Goal: Task Accomplishment & Management: Manage account settings

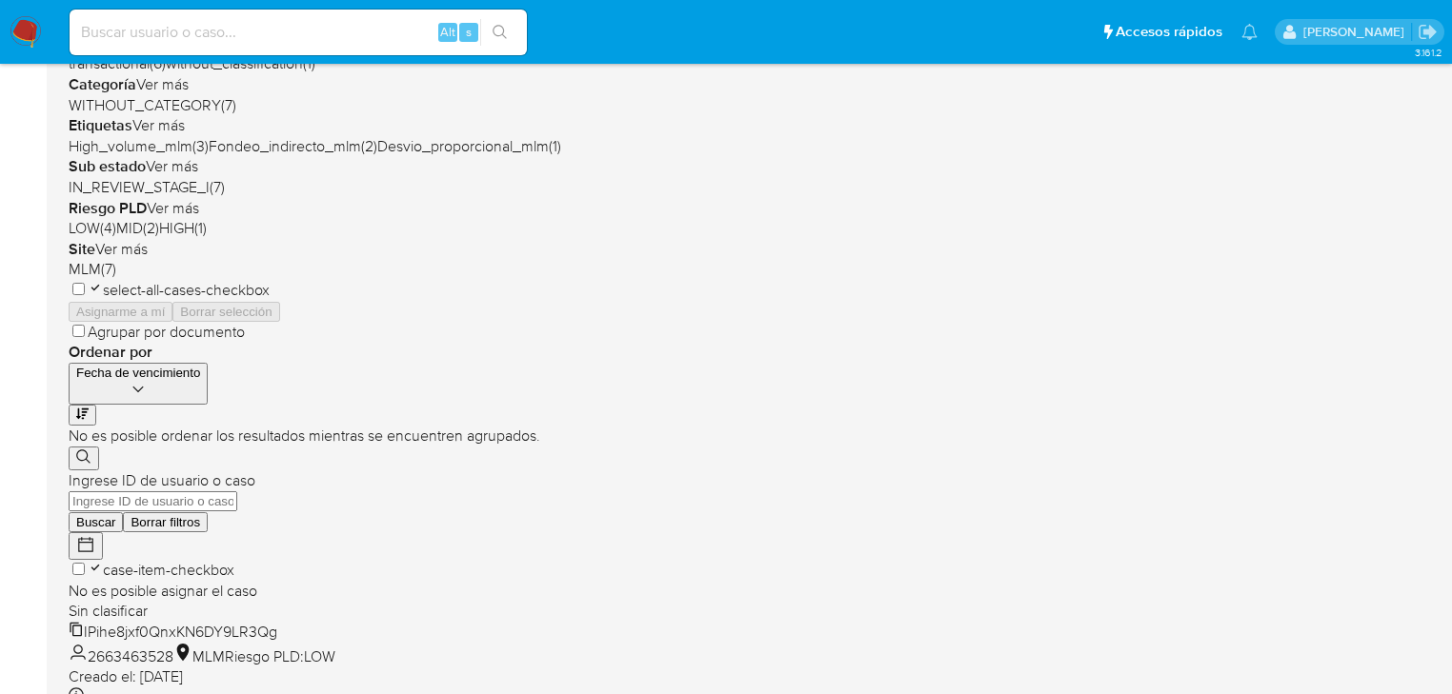
scroll to position [457, 0]
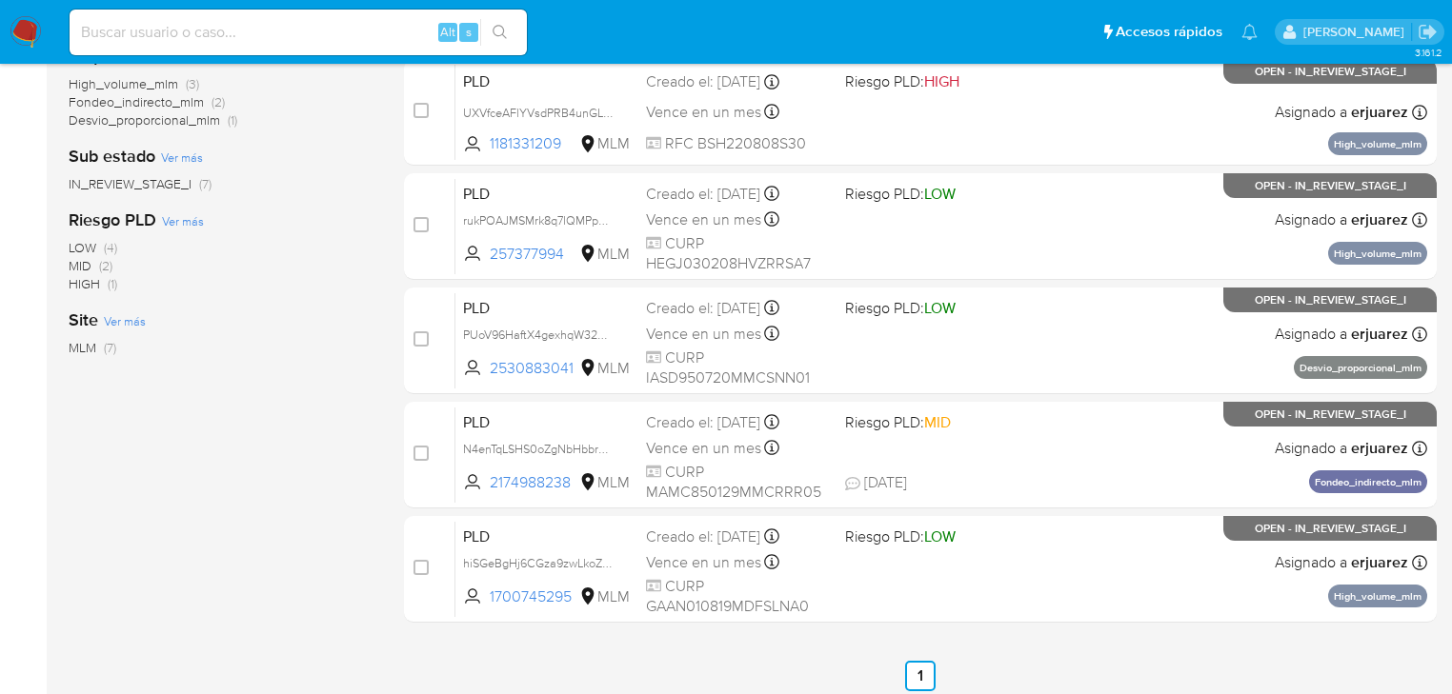
drag, startPoint x: 134, startPoint y: 28, endPoint x: 152, endPoint y: 32, distance: 18.7
click at [135, 28] on input at bounding box center [298, 32] width 457 height 25
paste input "746044508"
type input "746044508"
click at [514, 35] on button "search-icon" at bounding box center [499, 32] width 39 height 27
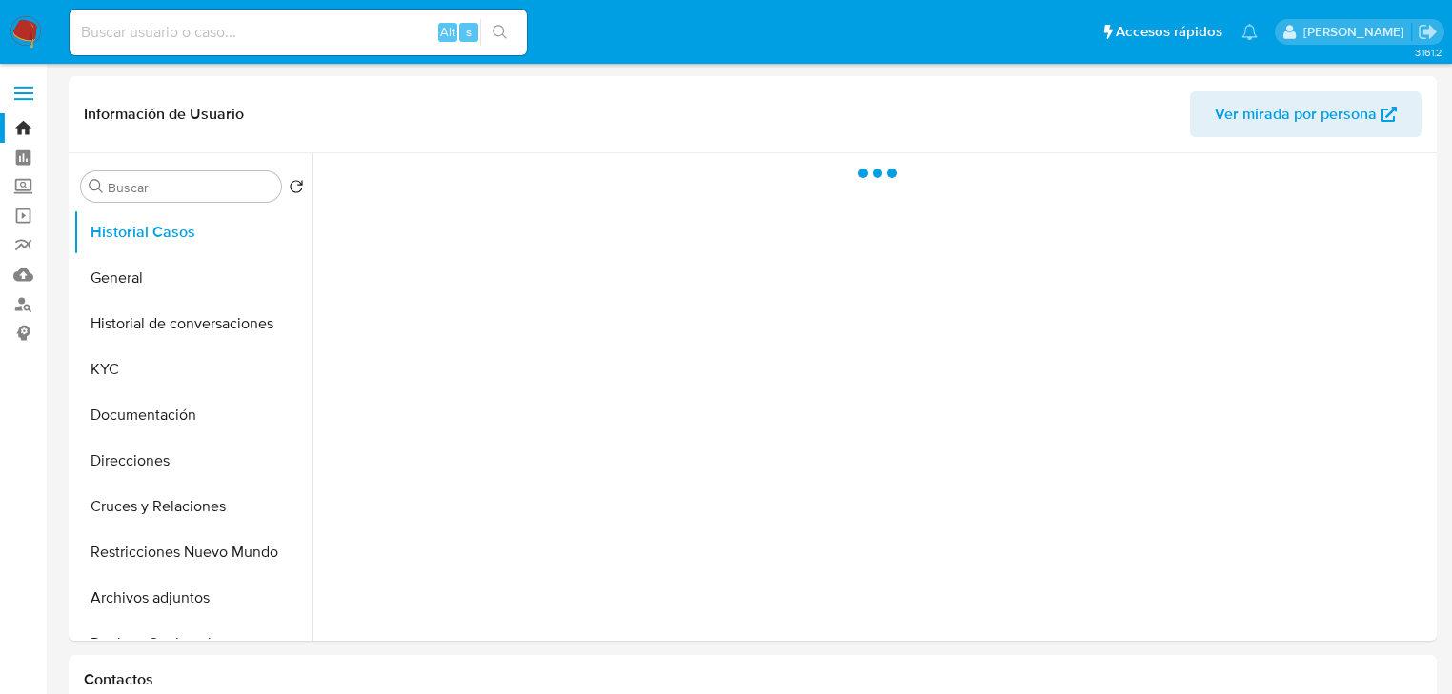
select select "10"
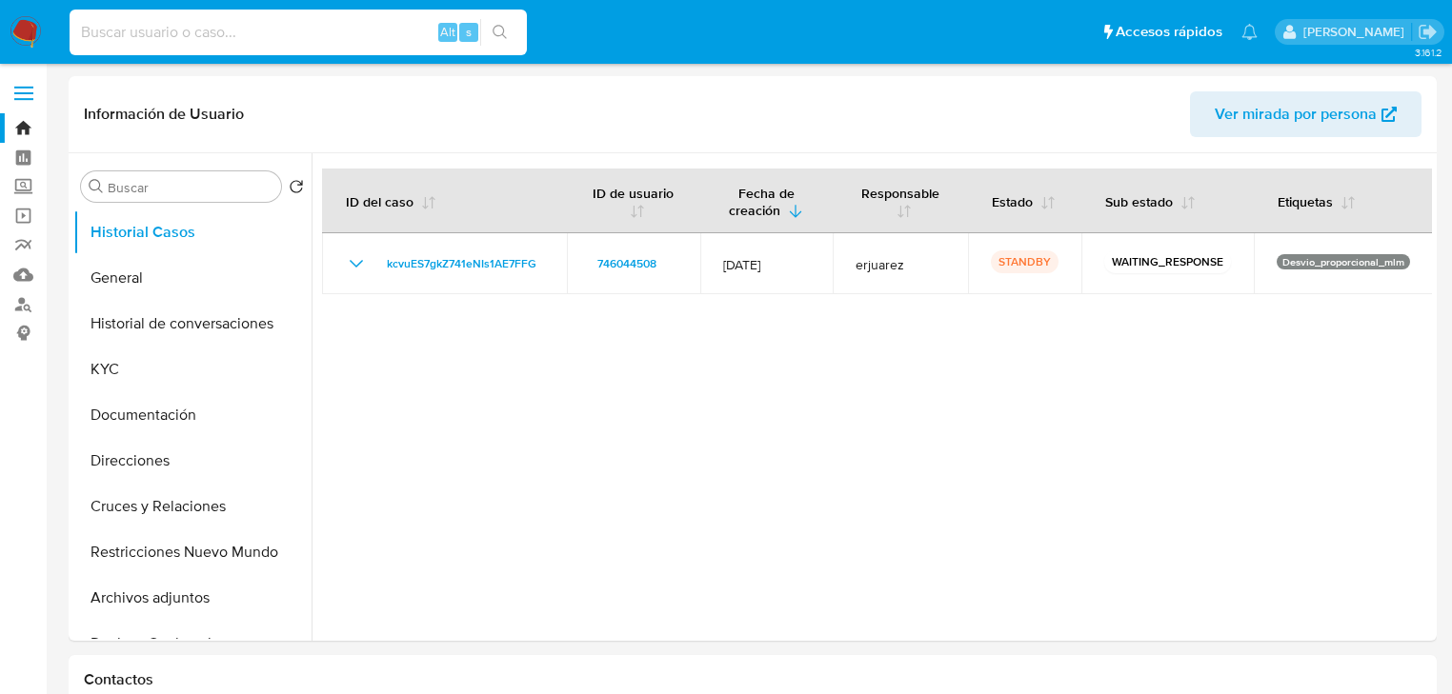
drag, startPoint x: 178, startPoint y: 40, endPoint x: 194, endPoint y: 38, distance: 16.3
click at [179, 40] on input at bounding box center [298, 32] width 457 height 25
paste input "2530883041"
type input "2530883041"
click at [497, 27] on icon "search-icon" at bounding box center [499, 32] width 15 height 15
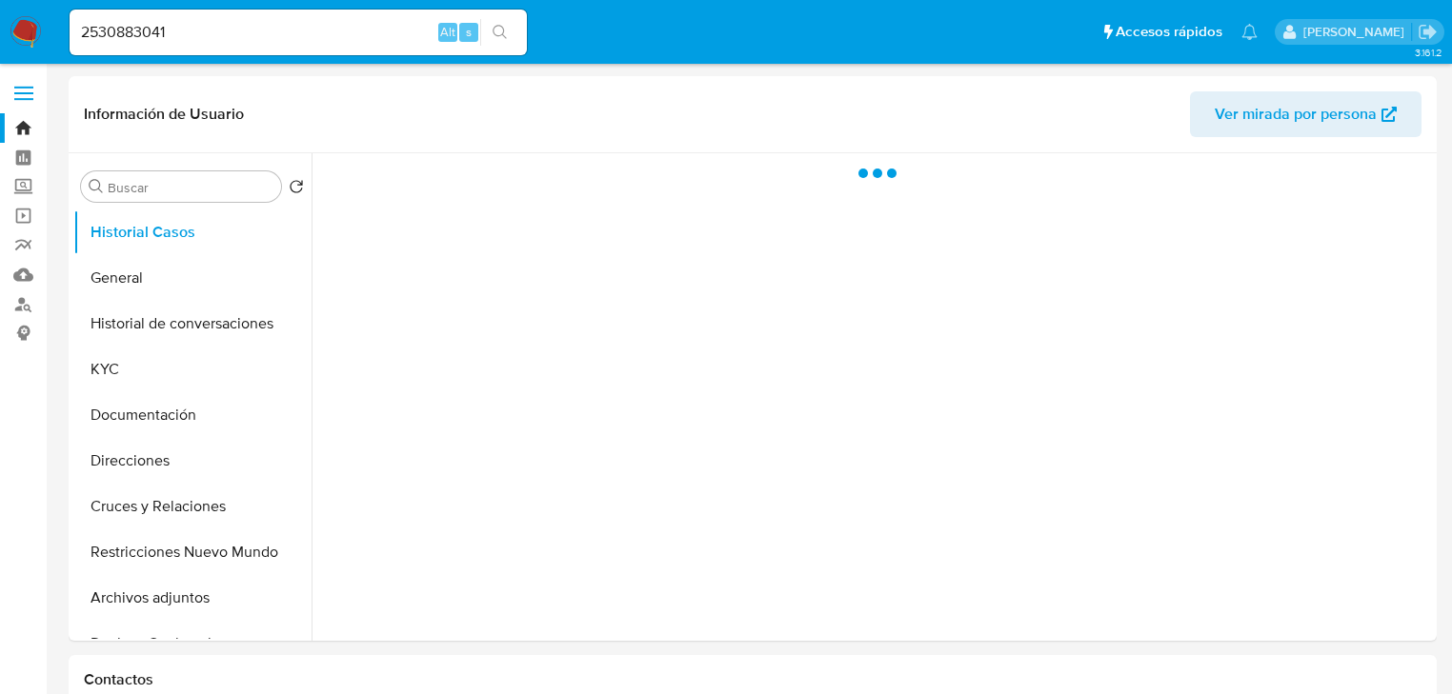
select select "10"
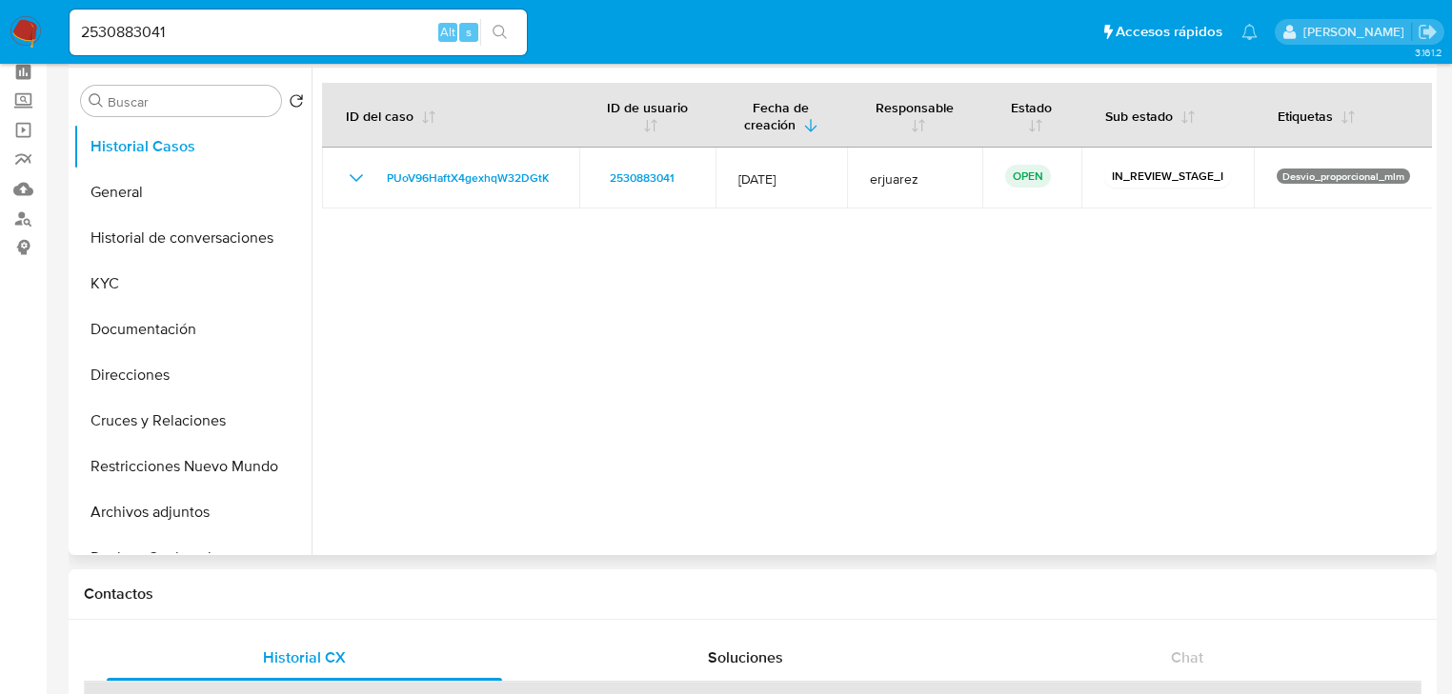
scroll to position [76, 0]
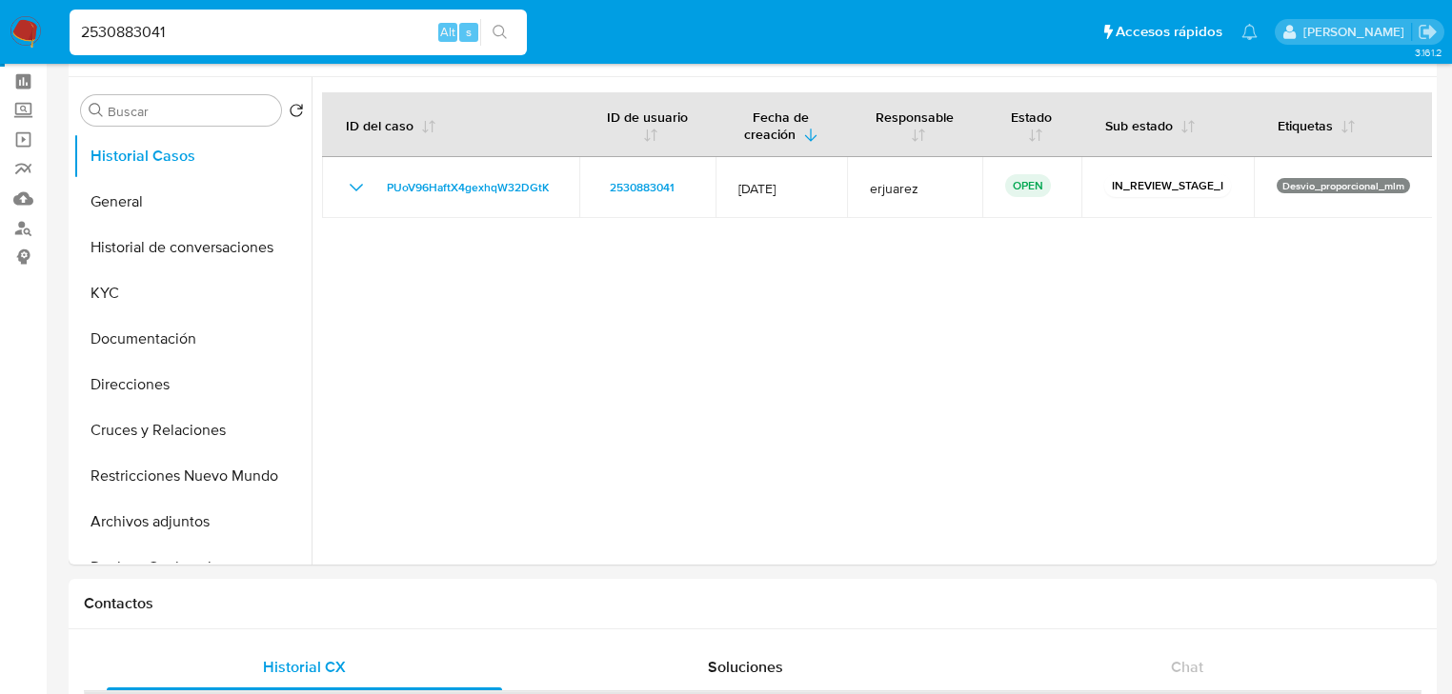
drag, startPoint x: 187, startPoint y: 26, endPoint x: -60, endPoint y: 21, distance: 246.8
paste input "1350837866"
type input "1350837866"
click at [492, 25] on button "search-icon" at bounding box center [499, 32] width 39 height 27
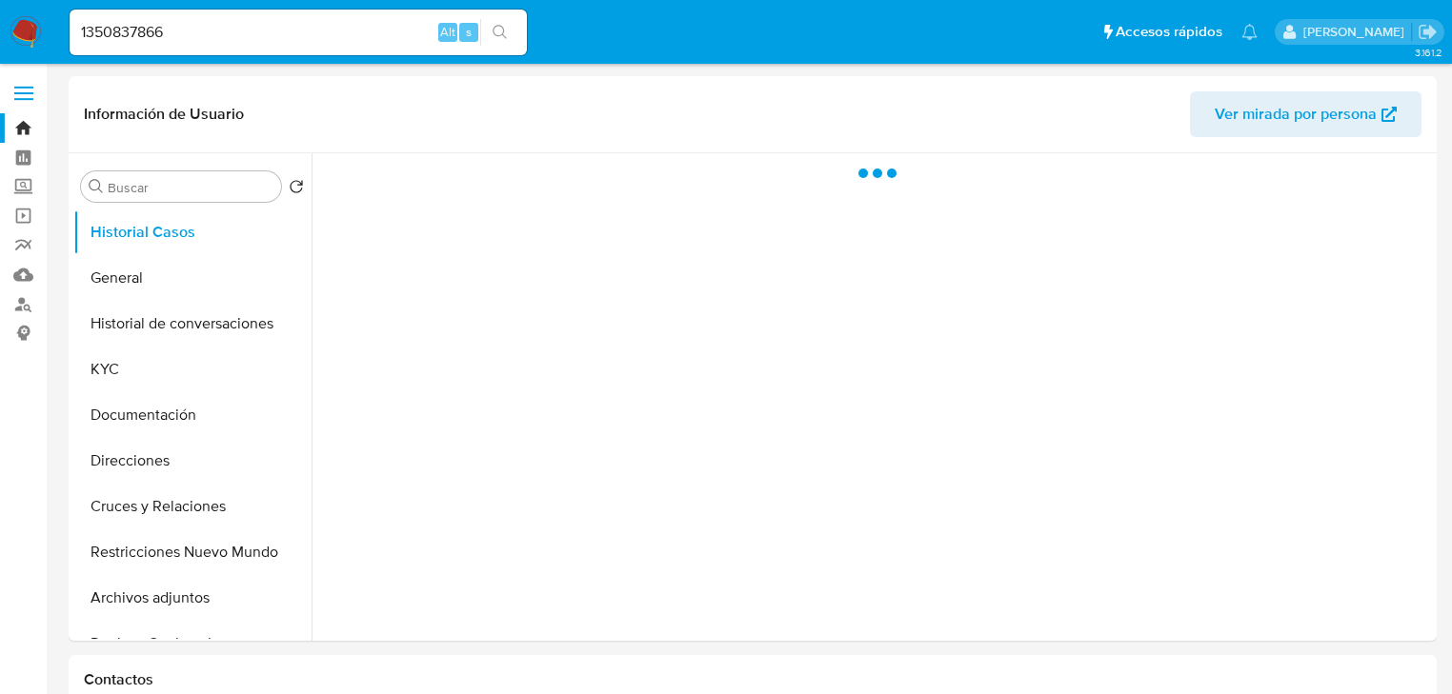
select select "10"
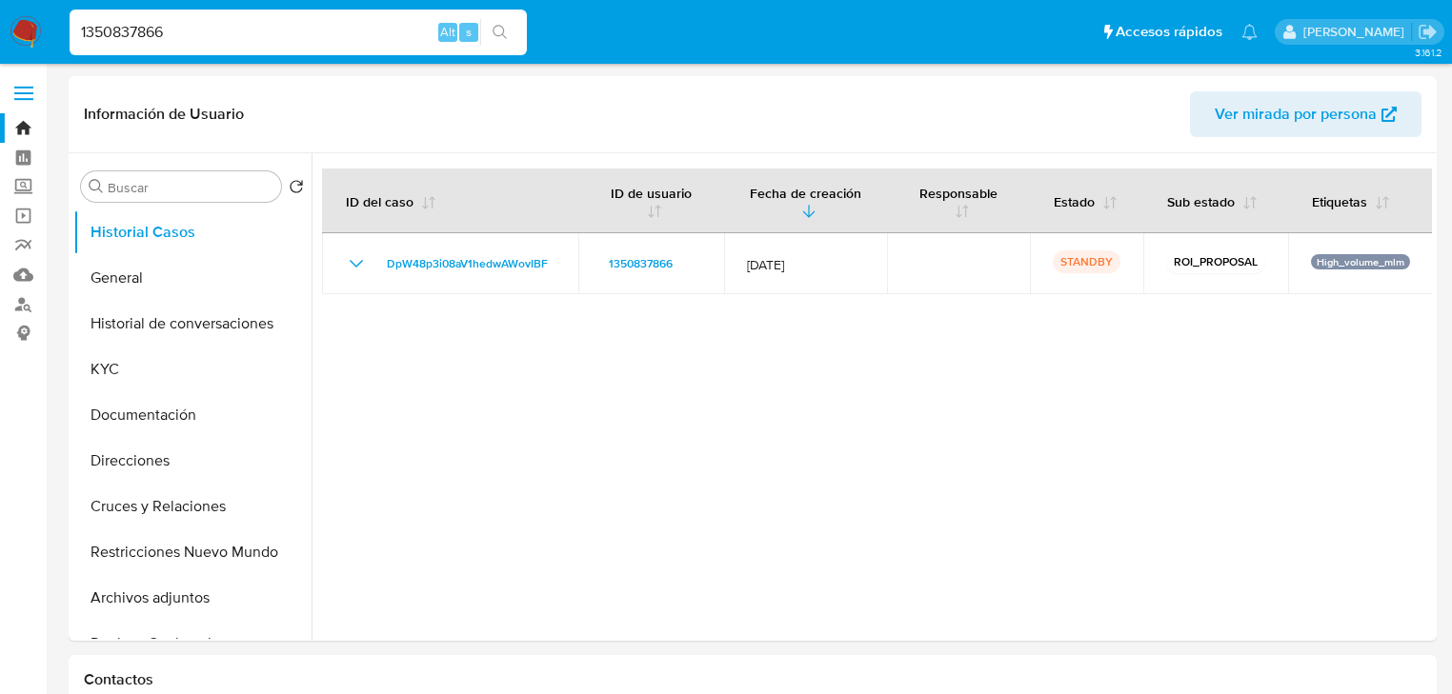
drag, startPoint x: 197, startPoint y: 21, endPoint x: 16, endPoint y: 2, distance: 182.0
click at [16, 2] on nav "1350837866 Alt s Accesos rápidos Presiona las siguientes teclas para acceder a …" at bounding box center [726, 32] width 1452 height 64
paste input "2446935314"
type input "2446935314"
click at [509, 30] on button "search-icon" at bounding box center [499, 32] width 39 height 27
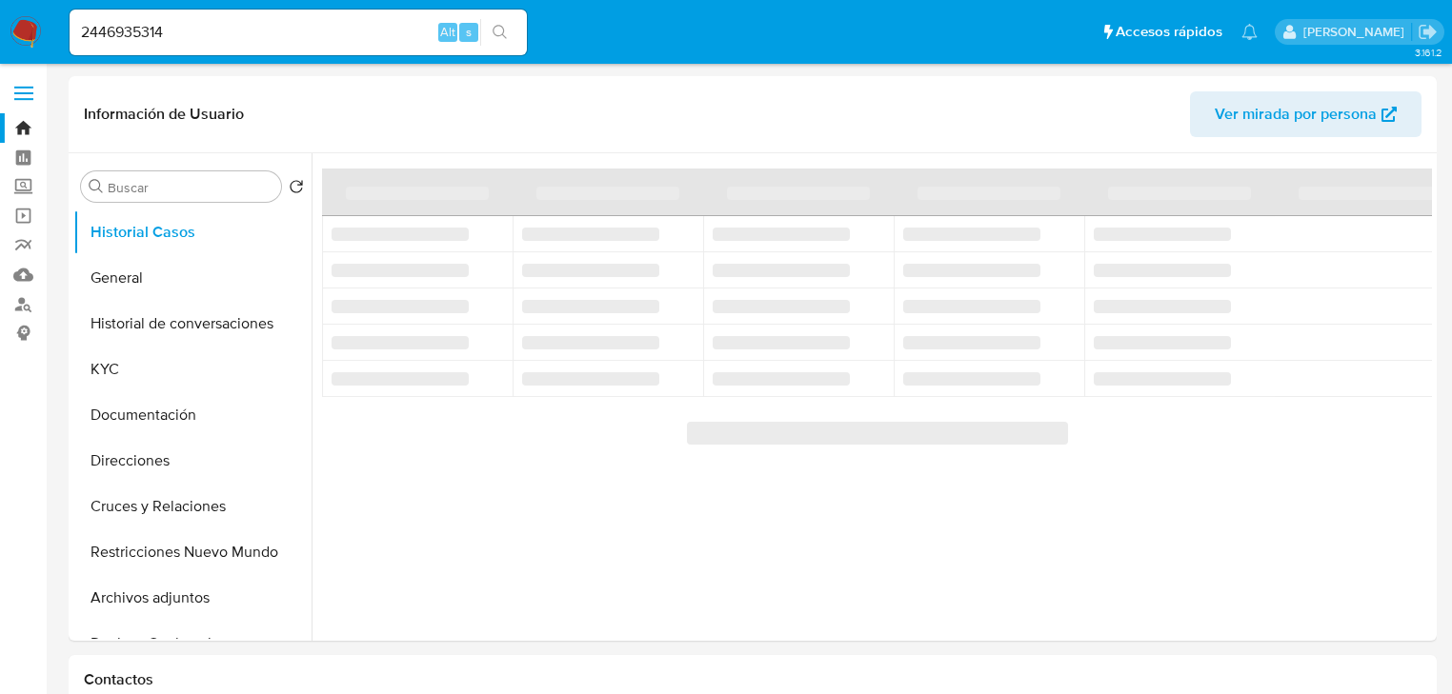
select select "10"
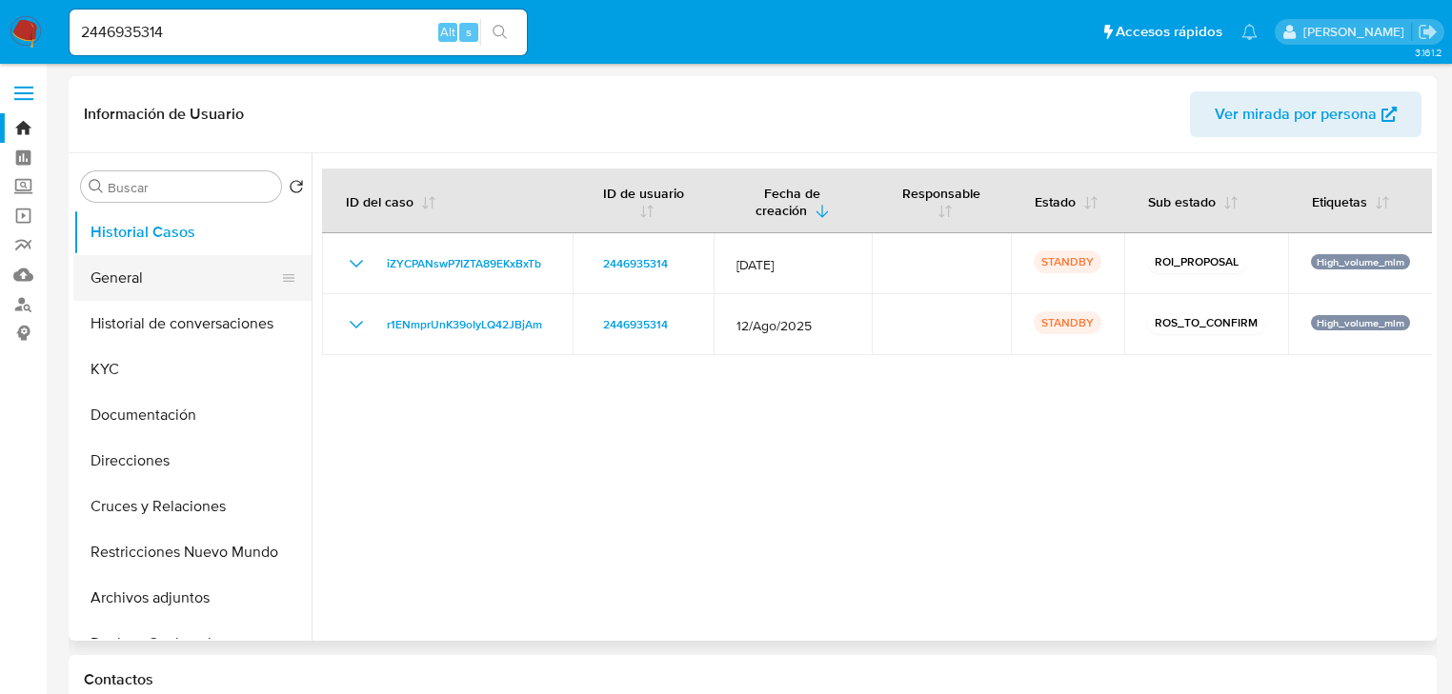
click at [146, 280] on button "General" at bounding box center [184, 278] width 223 height 46
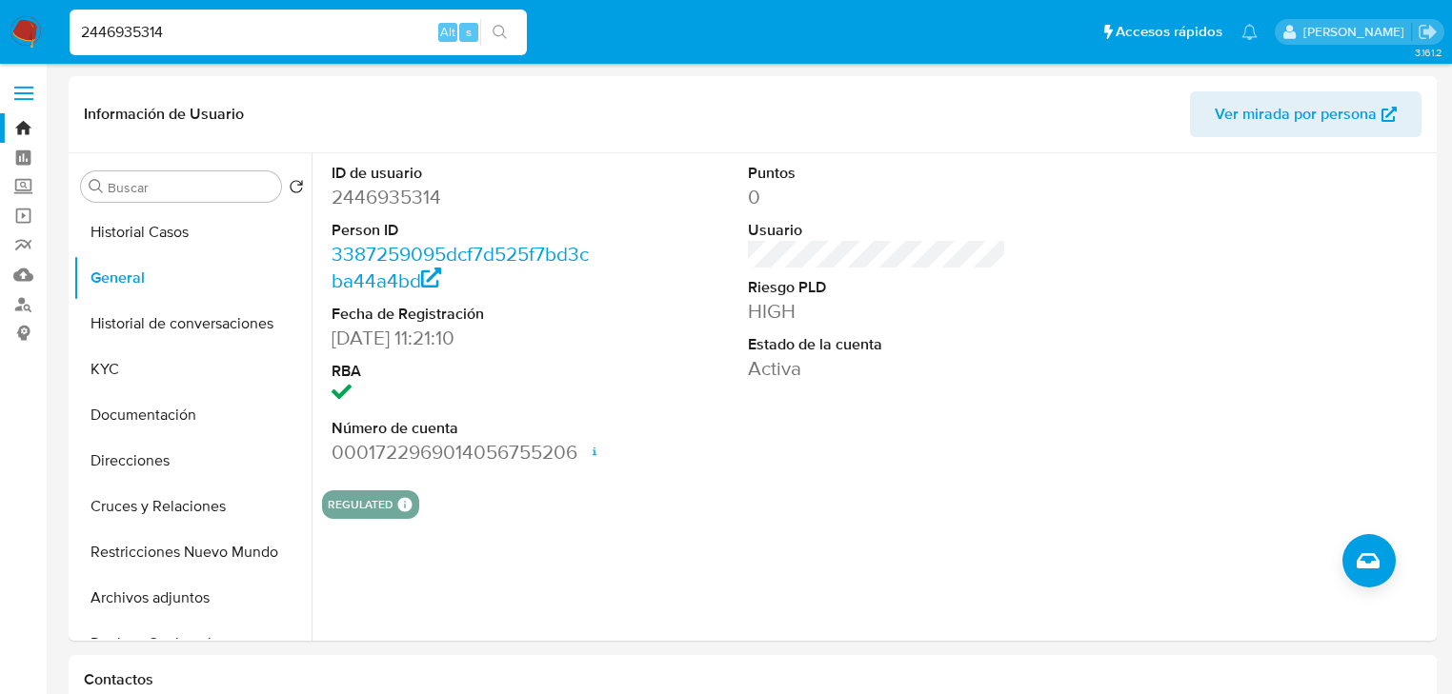
drag, startPoint x: 213, startPoint y: 32, endPoint x: 102, endPoint y: 12, distance: 113.2
paste input "287438609"
type input "2287438609"
click at [502, 35] on icon "search-icon" at bounding box center [499, 32] width 15 height 15
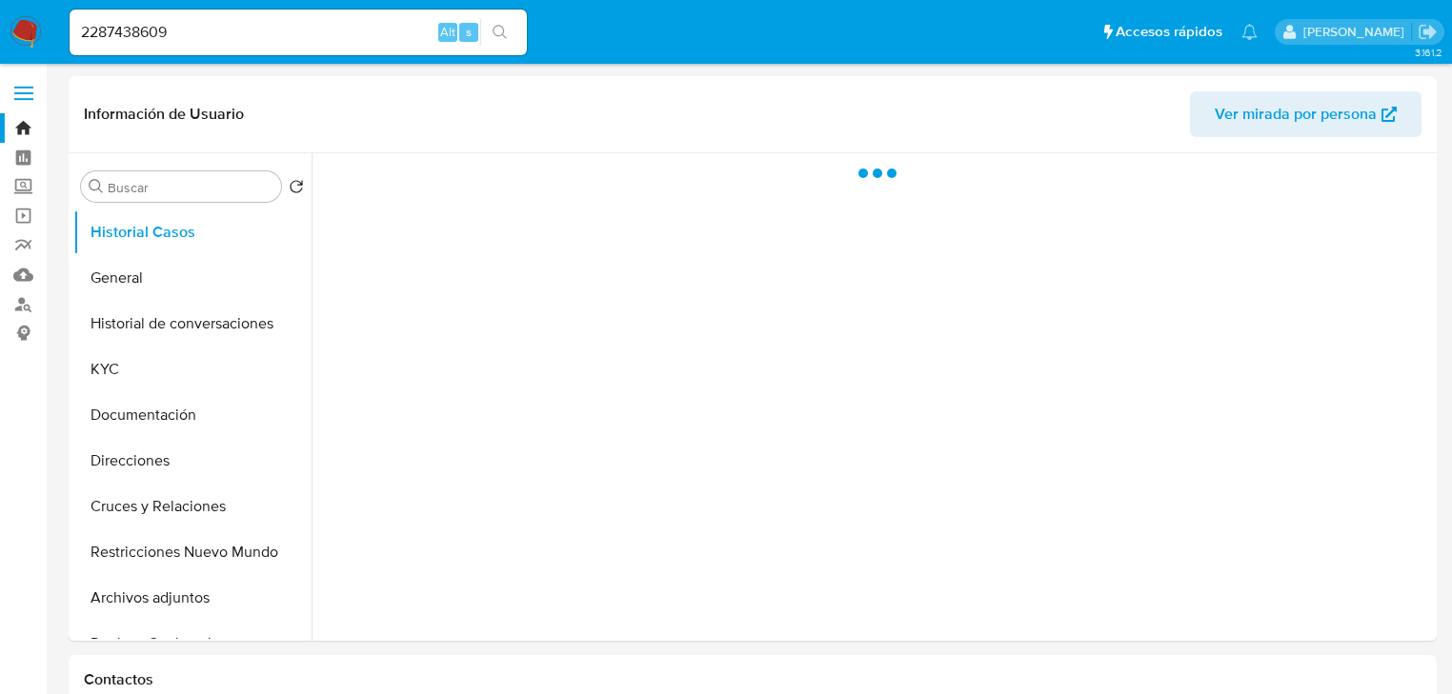
select select "10"
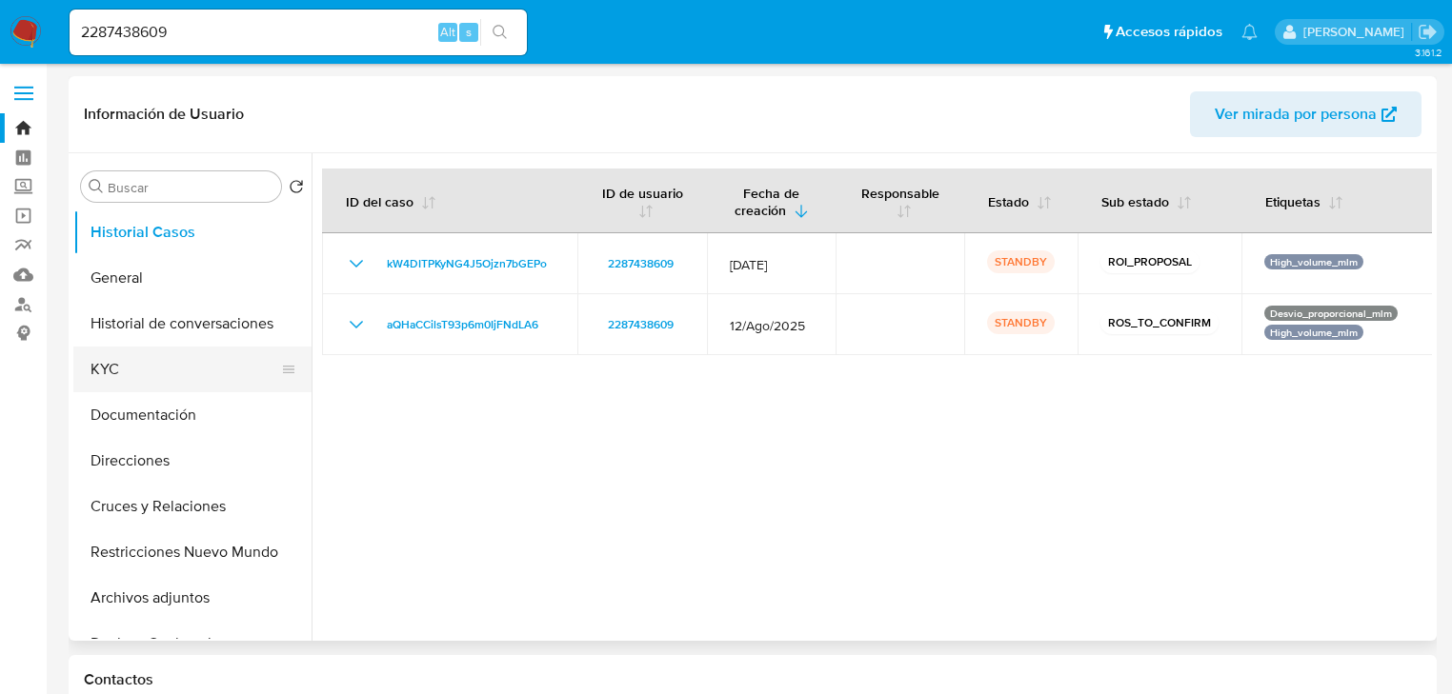
drag, startPoint x: 113, startPoint y: 367, endPoint x: 15, endPoint y: 366, distance: 98.1
click at [111, 367] on button "KYC" at bounding box center [184, 370] width 223 height 46
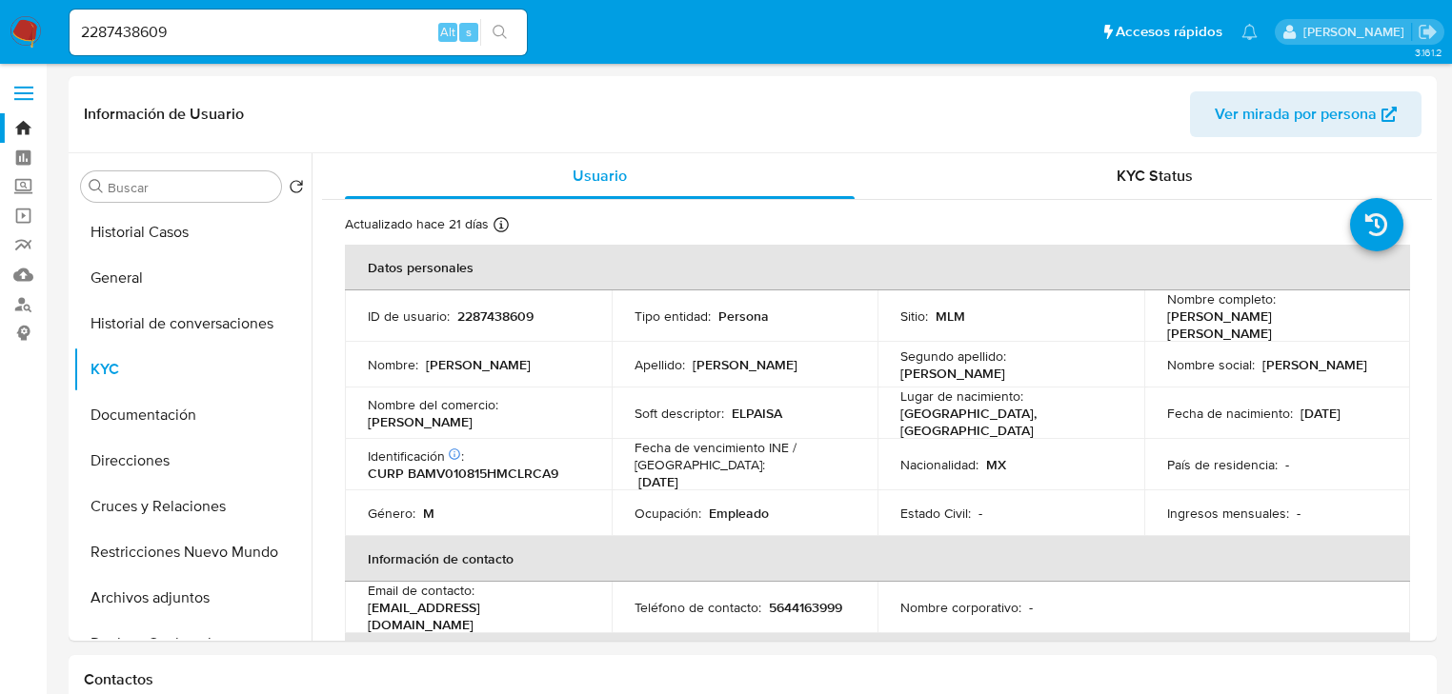
drag, startPoint x: 27, startPoint y: 33, endPoint x: 8, endPoint y: 46, distance: 22.7
click at [25, 33] on img at bounding box center [26, 32] width 32 height 32
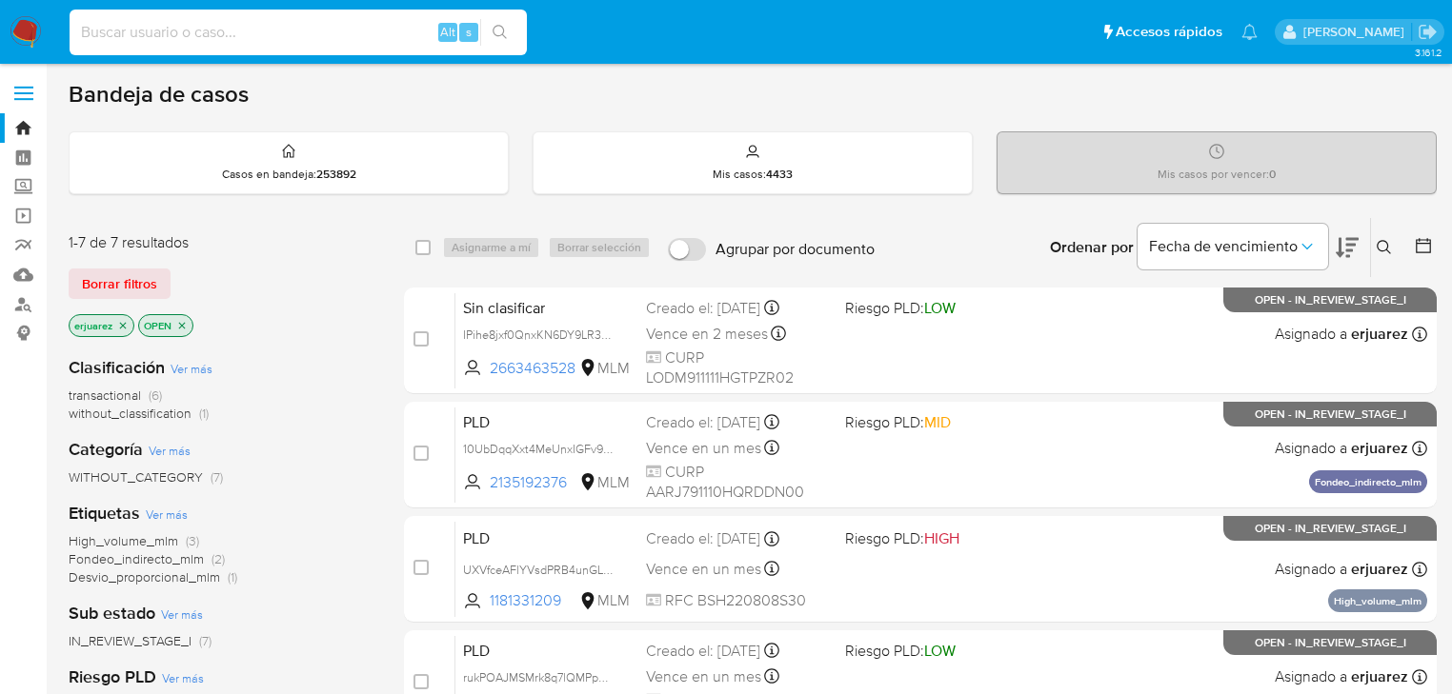
click at [238, 44] on input at bounding box center [298, 32] width 457 height 25
paste input "142402370"
type input "142402370"
click at [487, 39] on button "search-icon" at bounding box center [499, 32] width 39 height 27
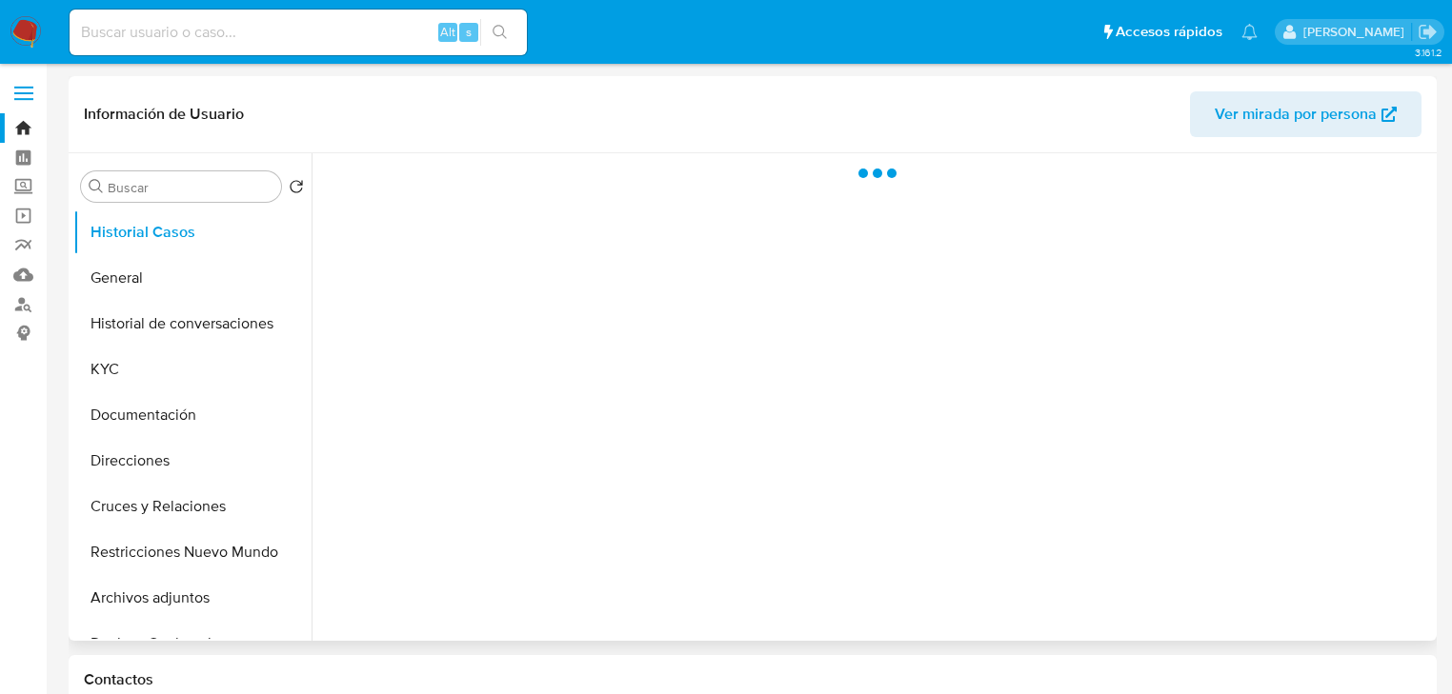
select select "10"
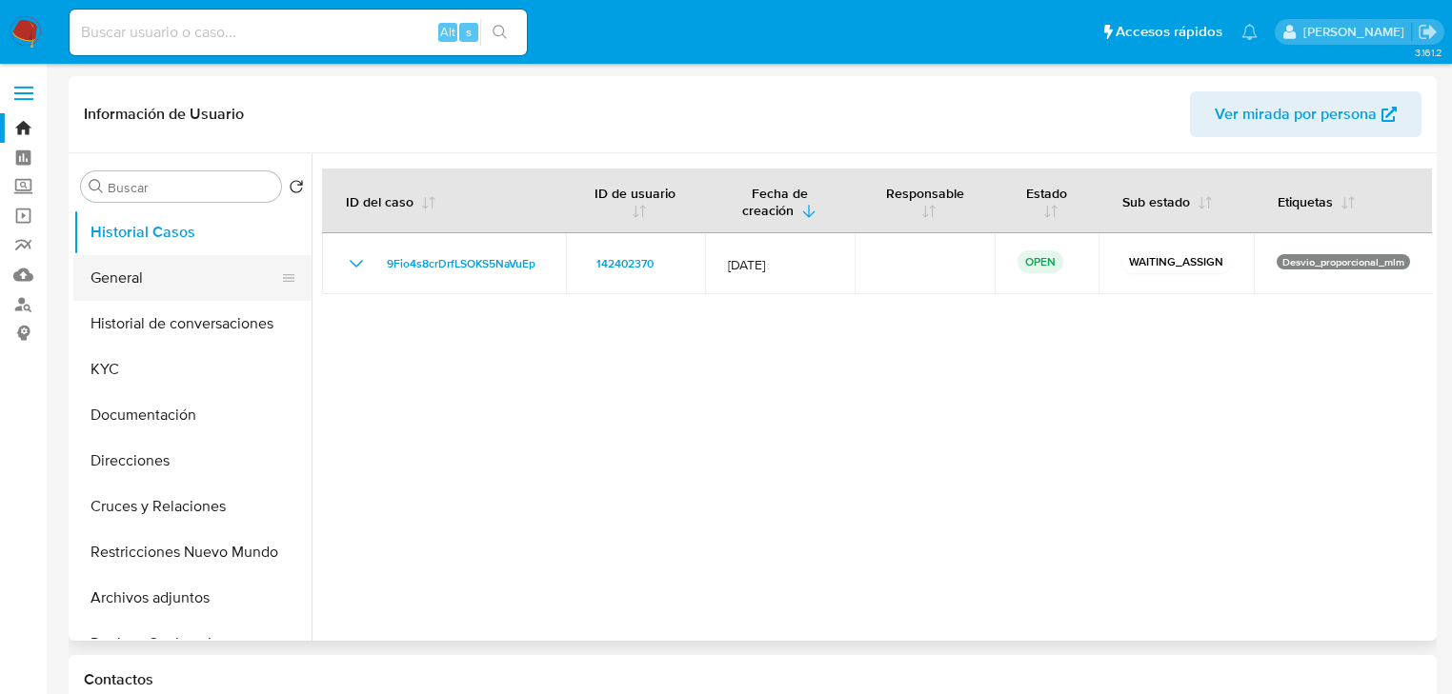
click at [144, 294] on button "General" at bounding box center [184, 278] width 223 height 46
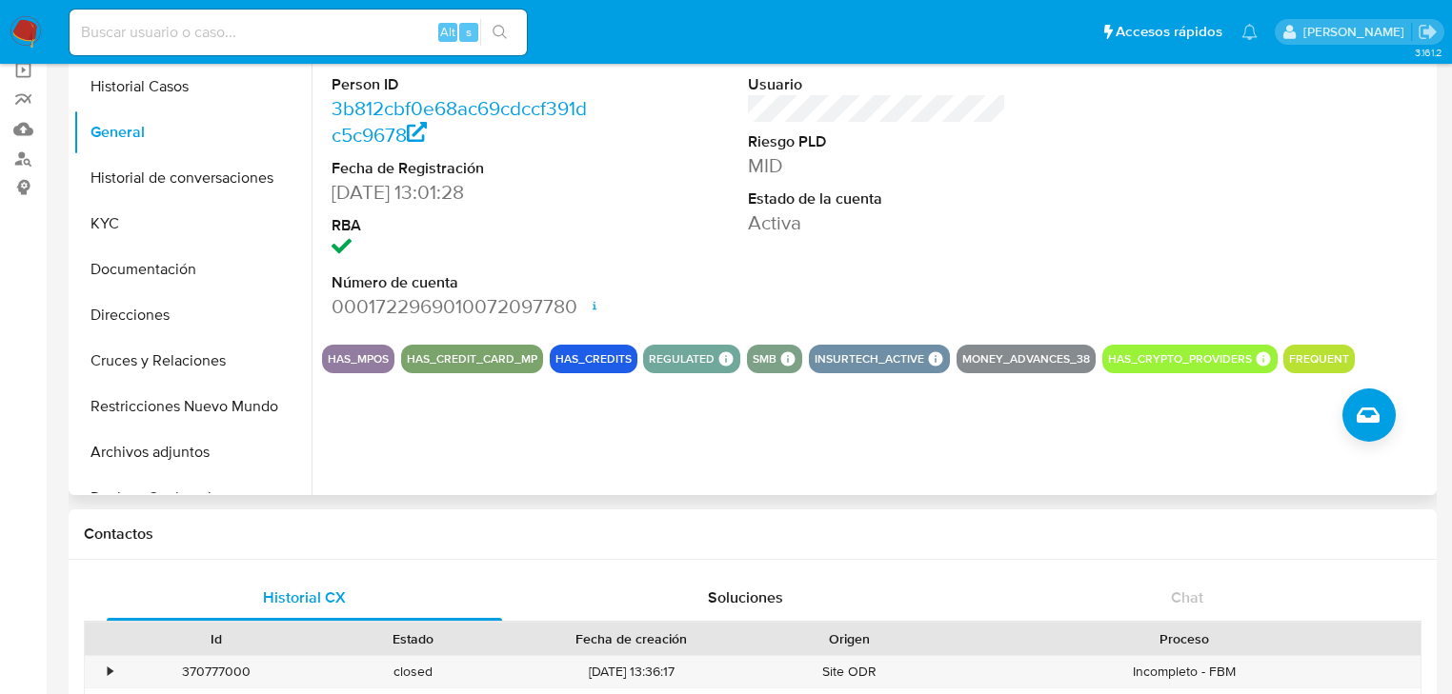
scroll to position [152, 0]
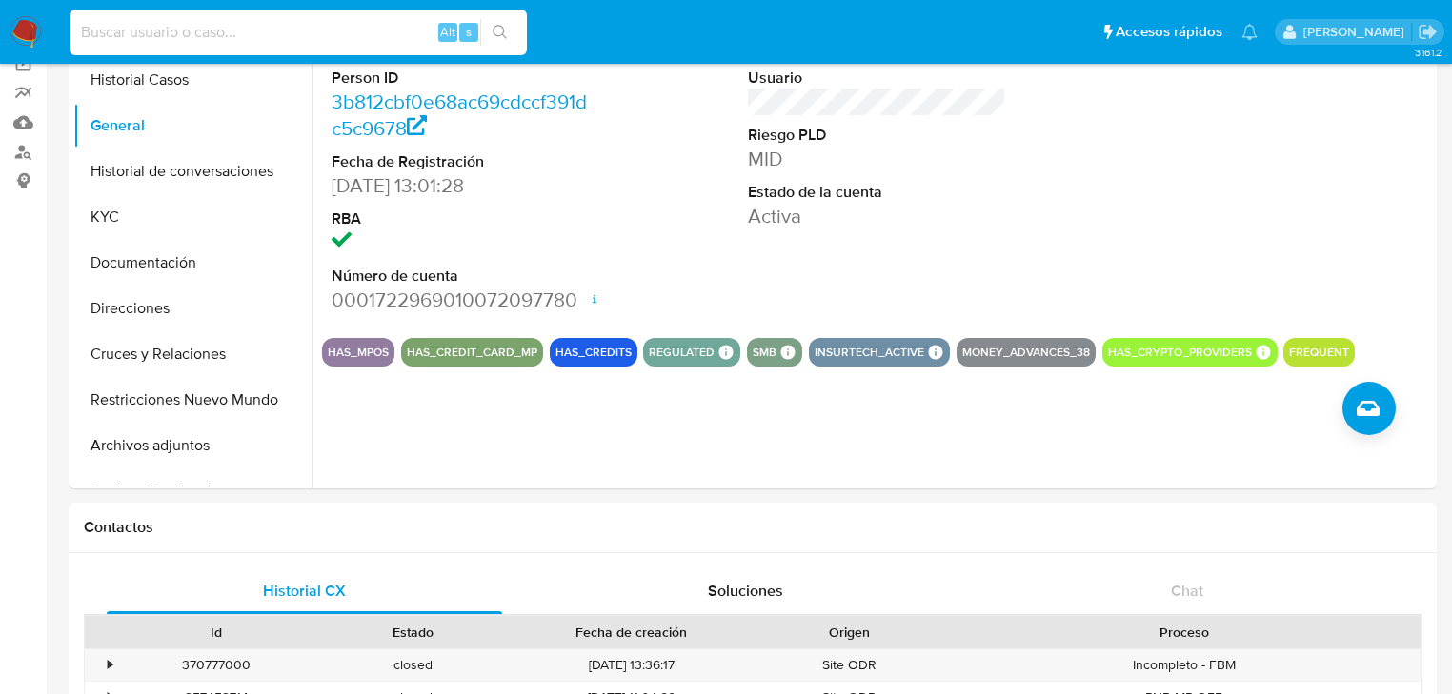
click at [271, 24] on input at bounding box center [298, 32] width 457 height 25
paste input "142721437"
type input "142721437"
drag, startPoint x: 498, startPoint y: 26, endPoint x: 65, endPoint y: 128, distance: 445.3
click at [491, 30] on button "search-icon" at bounding box center [499, 32] width 39 height 27
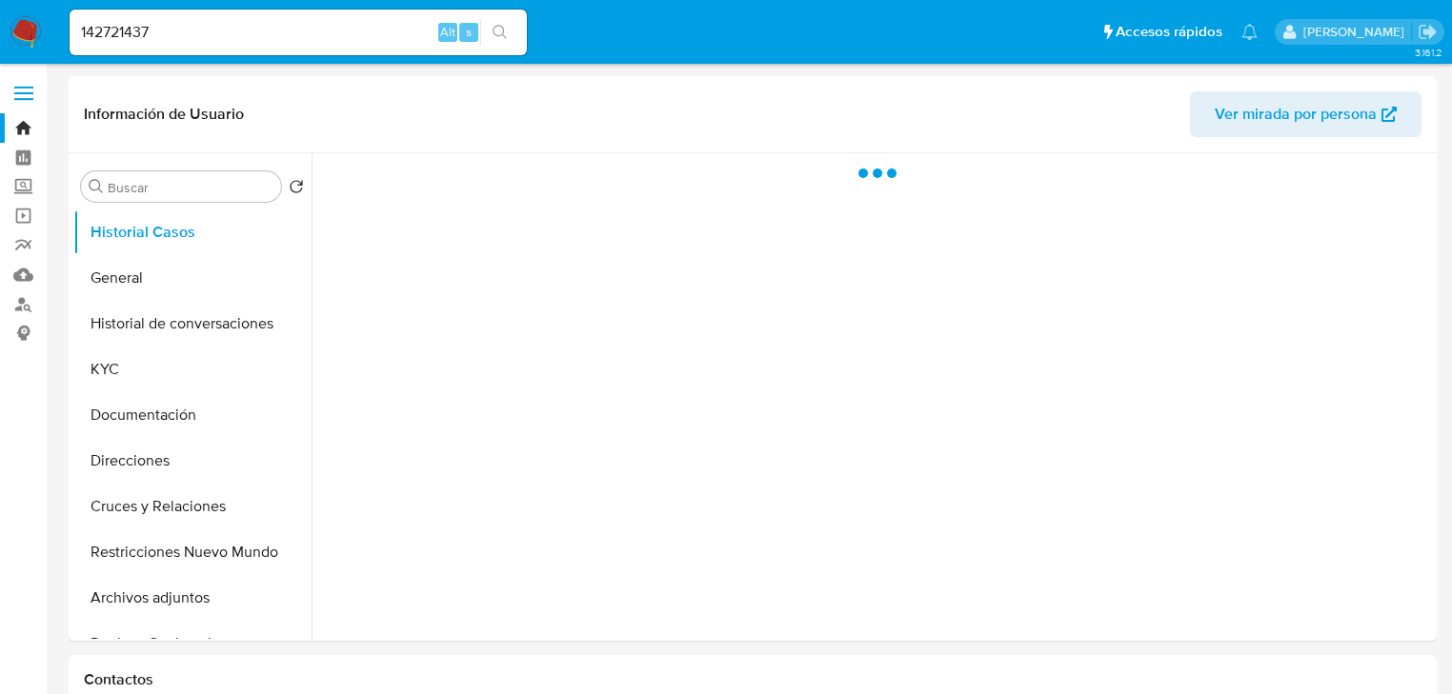
select select "10"
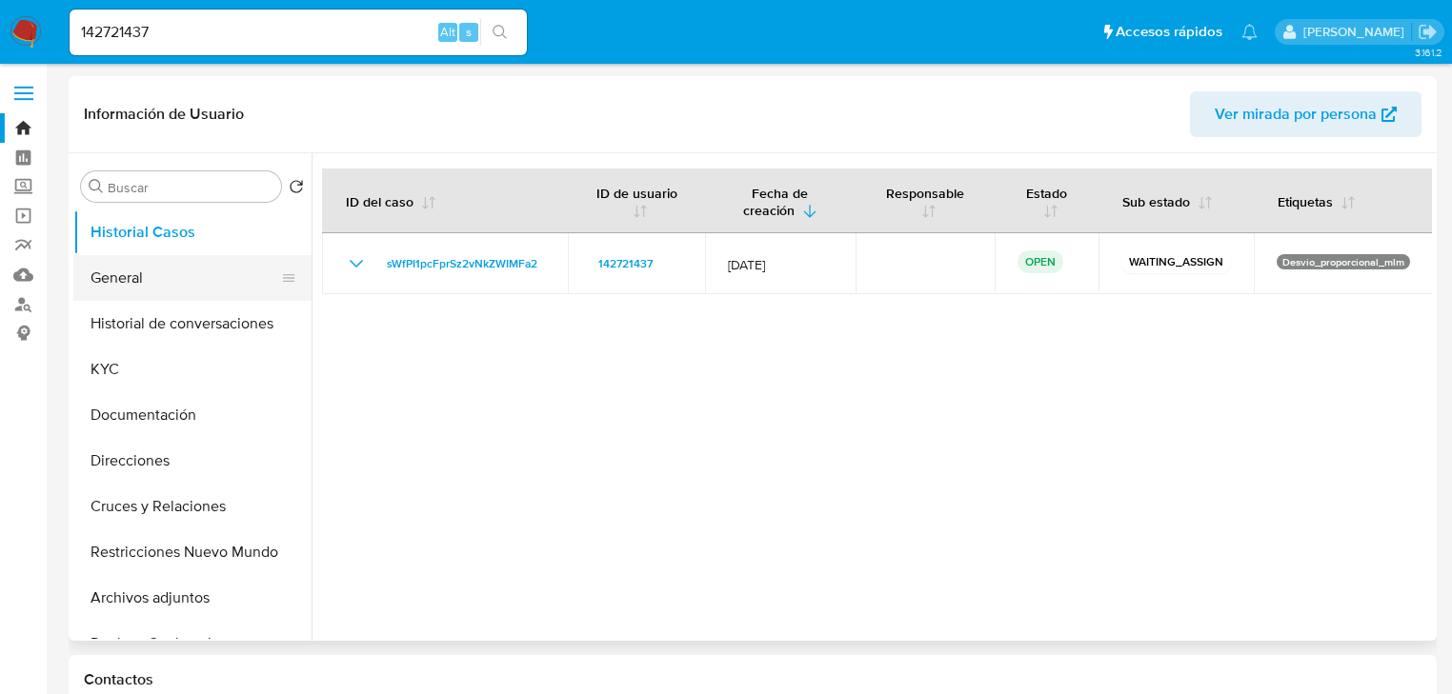
drag, startPoint x: 171, startPoint y: 285, endPoint x: 82, endPoint y: 293, distance: 90.0
click at [171, 285] on button "General" at bounding box center [184, 278] width 223 height 46
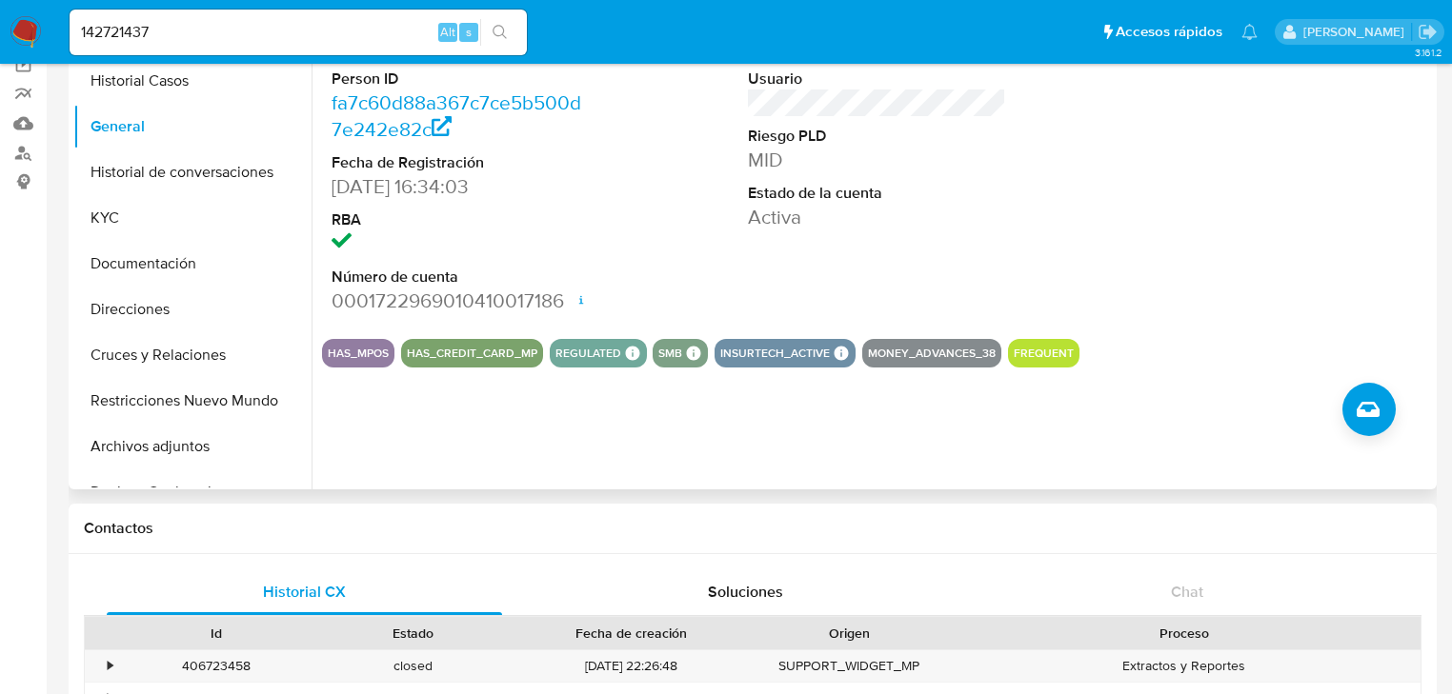
scroll to position [152, 0]
drag, startPoint x: 219, startPoint y: 35, endPoint x: 452, endPoint y: 30, distance: 233.5
paste input "251669616"
type input "2516696167"
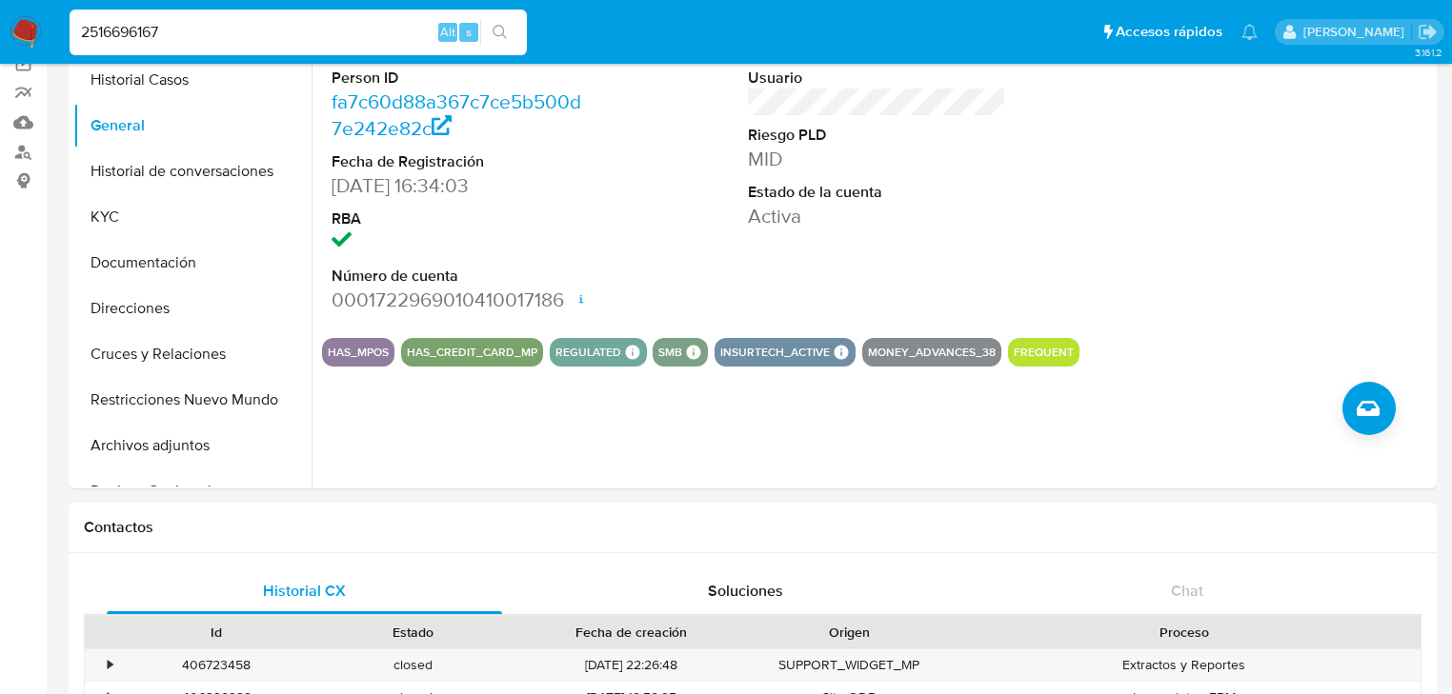
drag, startPoint x: 503, startPoint y: 30, endPoint x: 62, endPoint y: 215, distance: 478.2
click at [501, 30] on icon "search-icon" at bounding box center [499, 32] width 15 height 15
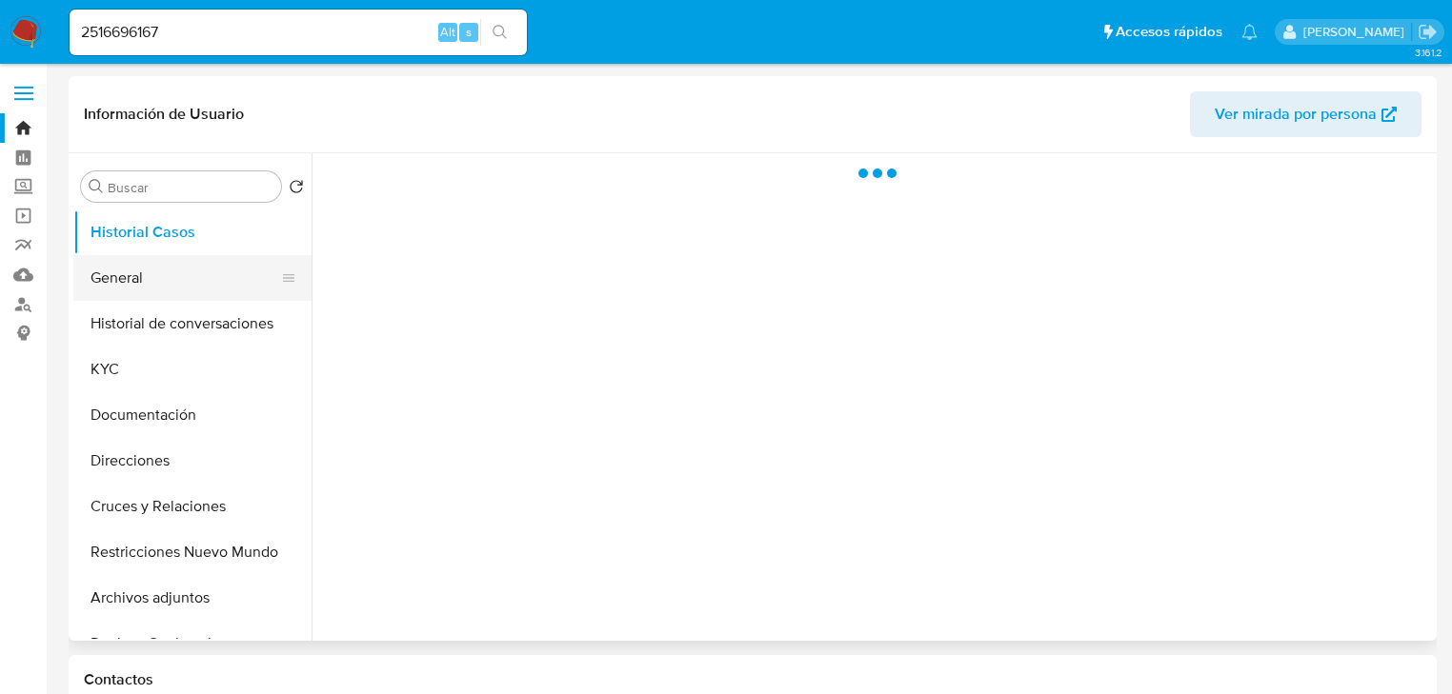
select select "10"
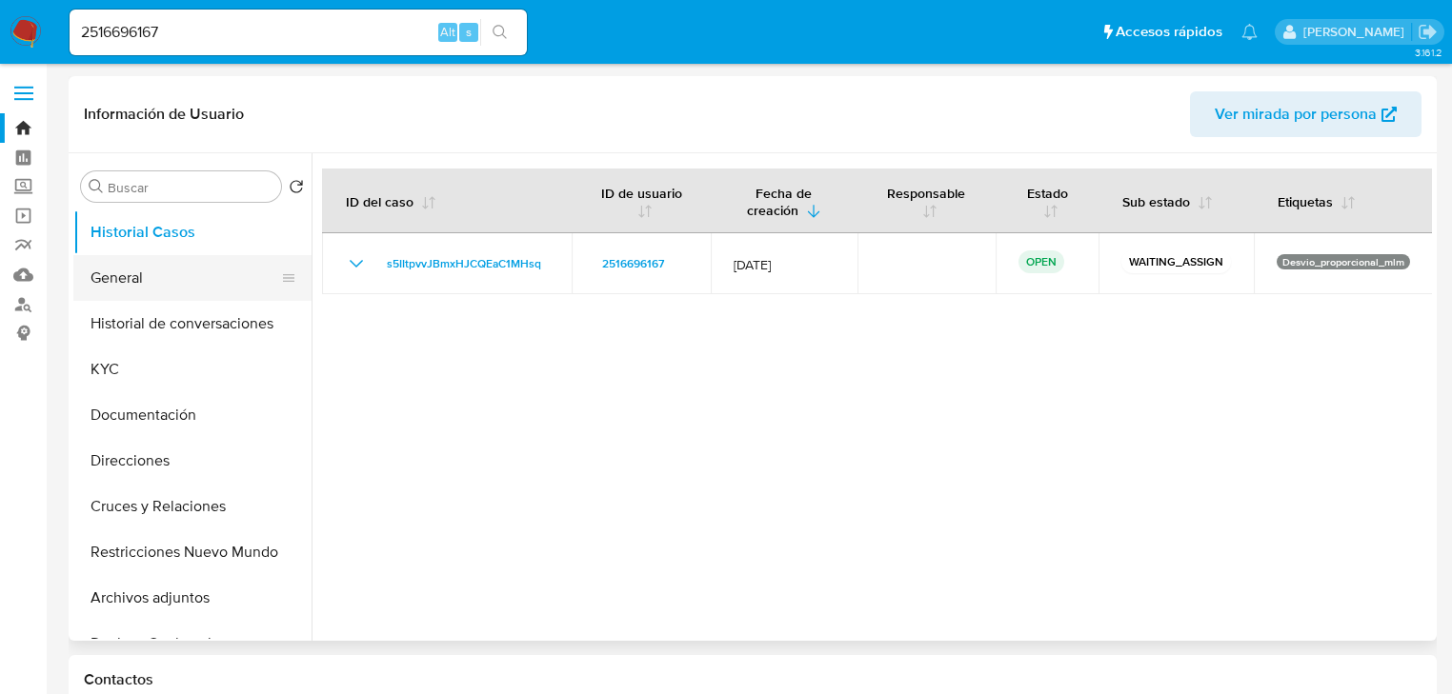
click at [168, 279] on button "General" at bounding box center [184, 278] width 223 height 46
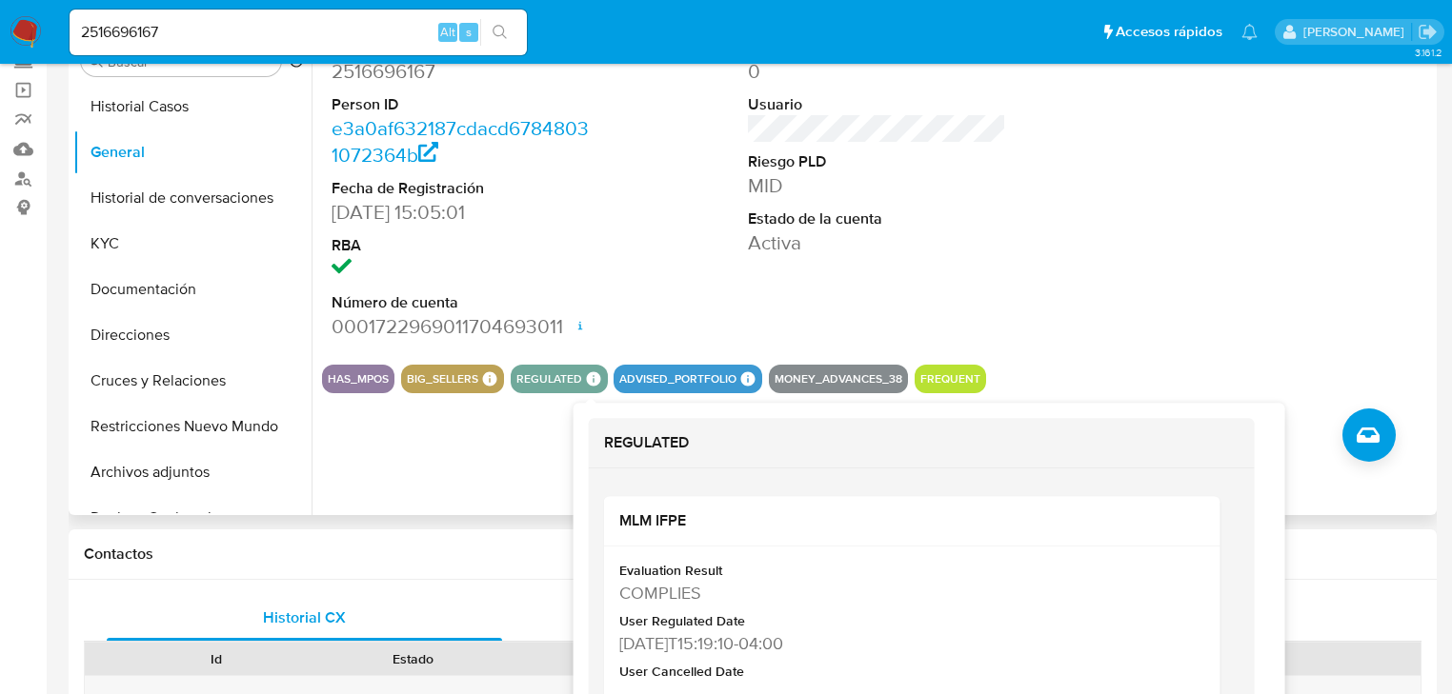
scroll to position [152, 0]
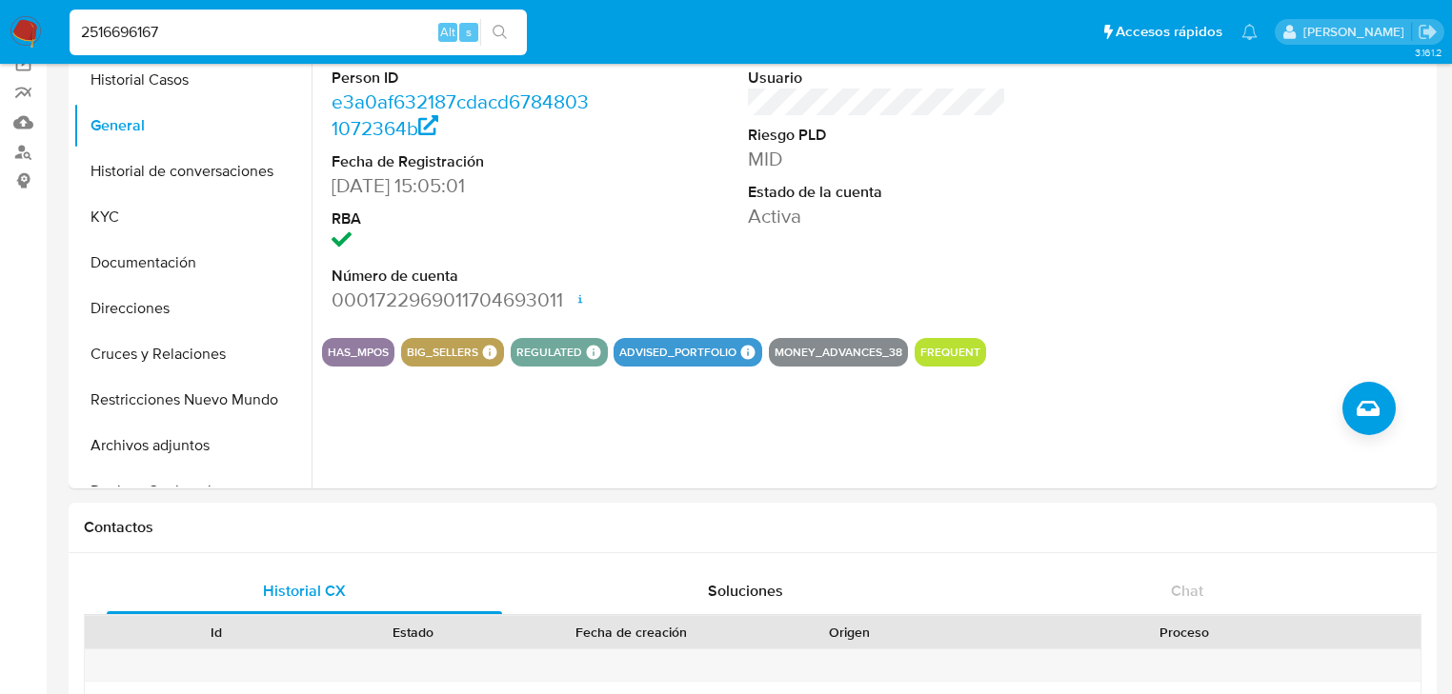
drag, startPoint x: 35, startPoint y: 42, endPoint x: -275, endPoint y: 16, distance: 311.6
paste input "558837219"
type input "558837219"
click at [506, 40] on button "search-icon" at bounding box center [499, 32] width 39 height 27
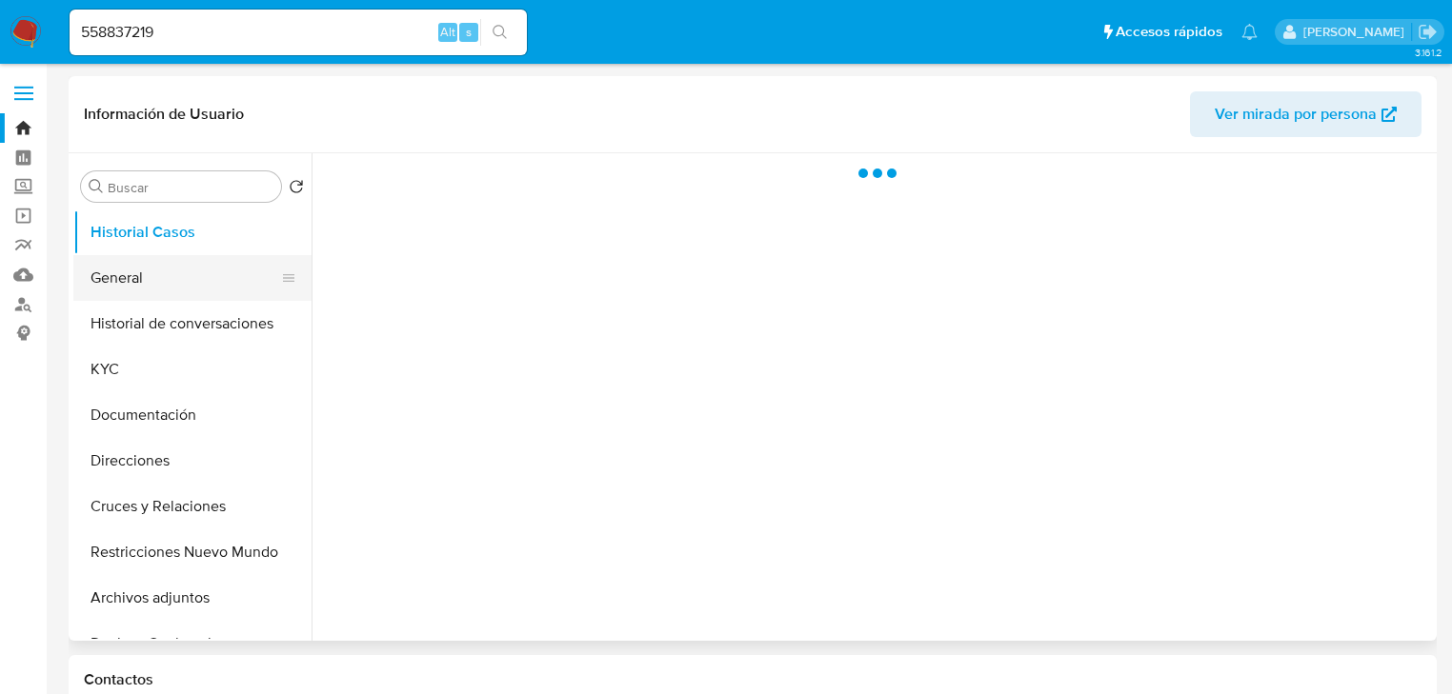
click at [131, 284] on button "General" at bounding box center [184, 278] width 223 height 46
select select "10"
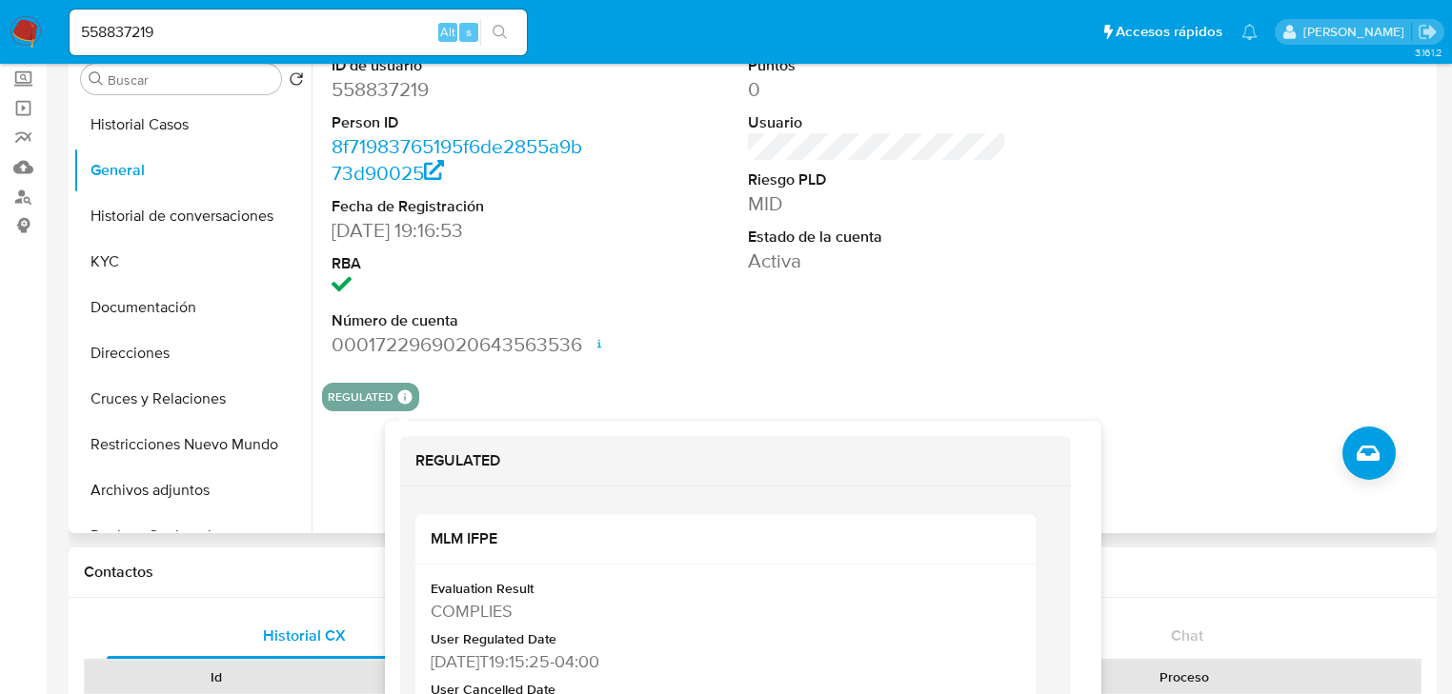
scroll to position [76, 0]
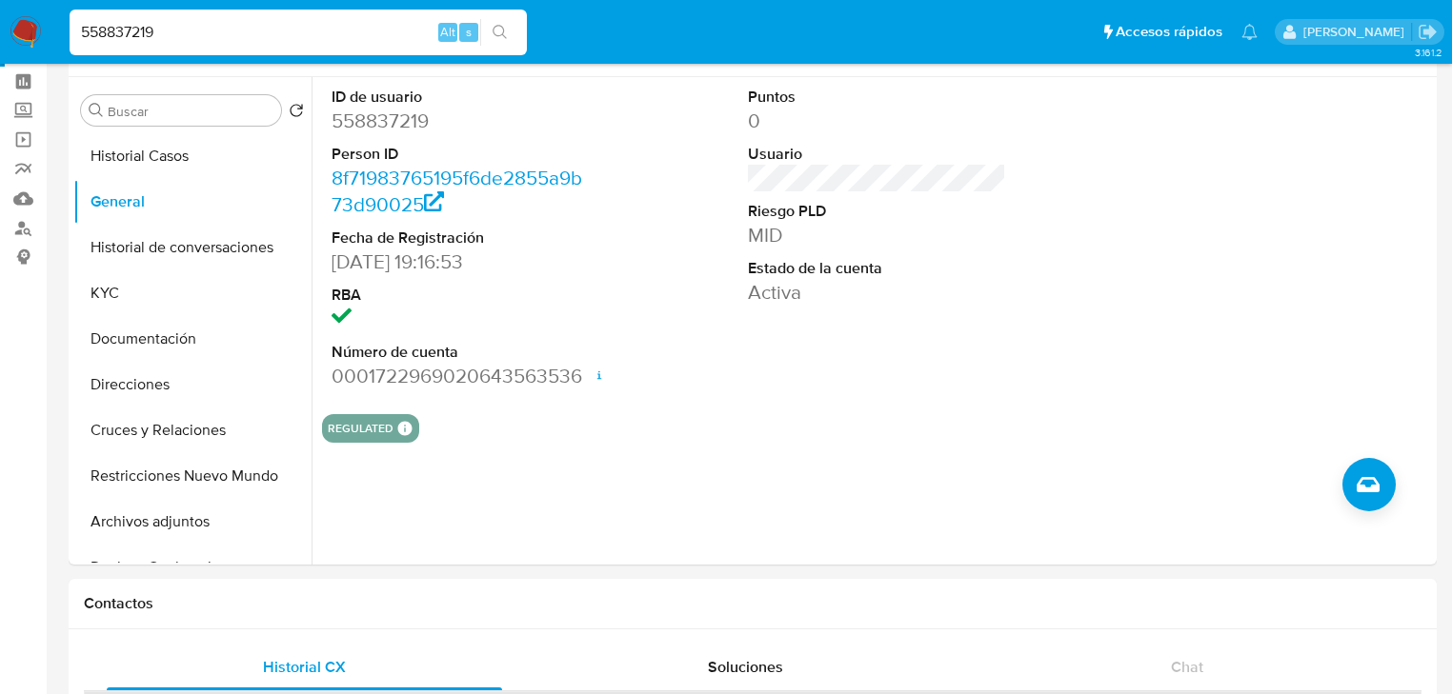
drag, startPoint x: 288, startPoint y: 27, endPoint x: -131, endPoint y: 19, distance: 419.2
paste input "788049840"
type input "788049840"
click at [493, 22] on button "search-icon" at bounding box center [499, 32] width 39 height 27
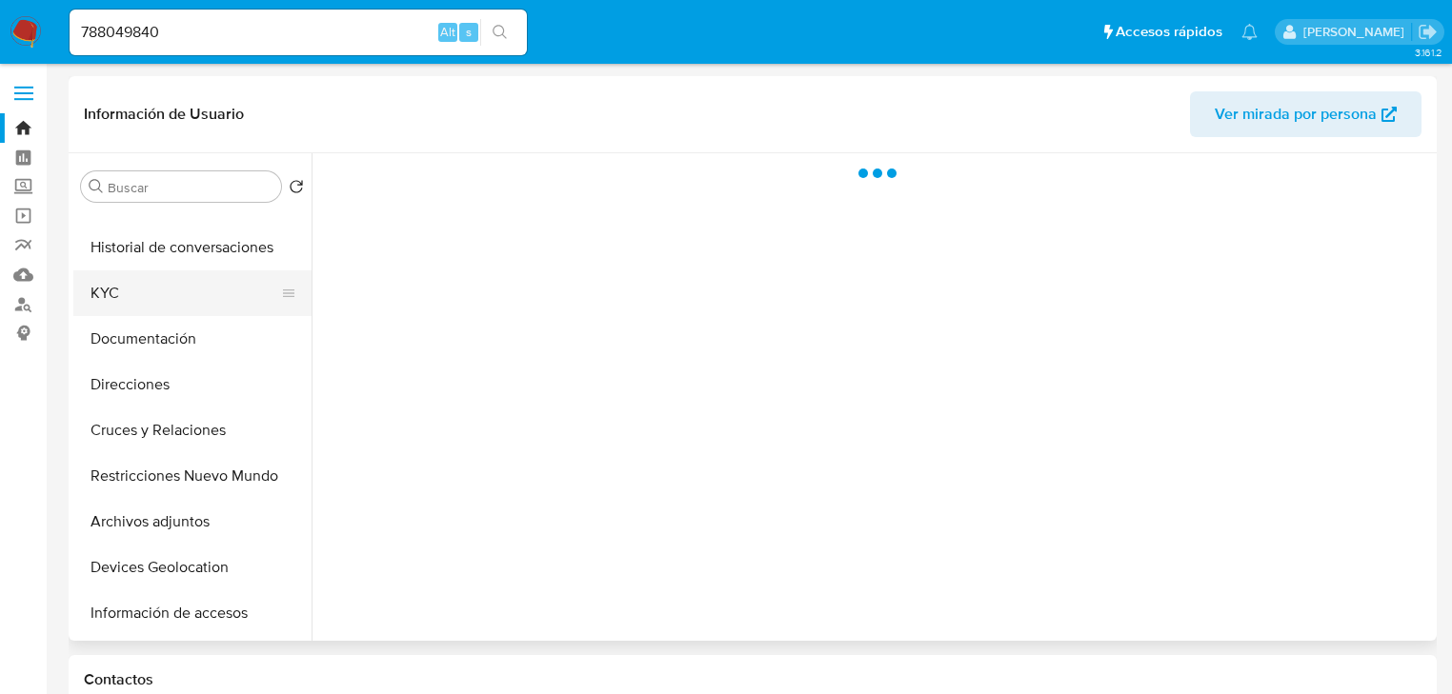
select select "10"
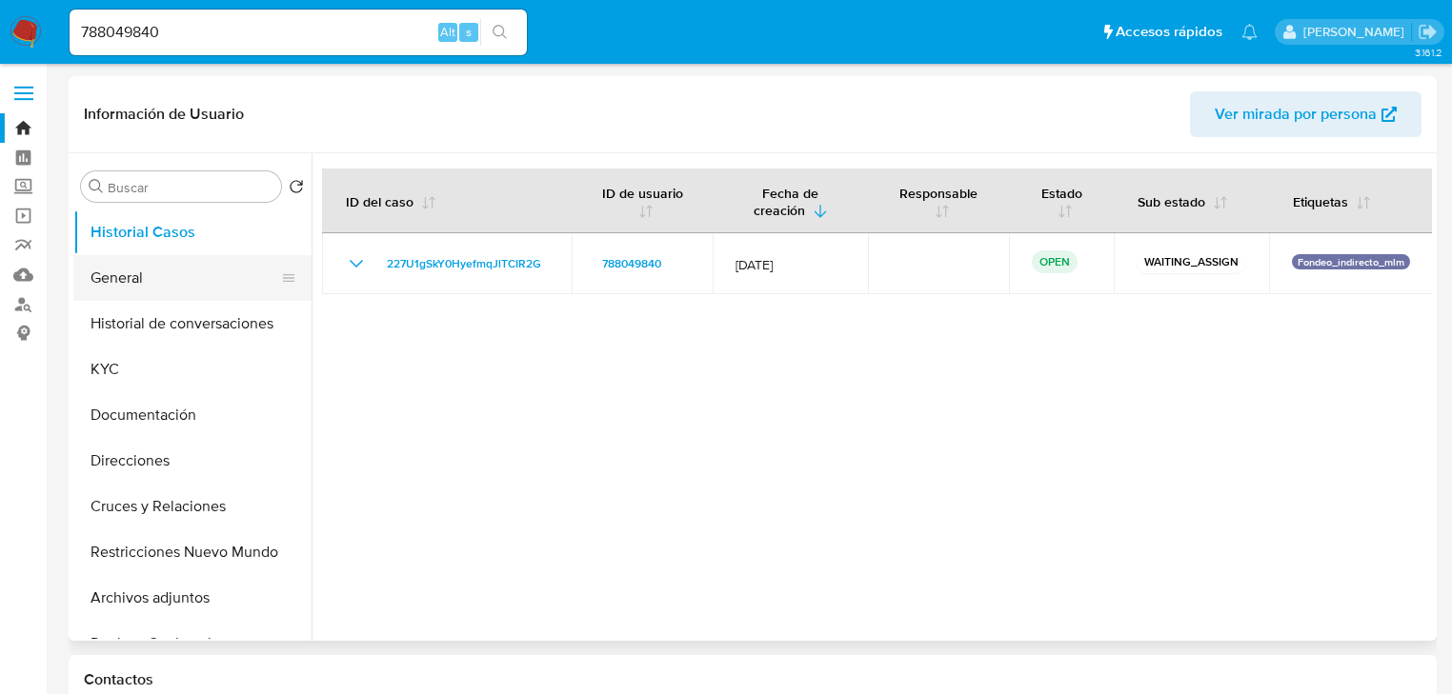
click at [151, 288] on button "General" at bounding box center [184, 278] width 223 height 46
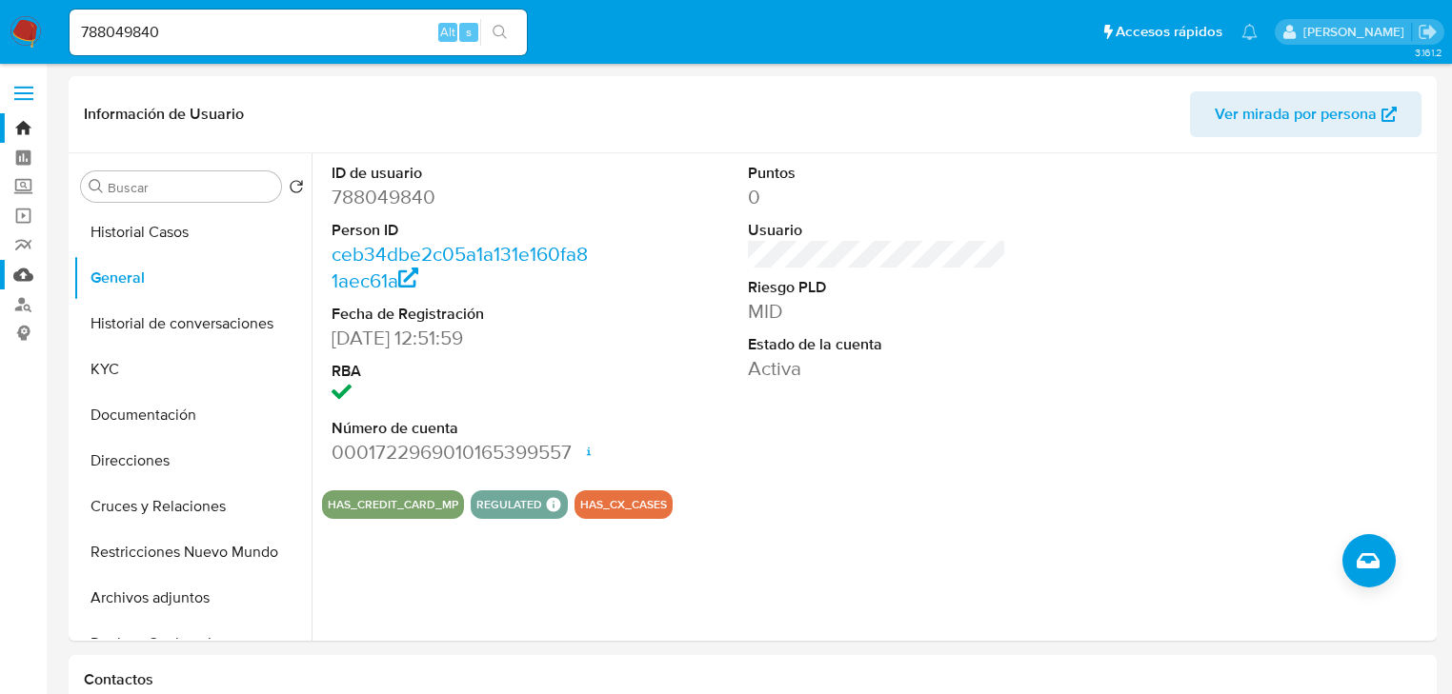
drag, startPoint x: 27, startPoint y: 270, endPoint x: 11, endPoint y: 271, distance: 15.3
click at [27, 271] on link "Mulan" at bounding box center [113, 275] width 227 height 30
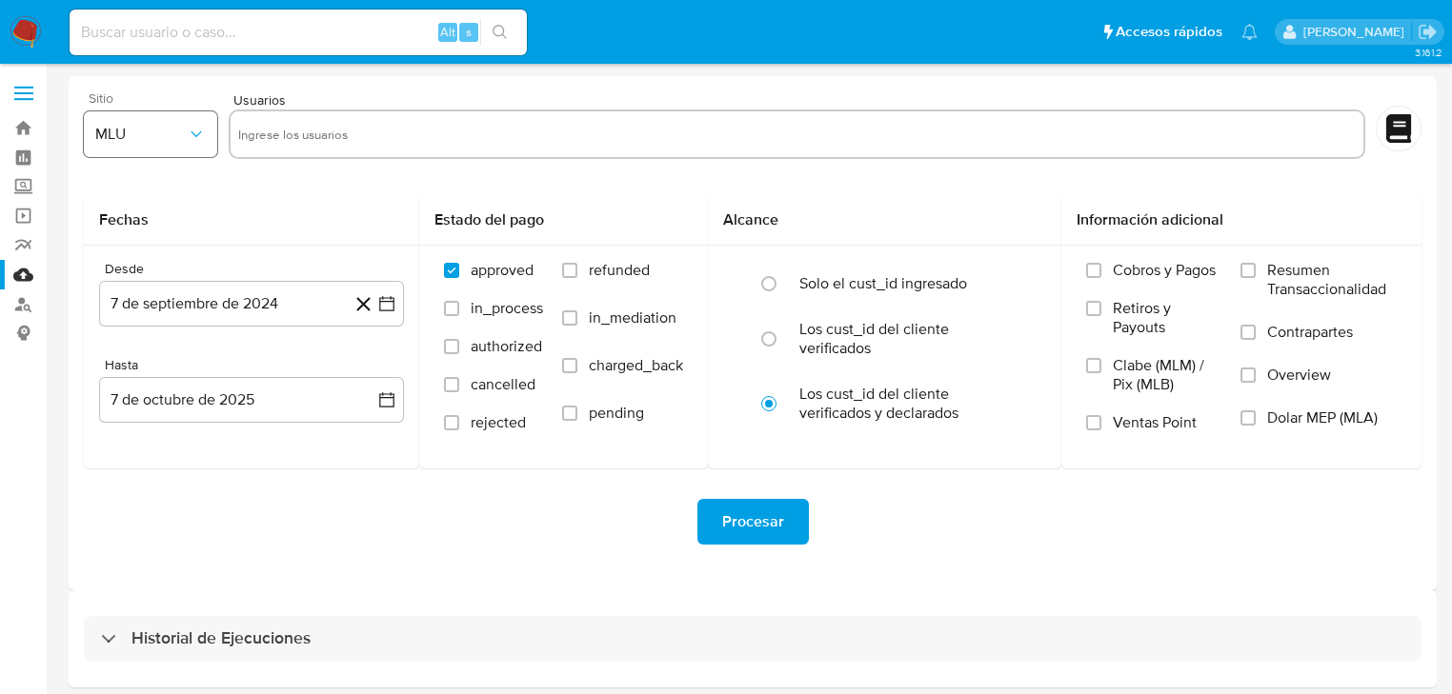
drag, startPoint x: 309, startPoint y: 145, endPoint x: 171, endPoint y: 148, distance: 137.2
click at [305, 146] on input "text" at bounding box center [796, 134] width 1117 height 30
click at [170, 149] on button "MLU" at bounding box center [150, 134] width 133 height 46
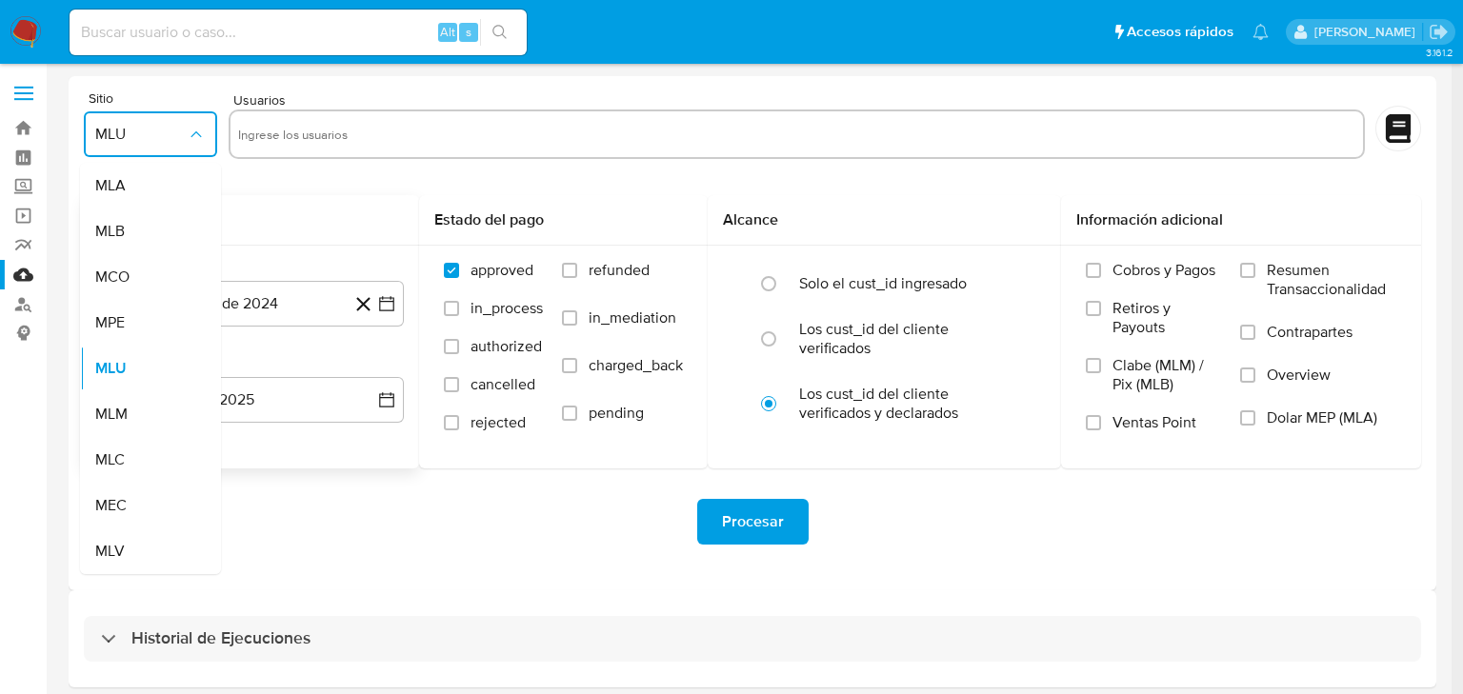
drag, startPoint x: 131, startPoint y: 416, endPoint x: 223, endPoint y: 234, distance: 203.6
click at [133, 411] on div "MLM" at bounding box center [144, 415] width 99 height 46
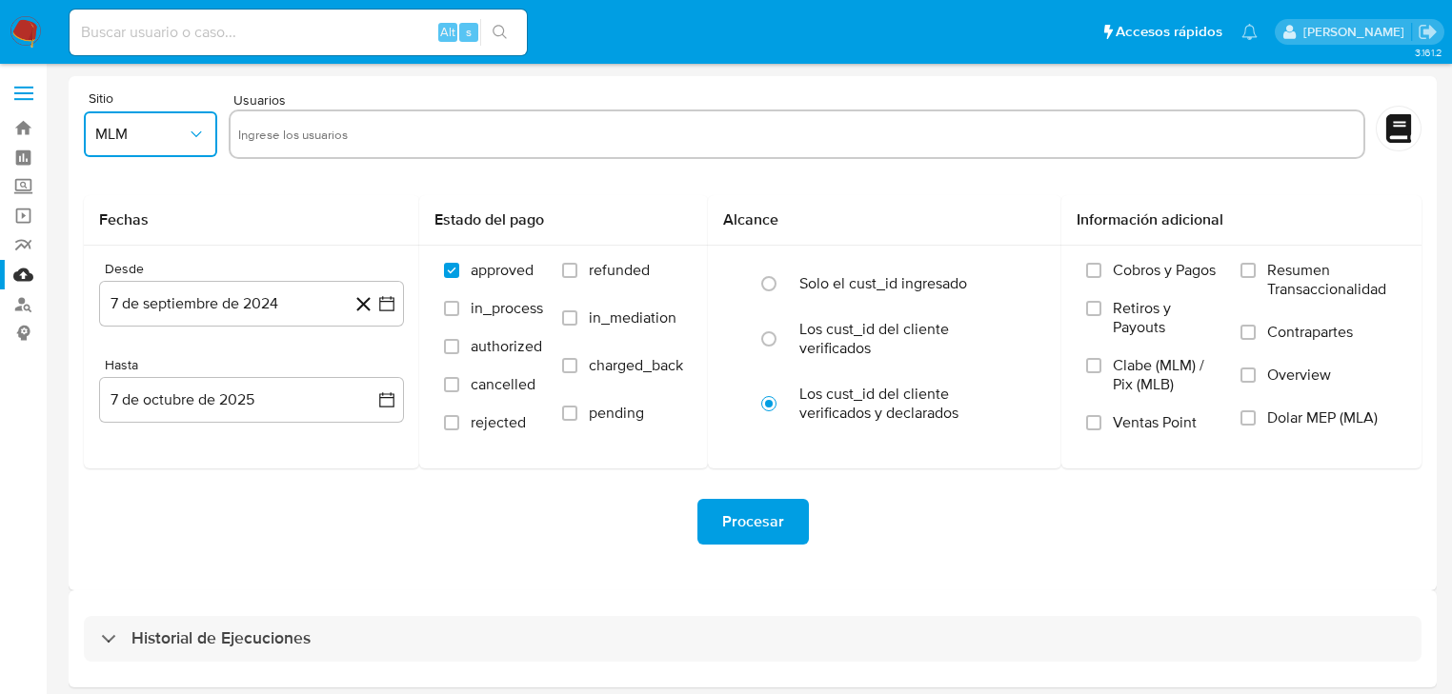
click at [294, 139] on input "text" at bounding box center [796, 134] width 1117 height 30
type input "142402370"
click at [400, 136] on input "text" at bounding box center [854, 134] width 999 height 30
paste input "142721437"
type input "142721437"
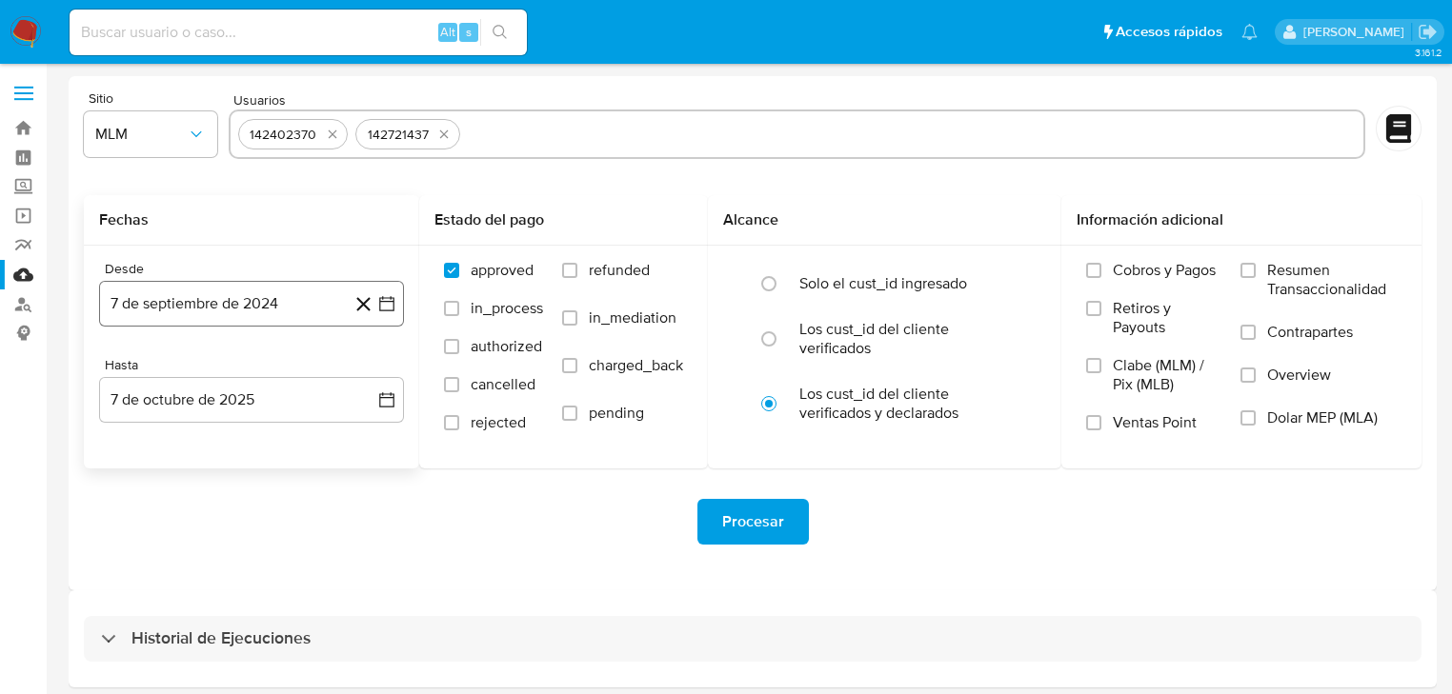
click at [377, 313] on button "7 de septiembre de 2024" at bounding box center [251, 304] width 305 height 46
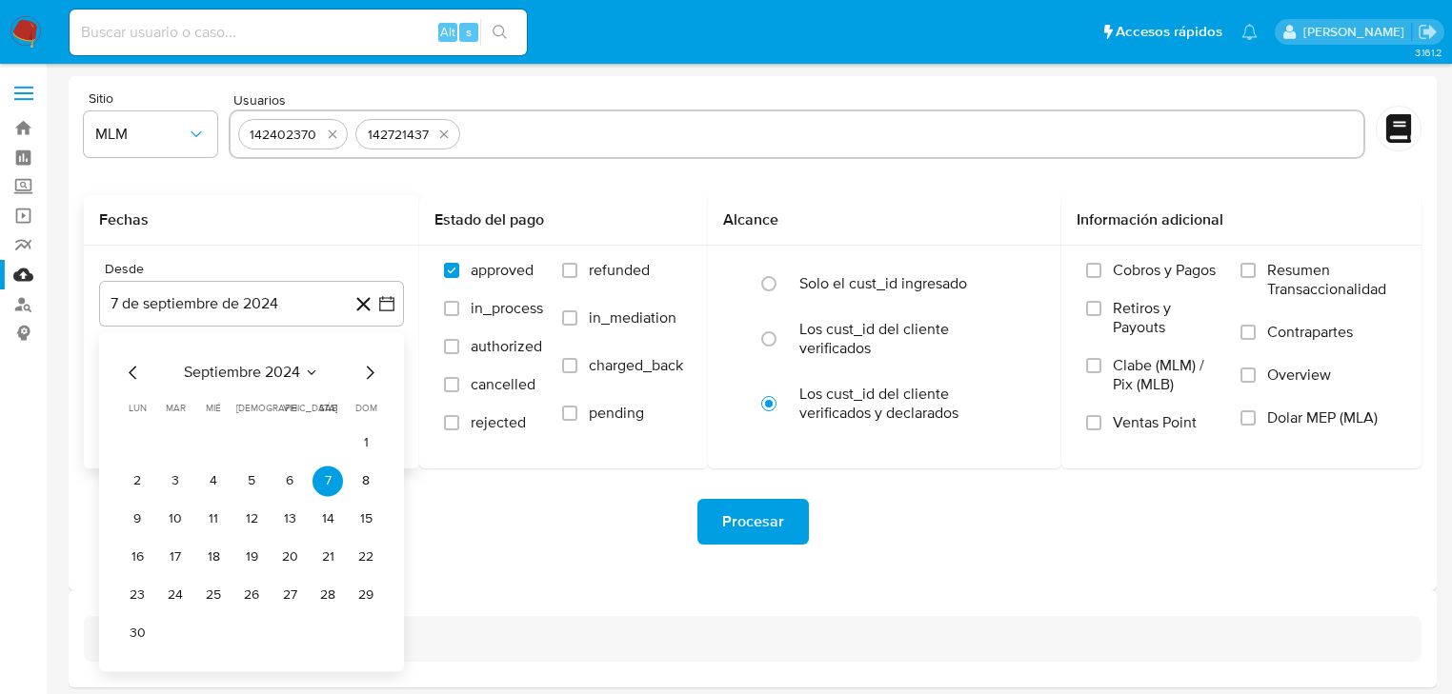
click at [378, 370] on icon "Mes siguiente" at bounding box center [369, 372] width 23 height 23
click at [378, 371] on icon "Mes siguiente" at bounding box center [369, 372] width 23 height 23
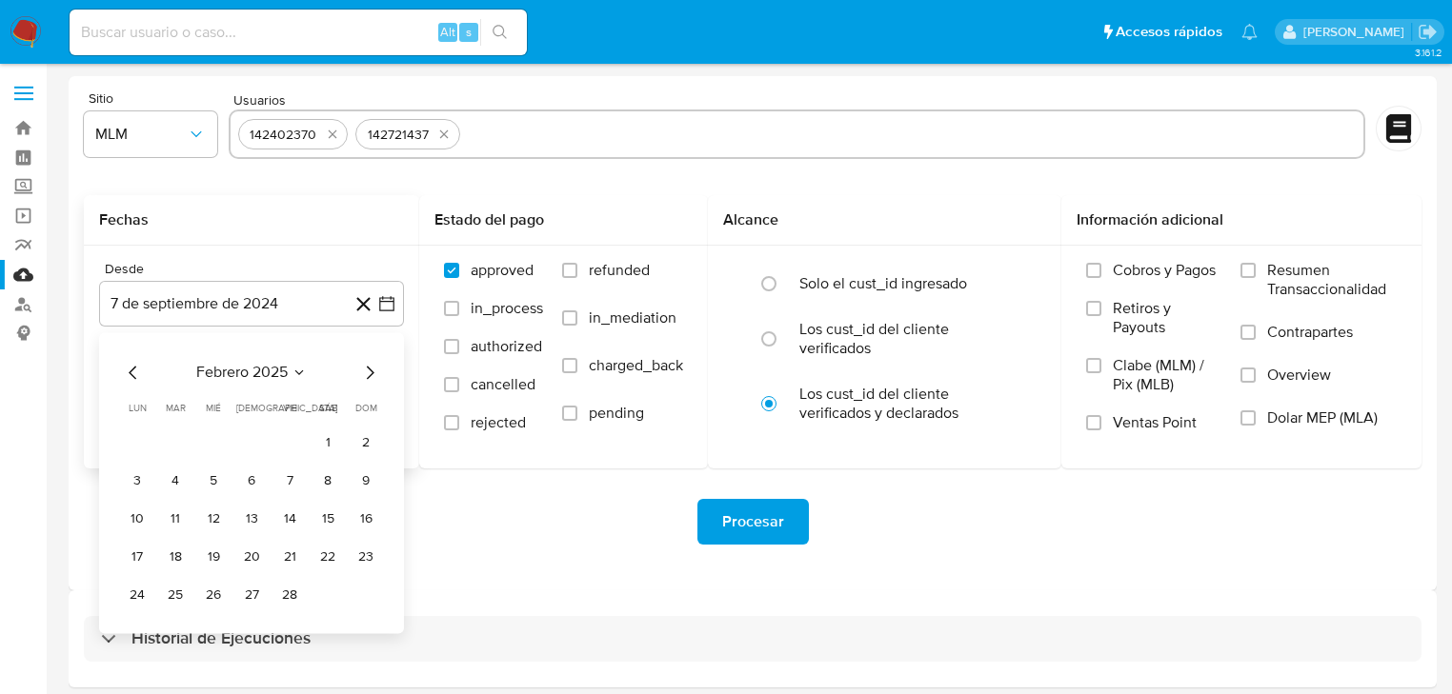
click at [378, 371] on icon "Mes siguiente" at bounding box center [369, 372] width 23 height 23
click at [332, 445] on button "1" at bounding box center [327, 443] width 30 height 30
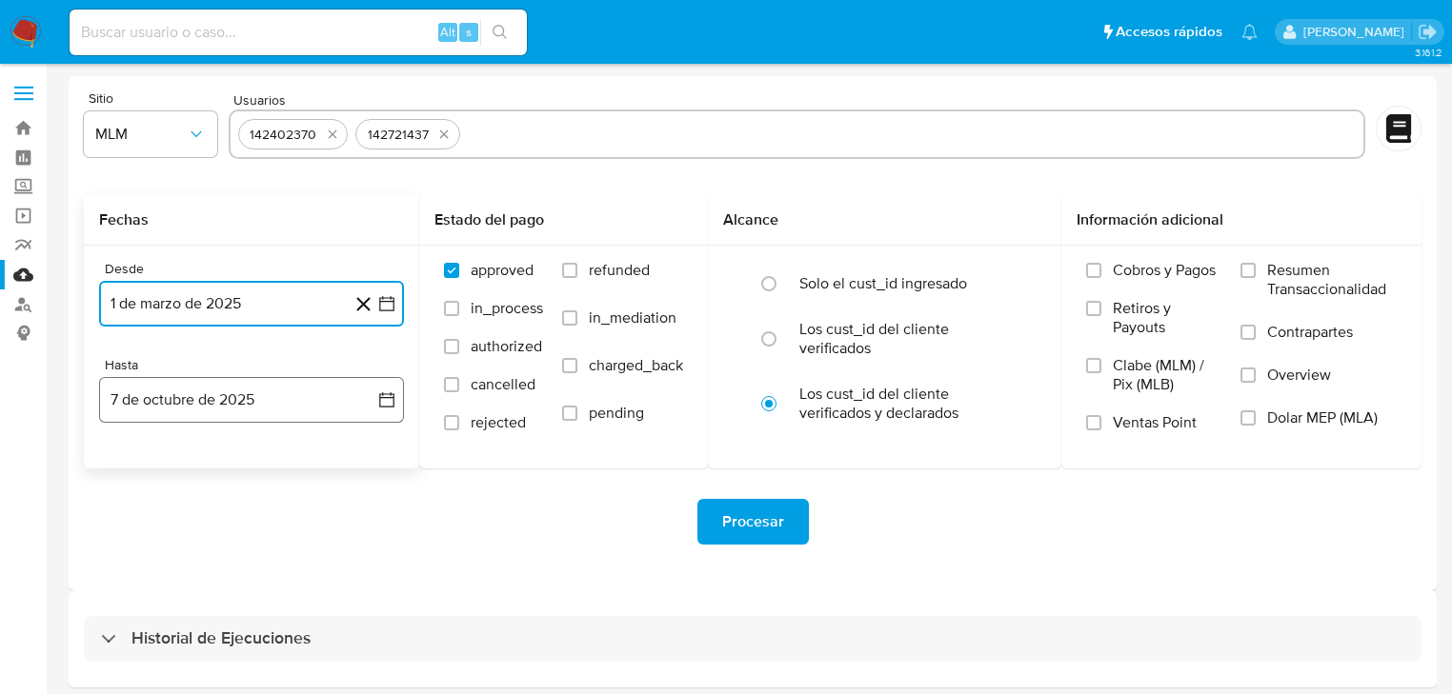
drag, startPoint x: 385, startPoint y: 388, endPoint x: 339, endPoint y: 409, distance: 50.3
click at [385, 389] on button "7 de octubre de 2025" at bounding box center [251, 400] width 305 height 46
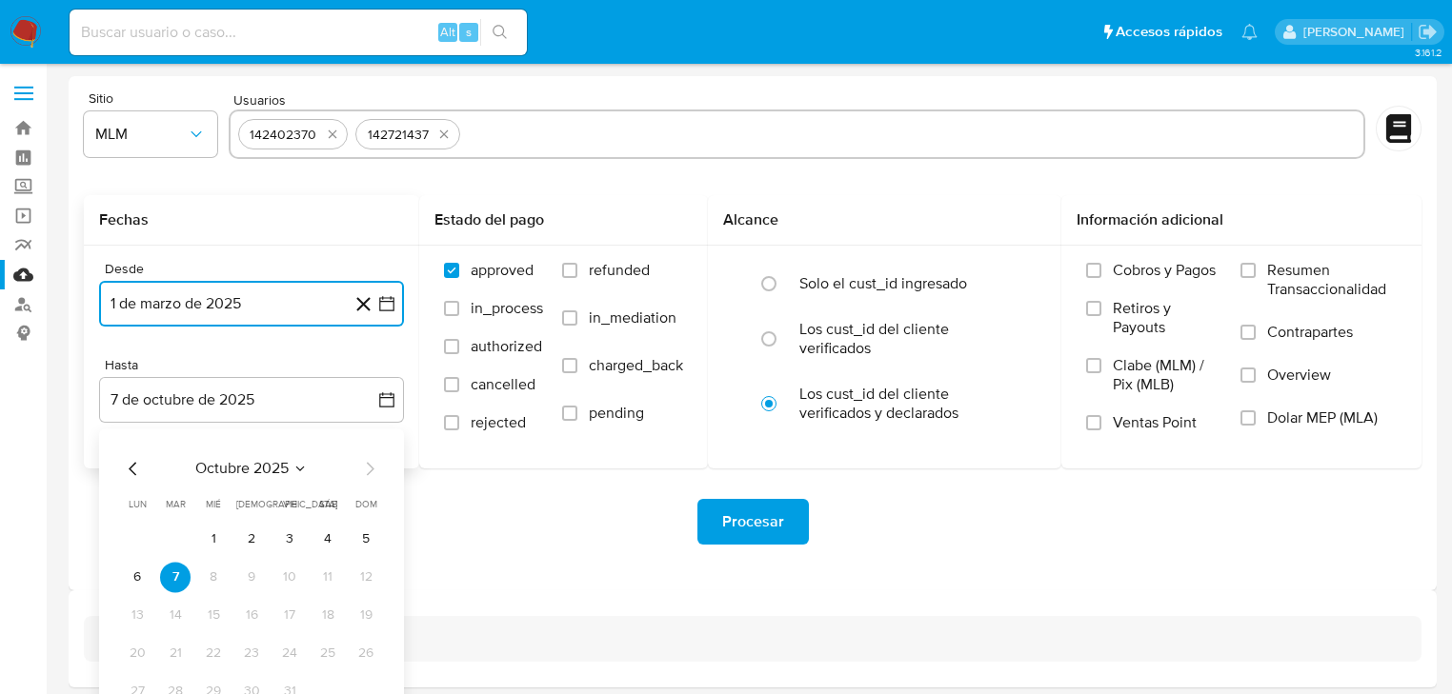
click at [127, 467] on icon "Mes anterior" at bounding box center [133, 468] width 23 height 23
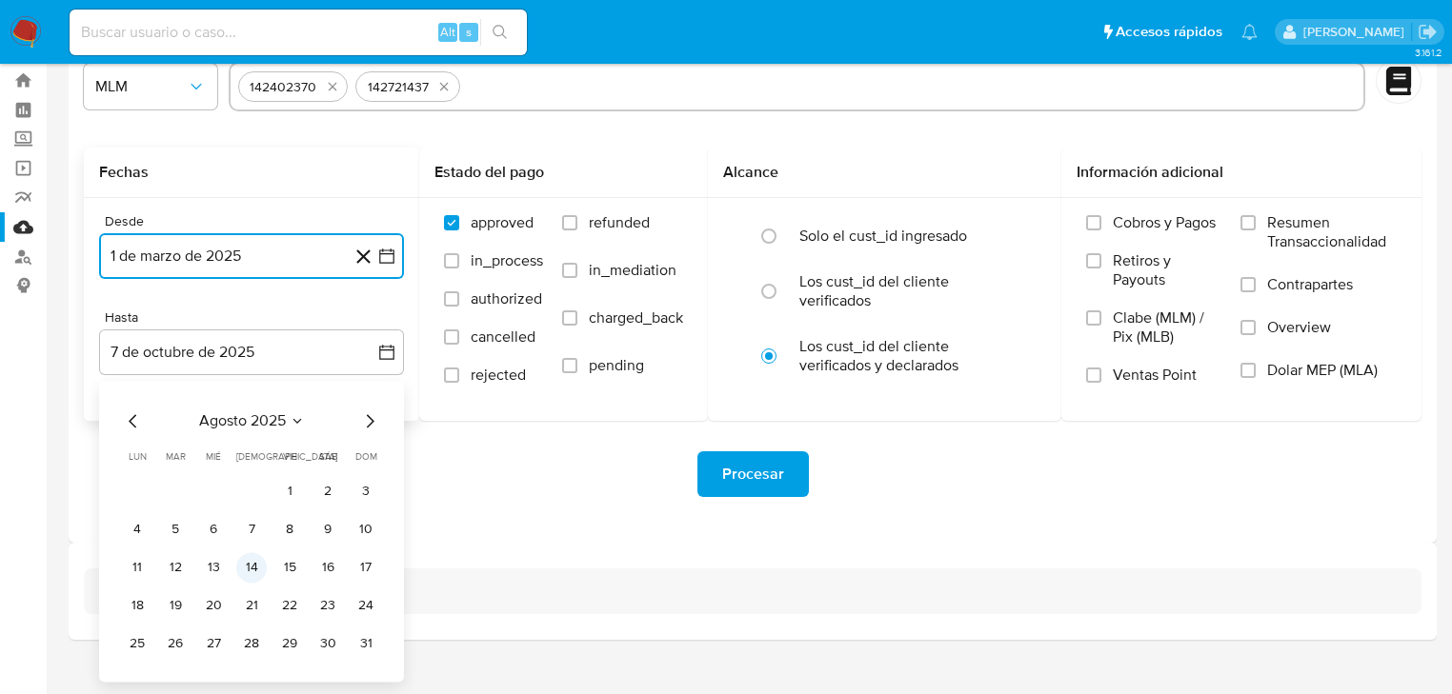
scroll to position [73, 0]
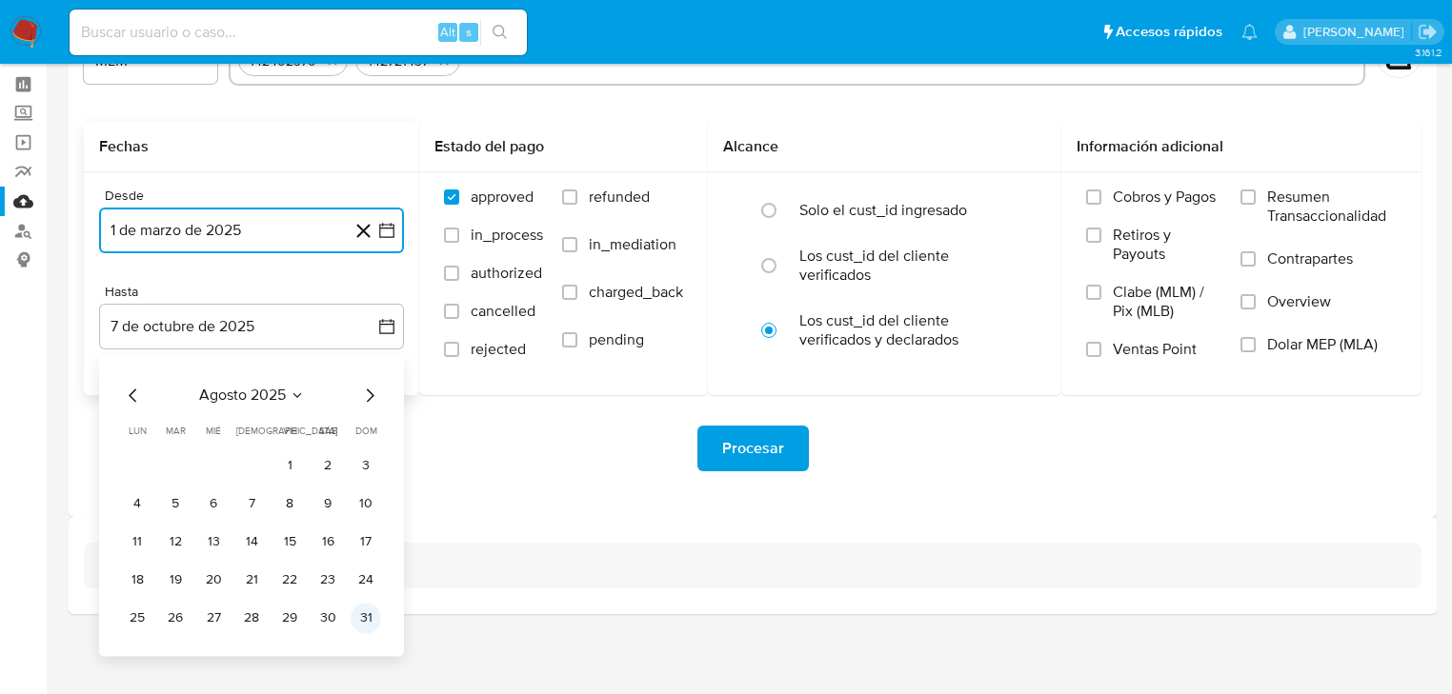
click at [365, 613] on button "31" at bounding box center [366, 618] width 30 height 30
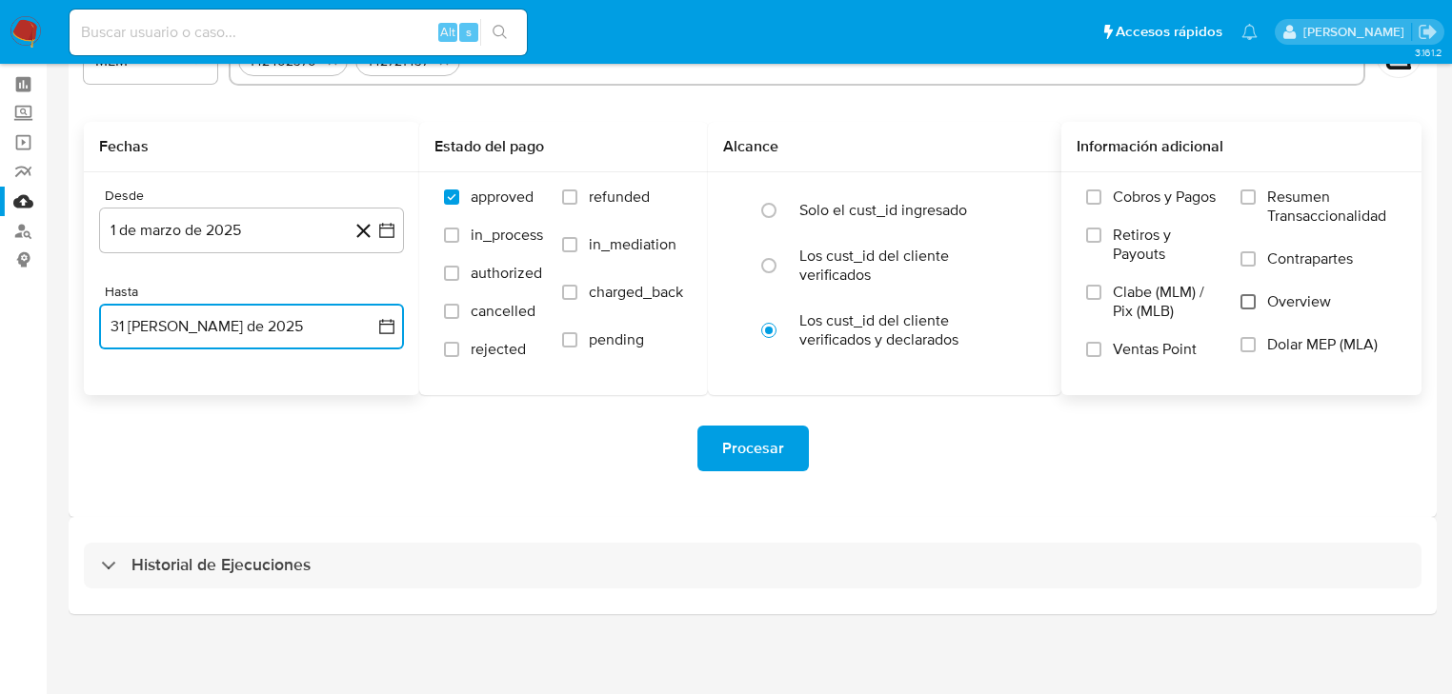
drag, startPoint x: 1252, startPoint y: 295, endPoint x: 941, endPoint y: 423, distance: 335.8
click at [1253, 296] on input "Overview" at bounding box center [1247, 301] width 15 height 15
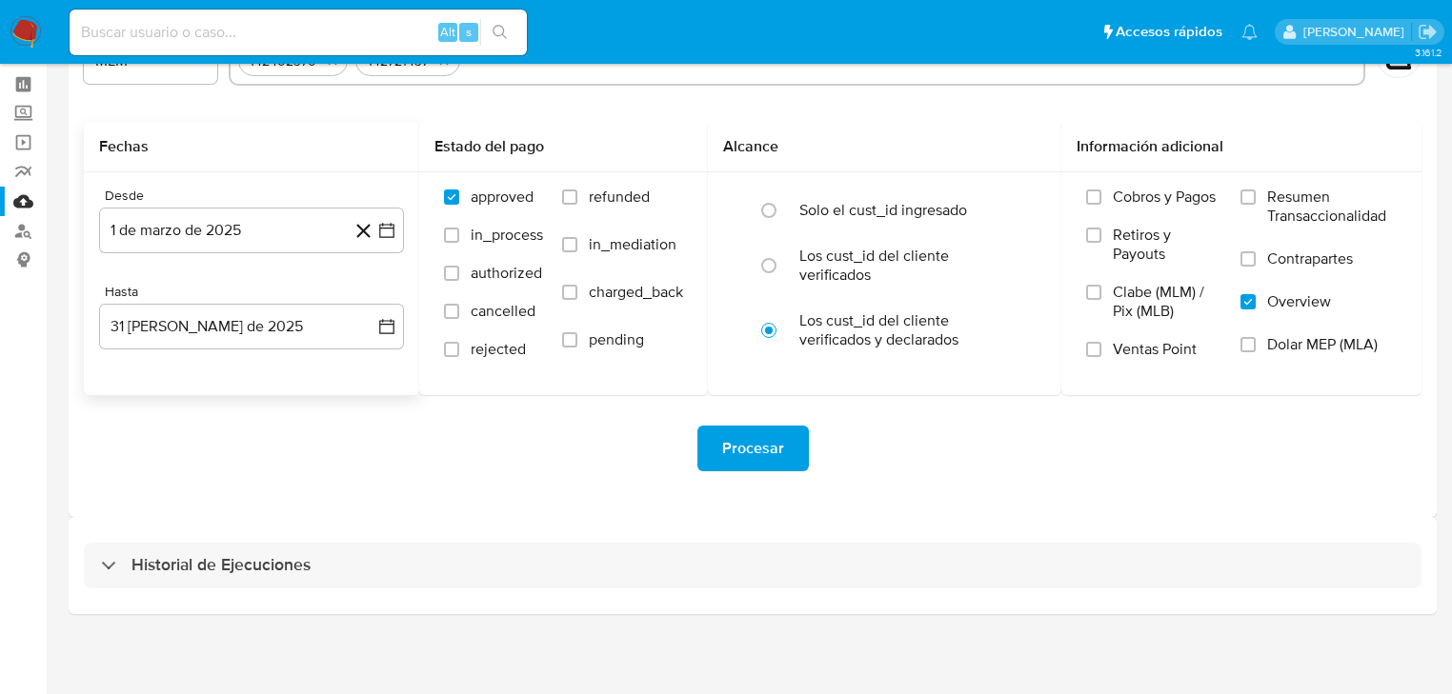
click at [755, 445] on span "Procesar" at bounding box center [753, 449] width 62 height 42
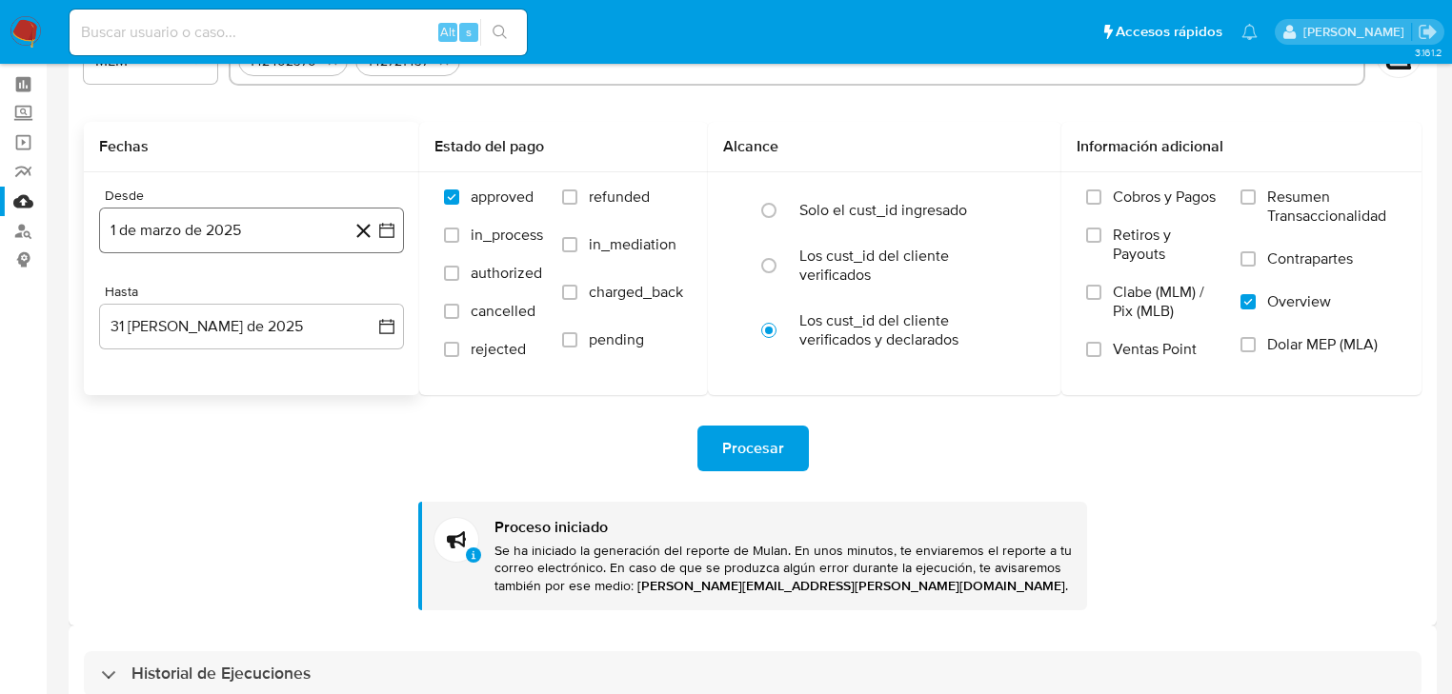
scroll to position [0, 0]
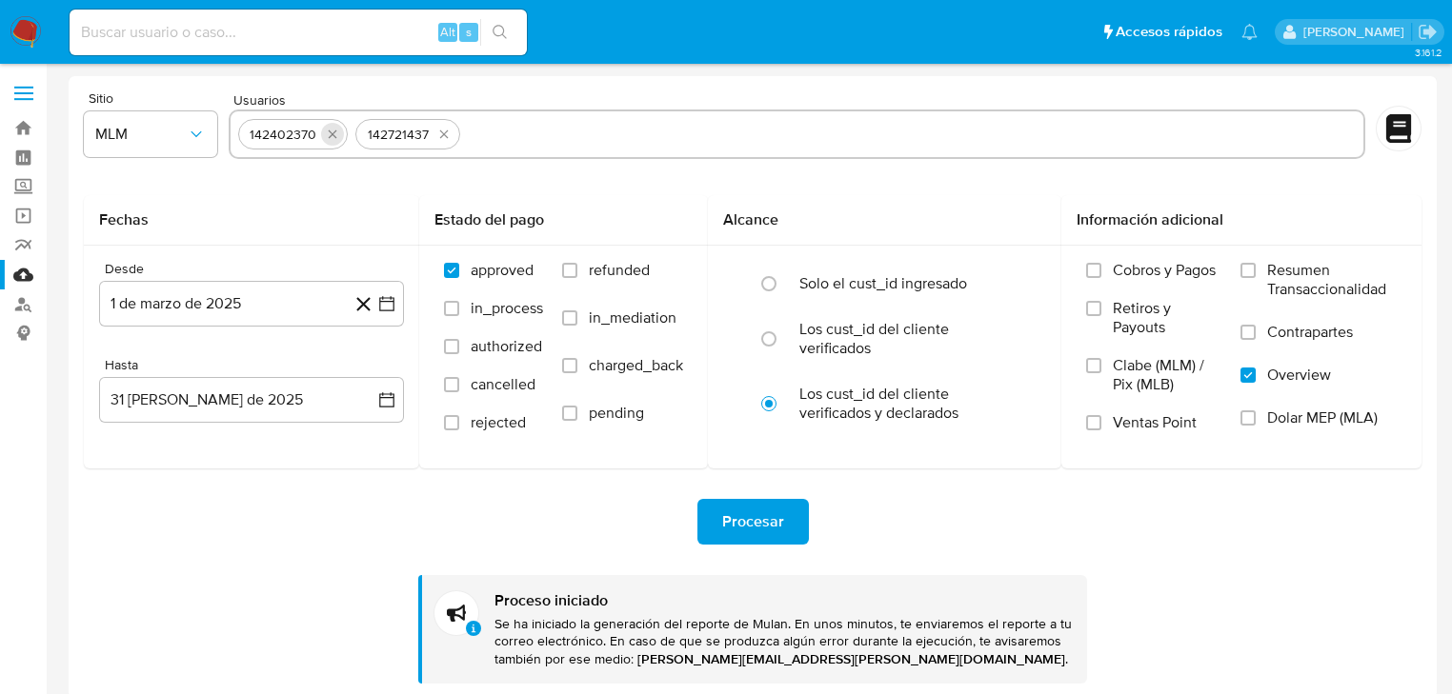
click at [330, 134] on icon "quitar 142402370" at bounding box center [332, 135] width 9 height 9
click at [330, 134] on icon "quitar 142721437" at bounding box center [326, 134] width 15 height 15
click at [284, 133] on input "text" at bounding box center [796, 134] width 1117 height 30
paste input "2516696167"
type input "2516696167"
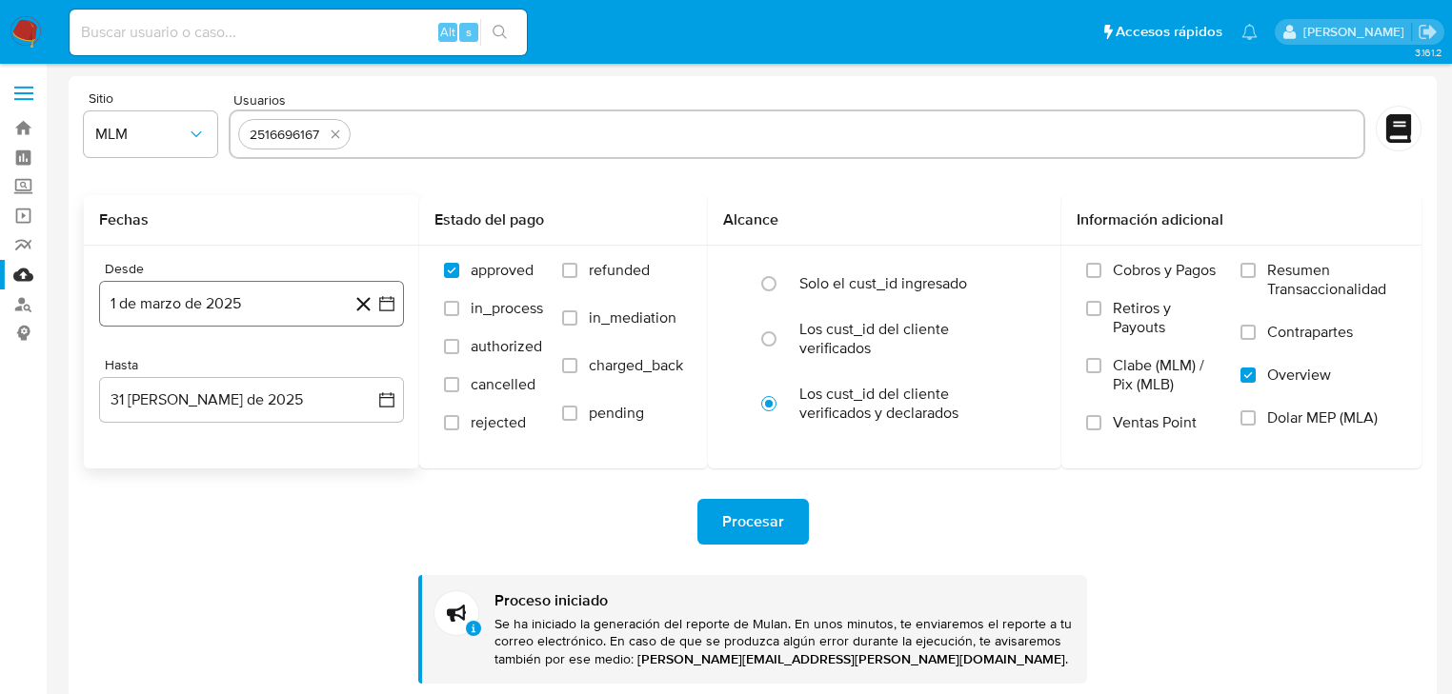
click at [381, 301] on icon "button" at bounding box center [386, 303] width 15 height 15
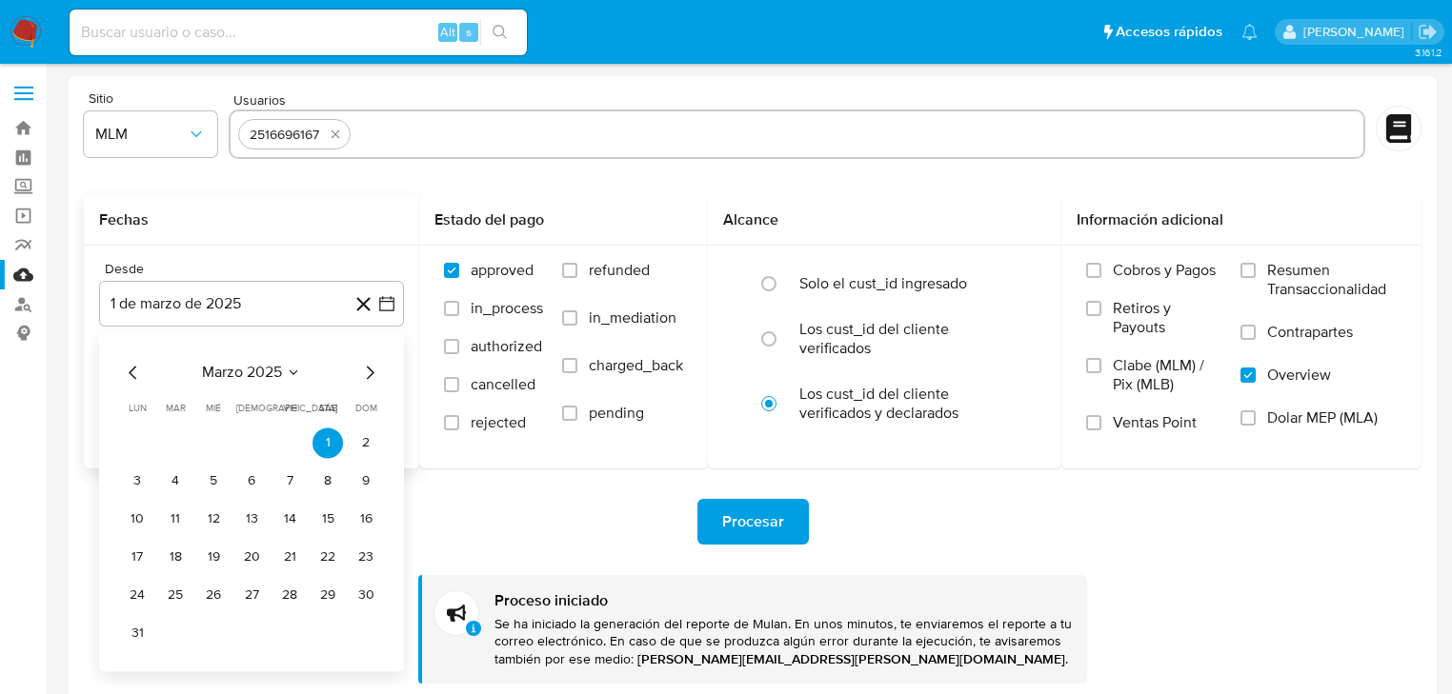
click at [373, 383] on icon "Mes siguiente" at bounding box center [369, 372] width 23 height 23
click at [137, 593] on button "26" at bounding box center [137, 595] width 30 height 30
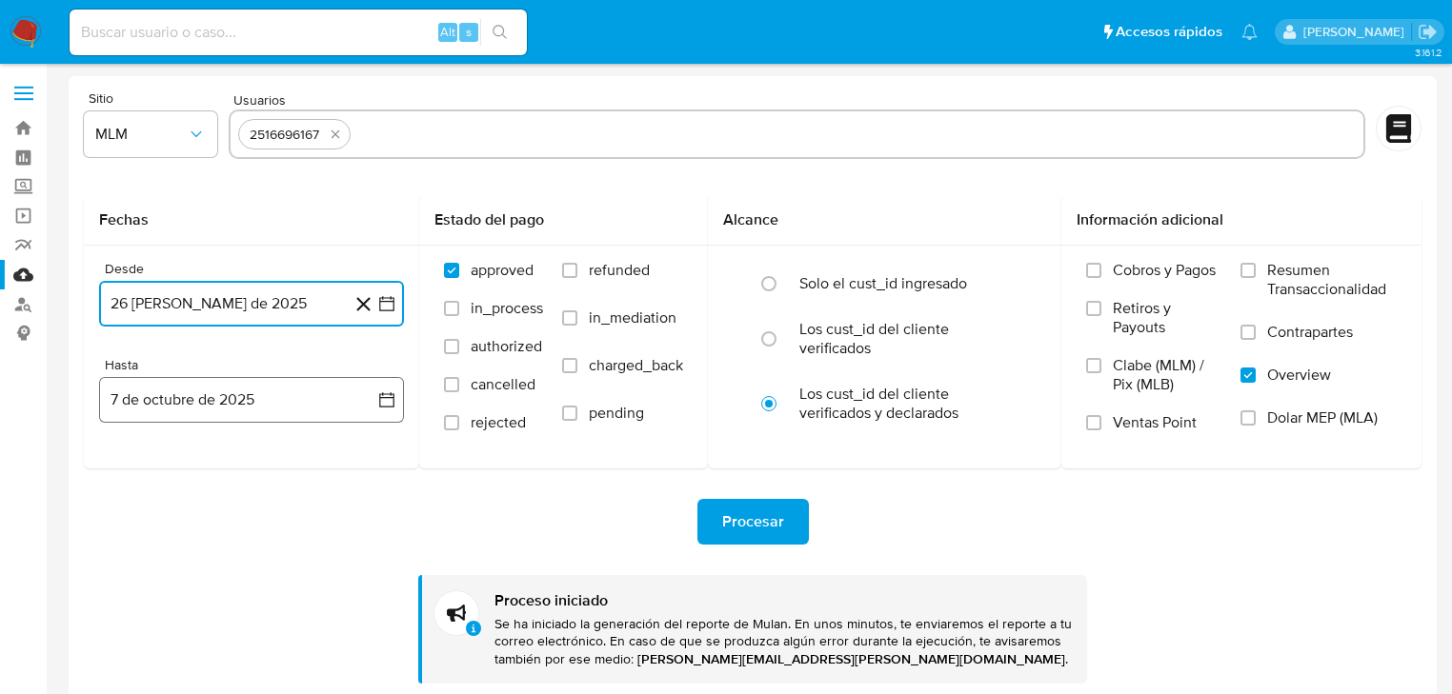
drag, startPoint x: 381, startPoint y: 396, endPoint x: 334, endPoint y: 419, distance: 52.0
click at [381, 397] on icon "button" at bounding box center [386, 400] width 19 height 19
click at [141, 472] on icon "Mes anterior" at bounding box center [133, 468] width 23 height 23
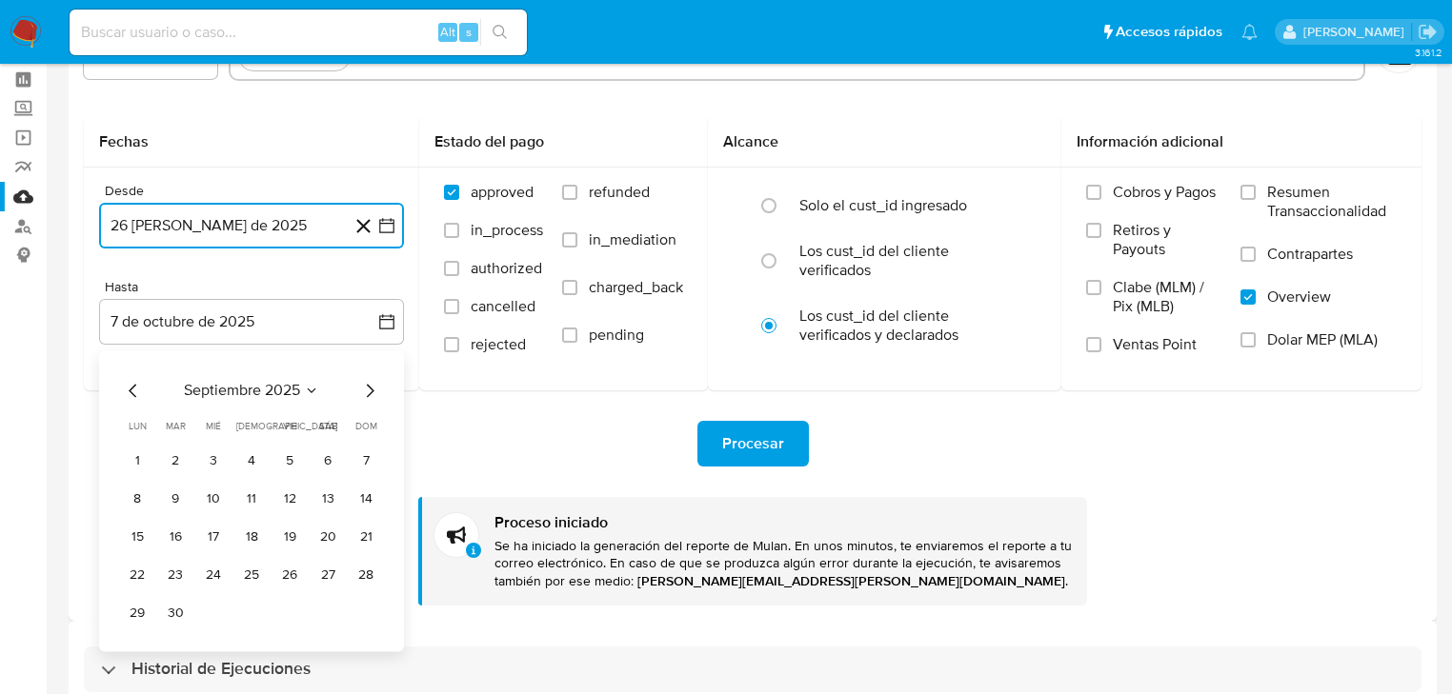
scroll to position [152, 0]
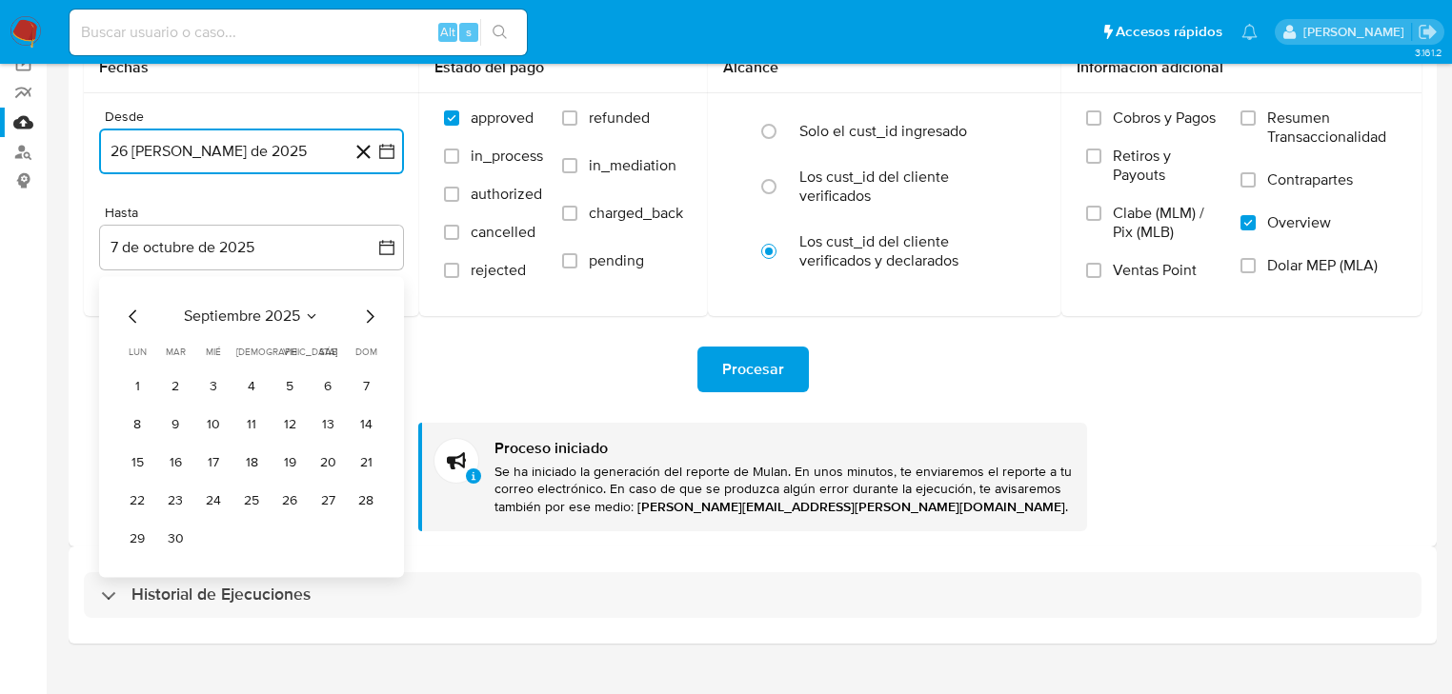
drag, startPoint x: 135, startPoint y: 315, endPoint x: 162, endPoint y: 369, distance: 59.6
click at [134, 315] on icon "Mes anterior" at bounding box center [133, 316] width 23 height 23
click at [360, 543] on button "31" at bounding box center [366, 539] width 30 height 30
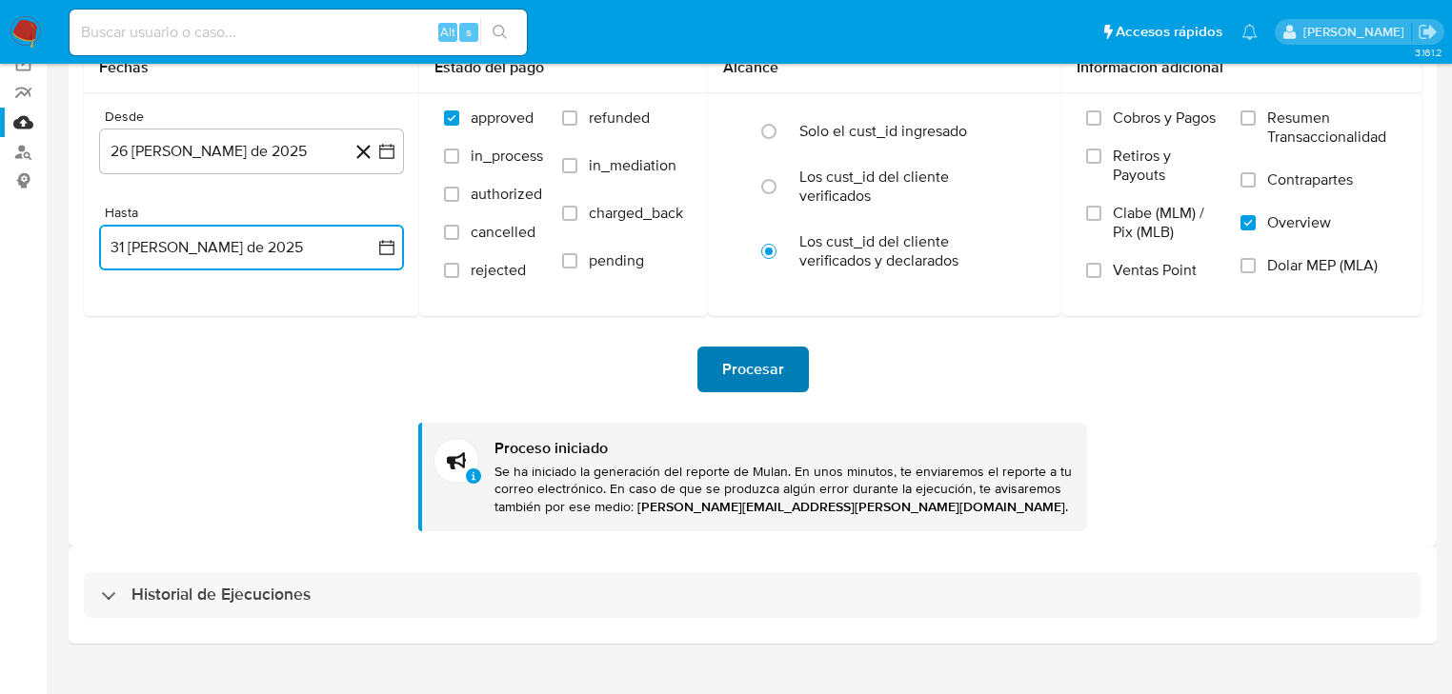
click at [777, 362] on span "Procesar" at bounding box center [753, 370] width 62 height 42
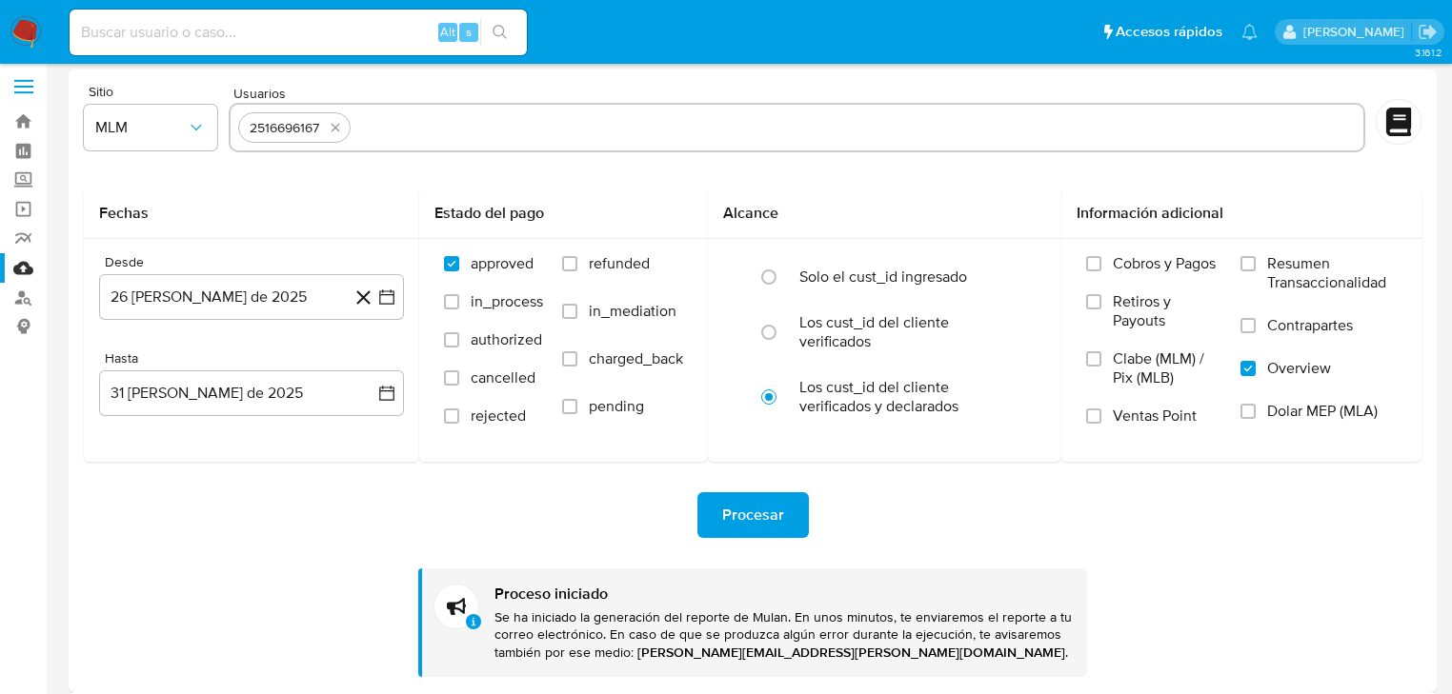
scroll to position [0, 0]
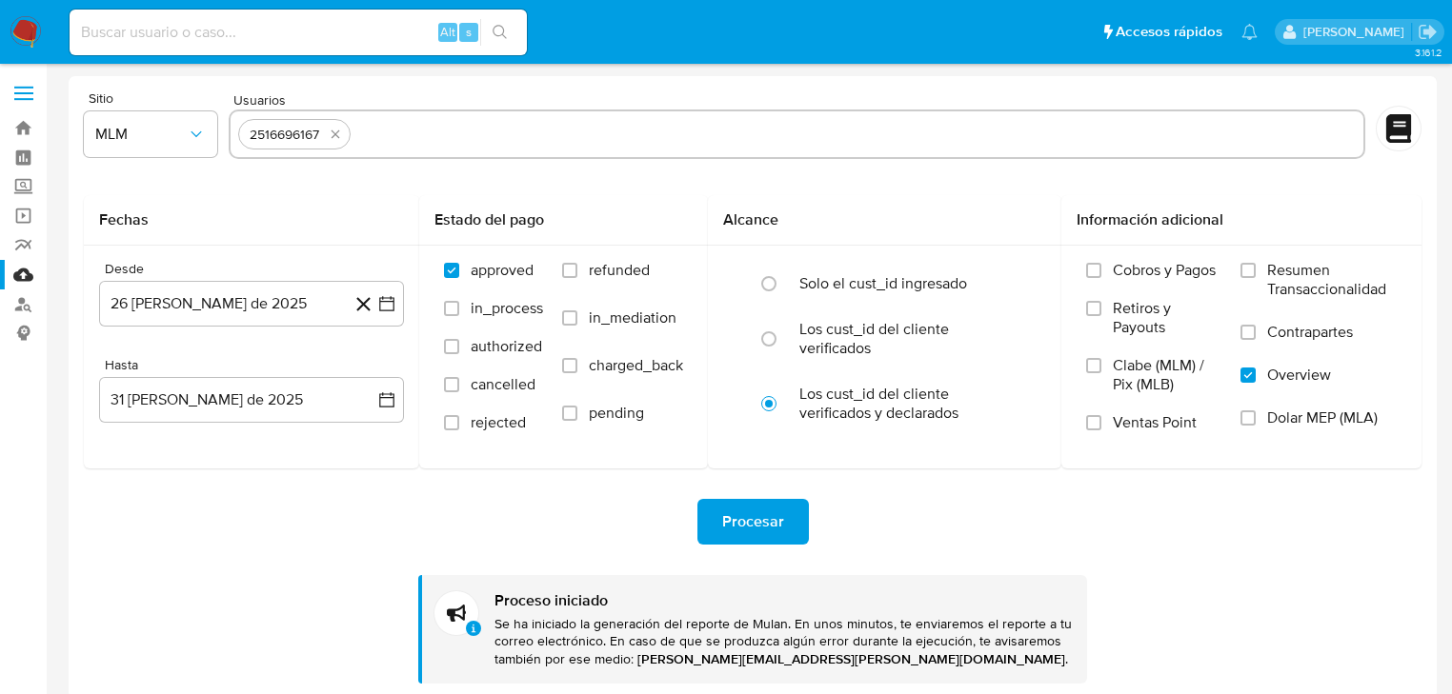
drag, startPoint x: 332, startPoint y: 137, endPoint x: 321, endPoint y: 137, distance: 10.5
click at [331, 137] on icon "quitar 2516696167" at bounding box center [335, 134] width 15 height 15
click at [309, 140] on input "text" at bounding box center [796, 134] width 1117 height 30
paste input "558837219"
type input "558837219"
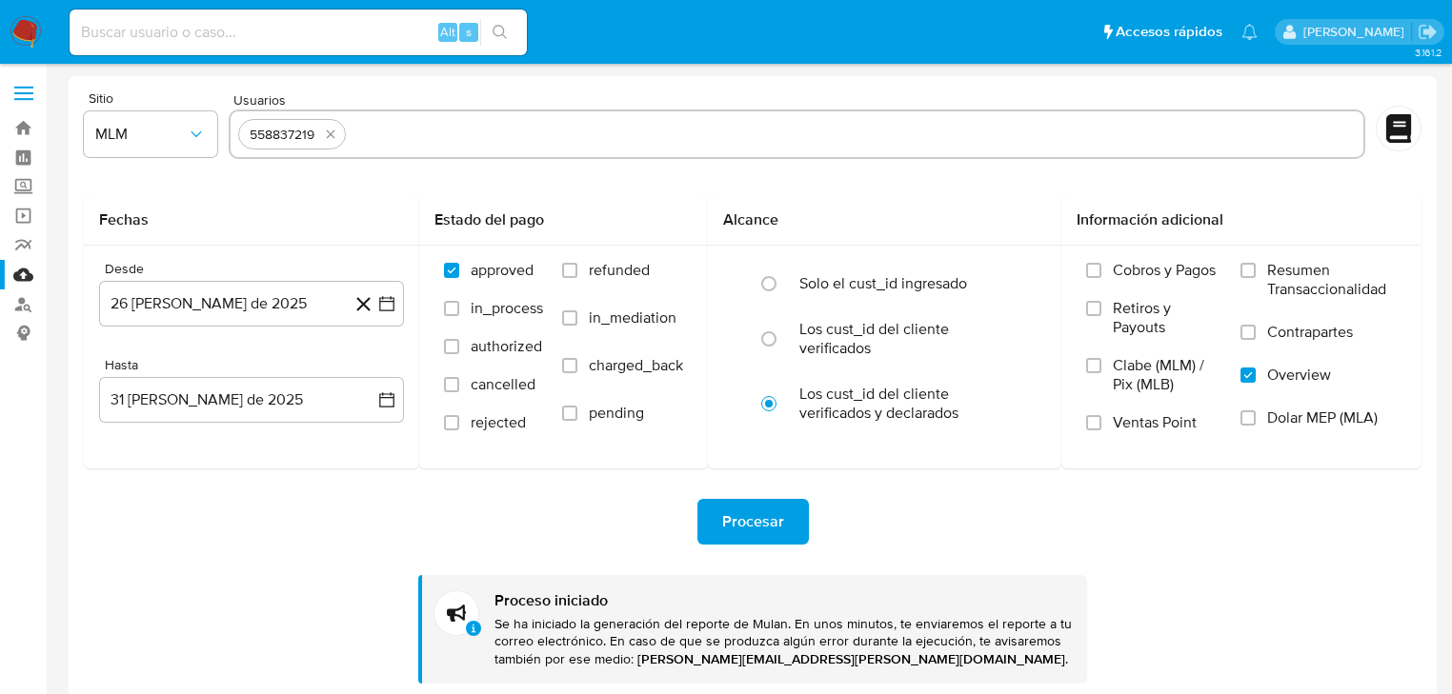
drag, startPoint x: 379, startPoint y: 127, endPoint x: 397, endPoint y: 141, distance: 23.1
click at [381, 130] on input "text" at bounding box center [853, 134] width 1001 height 30
paste input "788049840"
type input "788049840"
click at [377, 297] on icon "button" at bounding box center [386, 303] width 19 height 19
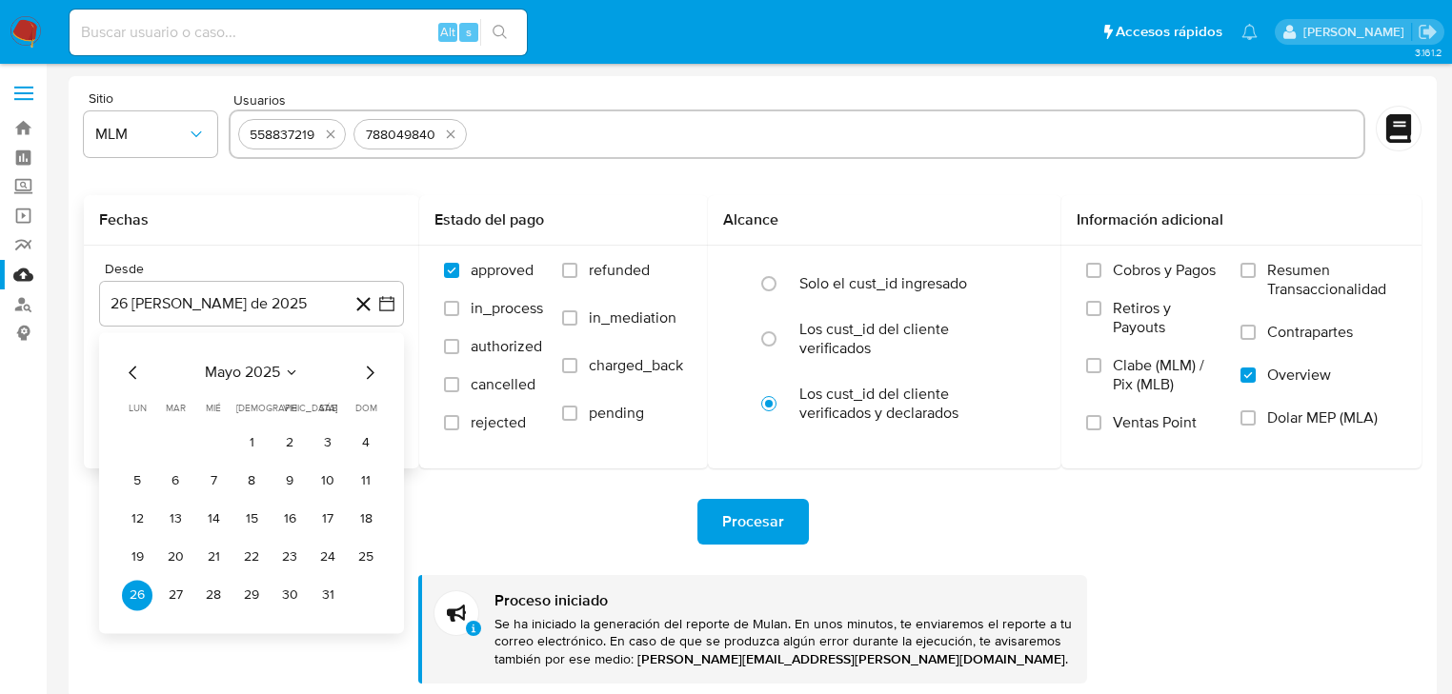
click at [255, 444] on button "1" at bounding box center [251, 443] width 30 height 30
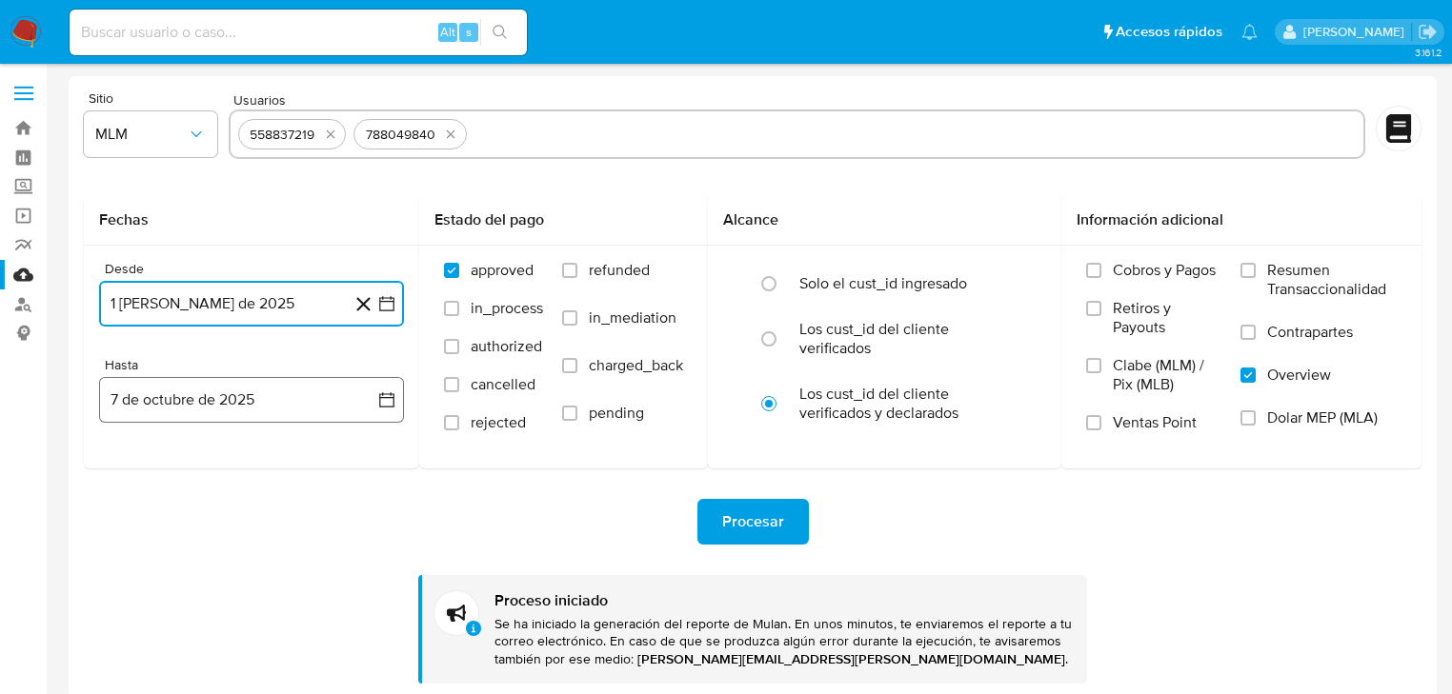
click at [396, 396] on button "7 de octubre de 2025" at bounding box center [251, 400] width 305 height 46
click at [133, 466] on icon "Mes anterior" at bounding box center [133, 468] width 23 height 23
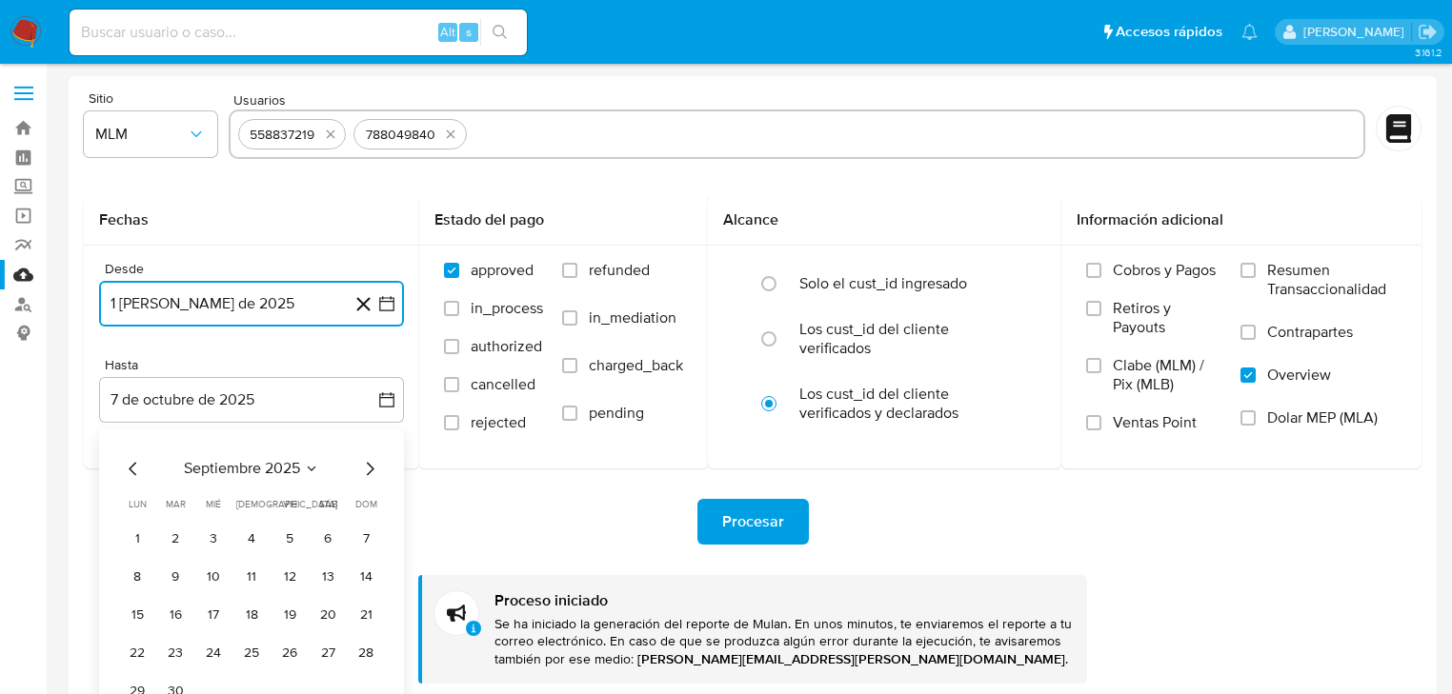
click at [133, 466] on icon "Mes anterior" at bounding box center [133, 468] width 23 height 23
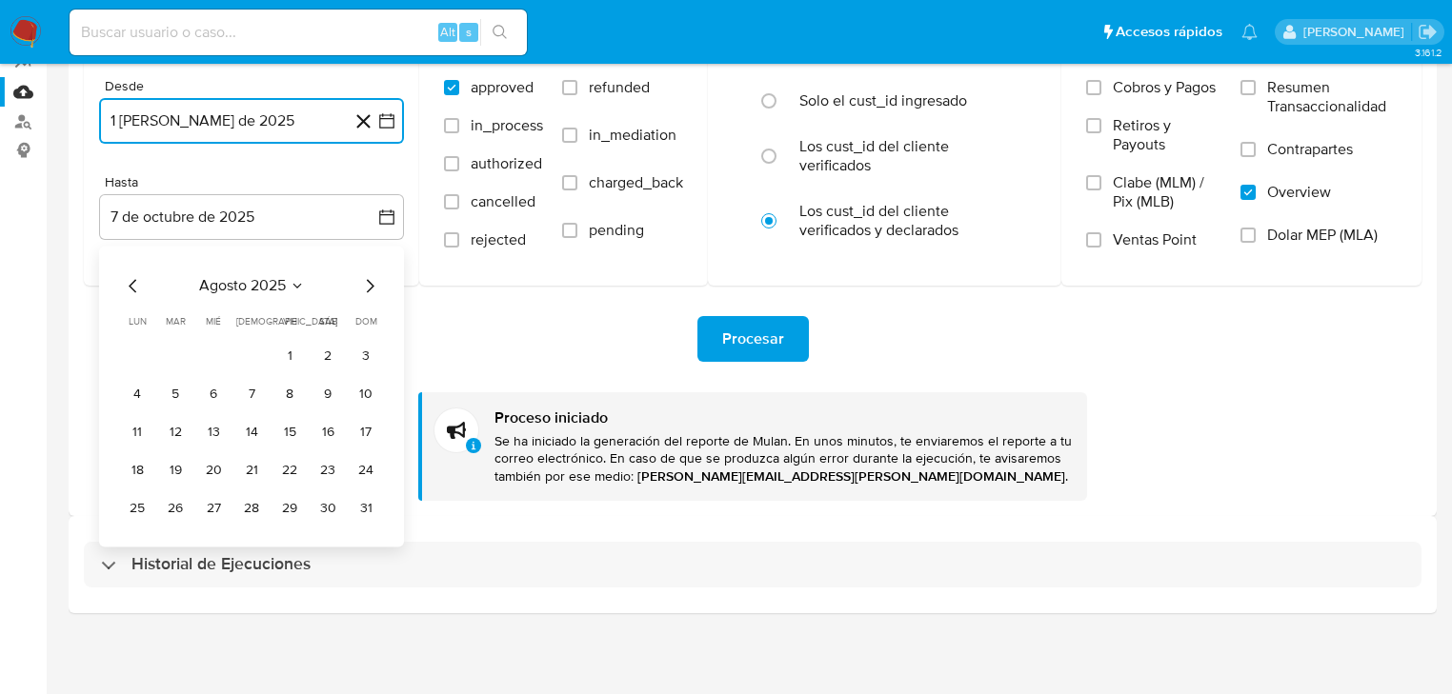
click at [362, 504] on button "31" at bounding box center [366, 508] width 30 height 30
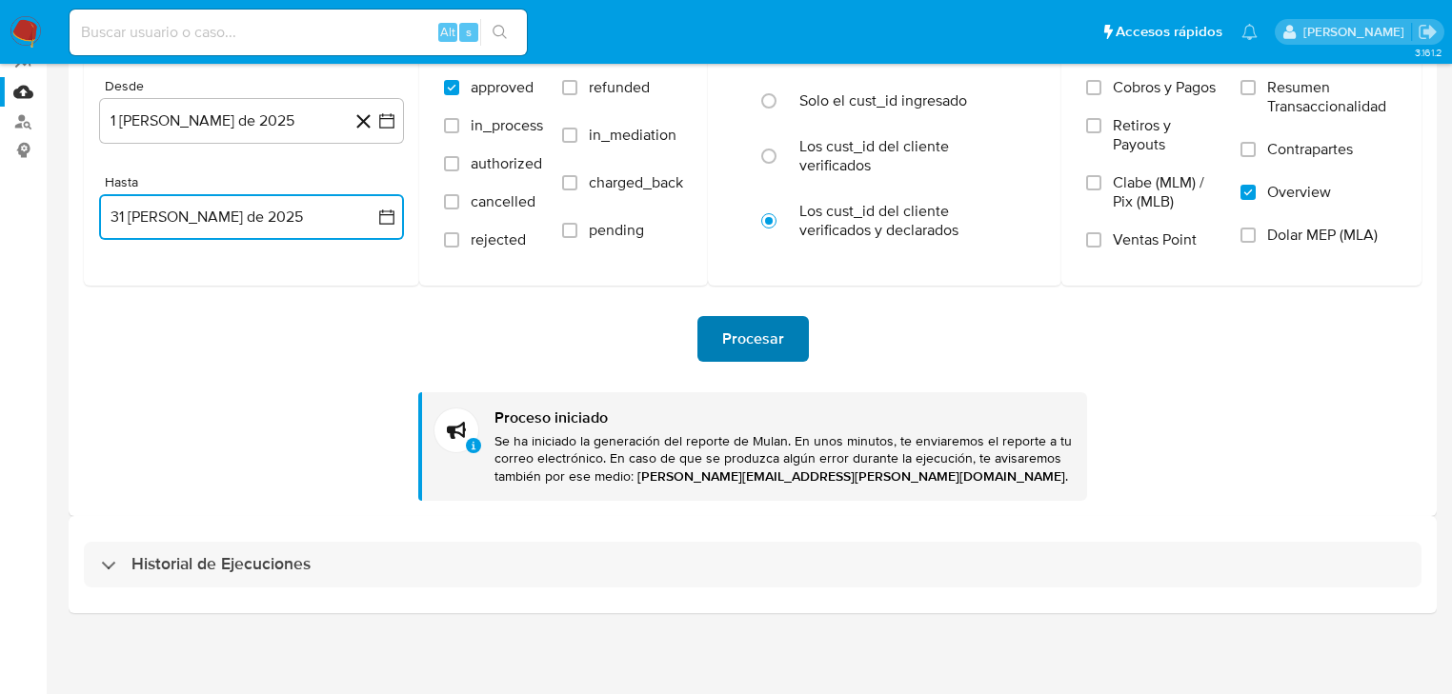
click at [773, 345] on span "Procesar" at bounding box center [753, 339] width 62 height 42
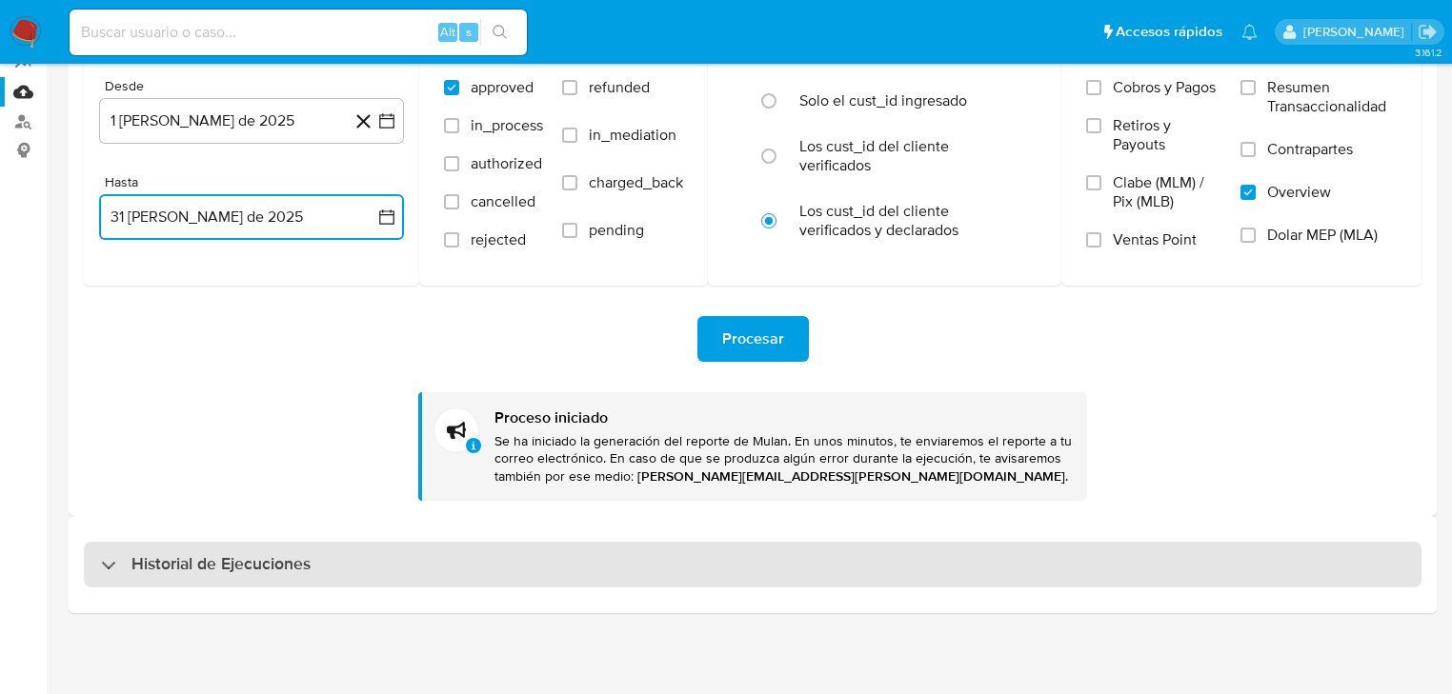
click at [175, 554] on h3 "Historial de Ejecuciones" at bounding box center [220, 564] width 179 height 23
select select "10"
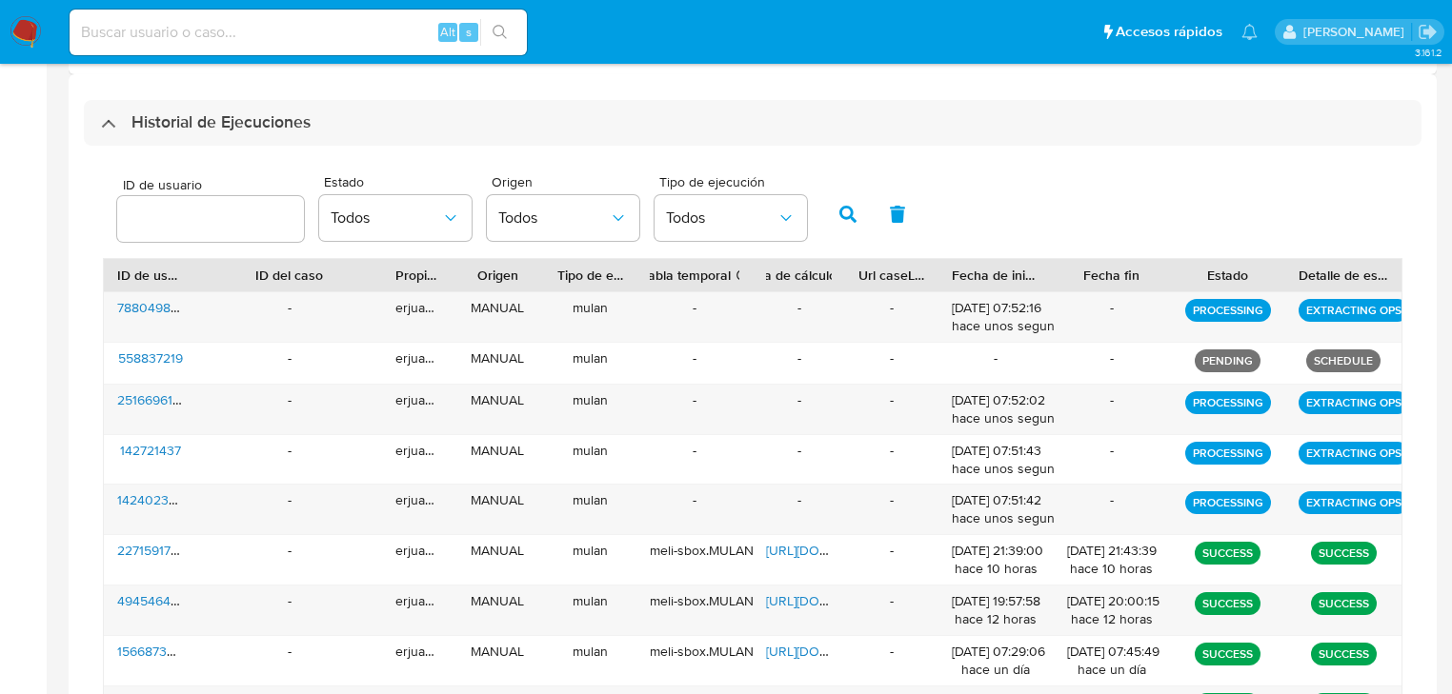
scroll to position [716, 0]
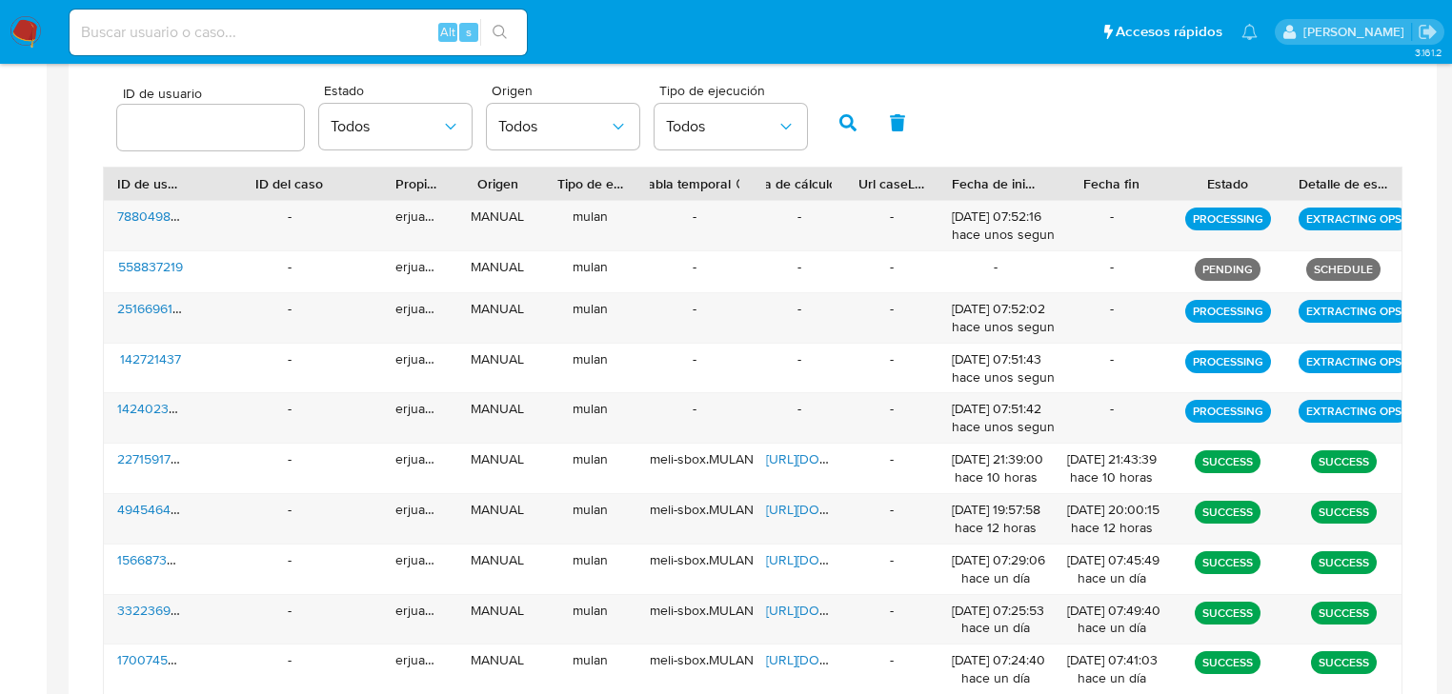
drag, startPoint x: 34, startPoint y: 28, endPoint x: 3, endPoint y: 28, distance: 31.4
click at [32, 28] on img at bounding box center [26, 32] width 32 height 32
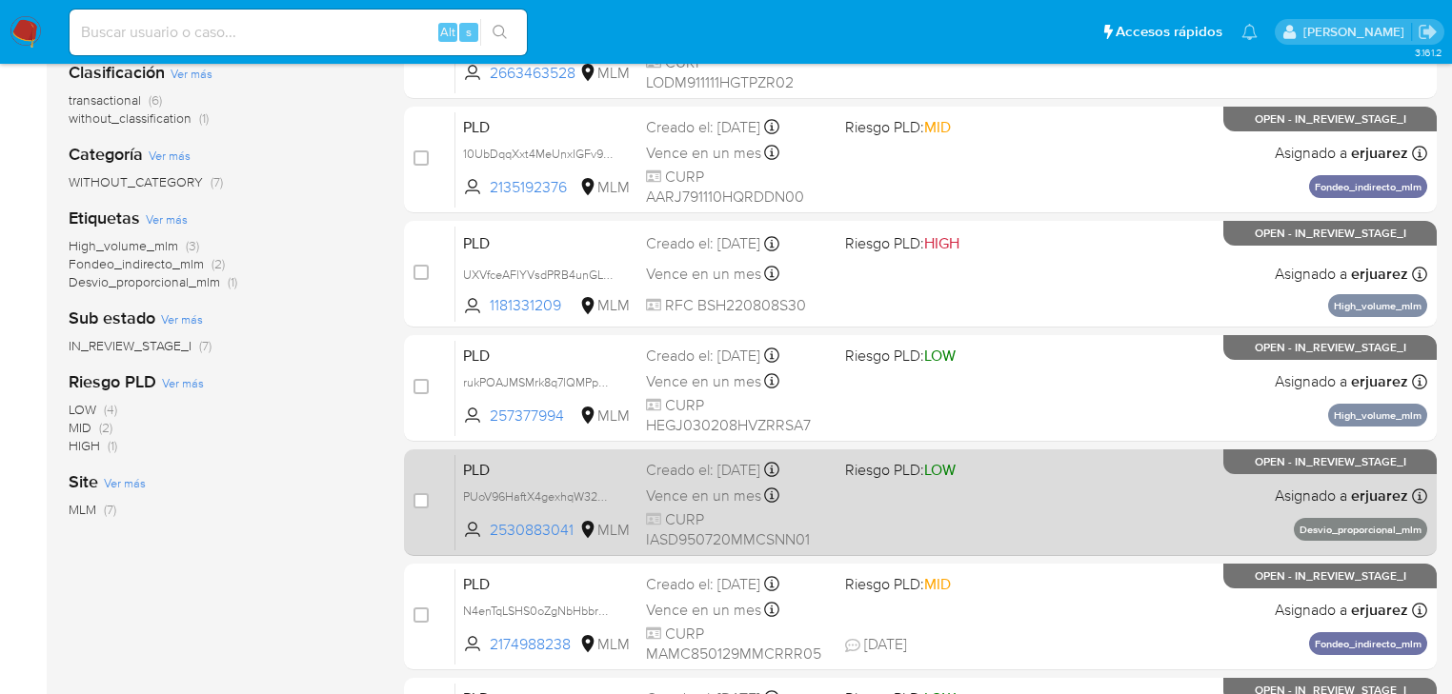
scroll to position [381, 0]
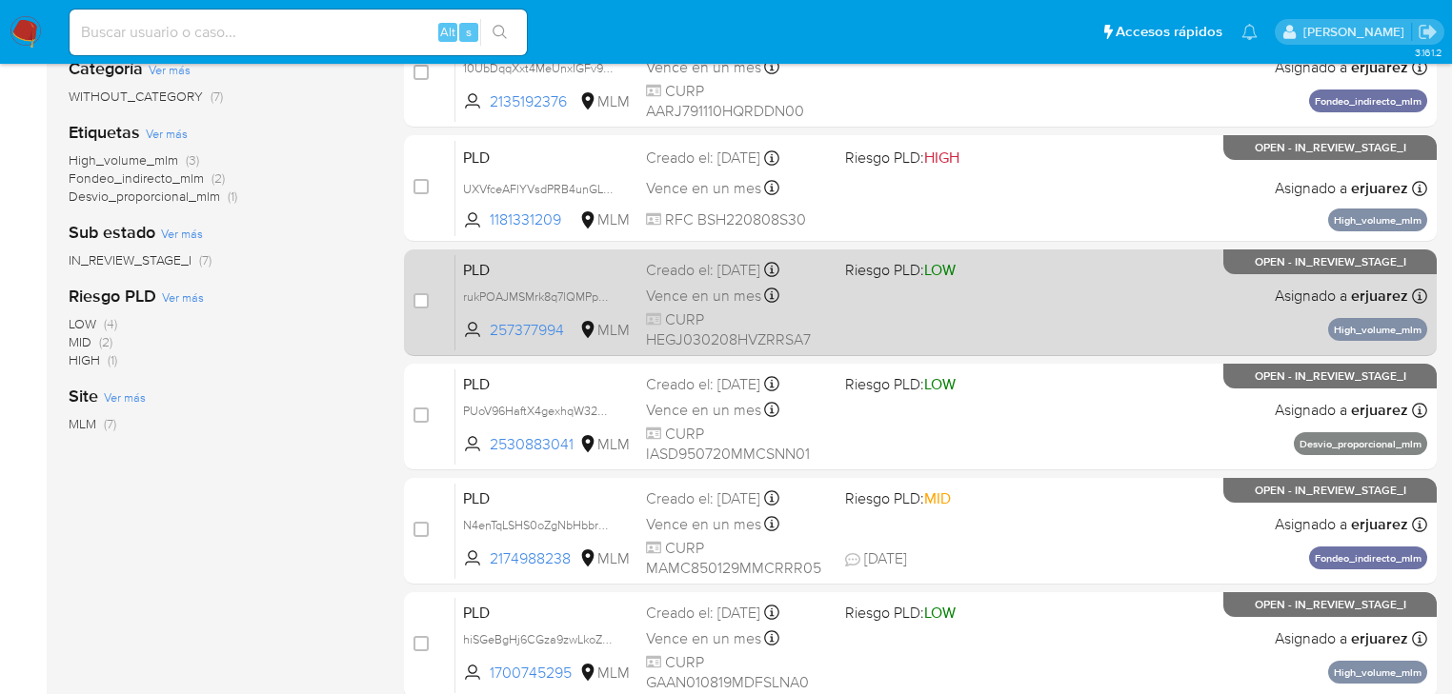
click at [854, 322] on div "PLD rukPOAJMSMrk8q7lQMPpCgpB 257377994 MLM Riesgo PLD: LOW Creado el: [DATE] Cr…" at bounding box center [941, 302] width 972 height 96
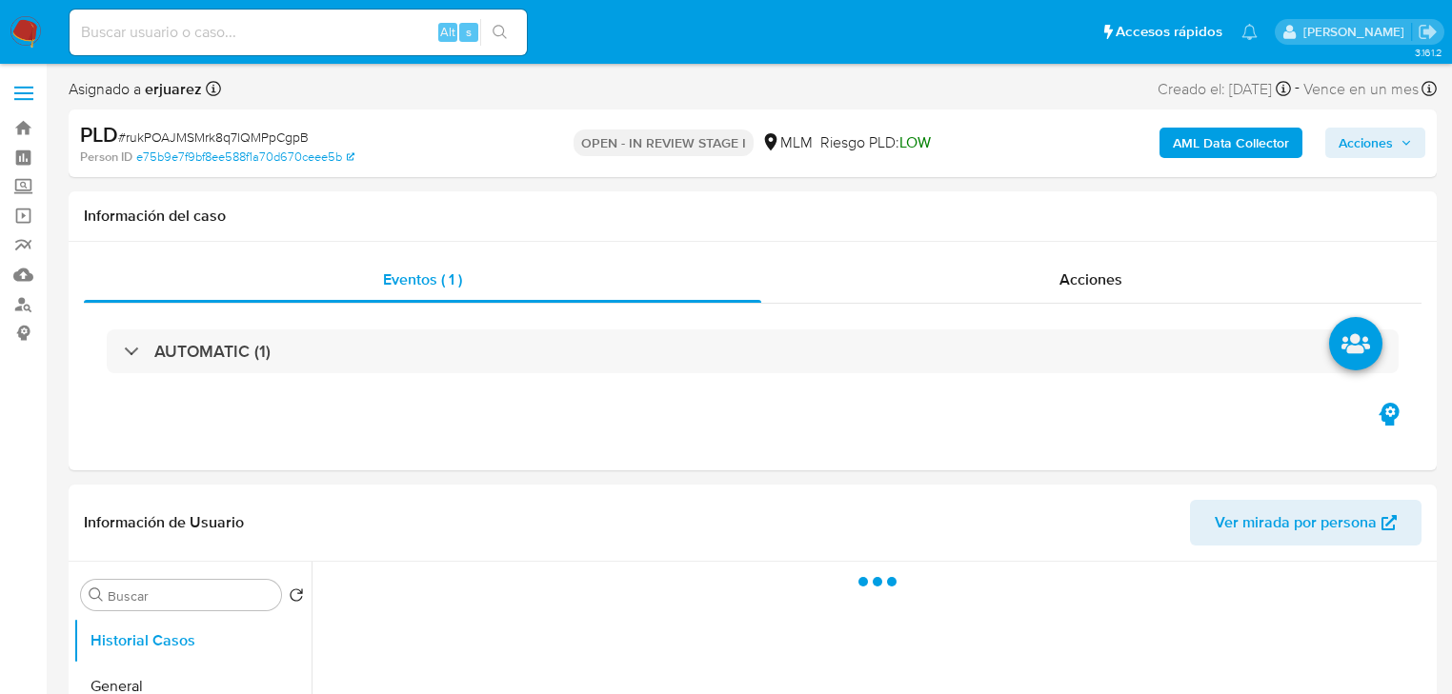
select select "10"
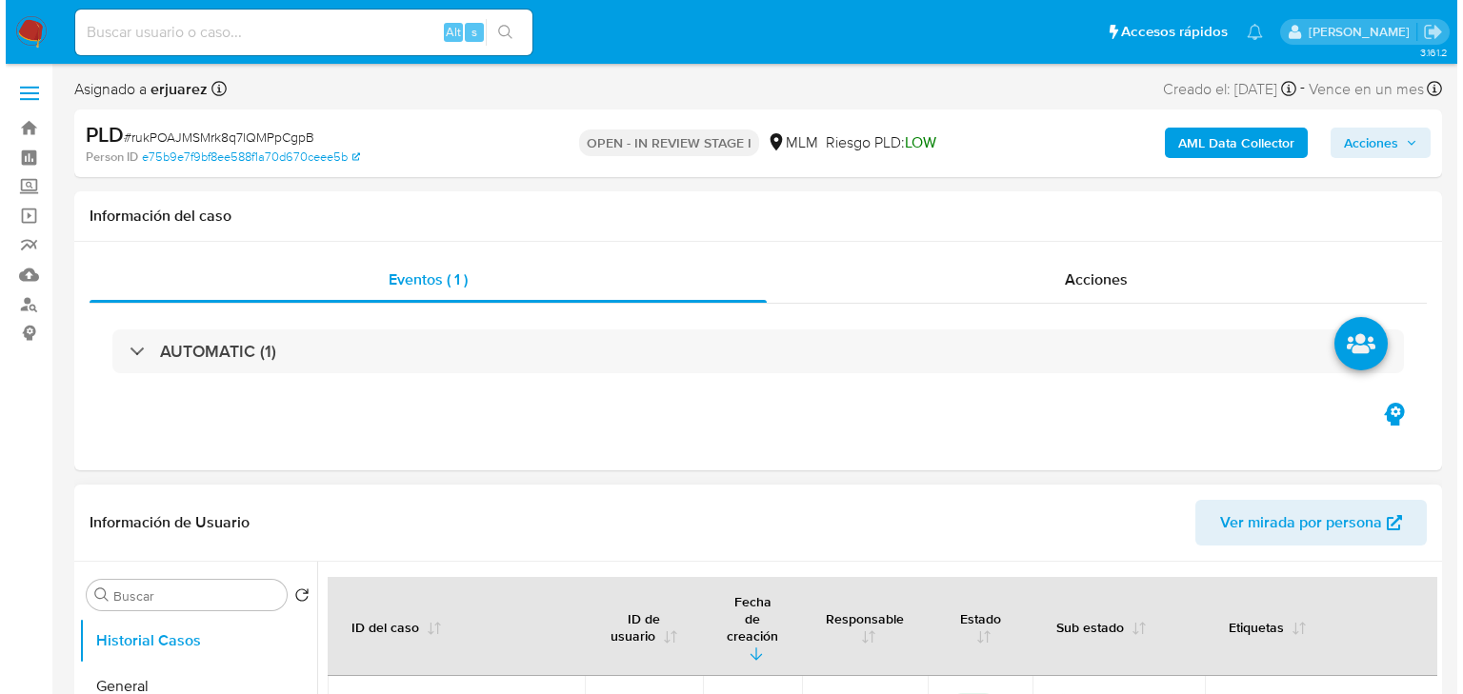
scroll to position [381, 0]
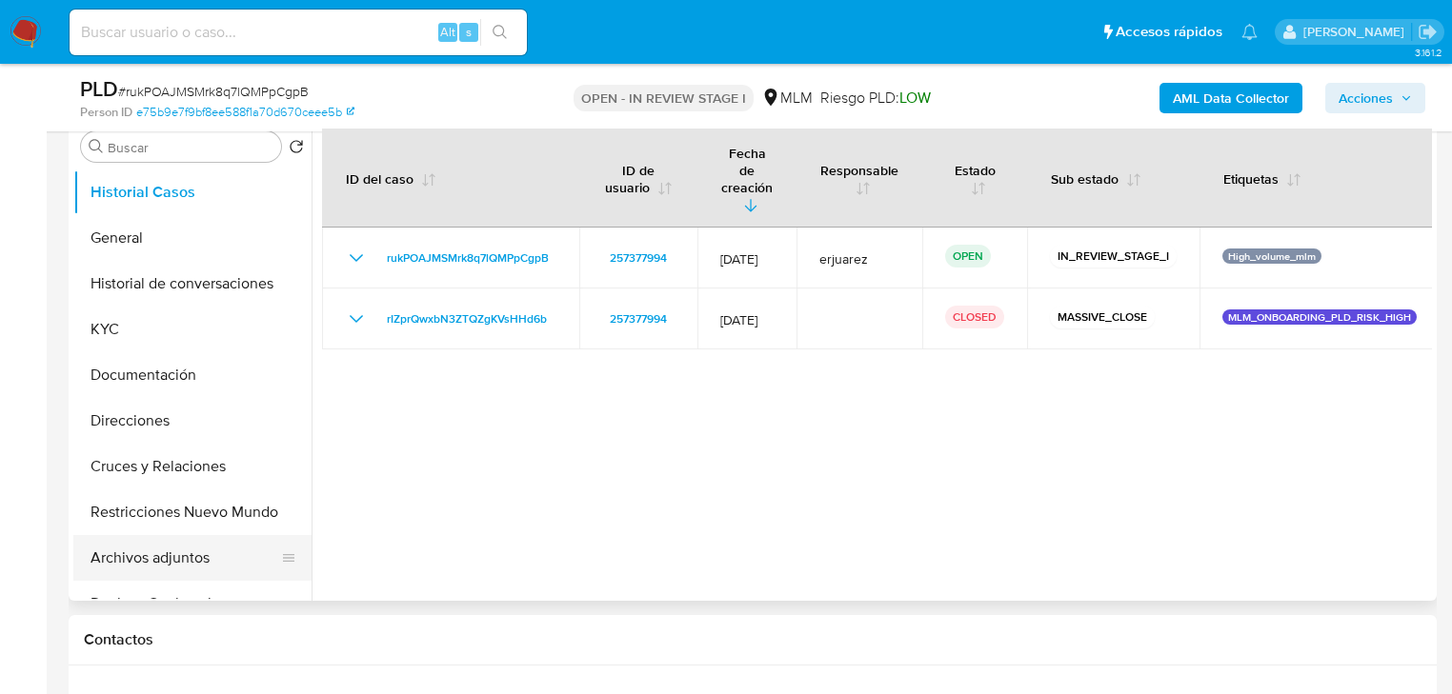
drag, startPoint x: 154, startPoint y: 559, endPoint x: 205, endPoint y: 534, distance: 56.2
click at [153, 560] on button "Archivos adjuntos" at bounding box center [184, 558] width 223 height 46
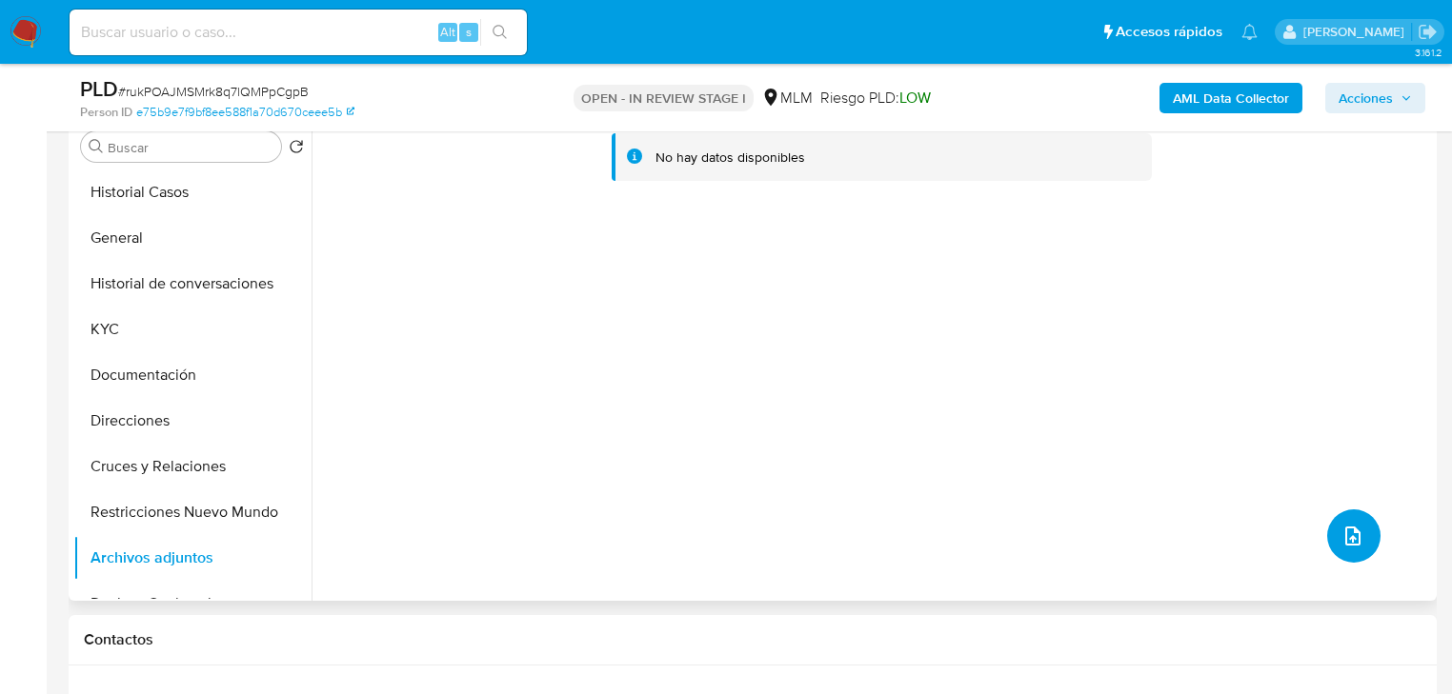
click at [1353, 533] on icon "upload-file" at bounding box center [1352, 536] width 23 height 23
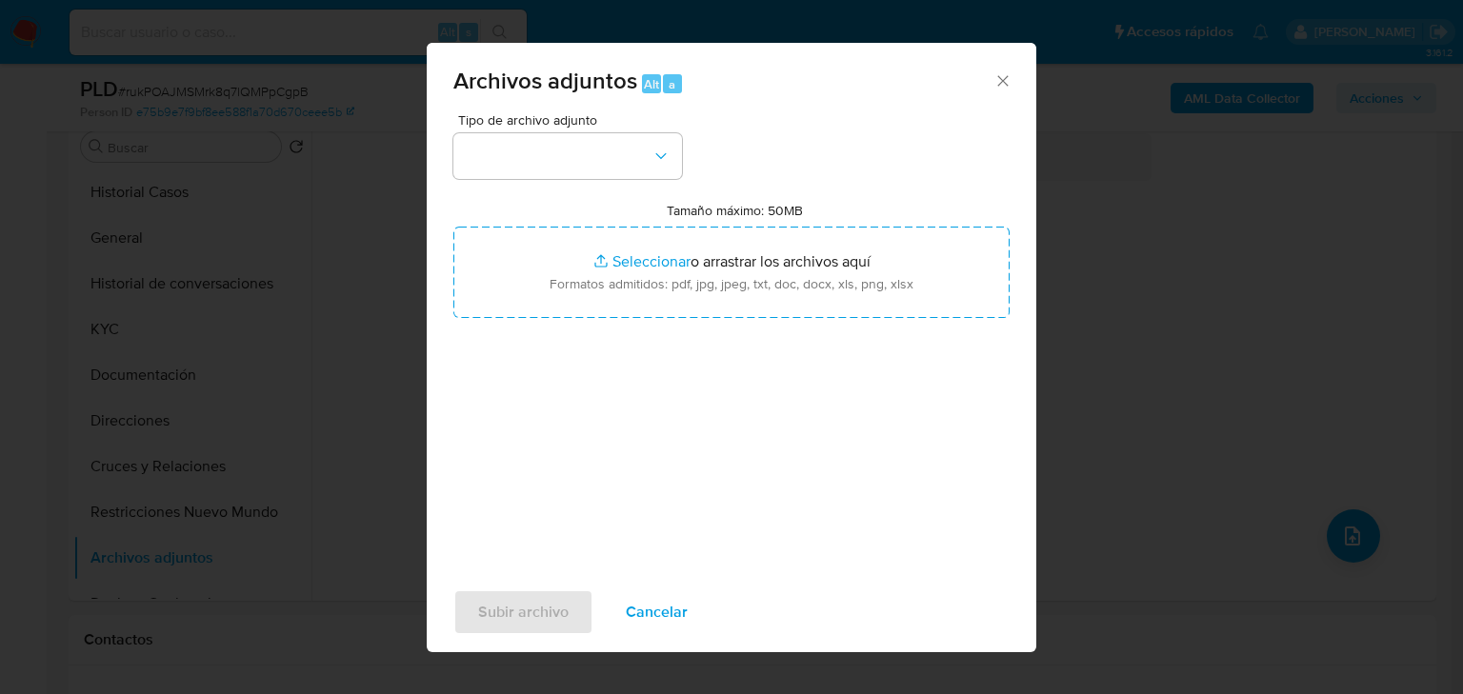
click at [598, 179] on div "Tipo de archivo adjunto Tamaño máximo: 50MB Seleccionar archivos Seleccionar o …" at bounding box center [731, 338] width 556 height 450
click at [595, 164] on button "button" at bounding box center [567, 156] width 229 height 46
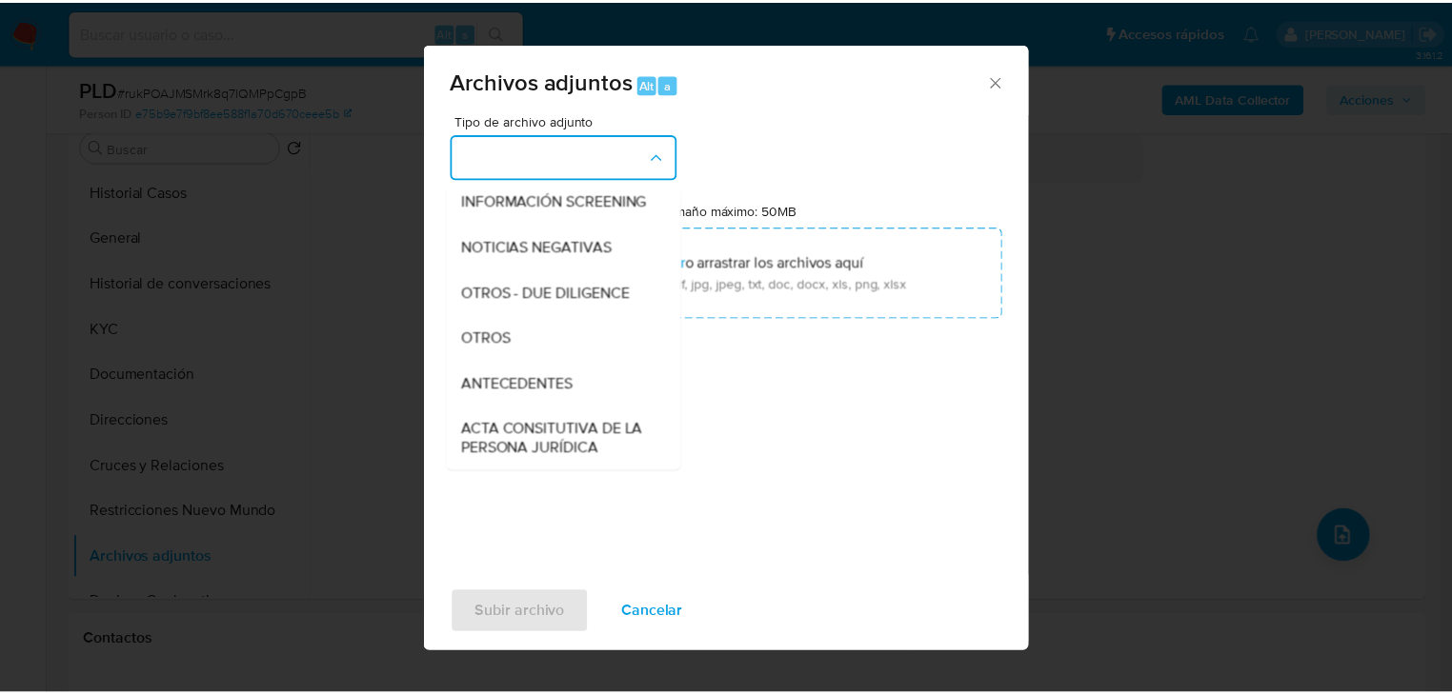
scroll to position [305, 0]
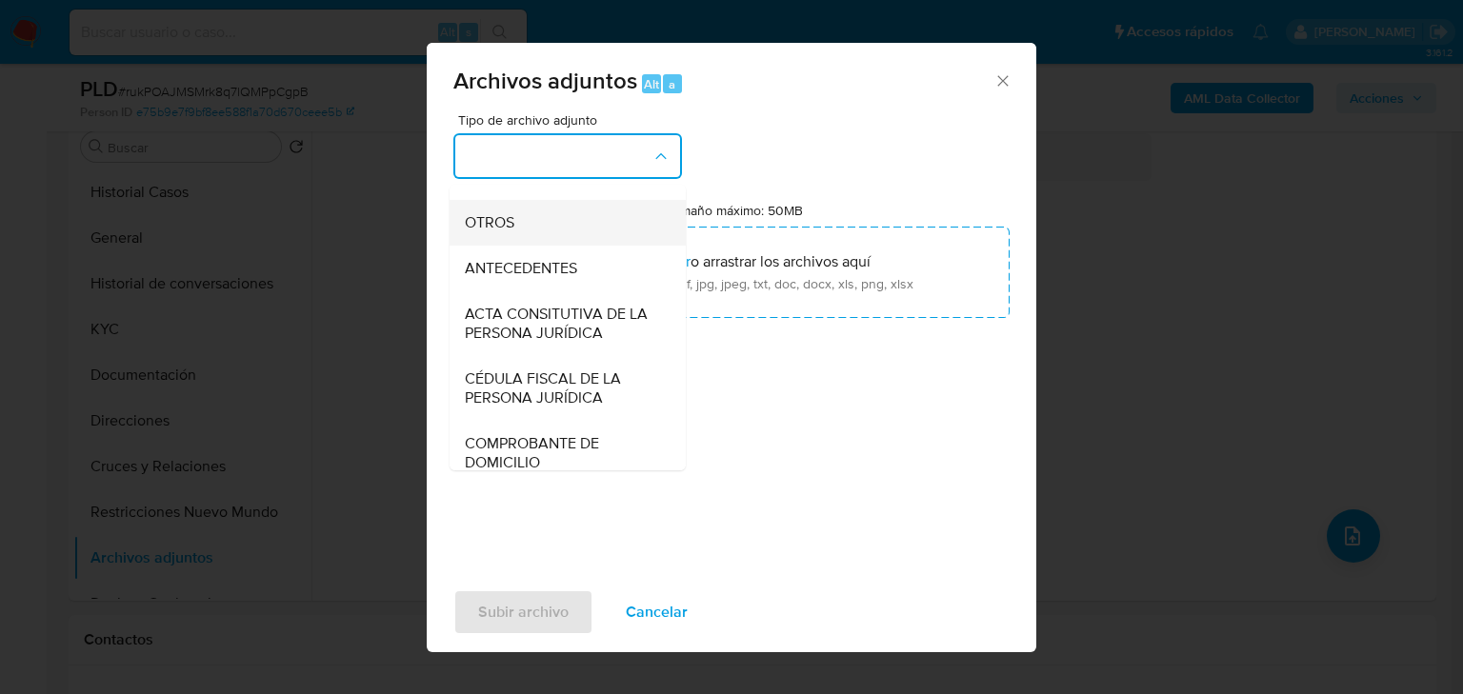
click at [498, 232] on span "OTROS" at bounding box center [490, 222] width 50 height 19
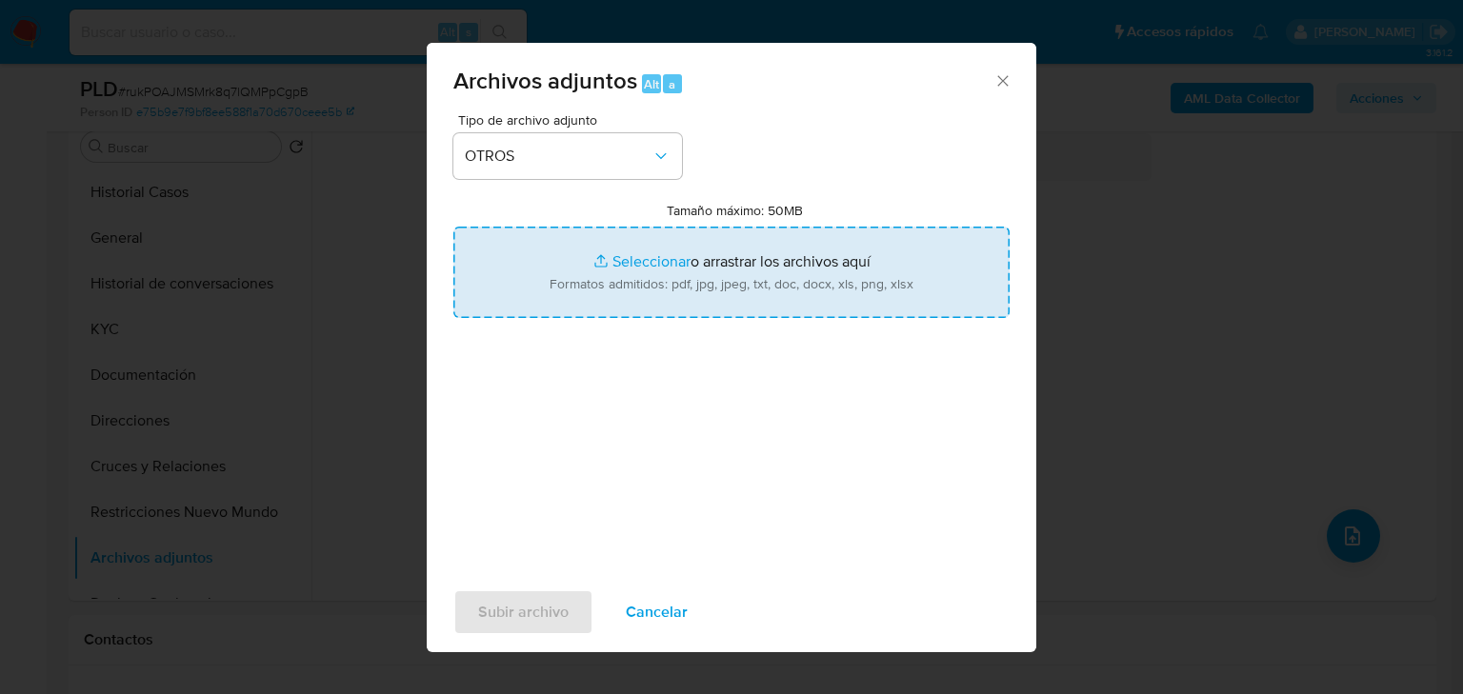
click at [633, 278] on input "Tamaño máximo: 50MB Seleccionar archivos" at bounding box center [731, 272] width 556 height 91
type input "C:\fakepath\257377994_Josmar Alexander Hernandez Guarneros _Sep25.xlsx"
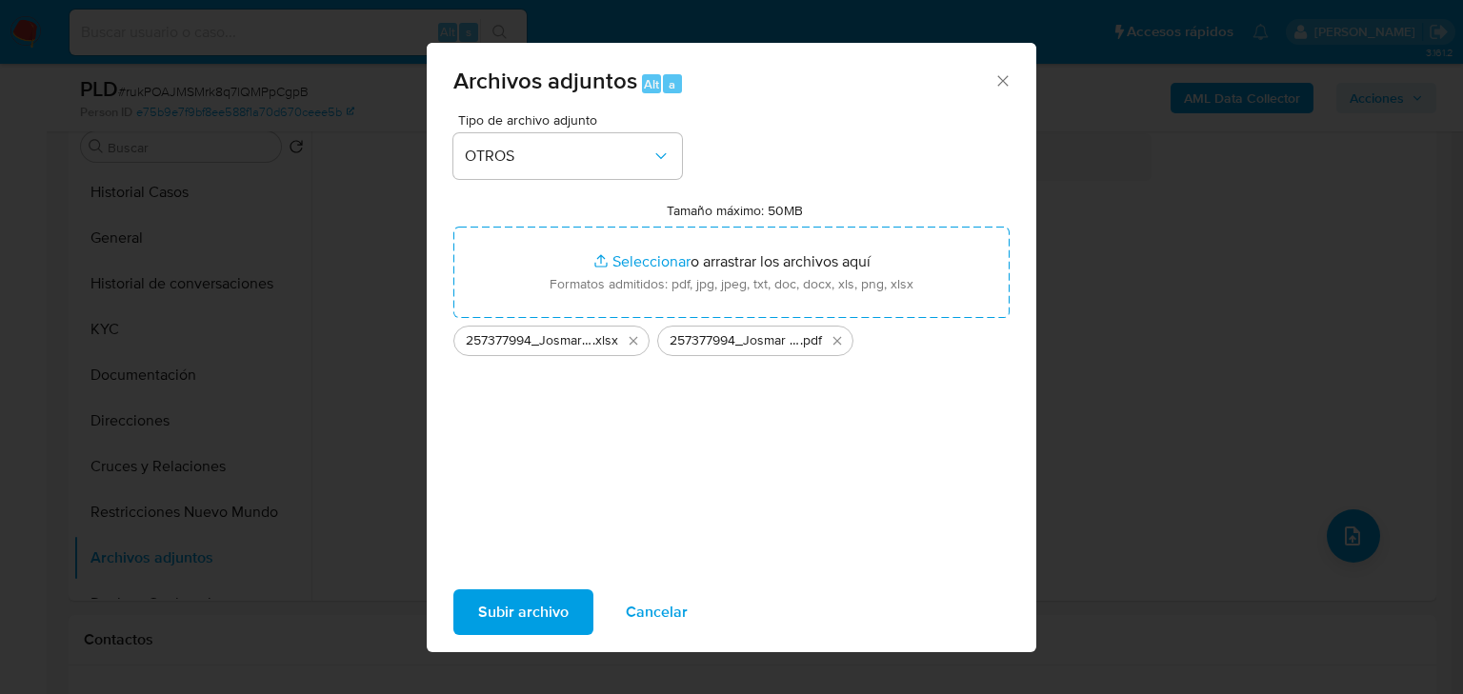
click at [546, 613] on span "Subir archivo" at bounding box center [523, 613] width 90 height 42
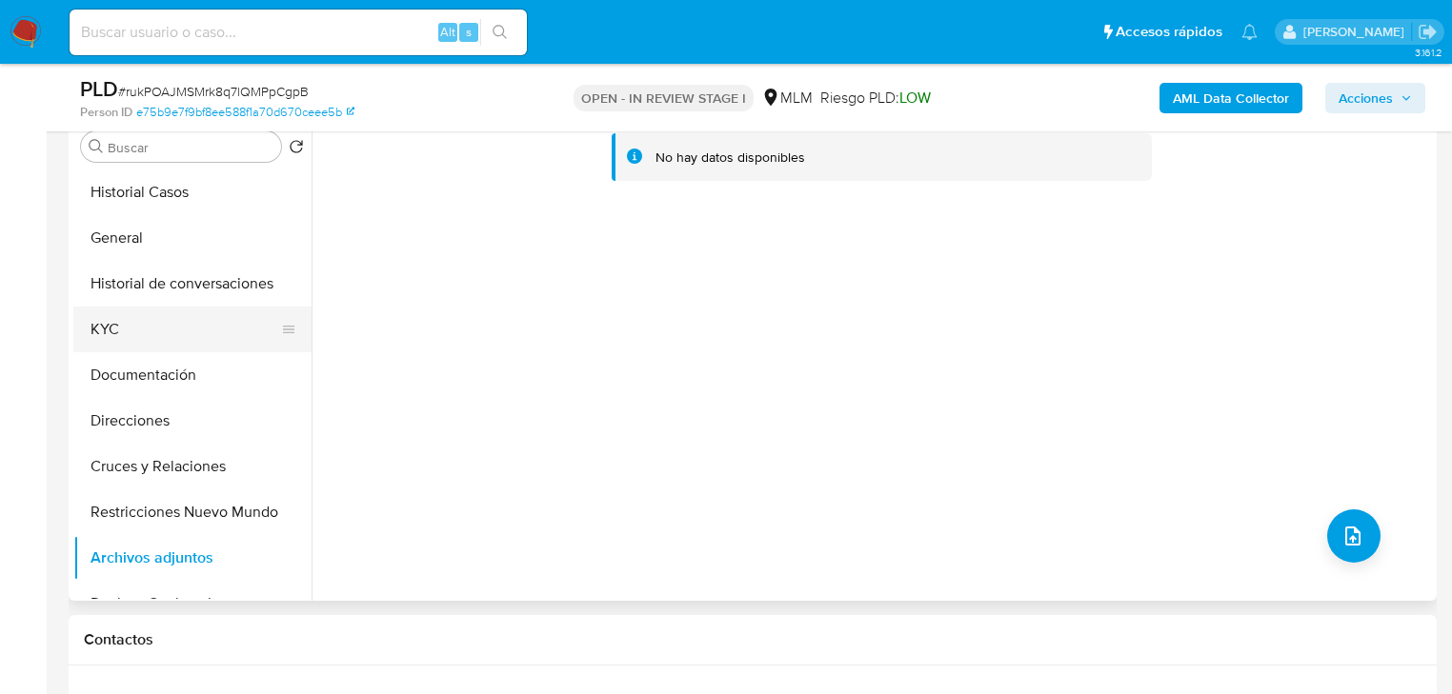
click at [175, 343] on button "KYC" at bounding box center [184, 330] width 223 height 46
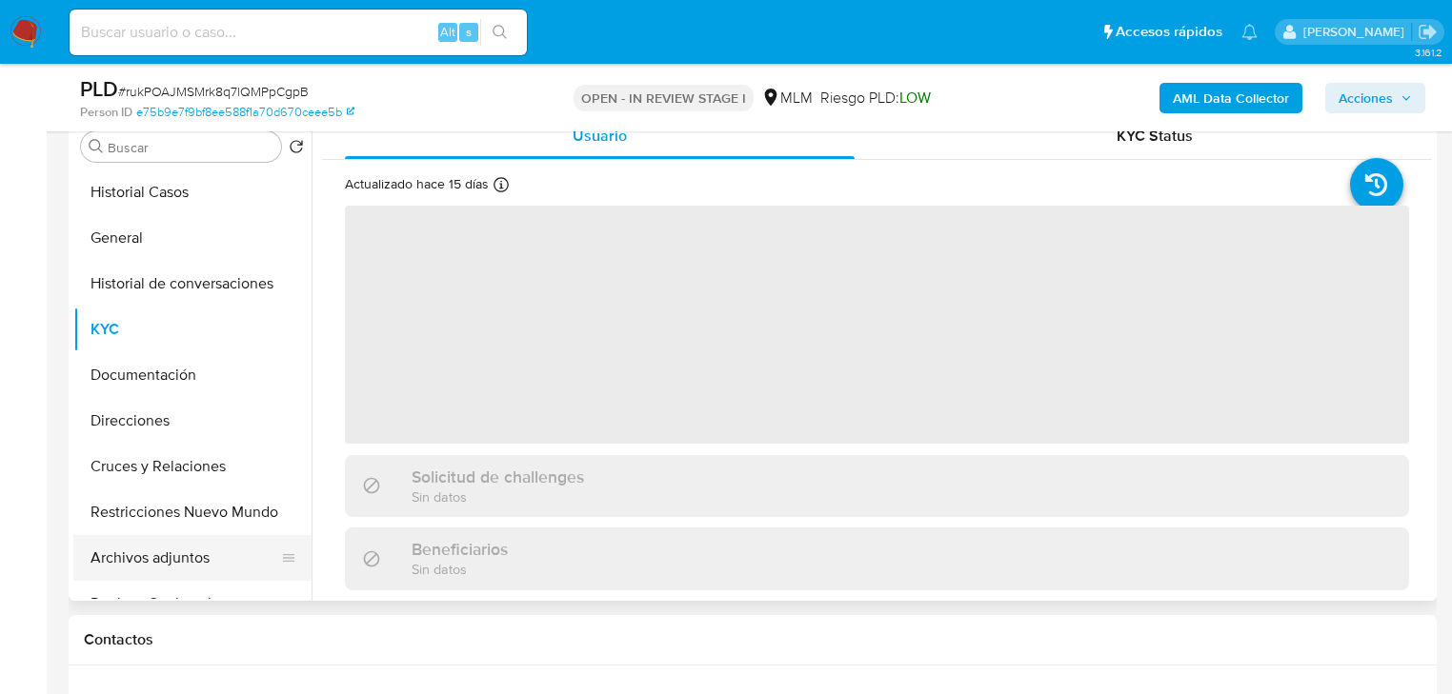
click at [159, 564] on button "Archivos adjuntos" at bounding box center [184, 558] width 223 height 46
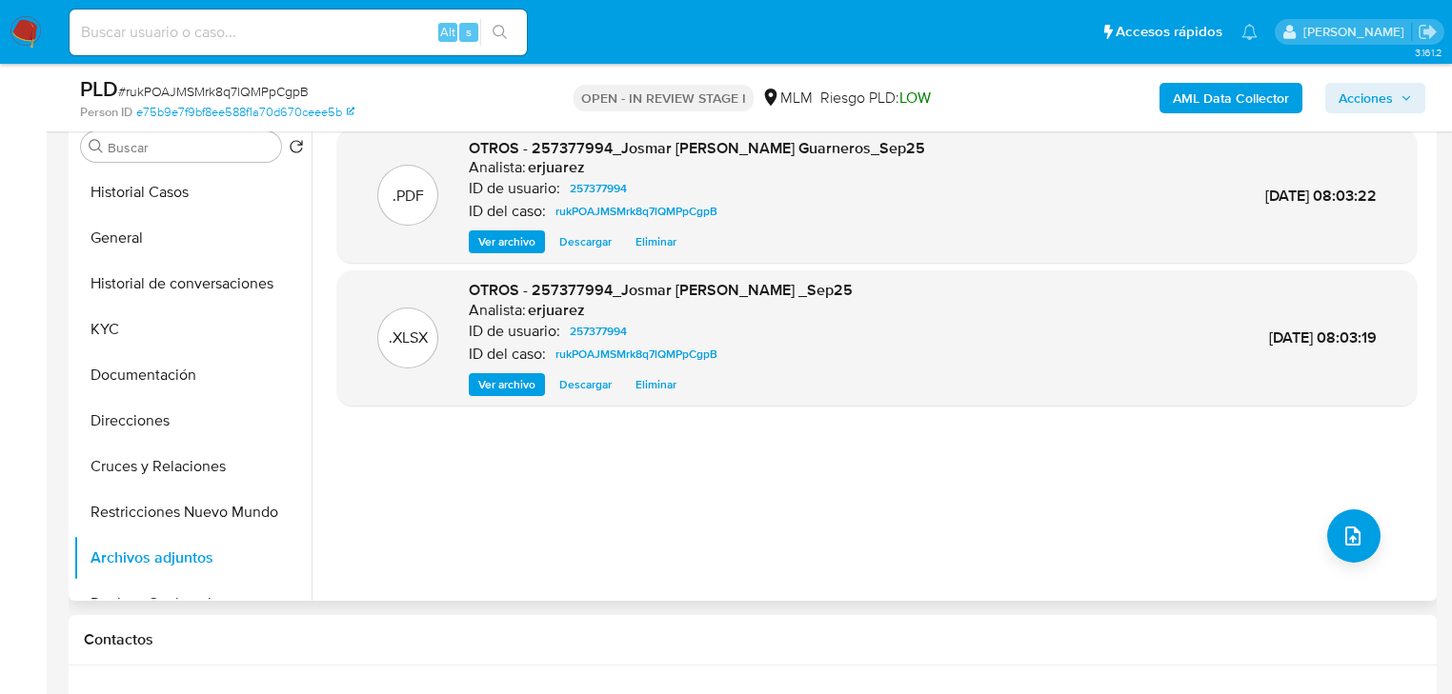
drag, startPoint x: 509, startPoint y: 236, endPoint x: 497, endPoint y: 244, distance: 13.7
click at [509, 236] on span "Ver archivo" at bounding box center [506, 241] width 57 height 19
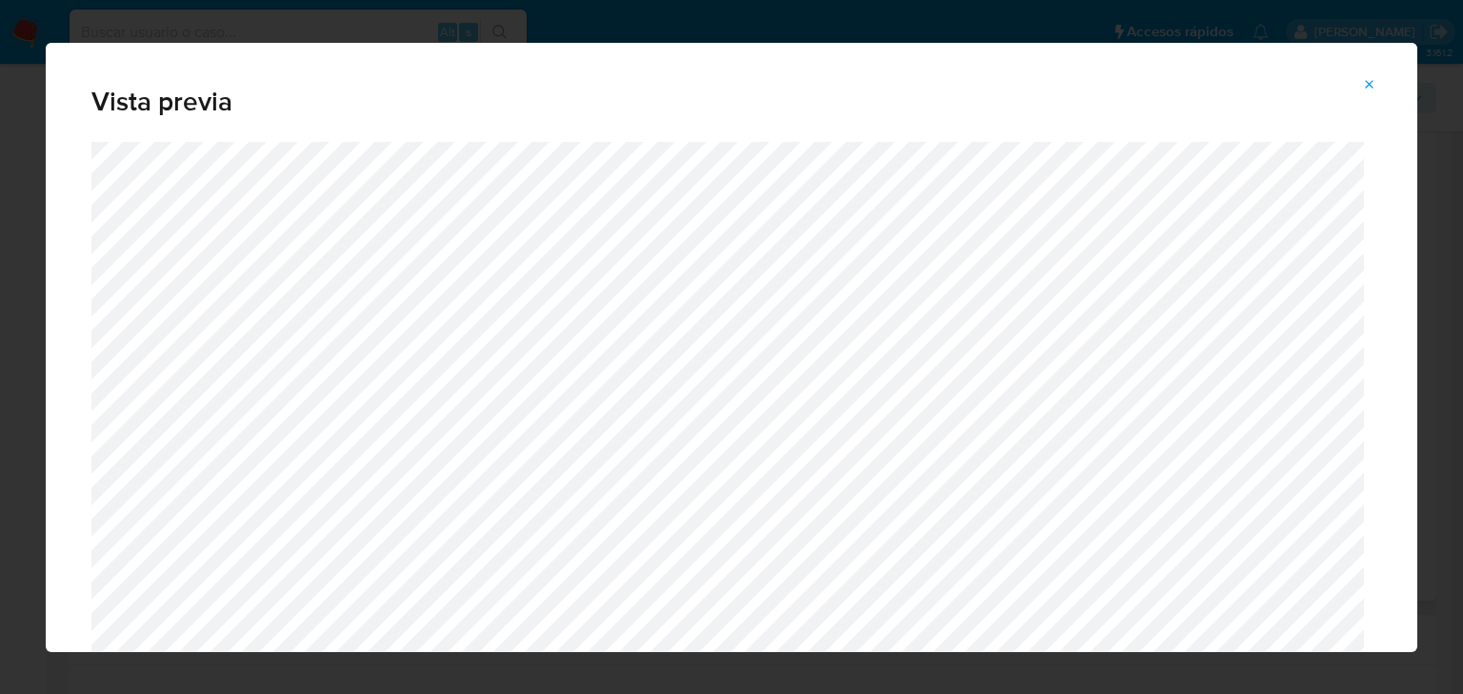
click at [1371, 79] on icon "Attachment preview" at bounding box center [1369, 84] width 15 height 15
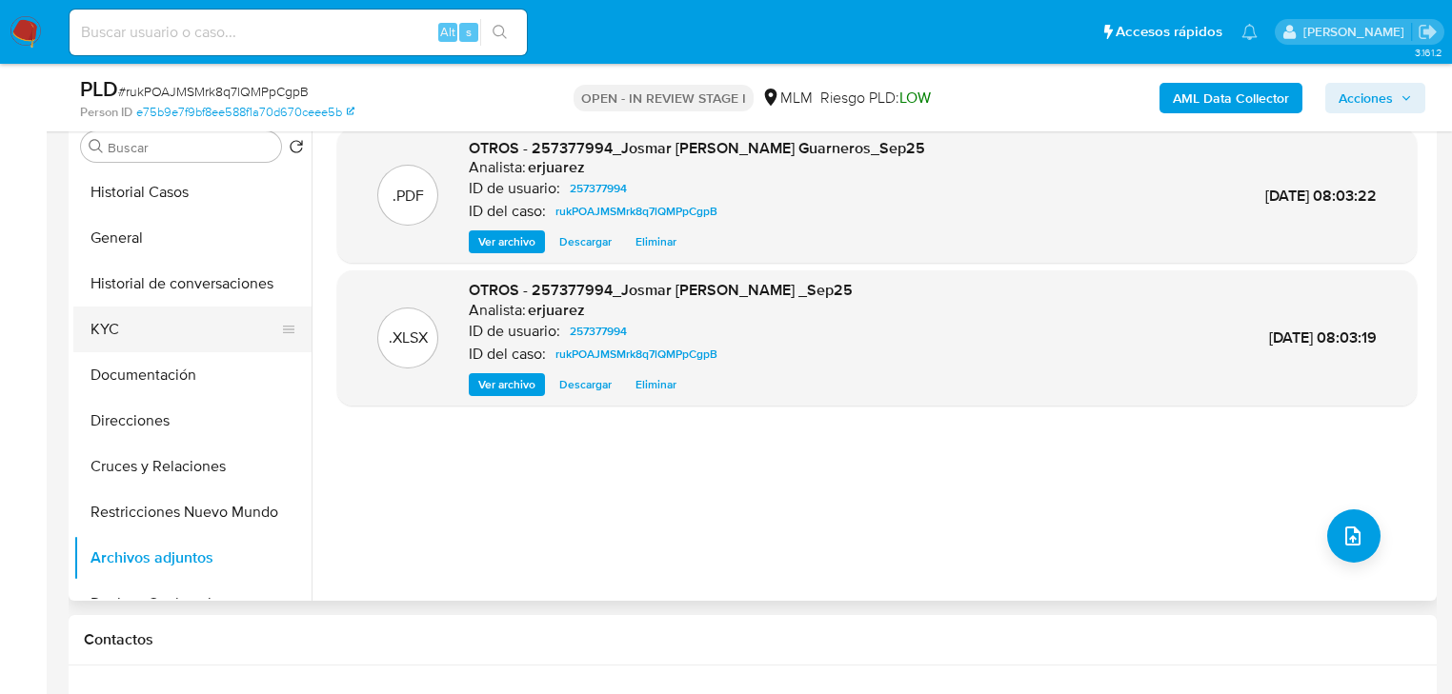
click at [137, 328] on button "KYC" at bounding box center [184, 330] width 223 height 46
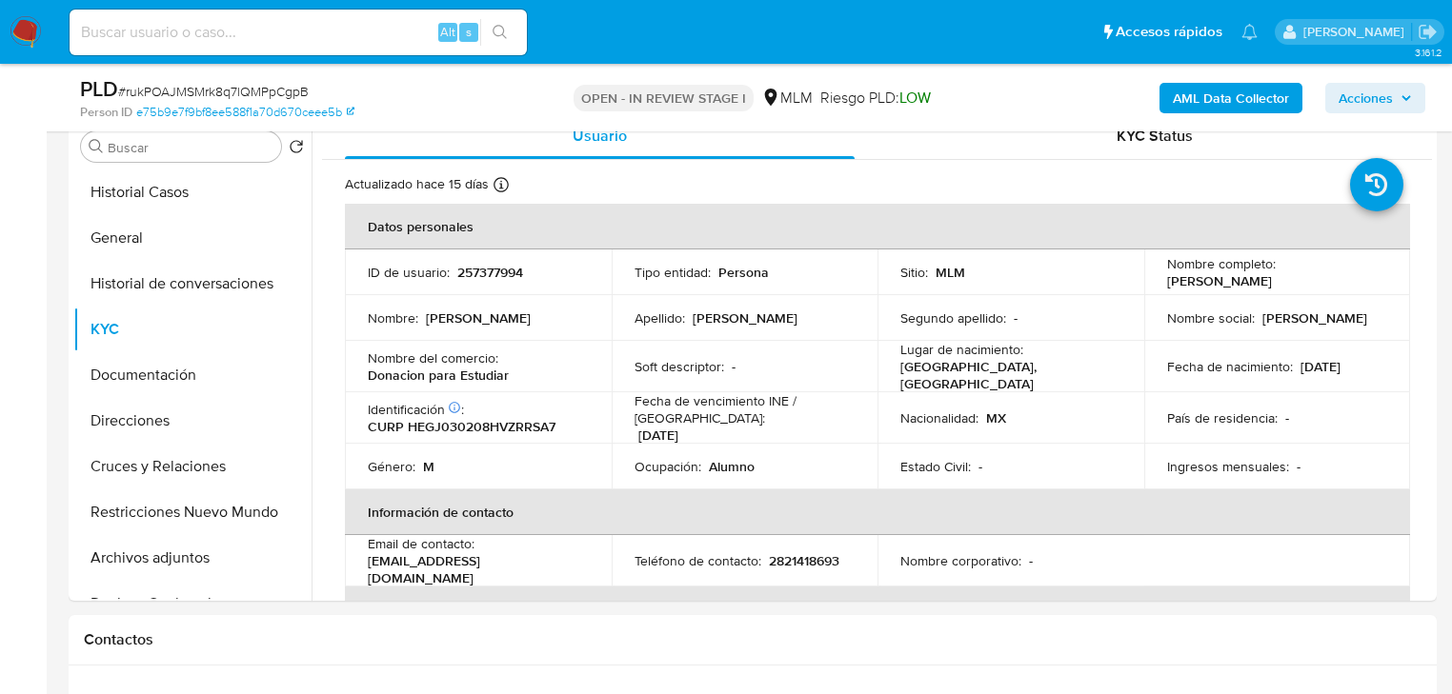
click at [1371, 90] on span "Acciones" at bounding box center [1365, 98] width 54 height 30
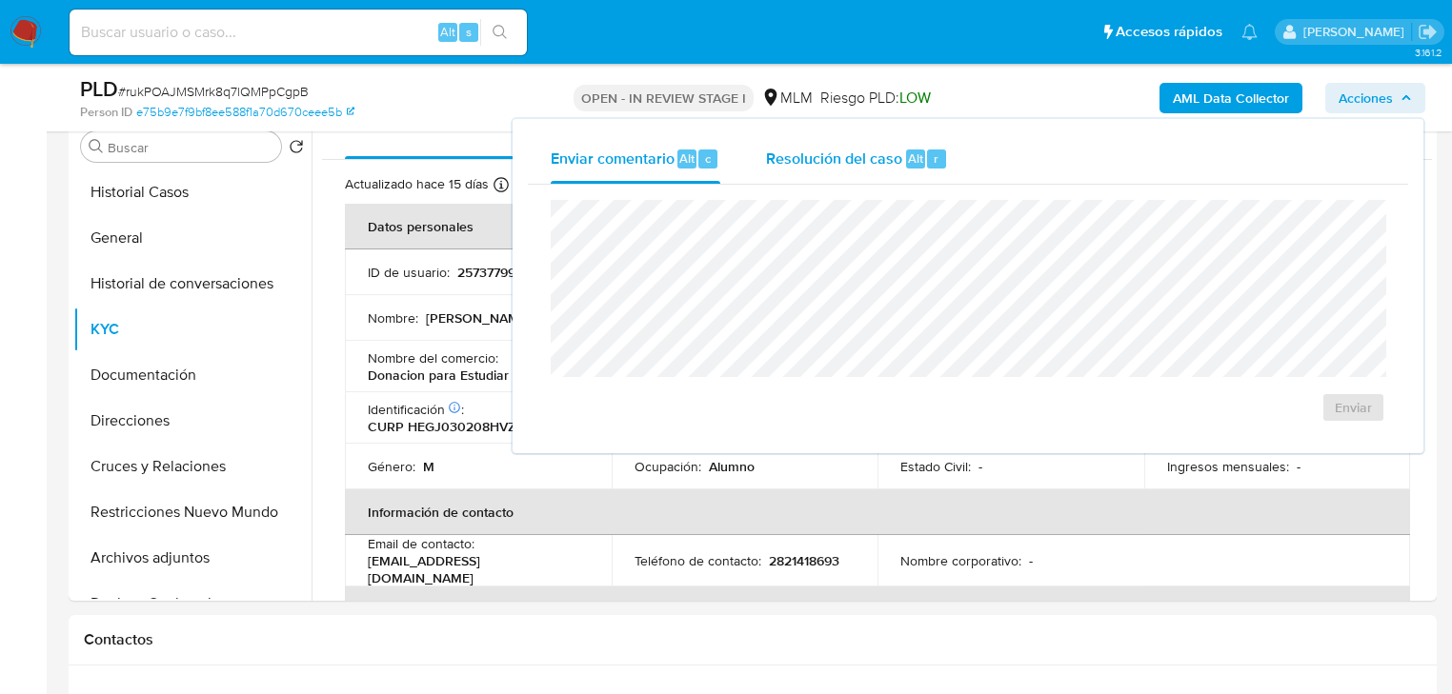
click at [781, 155] on span "Resolución del caso" at bounding box center [834, 158] width 136 height 22
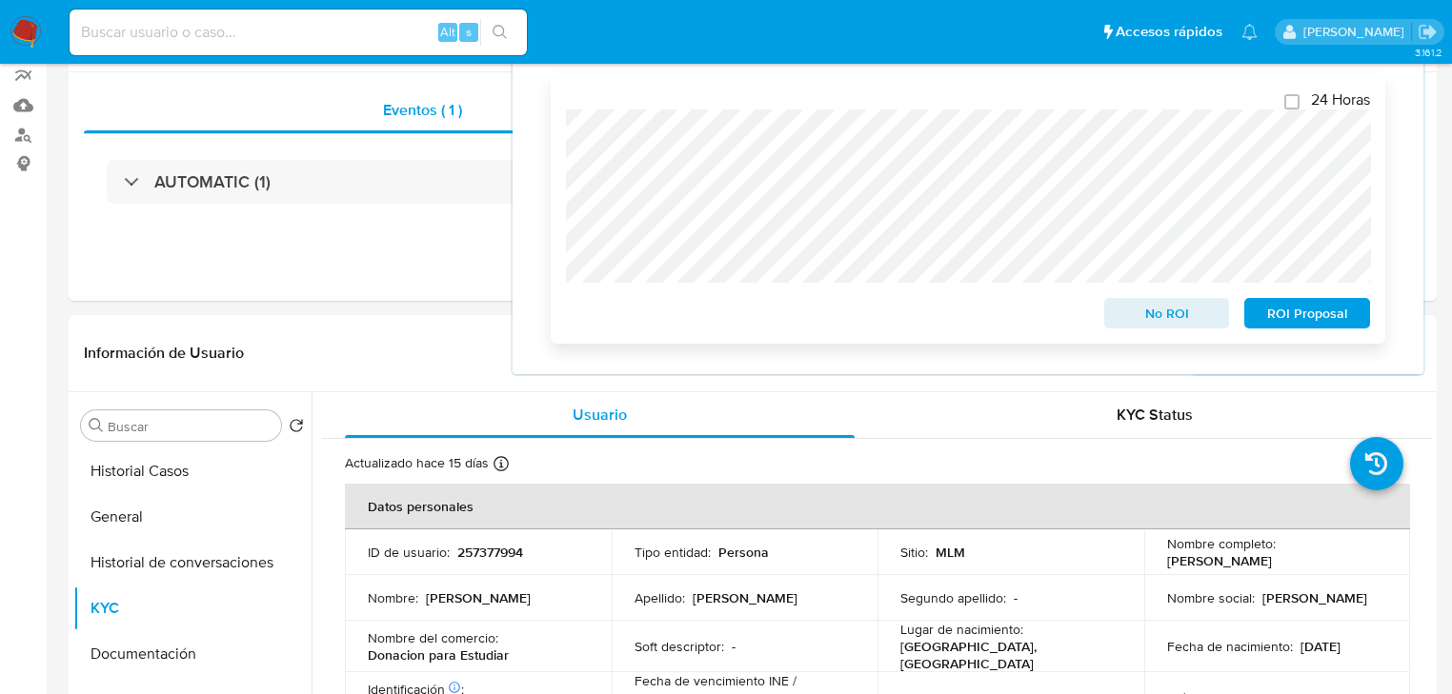
scroll to position [0, 0]
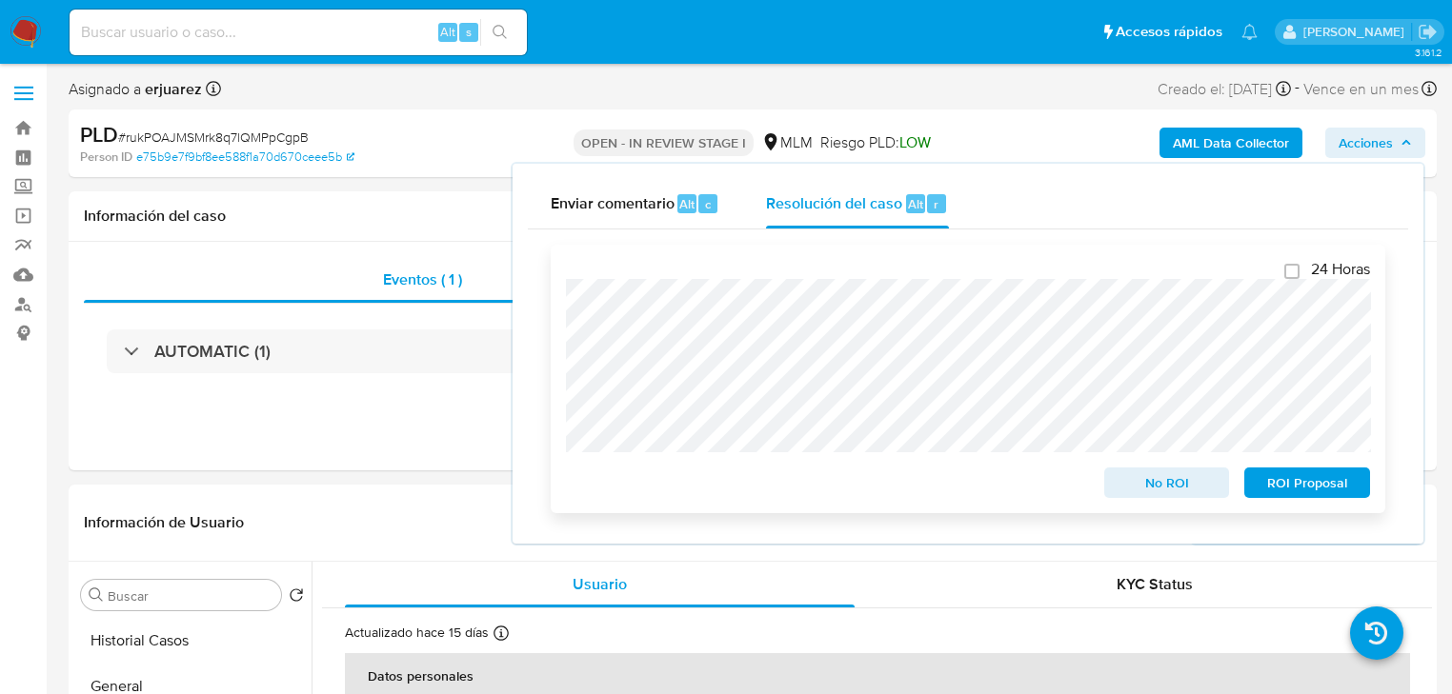
click at [1256, 486] on button "ROI Proposal" at bounding box center [1307, 483] width 126 height 30
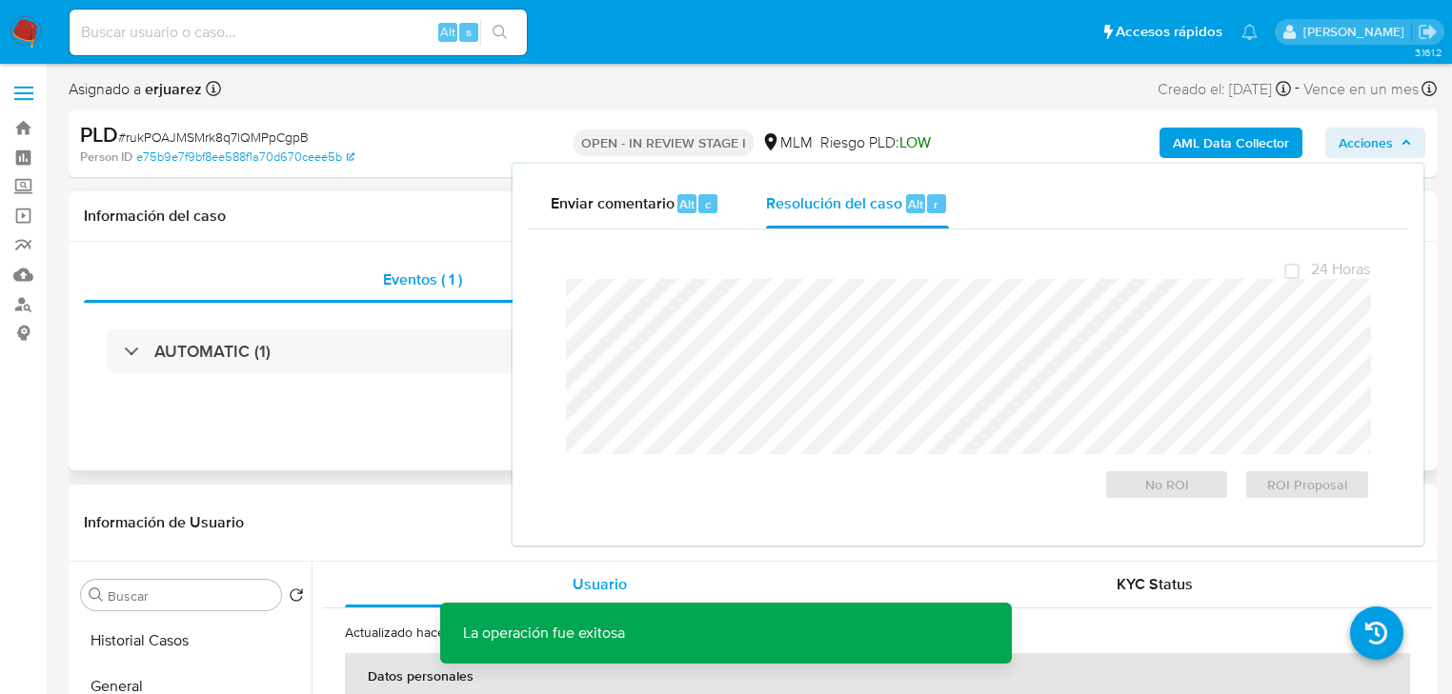
click at [472, 468] on div "Eventos ( 1 ) Acciones AUTOMATIC (1)" at bounding box center [753, 356] width 1368 height 229
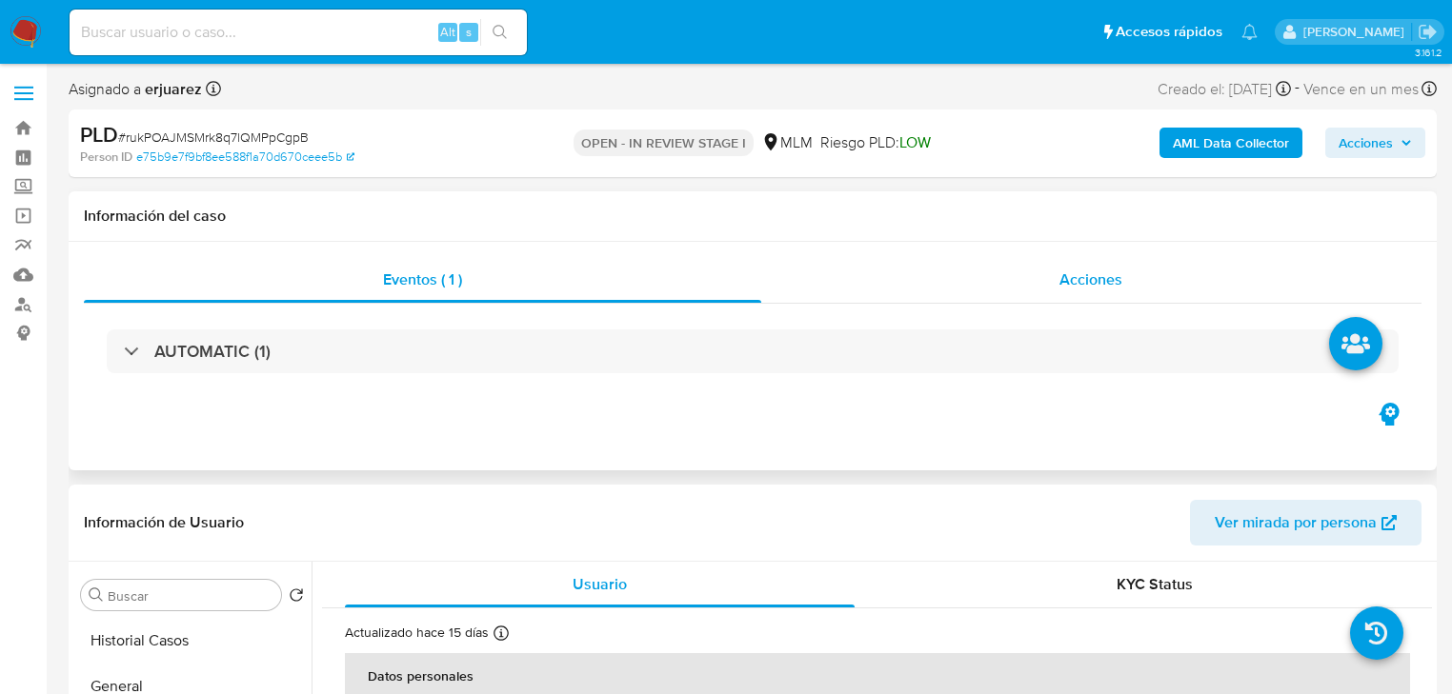
click at [942, 297] on div "Acciones" at bounding box center [1091, 280] width 661 height 46
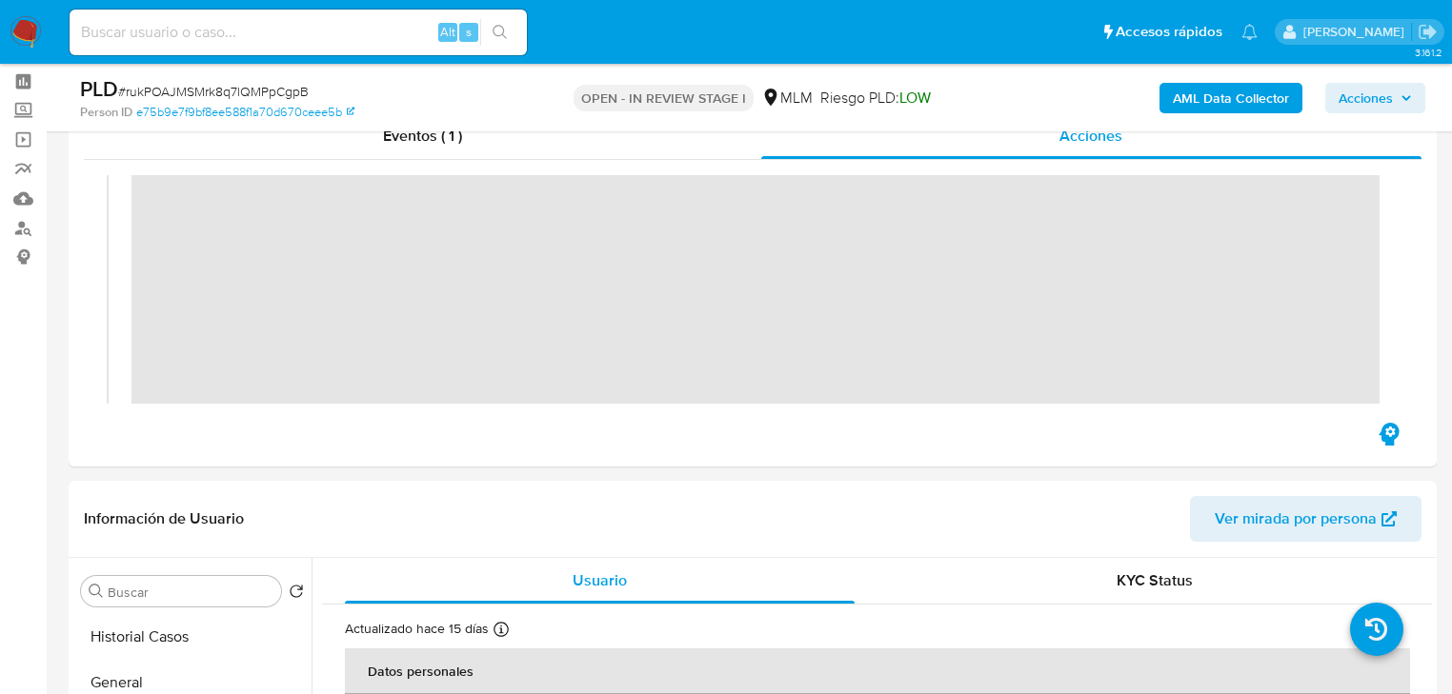
scroll to position [229, 0]
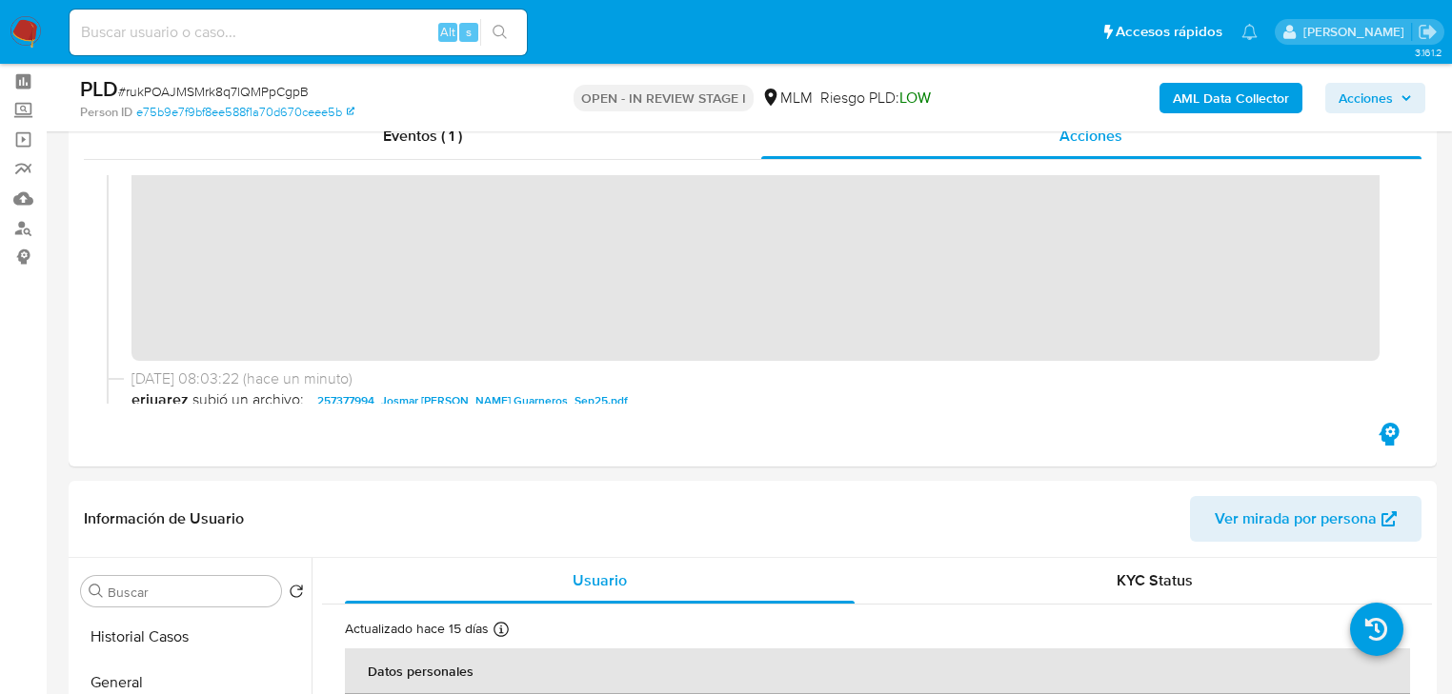
click at [28, 20] on img at bounding box center [26, 32] width 32 height 32
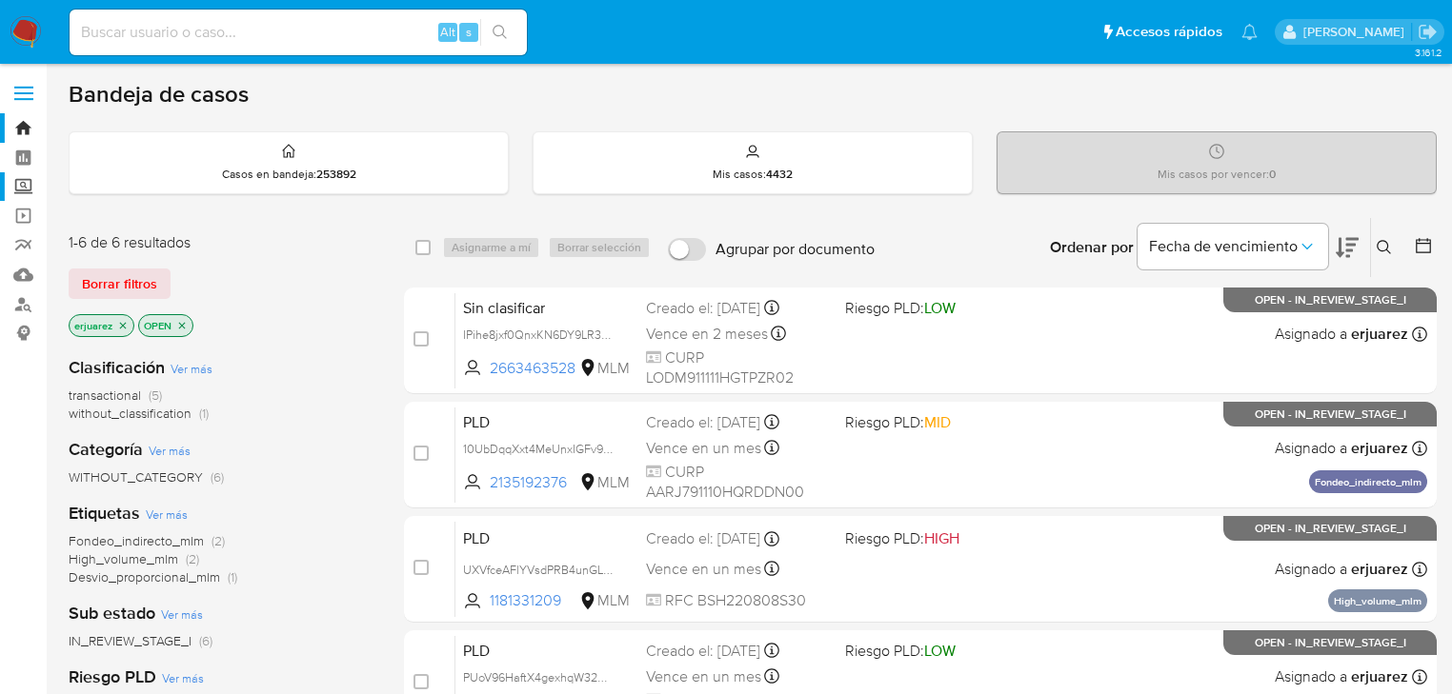
click at [25, 188] on label "Screening" at bounding box center [113, 187] width 227 height 30
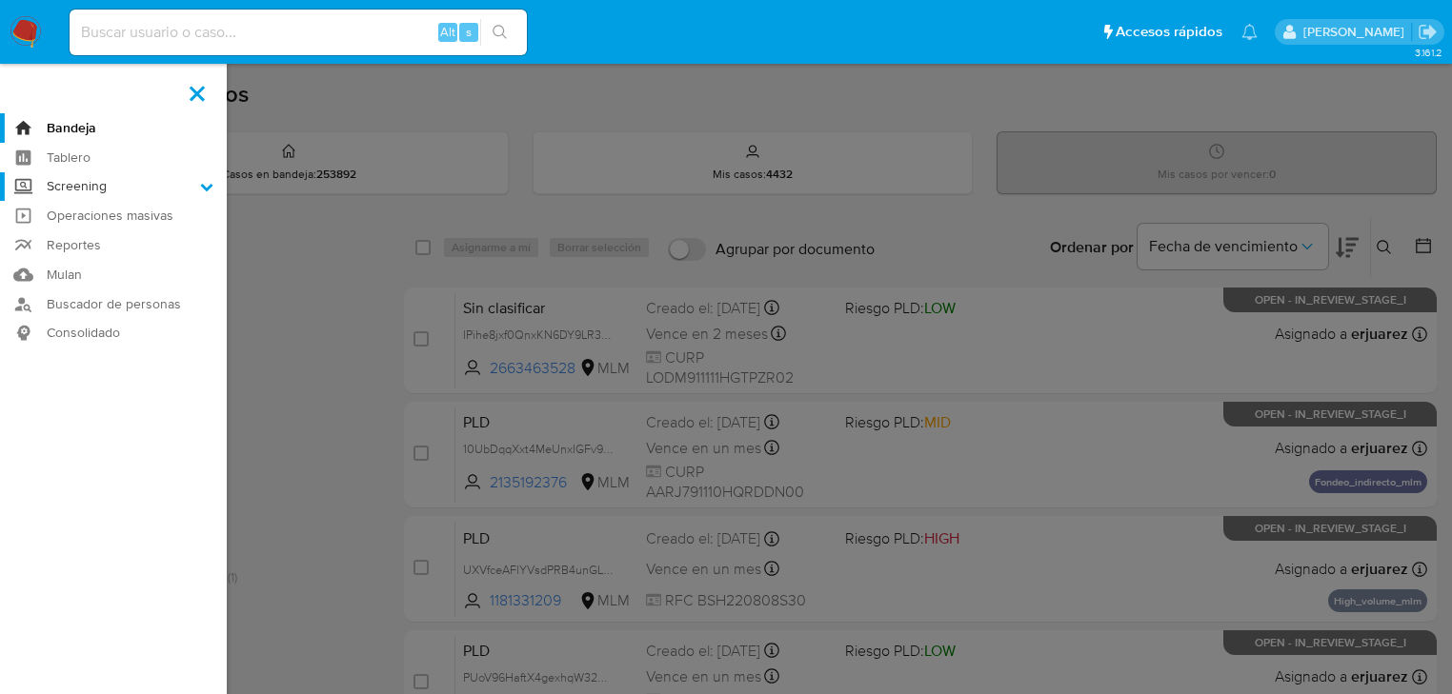
click at [0, 0] on input "Screening" at bounding box center [0, 0] width 0 height 0
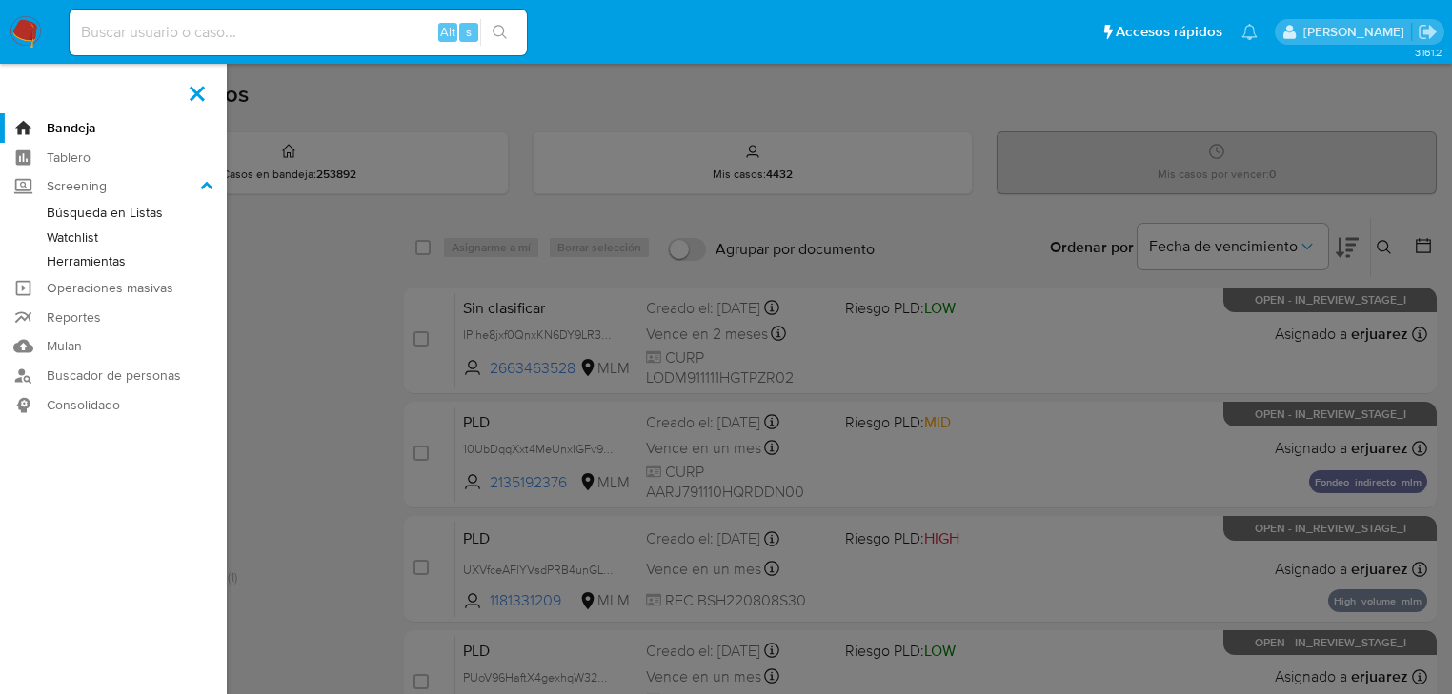
click at [77, 259] on link "Herramientas" at bounding box center [113, 262] width 227 height 24
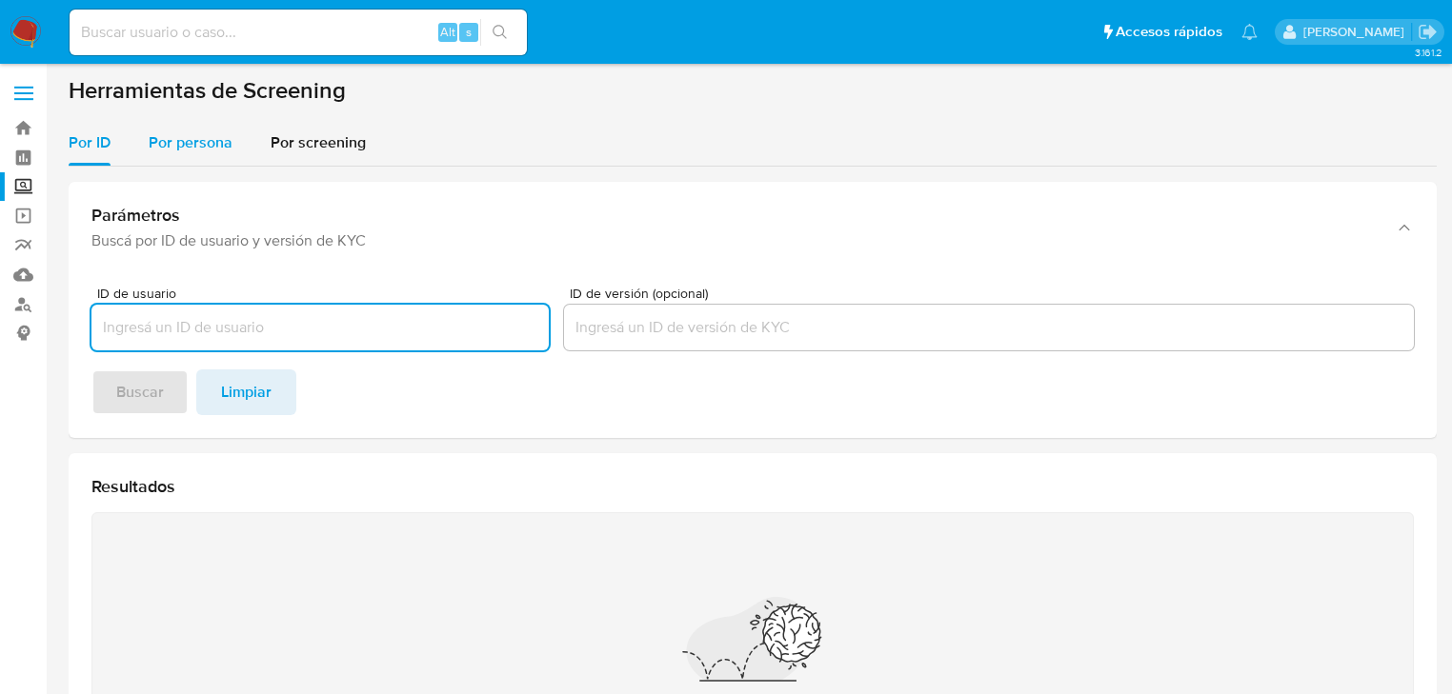
click at [207, 129] on div "Por persona" at bounding box center [191, 143] width 84 height 46
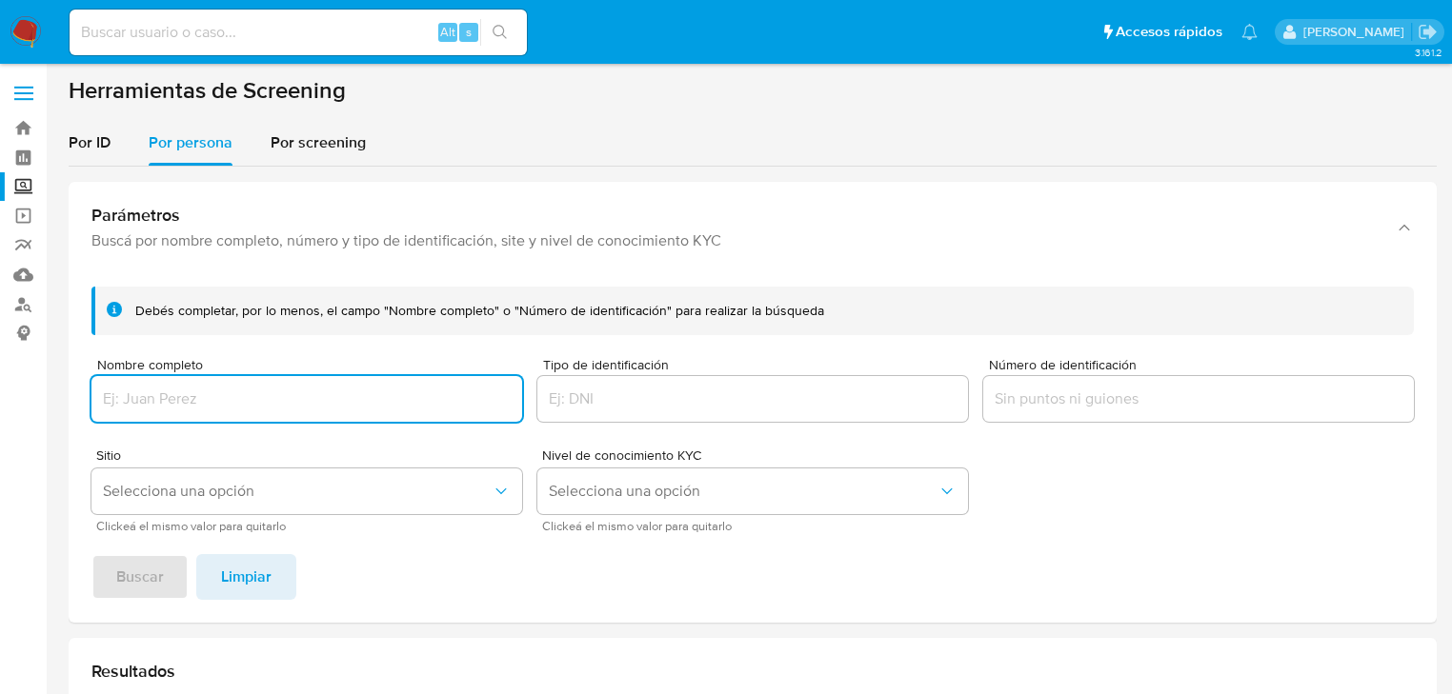
click at [151, 400] on input "Nombre completo" at bounding box center [306, 399] width 431 height 25
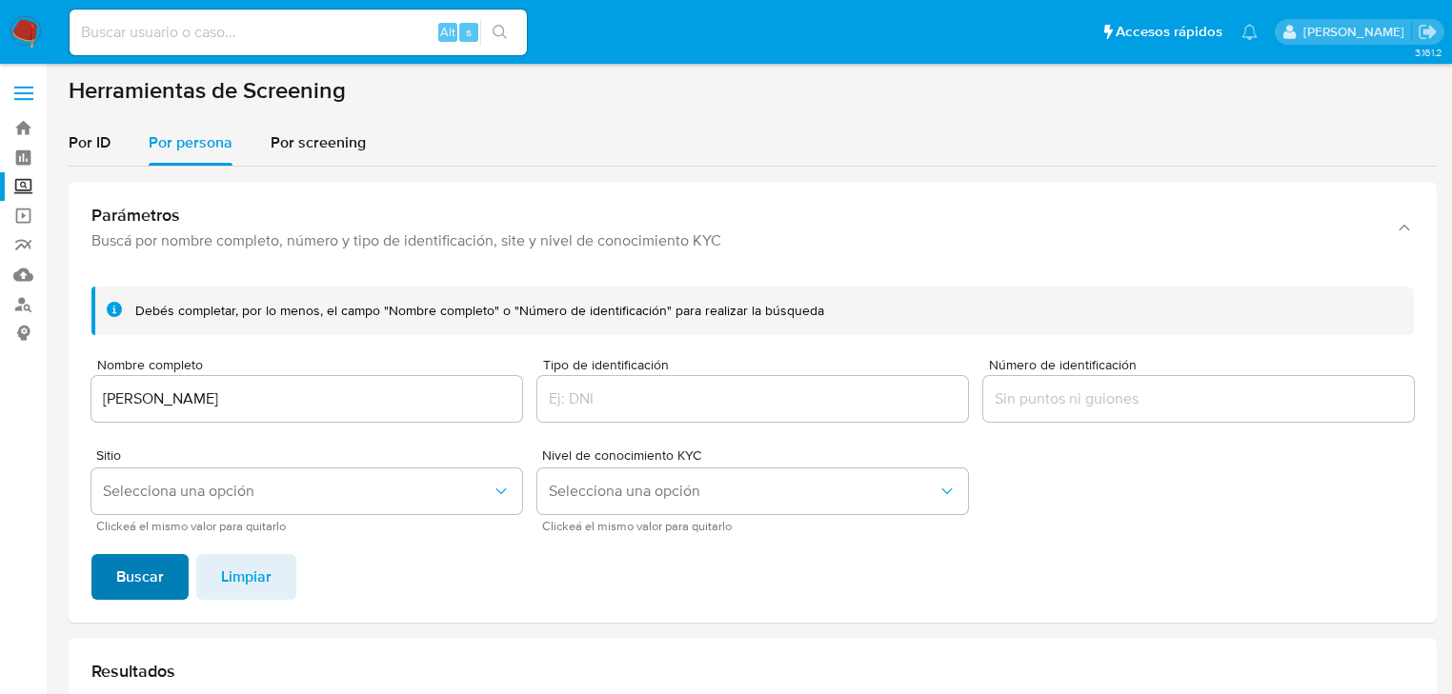
click at [151, 561] on span "Buscar" at bounding box center [140, 577] width 48 height 42
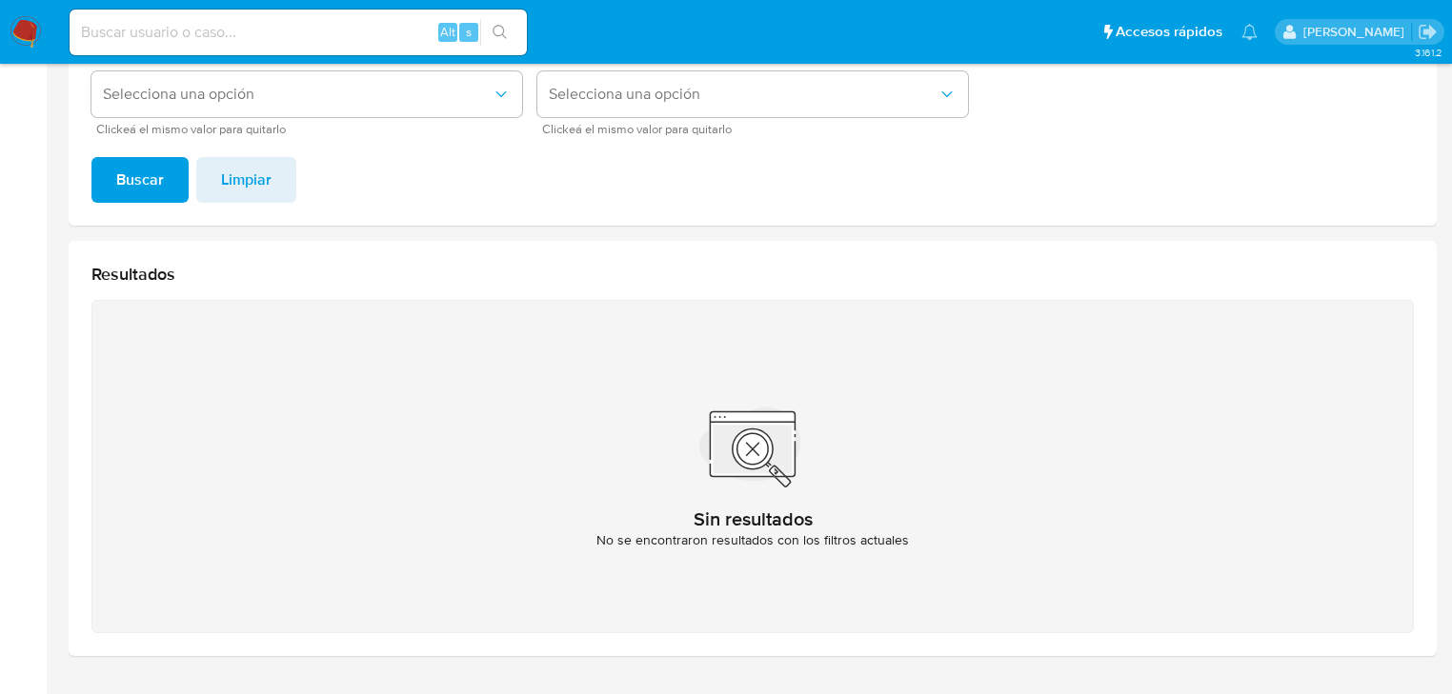
scroll to position [302, 0]
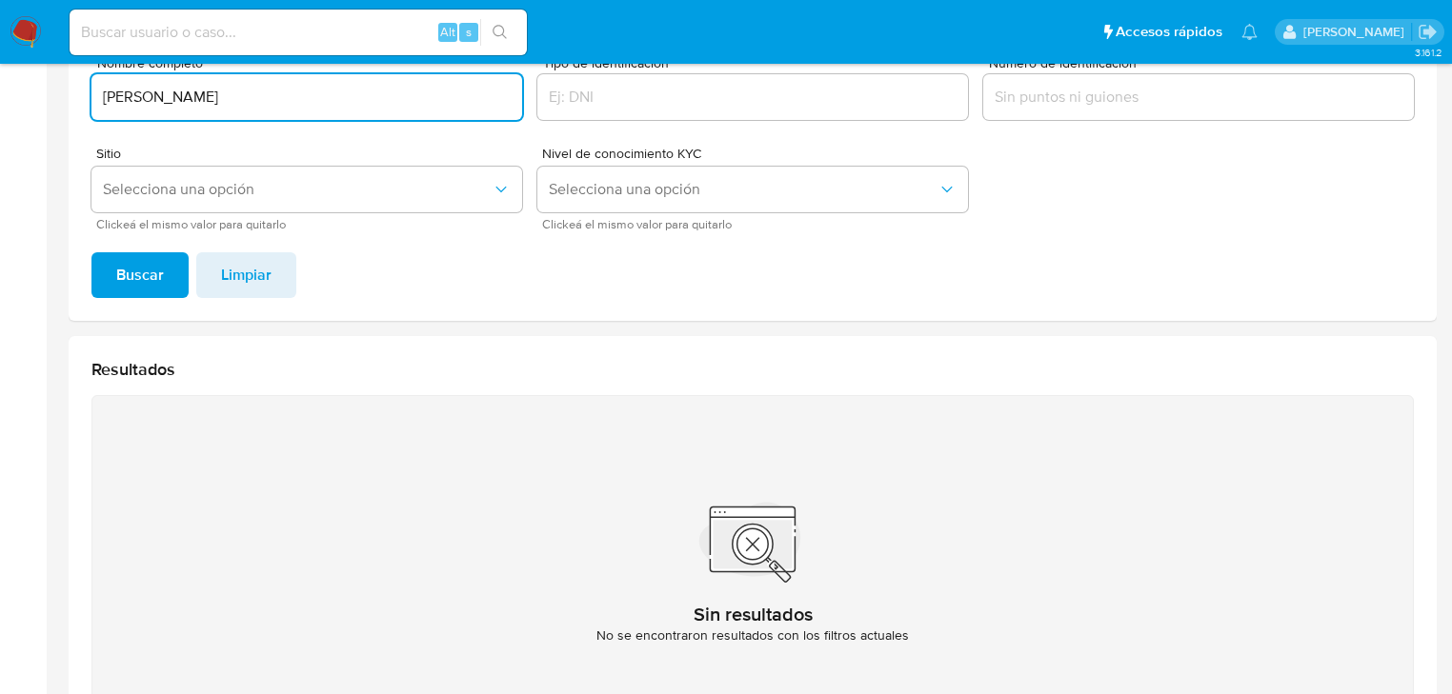
drag, startPoint x: 386, startPoint y: 107, endPoint x: 19, endPoint y: 108, distance: 366.8
click at [17, 106] on section "Bandeja Tablero Screening Búsqueda en Listas Watchlist Herramientas Operaciones…" at bounding box center [726, 273] width 1452 height 1150
type input "[PERSON_NAME]"
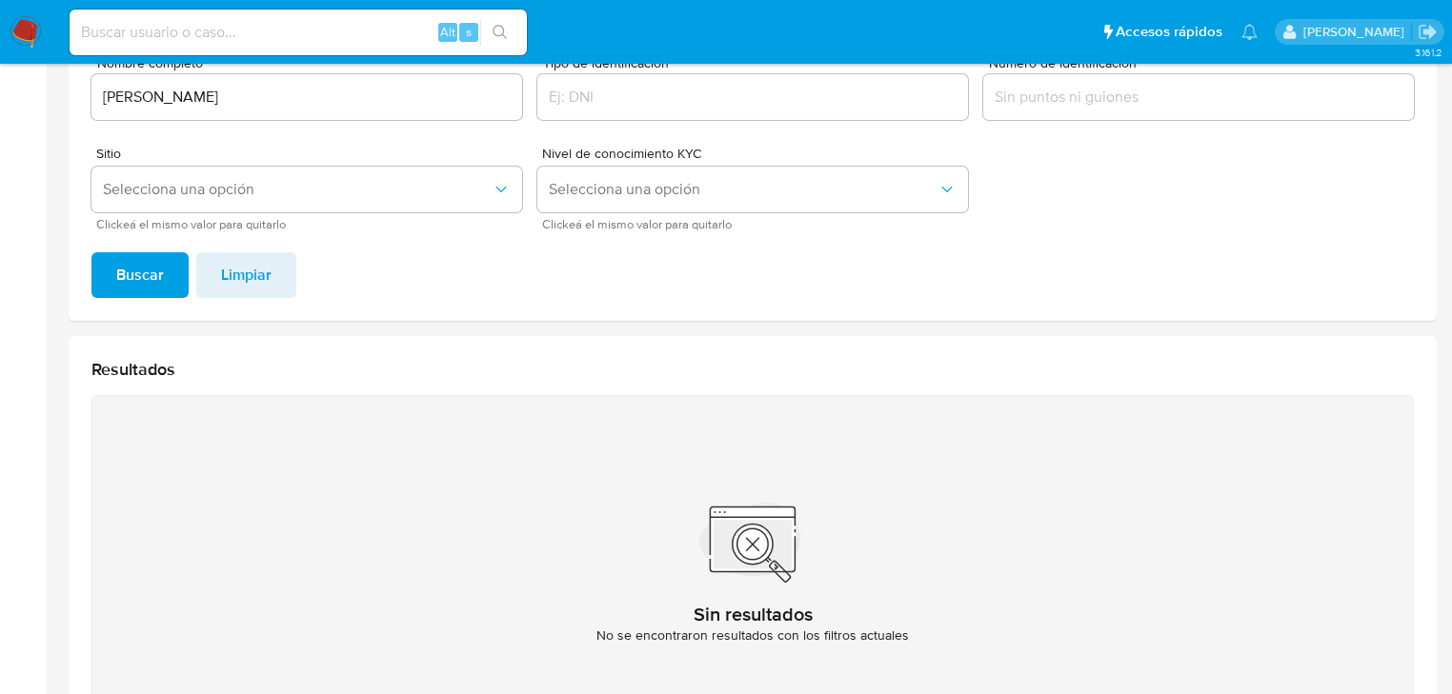
click at [149, 249] on div "Debés completar, por lo menos, el campo "Nombre completo" o "Número de identifi…" at bounding box center [753, 146] width 1368 height 352
click at [150, 261] on span "Buscar" at bounding box center [140, 275] width 48 height 42
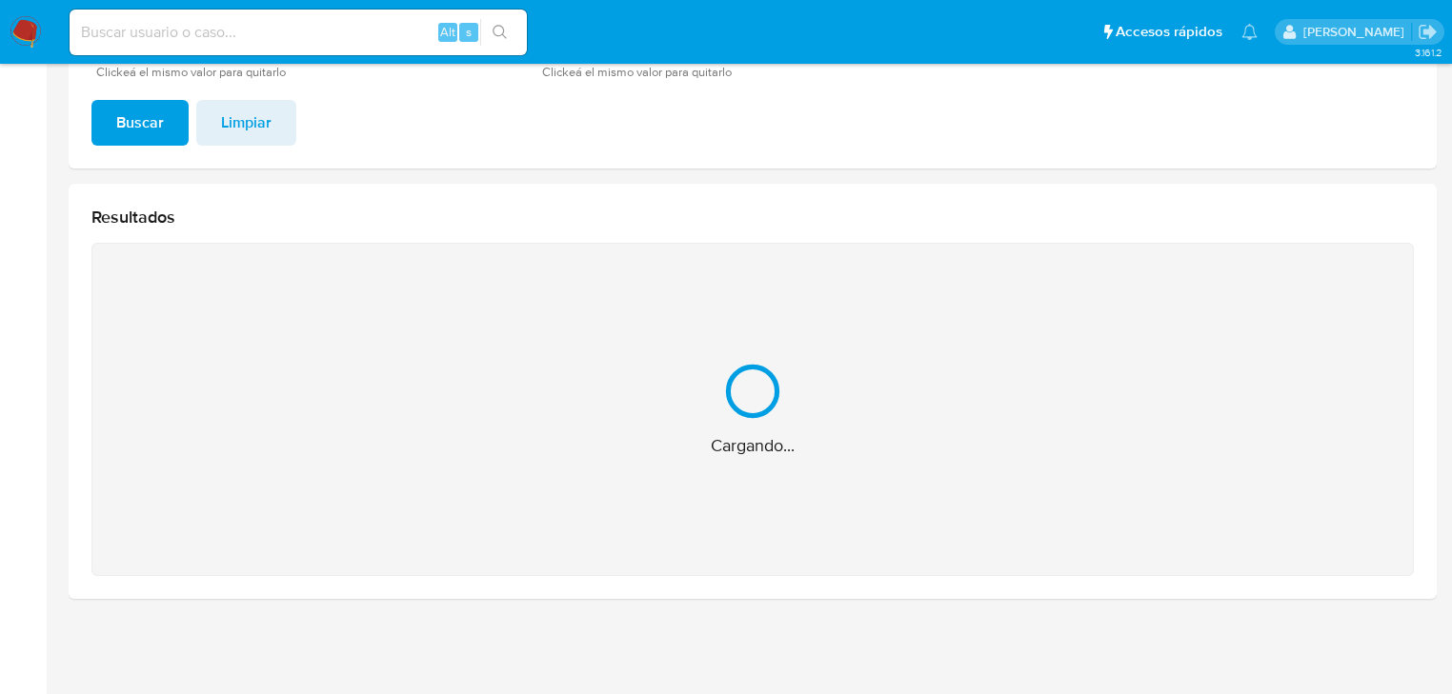
scroll to position [152, 0]
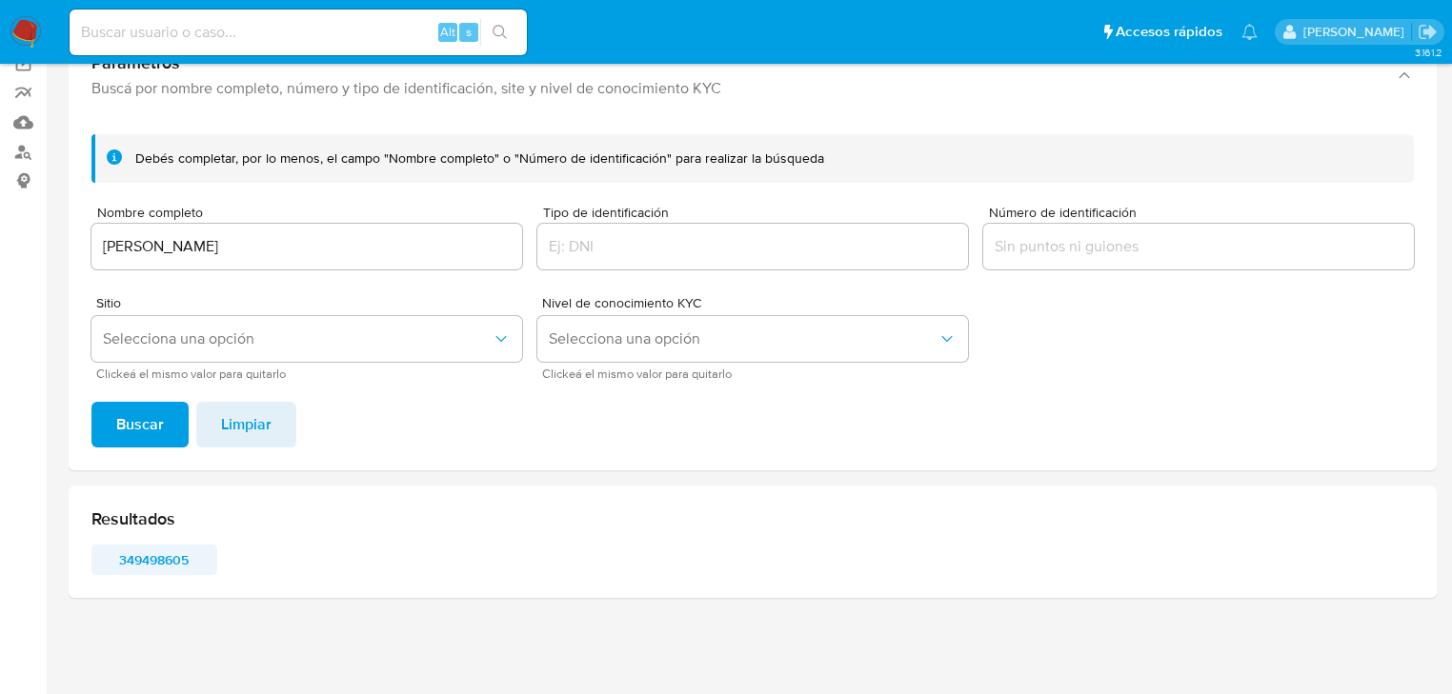
click at [158, 555] on span "349498605" at bounding box center [154, 560] width 99 height 27
click at [28, 27] on img at bounding box center [26, 32] width 32 height 32
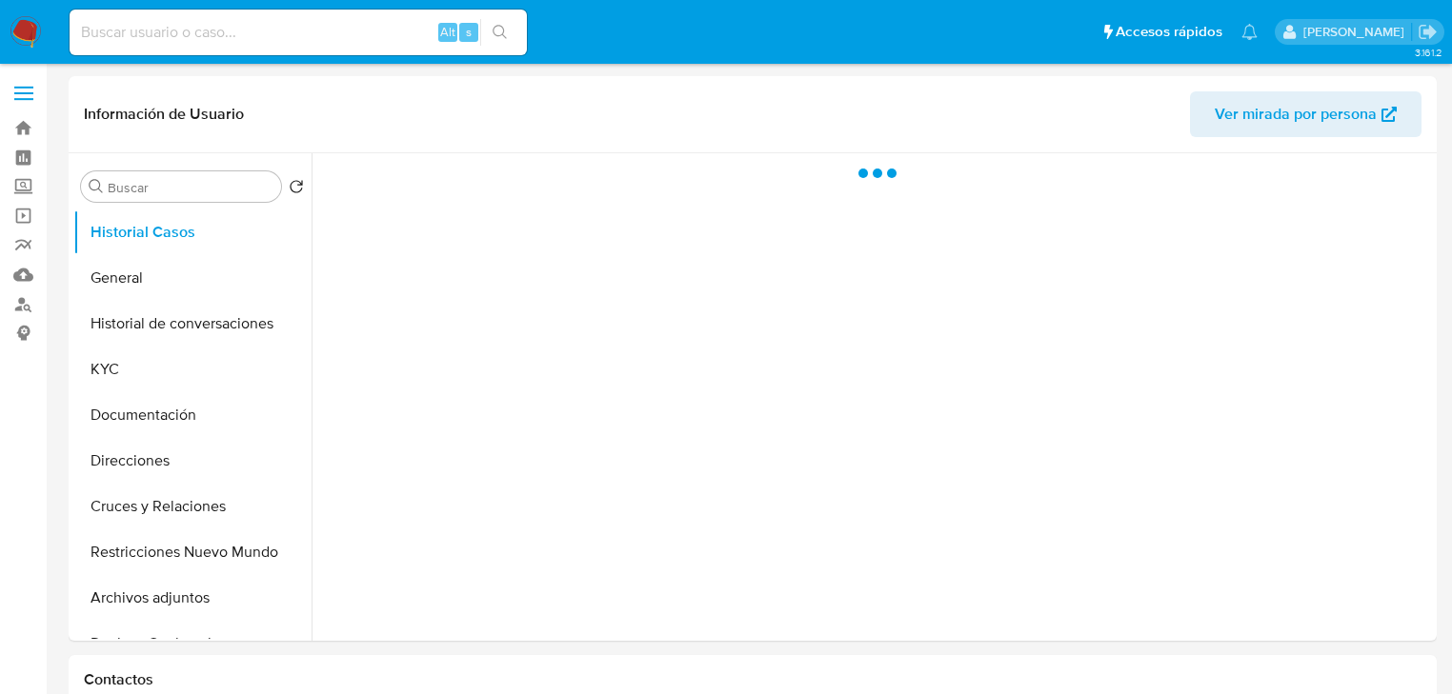
select select "10"
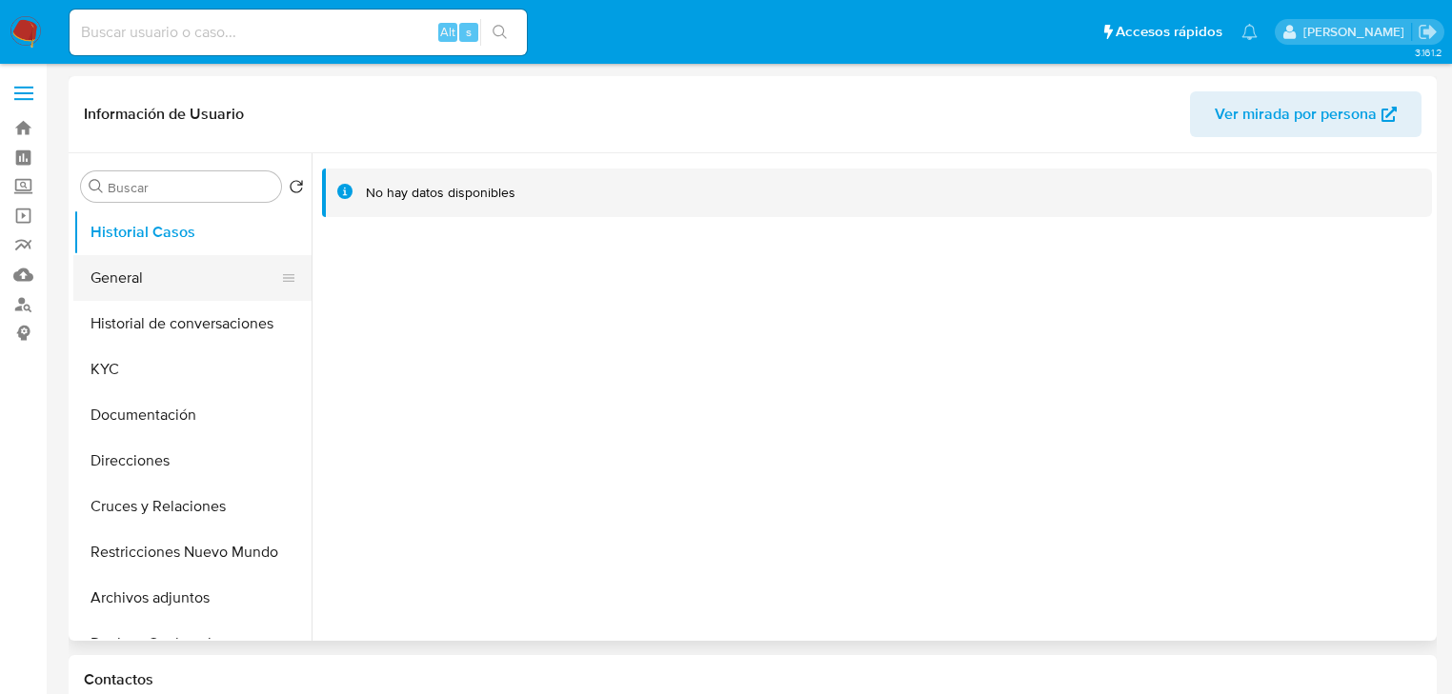
click at [178, 290] on button "General" at bounding box center [184, 278] width 223 height 46
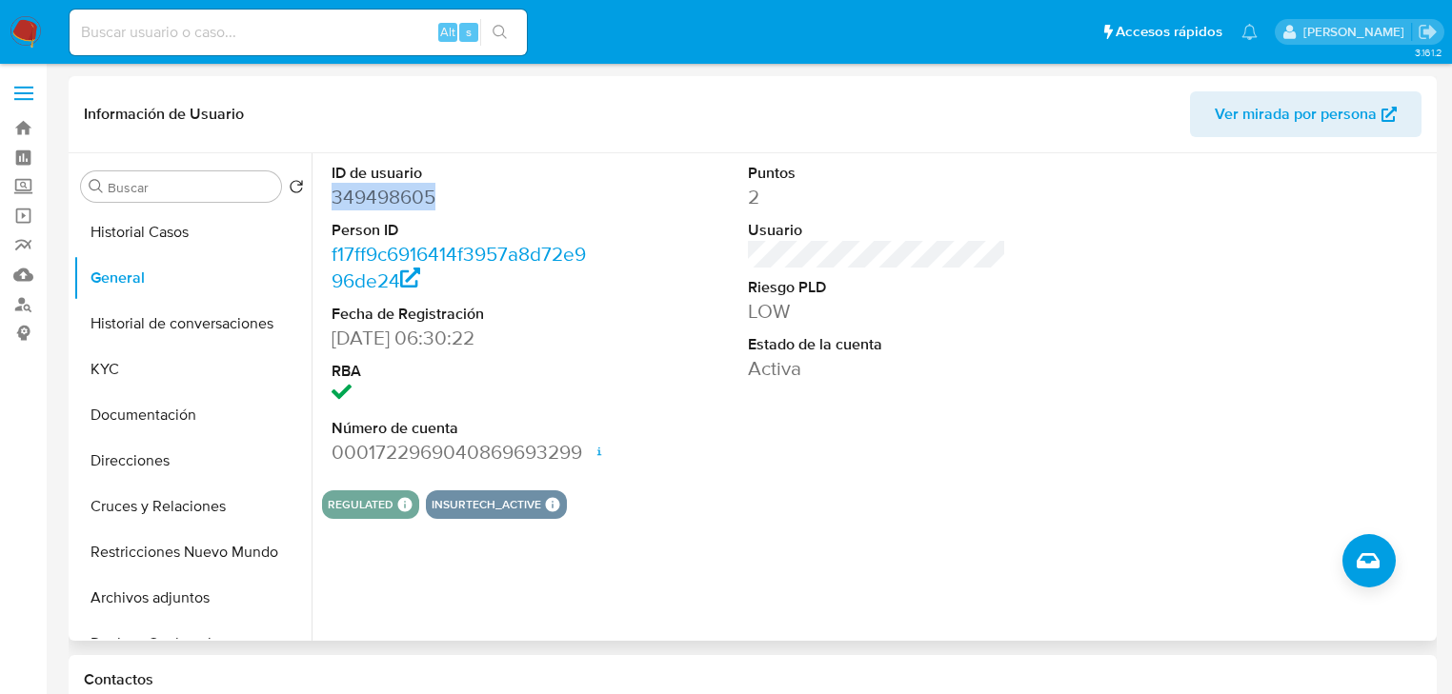
drag, startPoint x: 457, startPoint y: 197, endPoint x: 59, endPoint y: 255, distance: 402.4
click at [325, 198] on div "ID de usuario 349498605 Person ID f17ff9c6916414f3957a8d72e996de24 Fecha de Reg…" at bounding box center [460, 314] width 277 height 322
copy dd "349498605"
click at [170, 355] on button "KYC" at bounding box center [184, 370] width 223 height 46
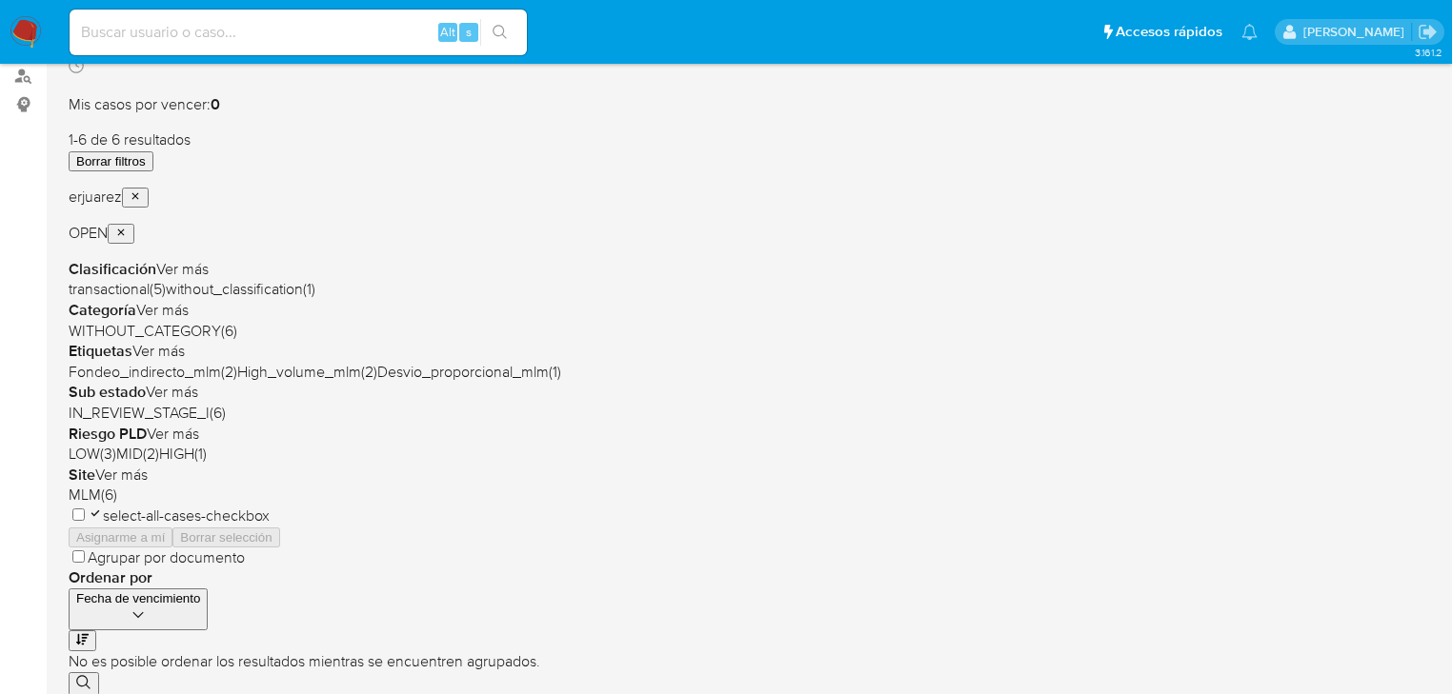
scroll to position [305, 0]
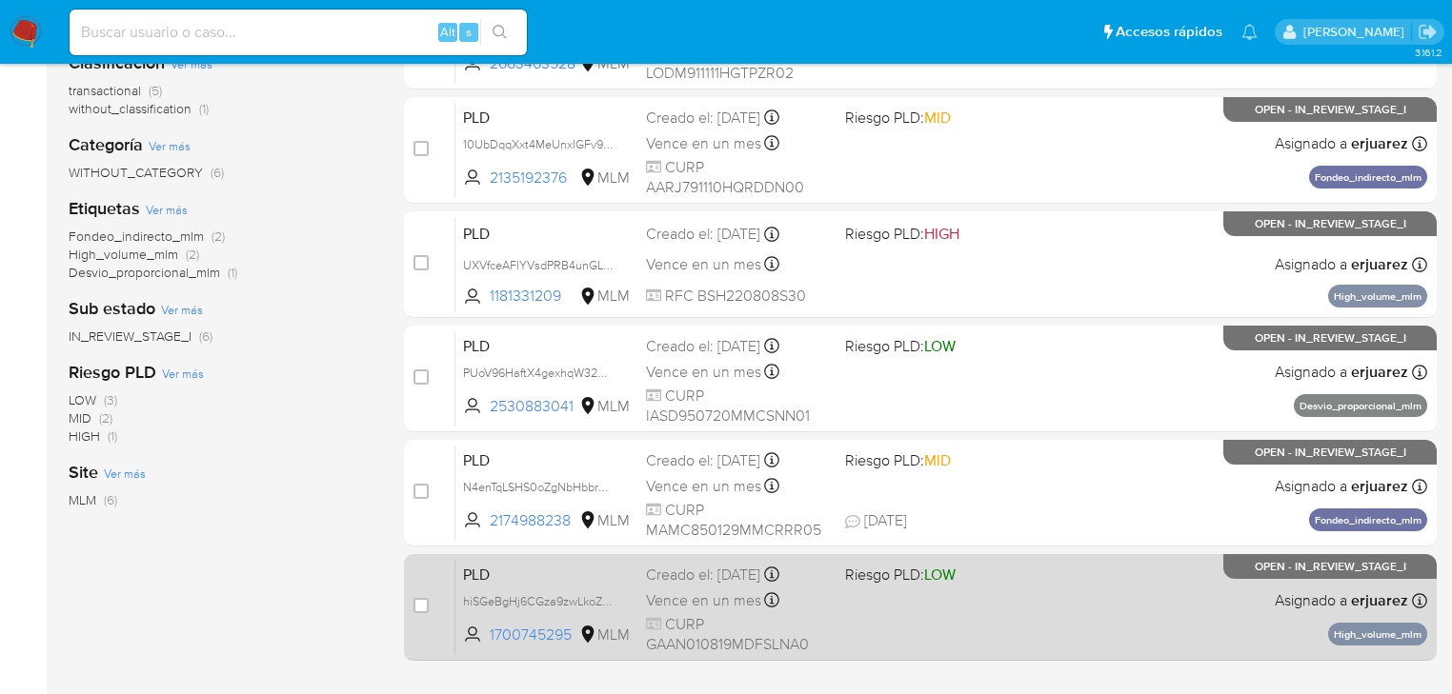
click at [854, 622] on div "PLD hiSGeBgHj6CGza9zwLkoZcs7 1700745295 MLM Riesgo PLD: LOW Creado el: [DATE] C…" at bounding box center [941, 607] width 972 height 96
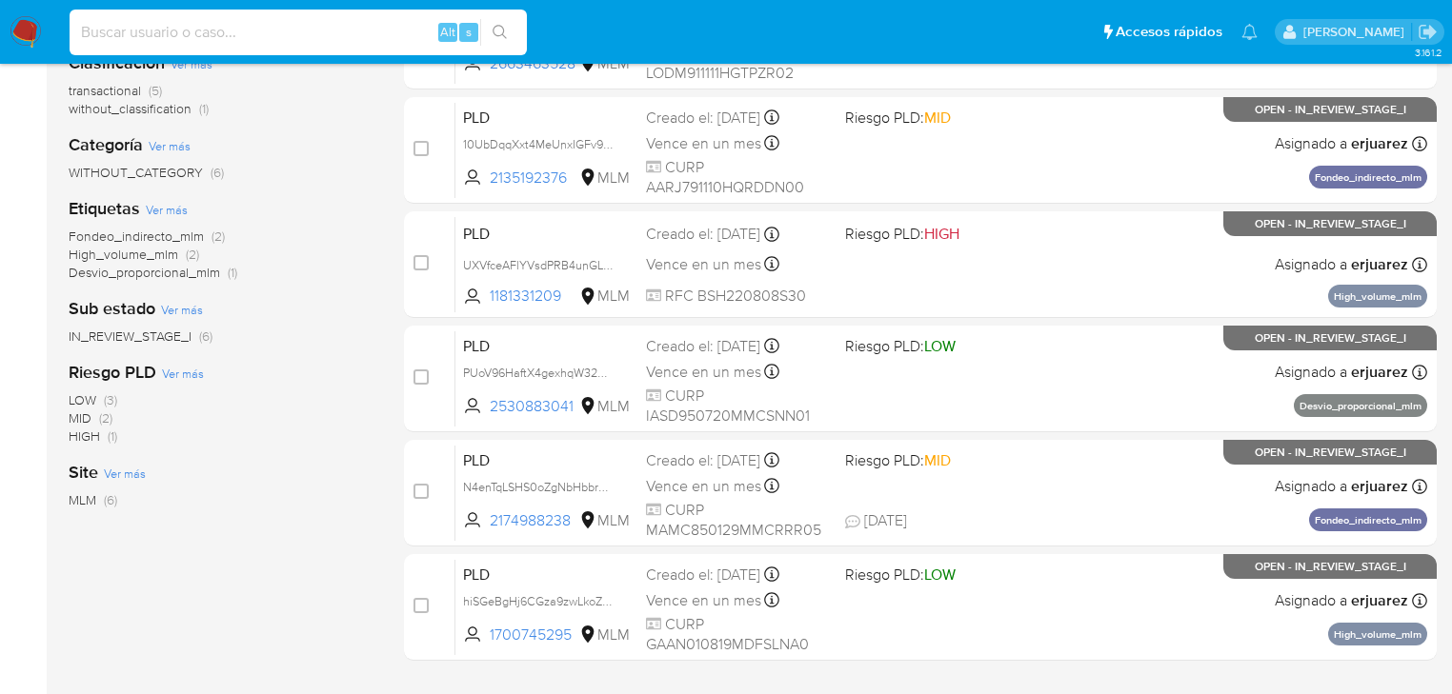
drag, startPoint x: 113, startPoint y: 30, endPoint x: 414, endPoint y: 31, distance: 301.0
click at [114, 30] on input at bounding box center [298, 32] width 457 height 25
paste input "2271591726"
type input "2271591726"
click at [507, 23] on button "search-icon" at bounding box center [499, 32] width 39 height 27
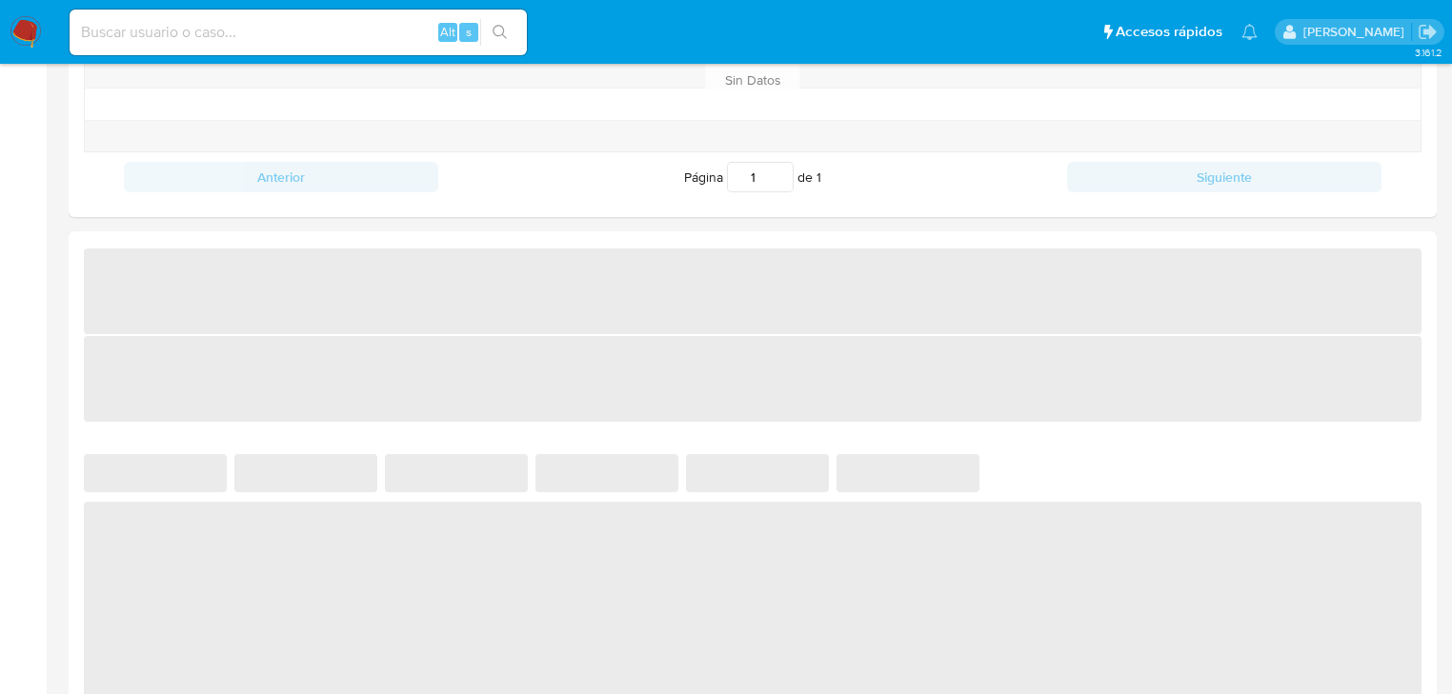
scroll to position [991, 0]
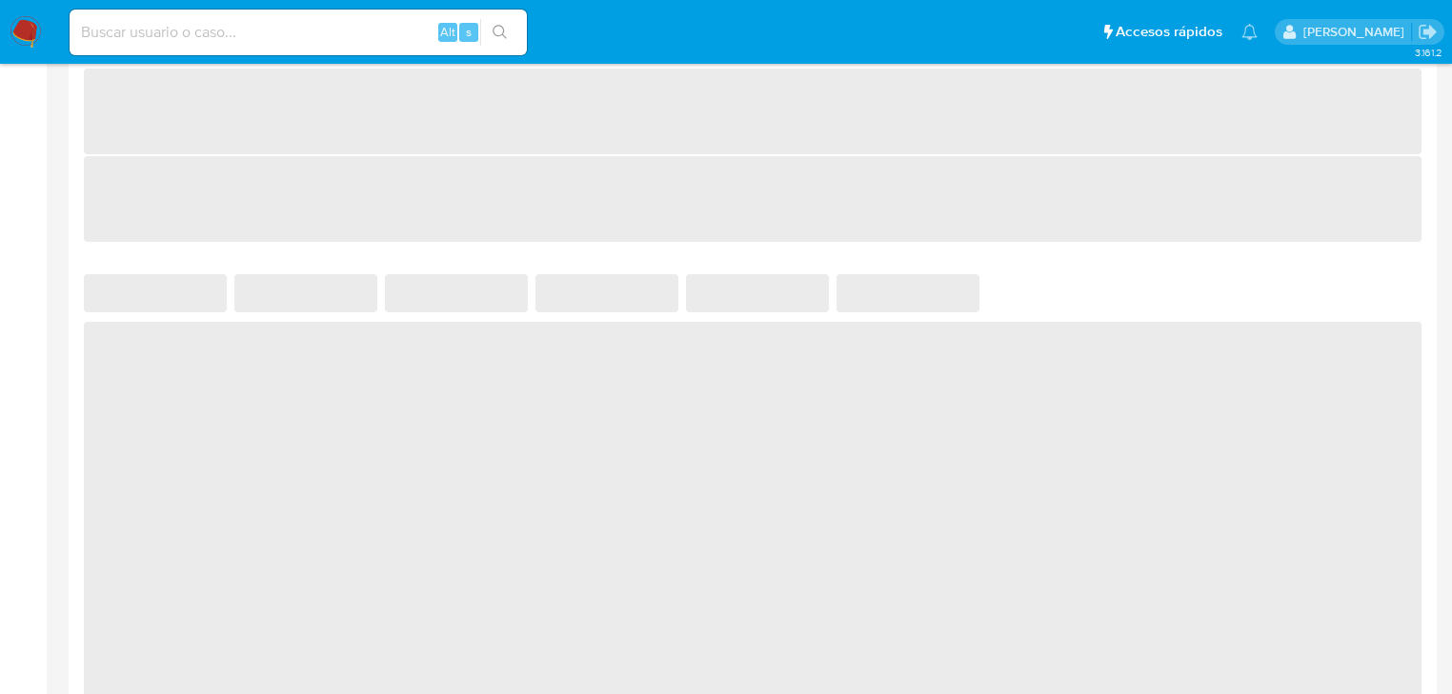
select select "10"
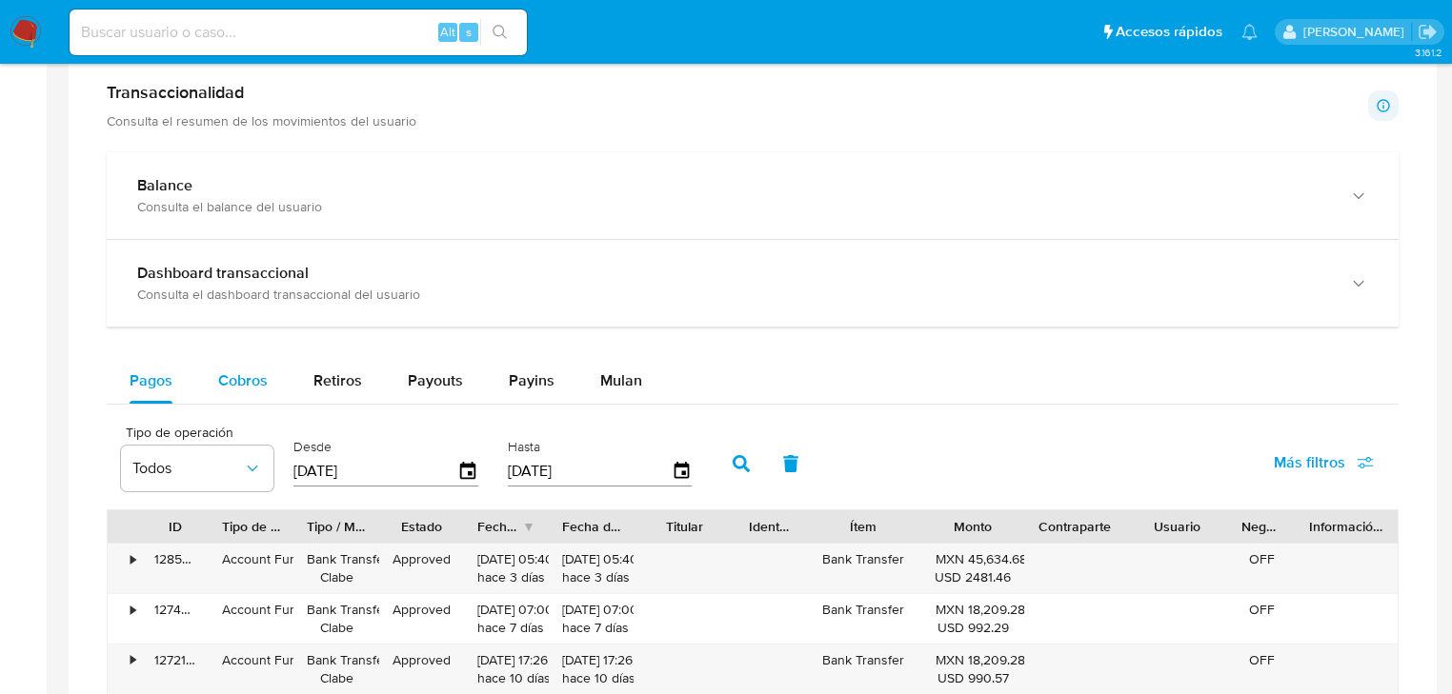
click at [244, 369] on div "Cobros" at bounding box center [243, 381] width 50 height 46
select select "10"
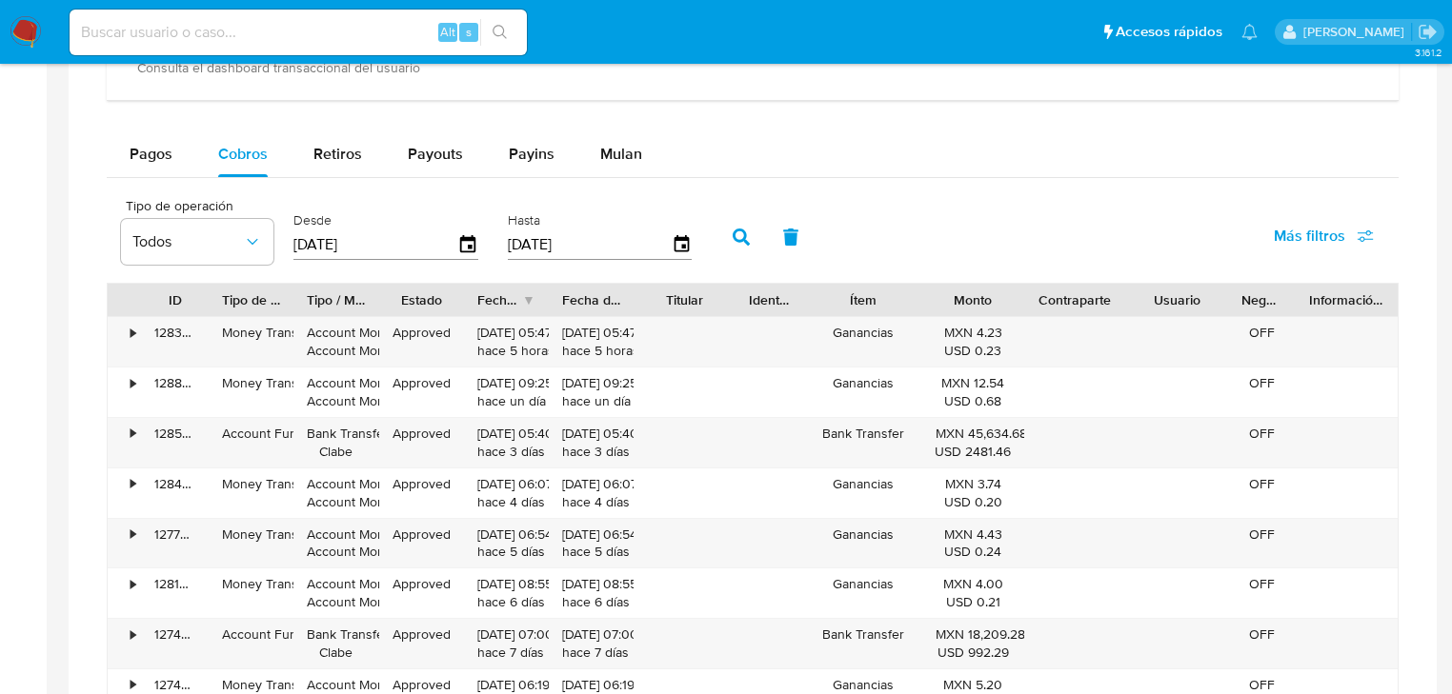
scroll to position [1219, 0]
click at [346, 161] on span "Retiros" at bounding box center [337, 152] width 49 height 22
select select "10"
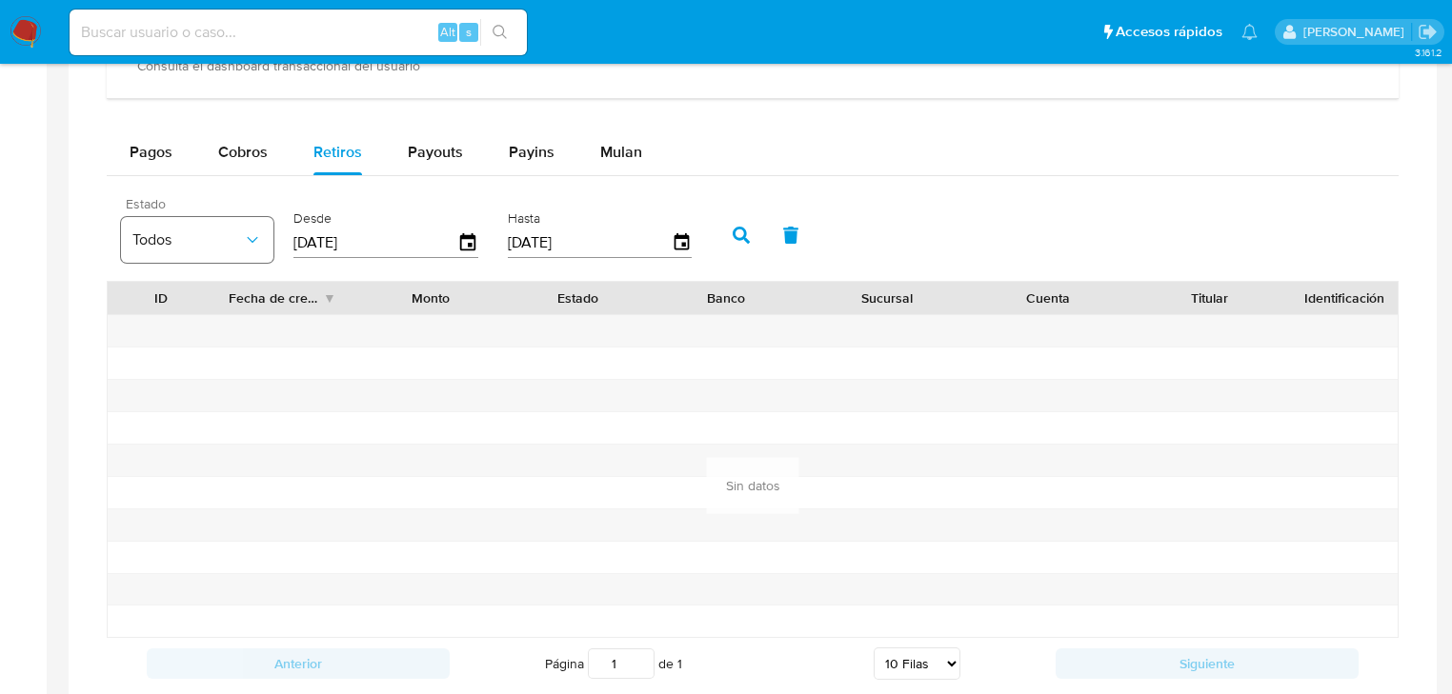
drag, startPoint x: 421, startPoint y: 227, endPoint x: 227, endPoint y: 234, distance: 194.5
click at [227, 234] on div "Estado Todos Desde 10/07/2025 Hasta 07/10/2025" at bounding box center [410, 233] width 599 height 76
drag, startPoint x: 451, startPoint y: 152, endPoint x: 446, endPoint y: 184, distance: 31.8
click at [450, 152] on span "Payouts" at bounding box center [435, 152] width 55 height 22
select select "10"
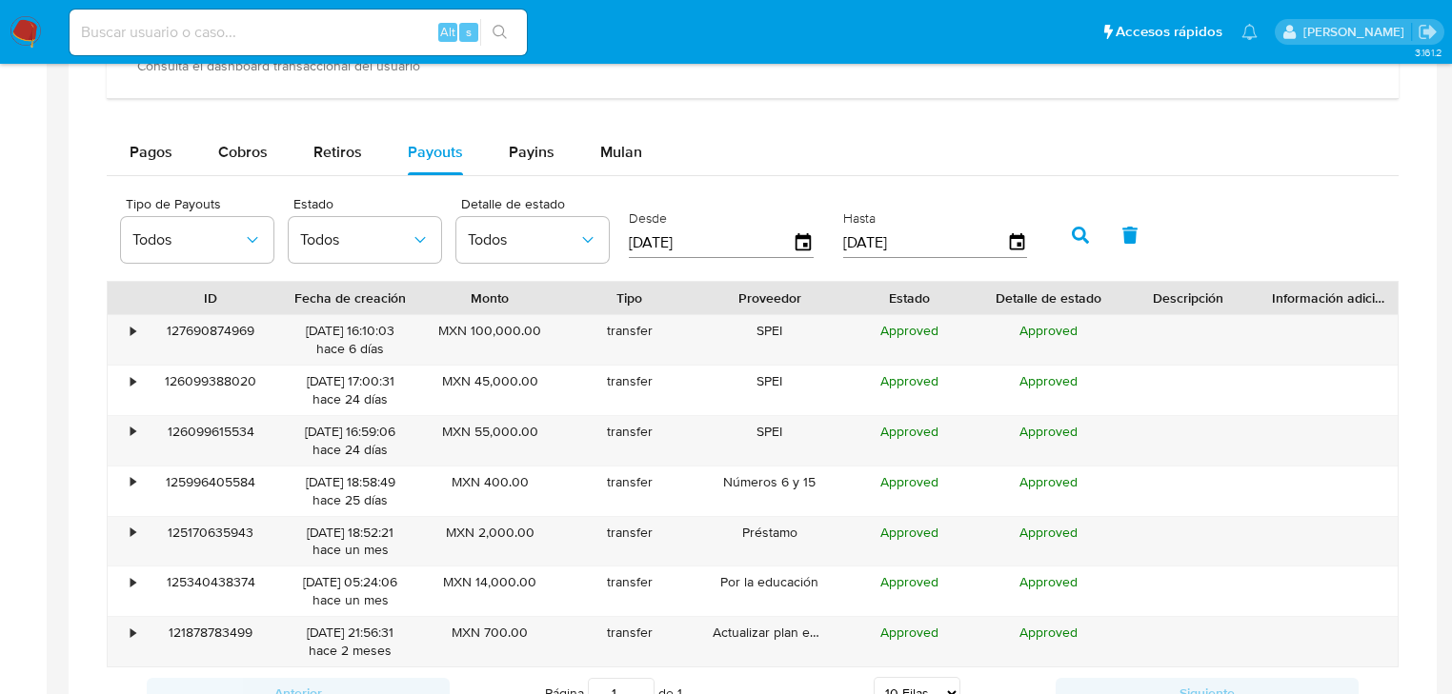
drag, startPoint x: 638, startPoint y: 249, endPoint x: 613, endPoint y: 252, distance: 25.1
click at [613, 251] on div "Tipo de Payouts Todos Estado Todos Detalle de estado Todos Desde 10/07/2025 Has…" at bounding box center [578, 233] width 935 height 76
type input "0_/__/____"
type input "01/09/2025"
click at [1076, 230] on icon "button" at bounding box center [1080, 235] width 17 height 17
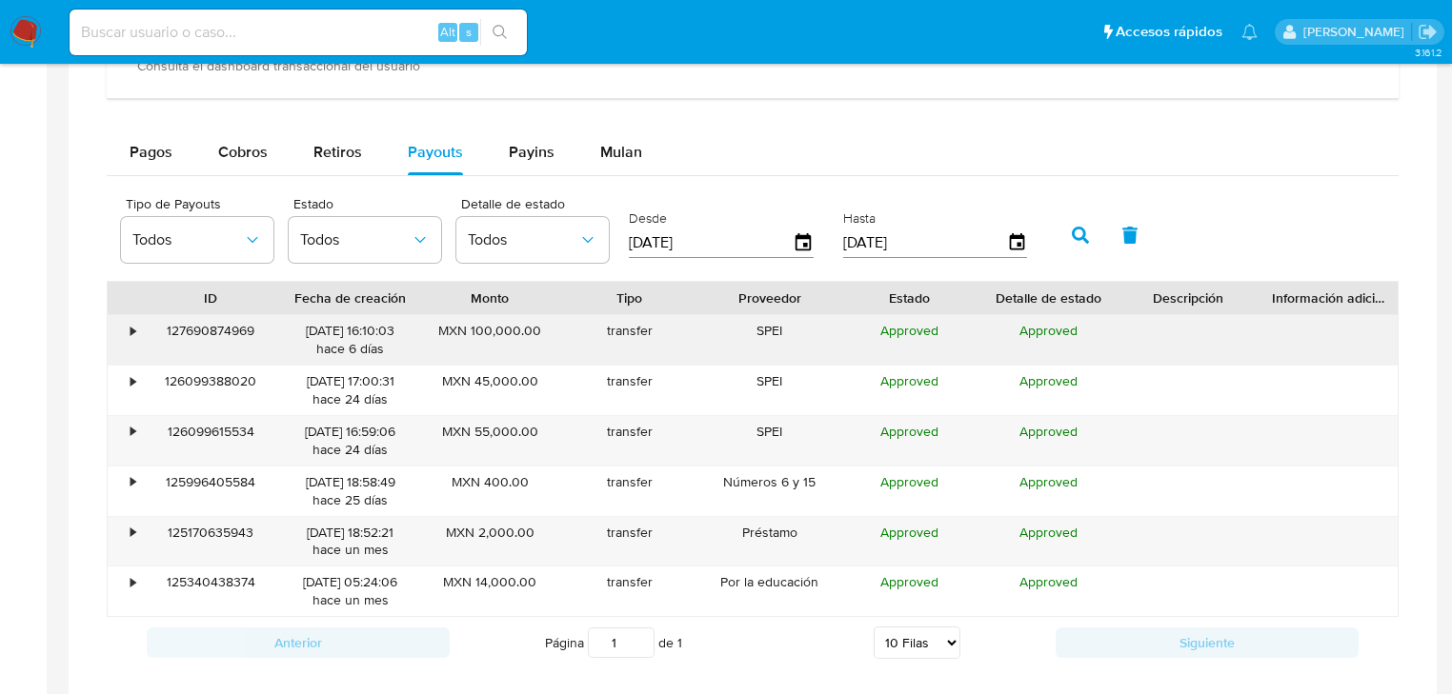
click at [118, 330] on div "•" at bounding box center [124, 340] width 33 height 50
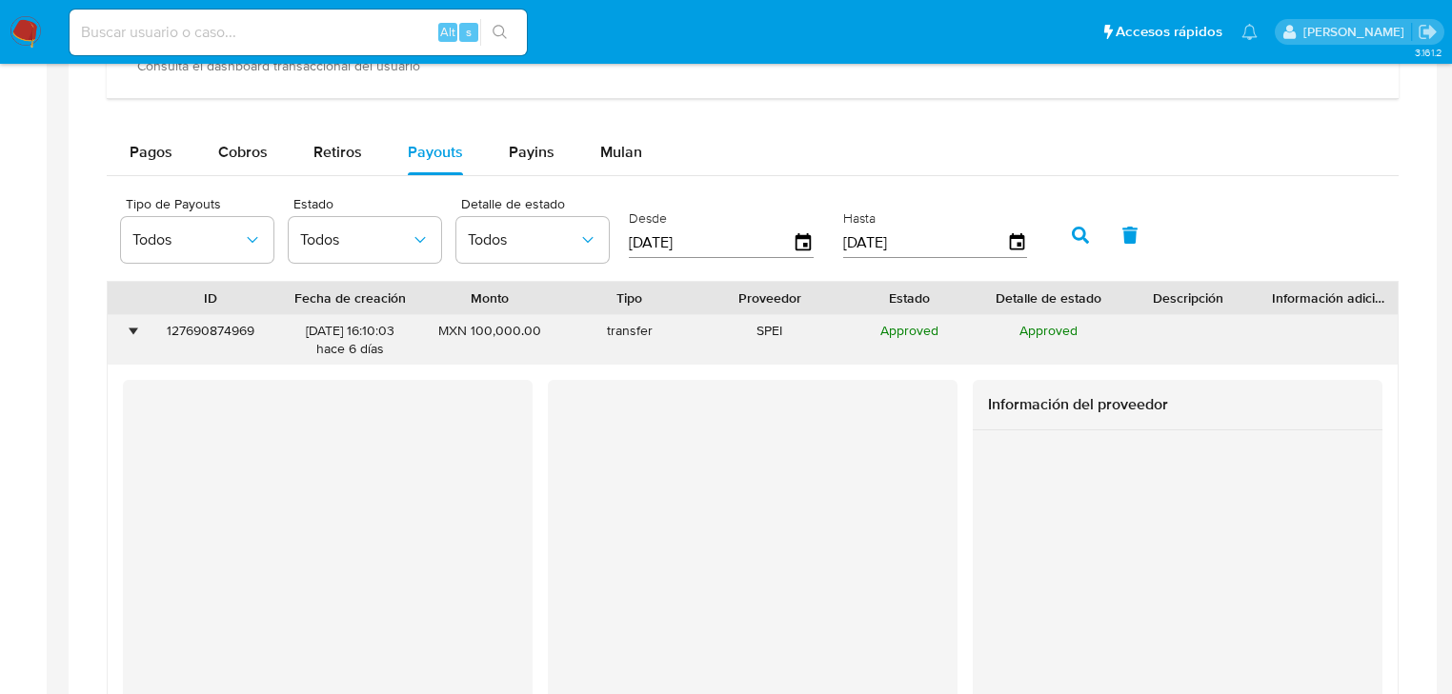
click at [118, 330] on div "•" at bounding box center [124, 340] width 33 height 50
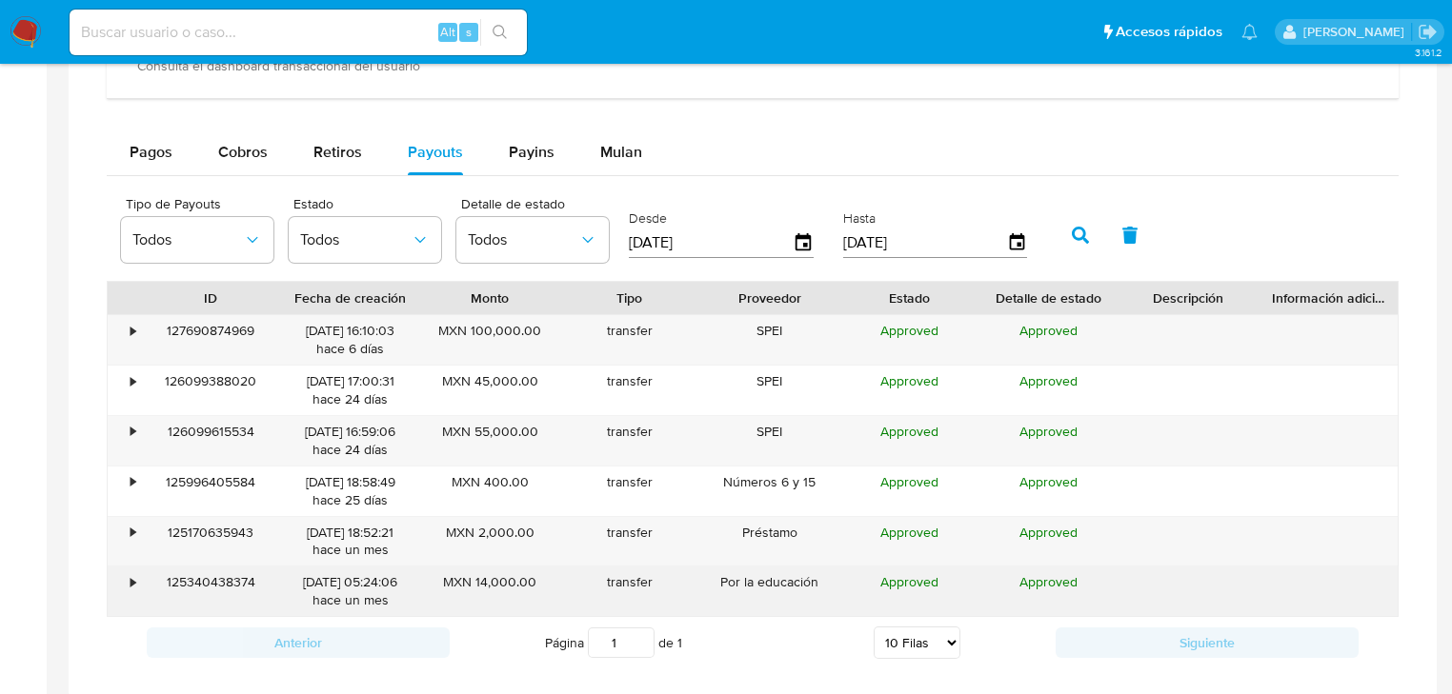
click at [114, 575] on div "•" at bounding box center [124, 592] width 33 height 50
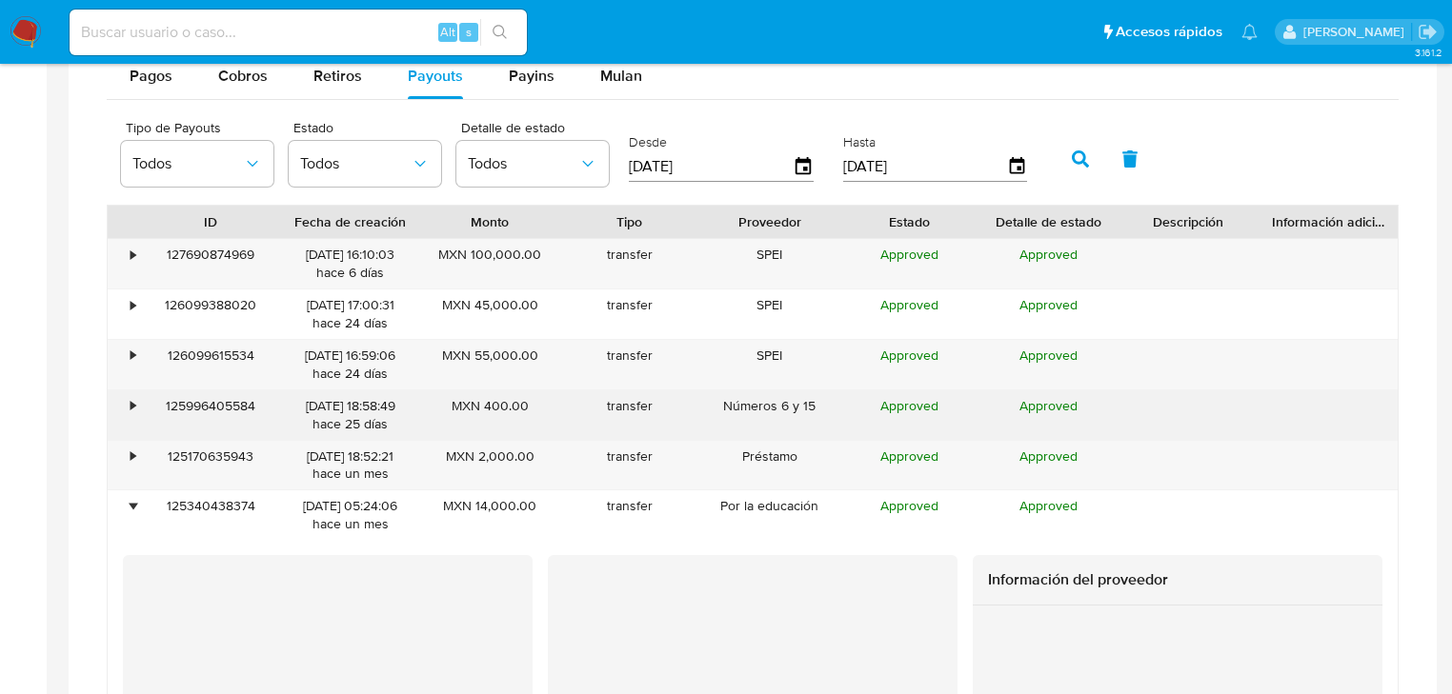
click at [141, 409] on div "125996405584" at bounding box center [211, 416] width 140 height 50
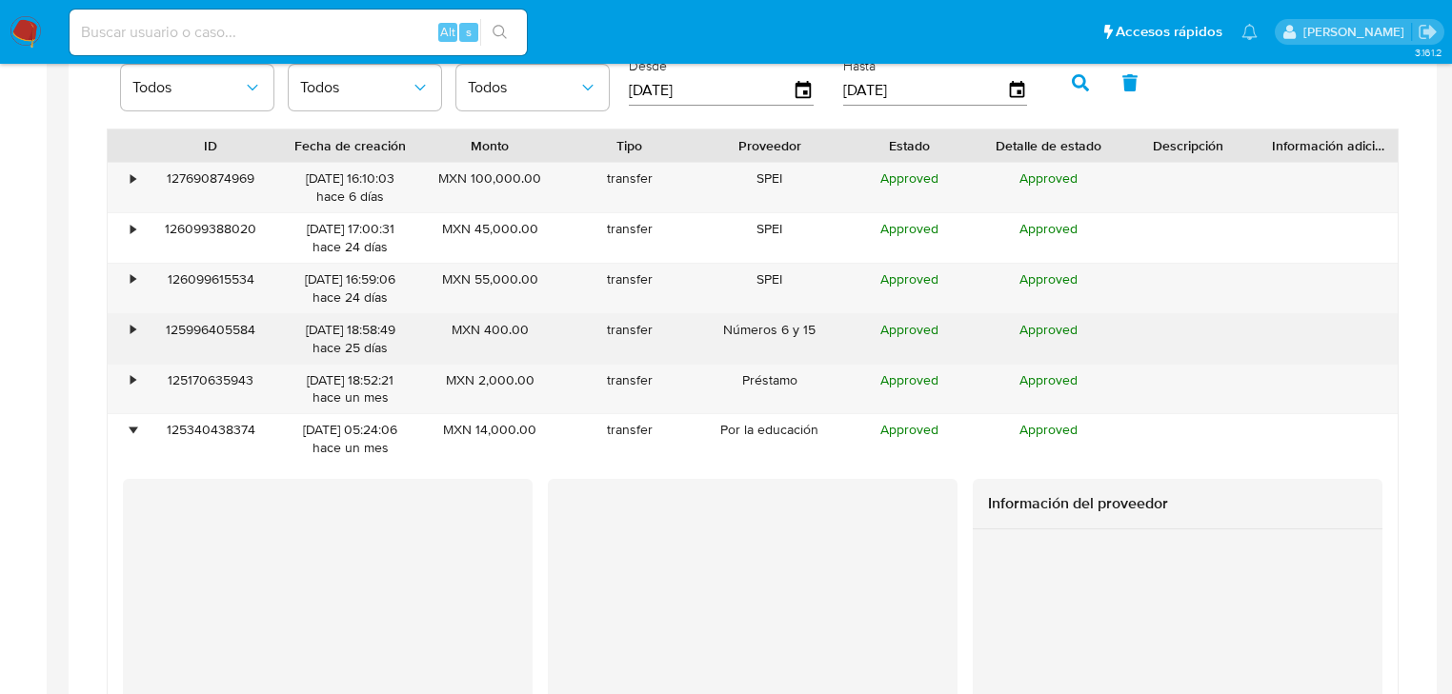
click at [122, 320] on div "•" at bounding box center [124, 339] width 33 height 50
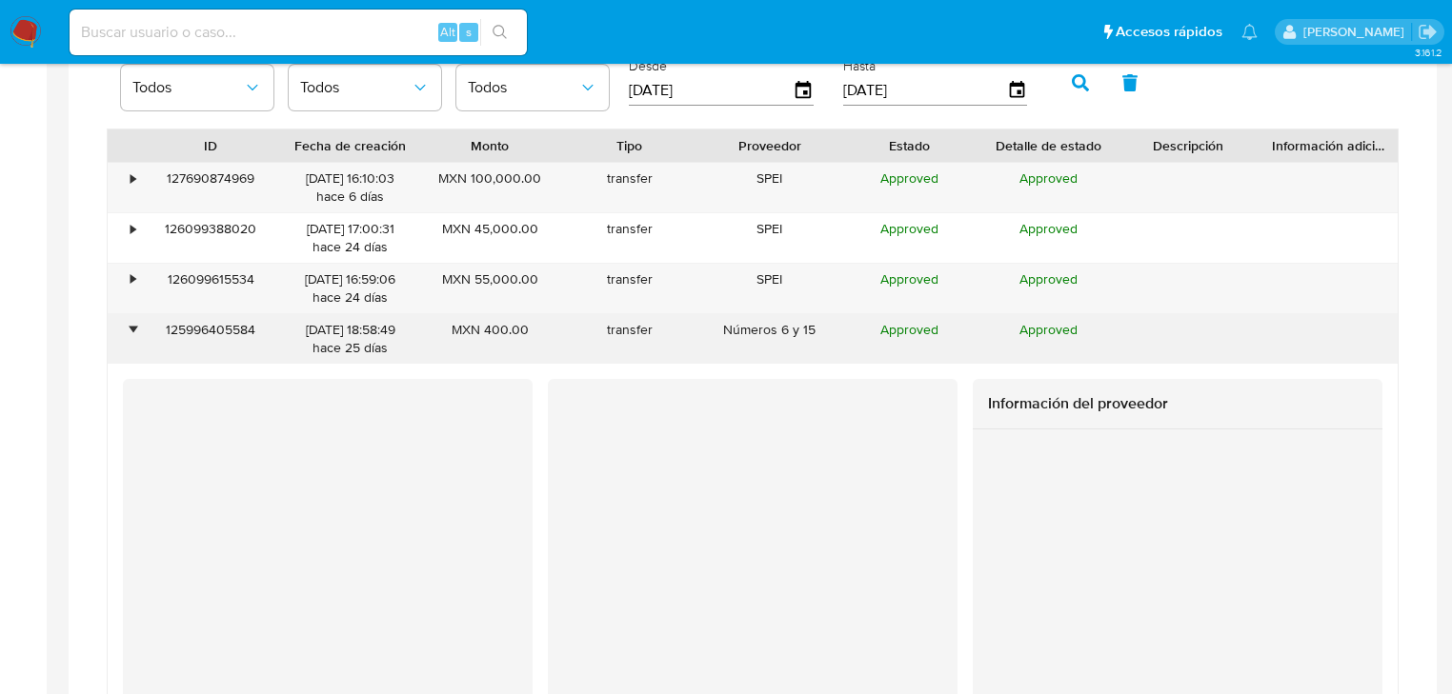
click at [122, 320] on div "•" at bounding box center [124, 339] width 33 height 50
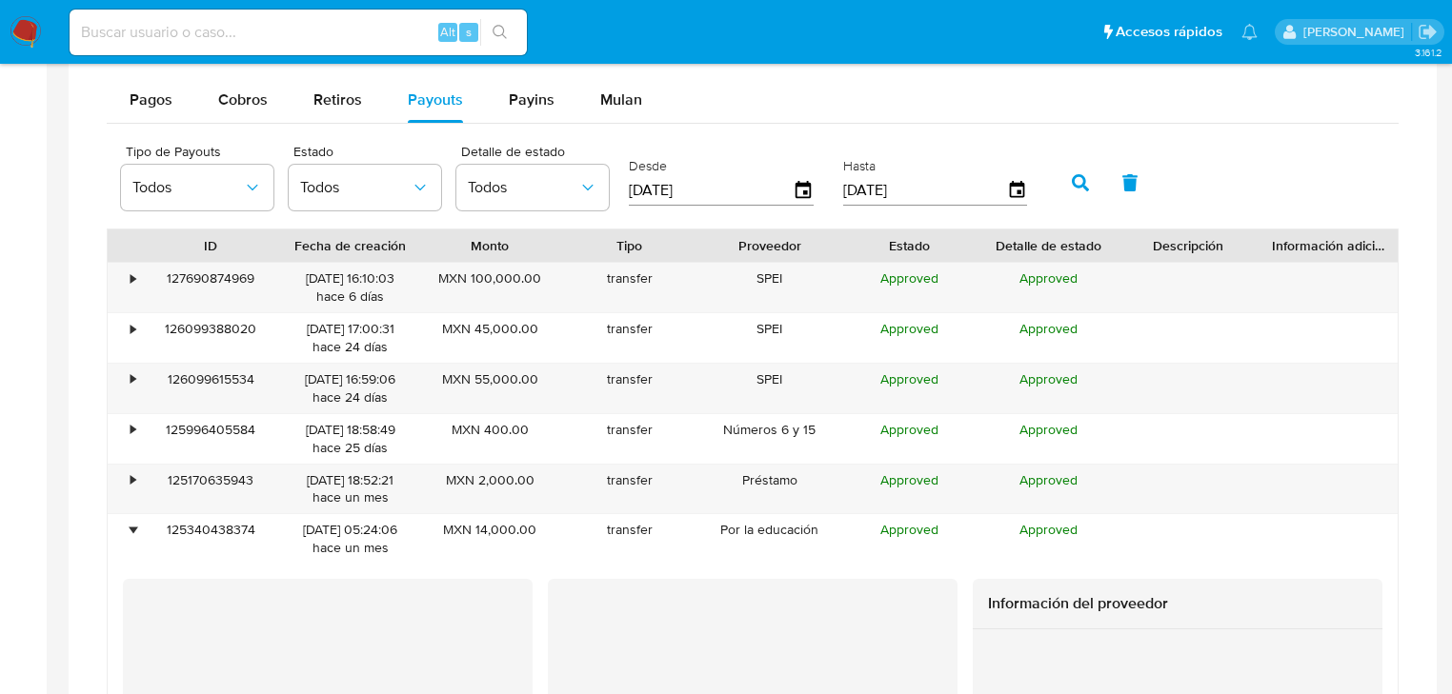
scroll to position [1219, 0]
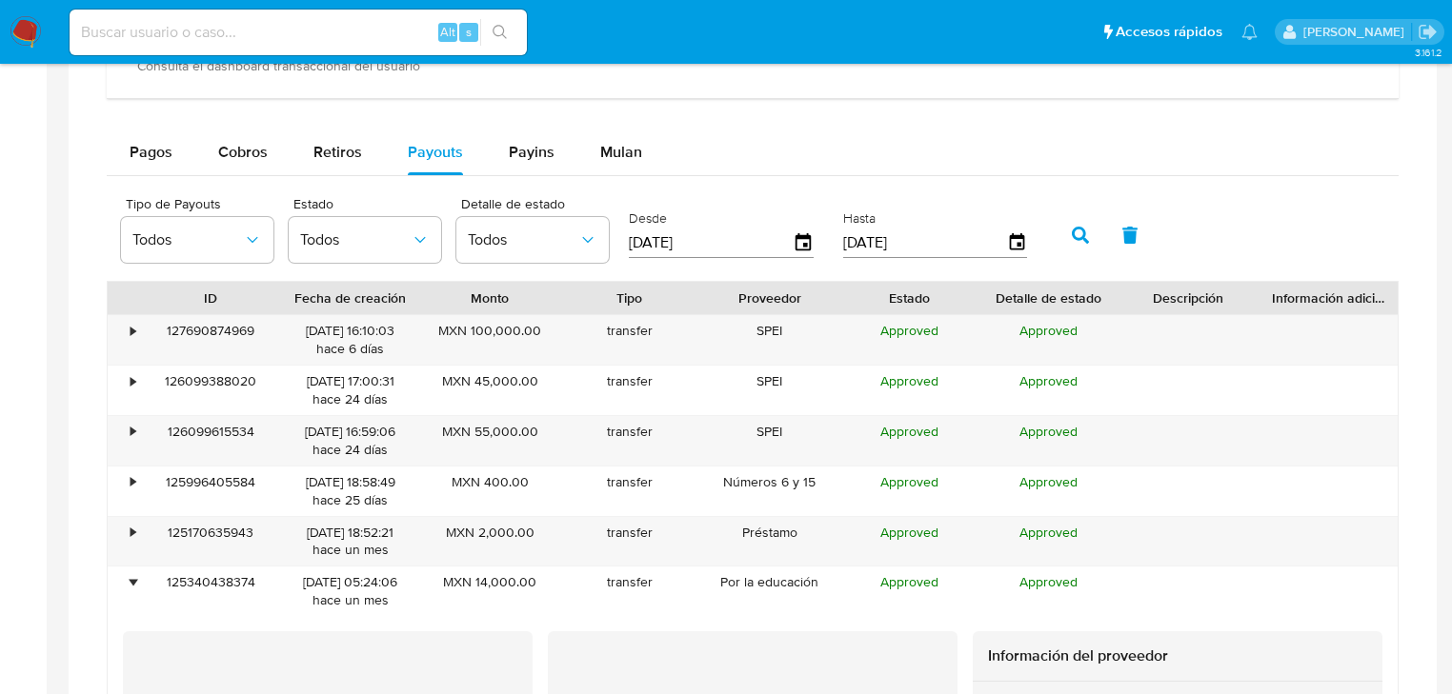
click at [27, 11] on nav "Alt s Accesos rápidos Presiona las siguientes teclas para acceder a algunas de …" at bounding box center [726, 32] width 1452 height 64
click at [36, 30] on img at bounding box center [26, 32] width 32 height 32
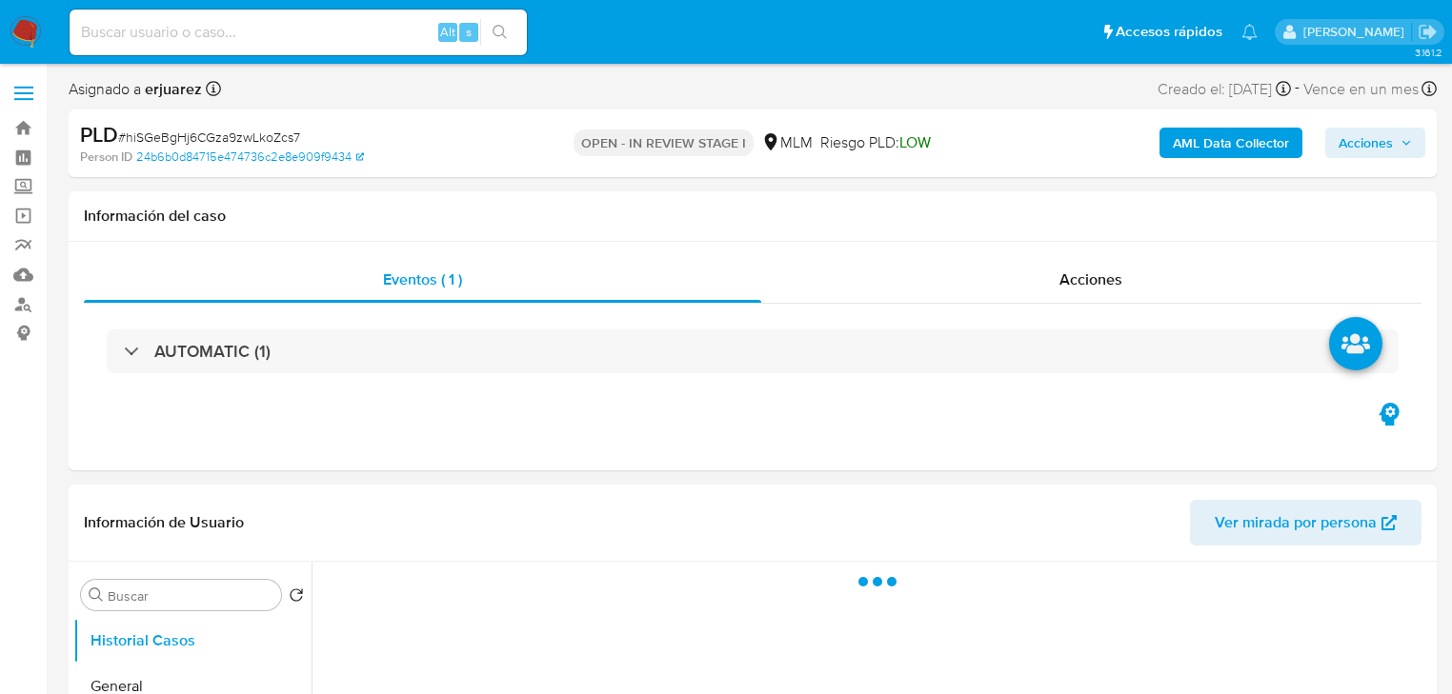
select select "10"
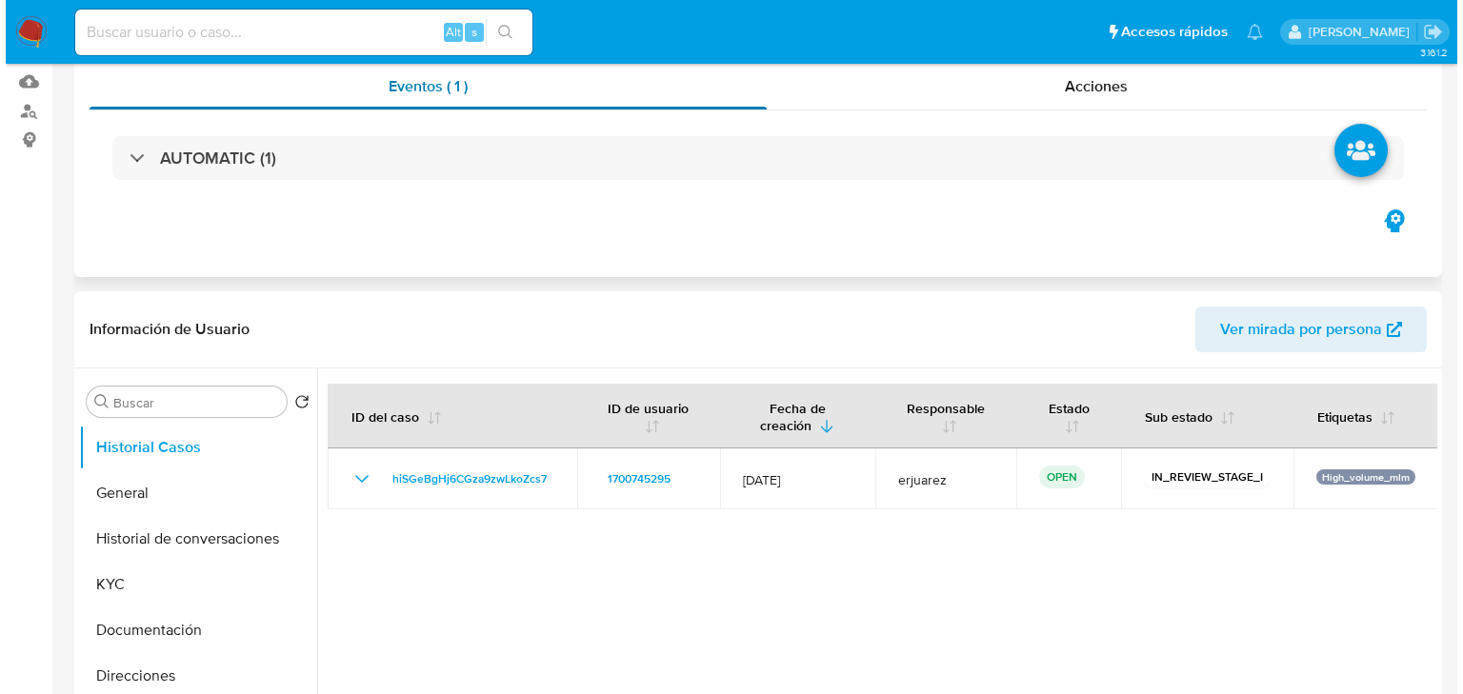
scroll to position [381, 0]
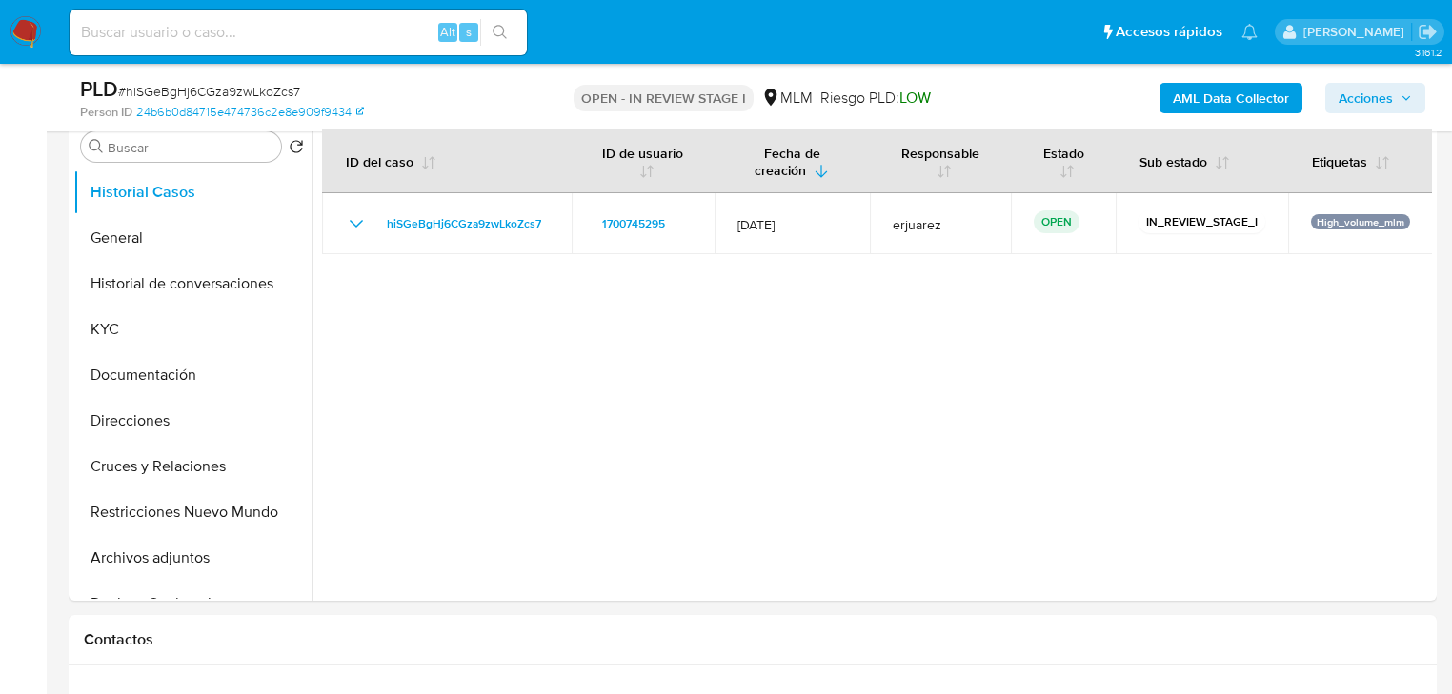
drag, startPoint x: 116, startPoint y: 328, endPoint x: 8, endPoint y: 327, distance: 108.6
click at [108, 327] on button "KYC" at bounding box center [192, 330] width 238 height 46
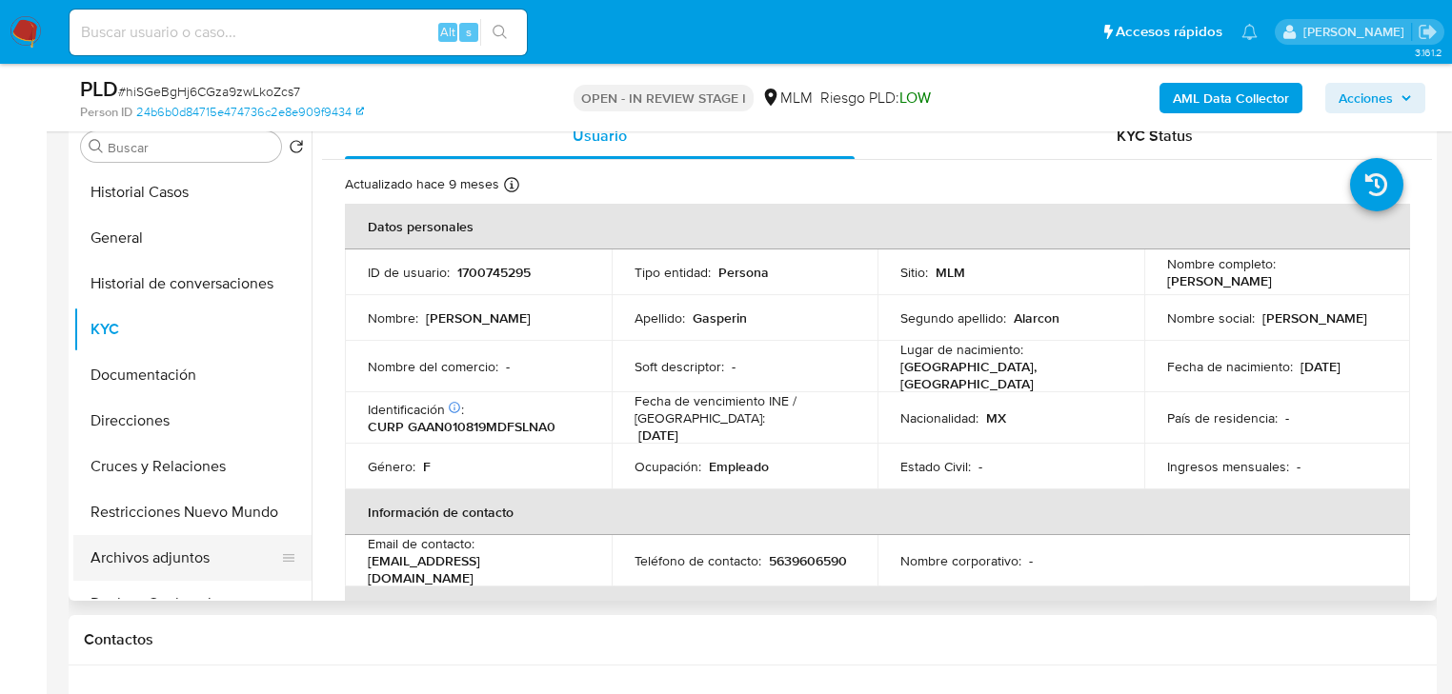
click at [198, 561] on button "Archivos adjuntos" at bounding box center [184, 558] width 223 height 46
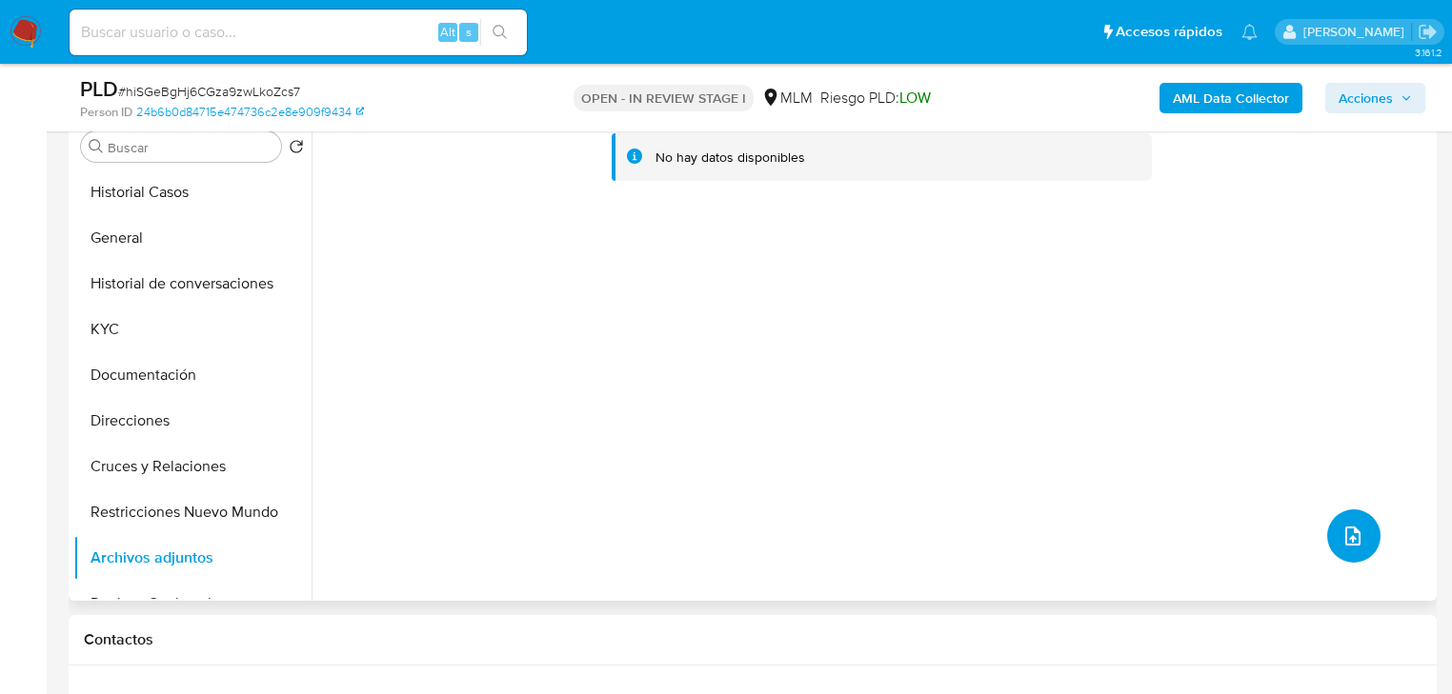
click at [1345, 518] on button "upload-file" at bounding box center [1353, 536] width 53 height 53
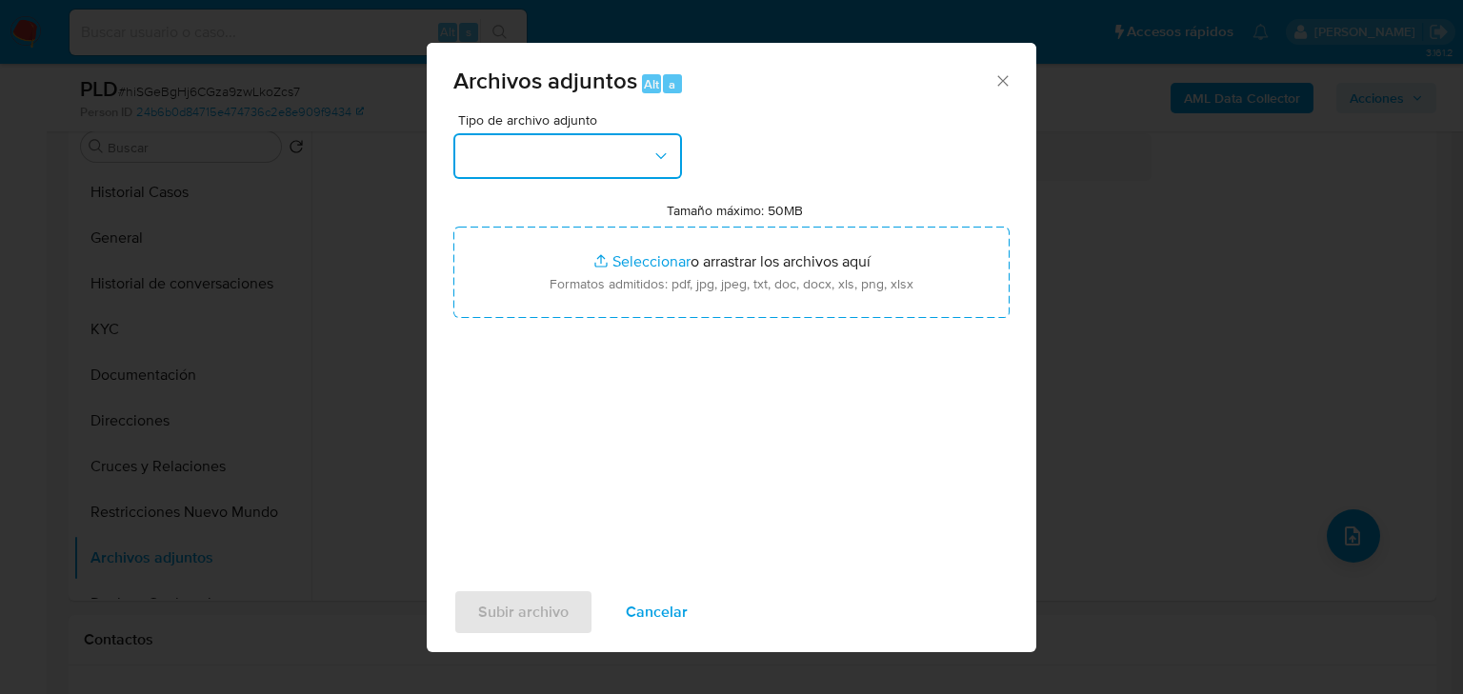
click at [537, 160] on button "button" at bounding box center [567, 156] width 229 height 46
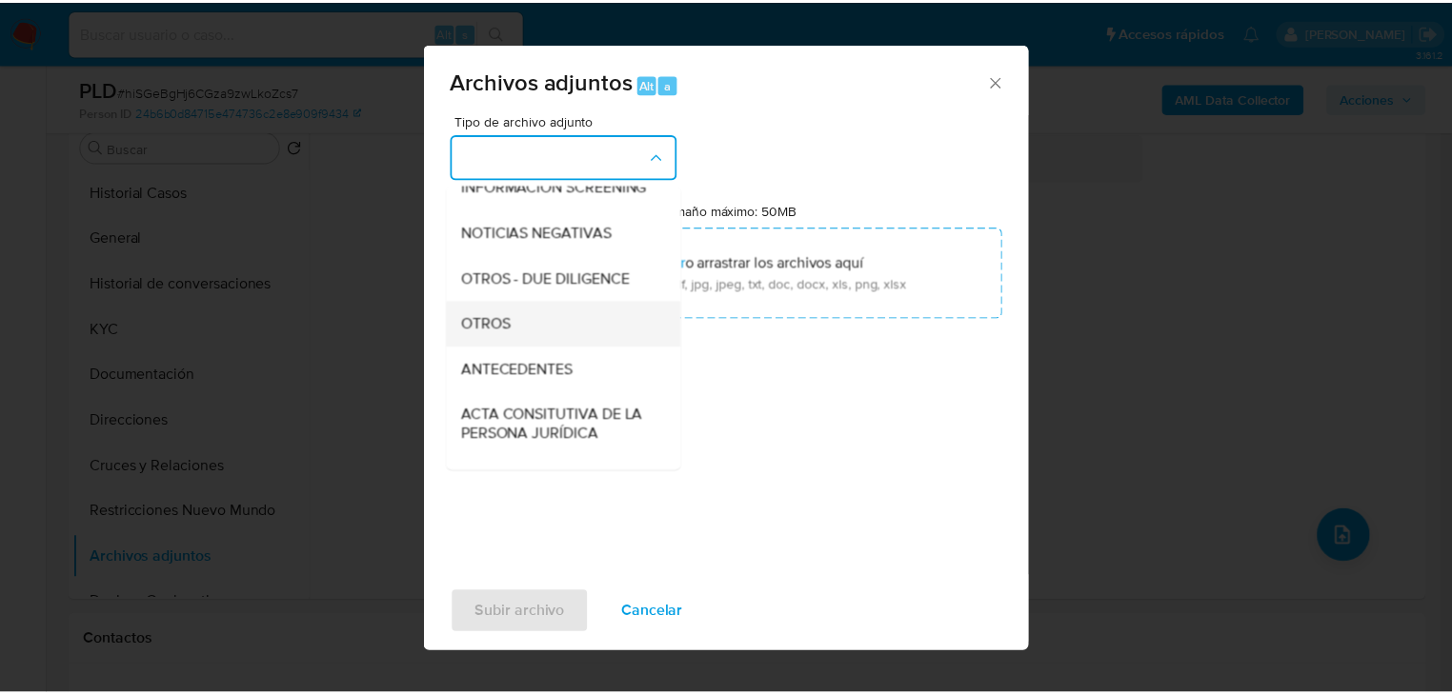
scroll to position [229, 0]
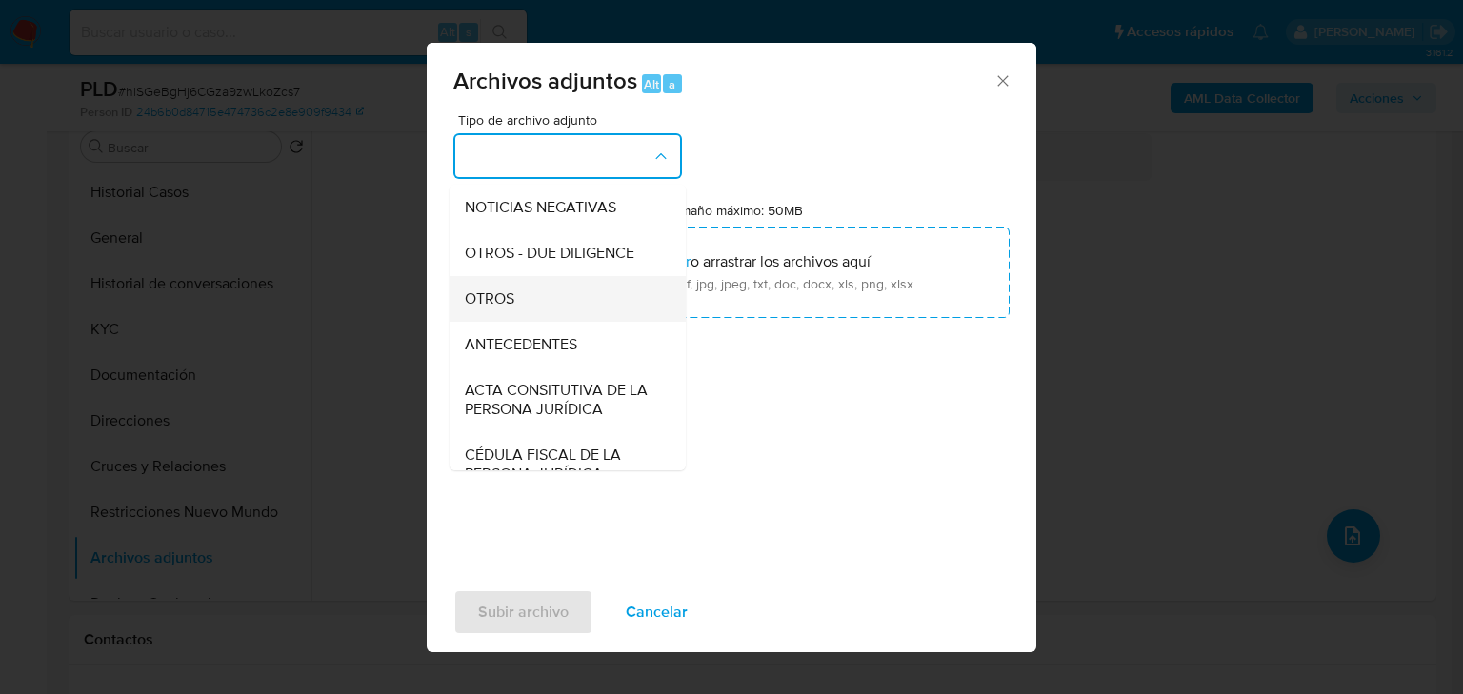
click at [503, 309] on span "OTROS" at bounding box center [490, 299] width 50 height 19
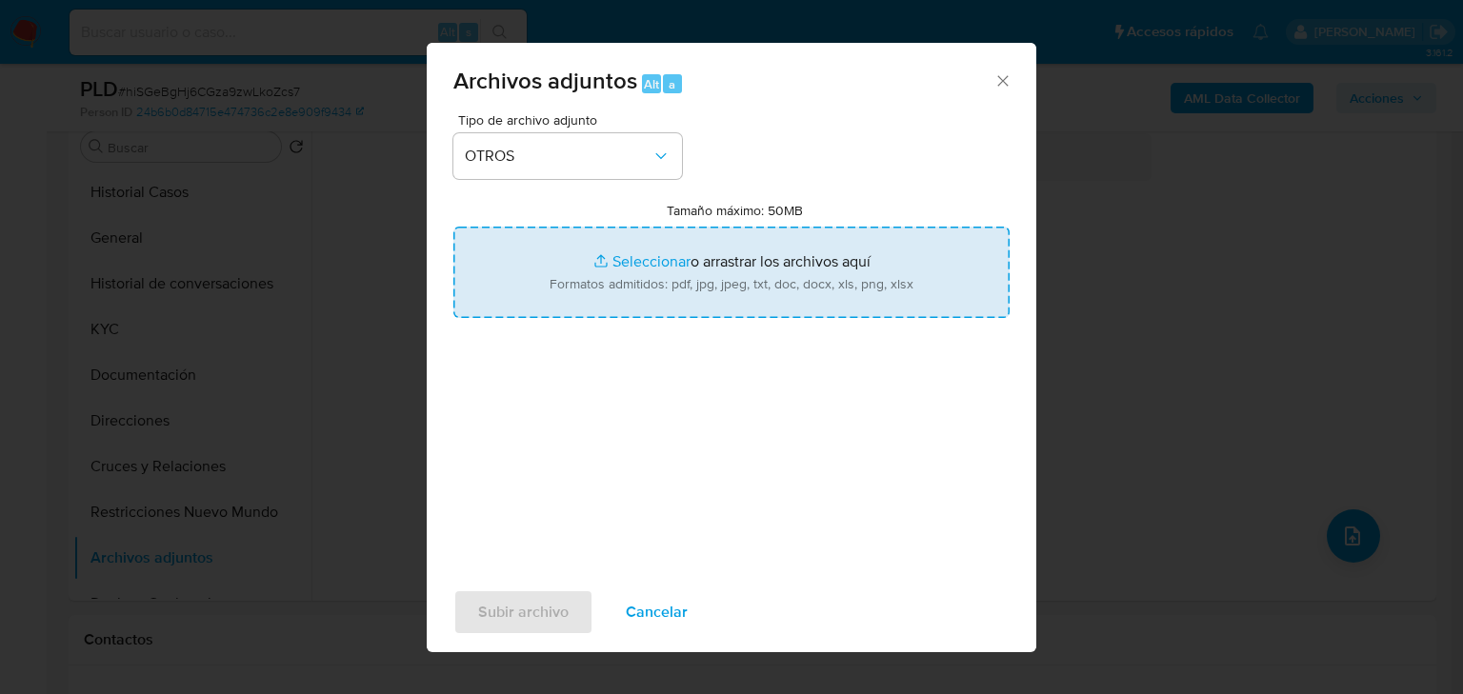
click at [634, 259] on input "Tamaño máximo: 50MB Seleccionar archivos" at bounding box center [731, 272] width 556 height 91
type input "C:\fakepath\1700745295_Maria Ninfa Gasperin Alarcon_Sep25.pdf"
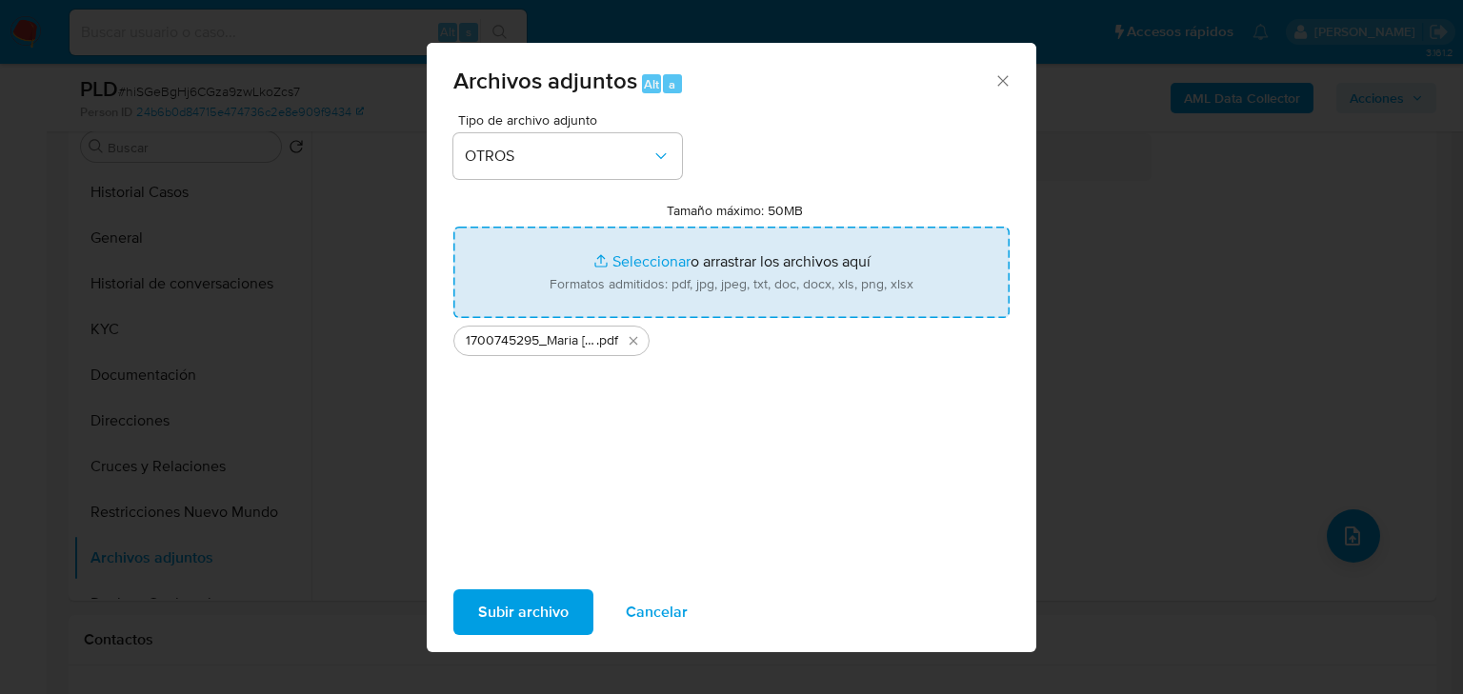
click at [632, 263] on input "Tamaño máximo: 50MB Seleccionar archivos" at bounding box center [731, 272] width 556 height 91
type input "C:\fakepath\1700745295_Maria Ninfa Gasperin Alarcon_Sep25.xlsx"
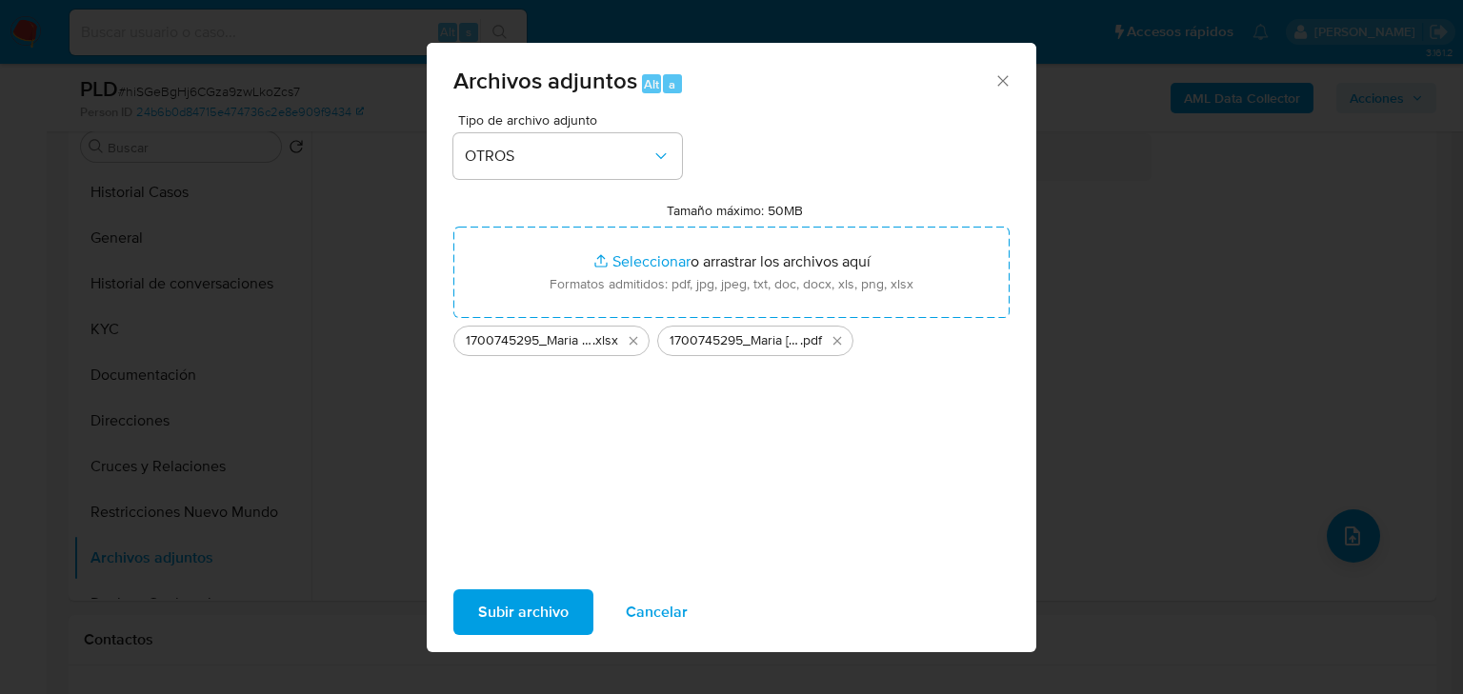
click at [533, 599] on span "Subir archivo" at bounding box center [523, 613] width 90 height 42
click at [519, 608] on span "Subir archivo" at bounding box center [523, 613] width 90 height 42
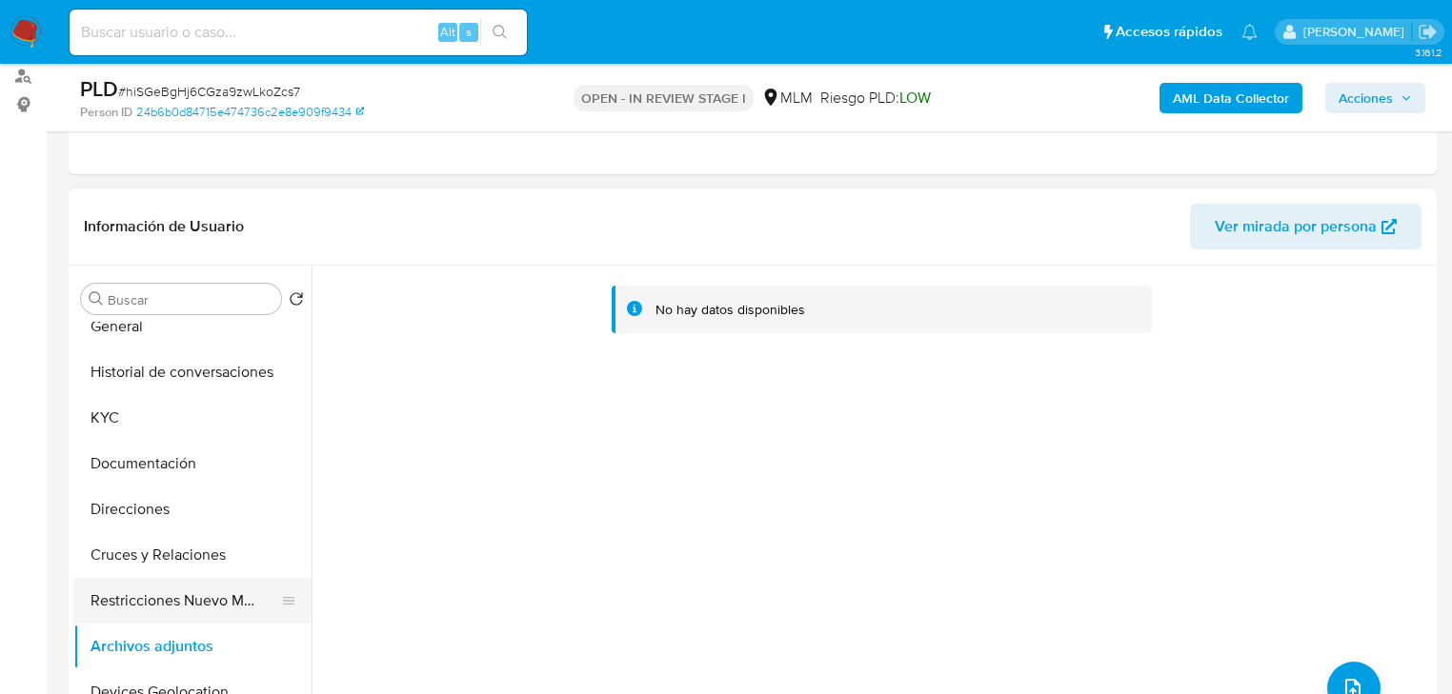
scroll to position [152, 0]
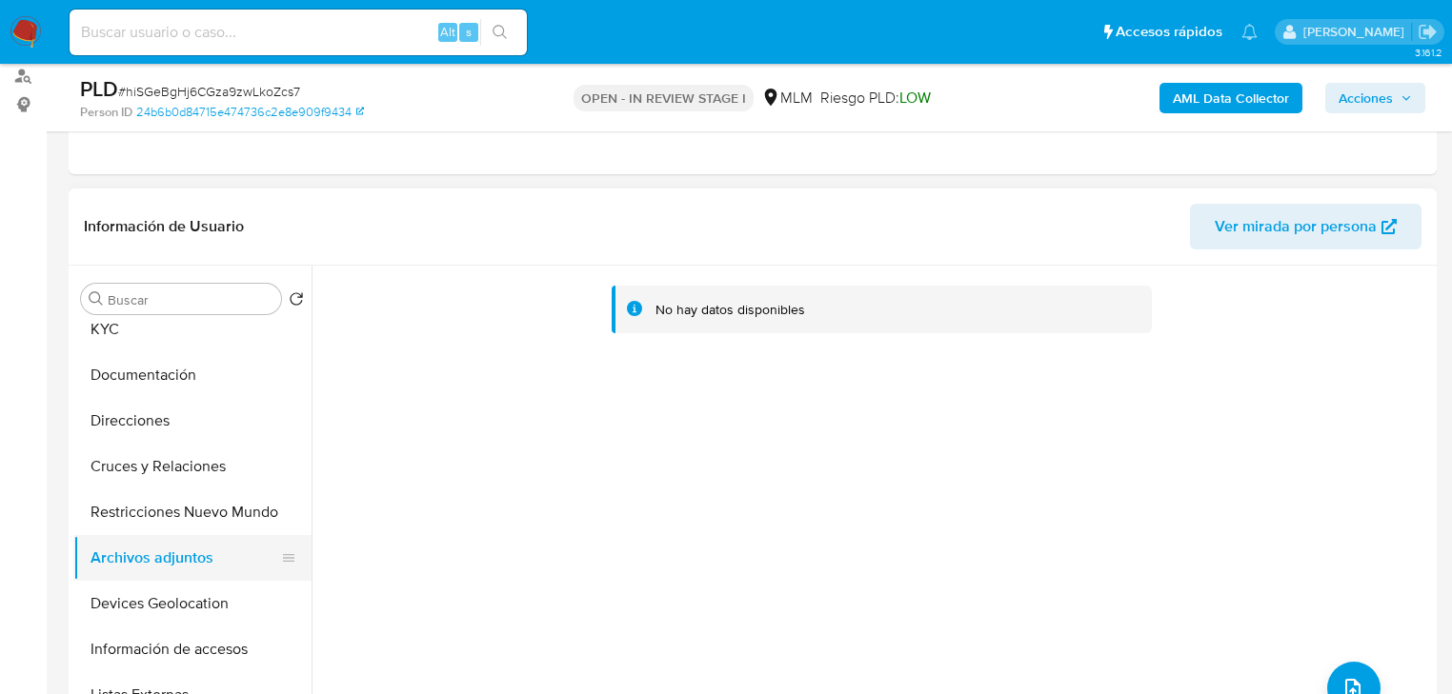
click at [179, 571] on button "Archivos adjuntos" at bounding box center [184, 558] width 223 height 46
click at [194, 515] on button "Restricciones Nuevo Mundo" at bounding box center [184, 513] width 223 height 46
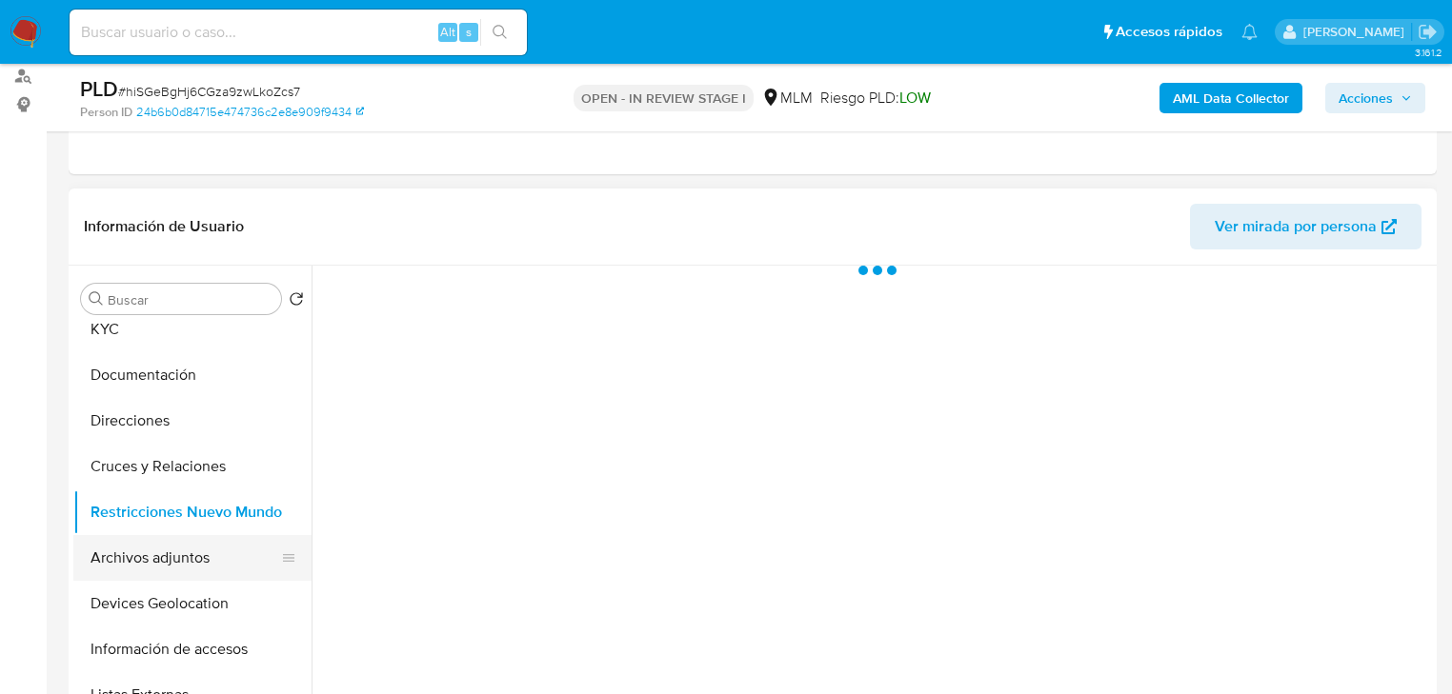
click at [185, 555] on button "Archivos adjuntos" at bounding box center [184, 558] width 223 height 46
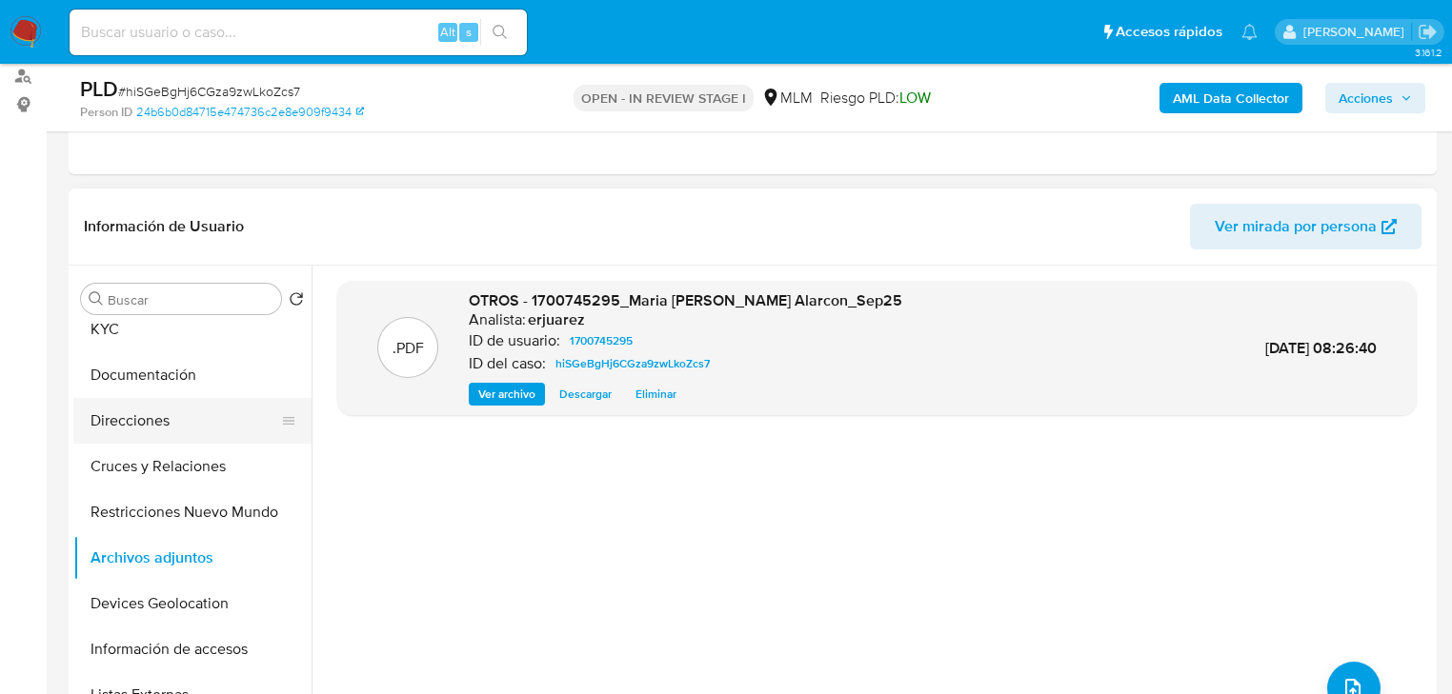
drag, startPoint x: 212, startPoint y: 413, endPoint x: 206, endPoint y: 439, distance: 26.6
click at [211, 415] on button "Direcciones" at bounding box center [184, 421] width 223 height 46
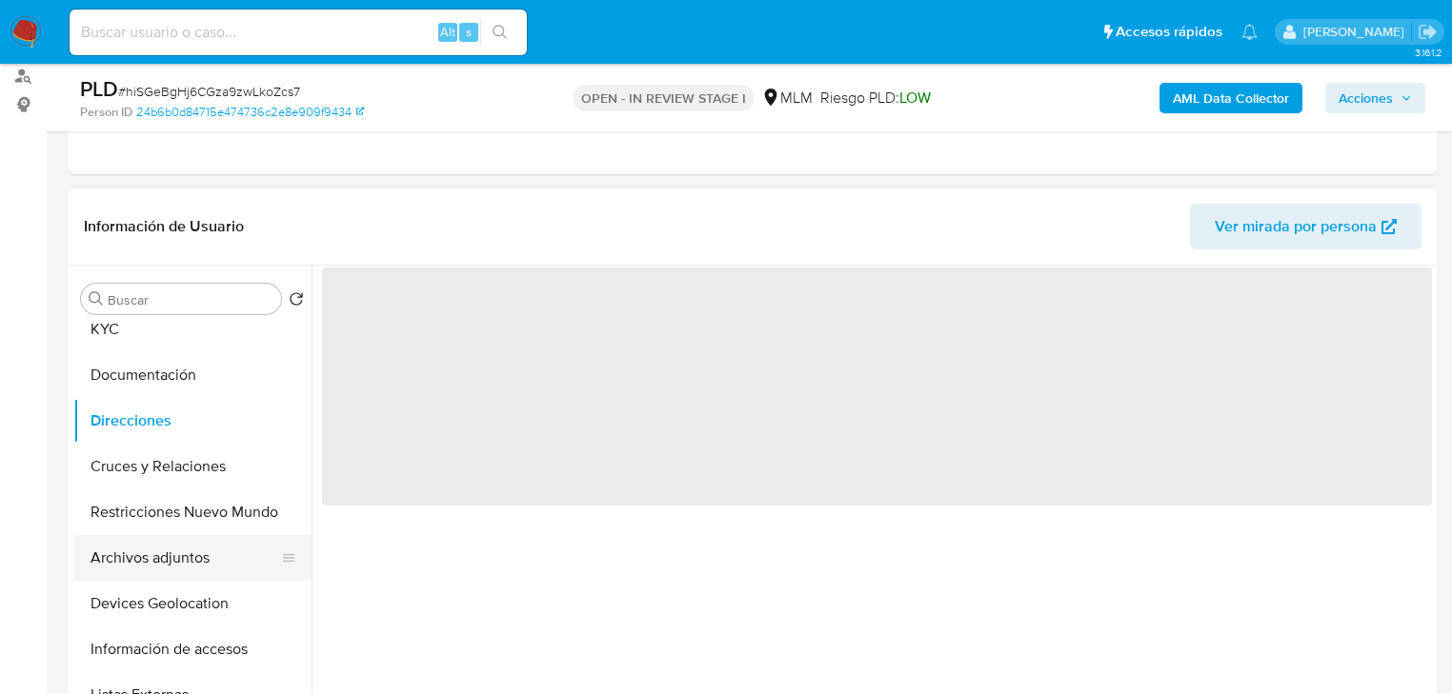
click at [168, 565] on button "Archivos adjuntos" at bounding box center [184, 558] width 223 height 46
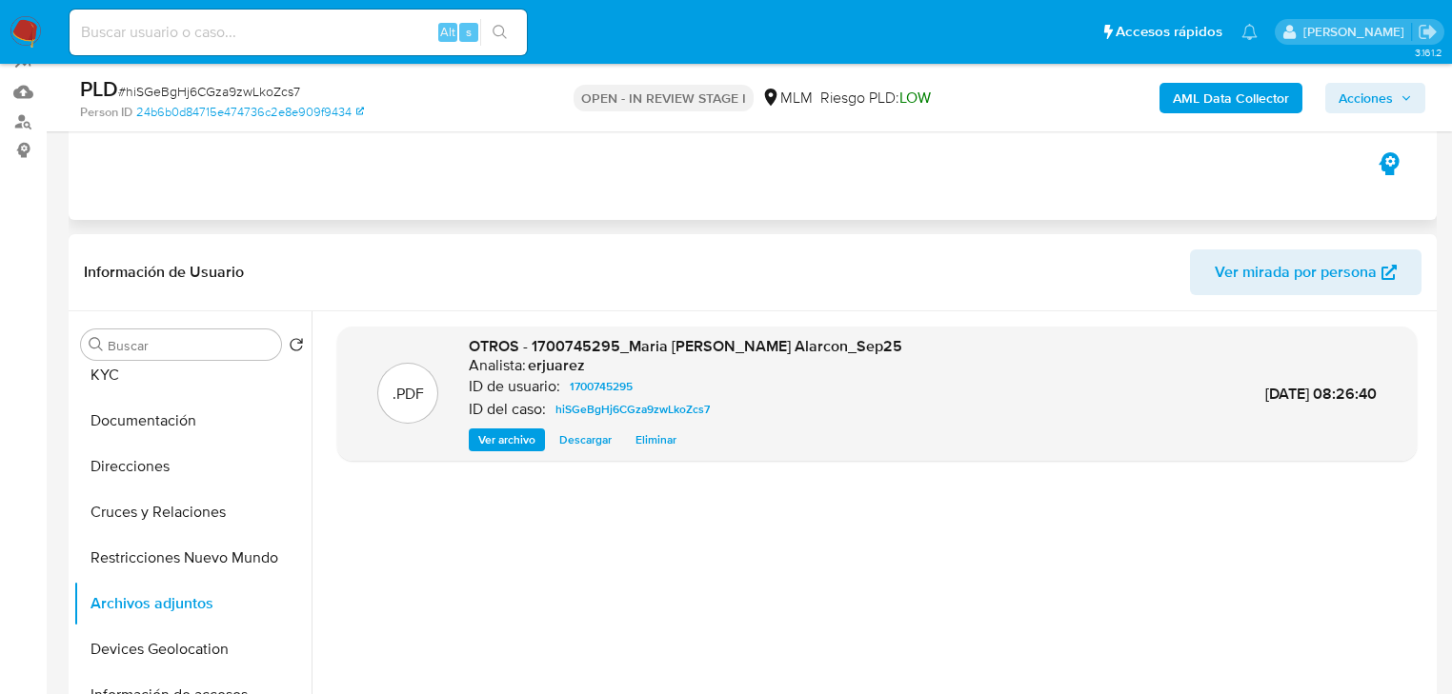
scroll to position [0, 0]
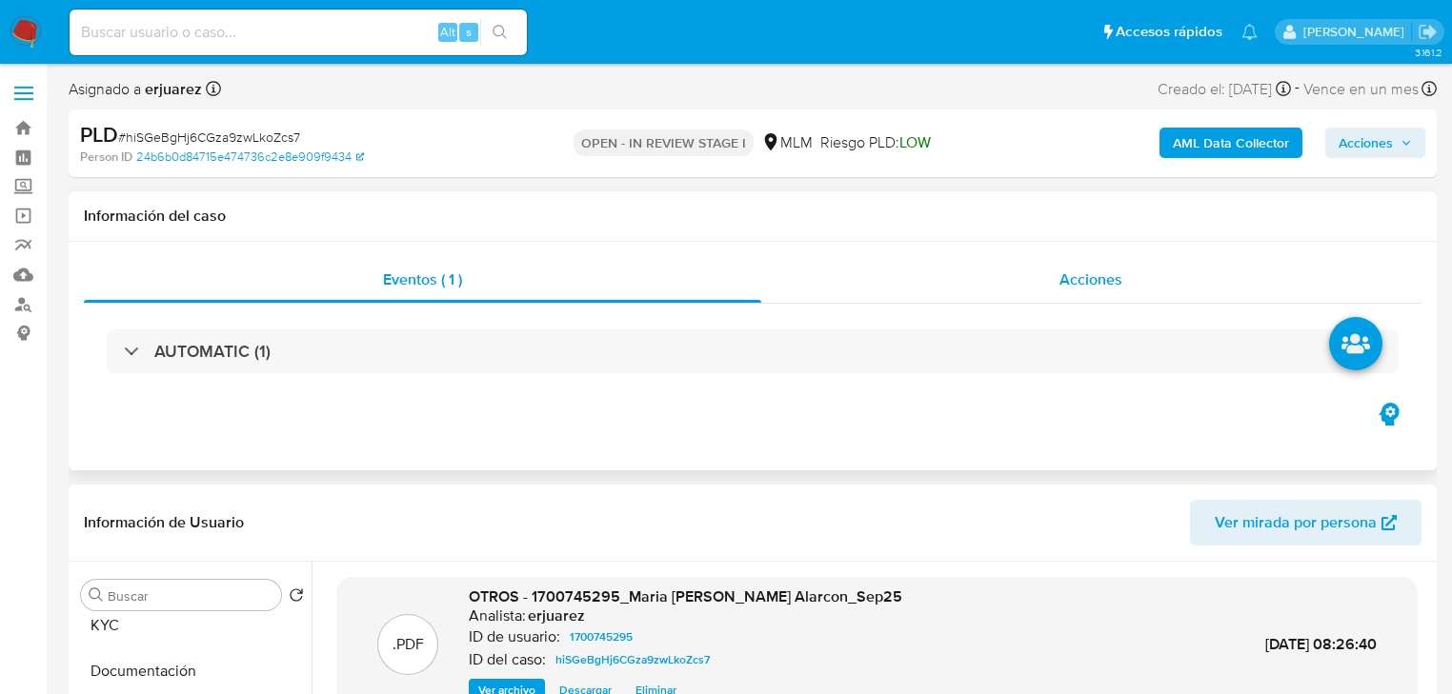
click at [912, 260] on div "Acciones" at bounding box center [1091, 280] width 661 height 46
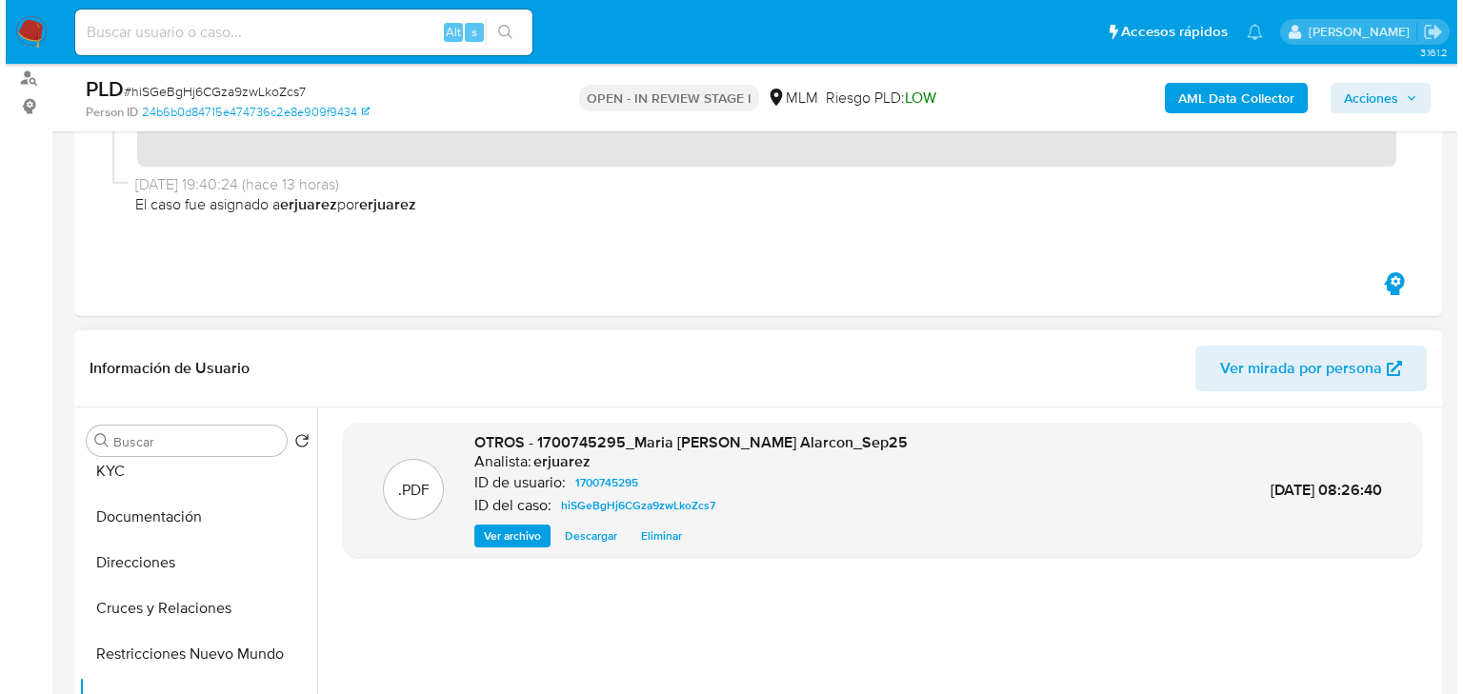
scroll to position [381, 0]
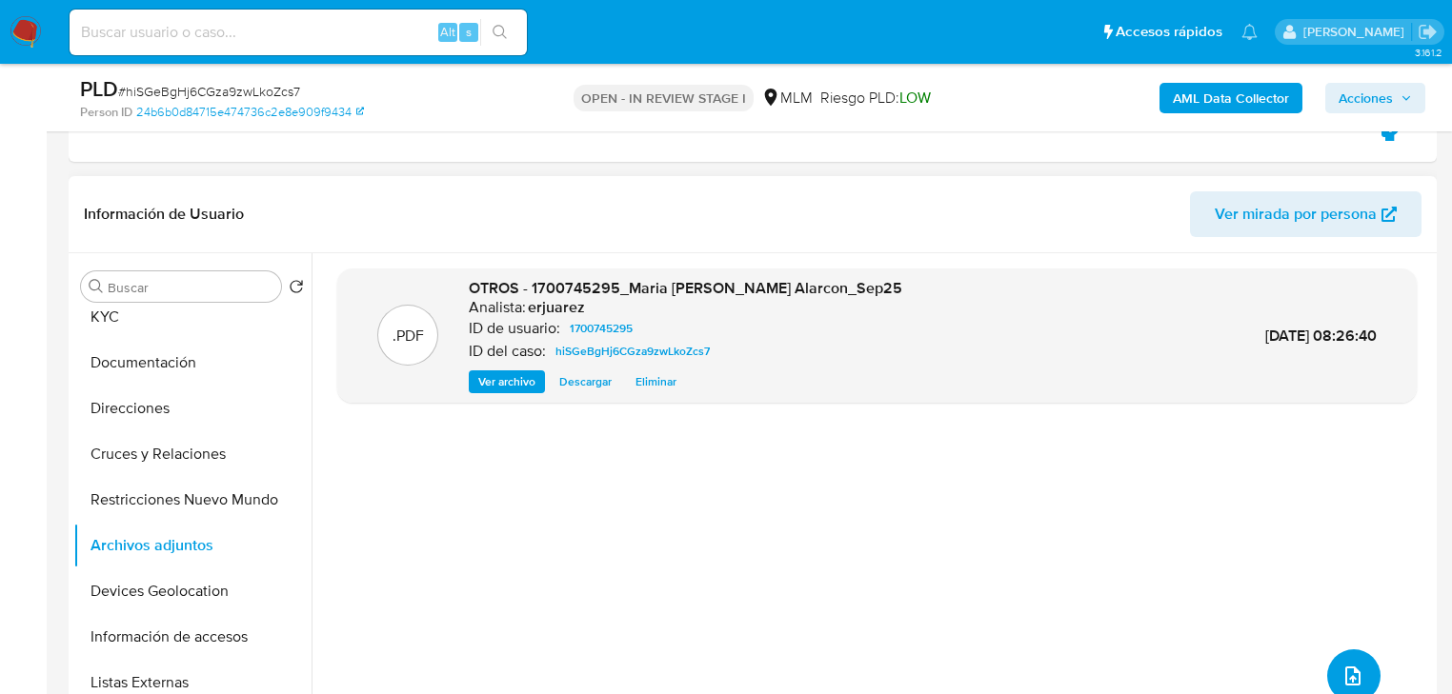
click at [1341, 665] on span "upload-file" at bounding box center [1352, 676] width 23 height 23
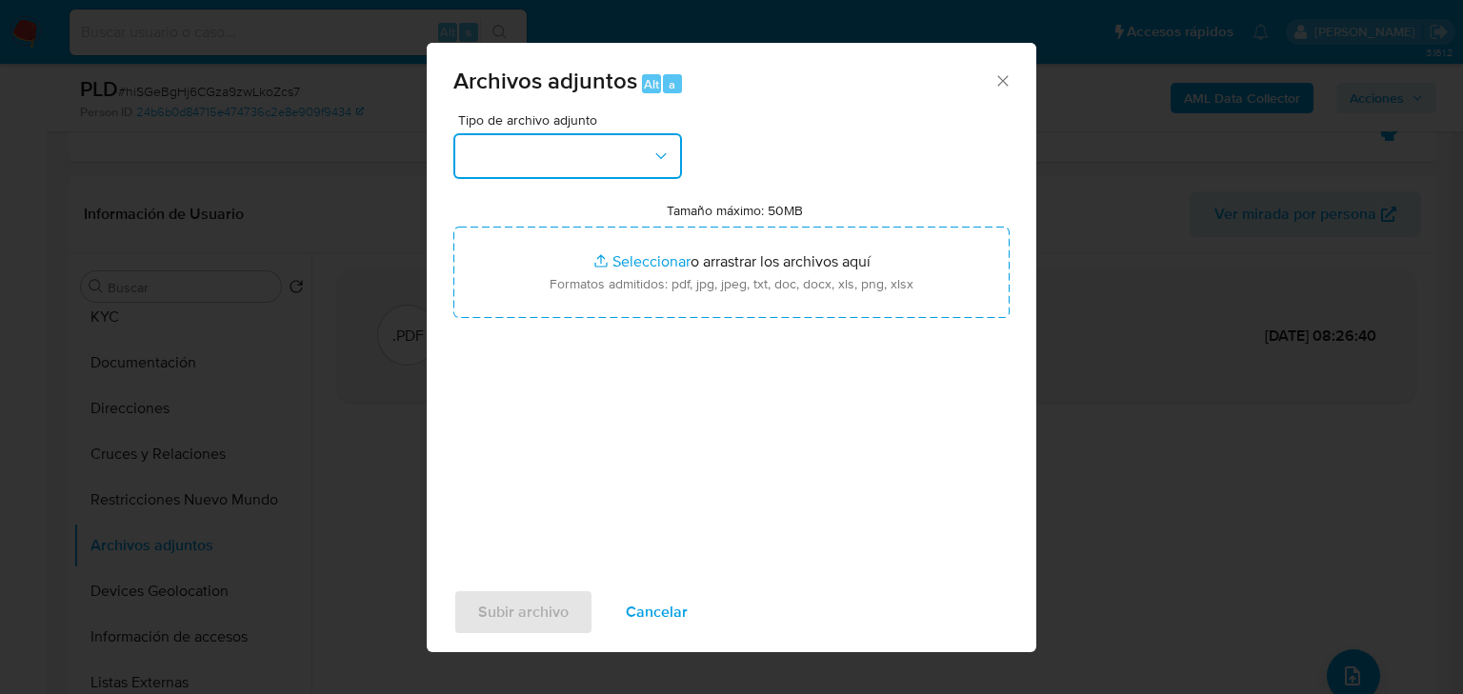
drag, startPoint x: 621, startPoint y: 164, endPoint x: 605, endPoint y: 175, distance: 19.8
click at [620, 164] on button "button" at bounding box center [567, 156] width 229 height 46
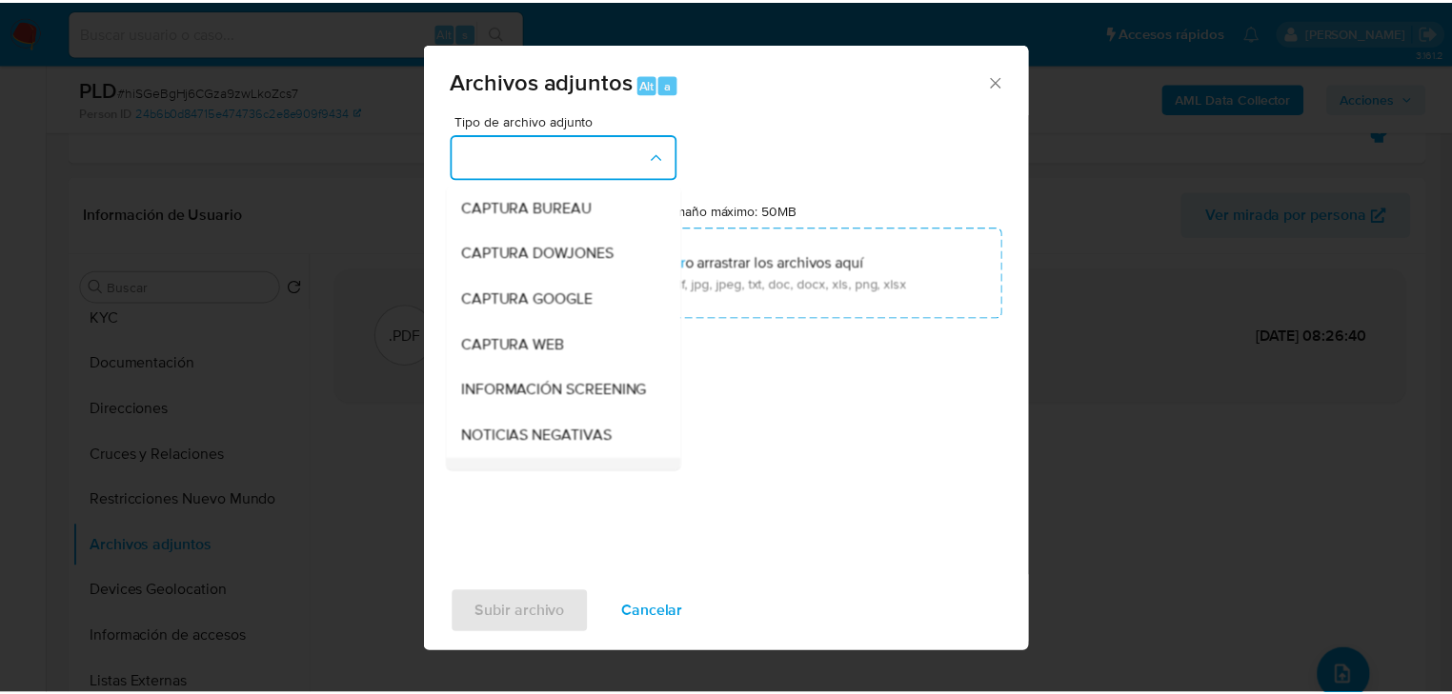
scroll to position [305, 0]
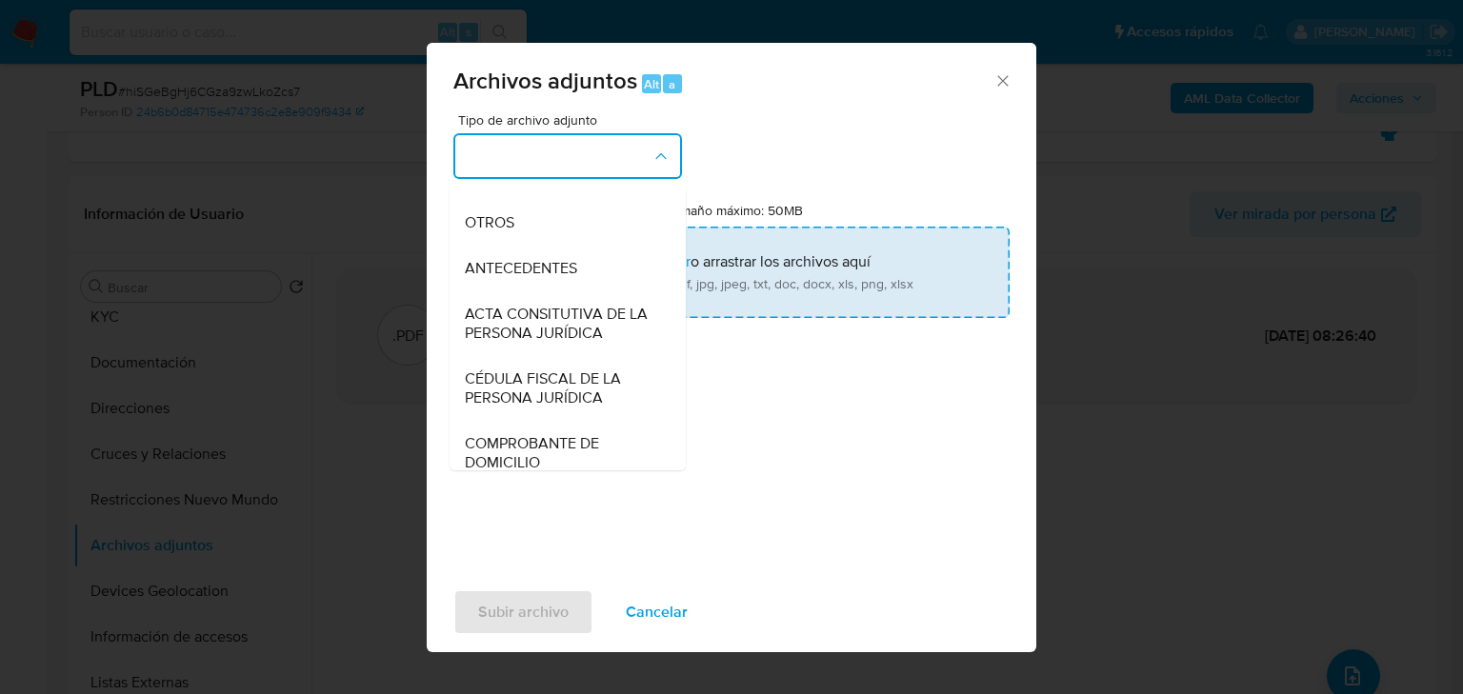
drag, startPoint x: 522, startPoint y: 243, endPoint x: 648, endPoint y: 297, distance: 137.0
click at [532, 246] on div "OTROS" at bounding box center [562, 223] width 194 height 46
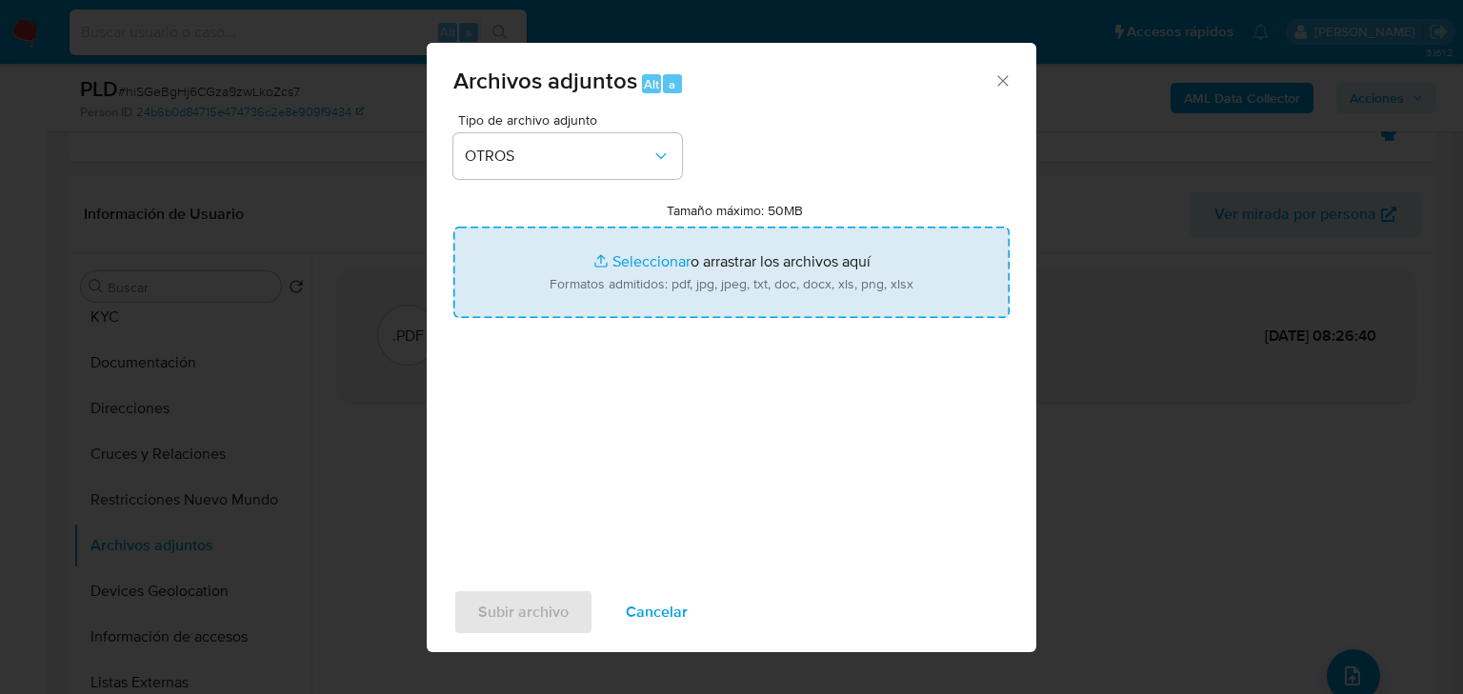
click at [631, 261] on input "Tamaño máximo: 50MB Seleccionar archivos" at bounding box center [731, 272] width 556 height 91
type input "C:\fakepath\1700745295_Maria Ninfa Gasperin Alarcon_Sep25.xlsx"
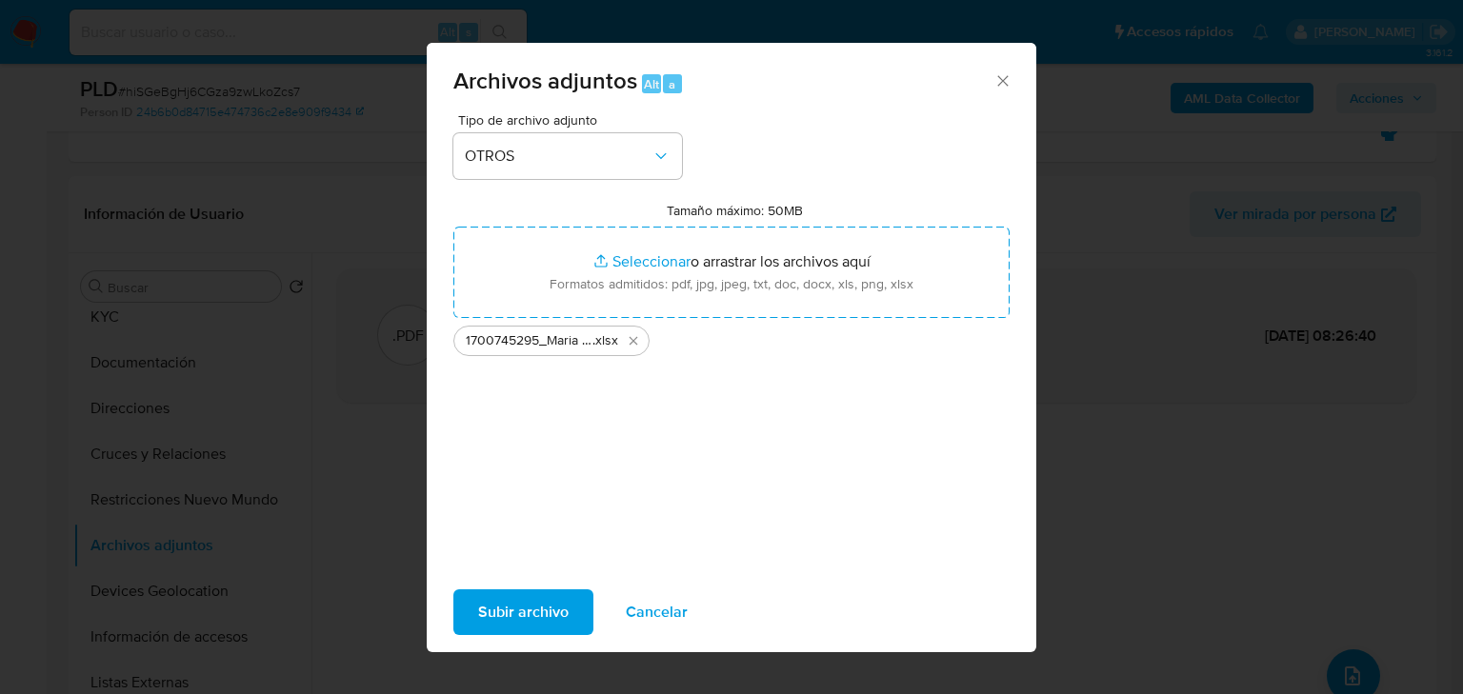
click at [530, 610] on span "Subir archivo" at bounding box center [523, 613] width 90 height 42
click at [998, 82] on icon "Cerrar" at bounding box center [1003, 80] width 19 height 19
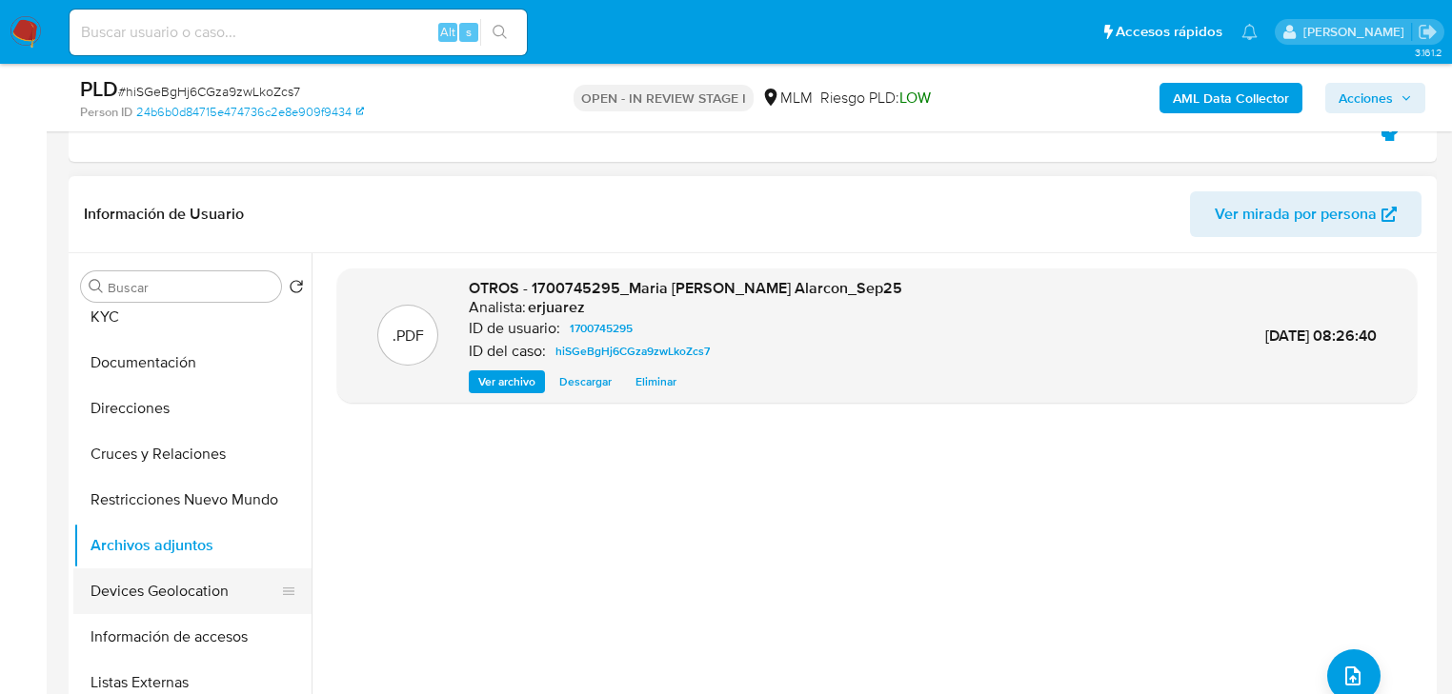
drag, startPoint x: 173, startPoint y: 387, endPoint x: 193, endPoint y: 571, distance: 184.9
click at [171, 387] on button "Direcciones" at bounding box center [192, 409] width 238 height 46
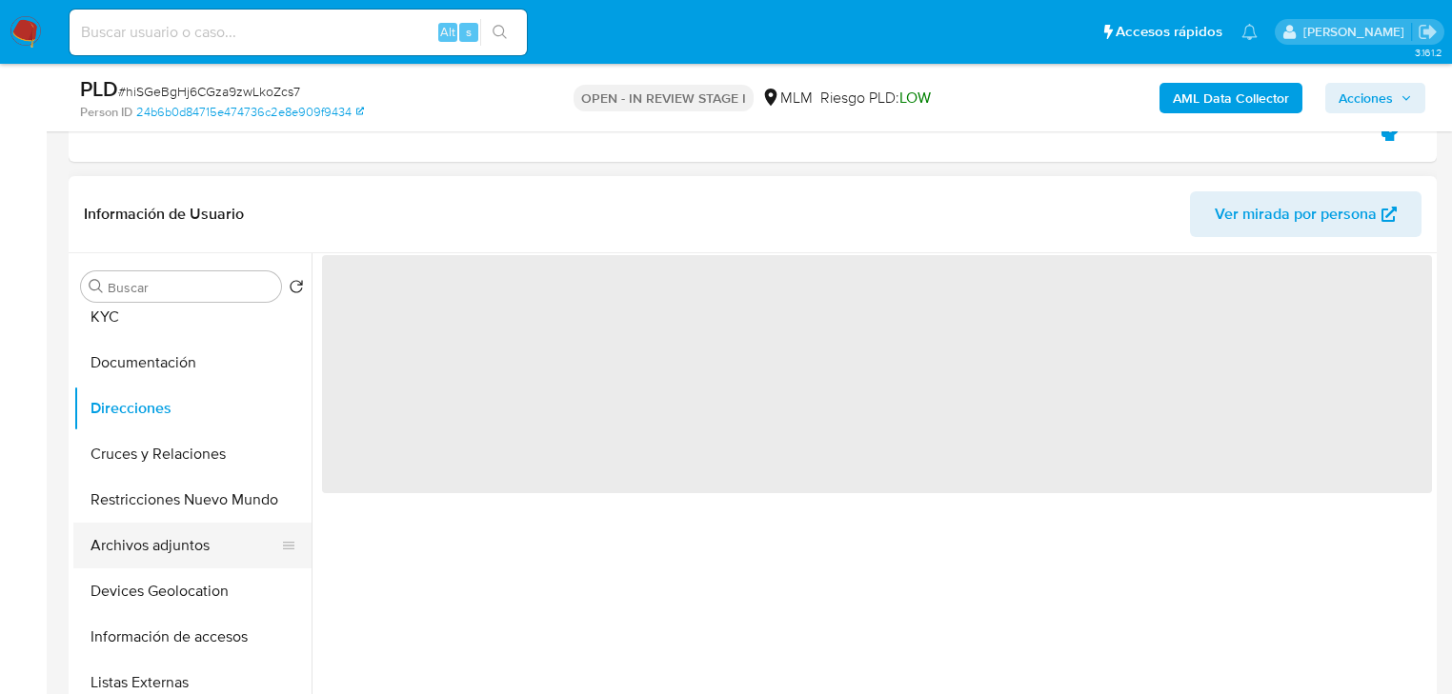
click at [176, 539] on button "Archivos adjuntos" at bounding box center [184, 546] width 223 height 46
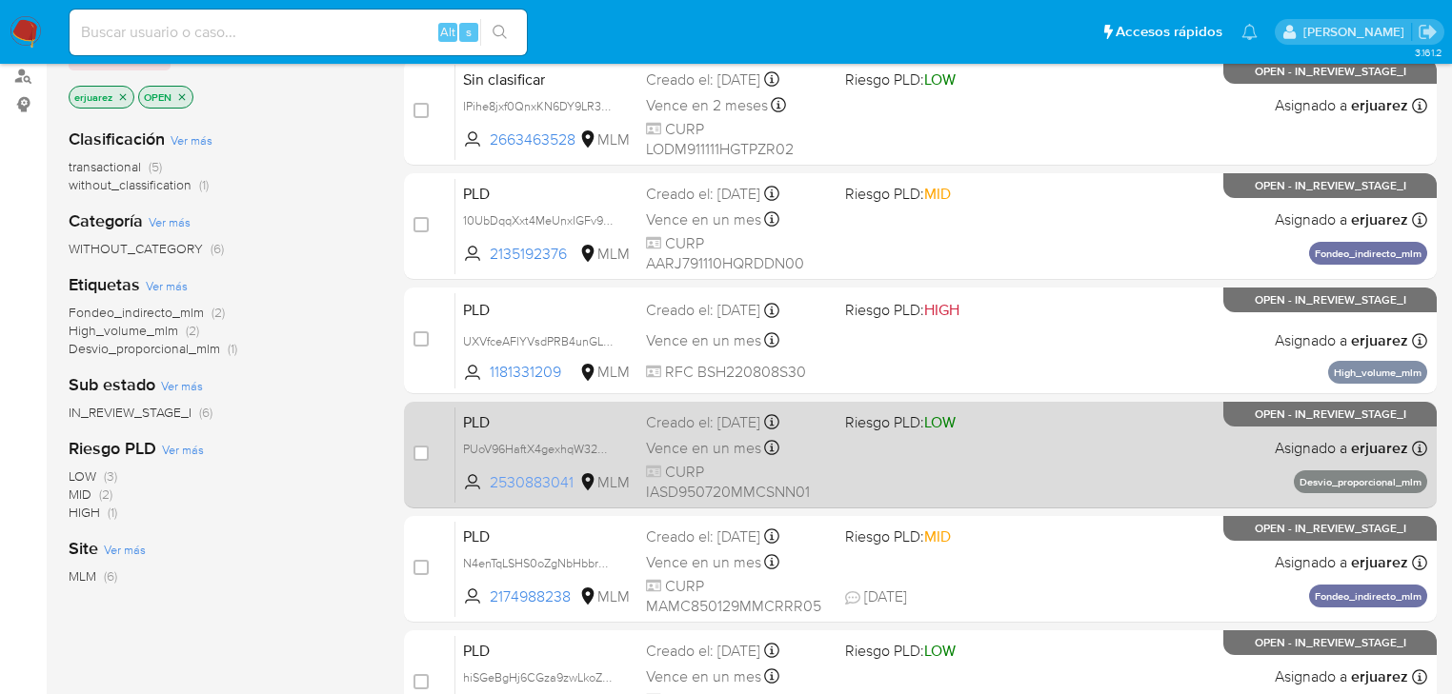
scroll to position [305, 0]
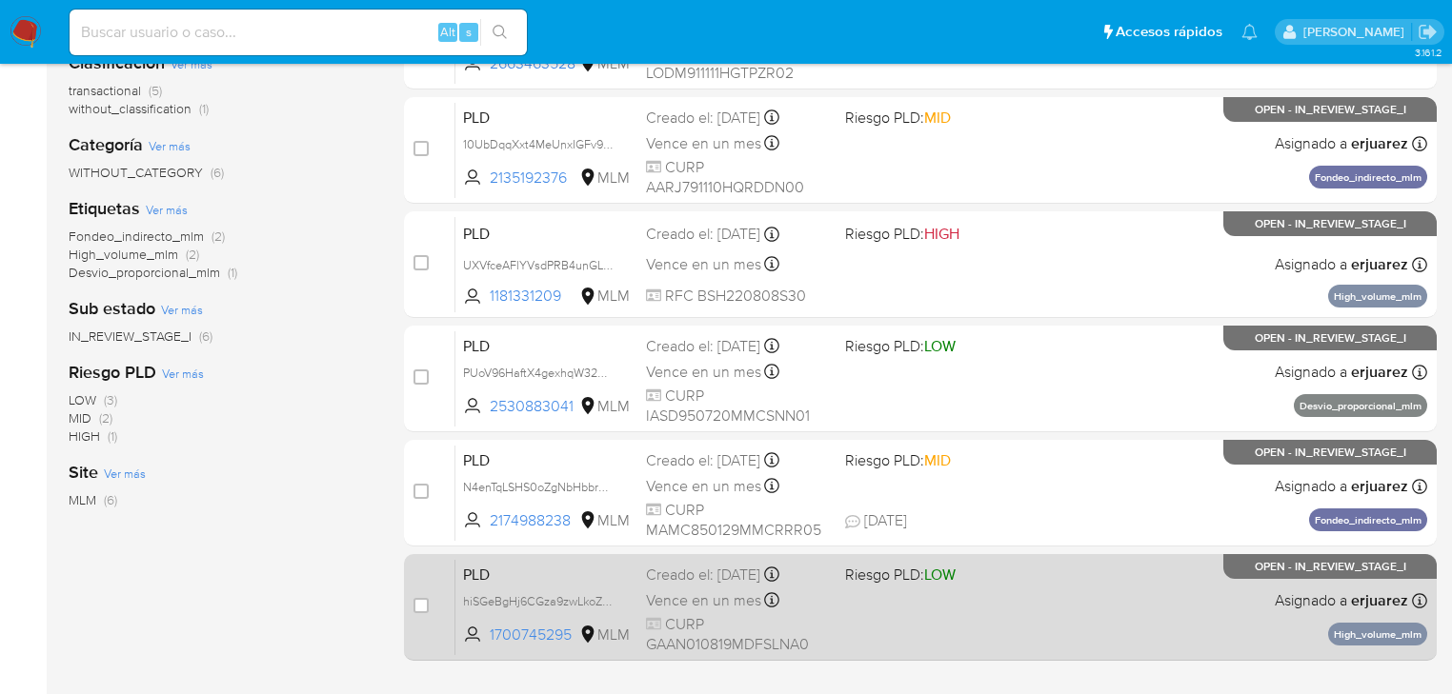
click at [653, 626] on icon at bounding box center [653, 623] width 15 height 11
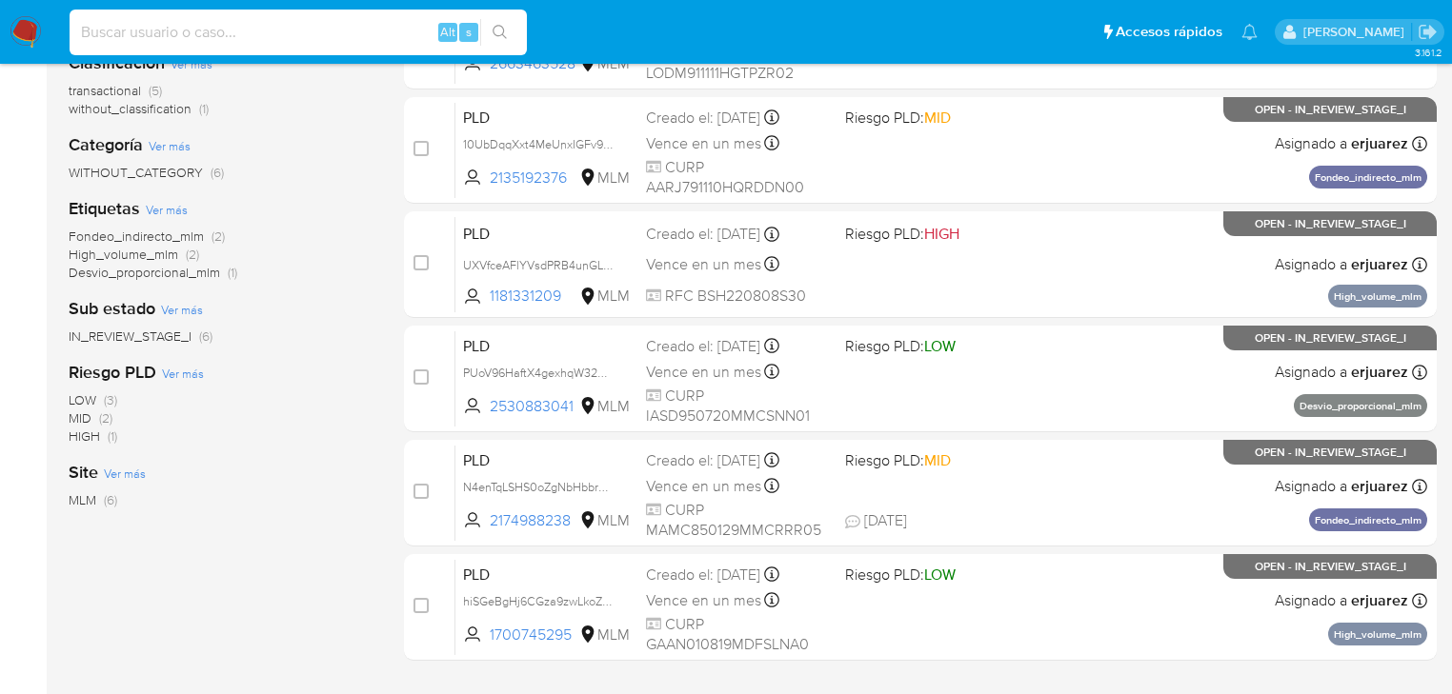
click at [241, 39] on input at bounding box center [298, 32] width 457 height 25
paste input "257377994"
type input "257377994"
click at [495, 24] on button "search-icon" at bounding box center [499, 32] width 39 height 27
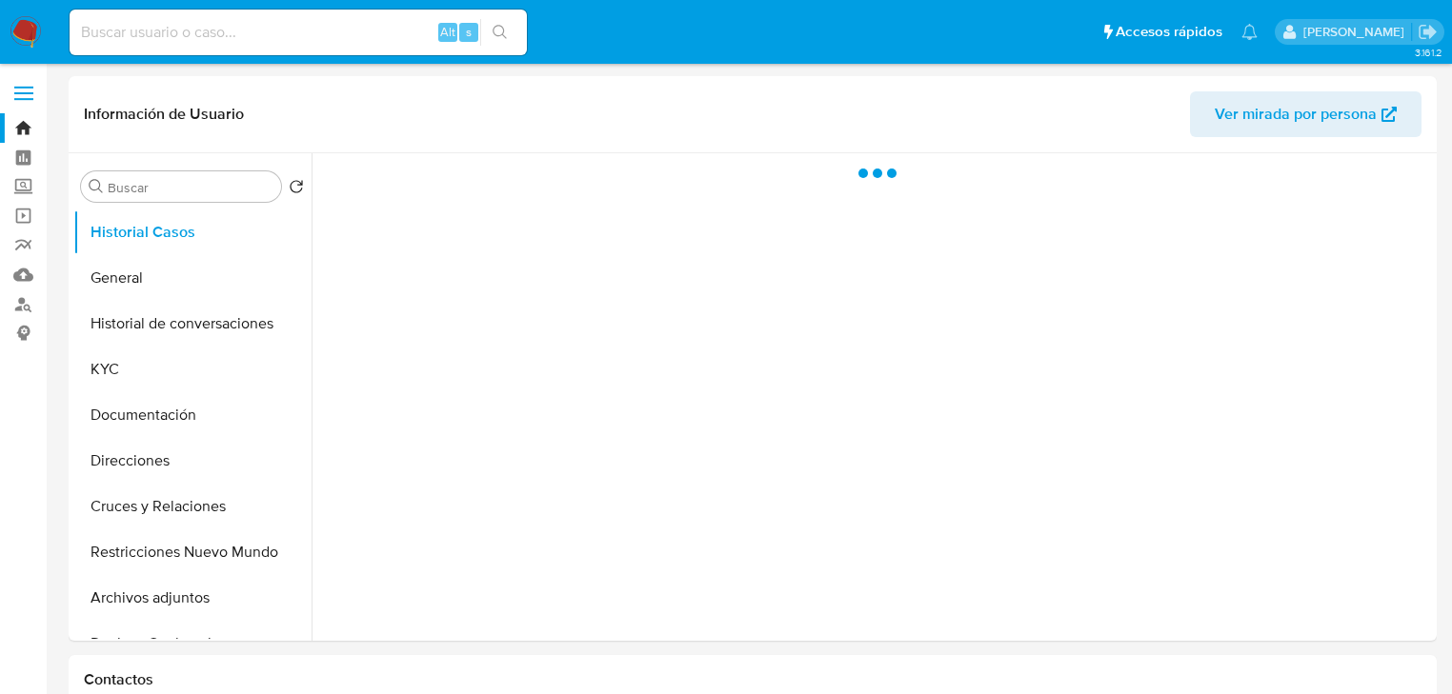
select select "10"
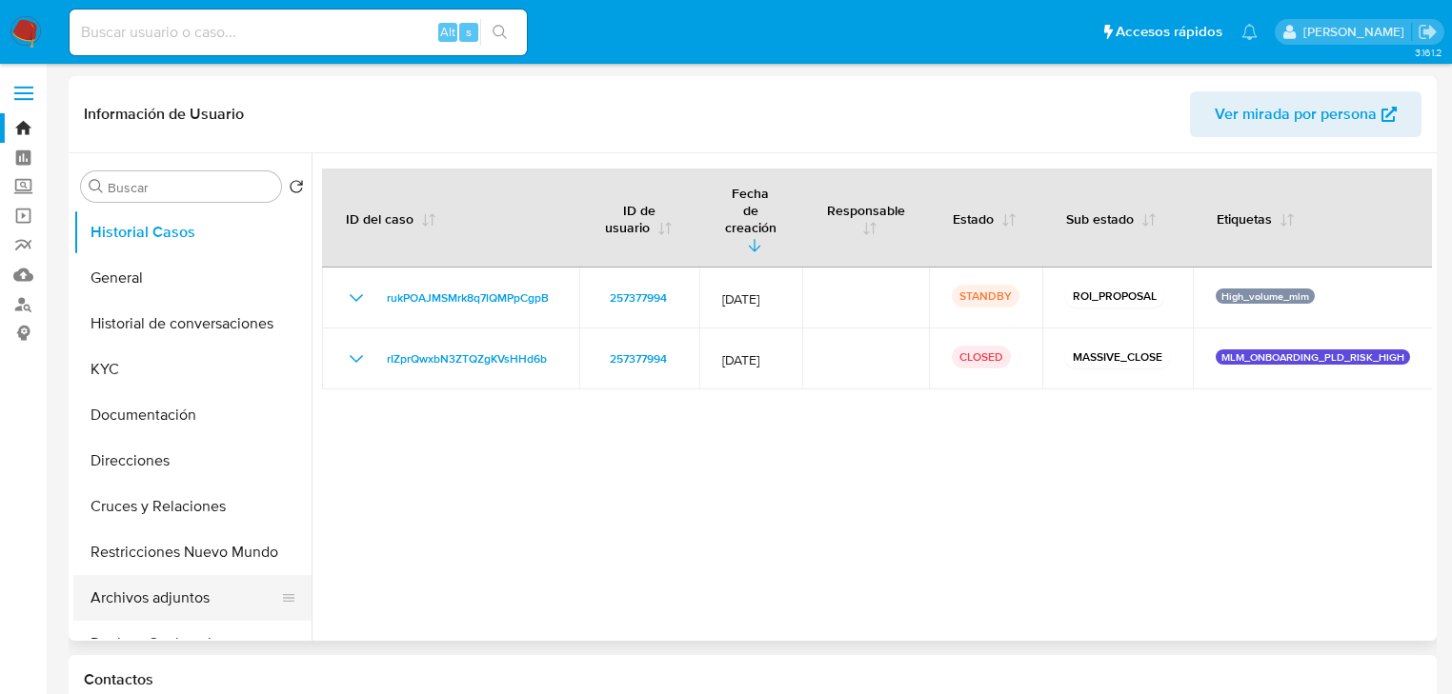
click at [171, 602] on button "Archivos adjuntos" at bounding box center [184, 598] width 223 height 46
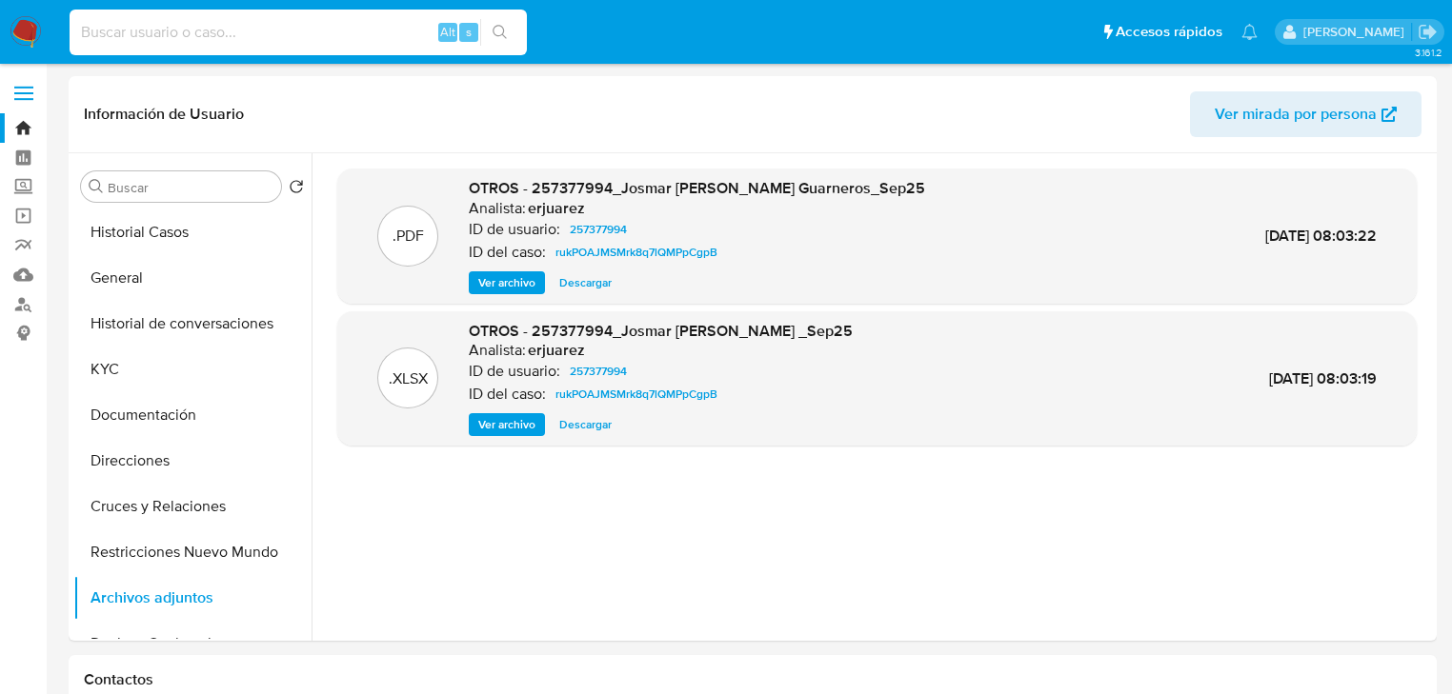
drag, startPoint x: 149, startPoint y: 30, endPoint x: 286, endPoint y: 31, distance: 137.2
click at [151, 31] on input at bounding box center [298, 32] width 457 height 25
paste input "2663463528"
type input "2663463528"
click at [28, 24] on img at bounding box center [26, 32] width 32 height 32
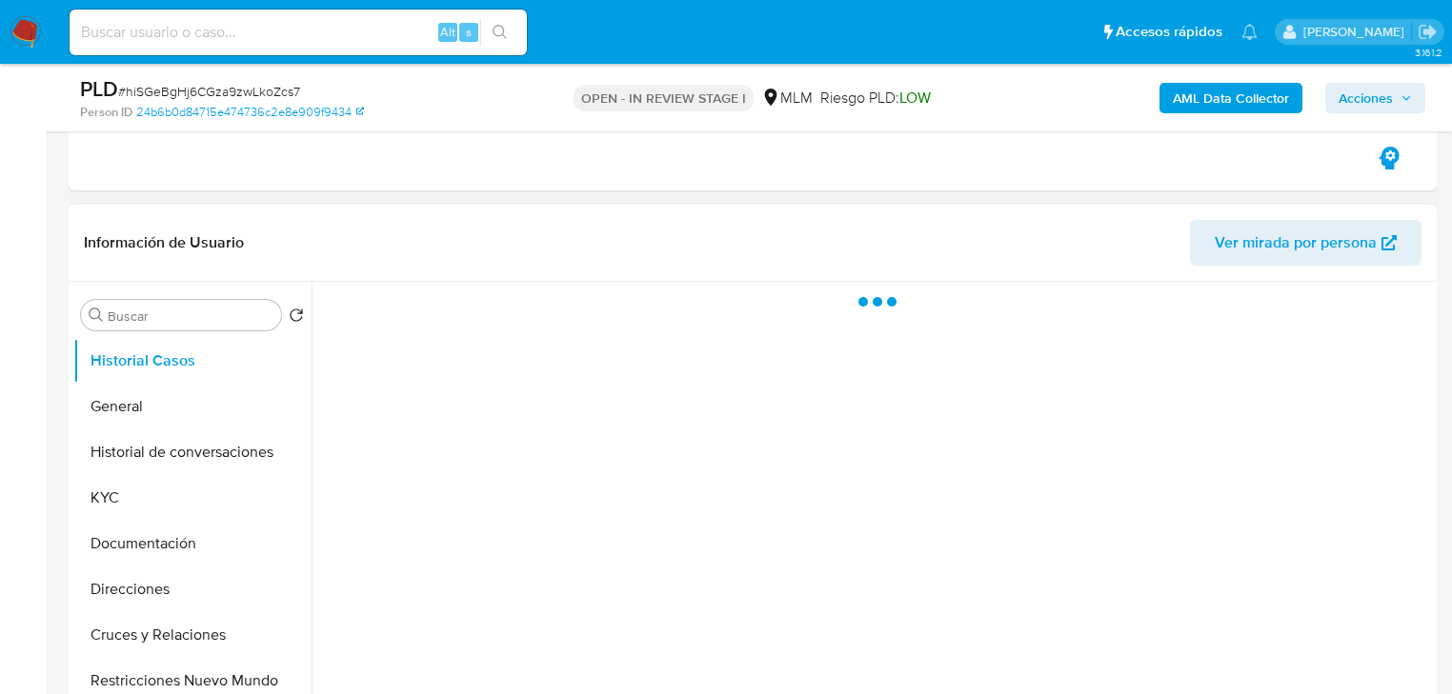
scroll to position [381, 0]
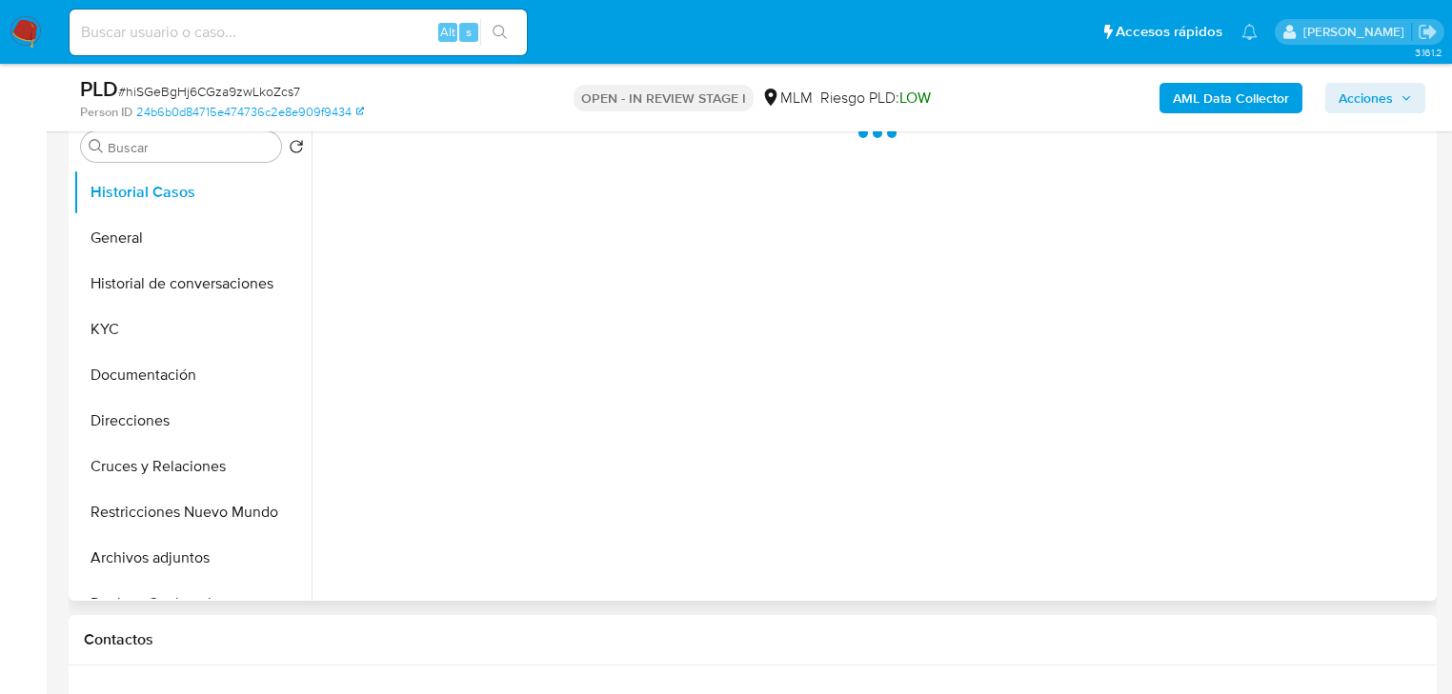
select select "10"
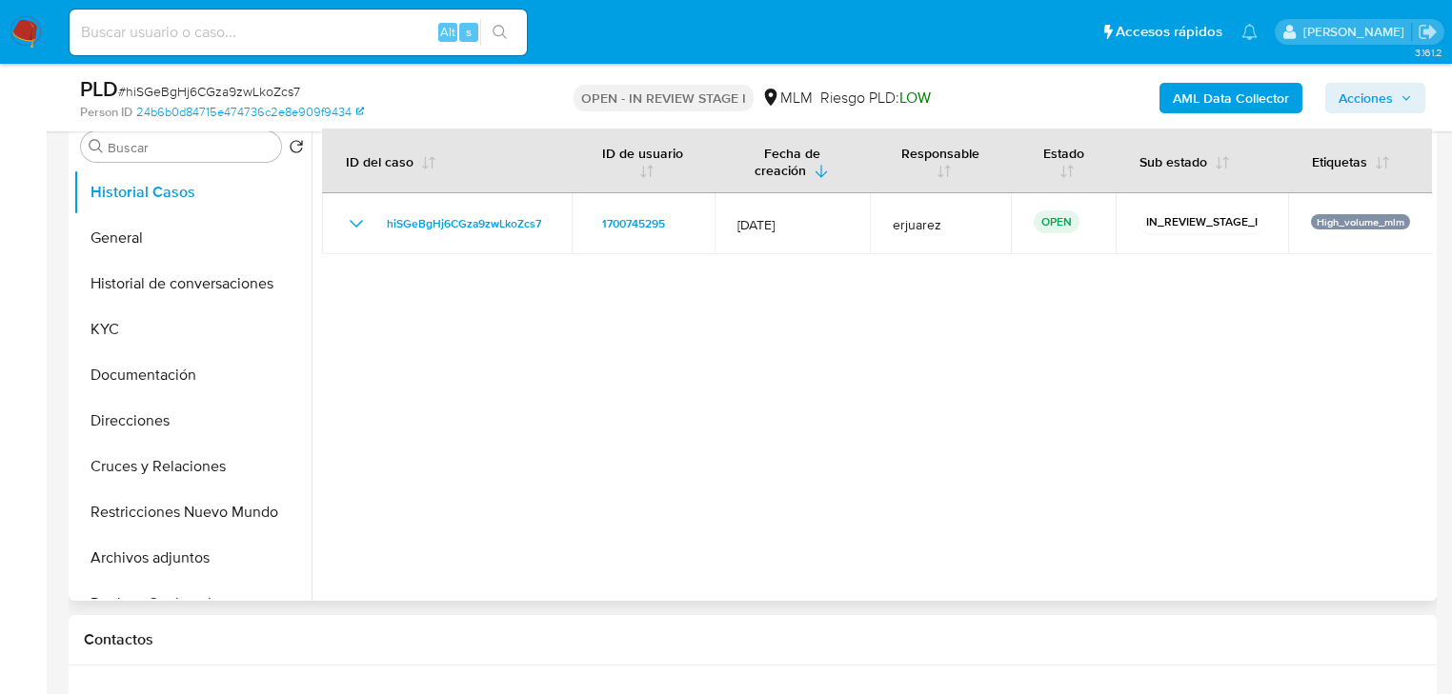
drag, startPoint x: 191, startPoint y: 553, endPoint x: 549, endPoint y: 489, distance: 364.0
click at [191, 553] on button "Archivos adjuntos" at bounding box center [192, 558] width 238 height 46
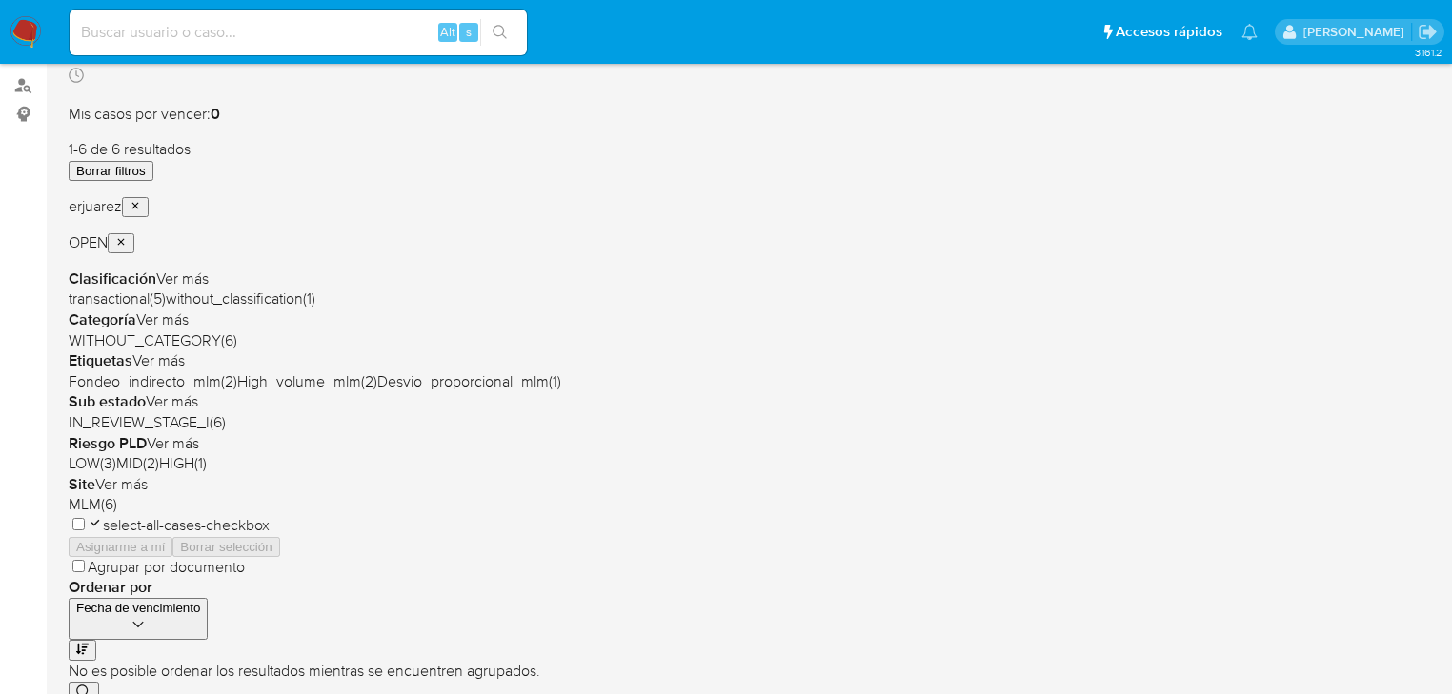
scroll to position [229, 0]
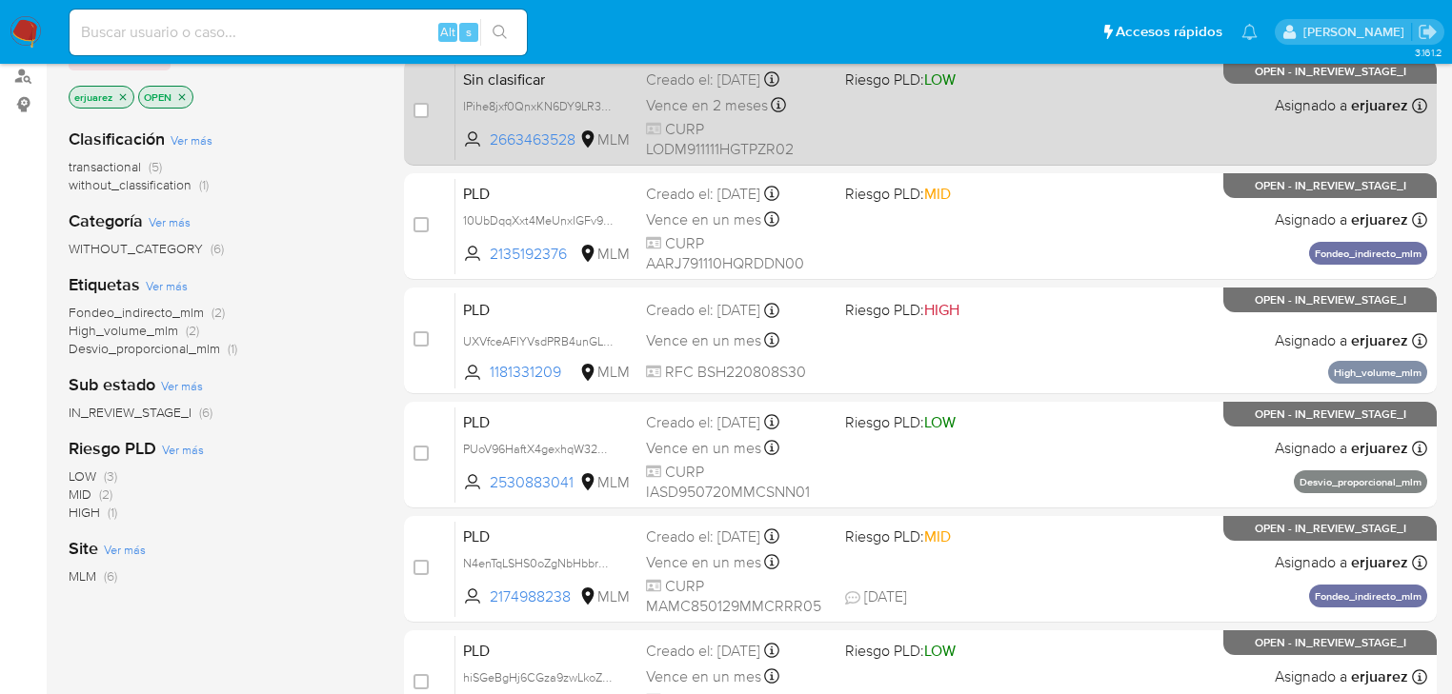
click at [850, 128] on div "Sin clasificar IPihe8jxf0QnxKN6DY9LR3Qg 2663463528 MLM Riesgo PLD: LOW Creado e…" at bounding box center [941, 112] width 972 height 96
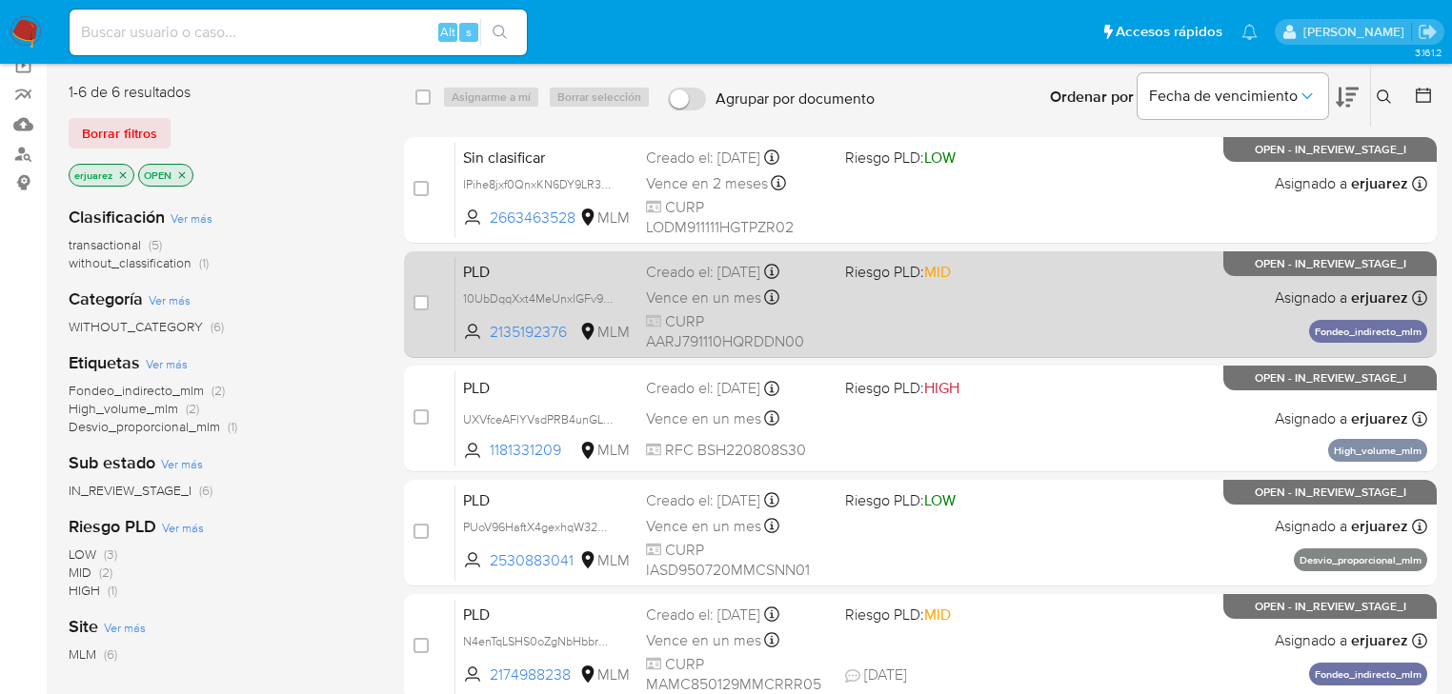
scroll to position [76, 0]
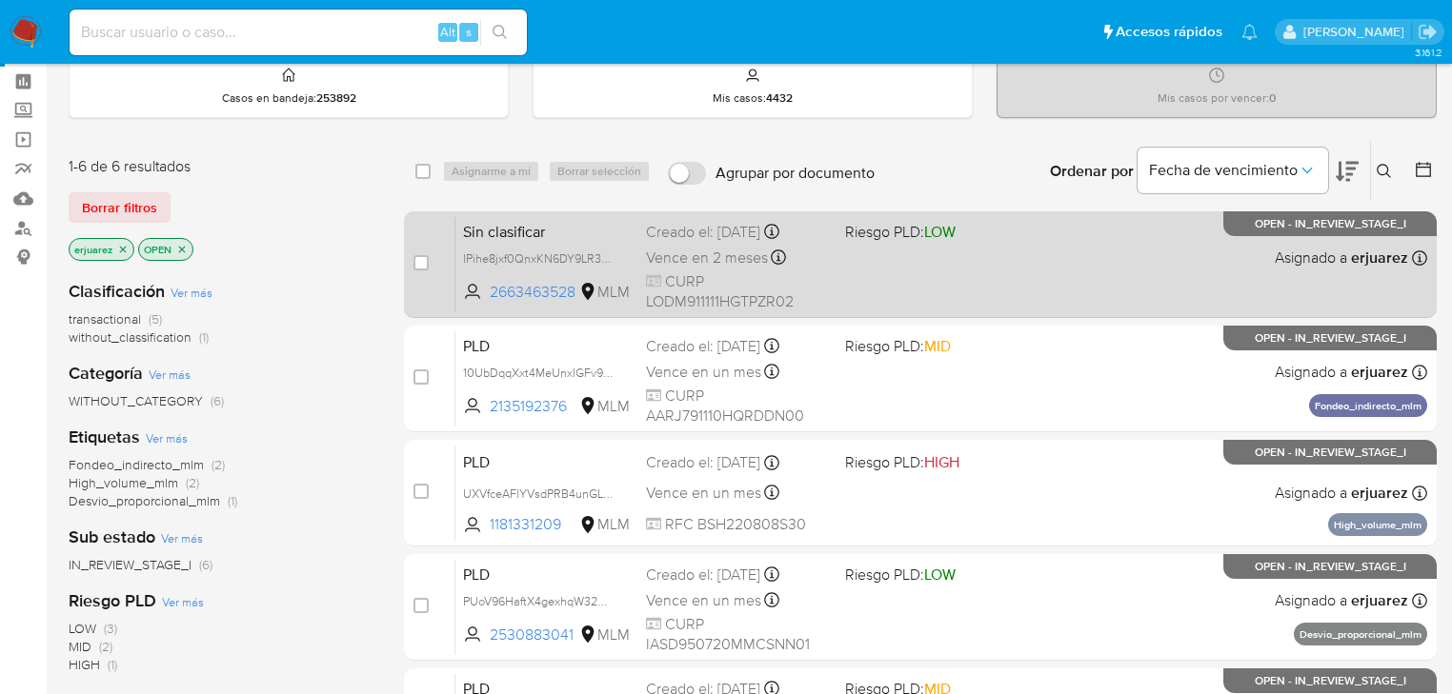
click at [833, 281] on div "Sin clasificar IPihe8jxf0QnxKN6DY9LR3Qg 2663463528 MLM Riesgo PLD: LOW Creado e…" at bounding box center [941, 264] width 972 height 96
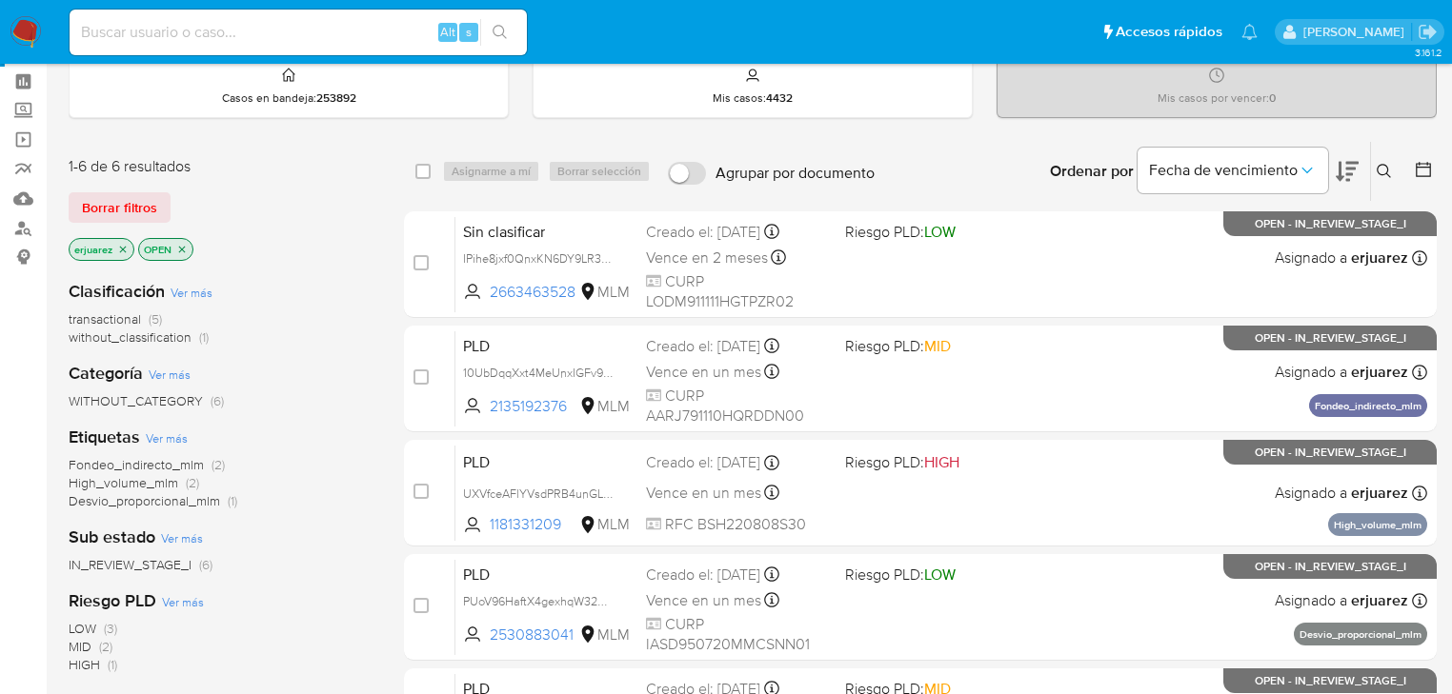
drag, startPoint x: 30, startPoint y: 40, endPoint x: 41, endPoint y: 34, distance: 12.8
click at [30, 40] on img at bounding box center [26, 32] width 32 height 32
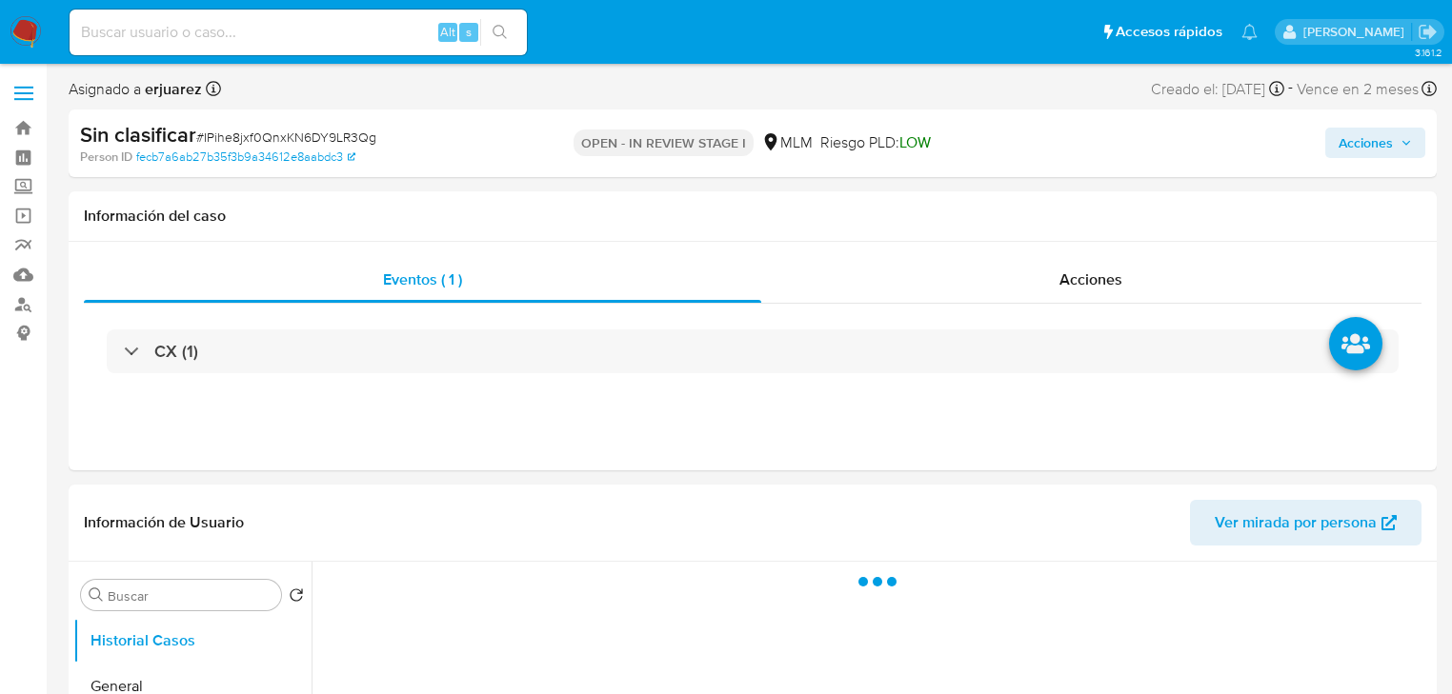
select select "10"
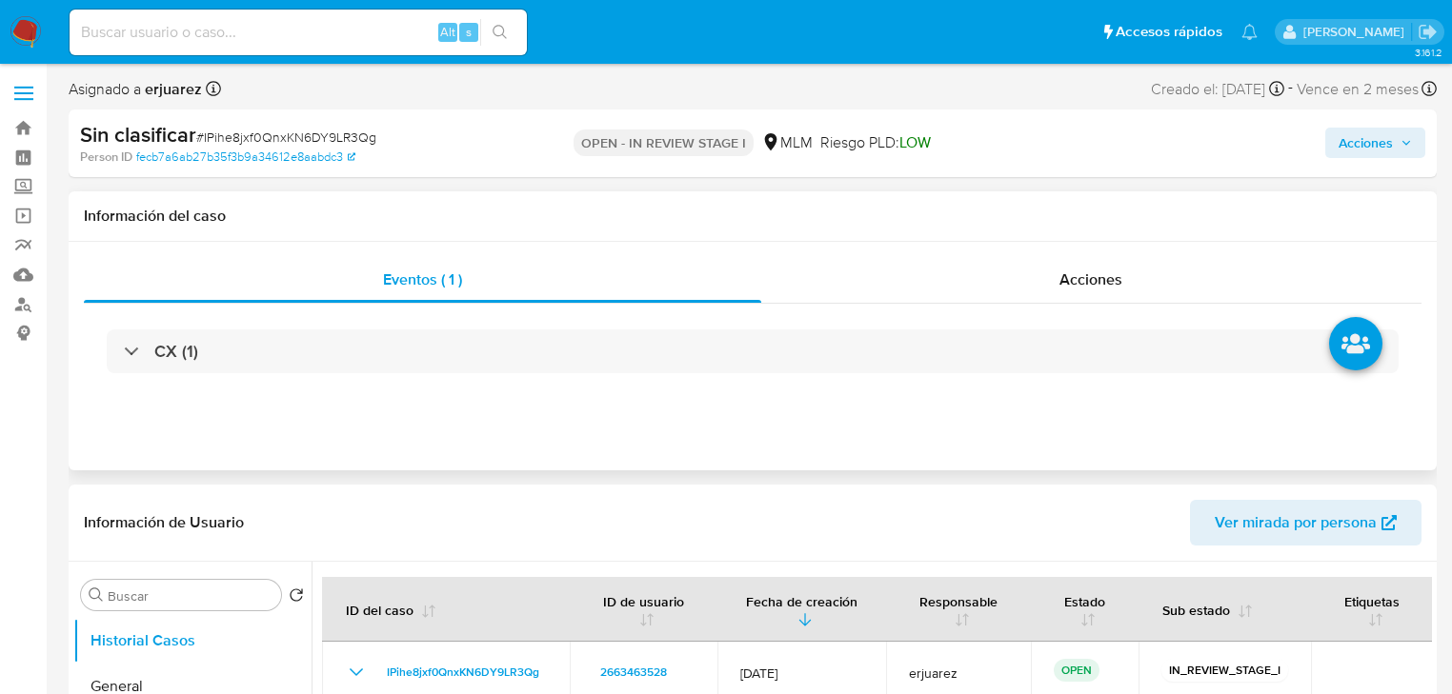
scroll to position [305, 0]
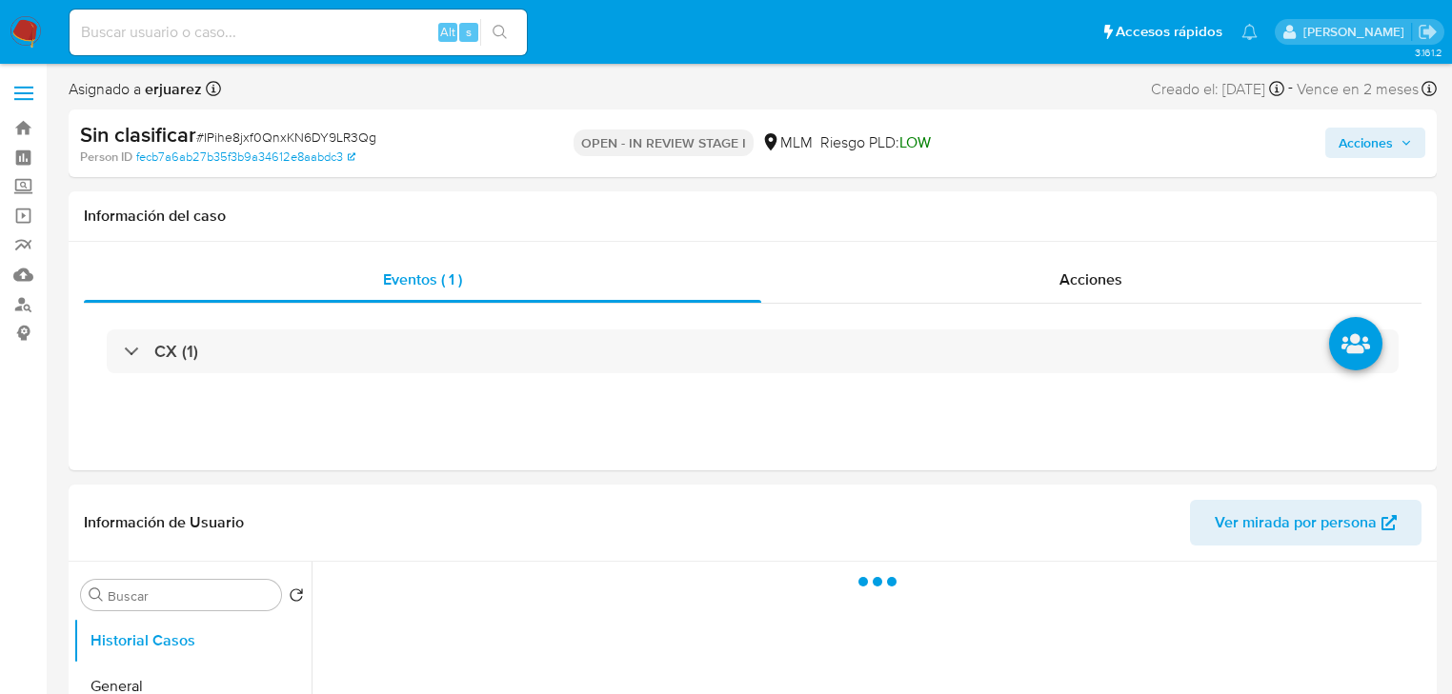
select select "10"
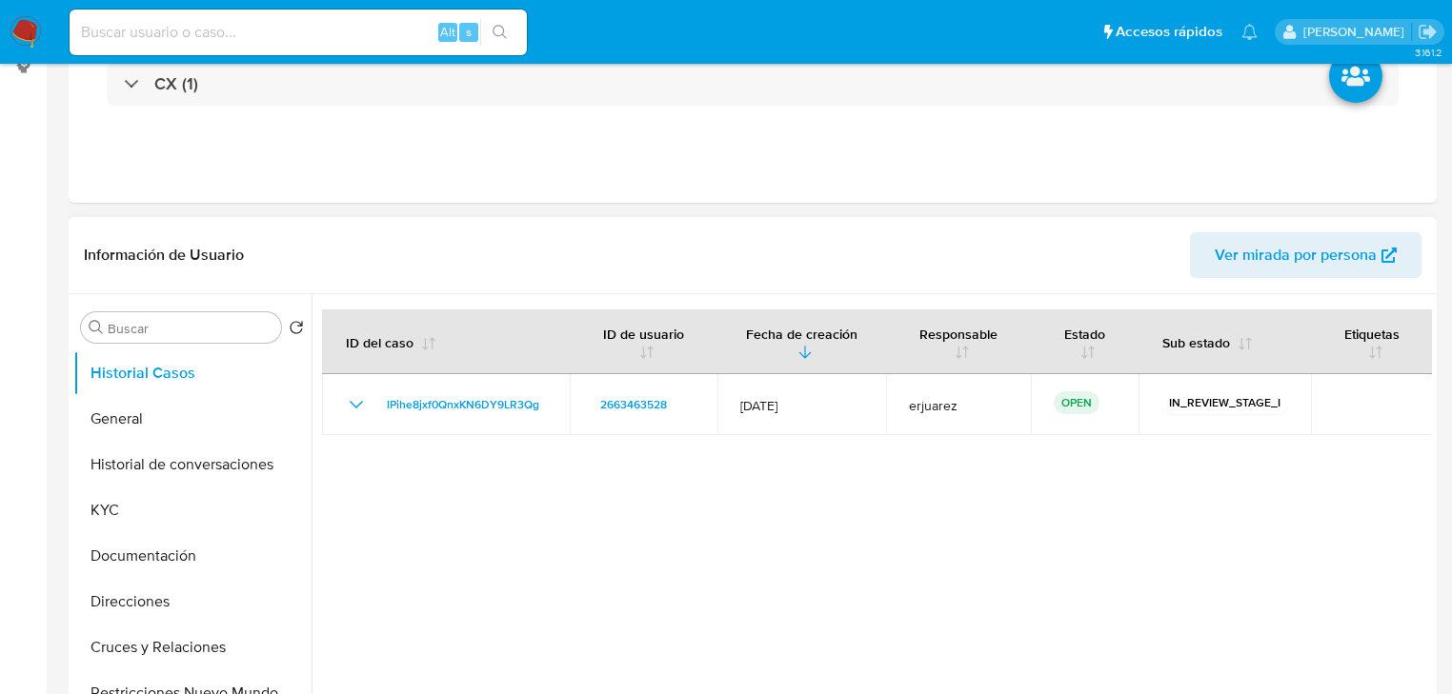
scroll to position [457, 0]
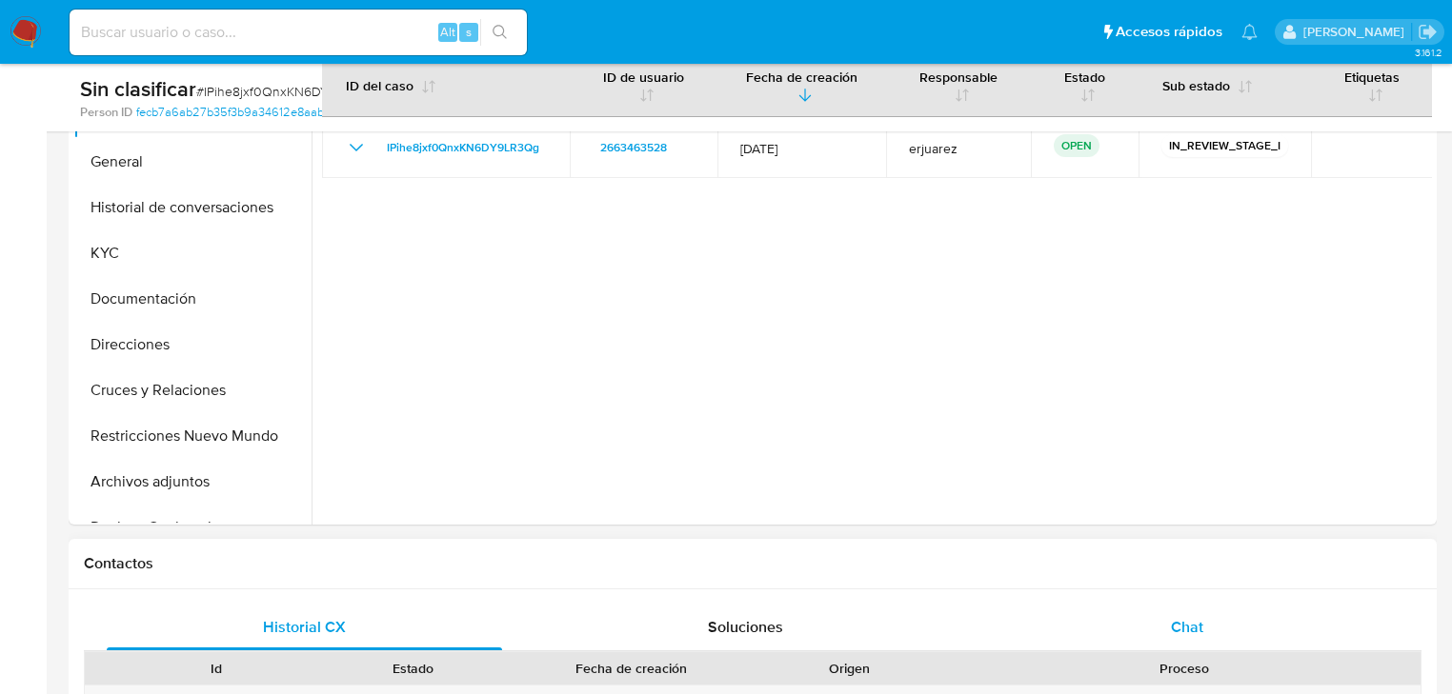
click at [1179, 631] on span "Chat" at bounding box center [1187, 627] width 32 height 22
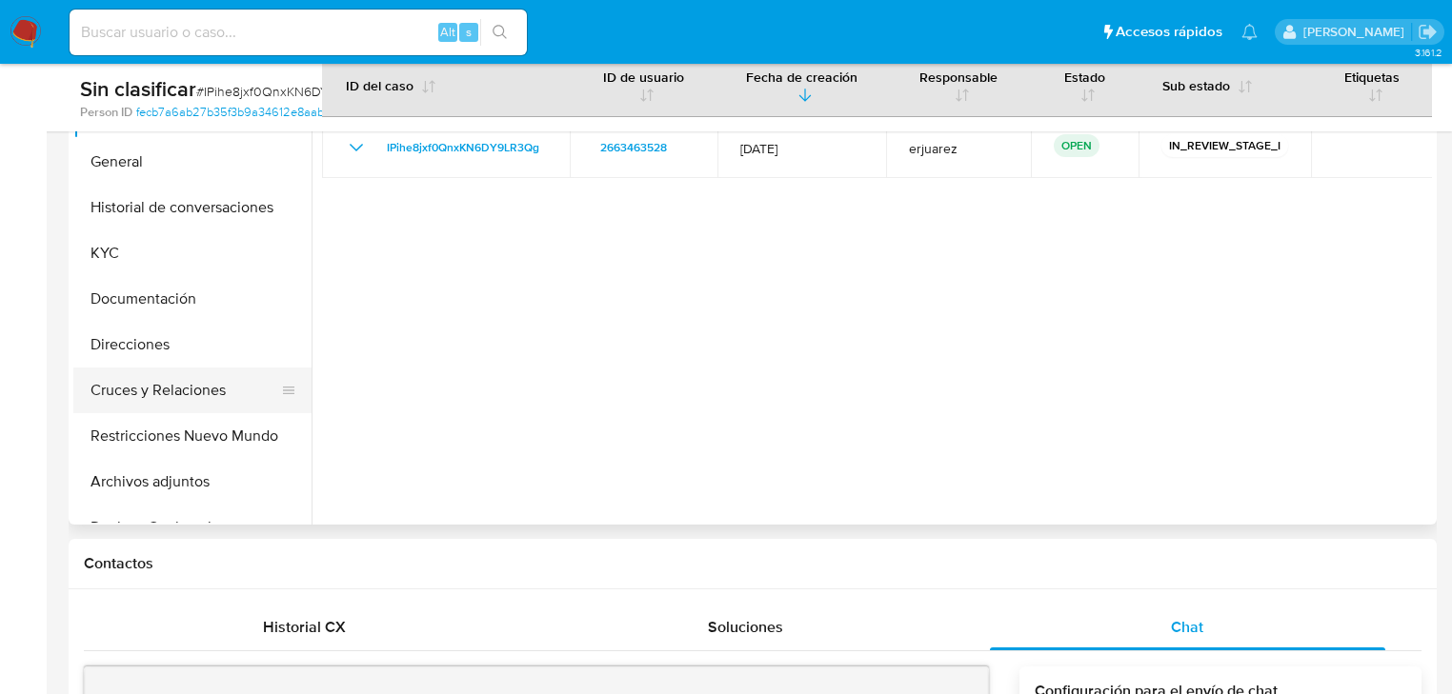
click at [174, 374] on button "Cruces y Relaciones" at bounding box center [184, 391] width 223 height 46
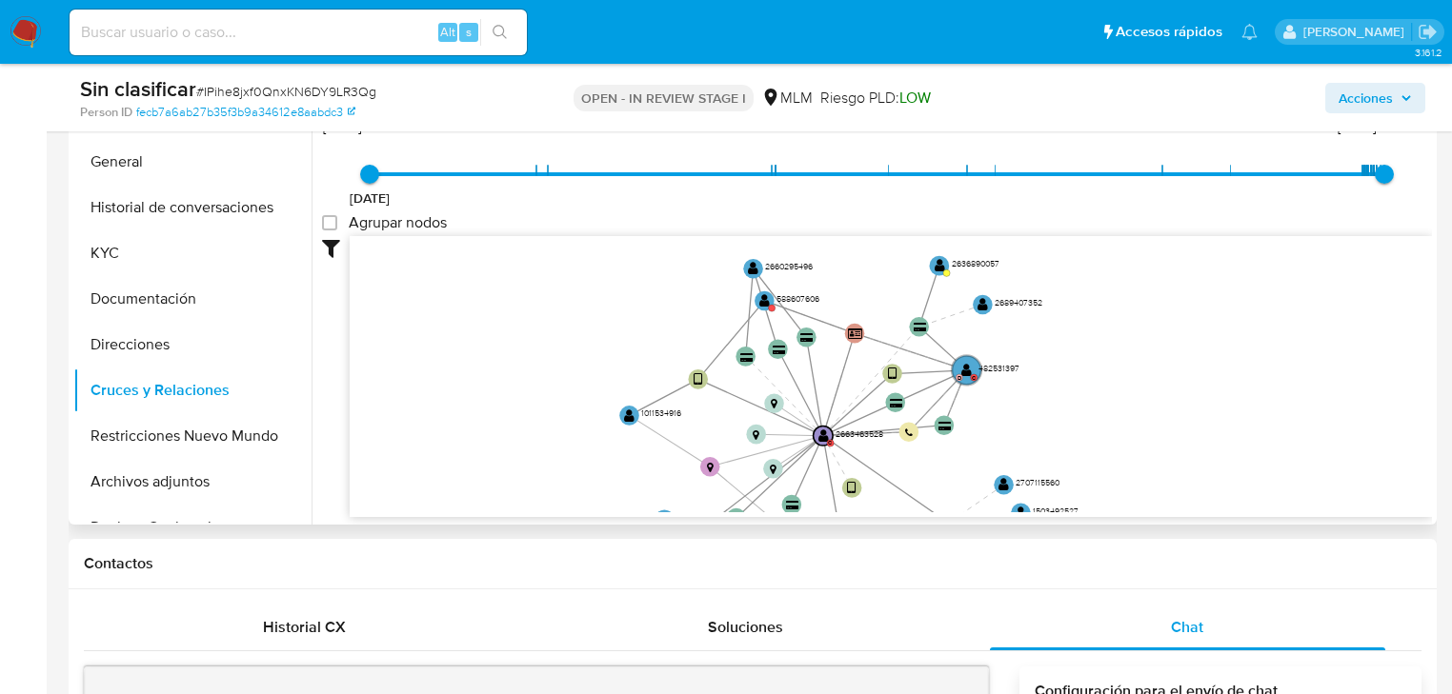
drag, startPoint x: 600, startPoint y: 251, endPoint x: 611, endPoint y: 472, distance: 221.3
click at [551, 495] on icon "device-65538d71e5b63663aa9dafbf  user-2663463528  2663463528 C device-6347715…" at bounding box center [891, 374] width 1082 height 276
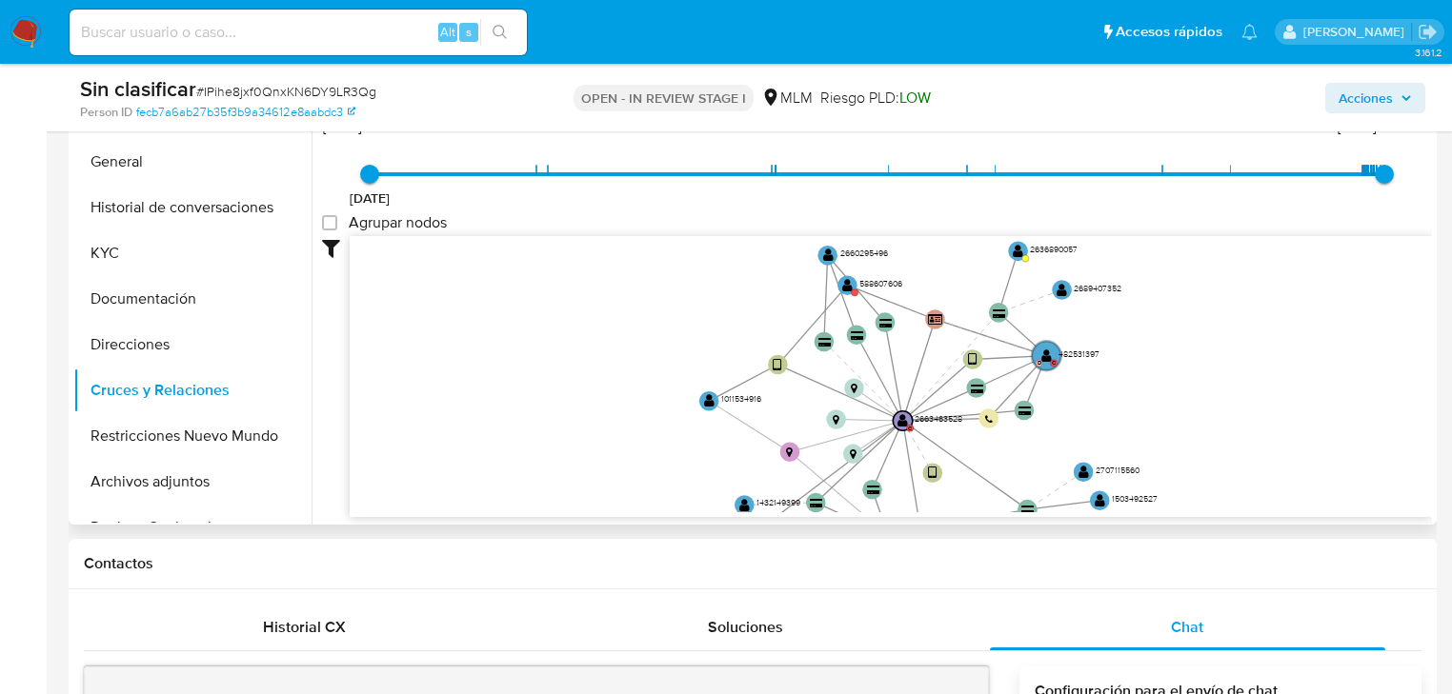
drag, startPoint x: 835, startPoint y: 286, endPoint x: 897, endPoint y: 273, distance: 63.1
click at [897, 273] on icon "device-65538d71e5b63663aa9dafbf  user-2663463528  2663463528 C device-6347715…" at bounding box center [891, 374] width 1082 height 276
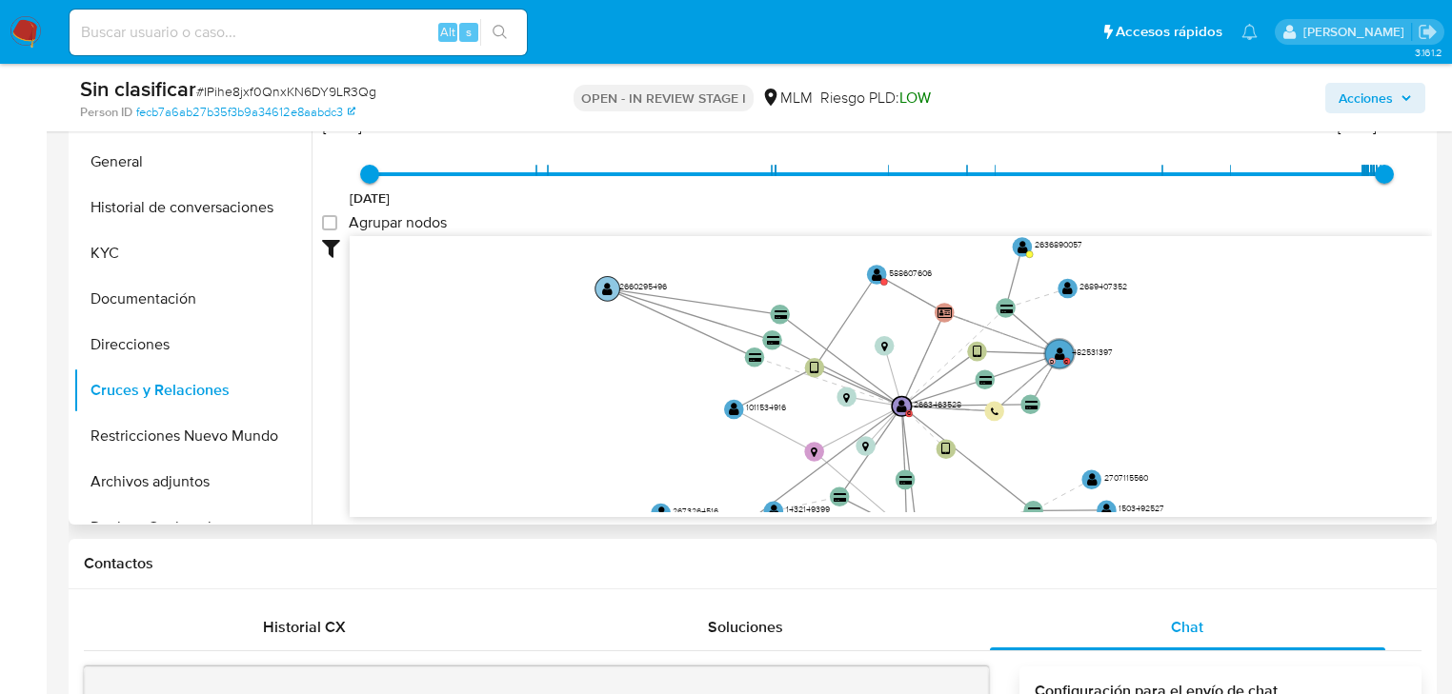
drag, startPoint x: 826, startPoint y: 251, endPoint x: 606, endPoint y: 285, distance: 222.6
click at [606, 285] on text "" at bounding box center [607, 288] width 10 height 14
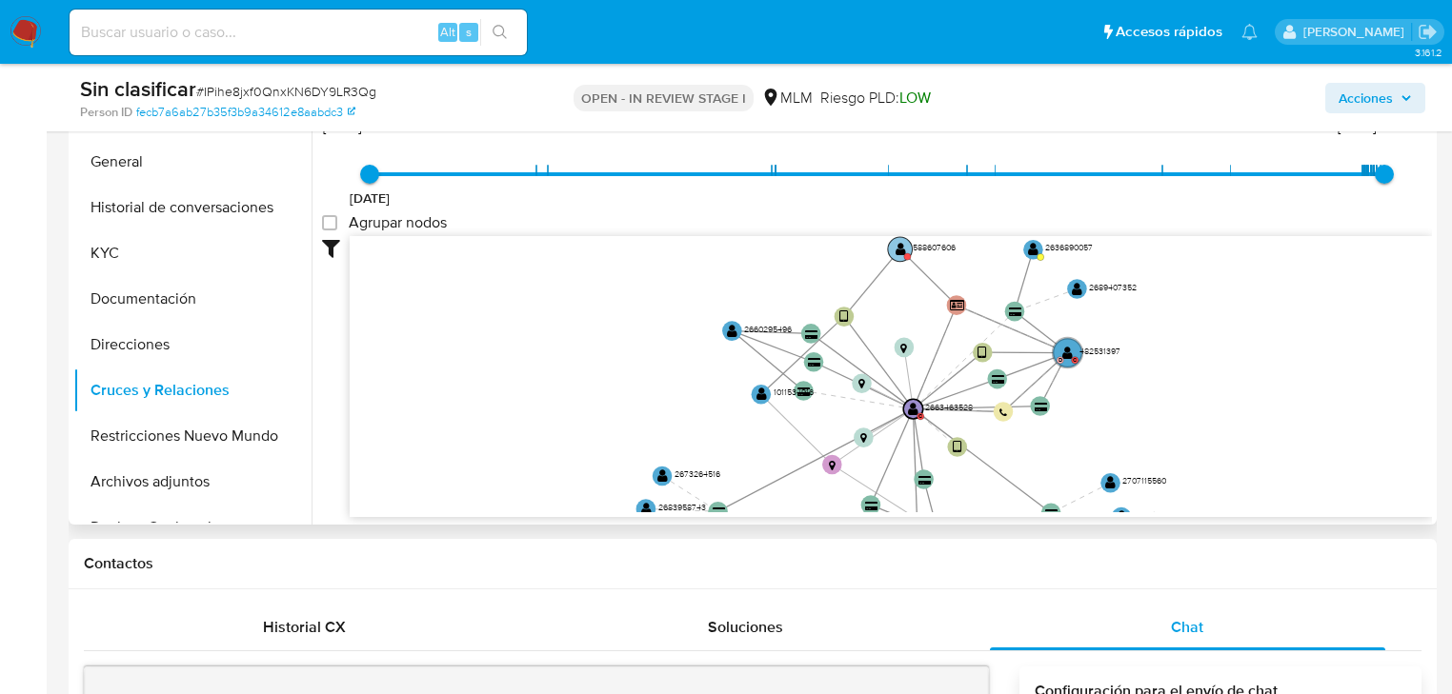
click at [898, 244] on text "" at bounding box center [900, 249] width 10 height 14
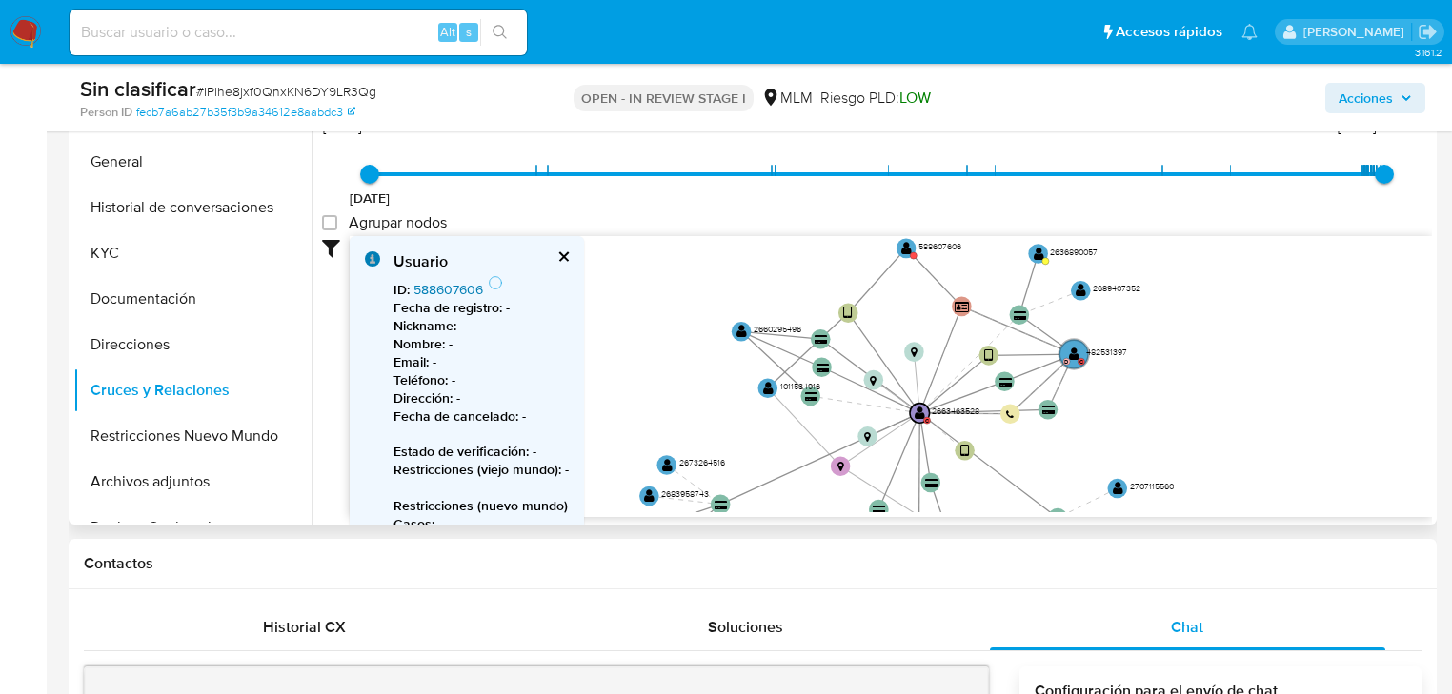
click at [415, 282] on link "588607606" at bounding box center [448, 289] width 70 height 19
click at [1087, 349] on text "482531397" at bounding box center [1107, 352] width 41 height 12
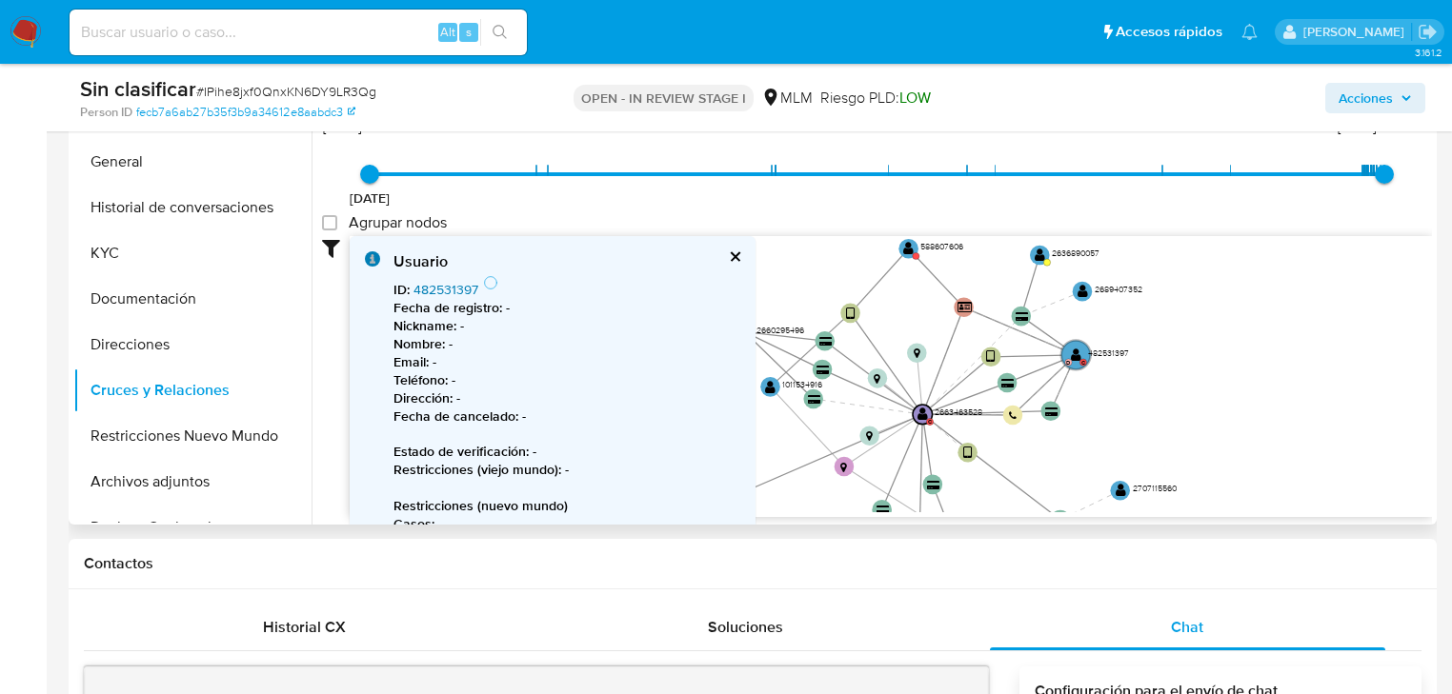
click at [469, 286] on link "482531397" at bounding box center [445, 289] width 65 height 19
drag, startPoint x: 190, startPoint y: 311, endPoint x: 137, endPoint y: 296, distance: 54.3
click at [187, 310] on button "Documentación" at bounding box center [184, 299] width 223 height 46
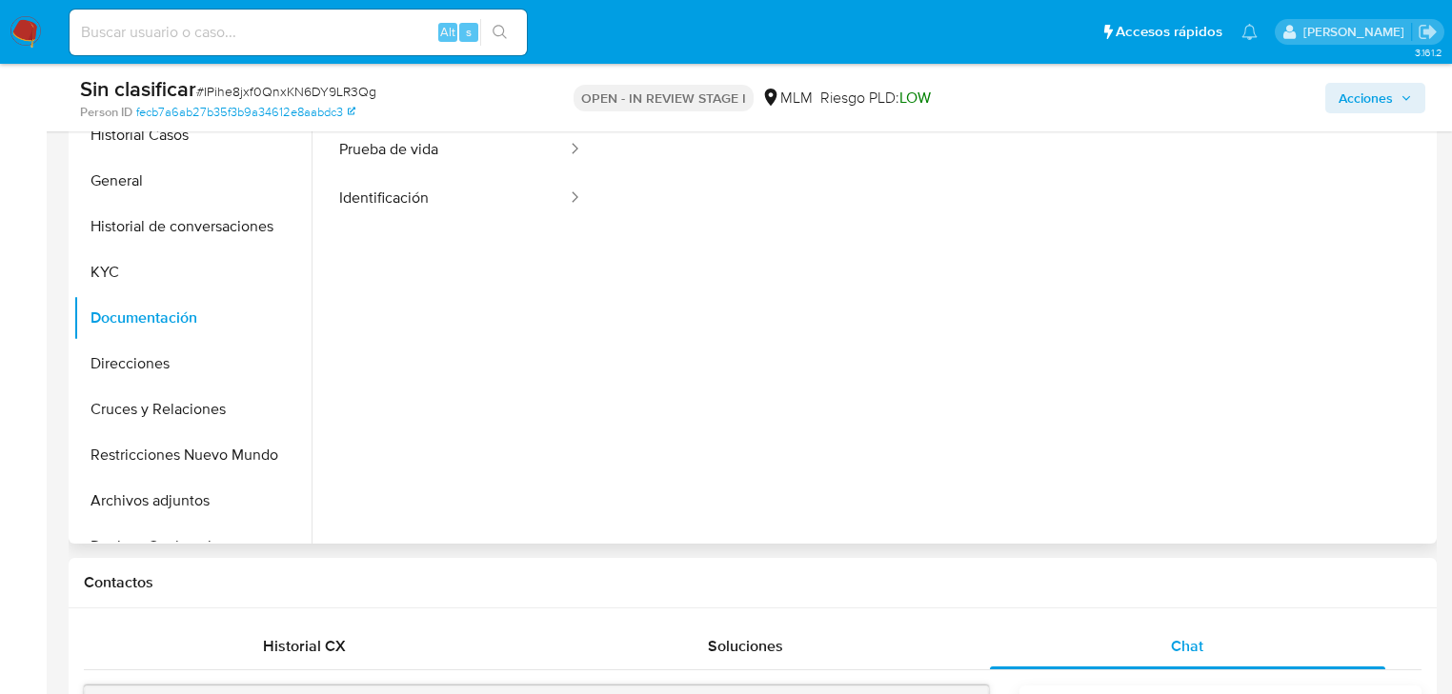
scroll to position [381, 0]
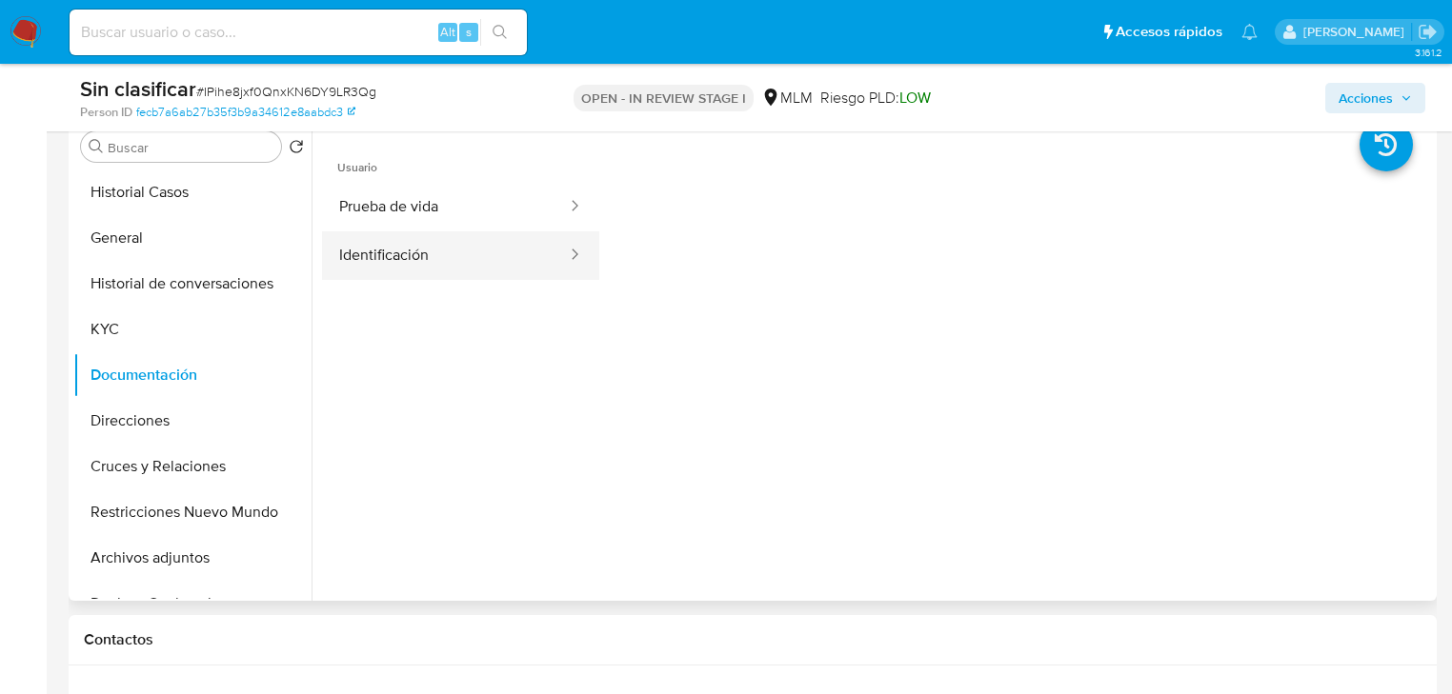
drag, startPoint x: 385, startPoint y: 253, endPoint x: 404, endPoint y: 235, distance: 26.3
click at [385, 254] on button "Identificación" at bounding box center [445, 255] width 247 height 49
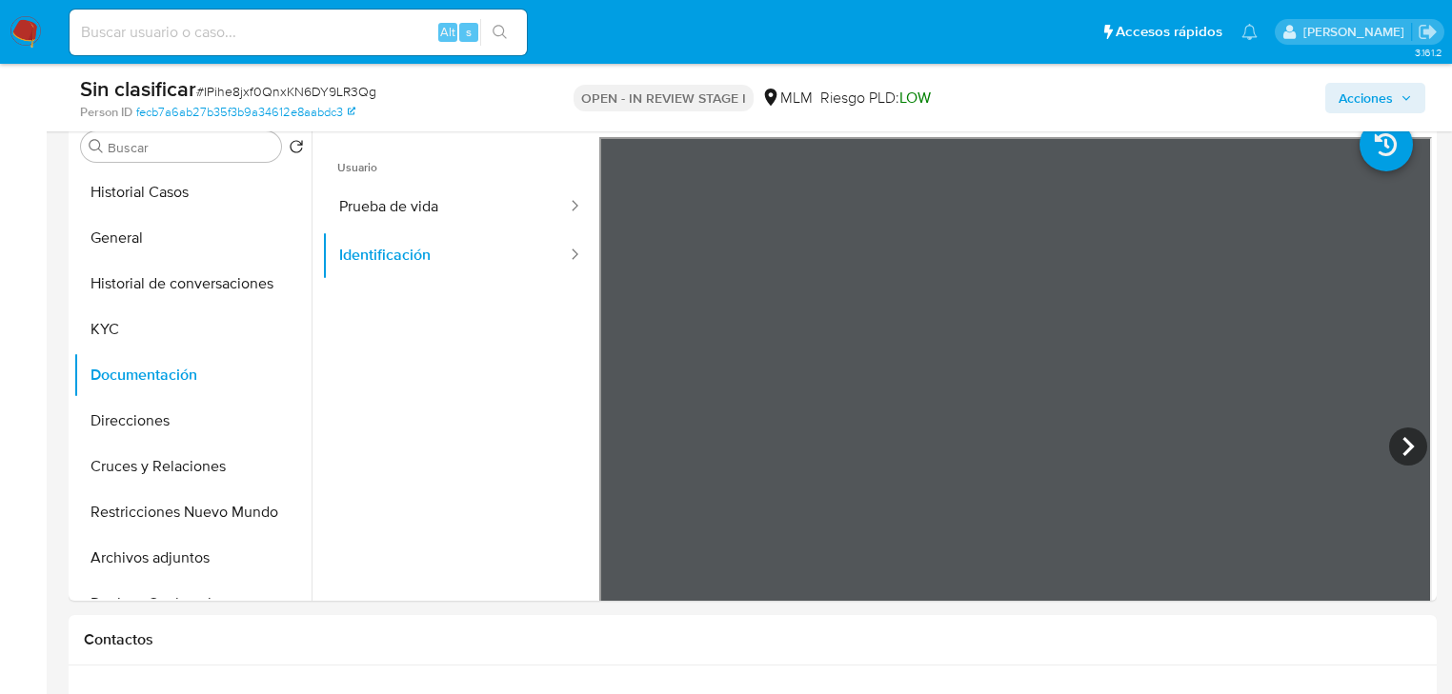
click at [405, 217] on button "Prueba de vida" at bounding box center [445, 207] width 247 height 49
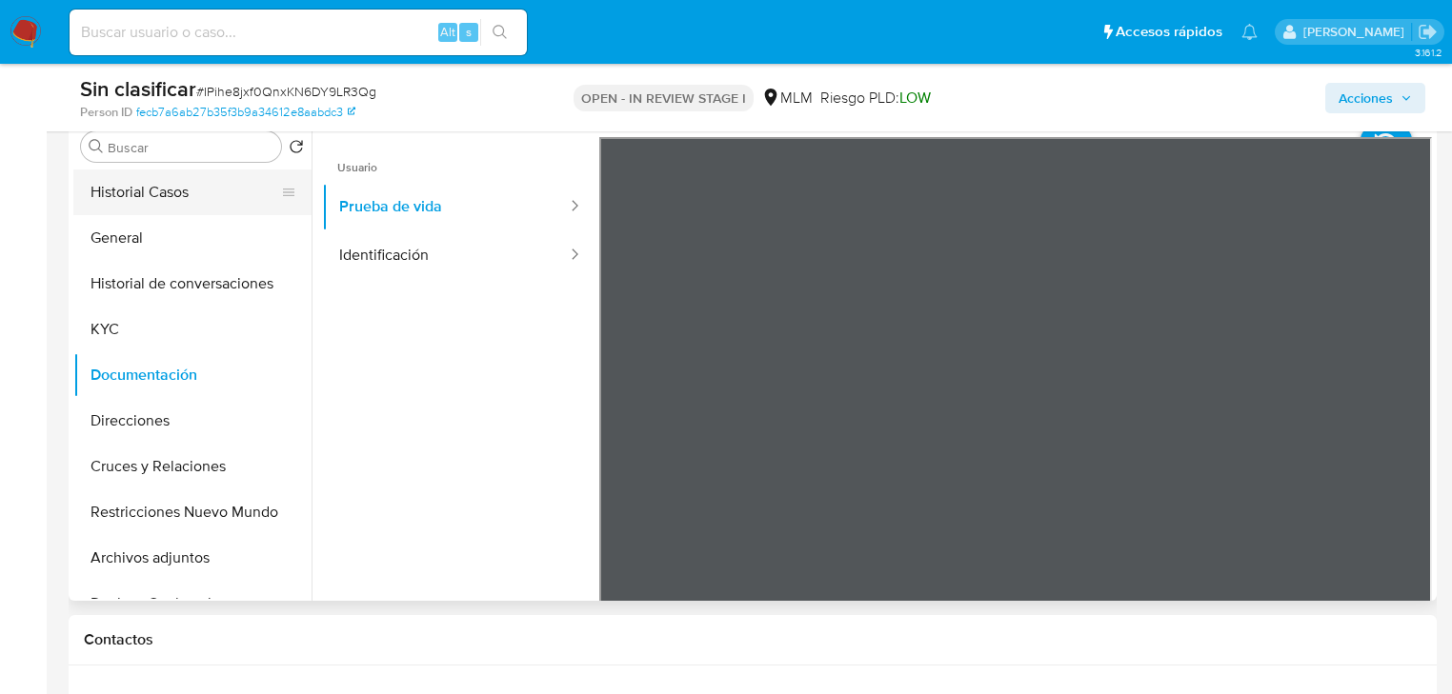
click at [136, 192] on button "Historial Casos" at bounding box center [184, 193] width 223 height 46
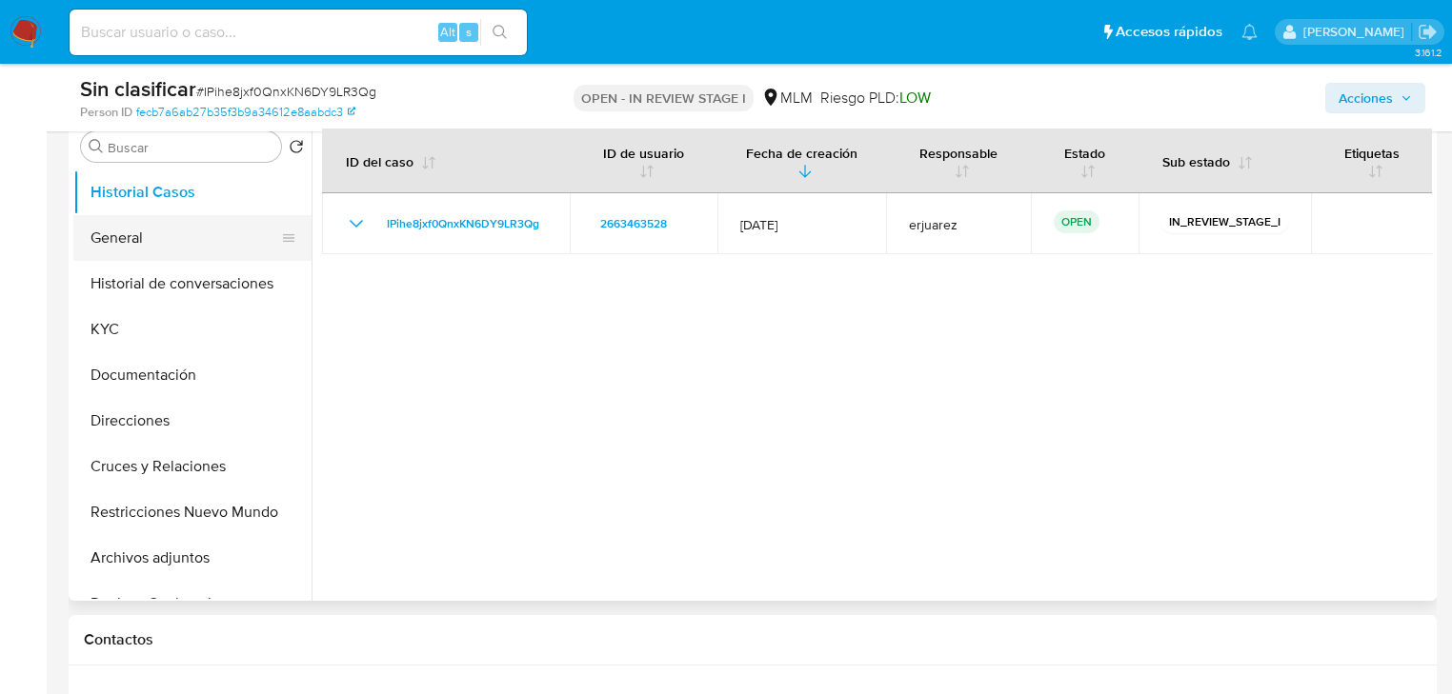
click at [119, 231] on button "General" at bounding box center [184, 238] width 223 height 46
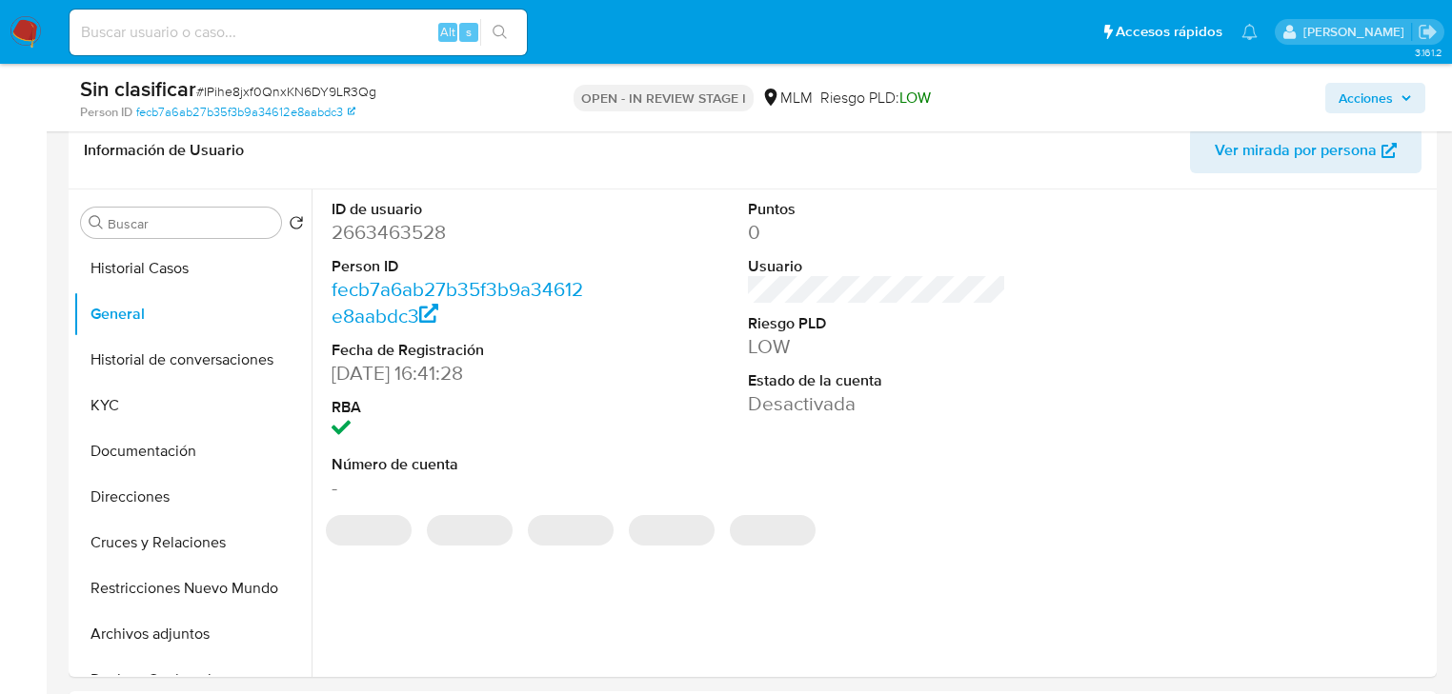
scroll to position [305, 0]
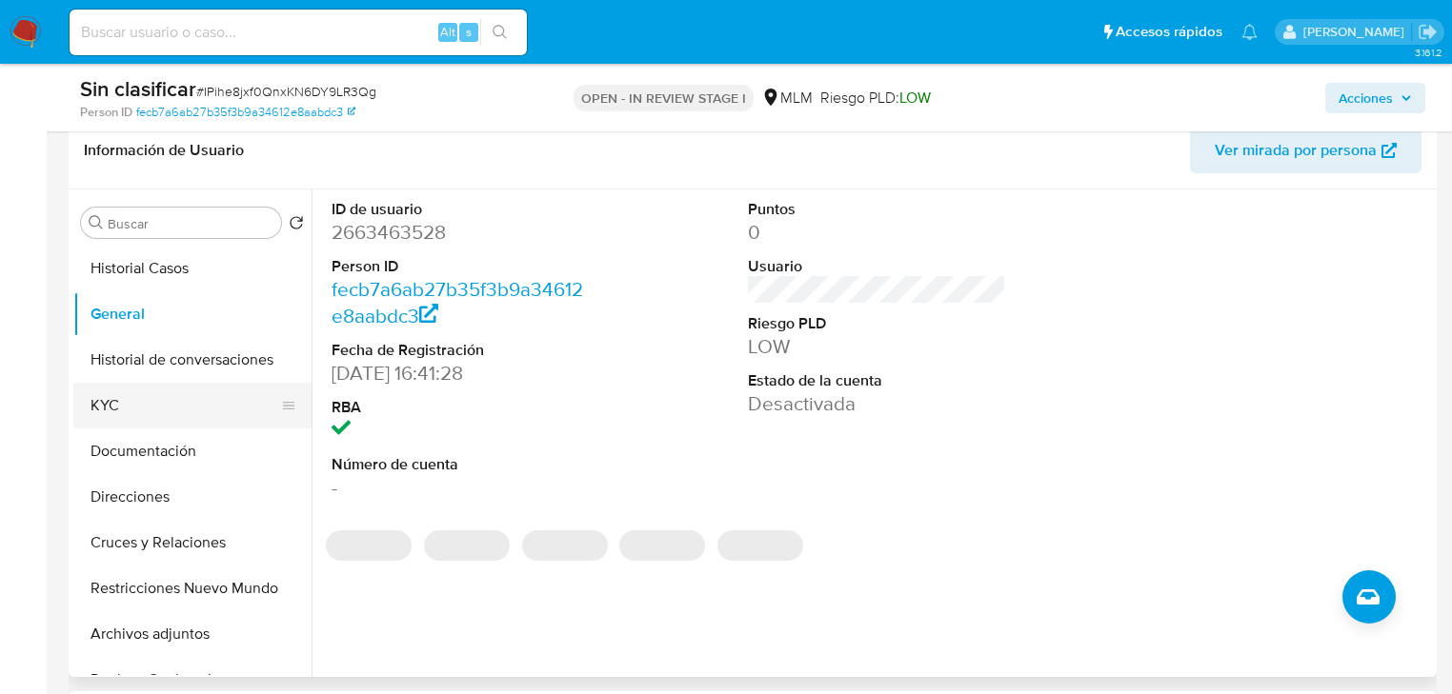
click at [165, 402] on button "KYC" at bounding box center [184, 406] width 223 height 46
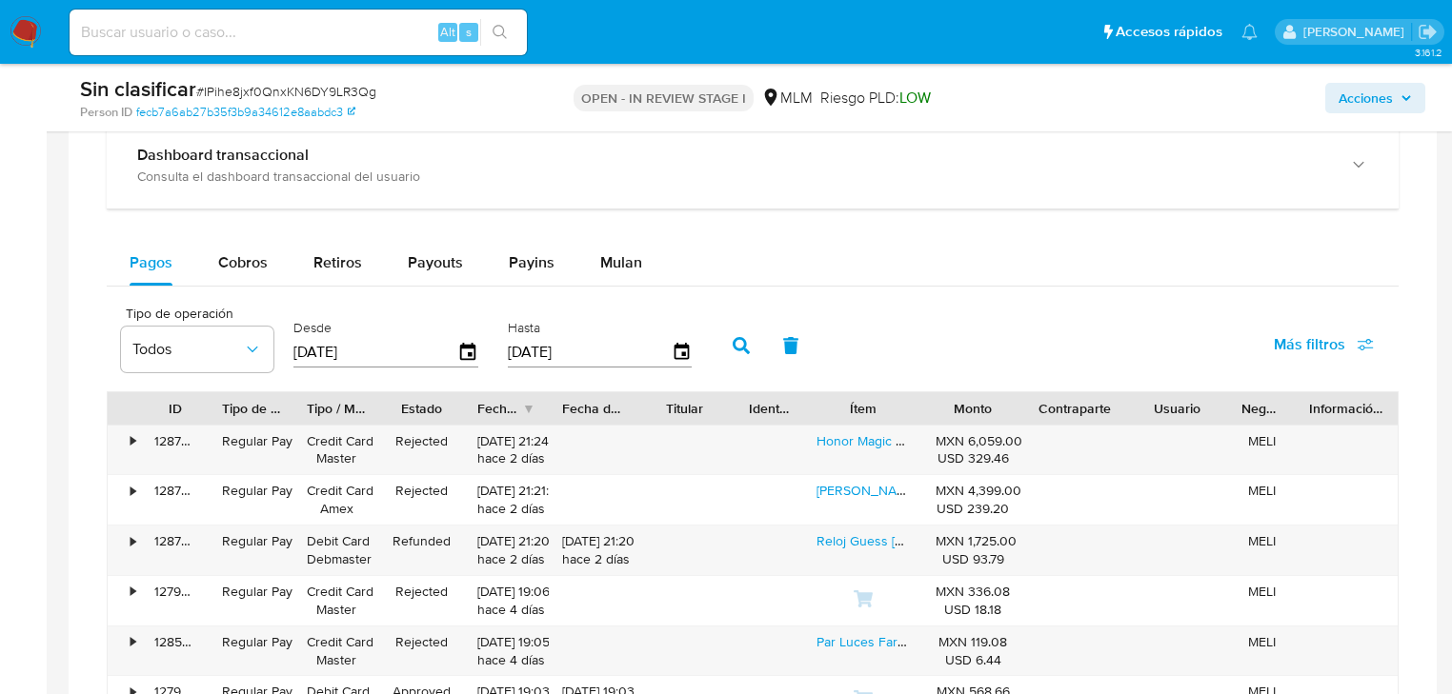
scroll to position [1753, 0]
click at [244, 255] on span "Cobros" at bounding box center [243, 263] width 50 height 22
select select "10"
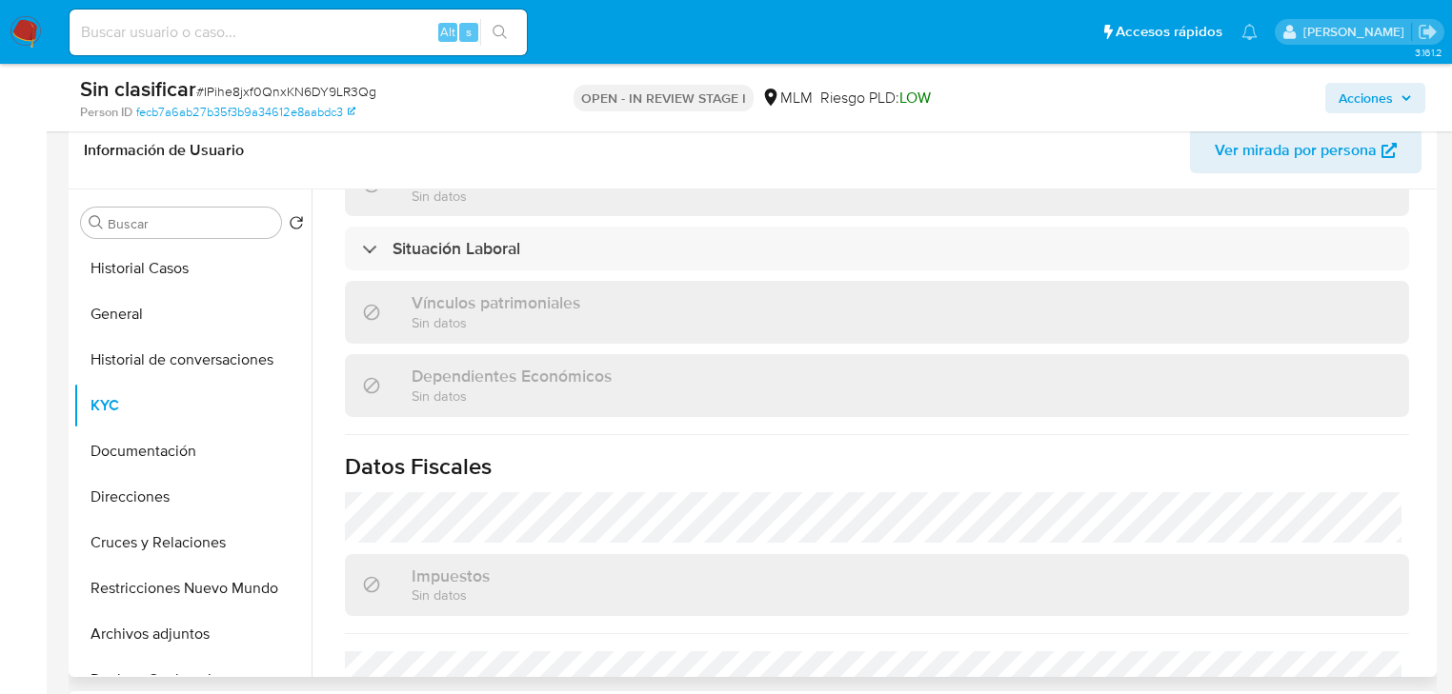
scroll to position [1202, 0]
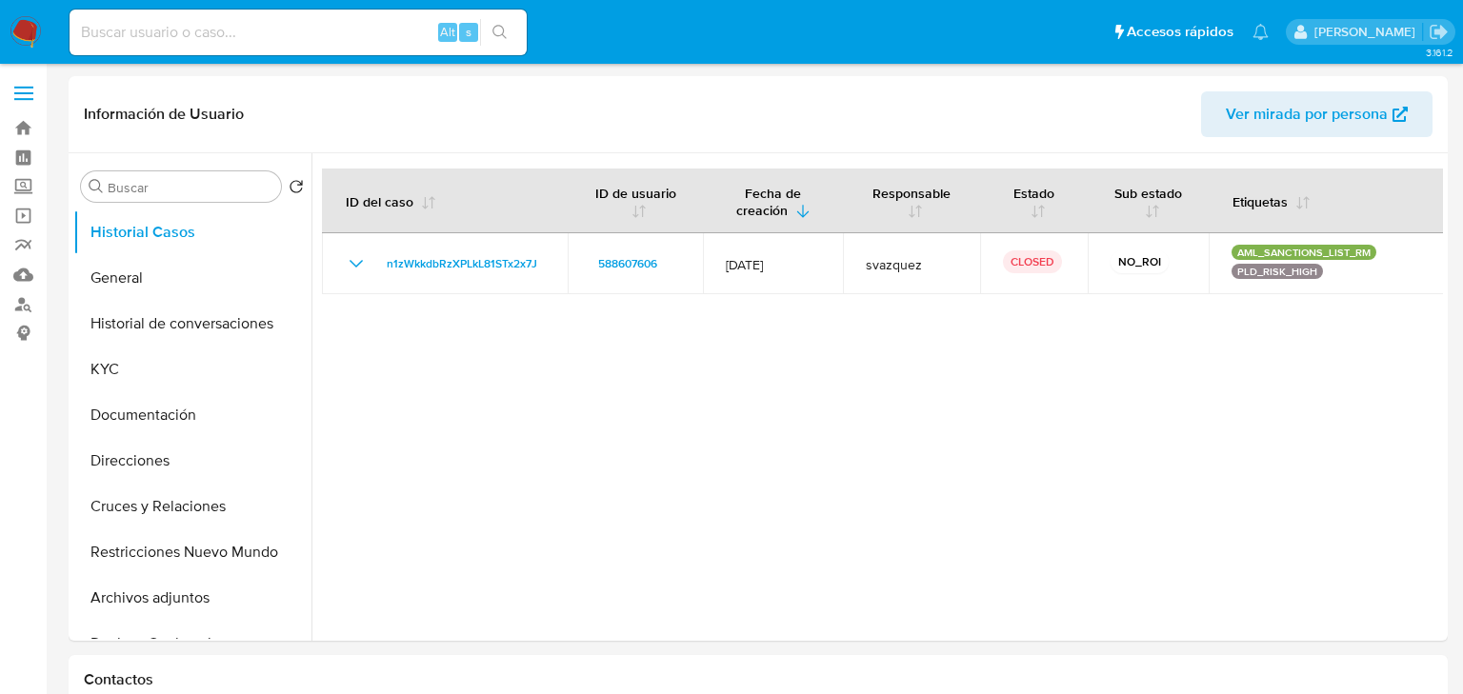
select select "10"
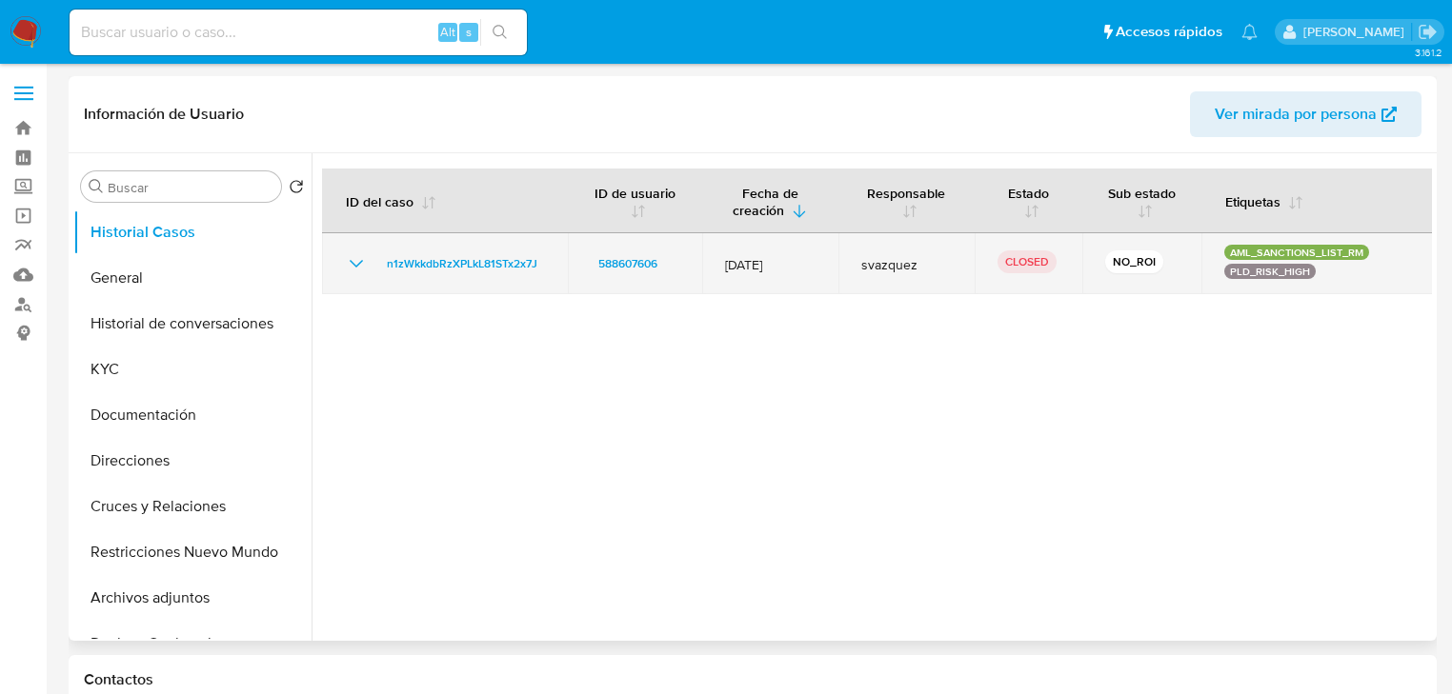
click at [345, 254] on icon "Mostrar/Ocultar" at bounding box center [356, 263] width 23 height 23
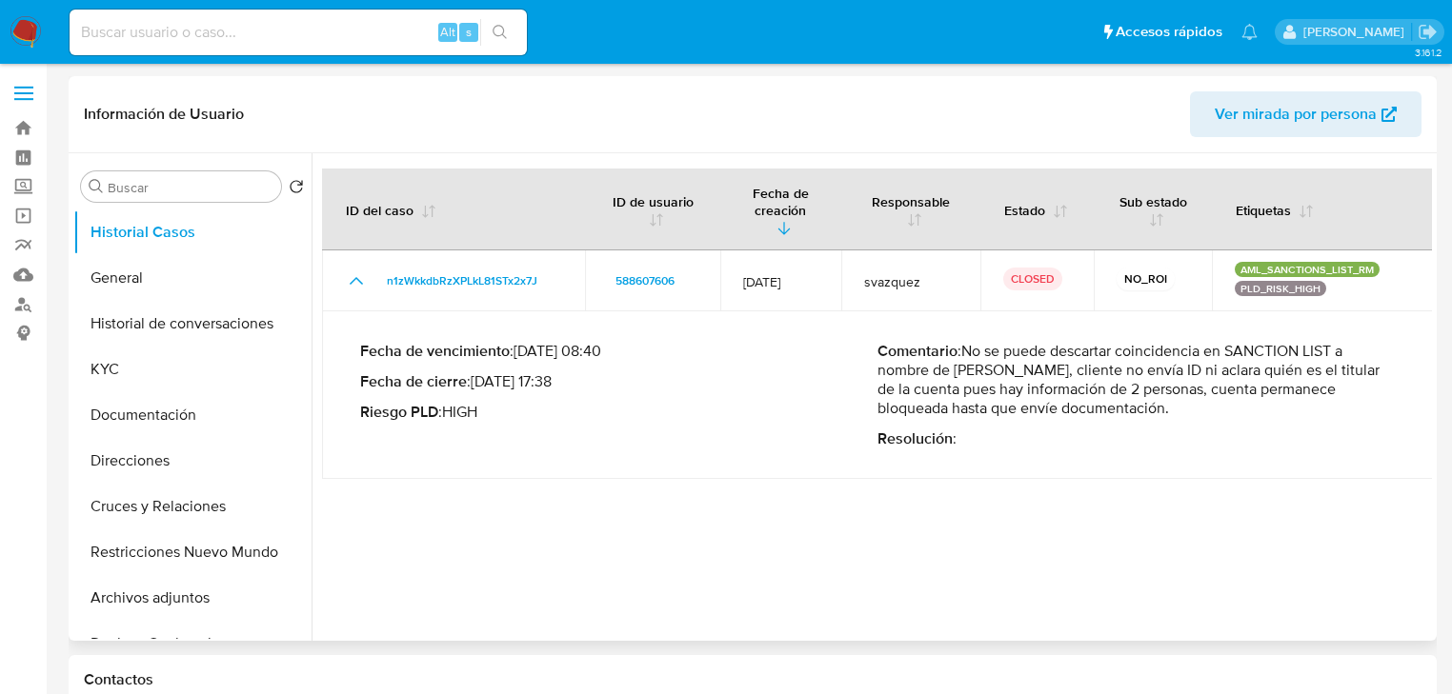
drag, startPoint x: 1052, startPoint y: 361, endPoint x: 1062, endPoint y: 380, distance: 21.7
click at [1062, 380] on p "Comentario : No se puede descartar coincidencia en SANCTION LIST a nombre de [P…" at bounding box center [1135, 380] width 517 height 76
drag, startPoint x: 160, startPoint y: 285, endPoint x: 320, endPoint y: 255, distance: 162.7
click at [160, 286] on button "General" at bounding box center [192, 278] width 238 height 46
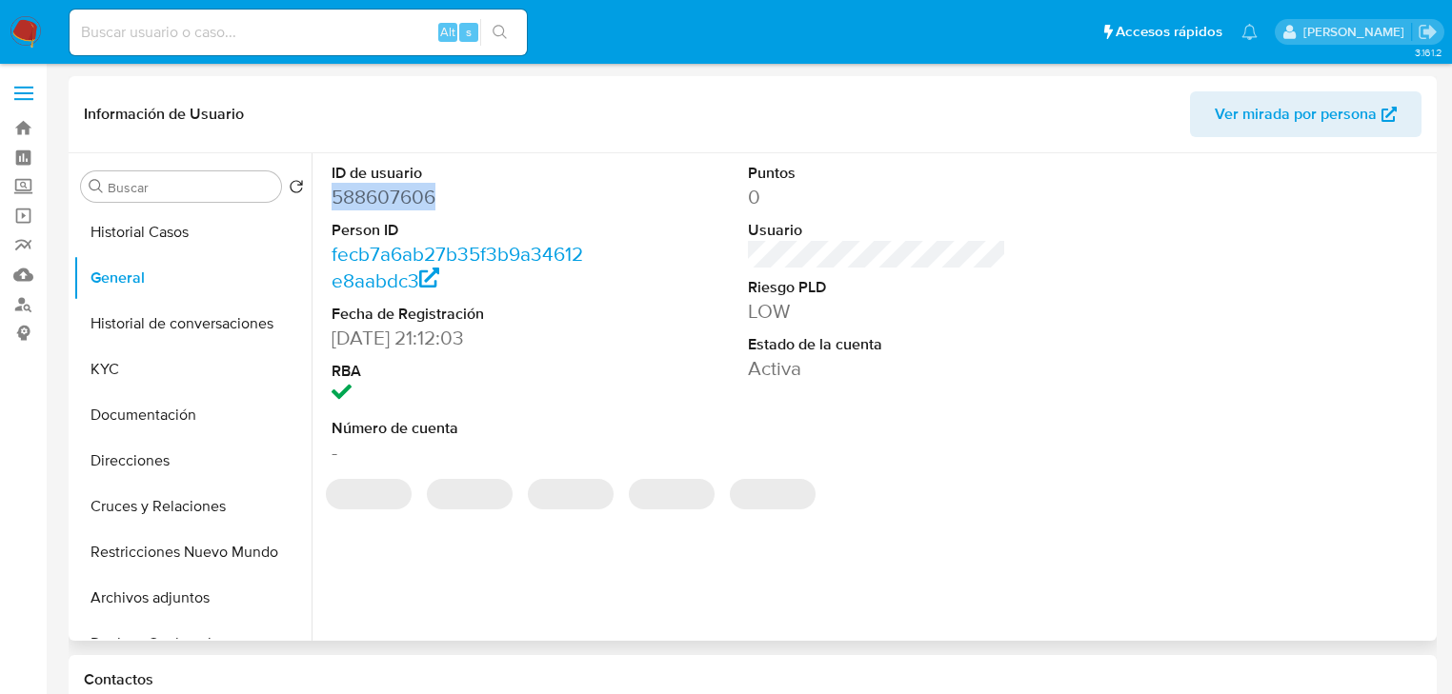
drag, startPoint x: 448, startPoint y: 196, endPoint x: 323, endPoint y: 194, distance: 124.8
click at [323, 194] on div "ID de usuario 588607606 Person ID fecb7a6ab27b35f3b9a34612e8aabdc3 Fecha de Reg…" at bounding box center [460, 314] width 277 height 322
copy dd "588607606"
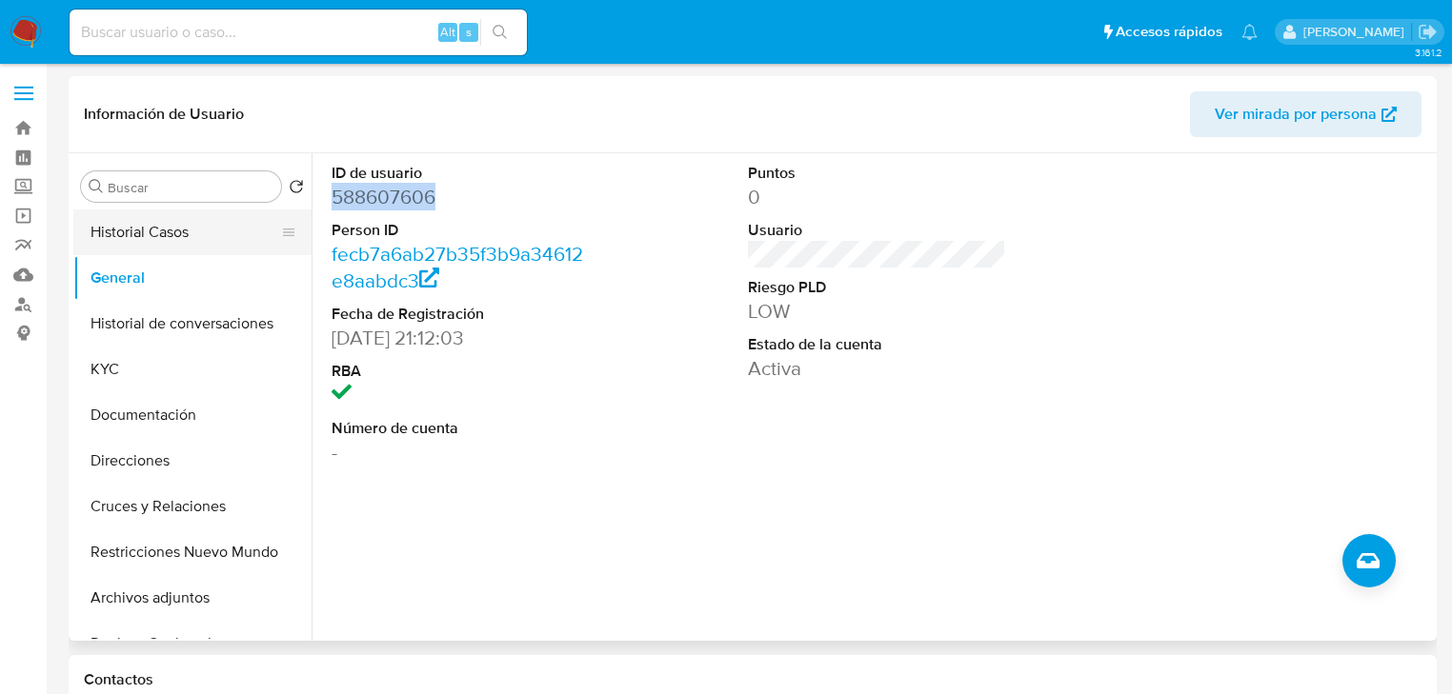
click at [195, 223] on button "Historial Casos" at bounding box center [184, 233] width 223 height 46
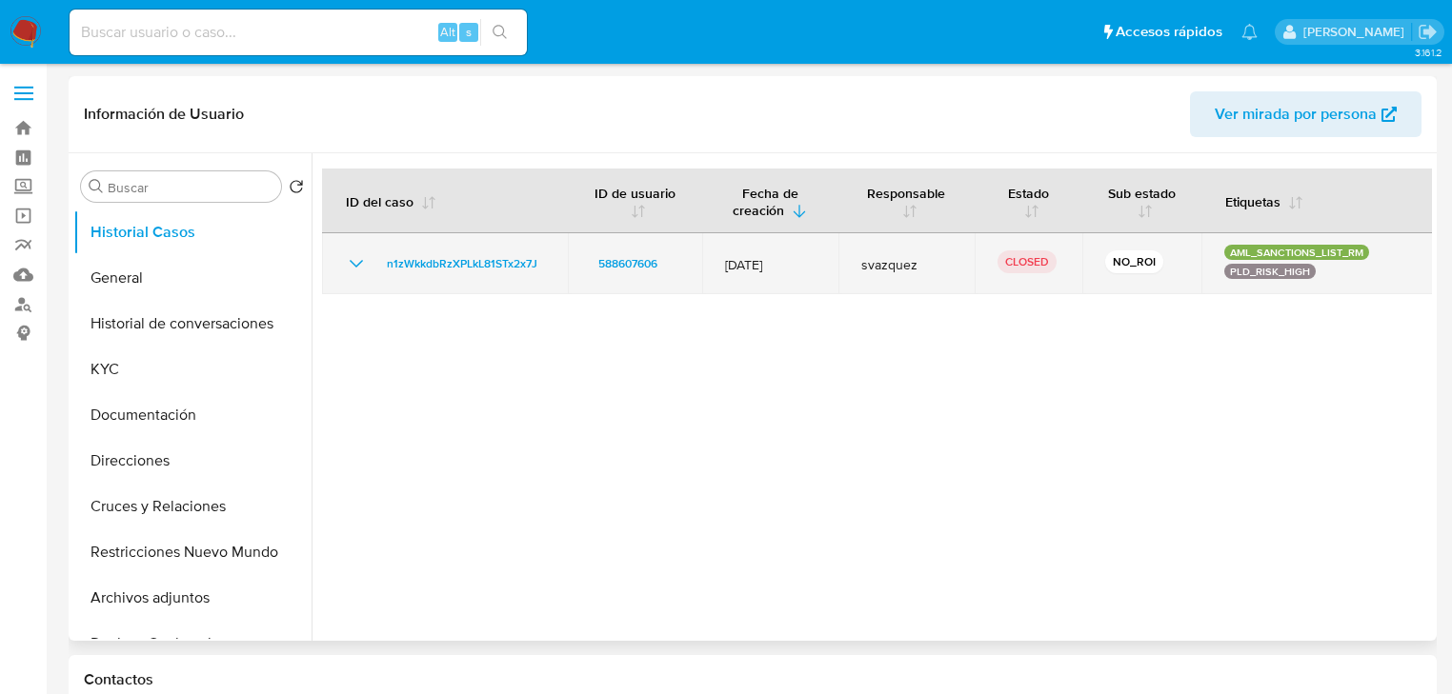
click at [357, 252] on icon "Mostrar/Ocultar" at bounding box center [356, 263] width 23 height 23
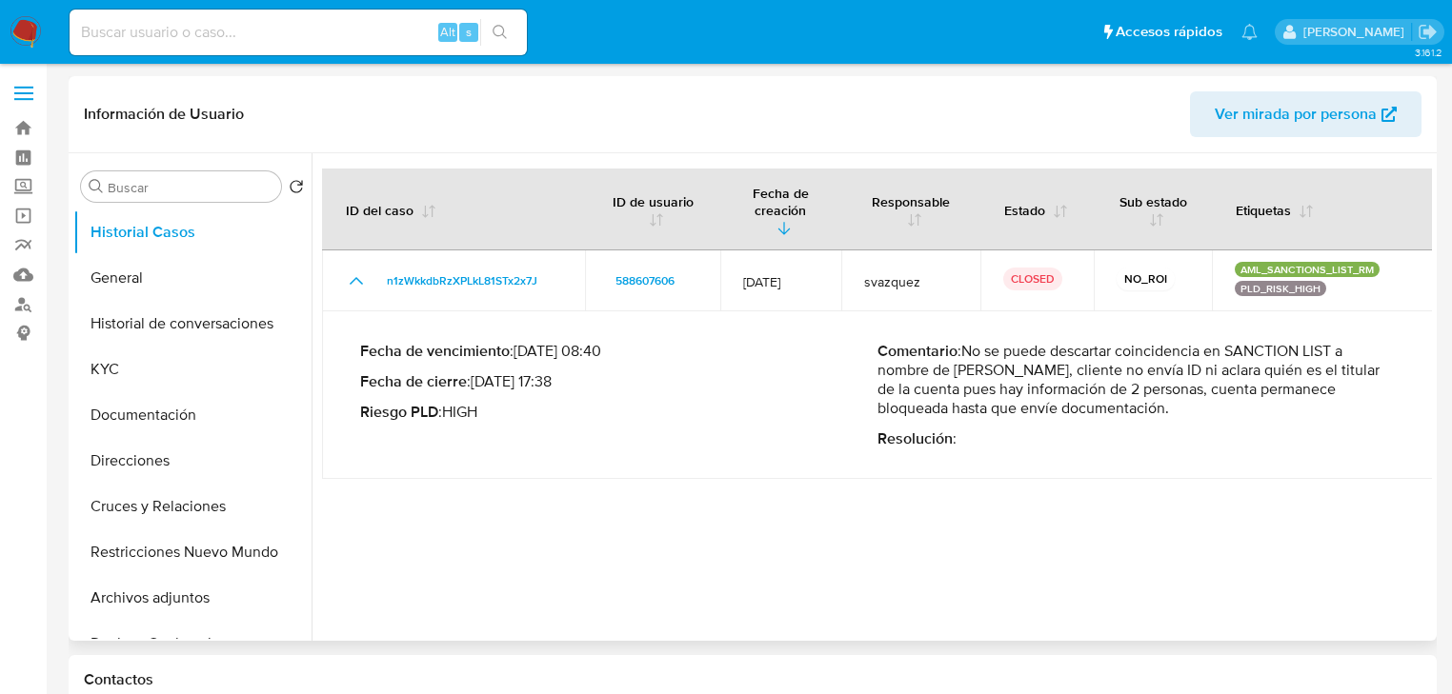
drag, startPoint x: 662, startPoint y: 518, endPoint x: 586, endPoint y: 637, distance: 141.4
click at [663, 520] on div at bounding box center [872, 397] width 1120 height 488
click at [165, 274] on button "General" at bounding box center [184, 278] width 223 height 46
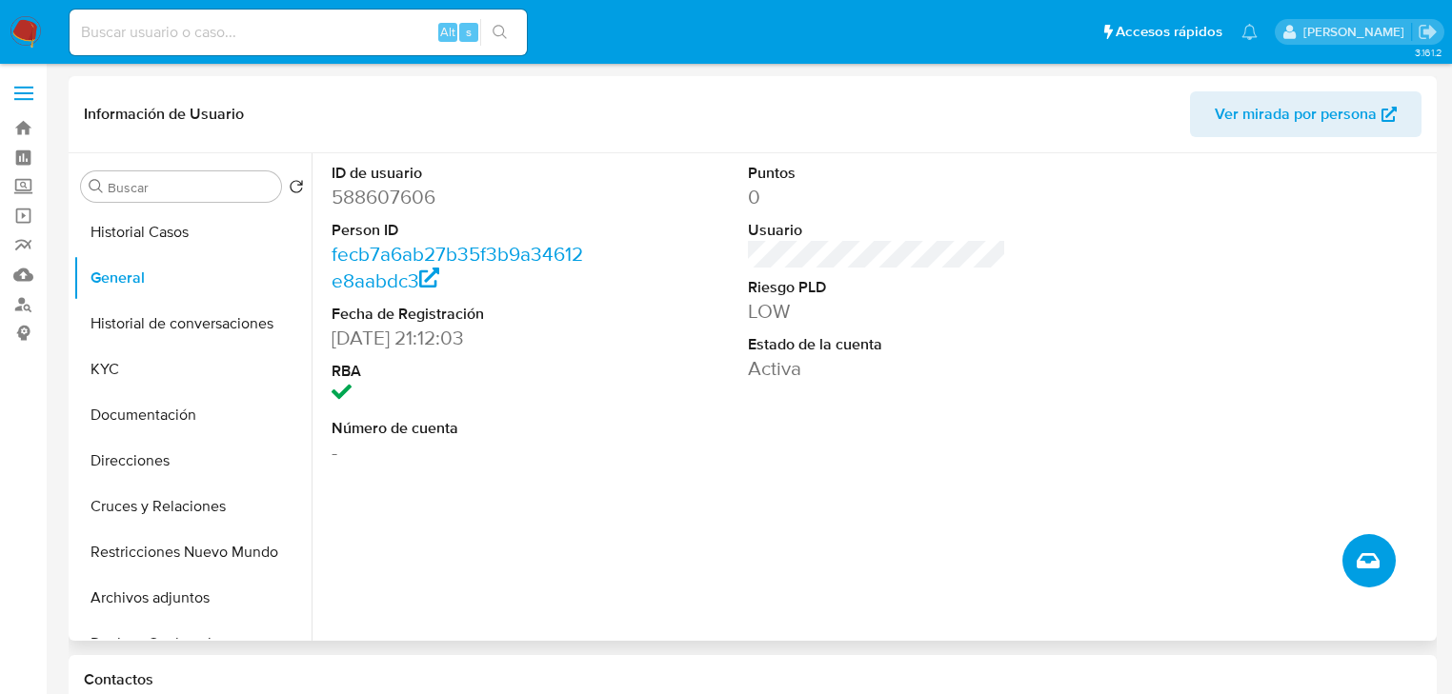
click at [1367, 560] on icon "Crear caso manual" at bounding box center [1368, 561] width 23 height 23
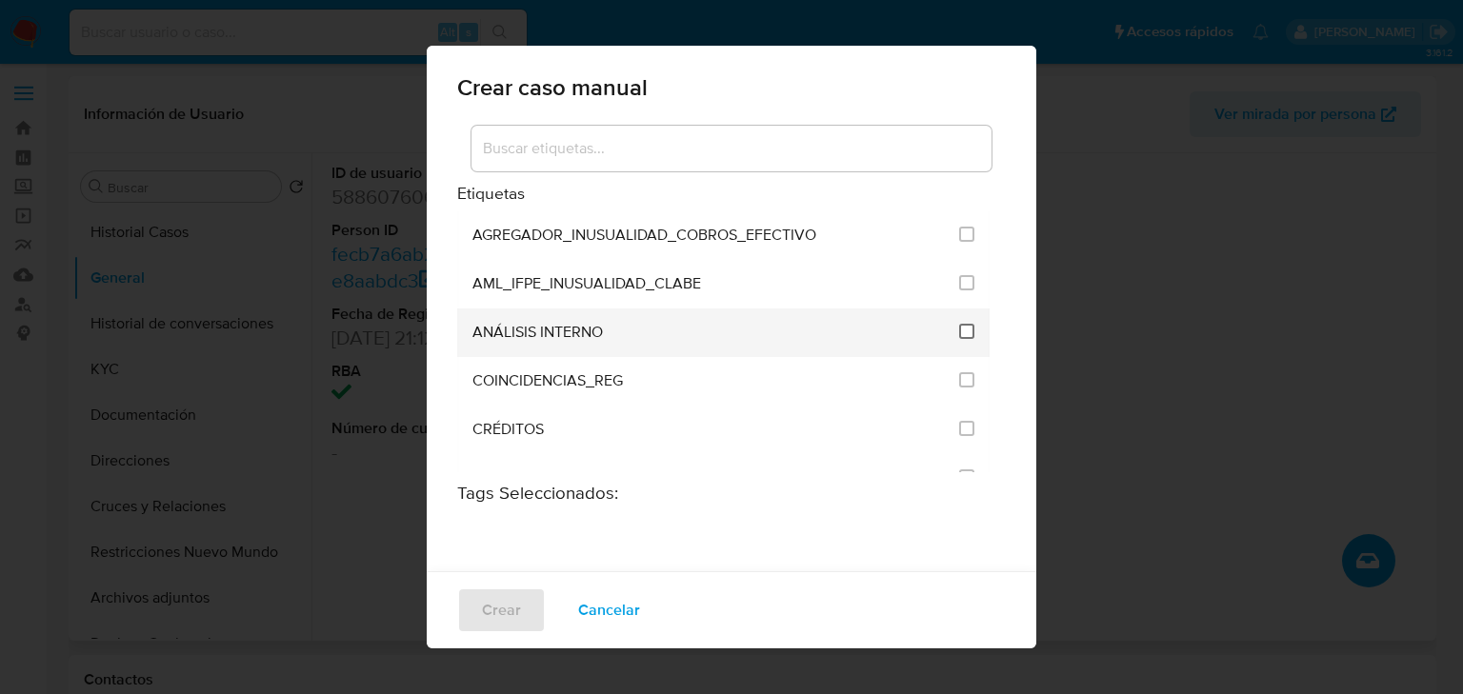
click at [959, 324] on input "1888" at bounding box center [966, 331] width 15 height 15
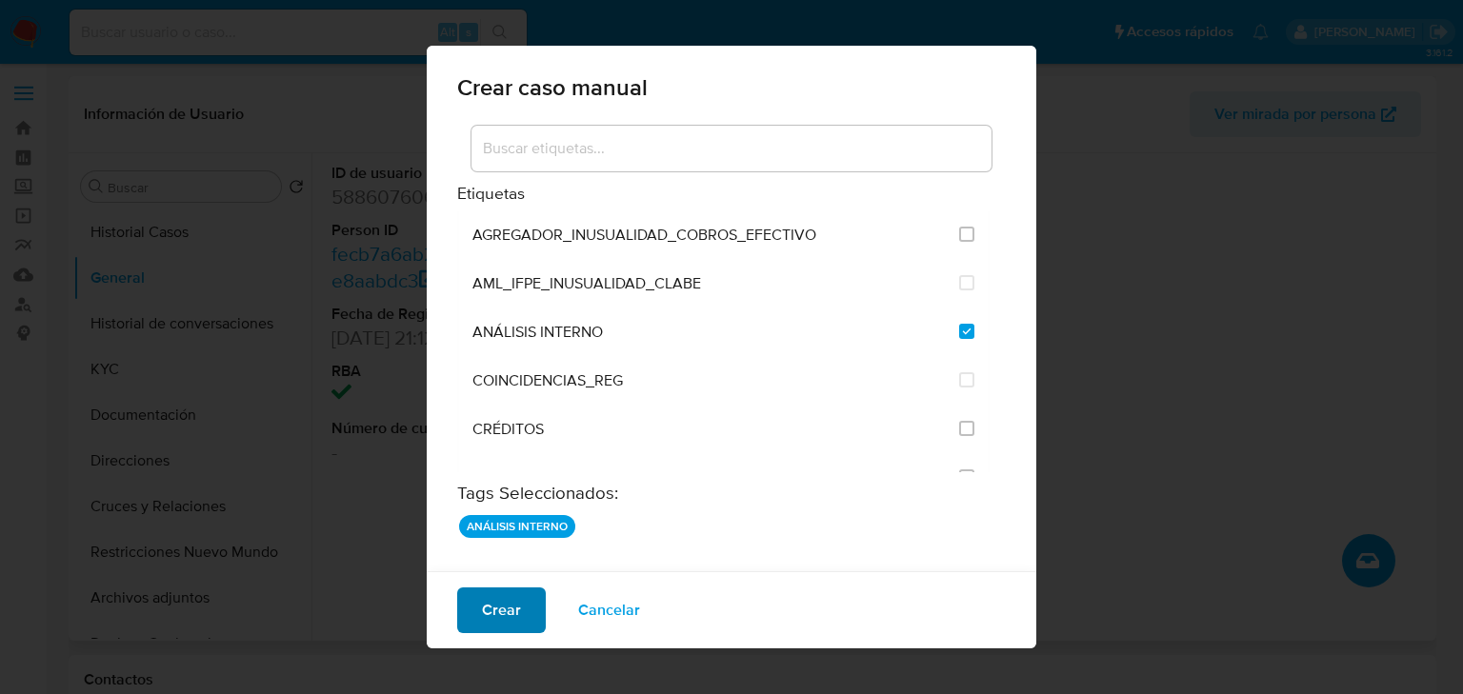
click at [502, 600] on span "Crear" at bounding box center [501, 611] width 39 height 42
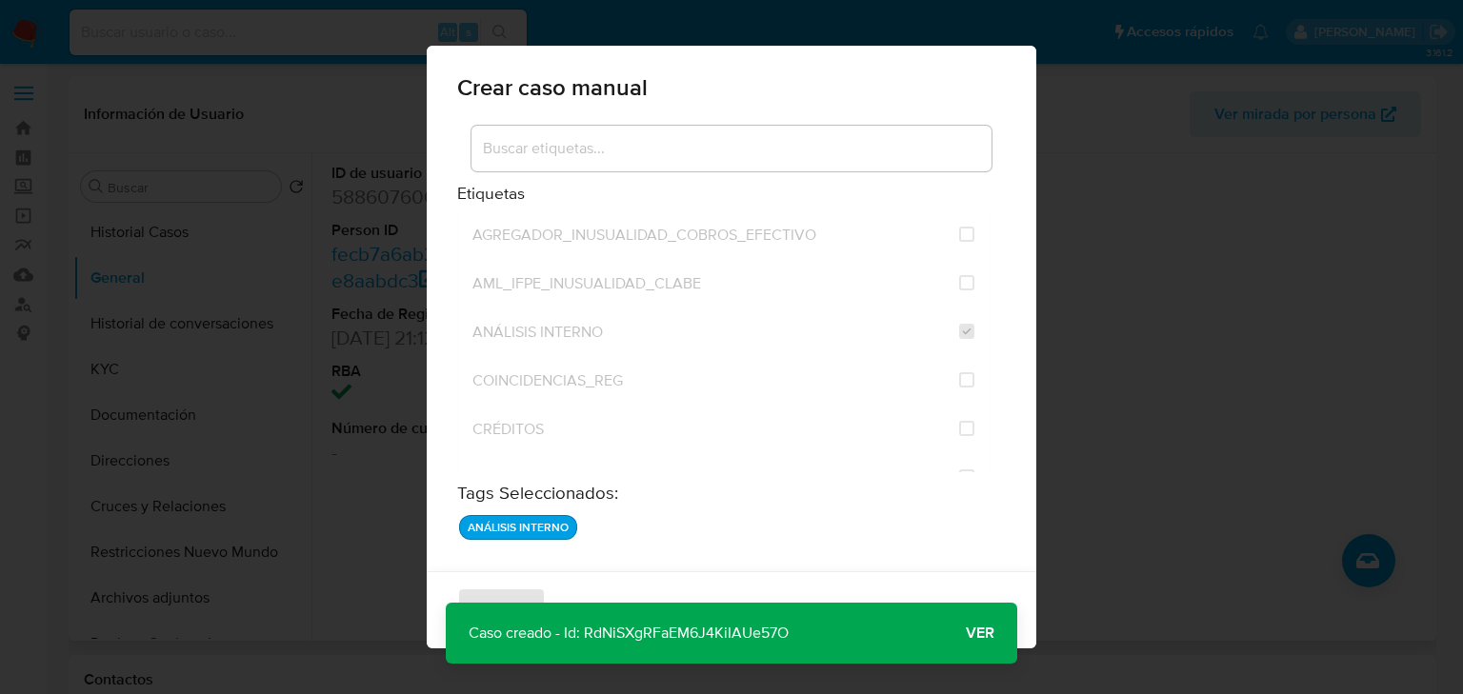
drag, startPoint x: 827, startPoint y: 633, endPoint x: 581, endPoint y: 636, distance: 245.8
click at [581, 636] on div "Caso creado - Id: RdNiSXgRFaEM6J4KiIAUe57O Caso creado - Id: RdNiSXgRFaEM6J4KiI…" at bounding box center [732, 633] width 572 height 61
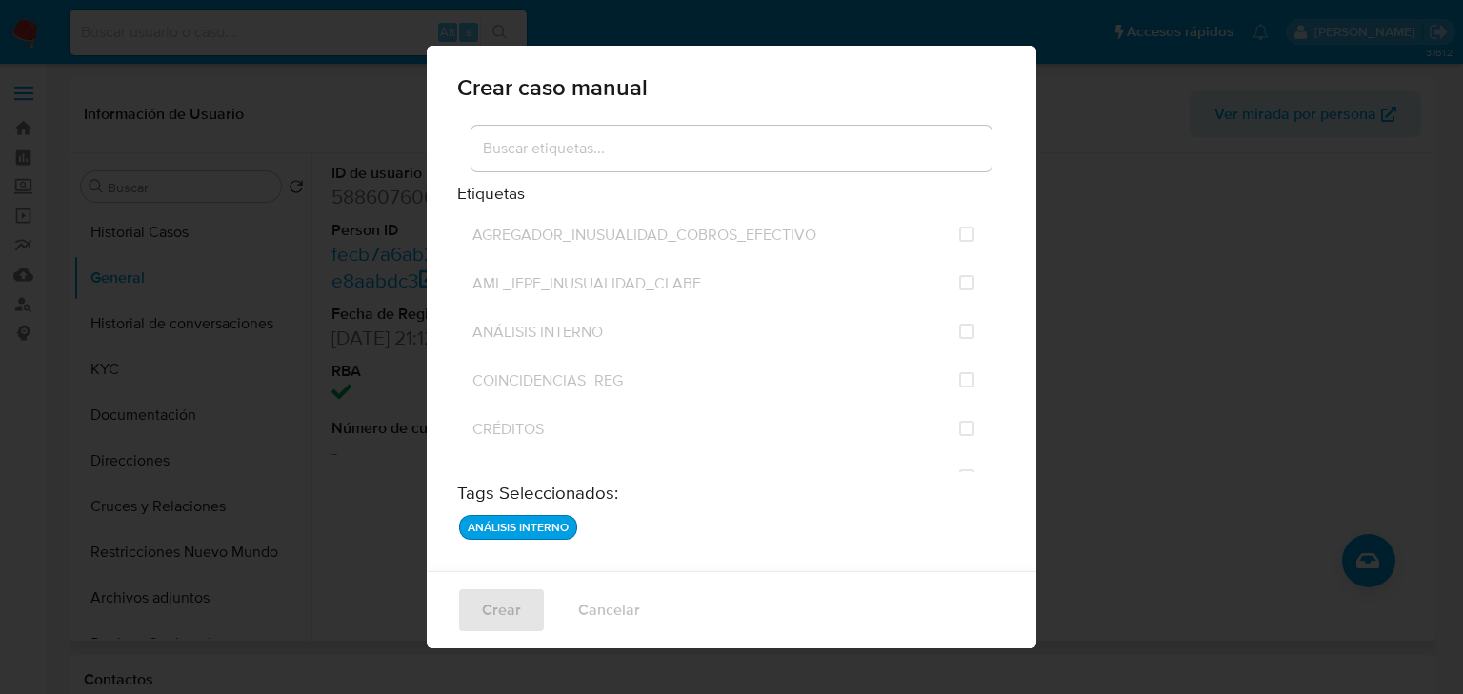
checkbox input "false"
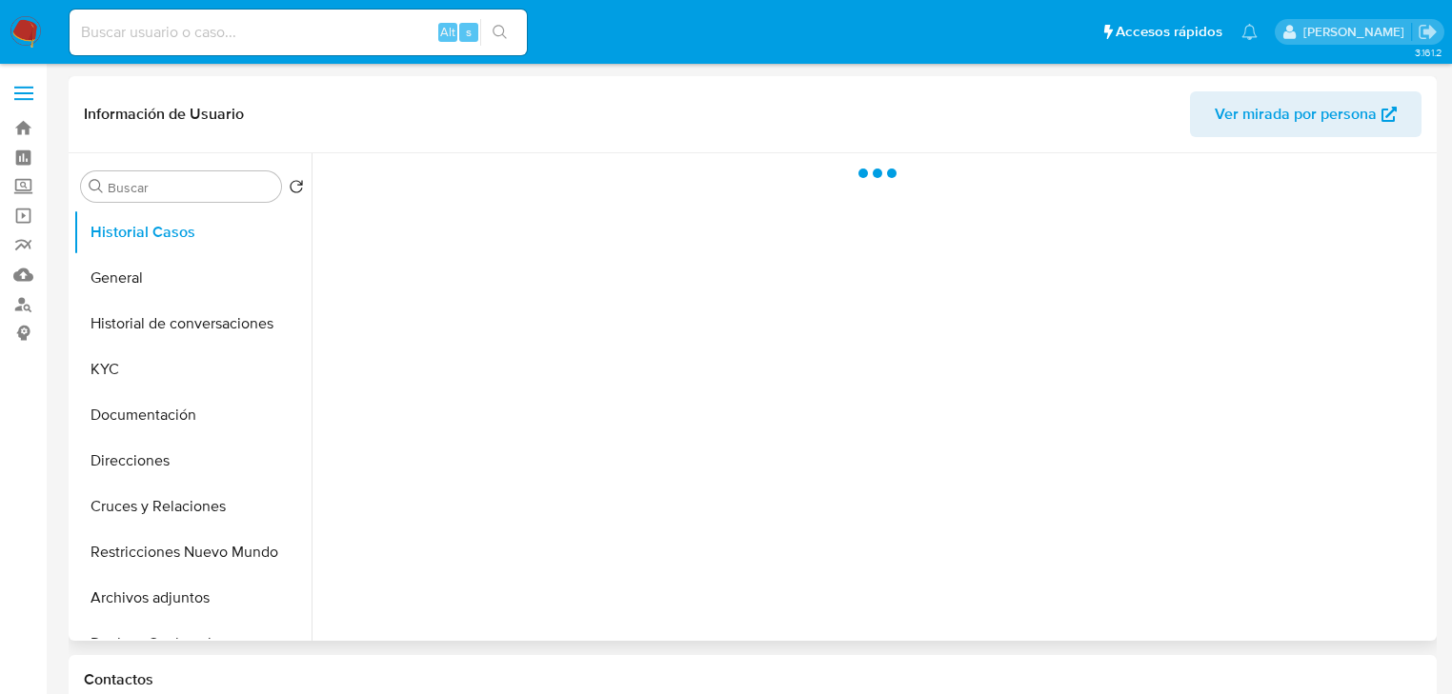
select select "10"
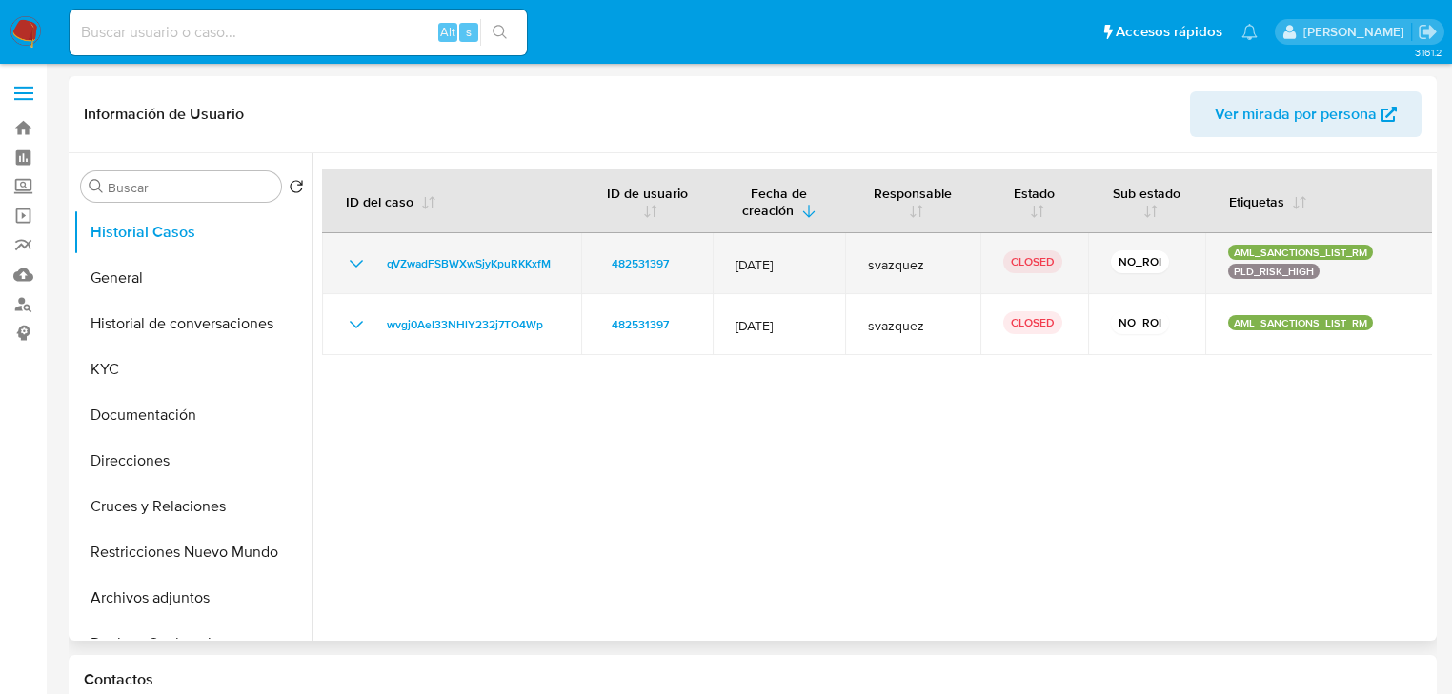
click at [350, 263] on icon "Mostrar/Ocultar" at bounding box center [356, 263] width 23 height 23
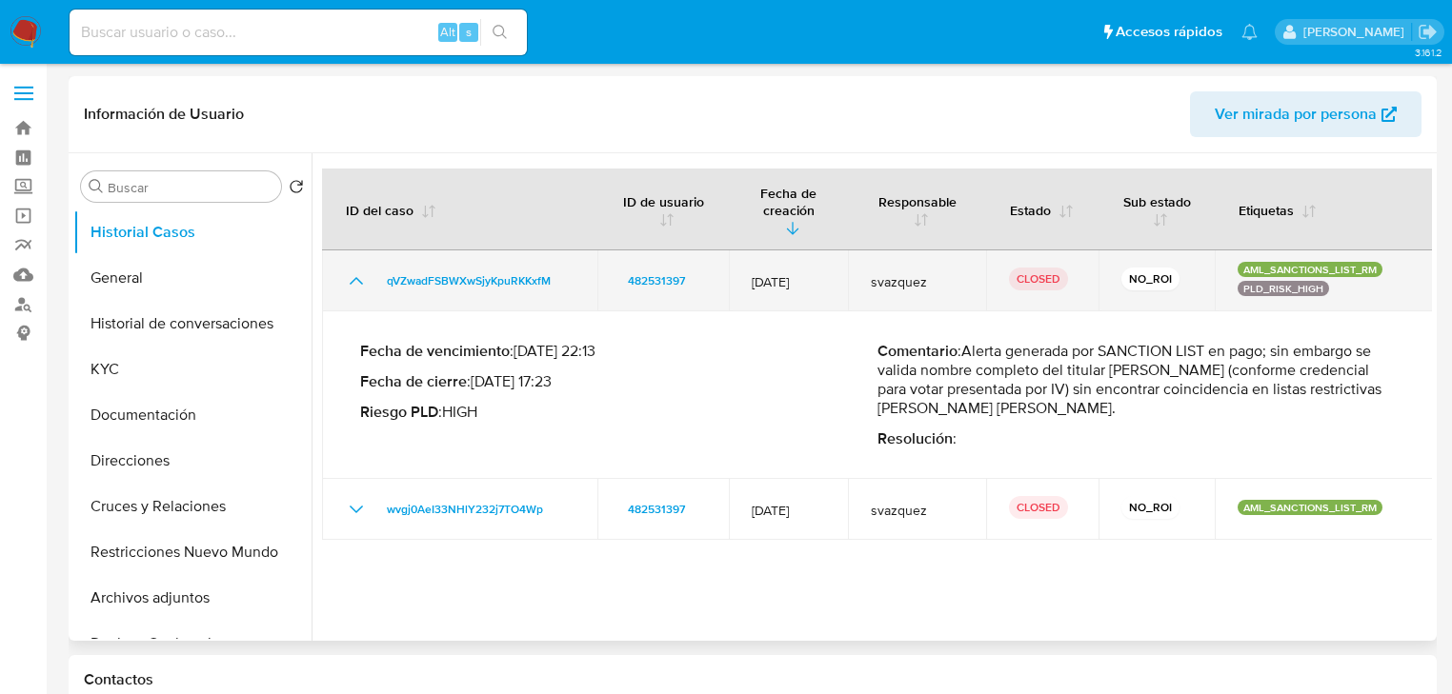
click at [350, 270] on icon "Mostrar/Ocultar" at bounding box center [356, 281] width 23 height 23
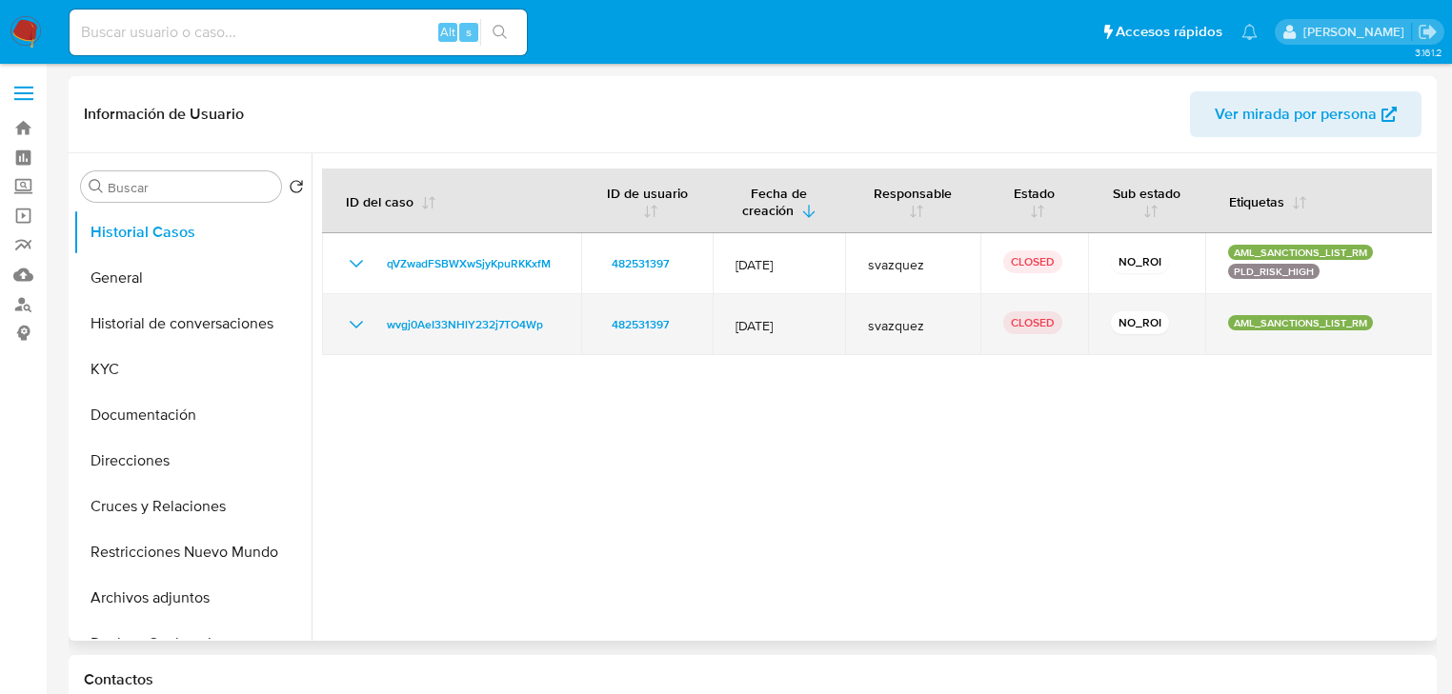
click at [359, 343] on td "wvgj0AeI33NHlY232j7TO4Wp" at bounding box center [451, 324] width 259 height 61
click at [343, 332] on td "wvgj0AeI33NHlY232j7TO4Wp" at bounding box center [451, 324] width 259 height 61
click at [338, 318] on td "wvgj0AeI33NHlY232j7TO4Wp" at bounding box center [451, 324] width 259 height 61
click at [347, 320] on icon "Mostrar/Ocultar" at bounding box center [356, 324] width 23 height 23
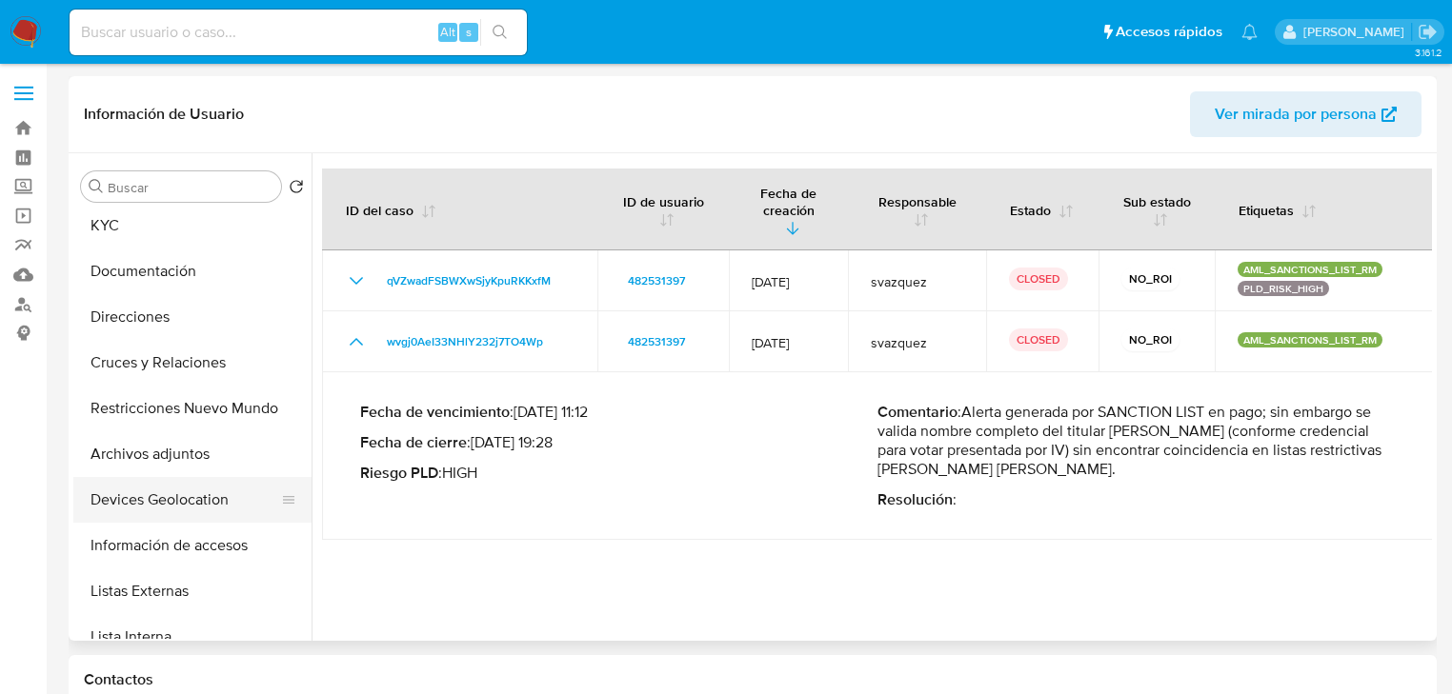
scroll to position [133, 0]
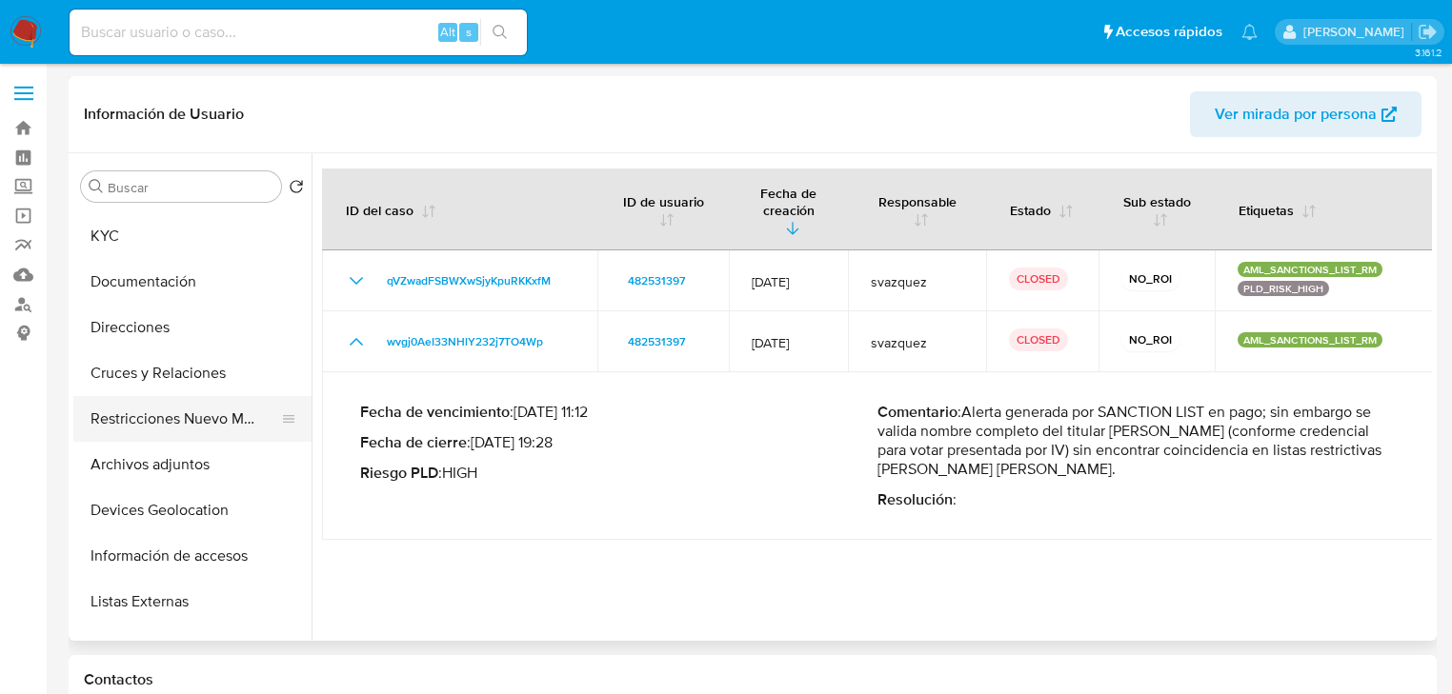
click at [194, 430] on button "Restricciones Nuevo Mundo" at bounding box center [184, 419] width 223 height 46
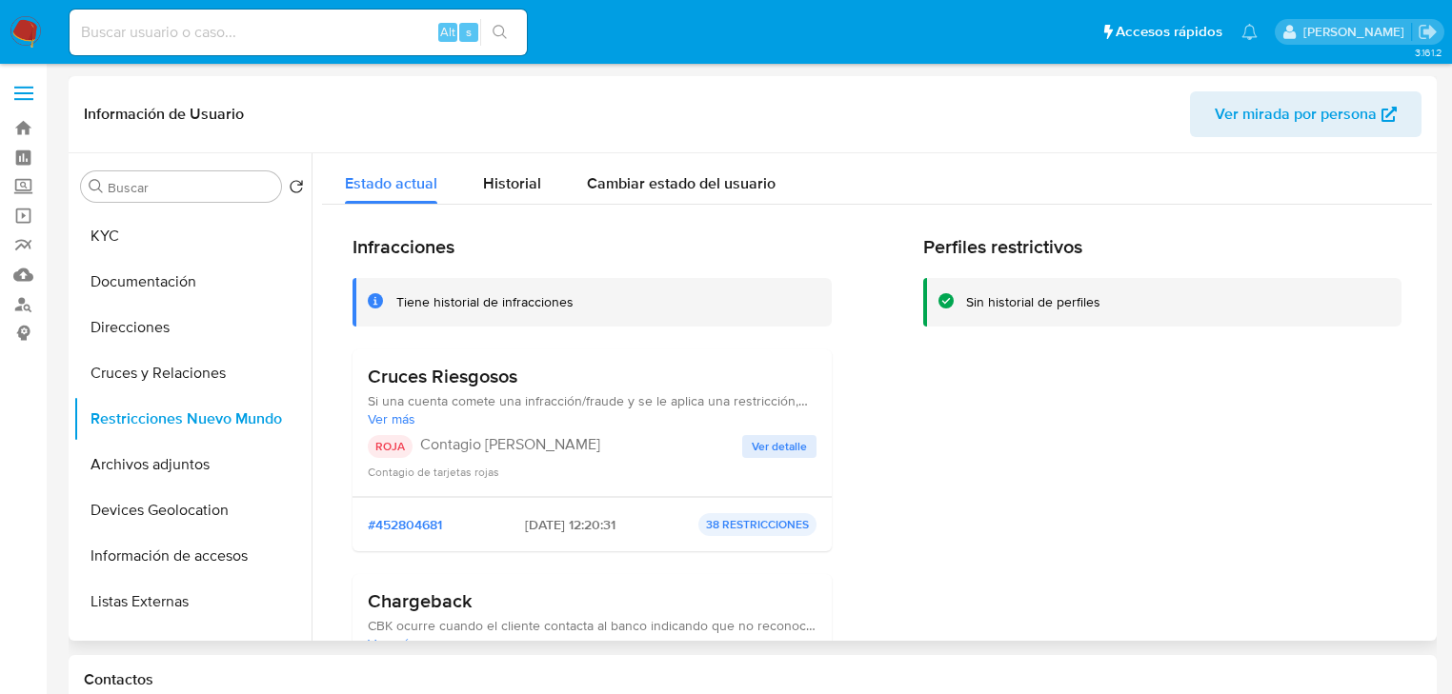
click at [780, 440] on span "Ver detalle" at bounding box center [779, 446] width 55 height 19
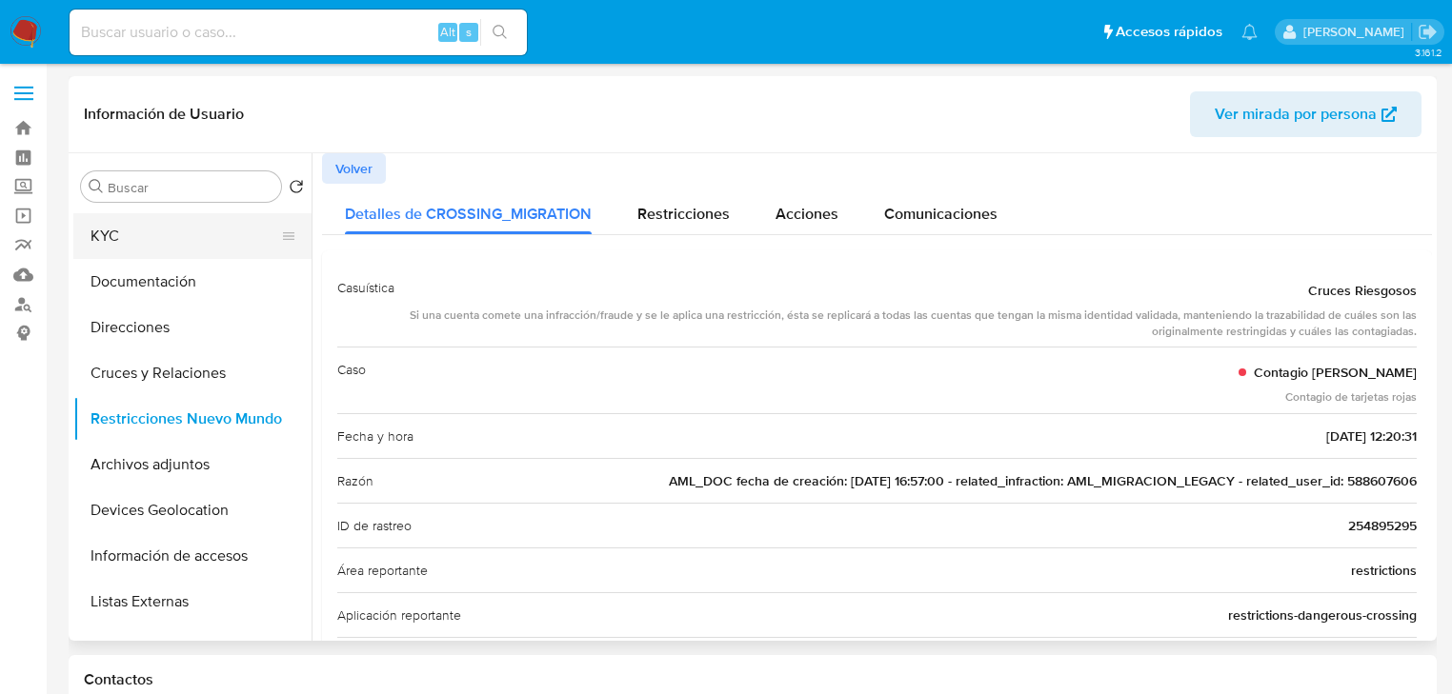
click at [139, 244] on button "KYC" at bounding box center [184, 236] width 223 height 46
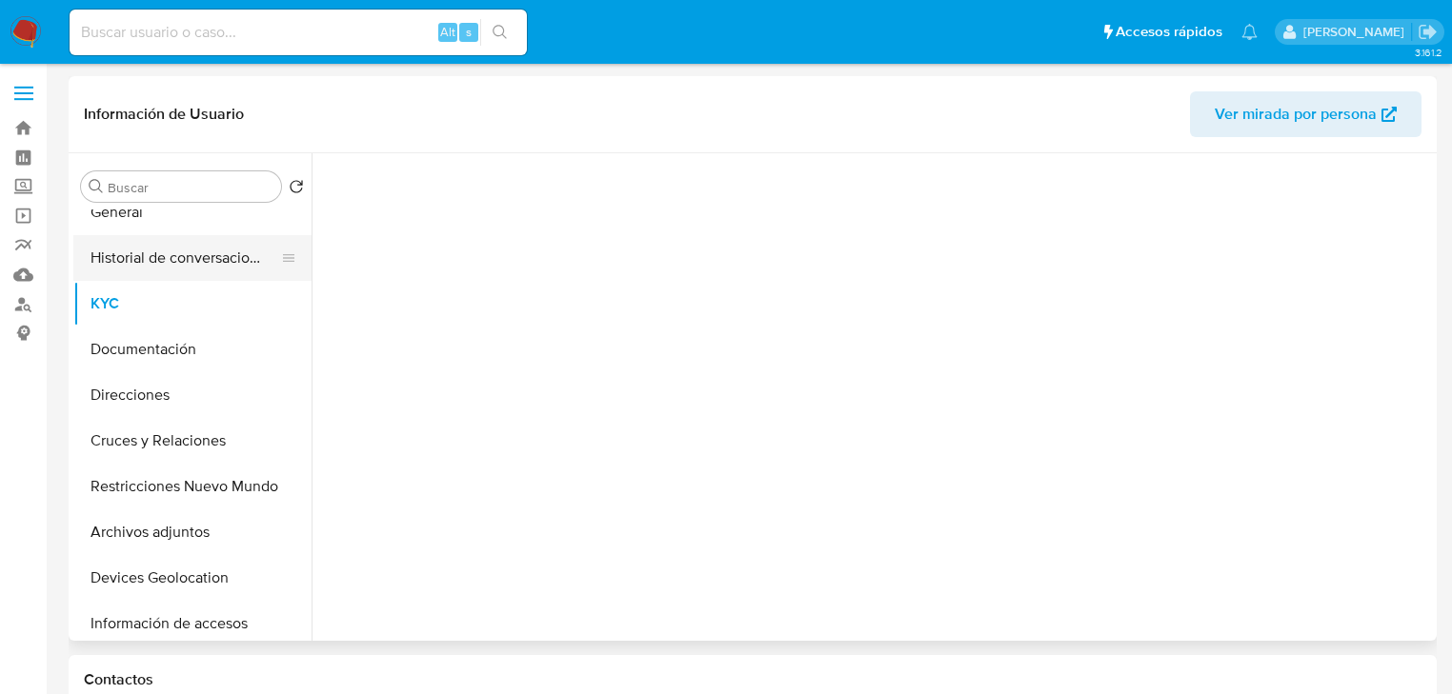
scroll to position [0, 0]
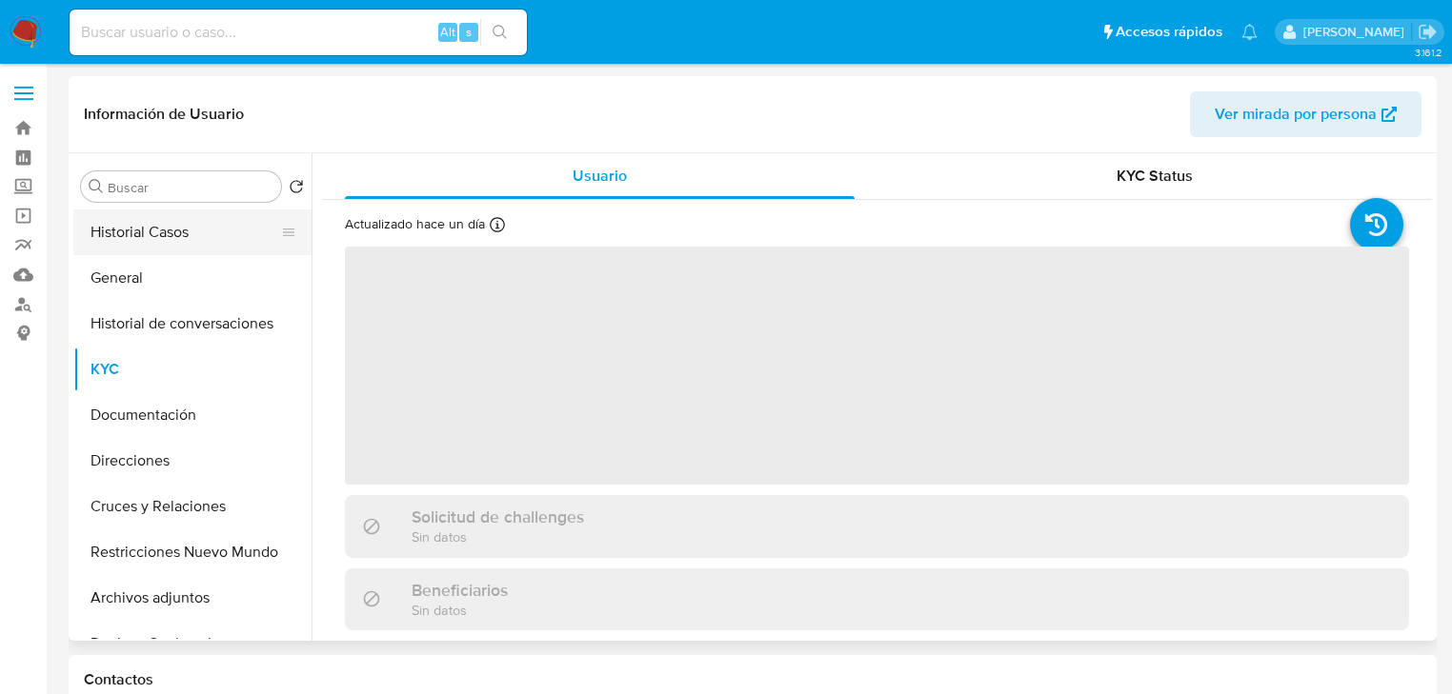
click at [169, 246] on button "Historial Casos" at bounding box center [184, 233] width 223 height 46
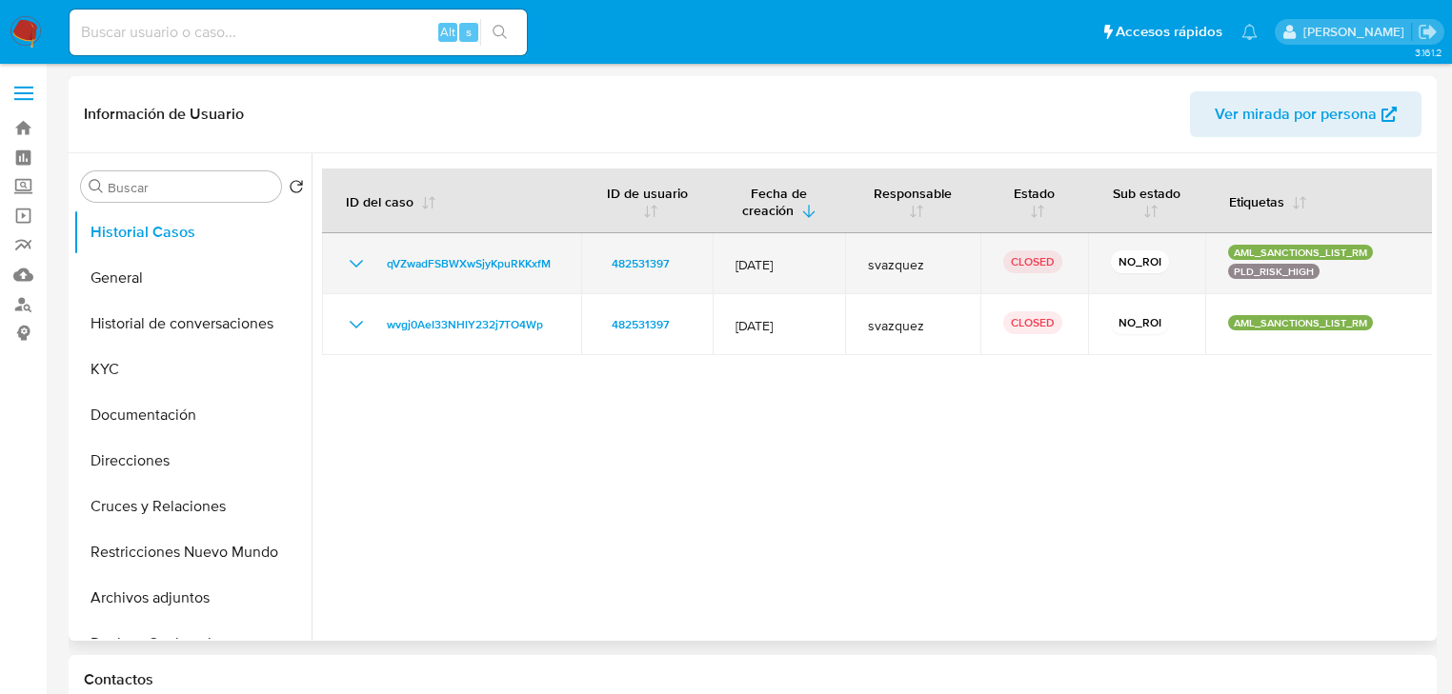
click at [353, 261] on icon "Mostrar/Ocultar" at bounding box center [356, 263] width 23 height 23
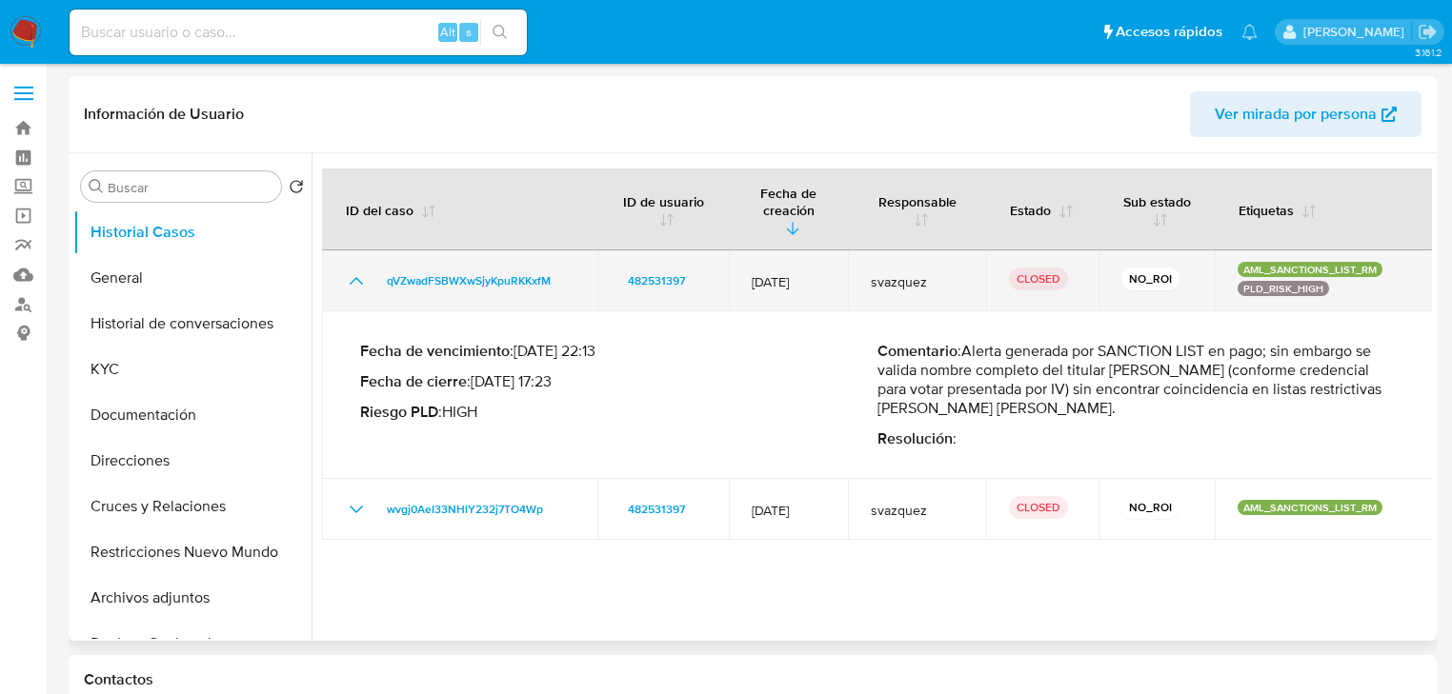
click at [353, 270] on icon "Mostrar/Ocultar" at bounding box center [356, 281] width 23 height 23
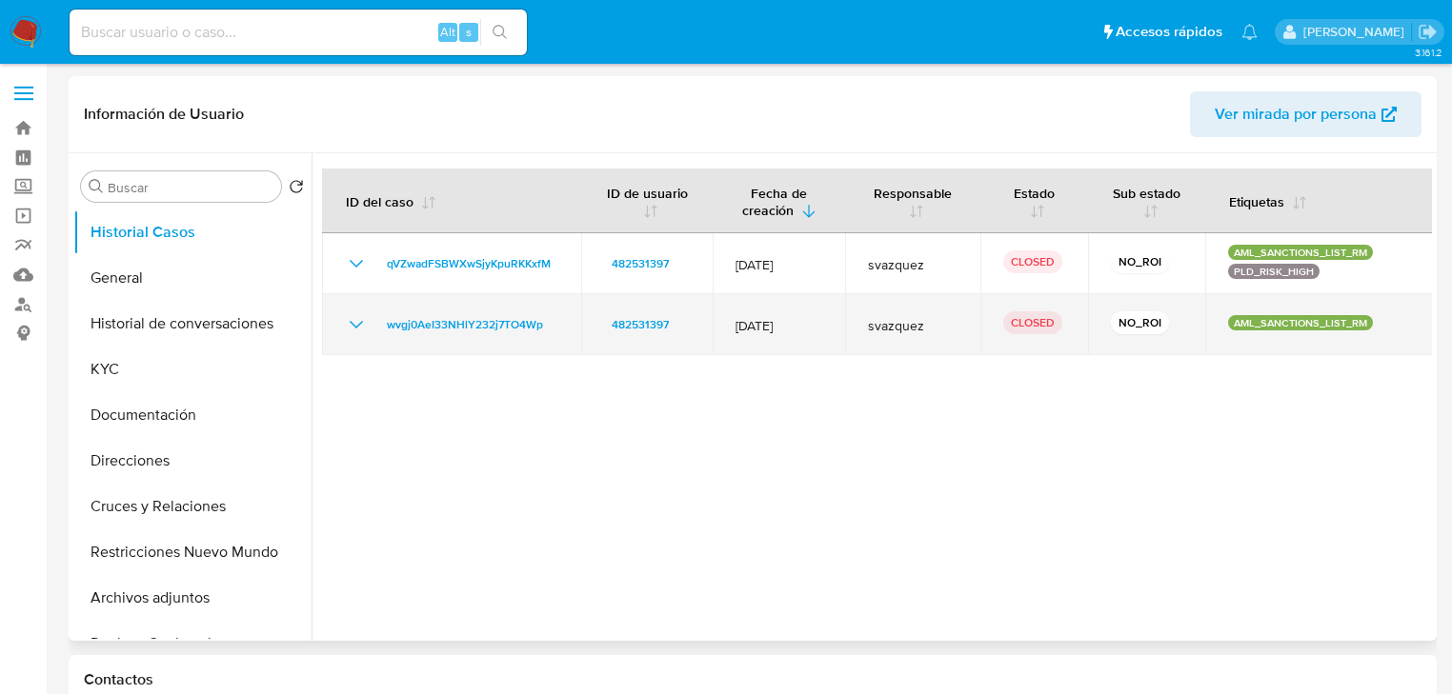
click at [358, 319] on icon "Mostrar/Ocultar" at bounding box center [356, 324] width 23 height 23
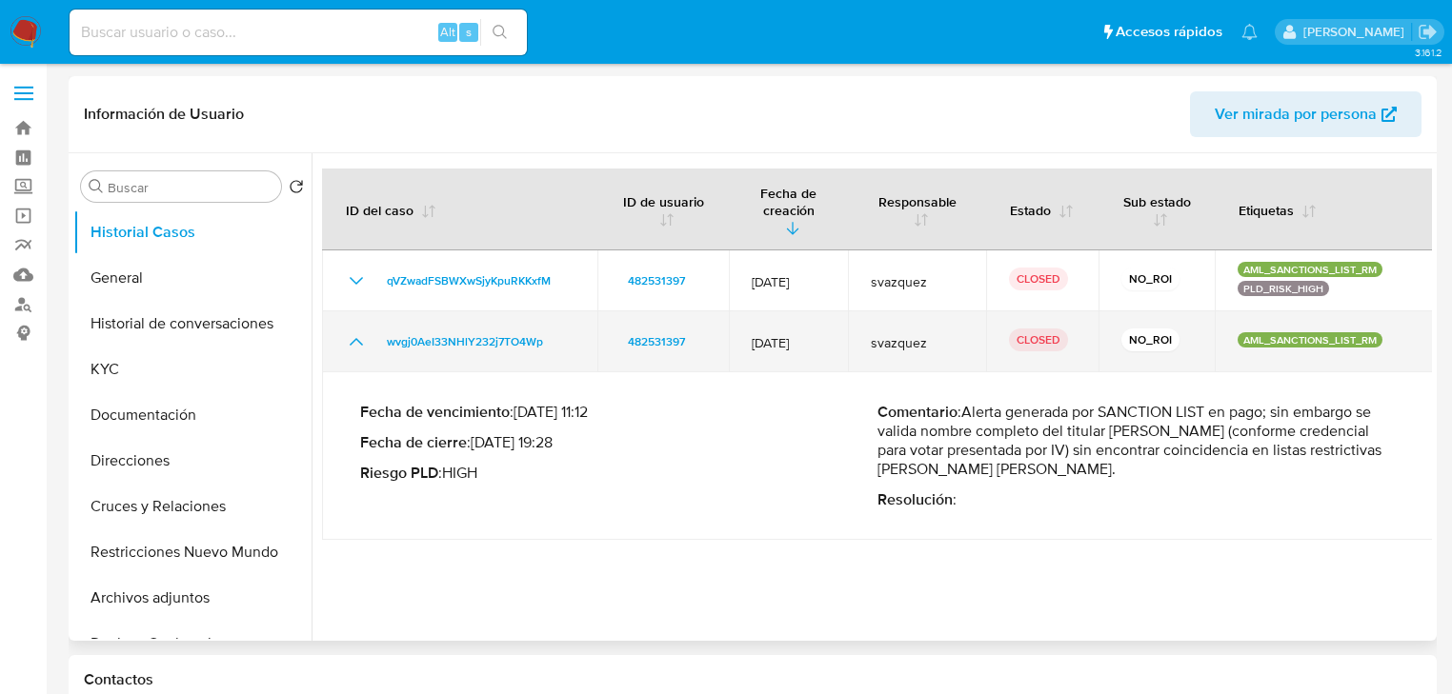
click at [358, 331] on icon "Mostrar/Ocultar" at bounding box center [356, 342] width 23 height 23
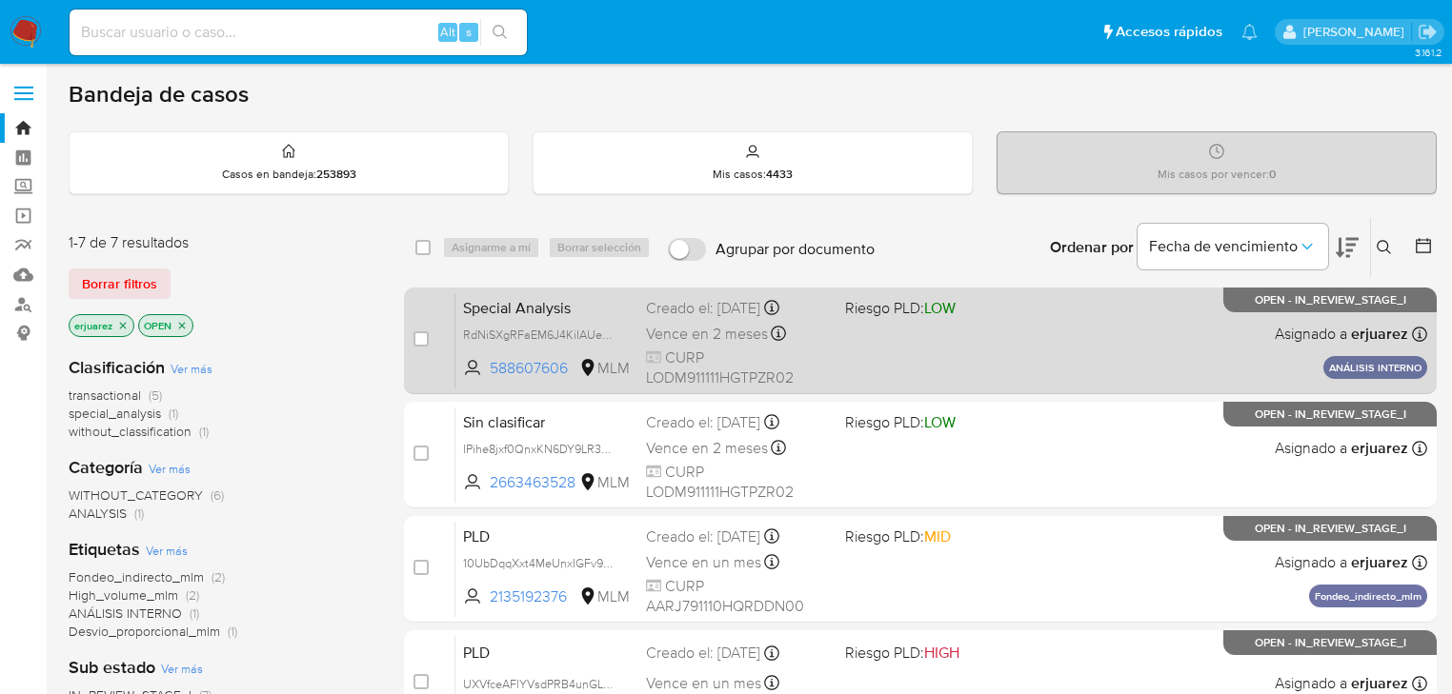
click at [865, 332] on span at bounding box center [937, 334] width 184 height 4
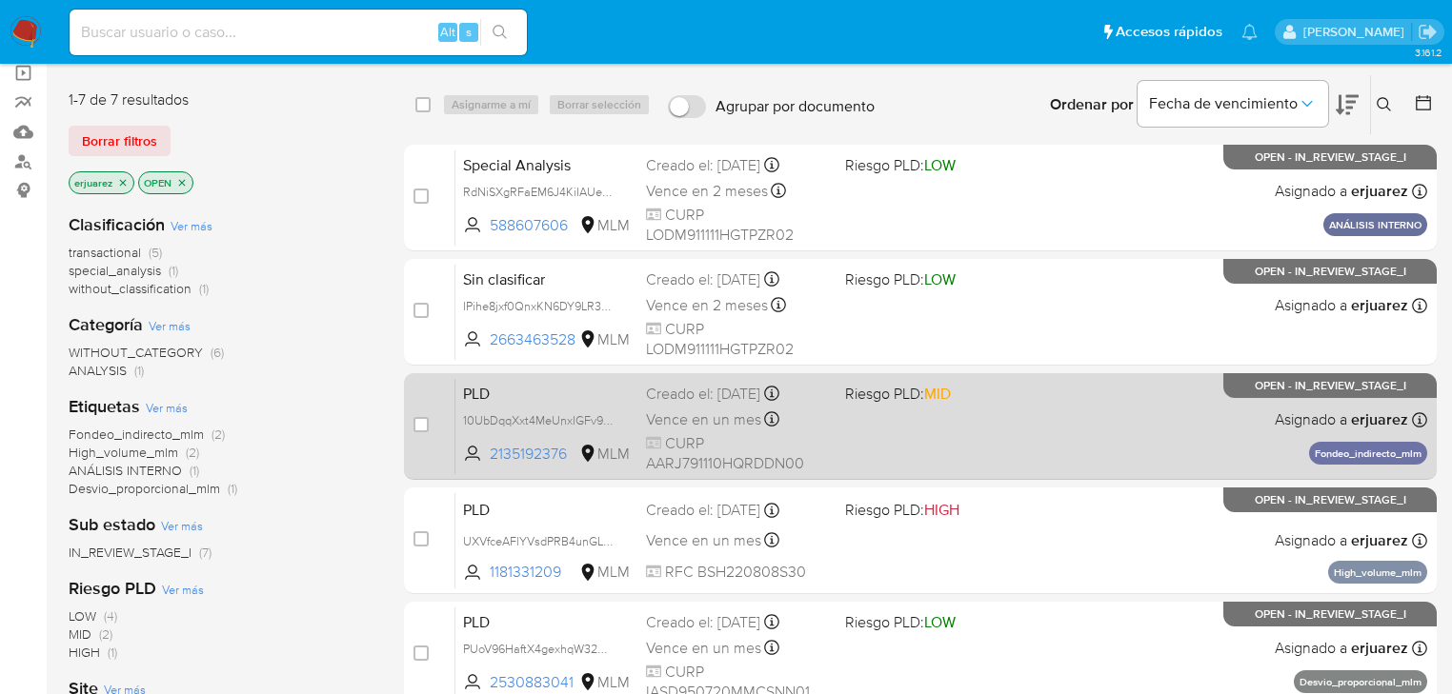
scroll to position [152, 0]
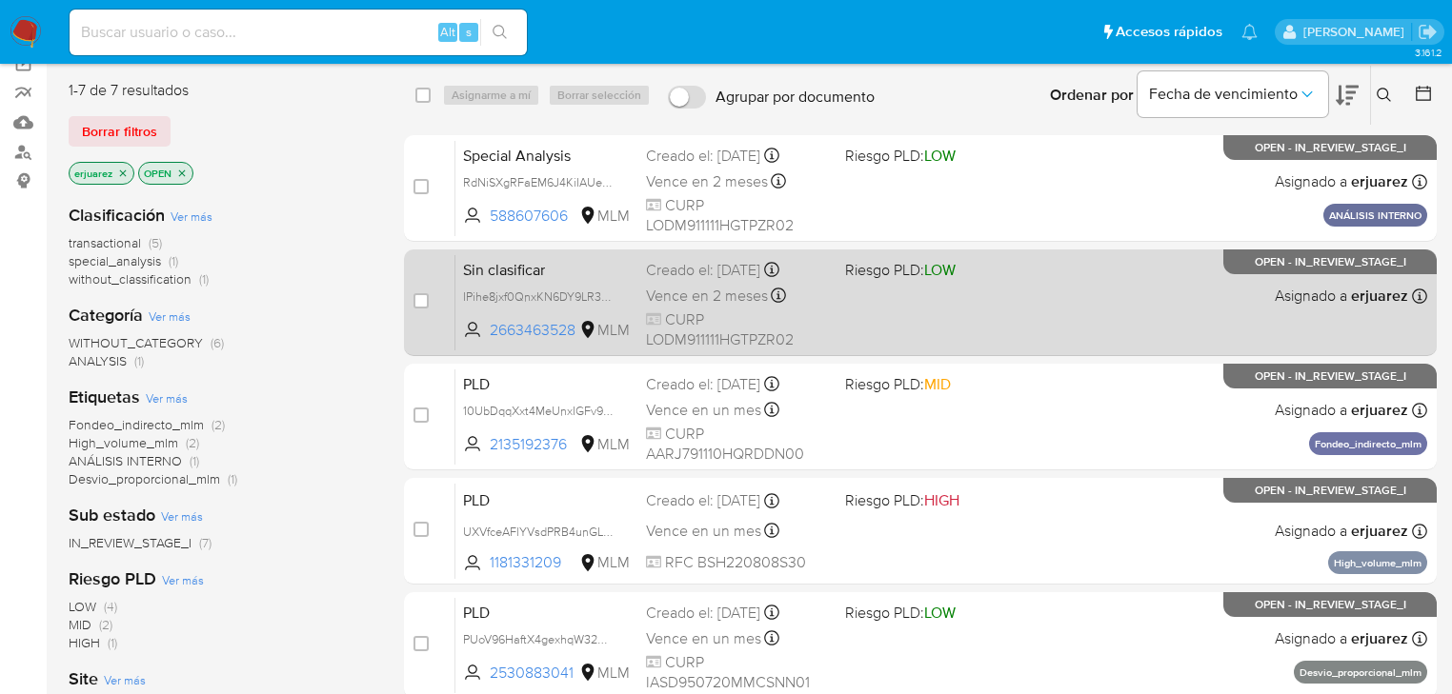
click at [749, 327] on span "CURP LODM911111HGTPZR02" at bounding box center [738, 330] width 184 height 41
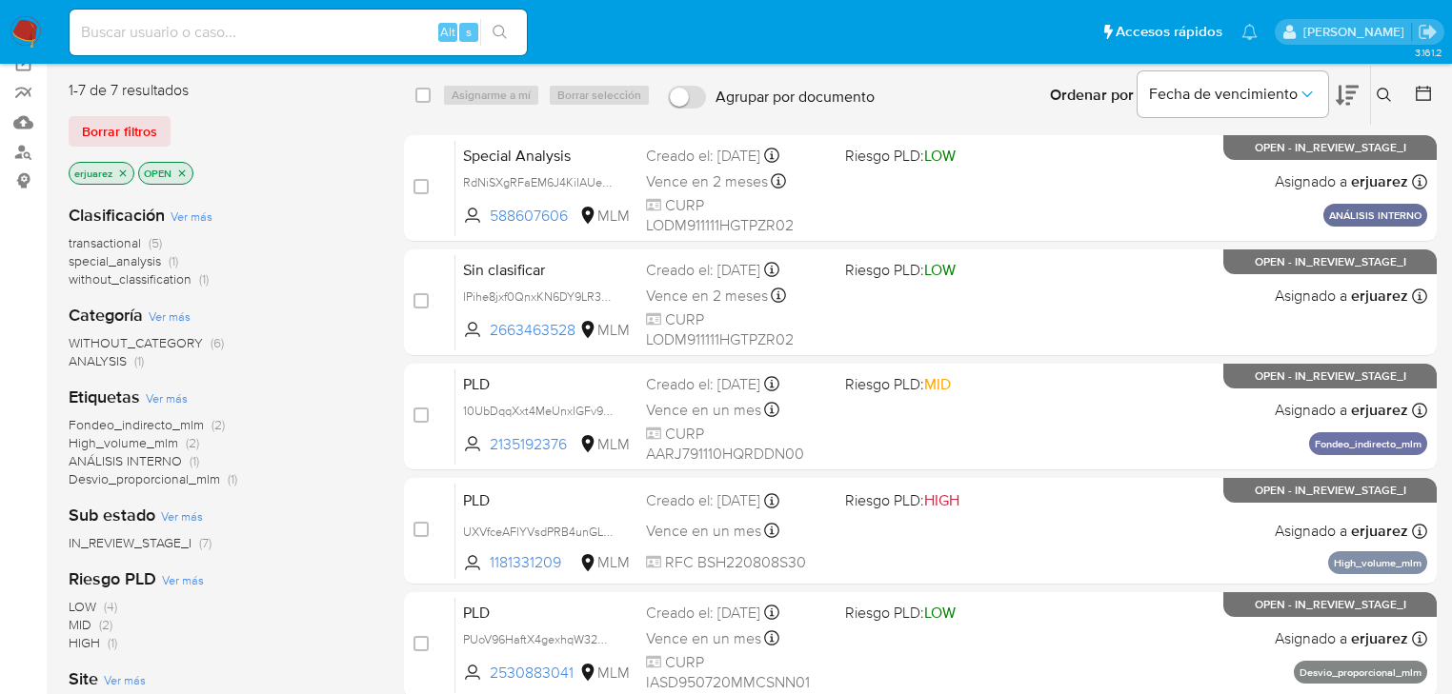
click at [30, 32] on img at bounding box center [26, 32] width 32 height 32
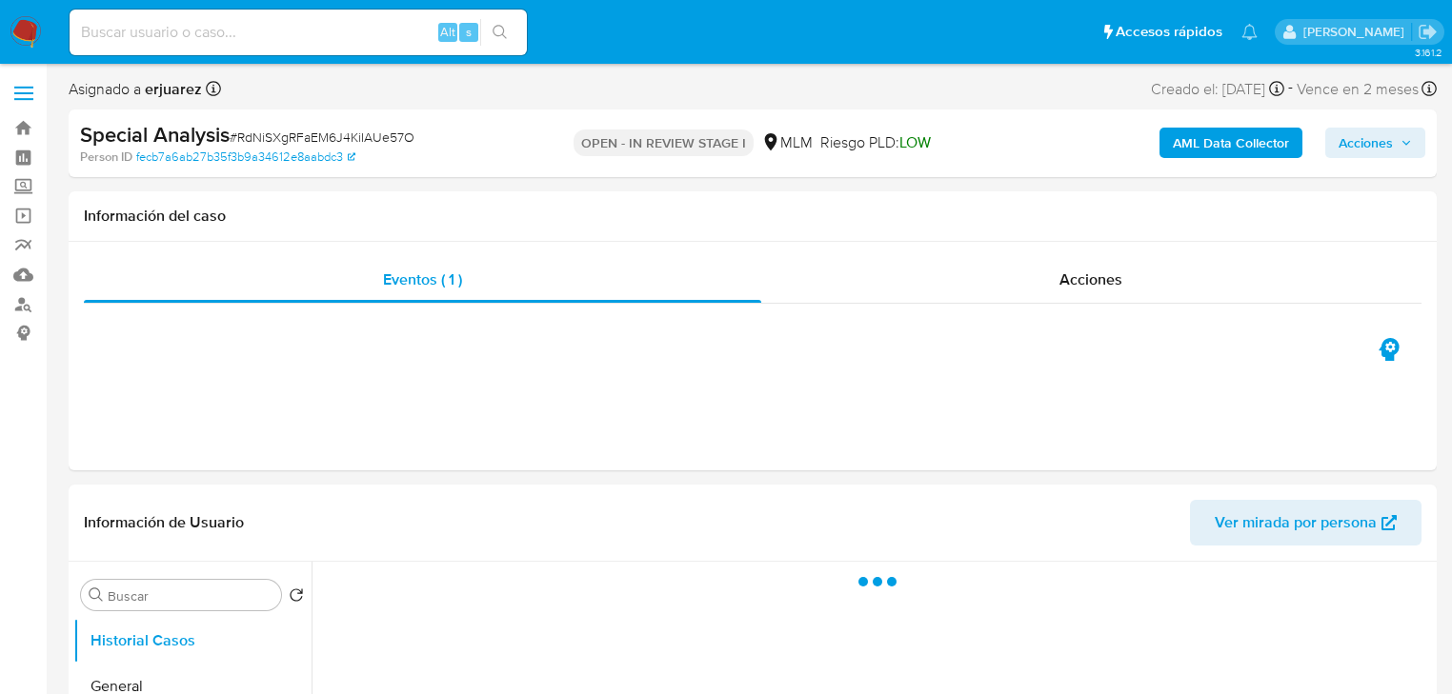
select select "10"
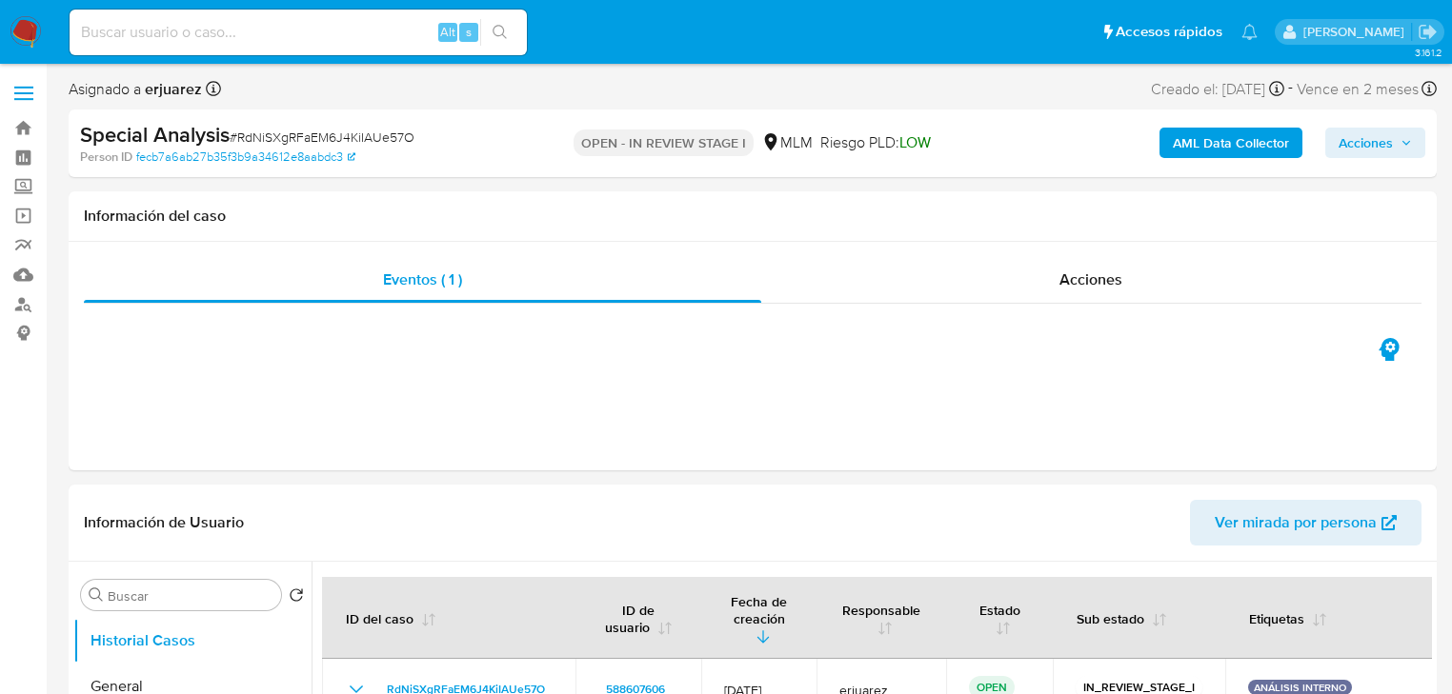
click at [1365, 148] on span "Acciones" at bounding box center [1365, 143] width 54 height 30
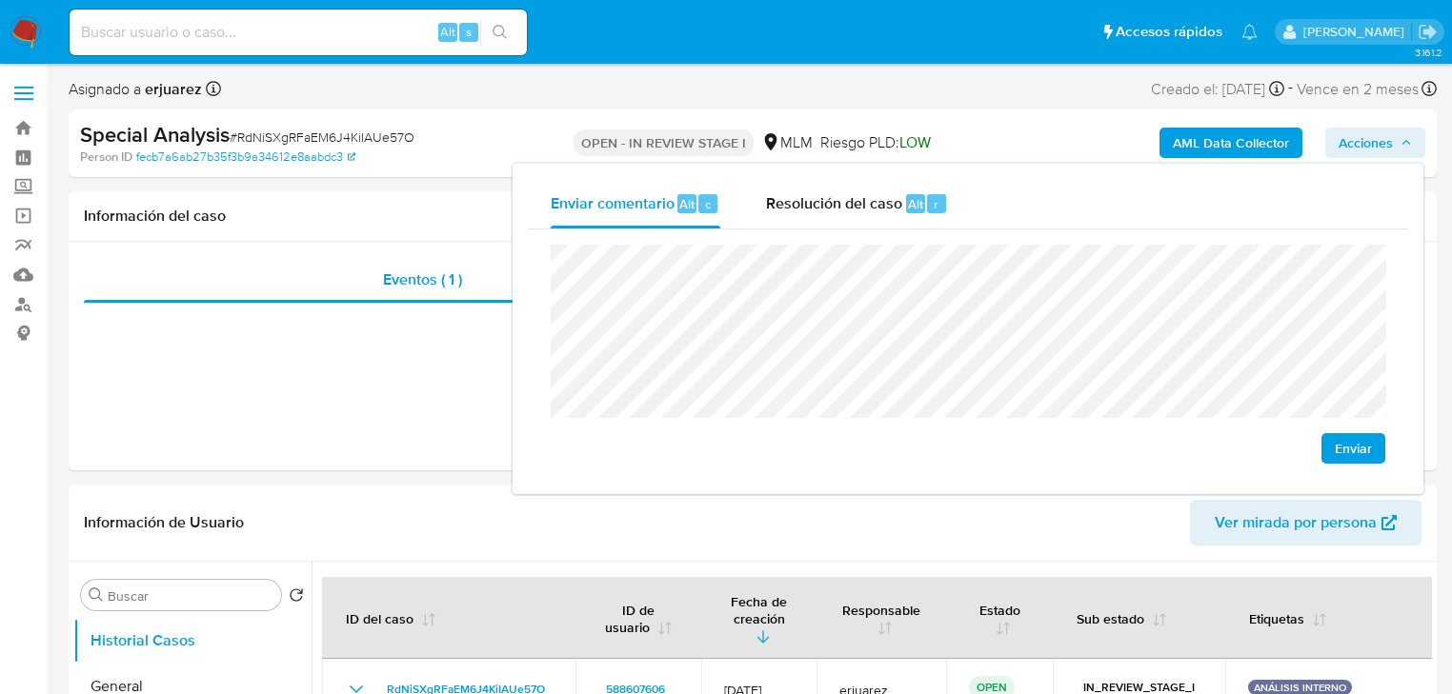
click at [1335, 449] on span "Enviar" at bounding box center [1353, 448] width 37 height 27
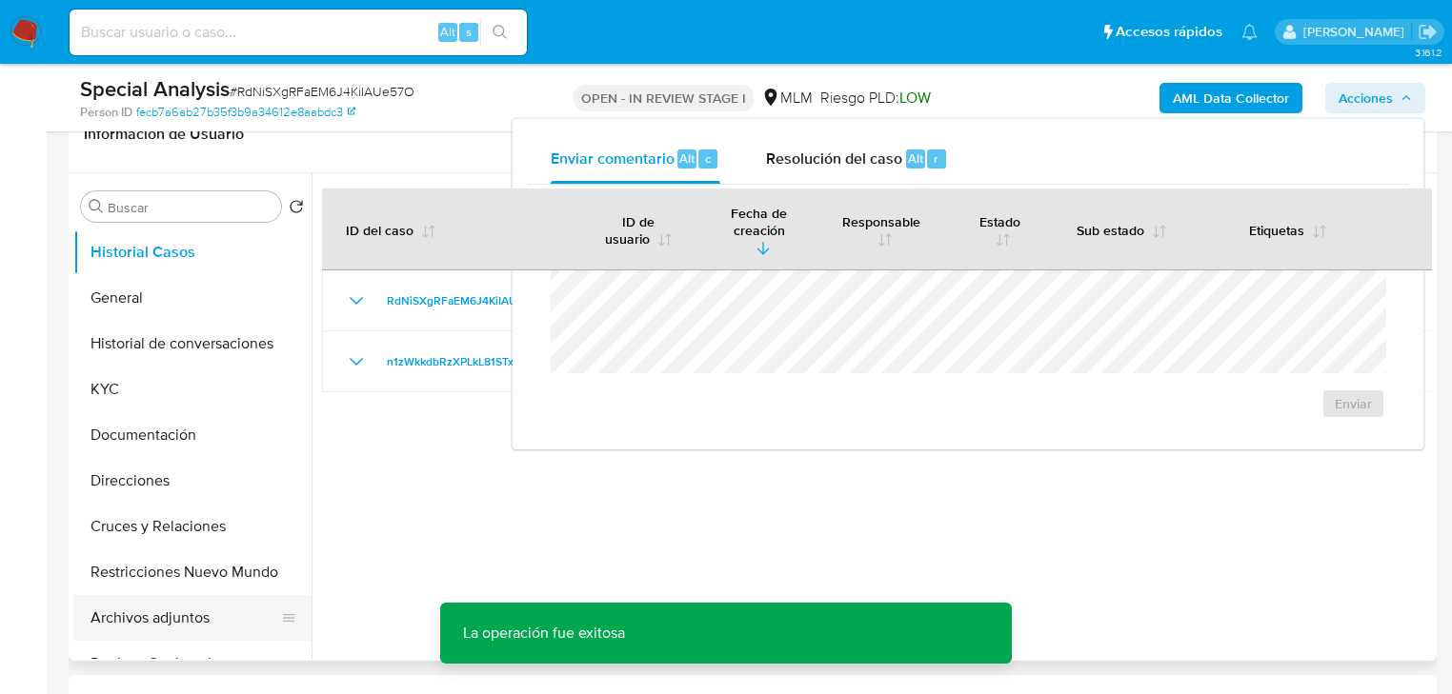
scroll to position [457, 0]
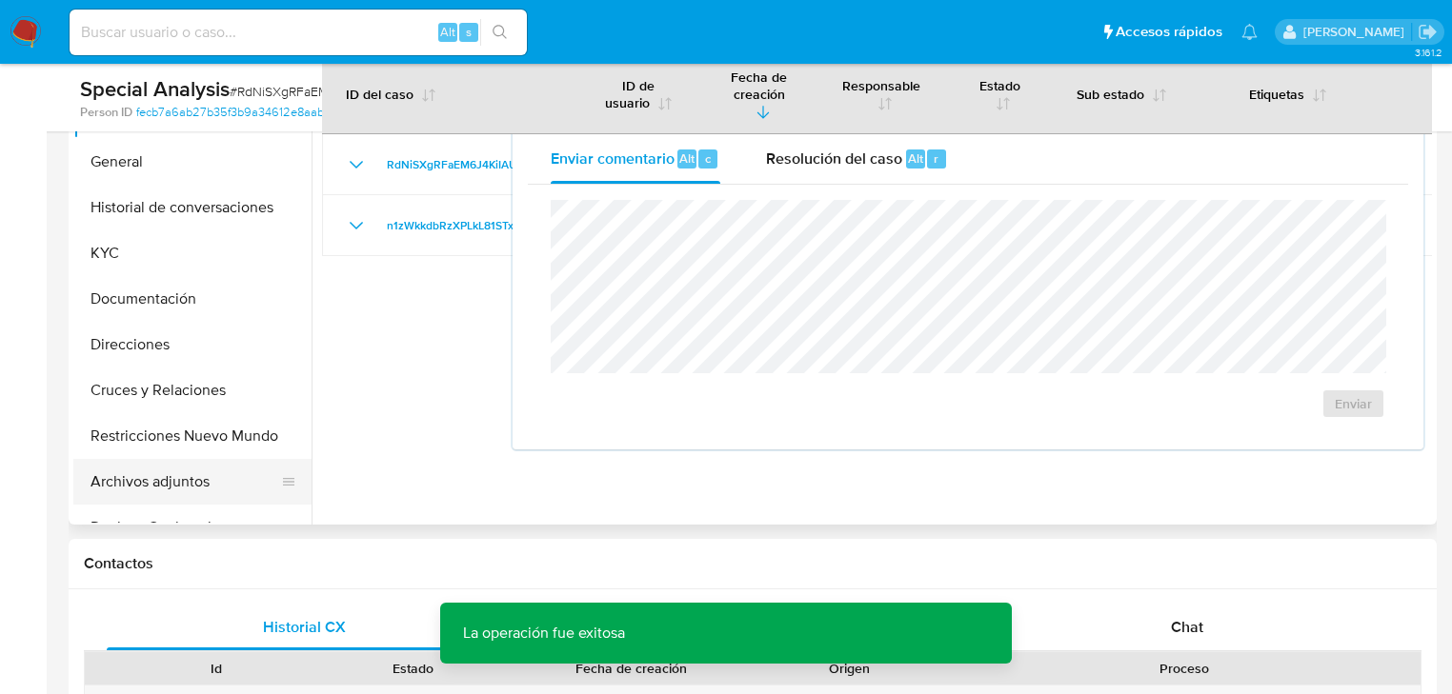
click at [179, 477] on button "Archivos adjuntos" at bounding box center [184, 482] width 223 height 46
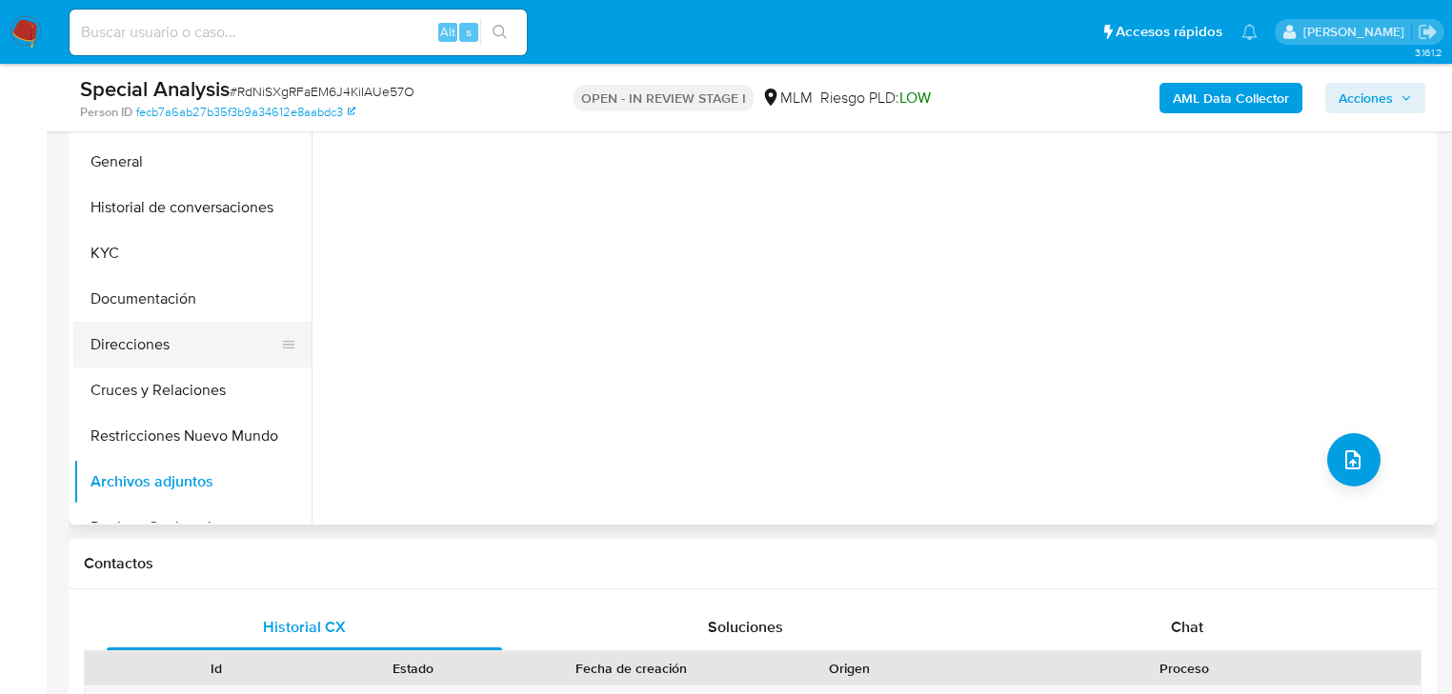
drag, startPoint x: 167, startPoint y: 324, endPoint x: 171, endPoint y: 358, distance: 34.6
click at [167, 324] on button "Direcciones" at bounding box center [184, 345] width 223 height 46
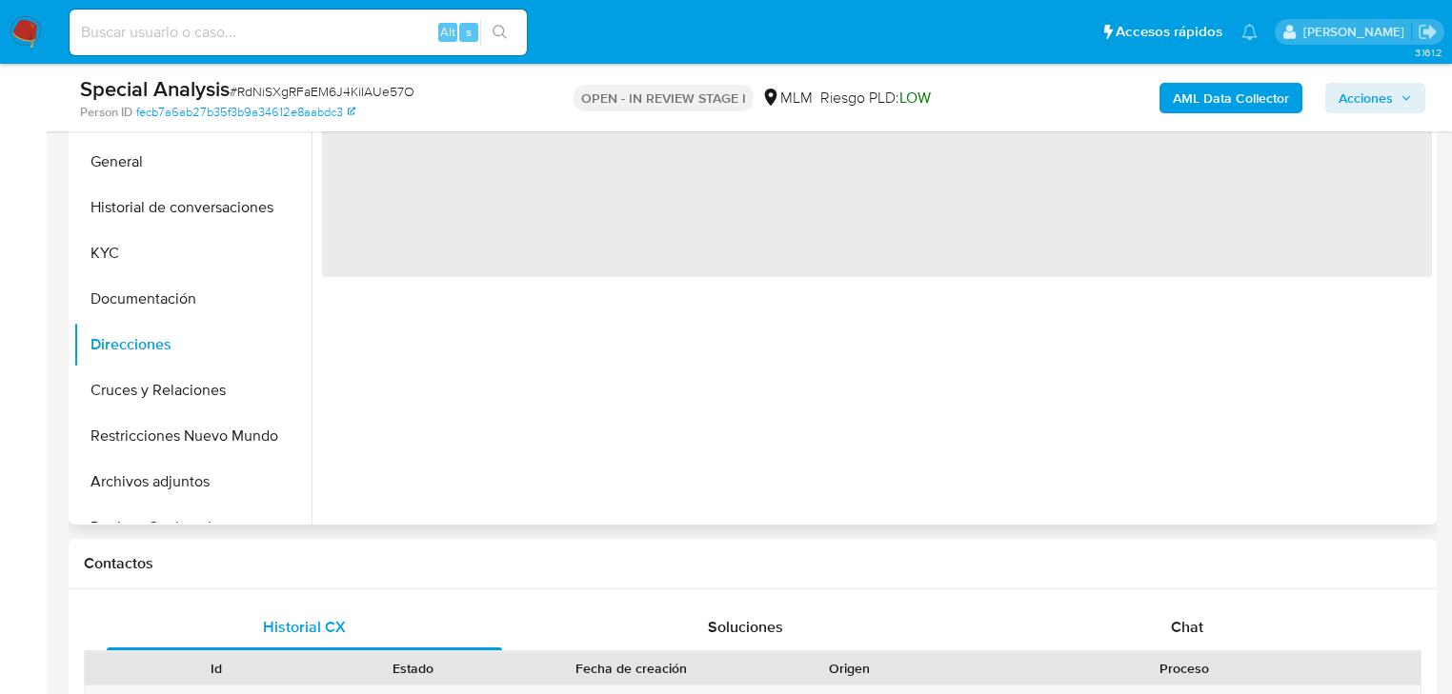
drag, startPoint x: 185, startPoint y: 472, endPoint x: 604, endPoint y: 331, distance: 442.5
click at [186, 475] on button "Archivos adjuntos" at bounding box center [192, 482] width 238 height 46
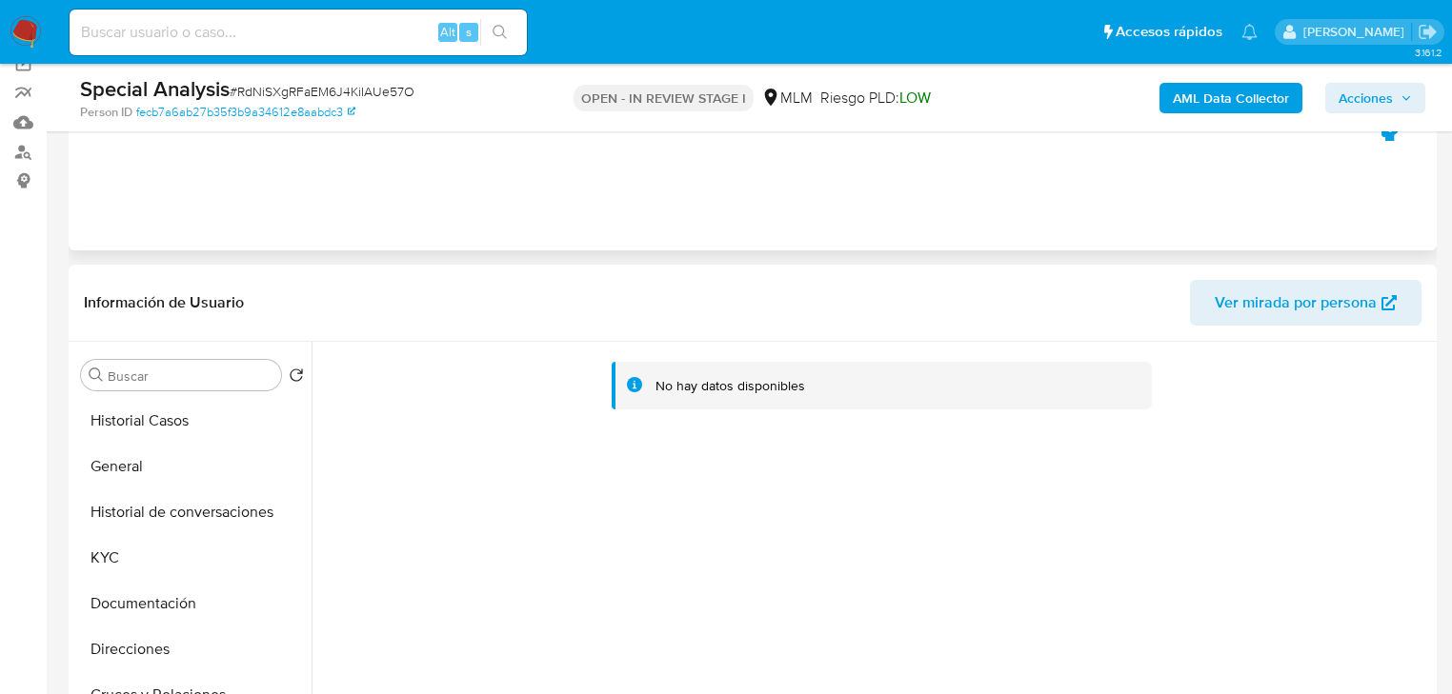
scroll to position [0, 0]
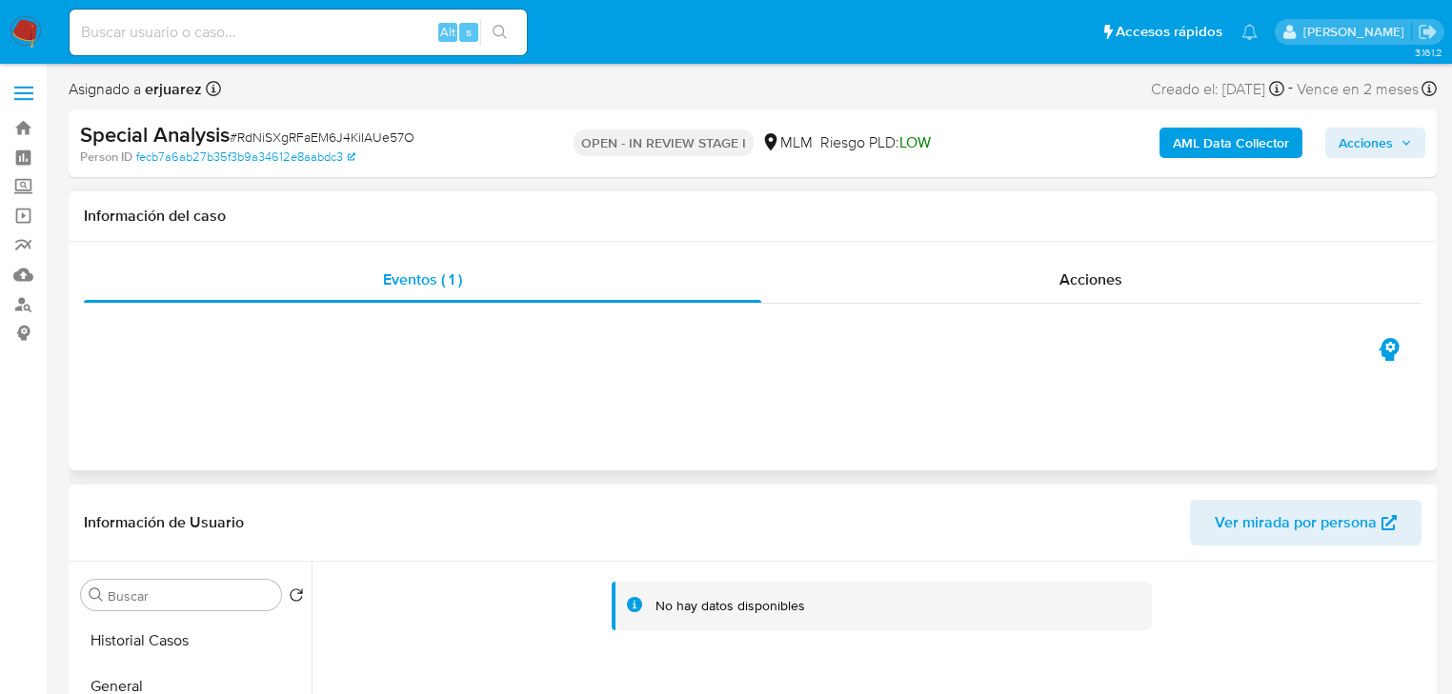
click at [1029, 255] on div "Eventos ( 1 ) Acciones" at bounding box center [753, 356] width 1368 height 229
click at [1030, 267] on div "Acciones" at bounding box center [1091, 280] width 661 height 46
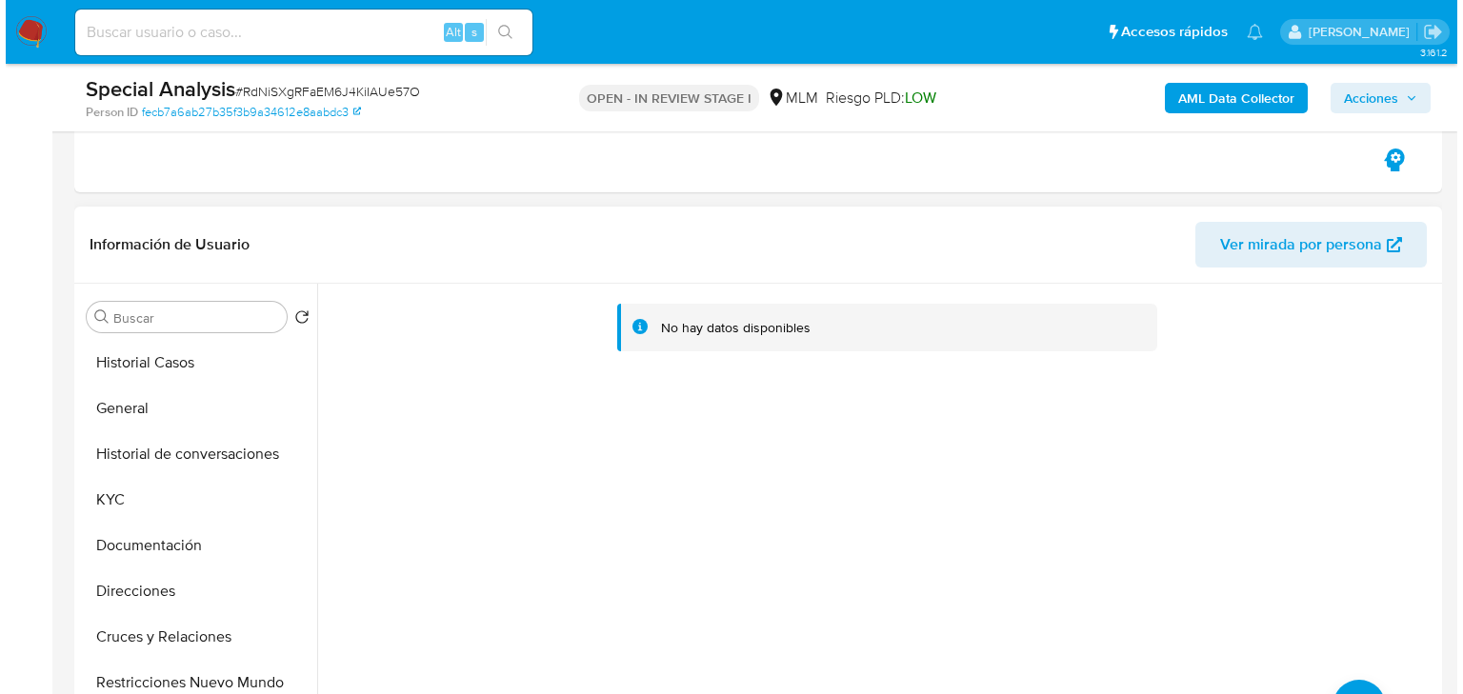
scroll to position [457, 0]
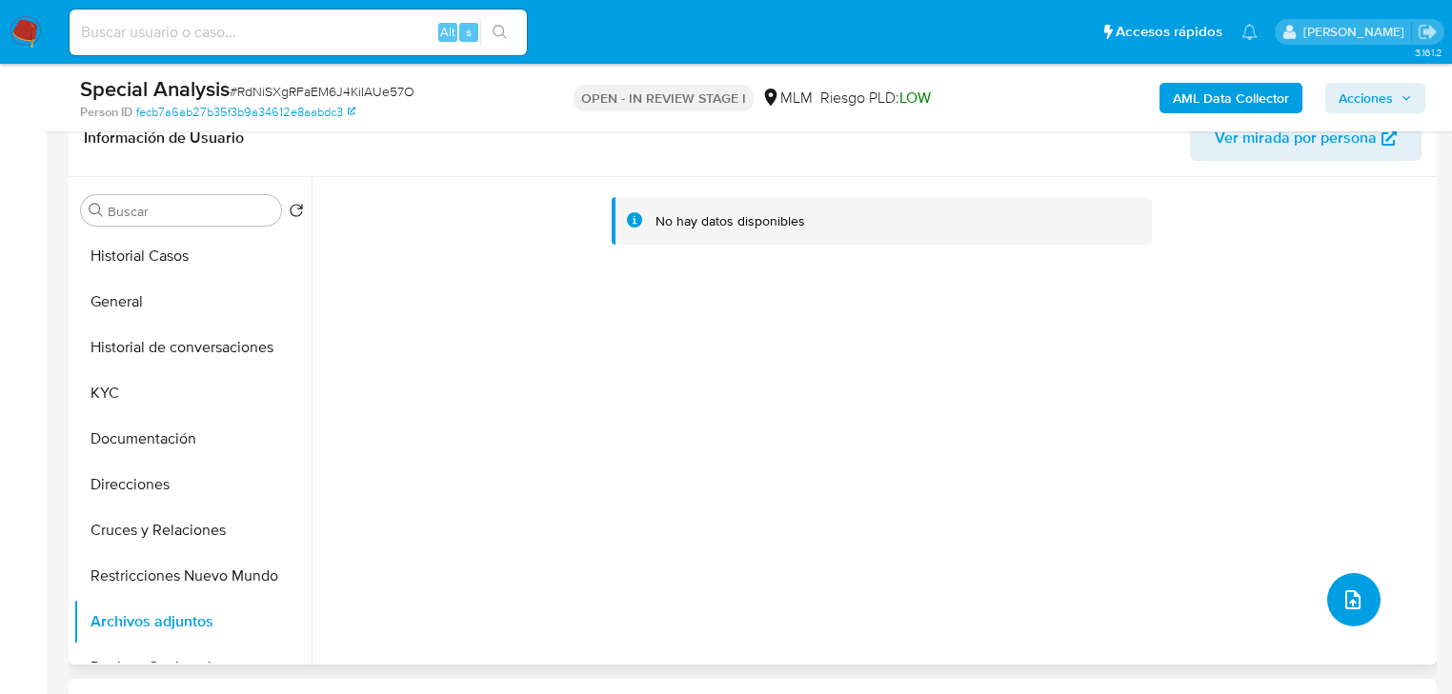
click at [1329, 580] on button "upload-file" at bounding box center [1353, 599] width 53 height 53
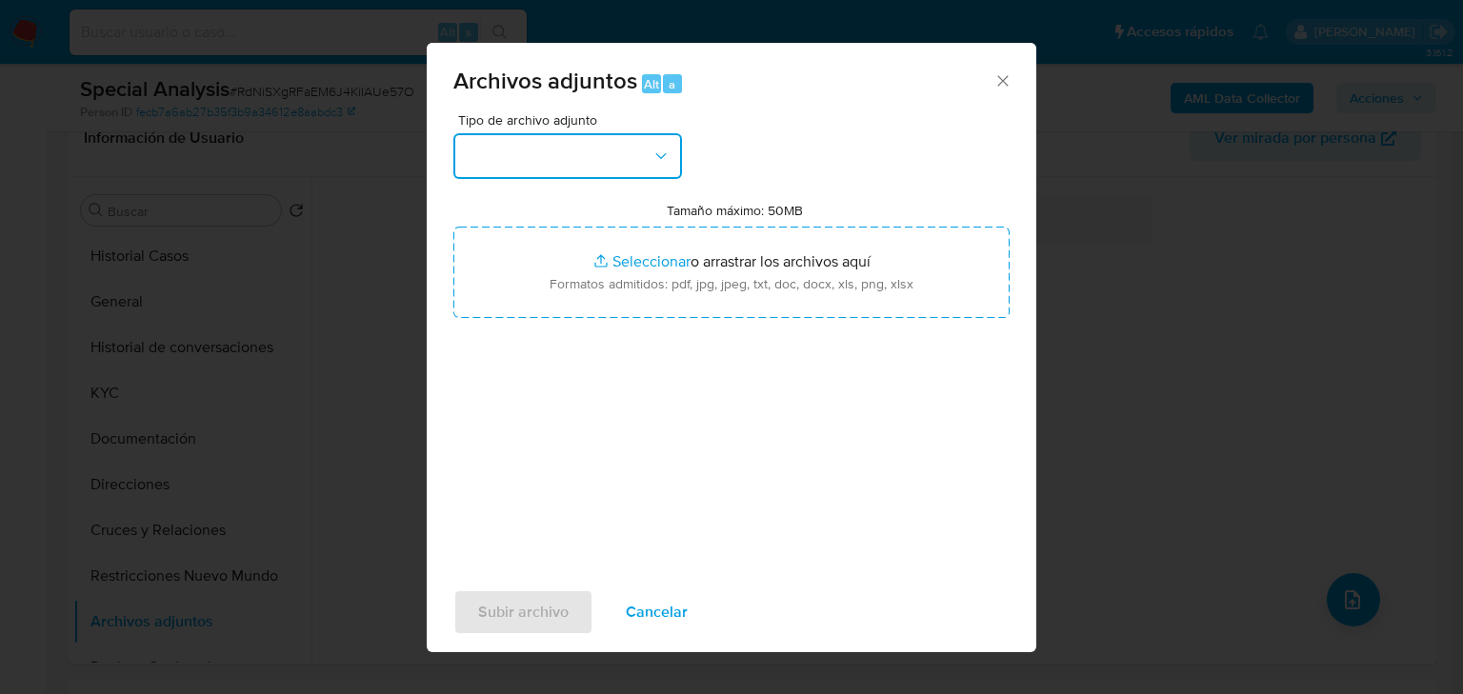
drag, startPoint x: 587, startPoint y: 175, endPoint x: 575, endPoint y: 161, distance: 18.3
click at [583, 170] on button "button" at bounding box center [567, 156] width 229 height 46
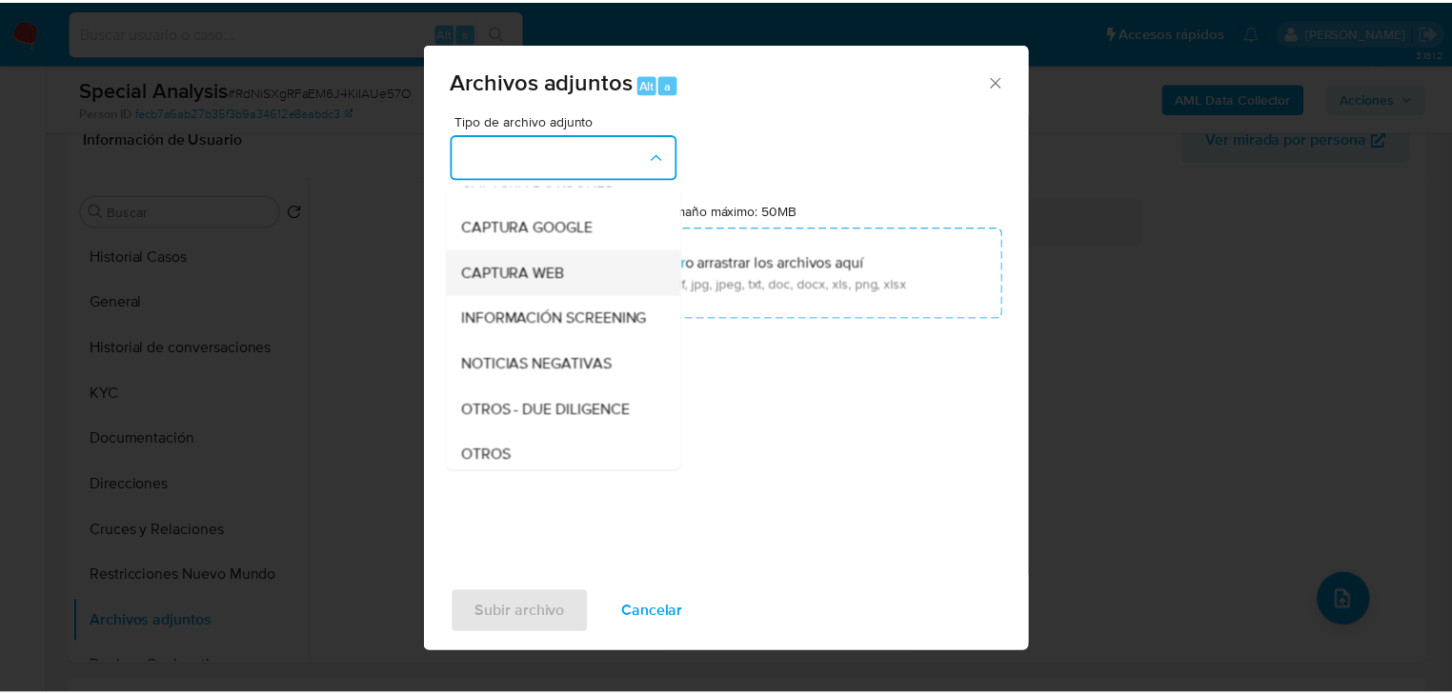
scroll to position [152, 0]
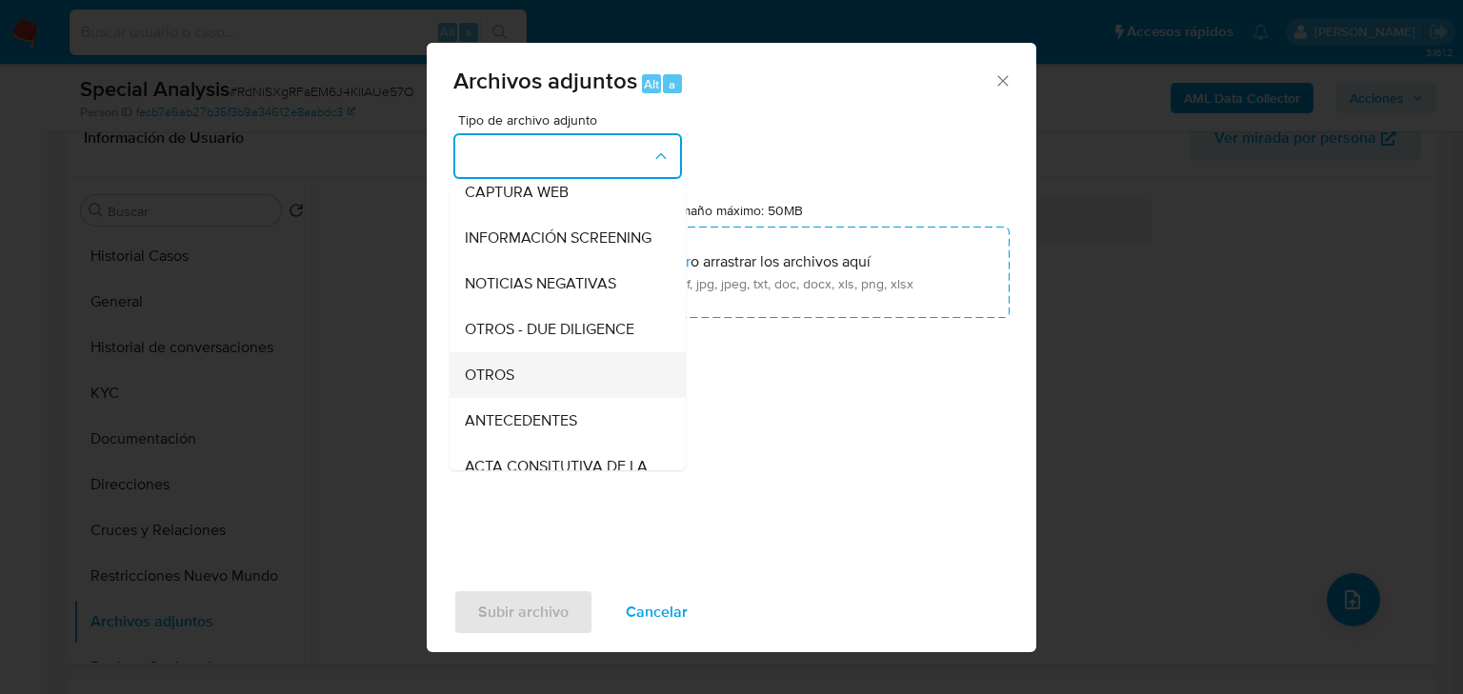
click at [503, 385] on span "OTROS" at bounding box center [490, 375] width 50 height 19
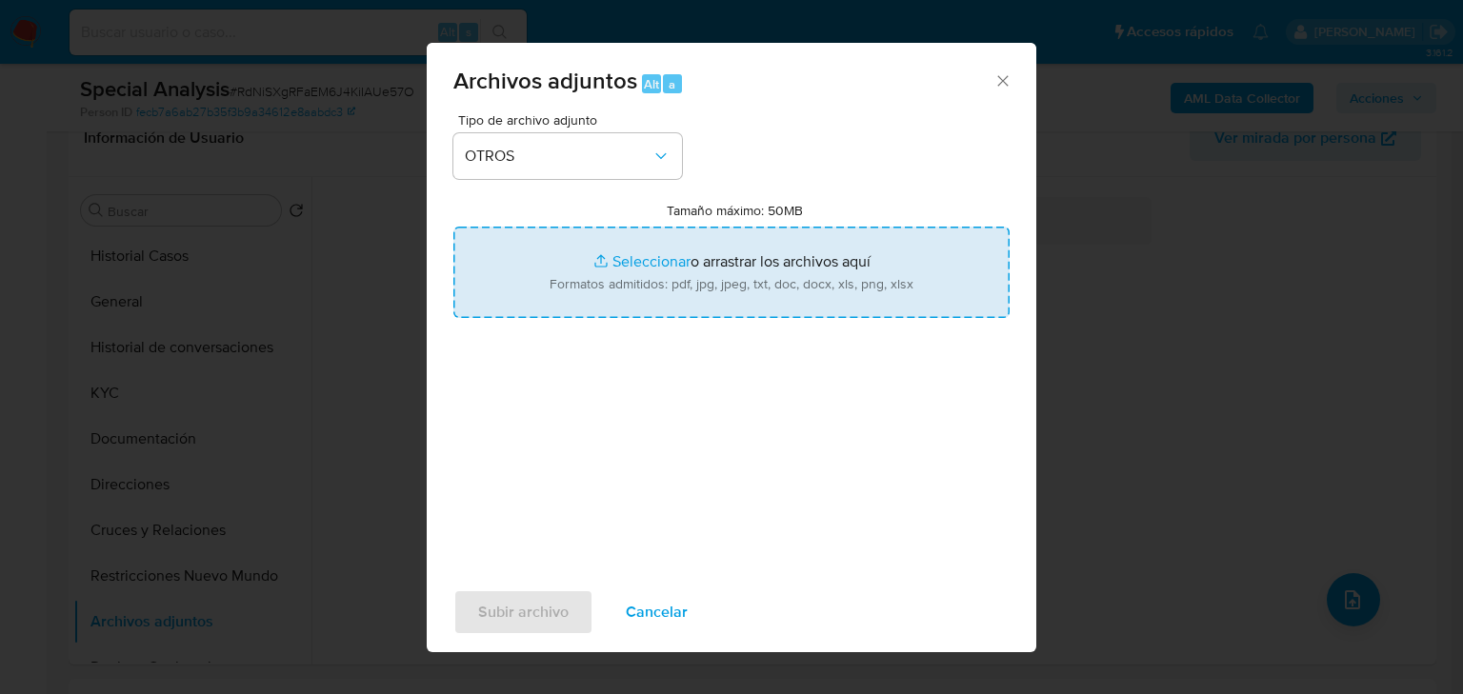
click at [645, 250] on input "Tamaño máximo: 50MB Seleccionar archivos" at bounding box center [731, 272] width 556 height 91
type input "C:\fakepath\2663463528_Martin [PERSON_NAME].pdf"
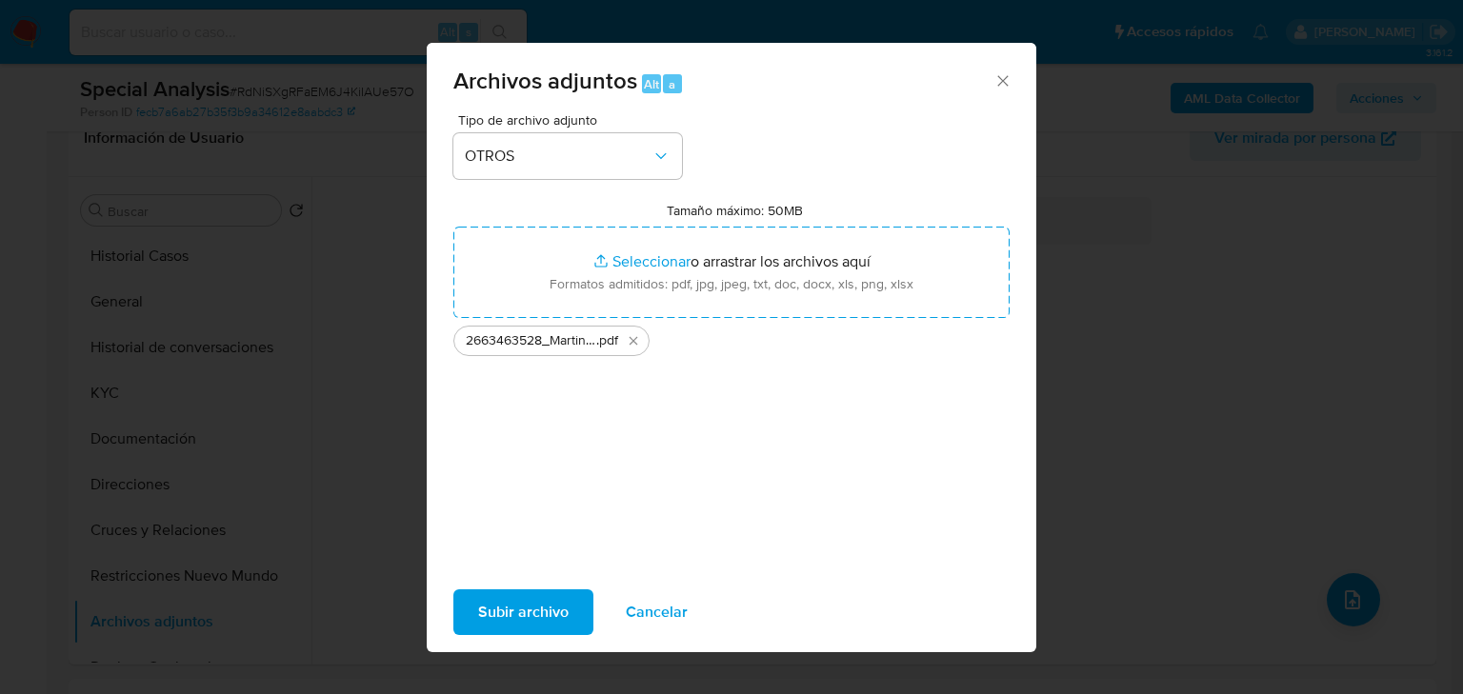
click at [561, 606] on span "Subir archivo" at bounding box center [523, 613] width 90 height 42
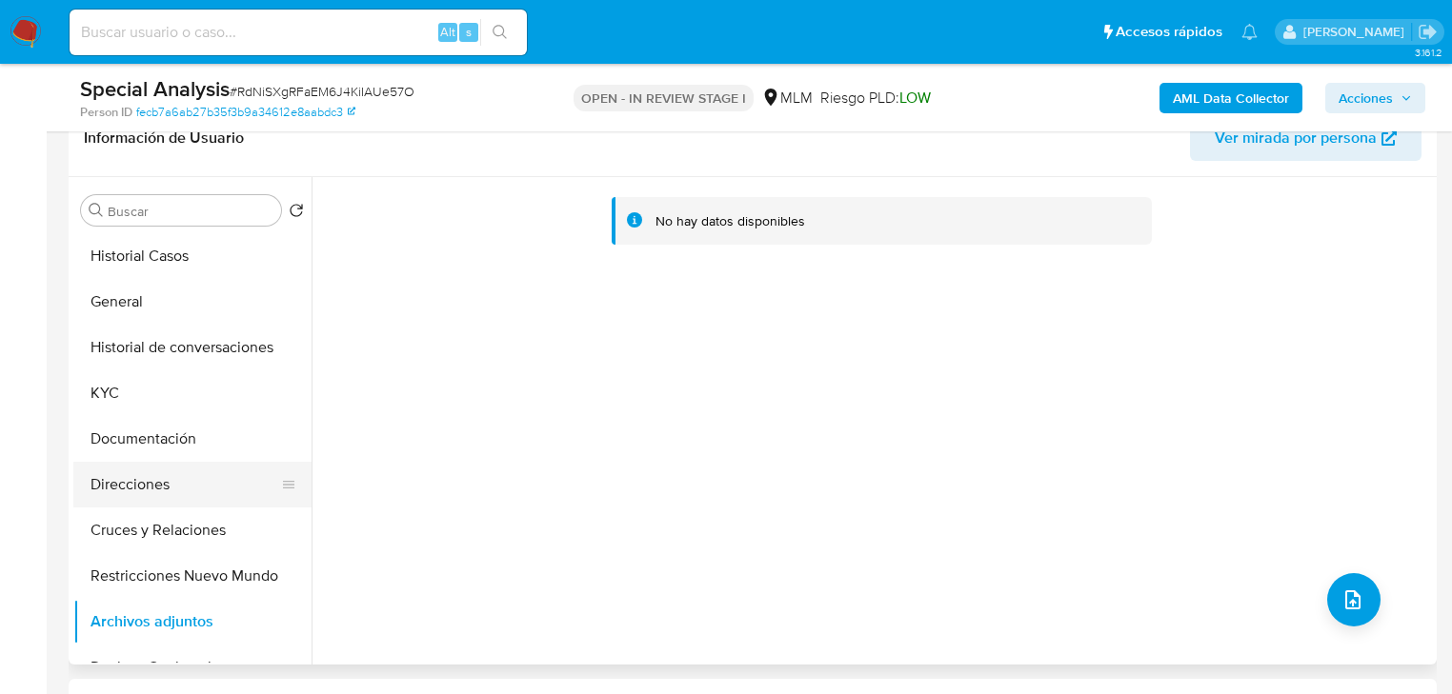
drag, startPoint x: 216, startPoint y: 418, endPoint x: 221, endPoint y: 503, distance: 84.9
click at [215, 418] on button "Documentación" at bounding box center [192, 439] width 238 height 46
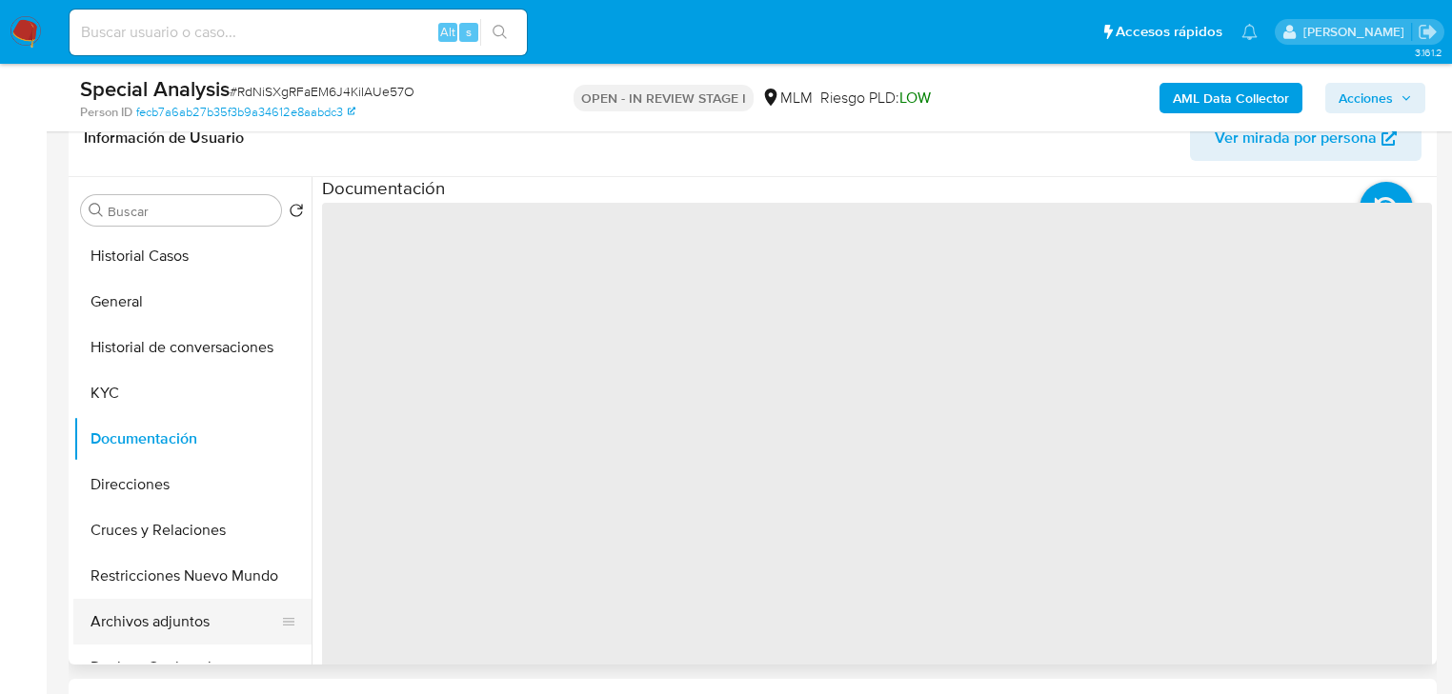
click at [168, 629] on button "Archivos adjuntos" at bounding box center [184, 622] width 223 height 46
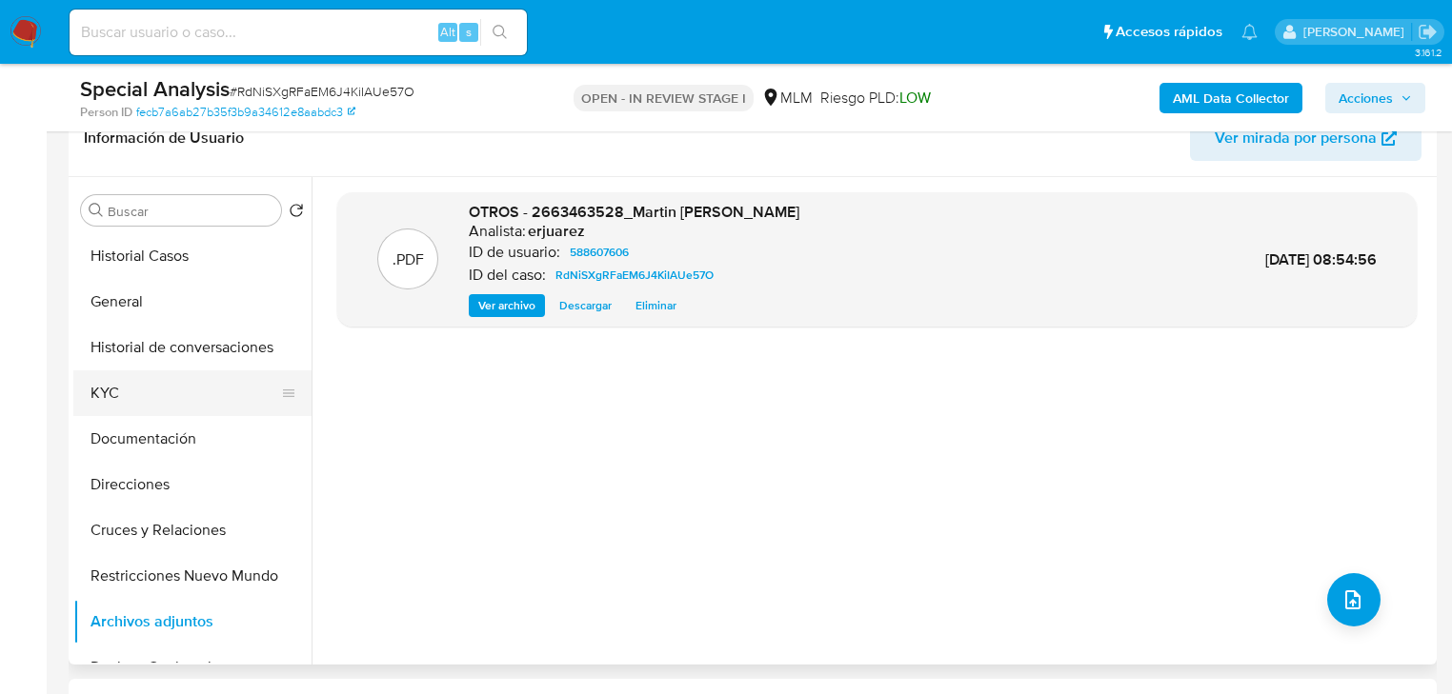
click at [114, 395] on button "KYC" at bounding box center [184, 394] width 223 height 46
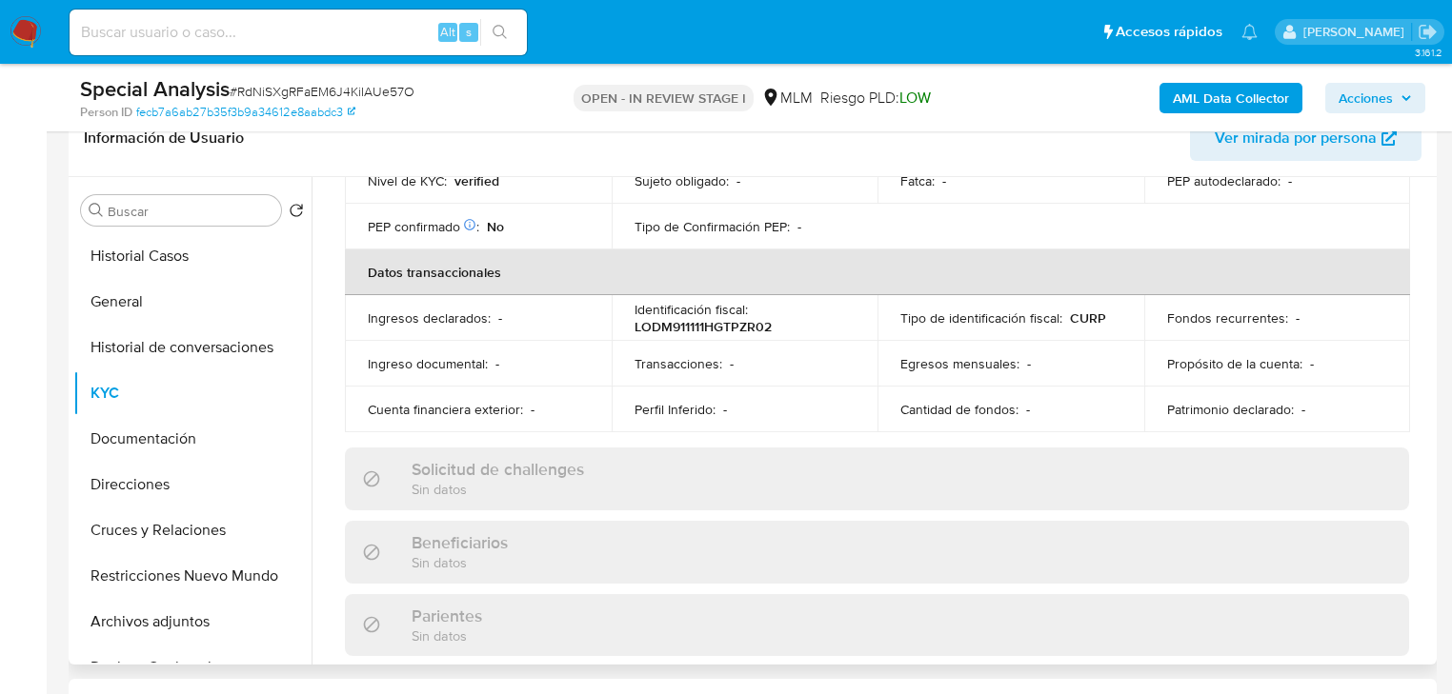
scroll to position [686, 0]
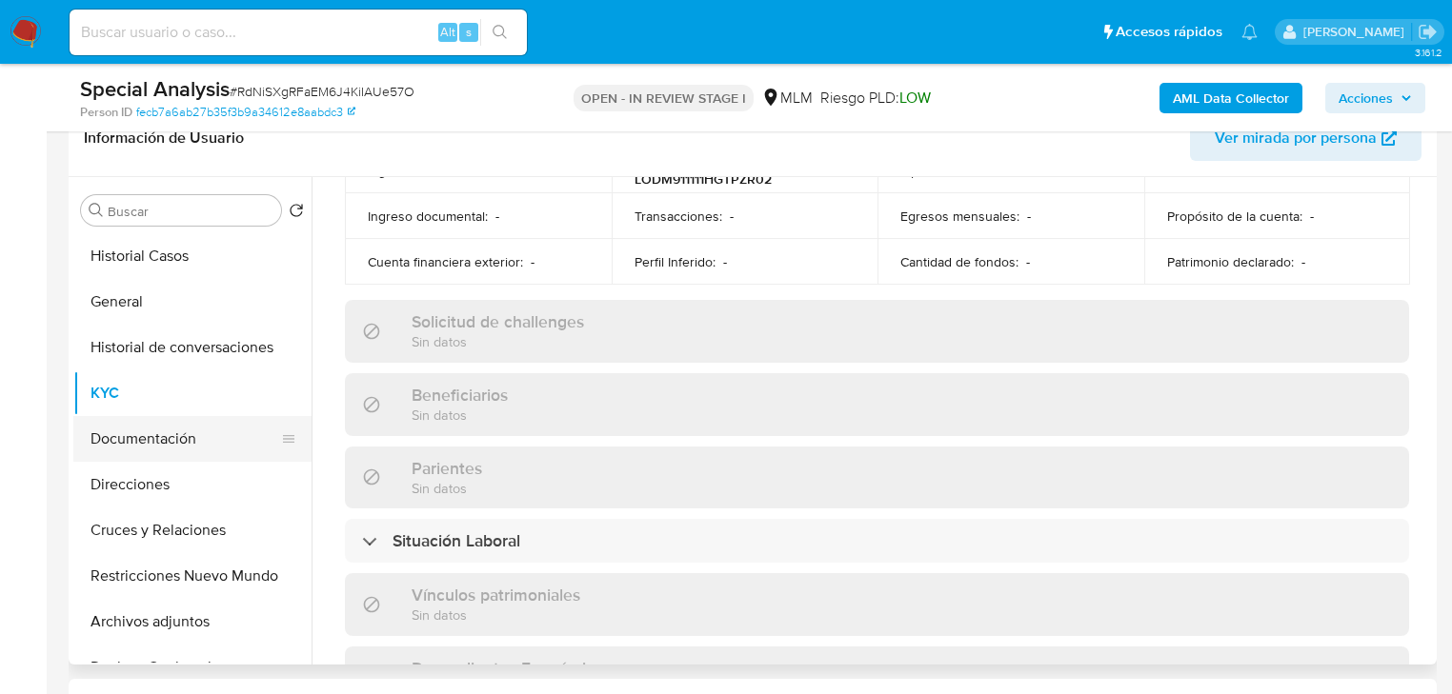
click at [210, 442] on button "Documentación" at bounding box center [184, 439] width 223 height 46
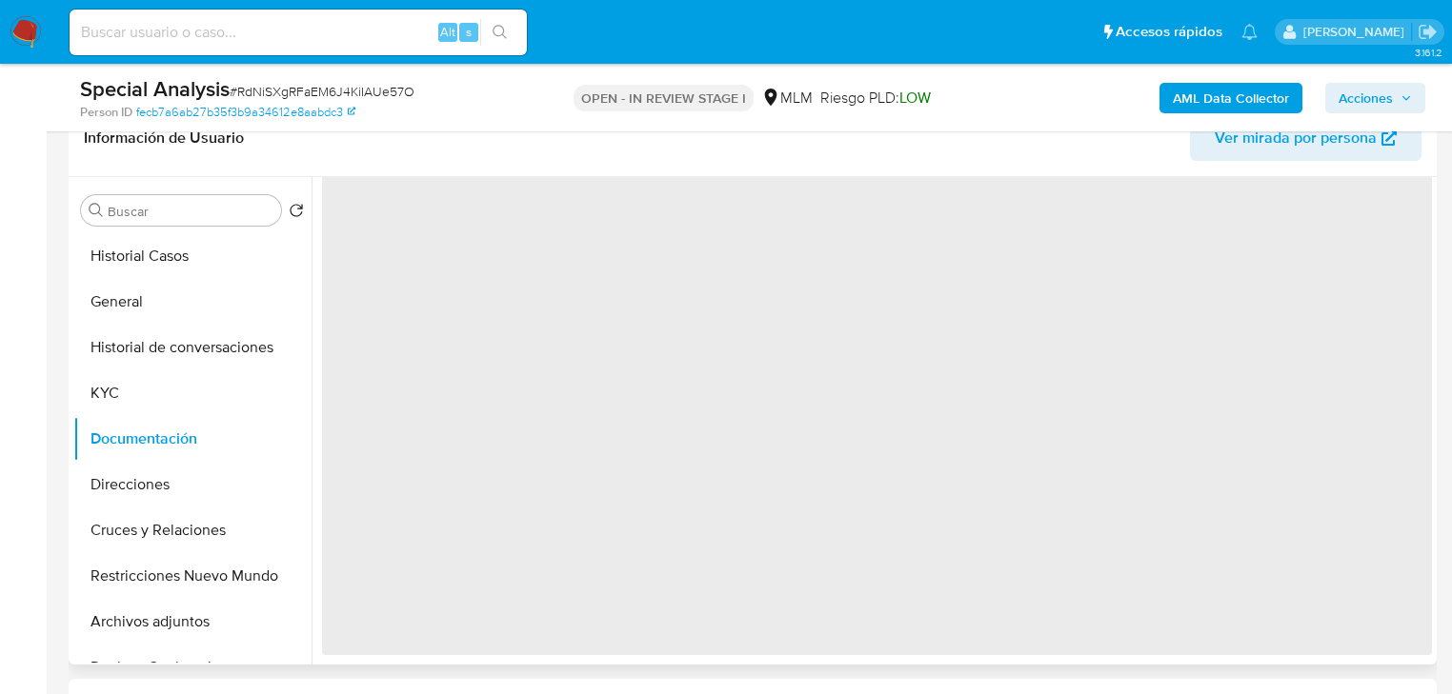
scroll to position [0, 0]
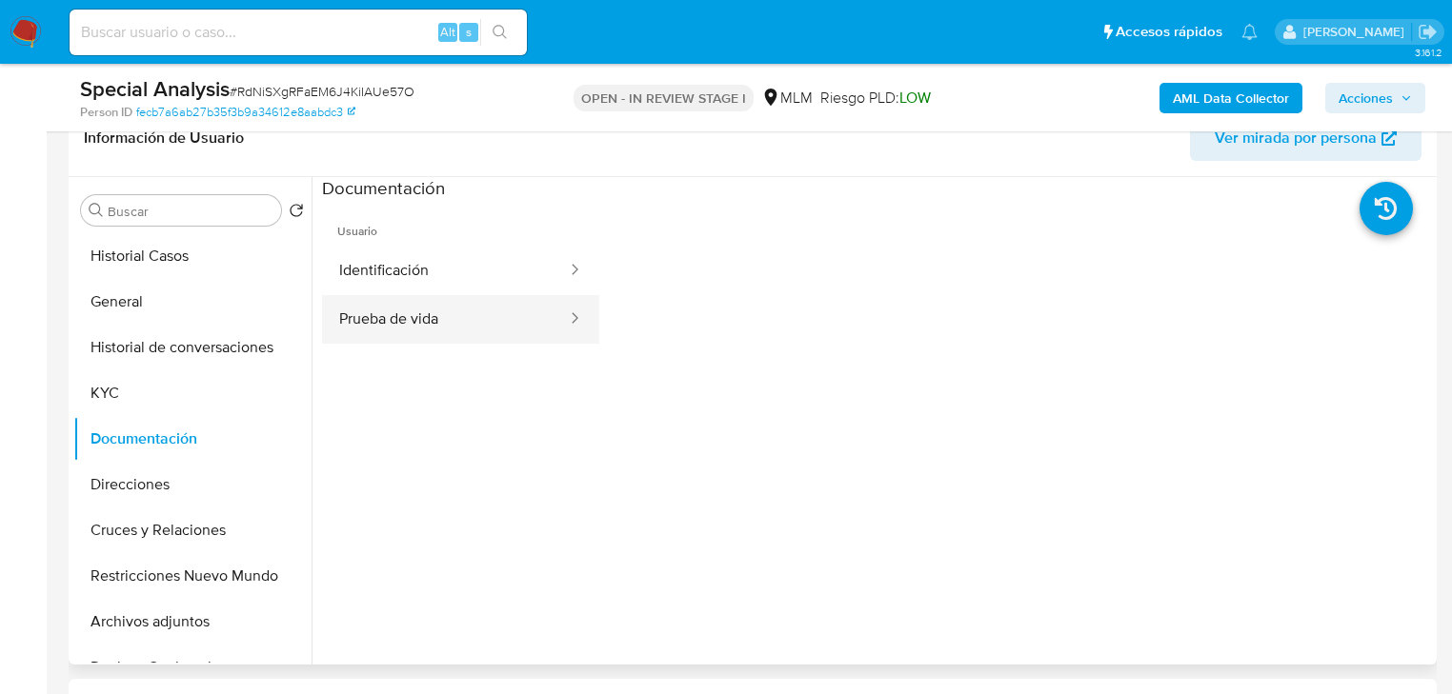
drag, startPoint x: 433, startPoint y: 328, endPoint x: 443, endPoint y: 329, distance: 9.6
click at [434, 329] on button "Prueba de vida" at bounding box center [445, 319] width 247 height 49
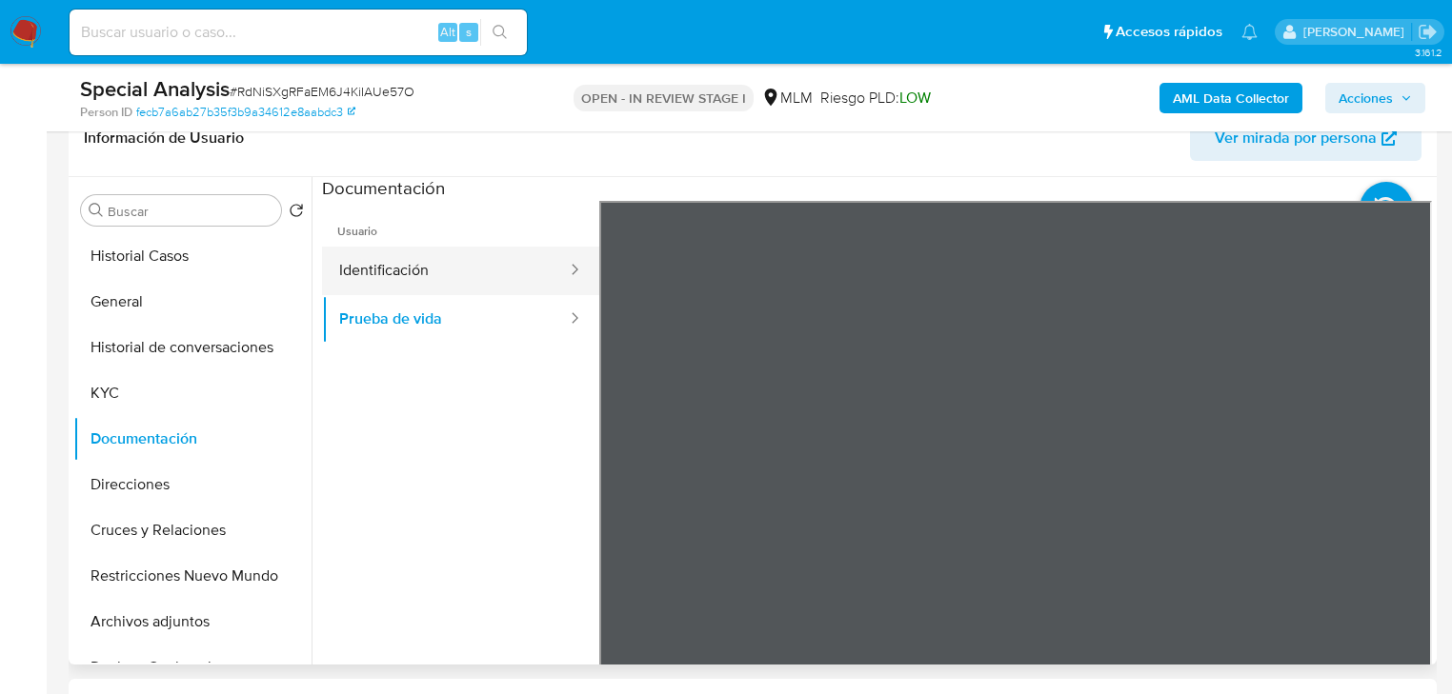
click at [423, 260] on button "Identificación" at bounding box center [445, 271] width 247 height 49
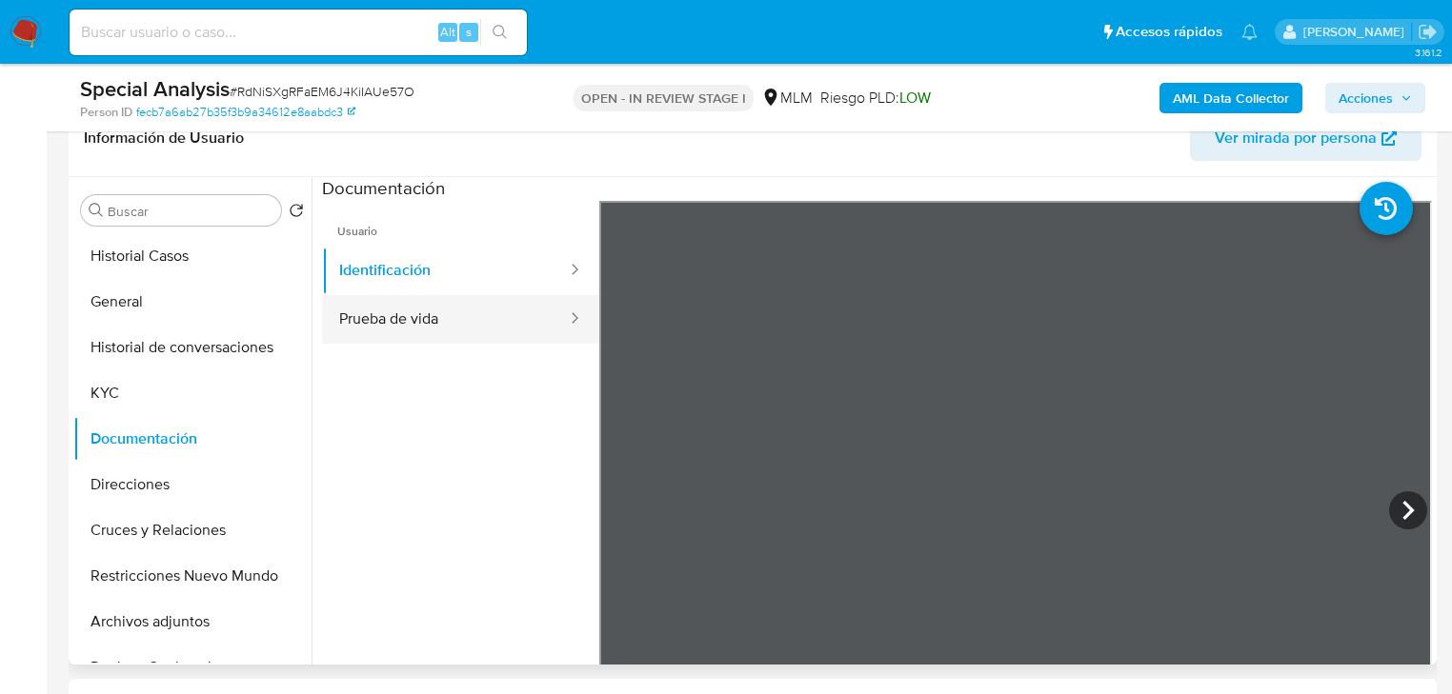
click at [450, 324] on button "Prueba de vida" at bounding box center [445, 319] width 247 height 49
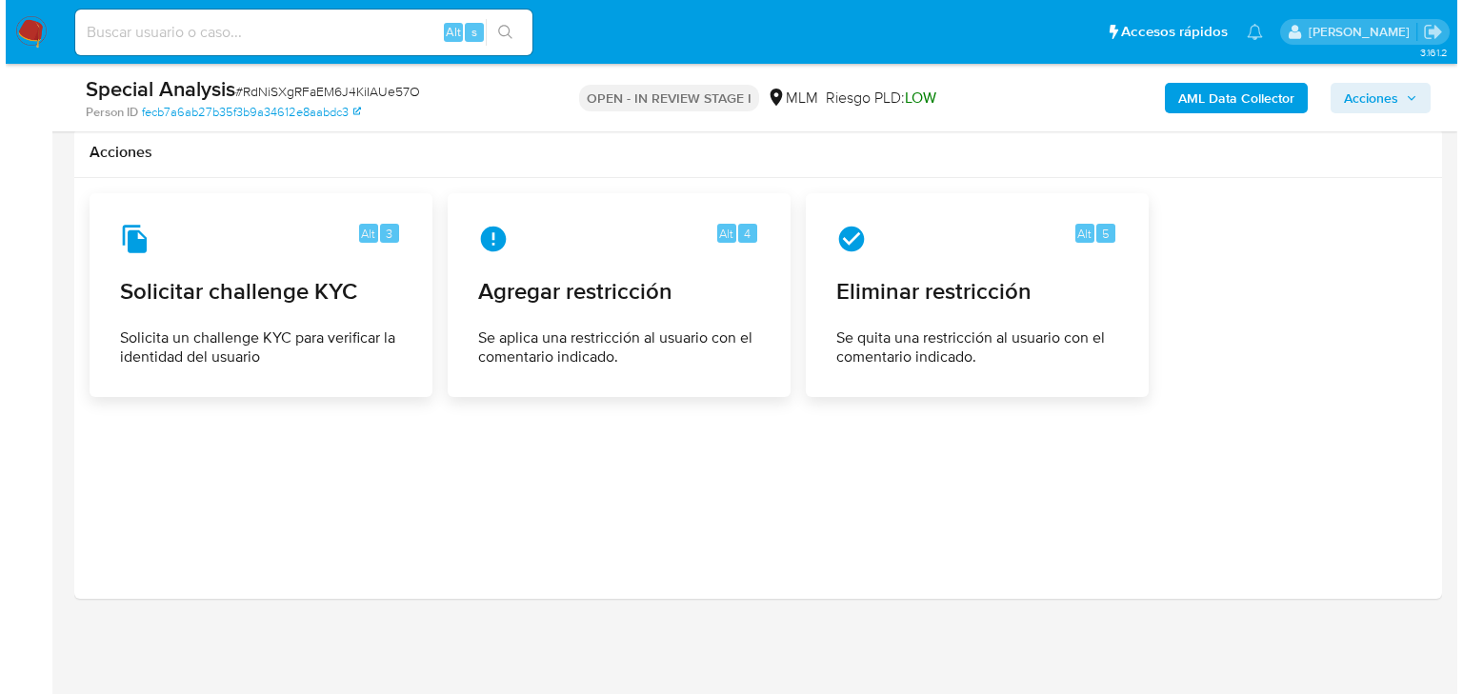
scroll to position [2765, 0]
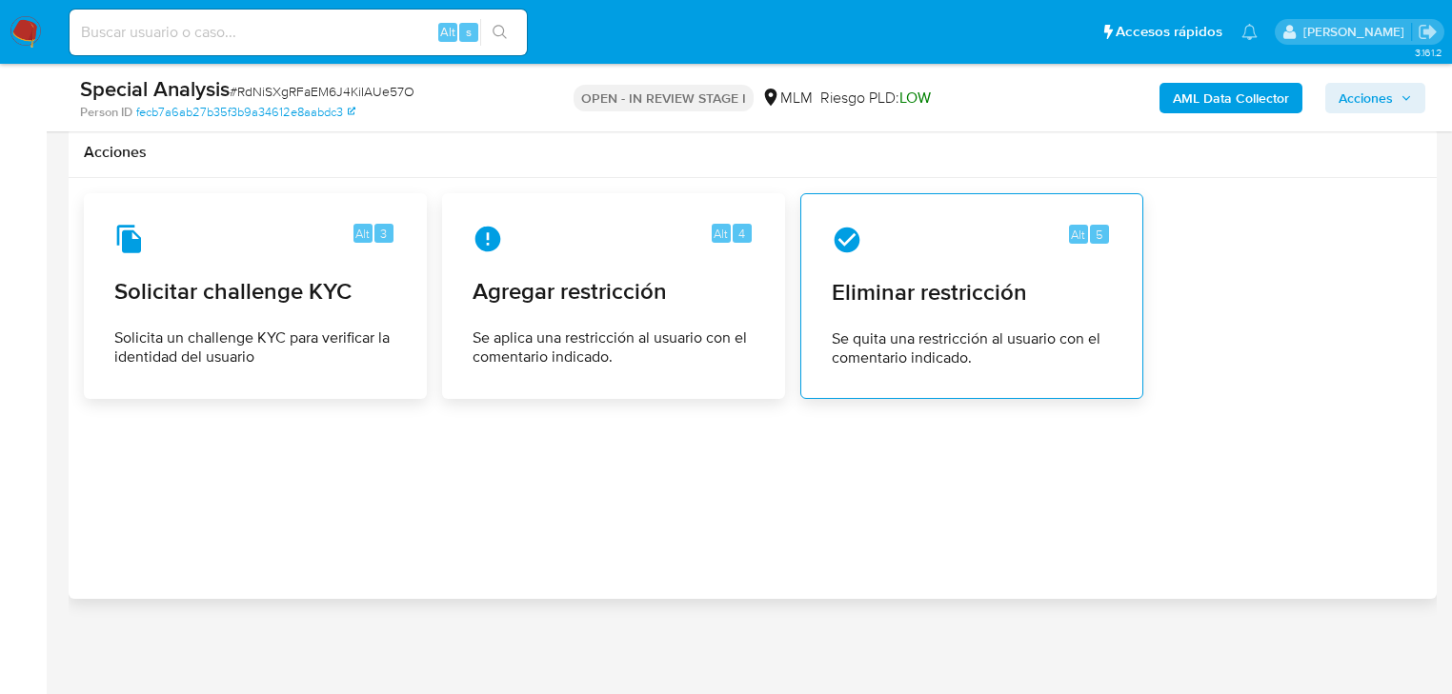
click at [1069, 248] on div "Alt 5" at bounding box center [1089, 240] width 40 height 30
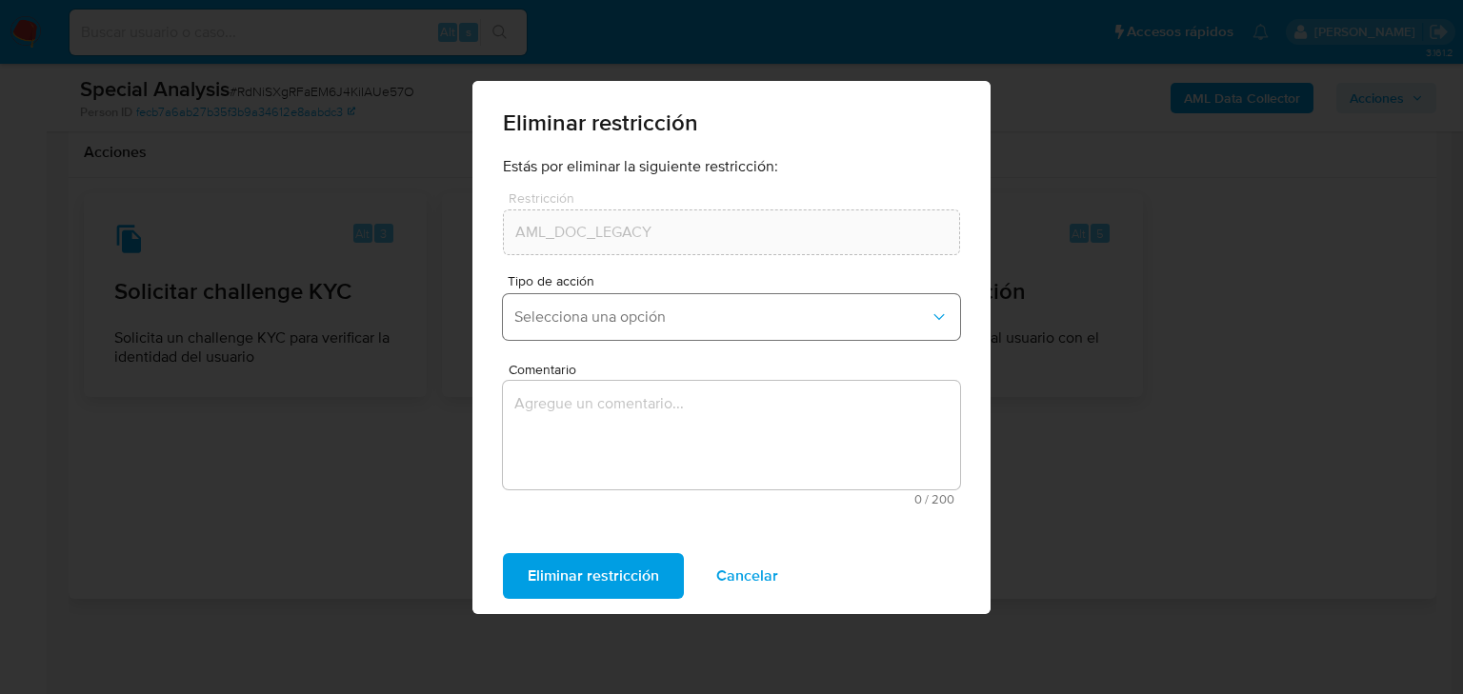
click at [716, 315] on span "Selecciona una opción" at bounding box center [721, 317] width 415 height 19
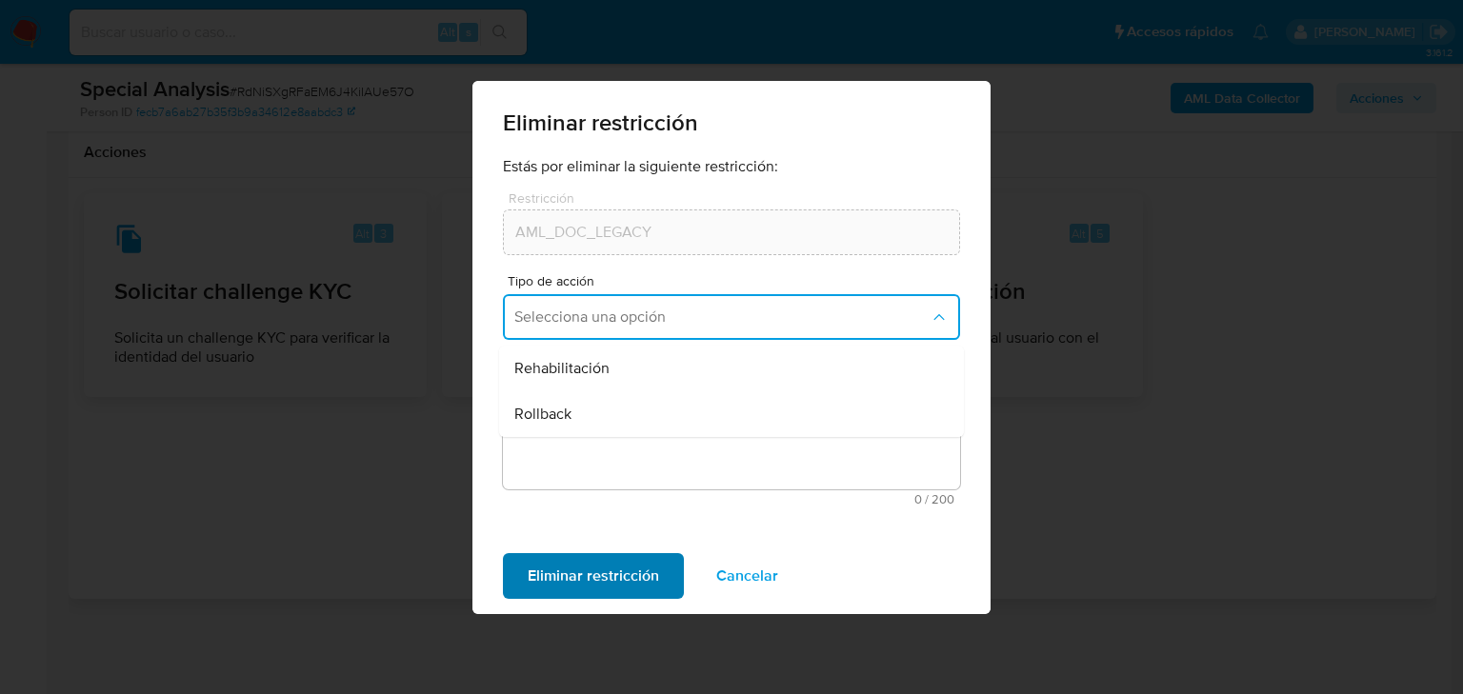
drag, startPoint x: 650, startPoint y: 376, endPoint x: 583, endPoint y: 593, distance: 226.3
click at [650, 378] on div "Rehabilitación" at bounding box center [725, 369] width 423 height 46
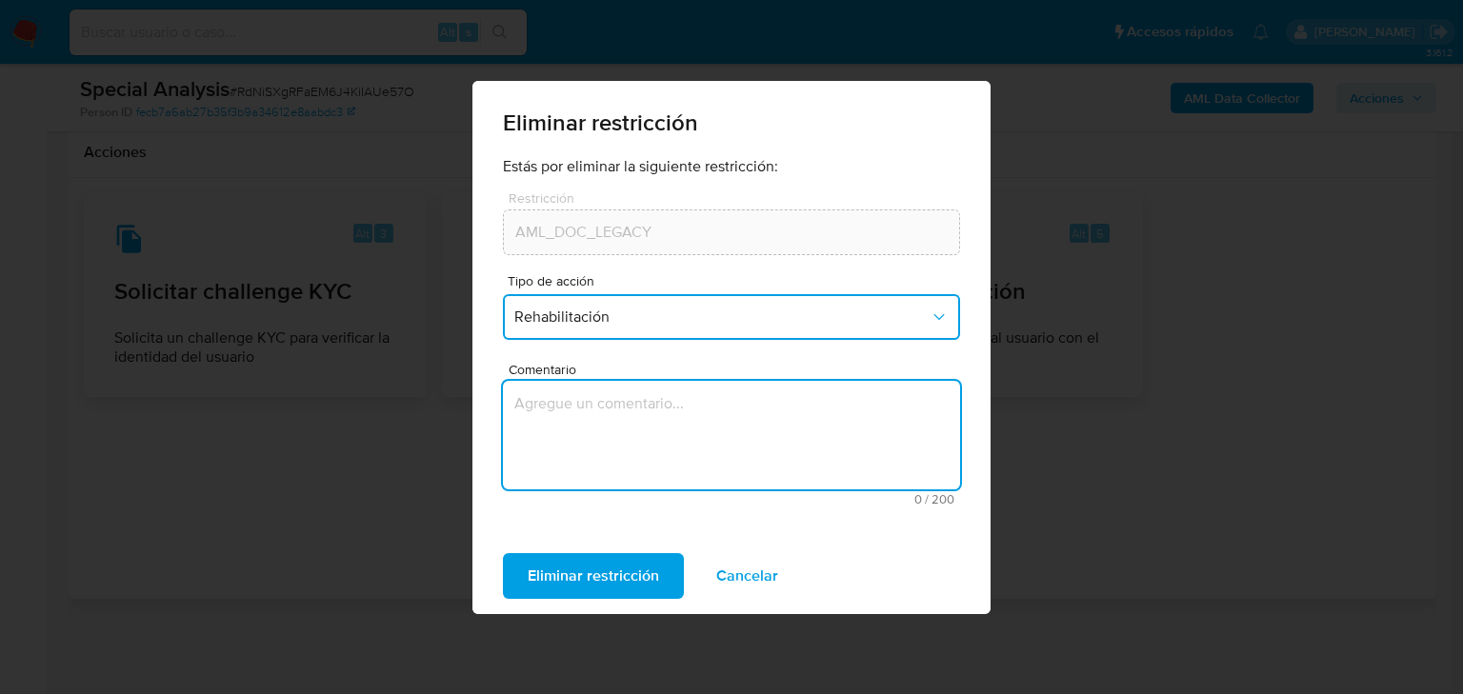
click at [603, 472] on textarea "Comentario" at bounding box center [731, 435] width 457 height 109
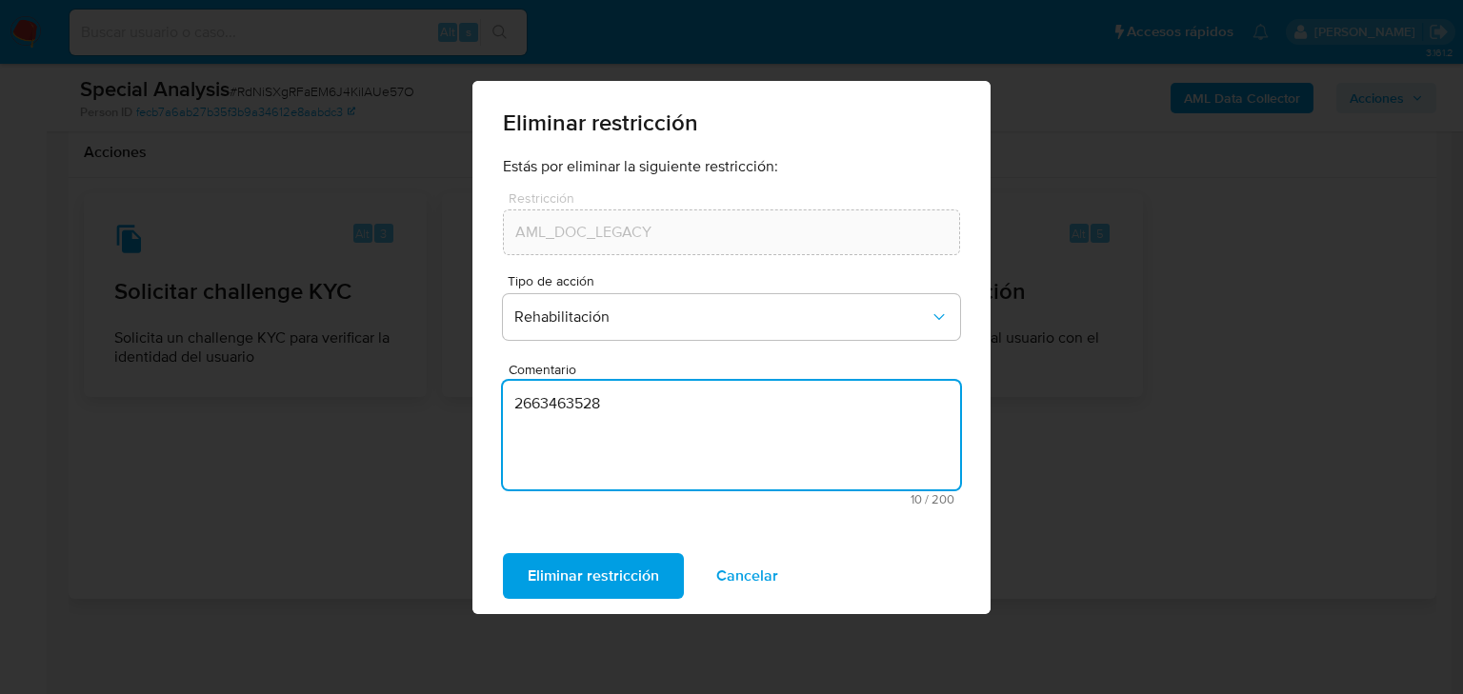
drag, startPoint x: 643, startPoint y: 432, endPoint x: 568, endPoint y: 546, distance: 136.9
click at [512, 423] on textarea "2663463528" at bounding box center [731, 435] width 457 height 109
paste textarea "ACTUALMENTE EL CLIENTE CUENTA CON IDENTIFICACION OFICIAL VIGENTE Y NO CUENTA CO…"
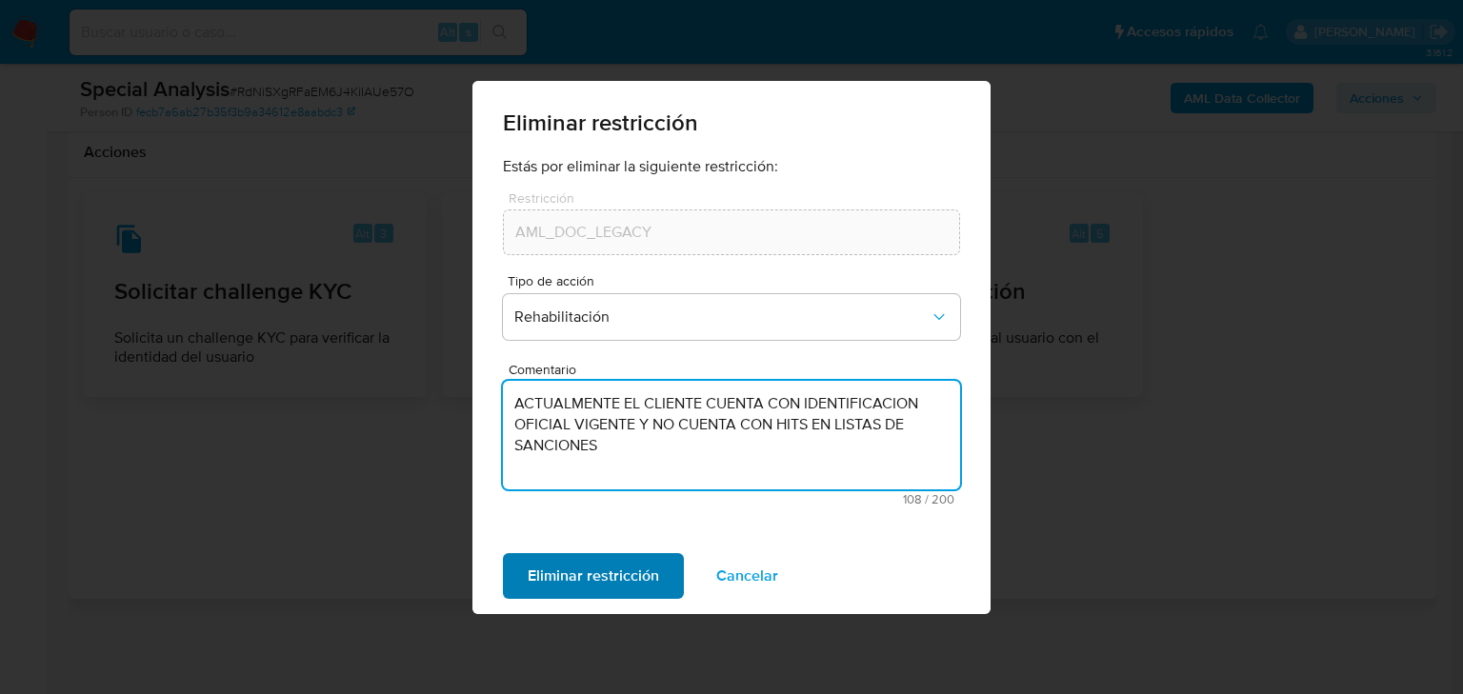
type textarea "ACTUALMENTE EL CLIENTE CUENTA CON IDENTIFICACION OFICIAL VIGENTE Y NO CUENTA CO…"
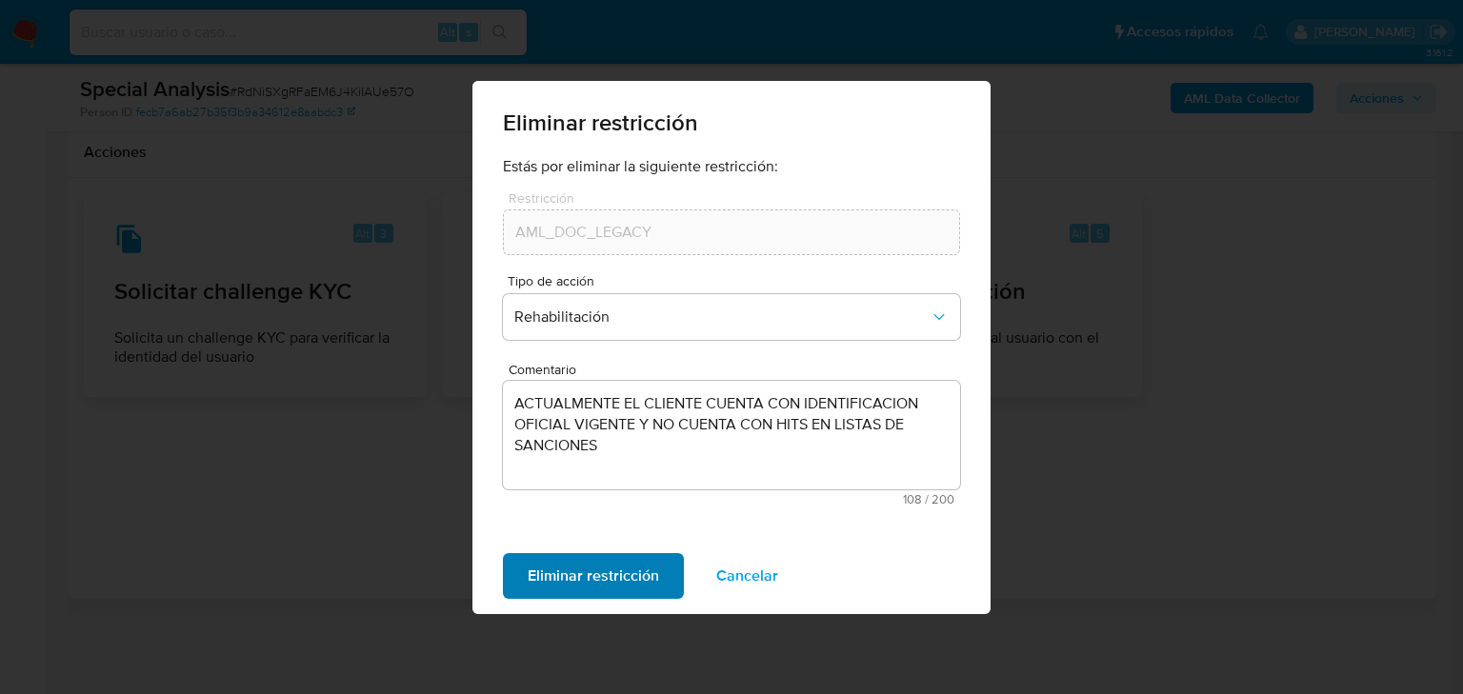
click at [587, 573] on span "Eliminar restricción" at bounding box center [593, 576] width 131 height 42
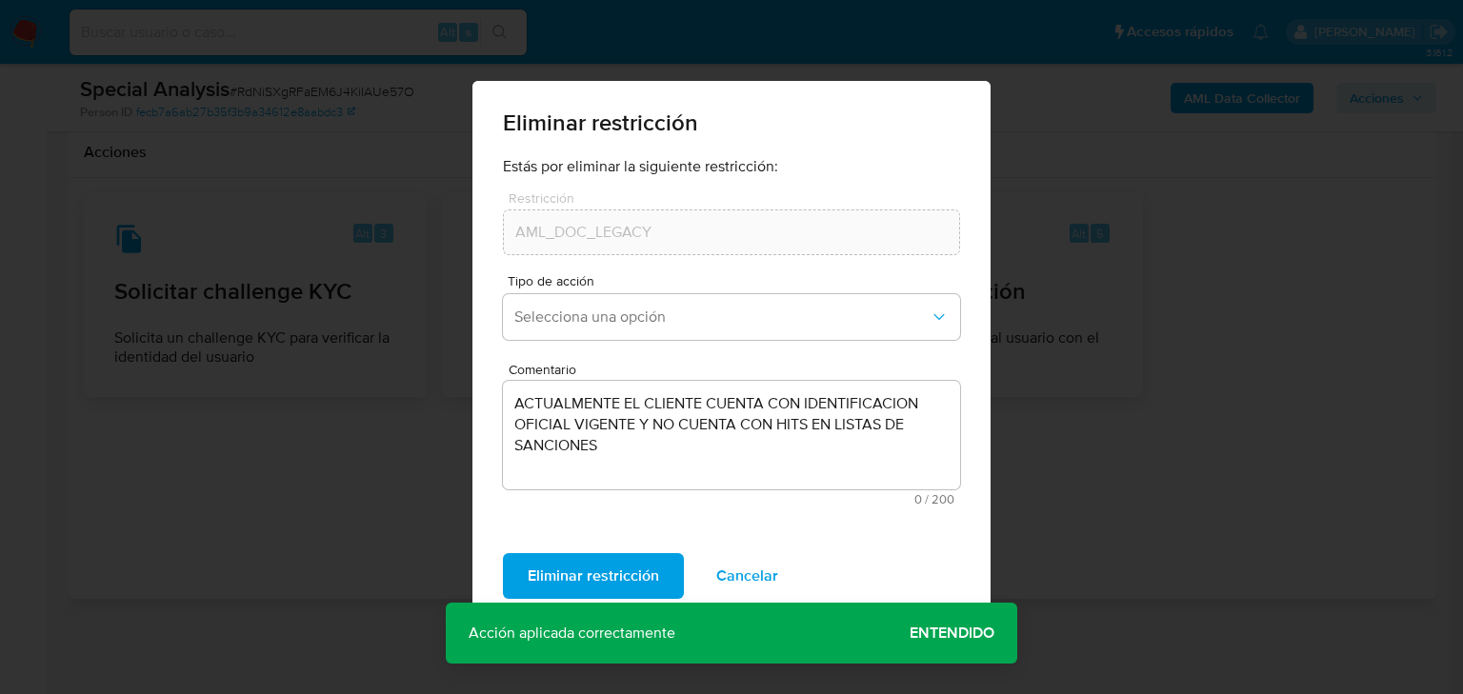
click at [1168, 444] on div "Eliminar restricción Estás por eliminar la siguiente restricción: Restricción A…" at bounding box center [731, 347] width 1463 height 694
click at [764, 564] on span "Cancelar" at bounding box center [747, 576] width 62 height 42
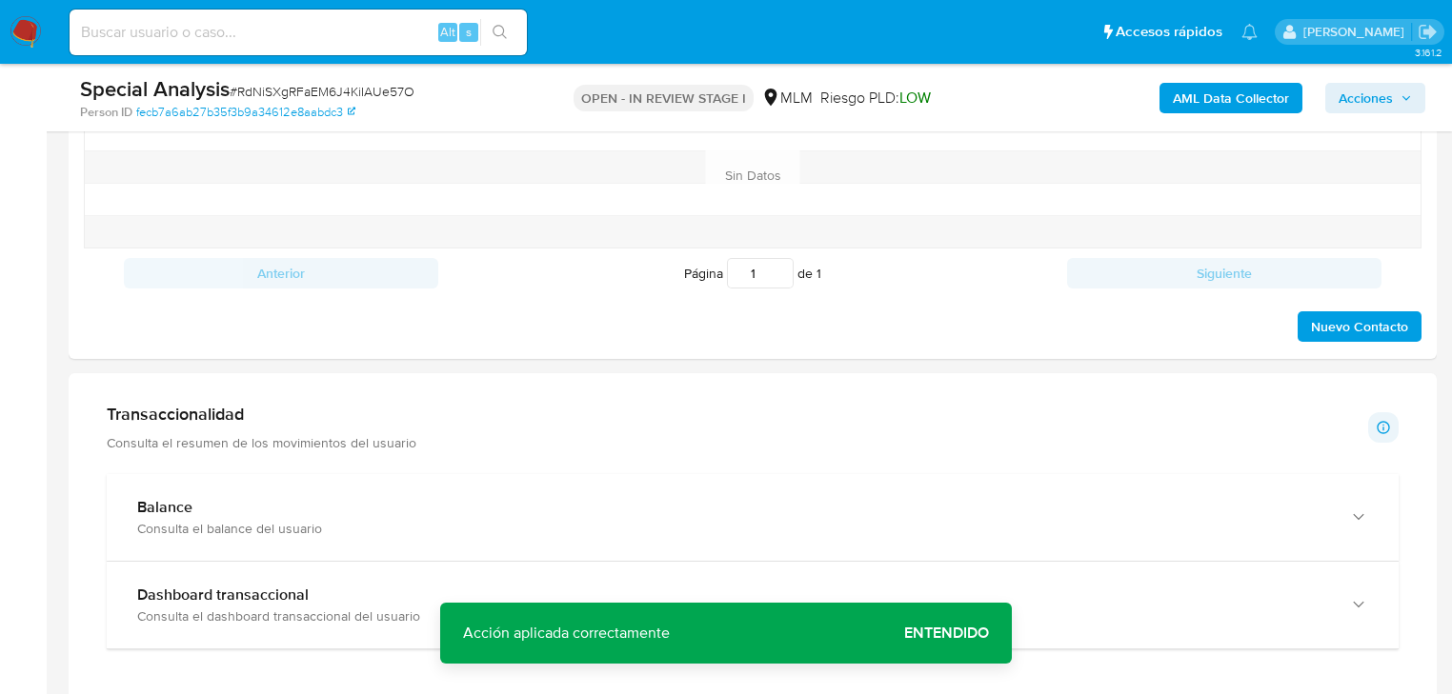
scroll to position [1059, 0]
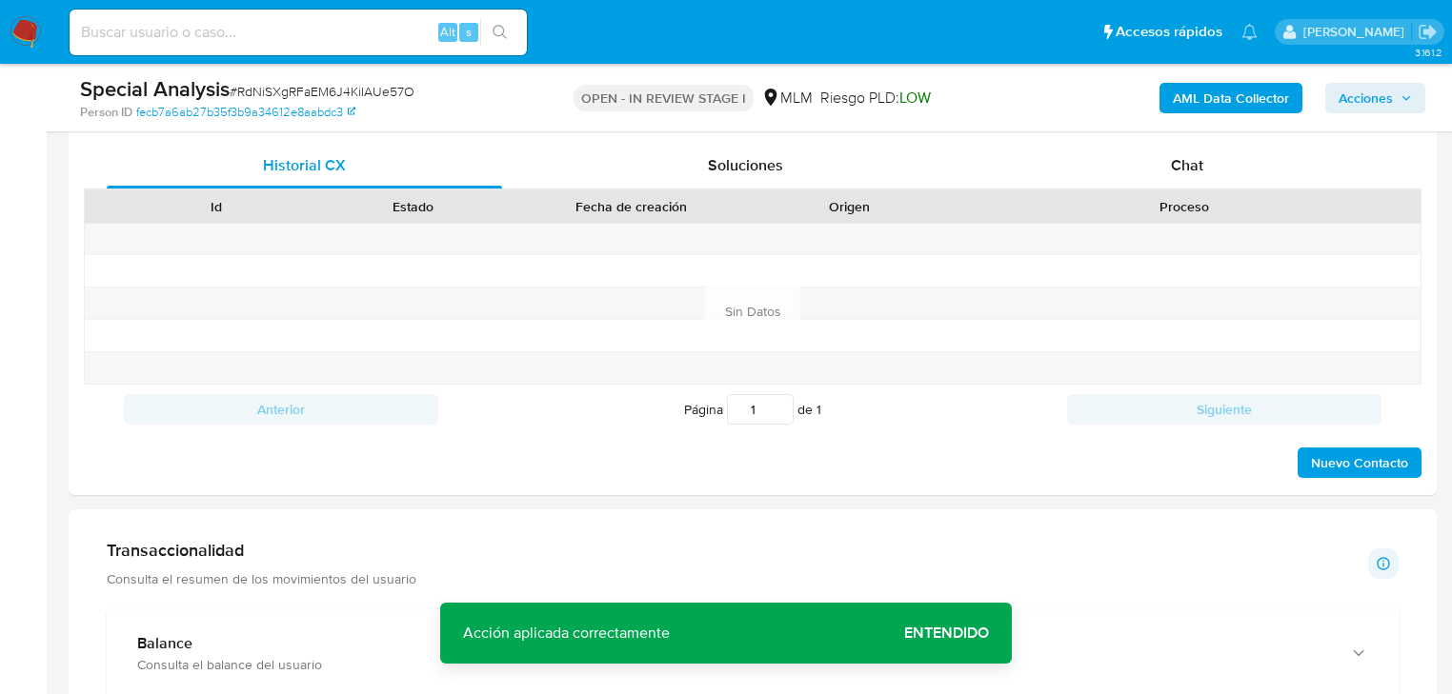
drag, startPoint x: 960, startPoint y: 638, endPoint x: 949, endPoint y: 627, distance: 16.2
click at [958, 633] on span "Entendido" at bounding box center [946, 633] width 85 height 0
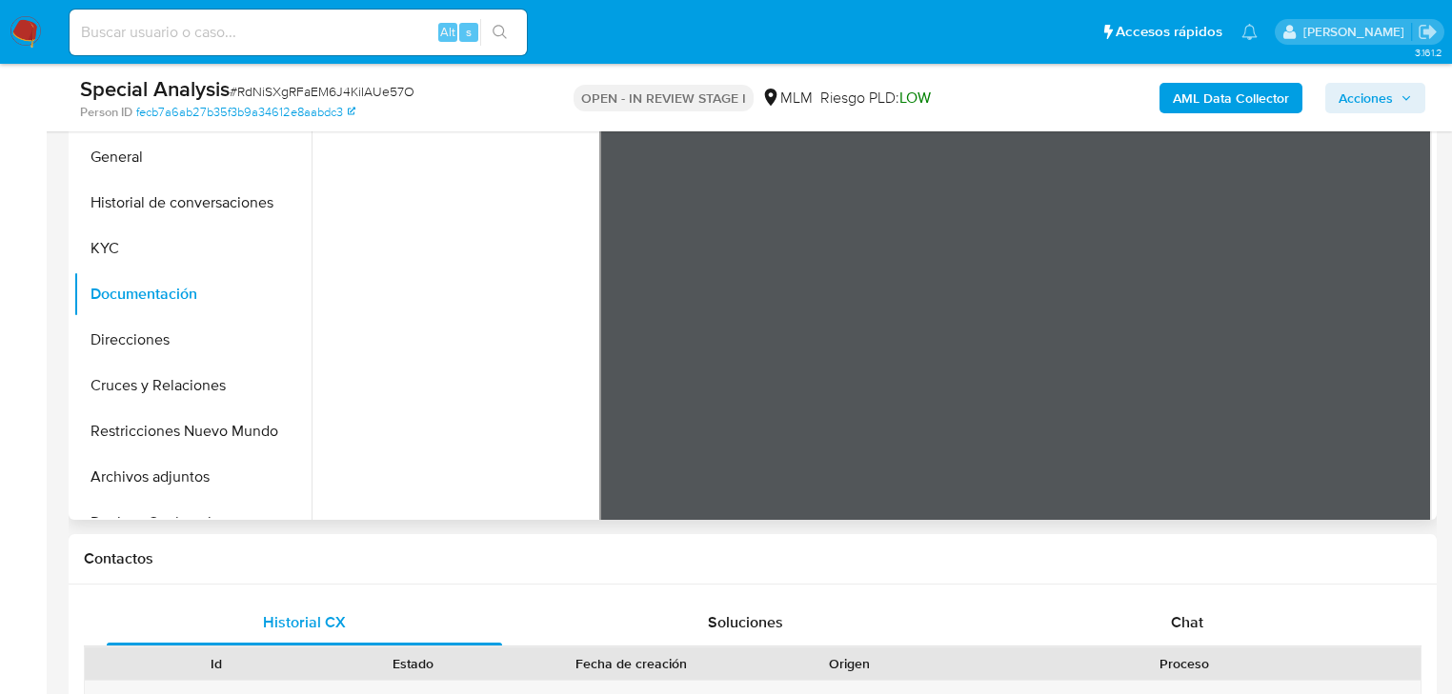
scroll to position [0, 0]
drag, startPoint x: 141, startPoint y: 448, endPoint x: 392, endPoint y: 385, distance: 259.2
click at [141, 449] on button "Restricciones Nuevo Mundo" at bounding box center [192, 432] width 238 height 46
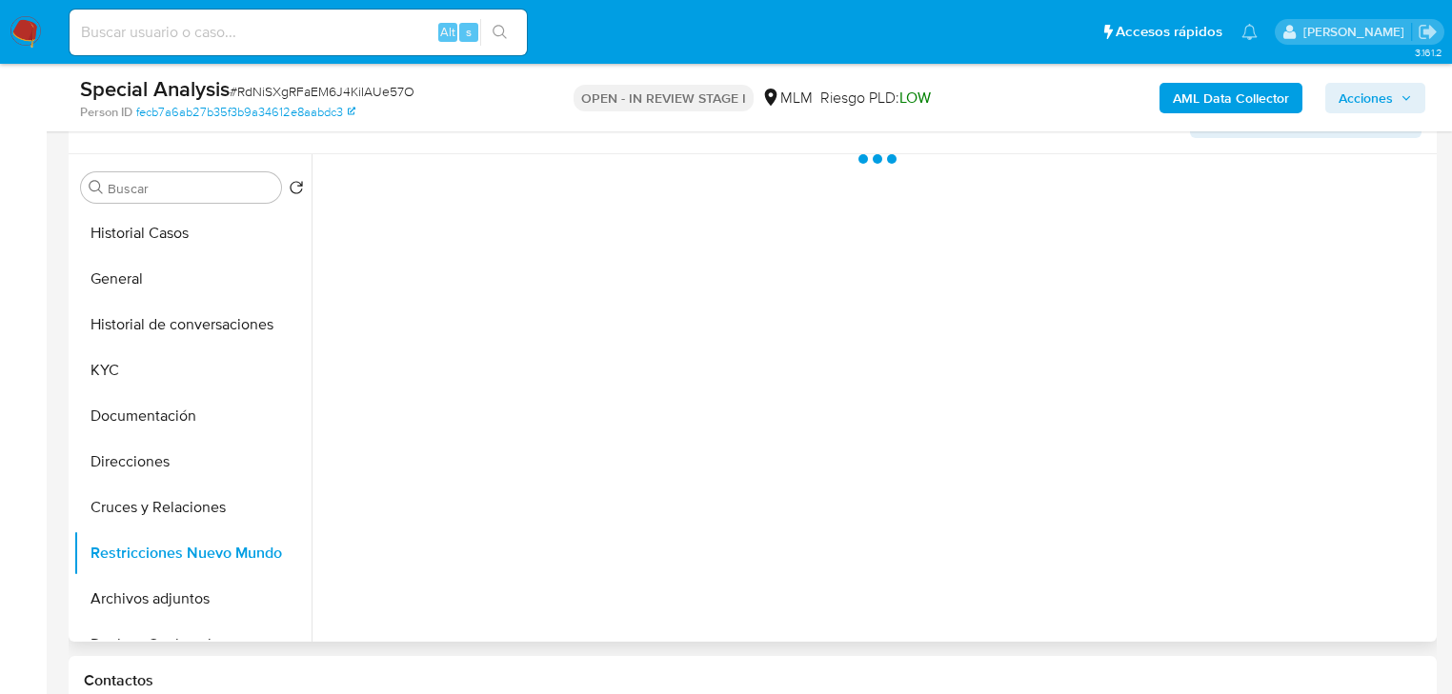
scroll to position [450, 0]
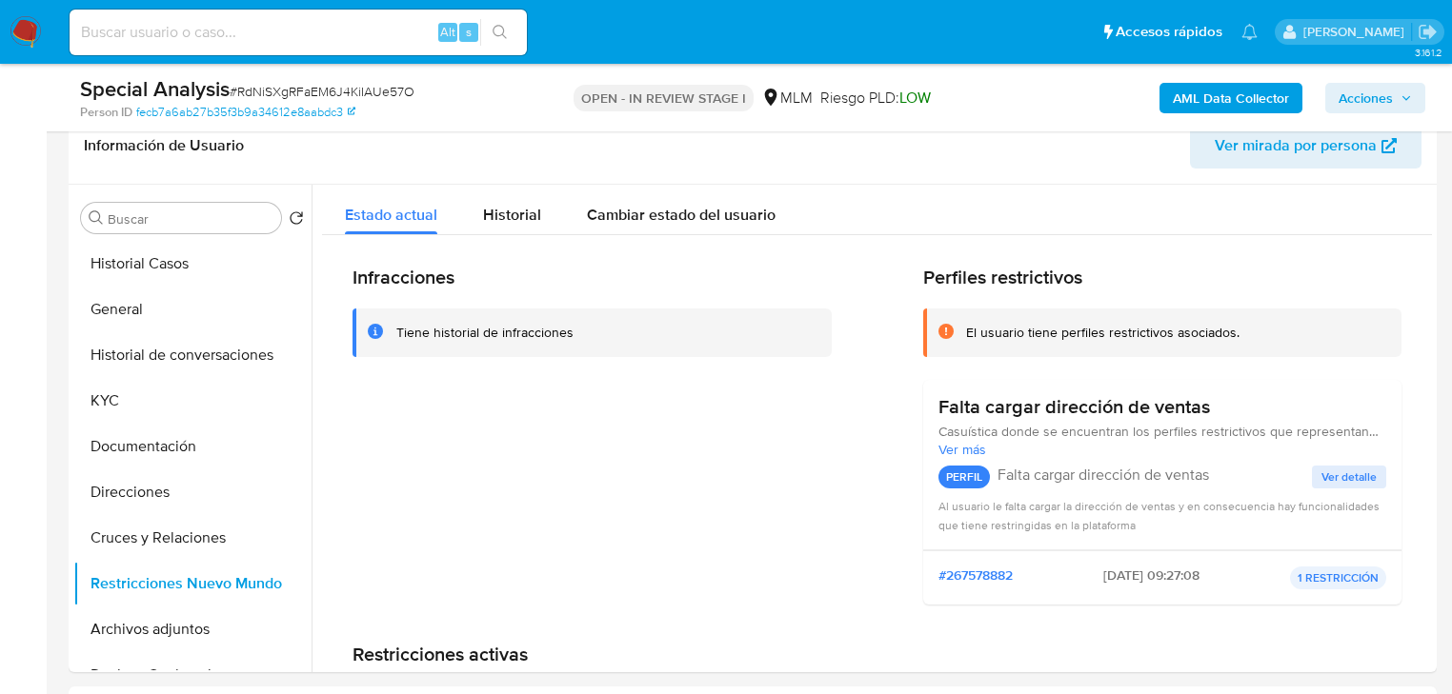
click at [1365, 100] on span "Acciones" at bounding box center [1365, 98] width 54 height 30
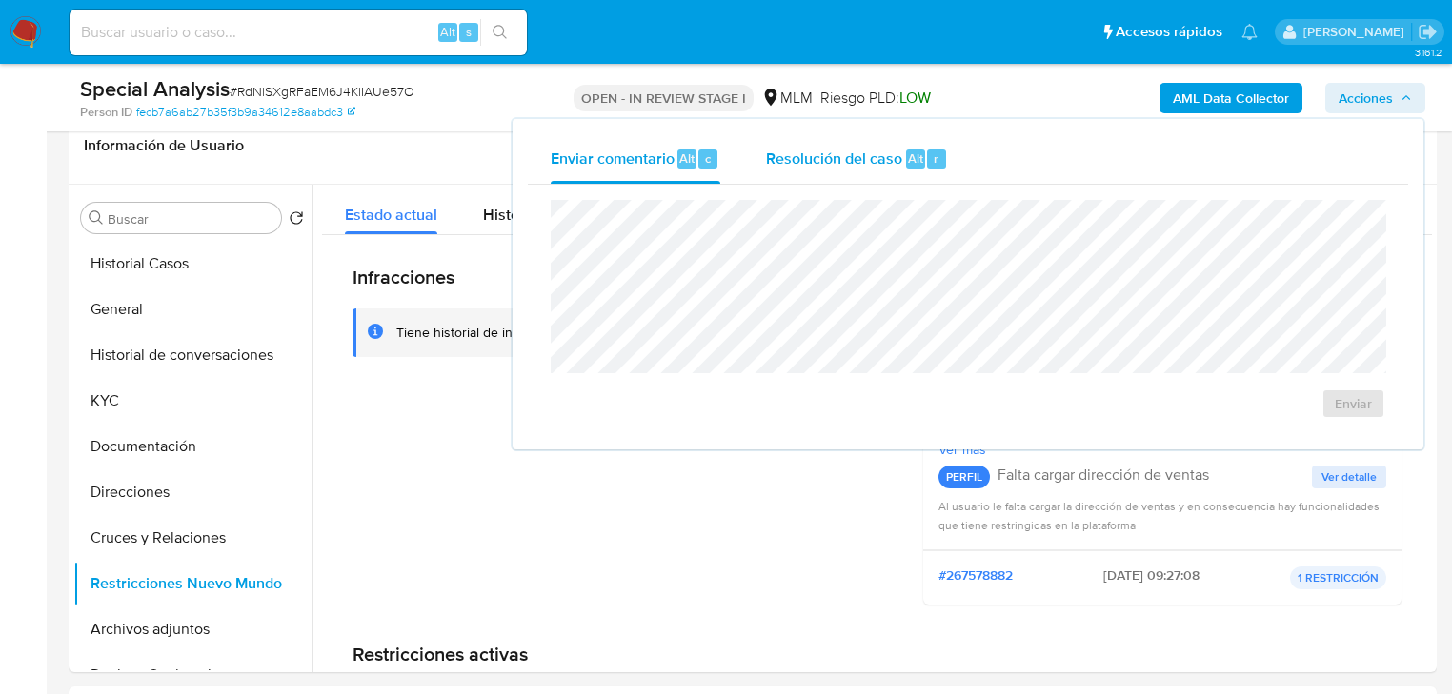
click at [854, 158] on span "Resolución del caso" at bounding box center [834, 158] width 136 height 22
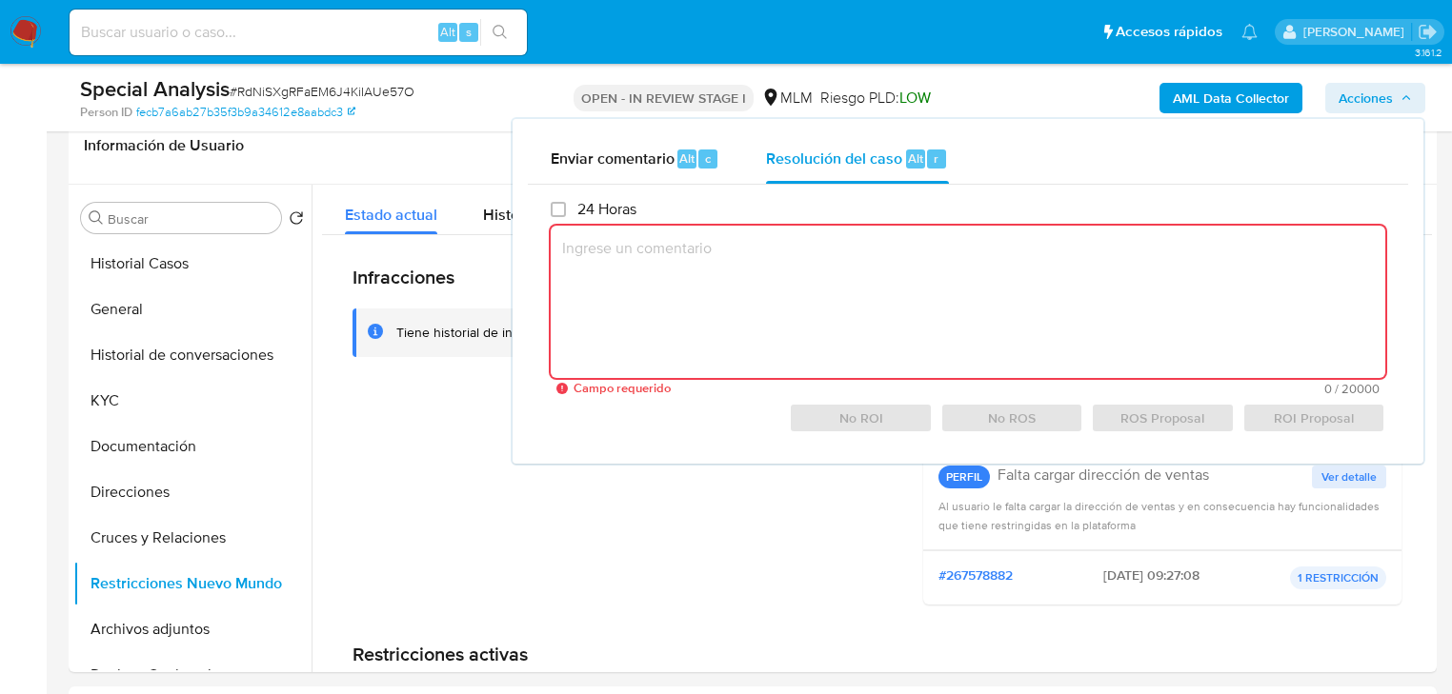
click at [799, 263] on textarea at bounding box center [968, 302] width 834 height 152
paste textarea "SE VALIDA CASO CX CLIENTE 2663463528 [PERSON_NAME] CUENTA CON RESTRICCION CRUCE…"
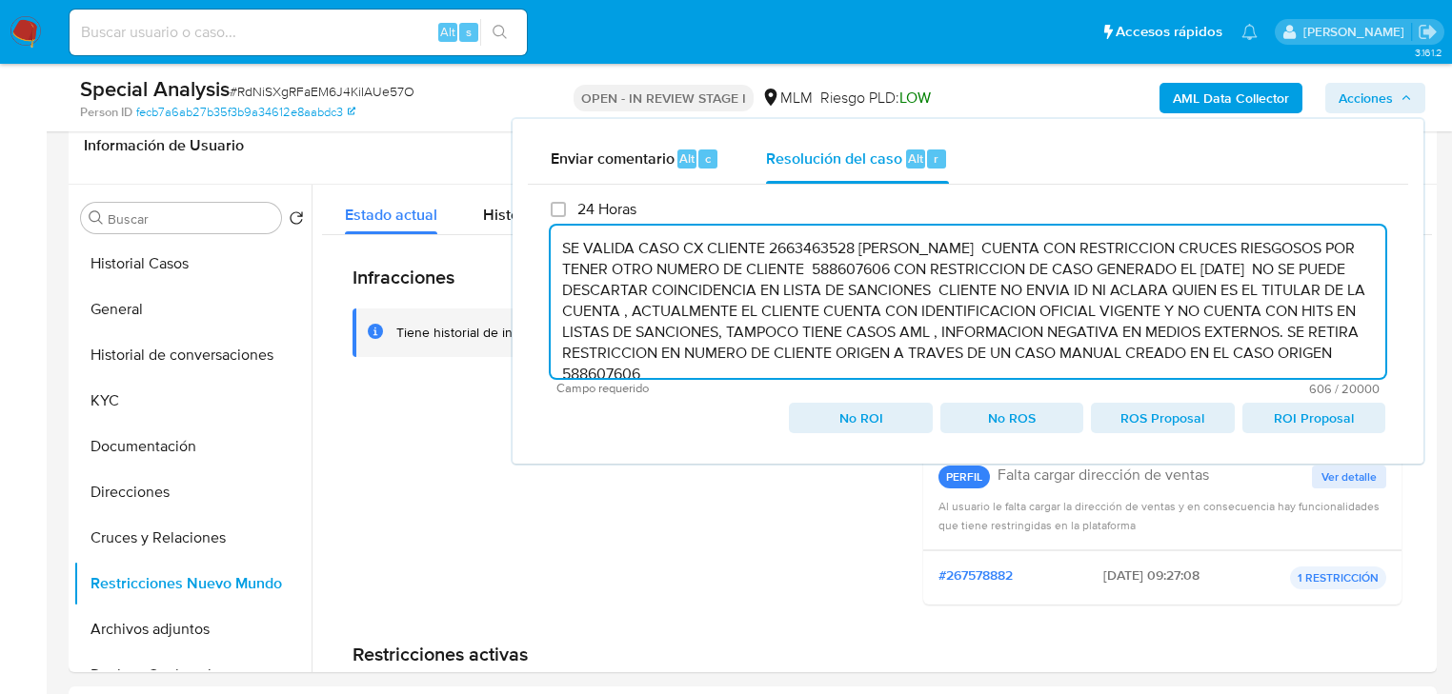
scroll to position [8, 0]
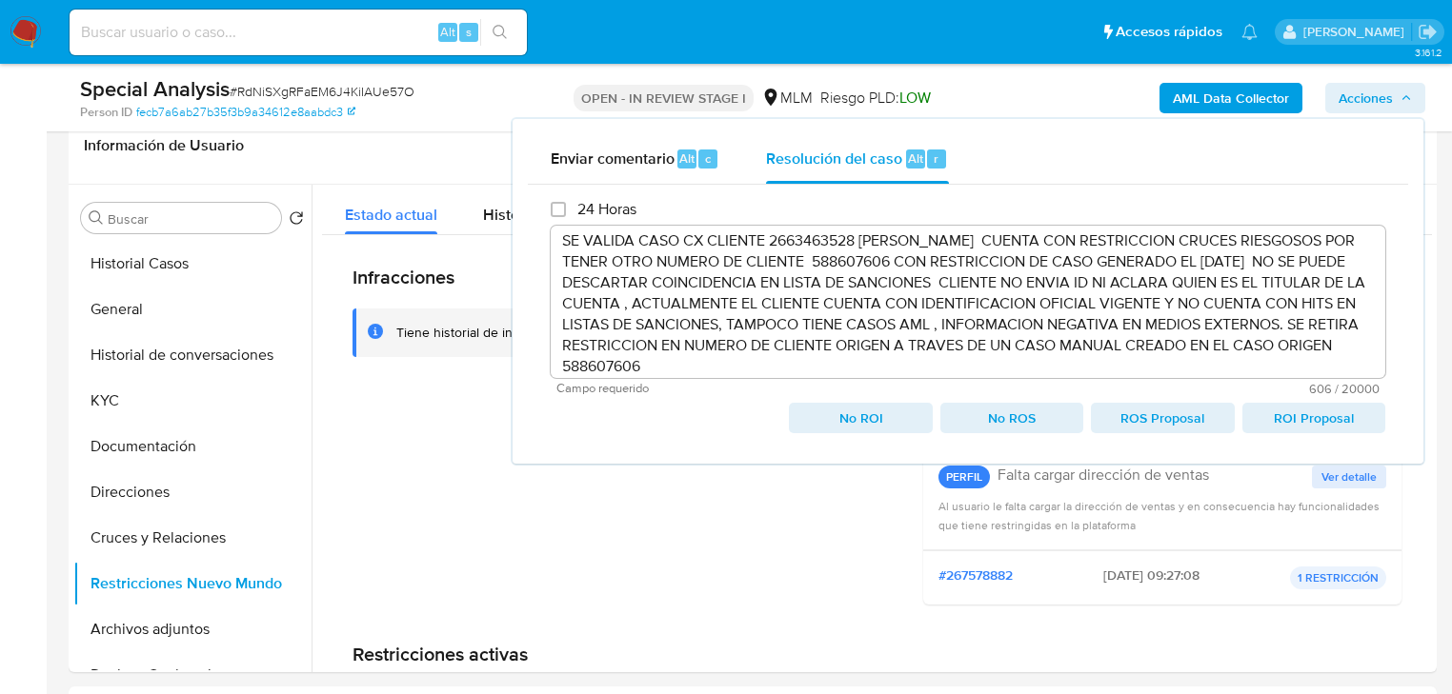
click at [892, 419] on span "No ROI" at bounding box center [860, 418] width 116 height 27
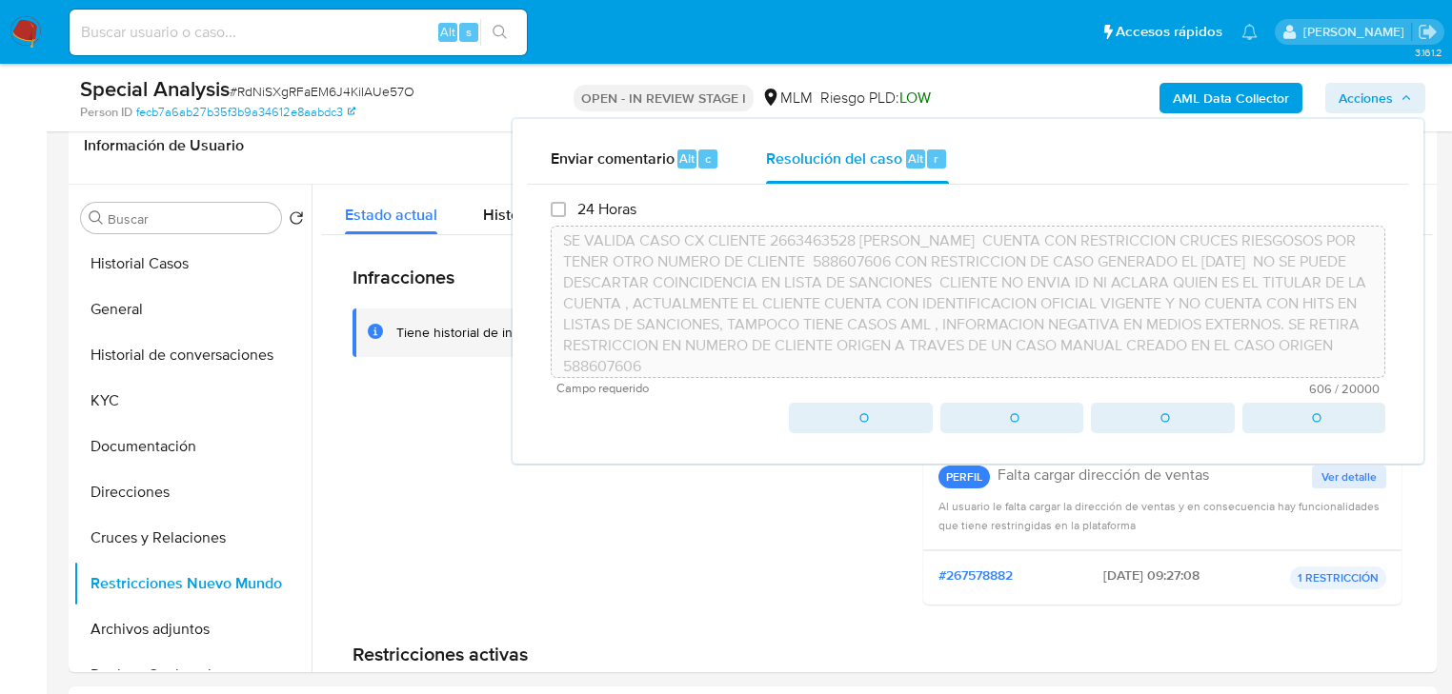
type textarea "SE VALIDA CASO CX CLIENTE 2663463528 [PERSON_NAME] CUENTA CON RESTRICCION CRUCE…"
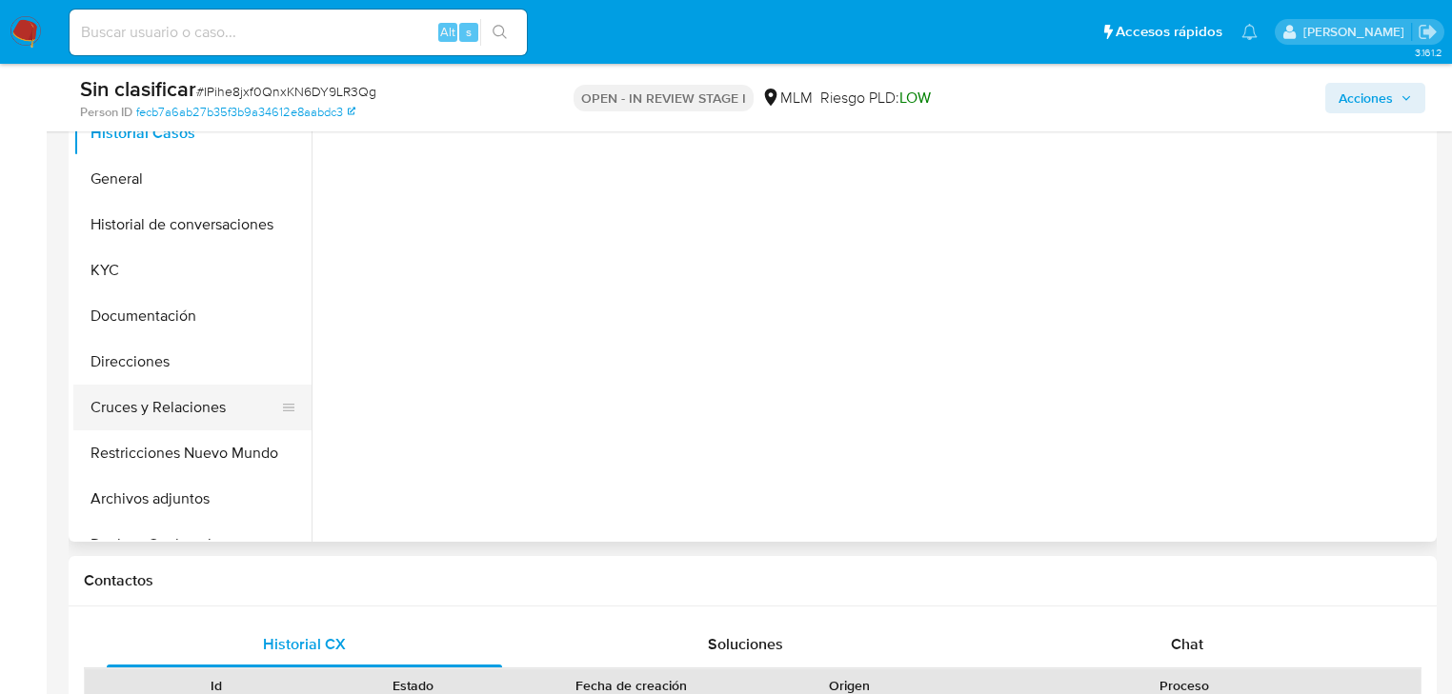
scroll to position [457, 0]
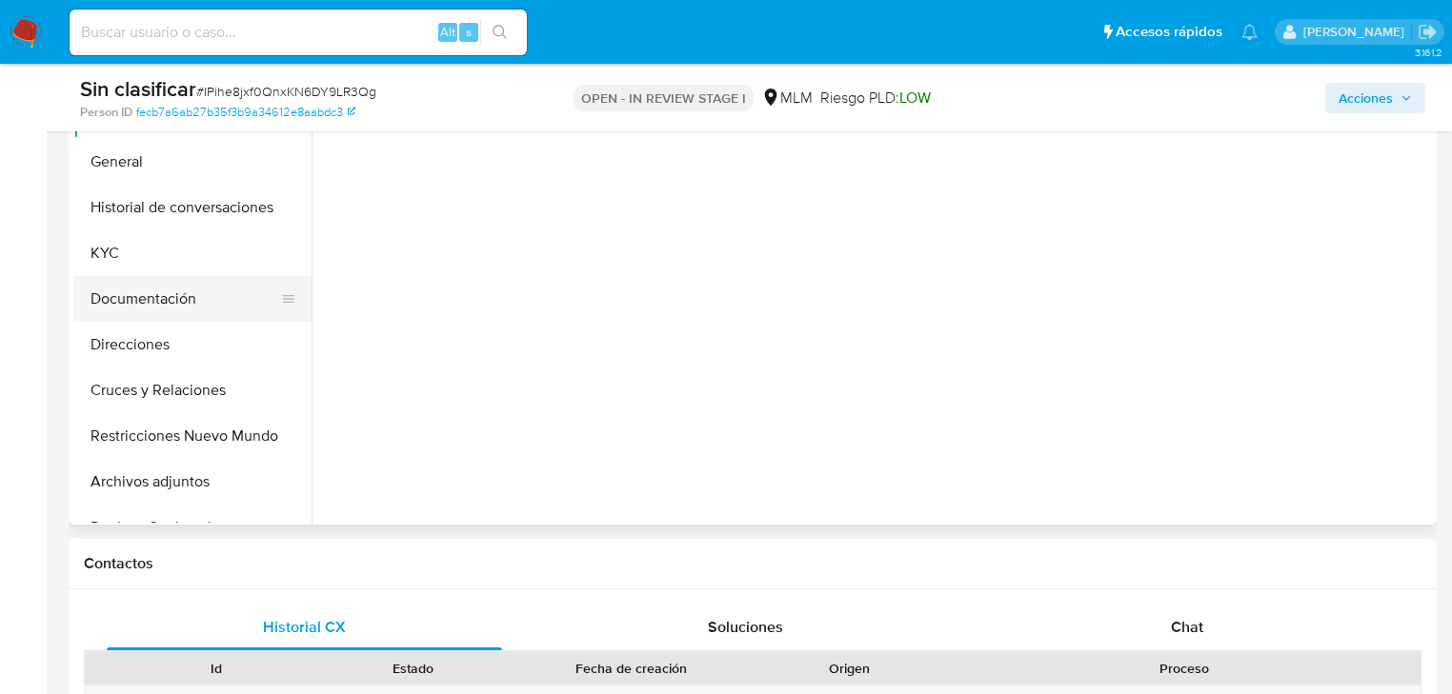
select select "10"
click at [184, 305] on button "Documentación" at bounding box center [184, 299] width 223 height 46
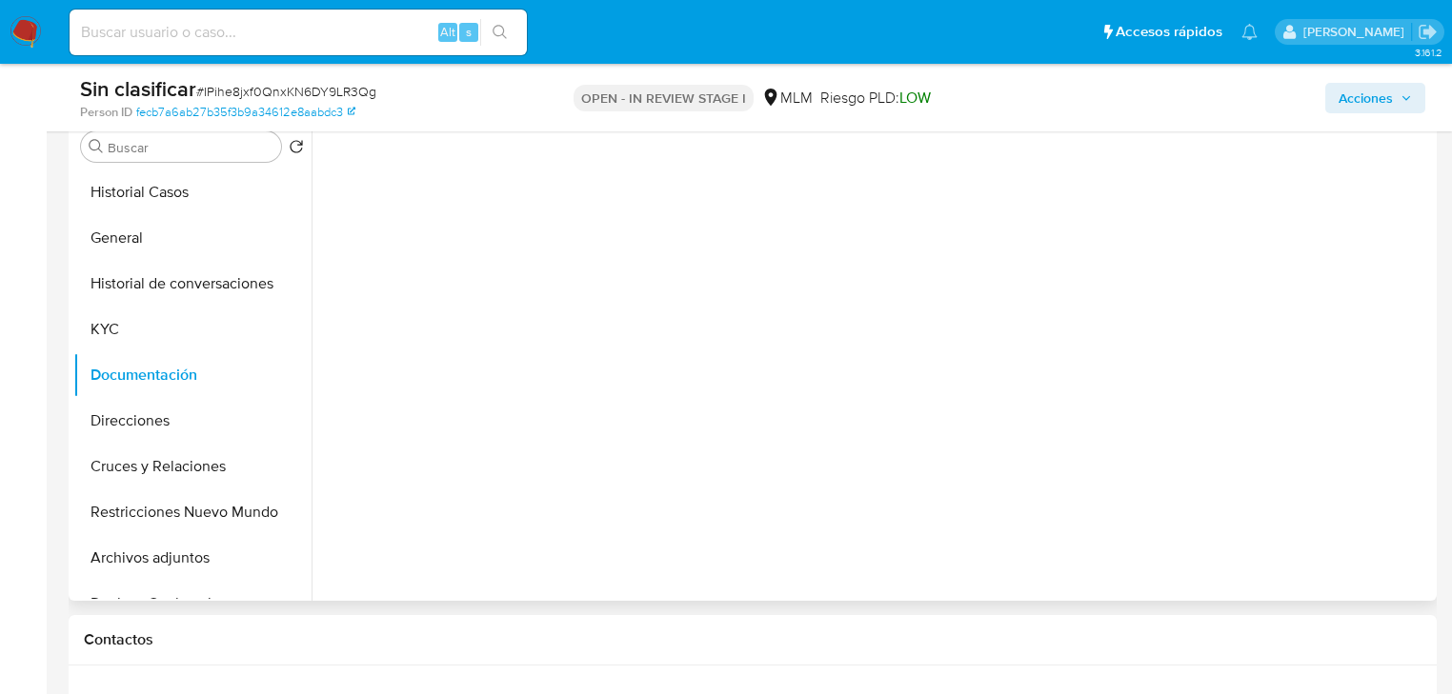
scroll to position [305, 0]
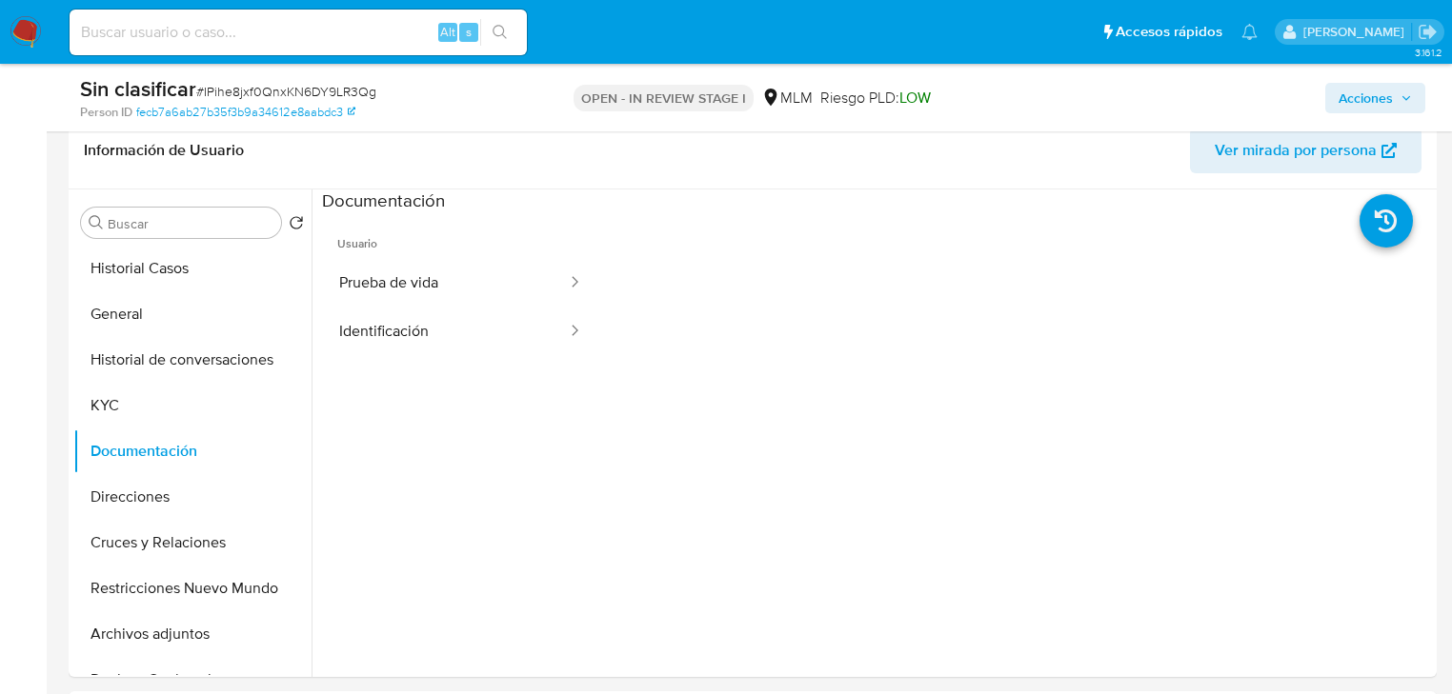
click at [432, 289] on button "Prueba de vida" at bounding box center [445, 283] width 247 height 49
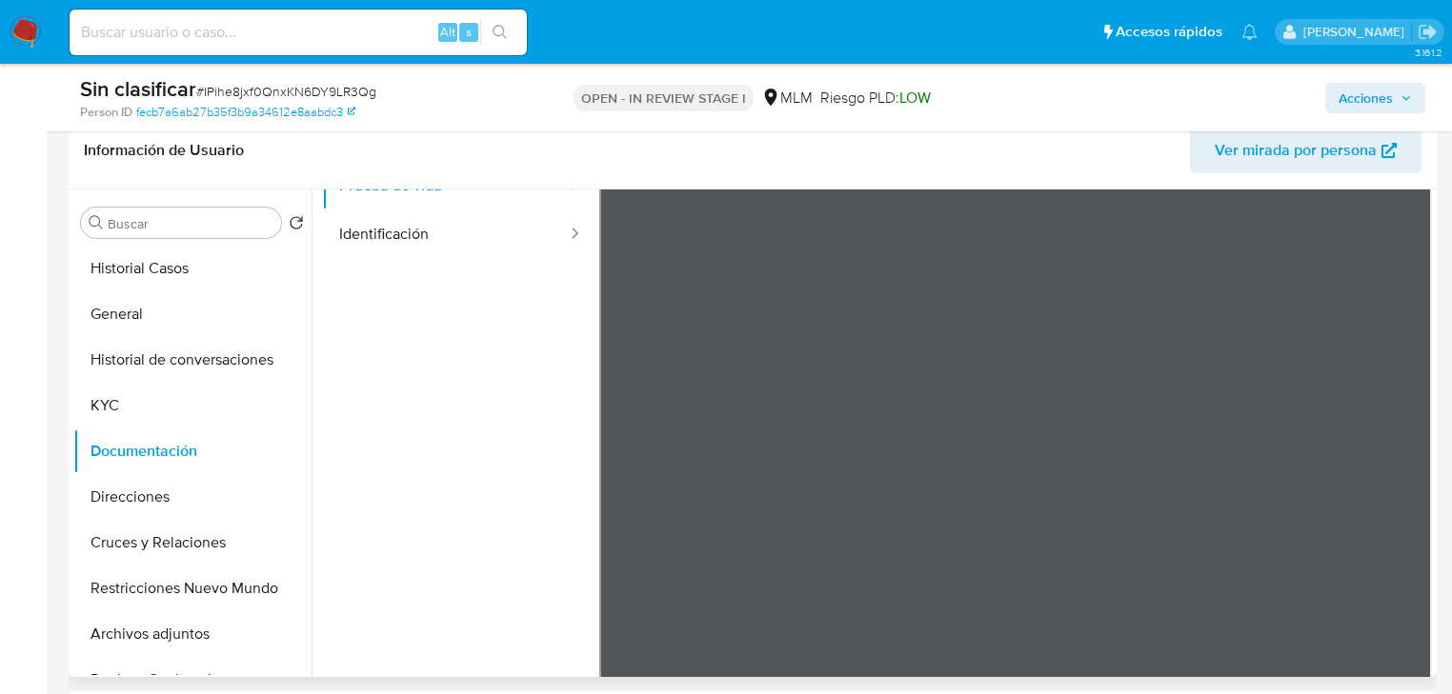
scroll to position [160, 0]
click at [189, 631] on button "Archivos adjuntos" at bounding box center [184, 635] width 223 height 46
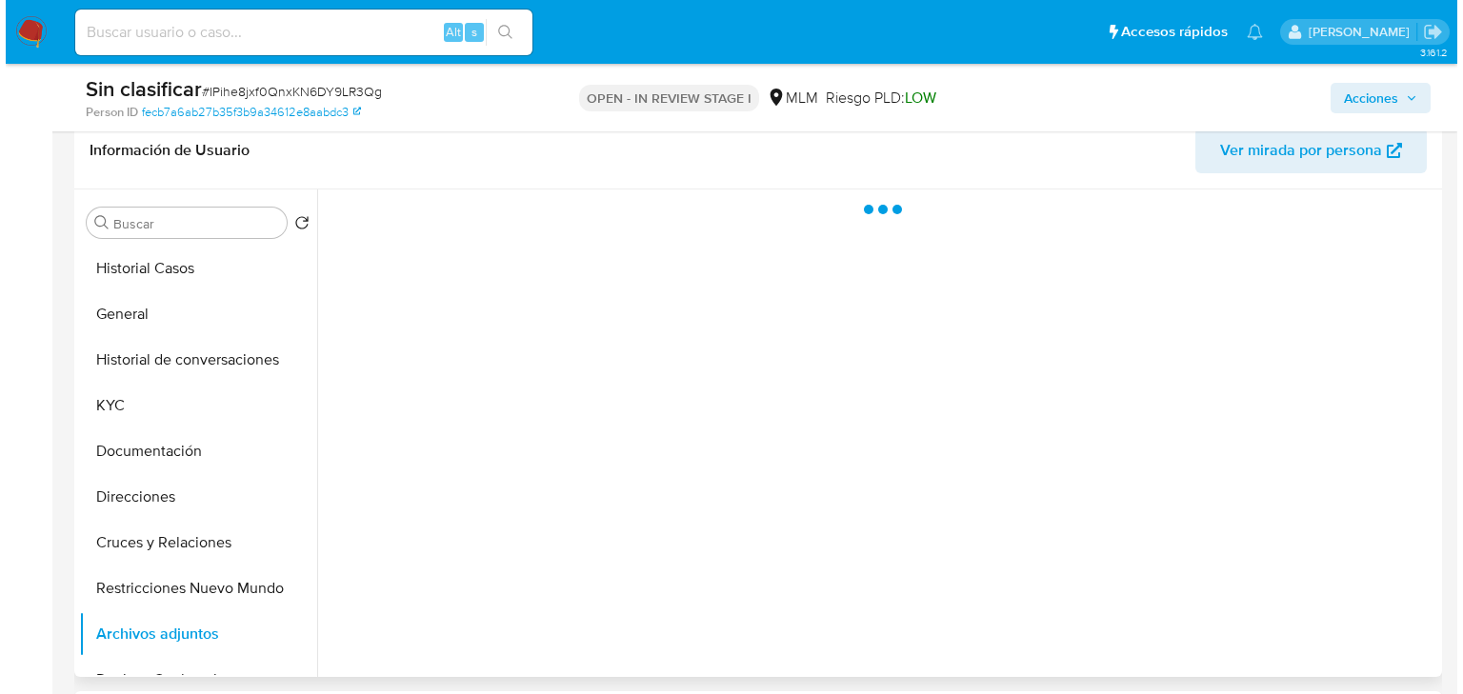
scroll to position [0, 0]
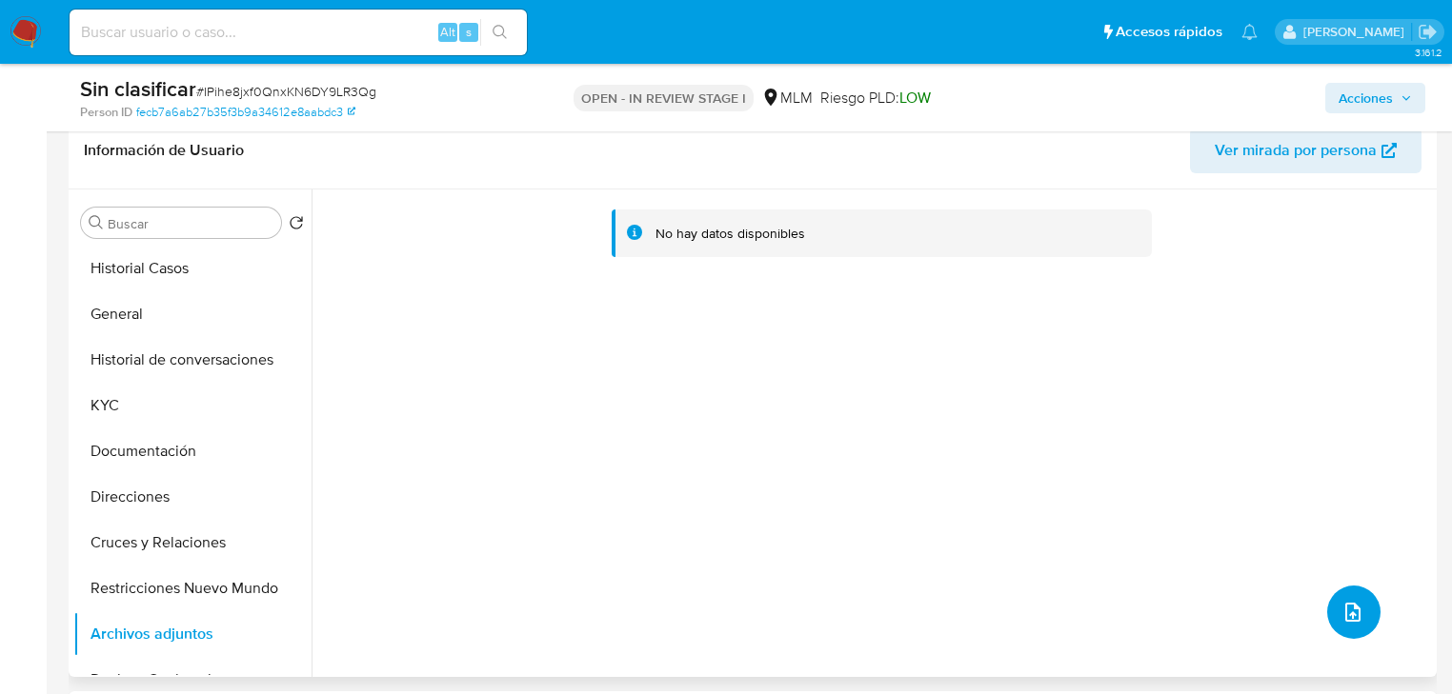
click at [1341, 614] on icon "upload-file" at bounding box center [1352, 612] width 23 height 23
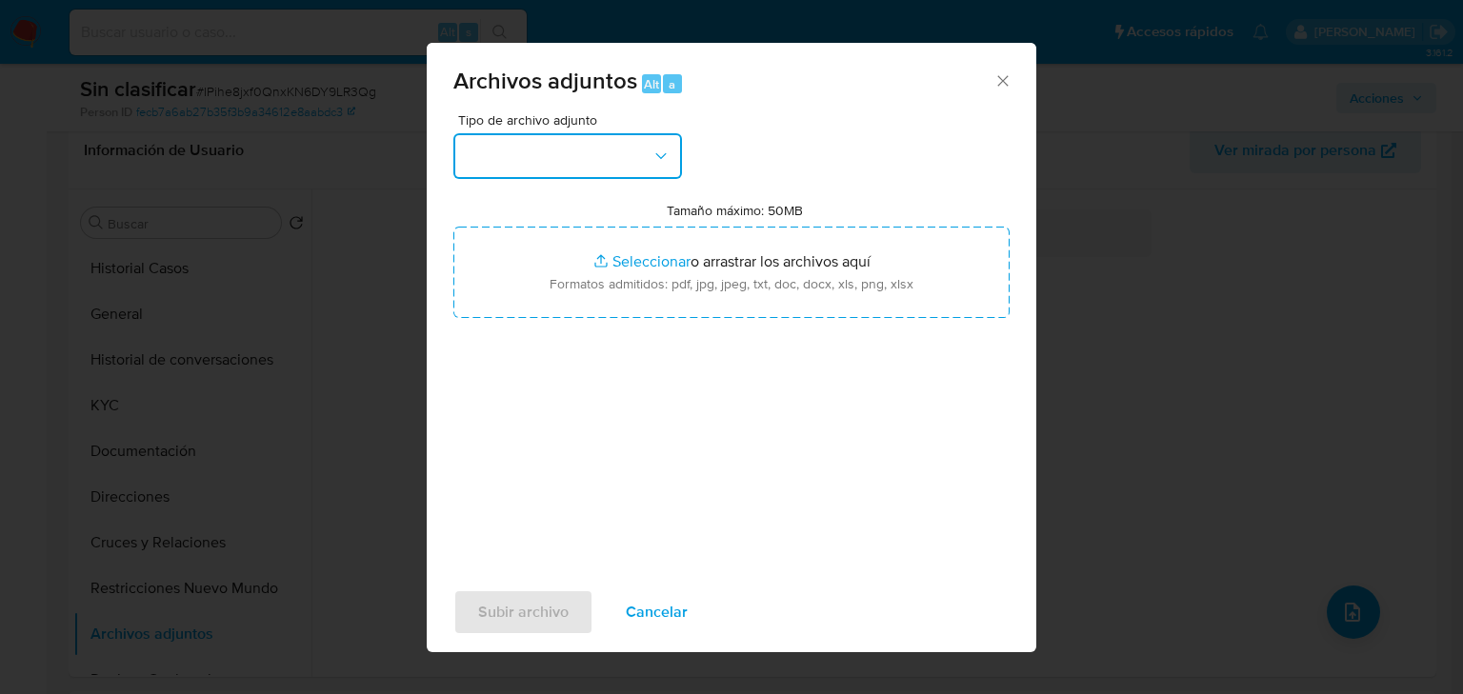
click at [602, 159] on button "button" at bounding box center [567, 156] width 229 height 46
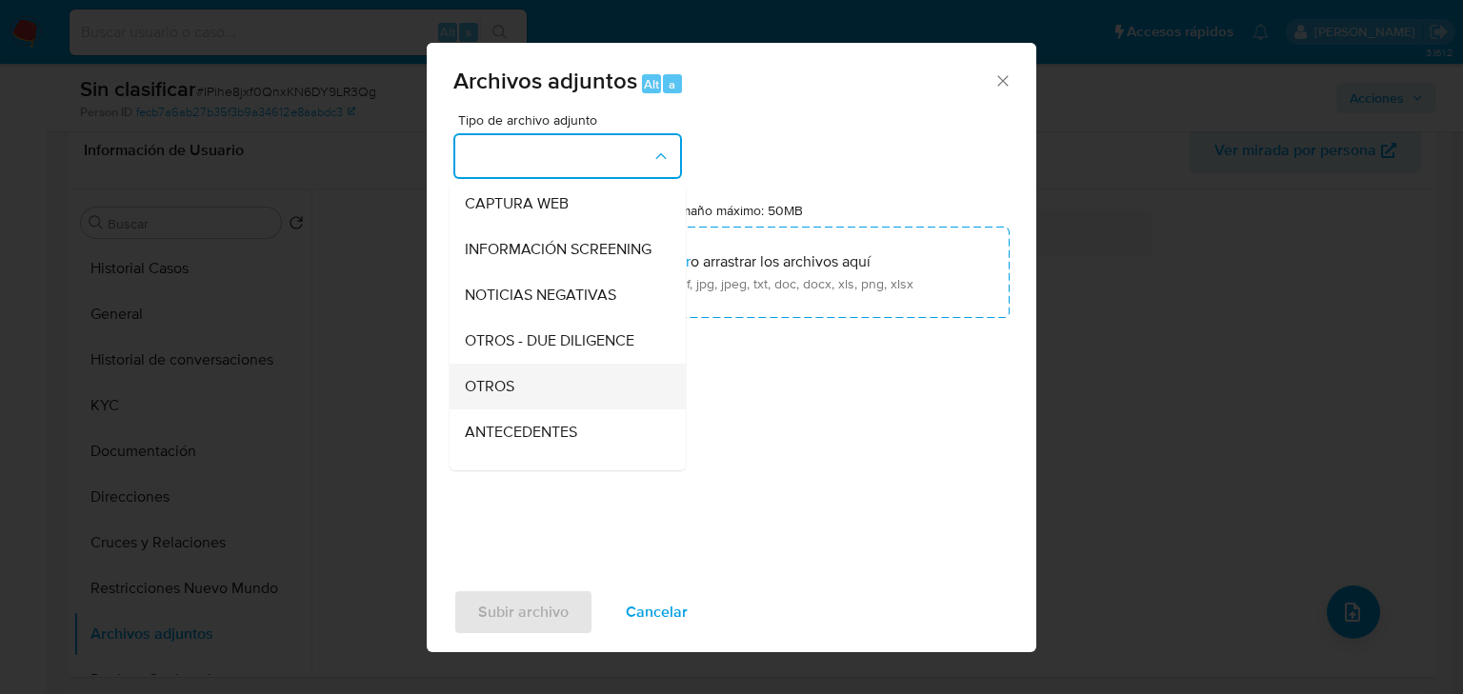
scroll to position [152, 0]
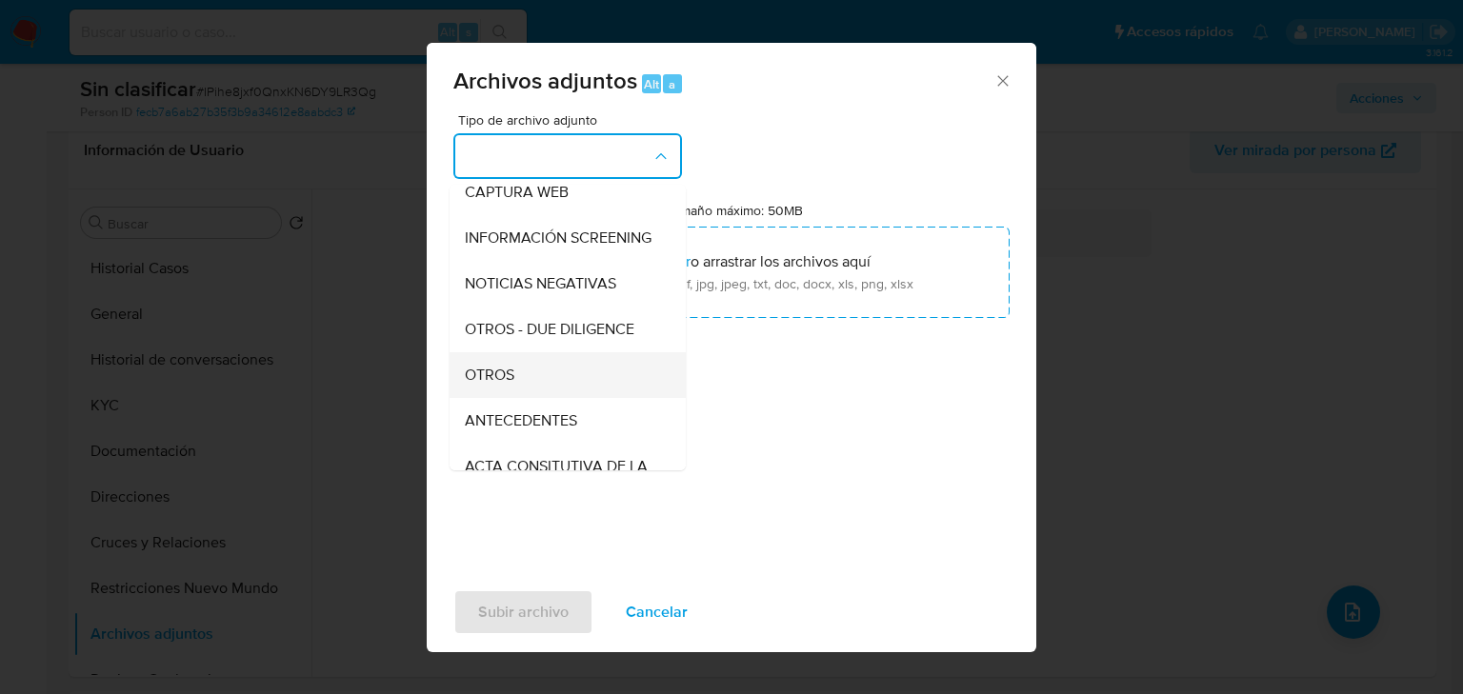
click at [493, 385] on span "OTROS" at bounding box center [490, 375] width 50 height 19
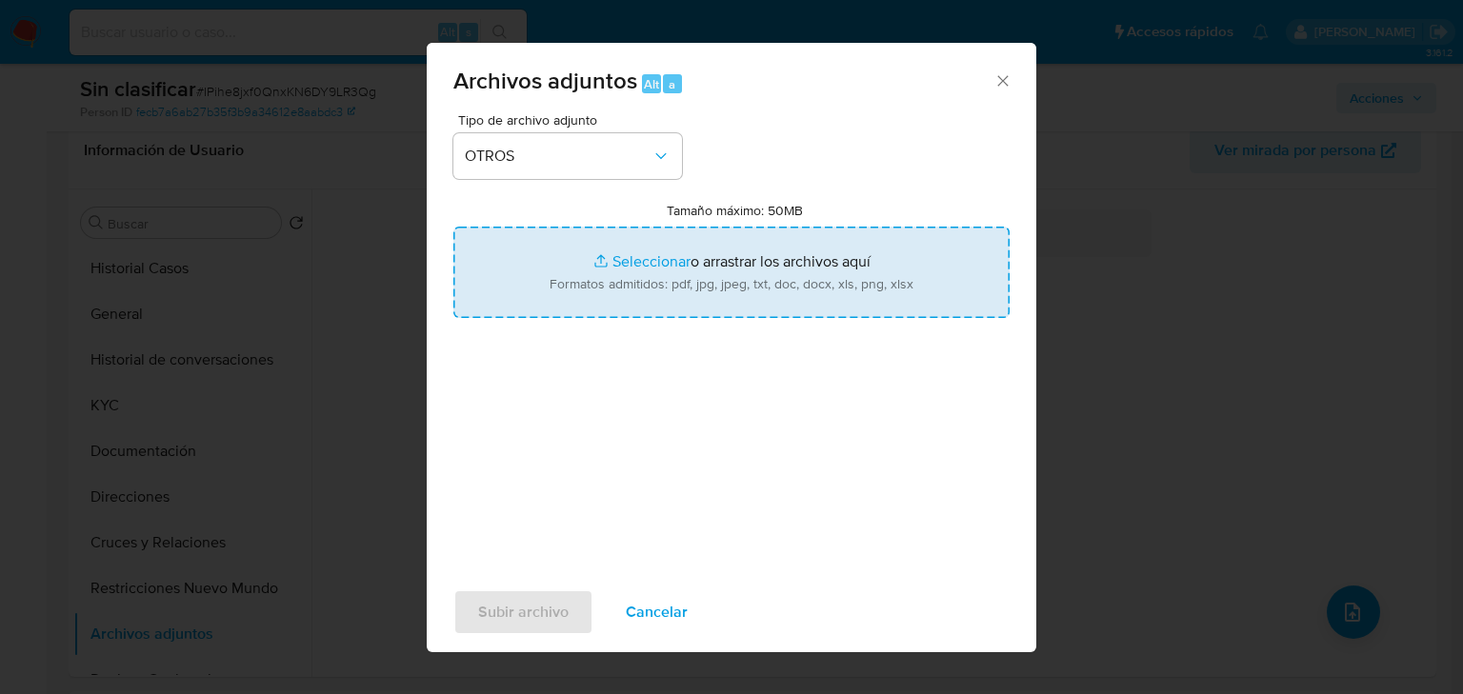
click at [655, 244] on input "Tamaño máximo: 50MB Seleccionar archivos" at bounding box center [731, 272] width 556 height 91
type input "C:\fakepath\2663463528_Martin Eduardo Lopez Diaz.pdf"
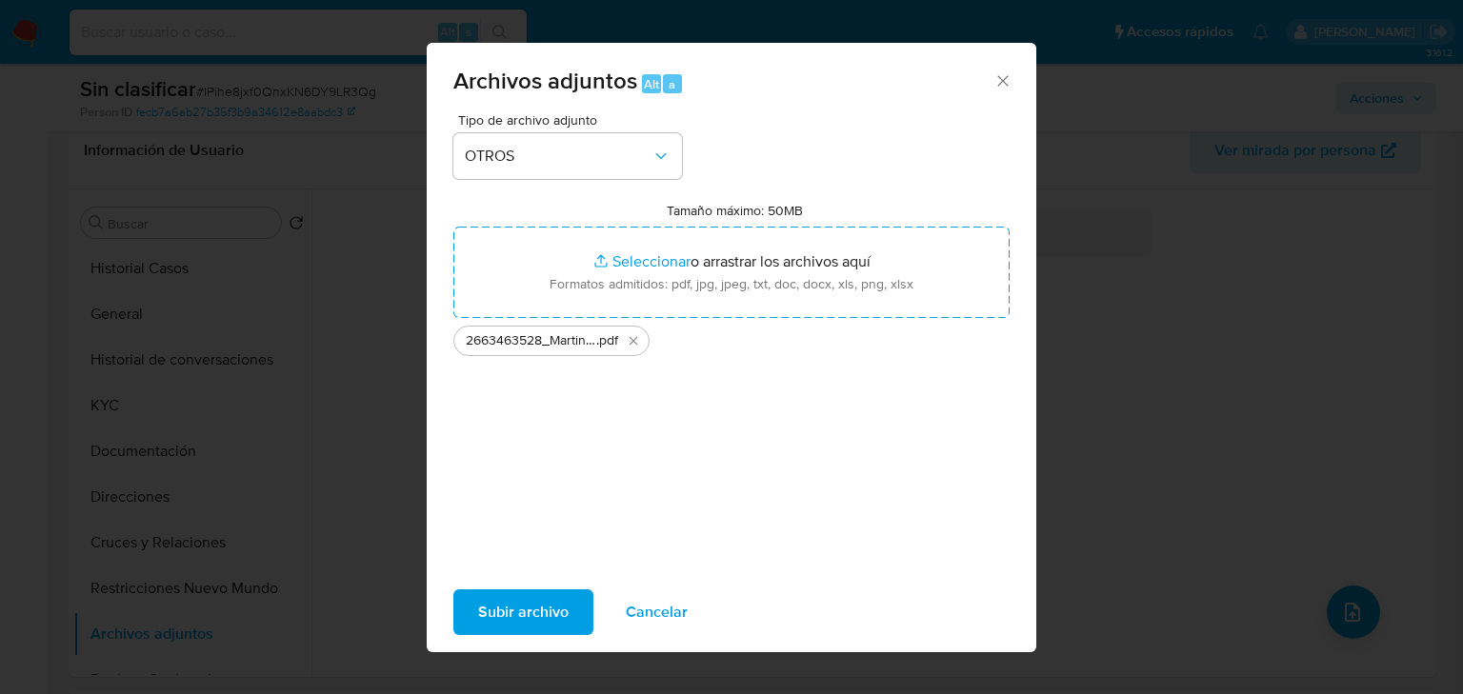
click at [537, 619] on span "Subir archivo" at bounding box center [523, 613] width 90 height 42
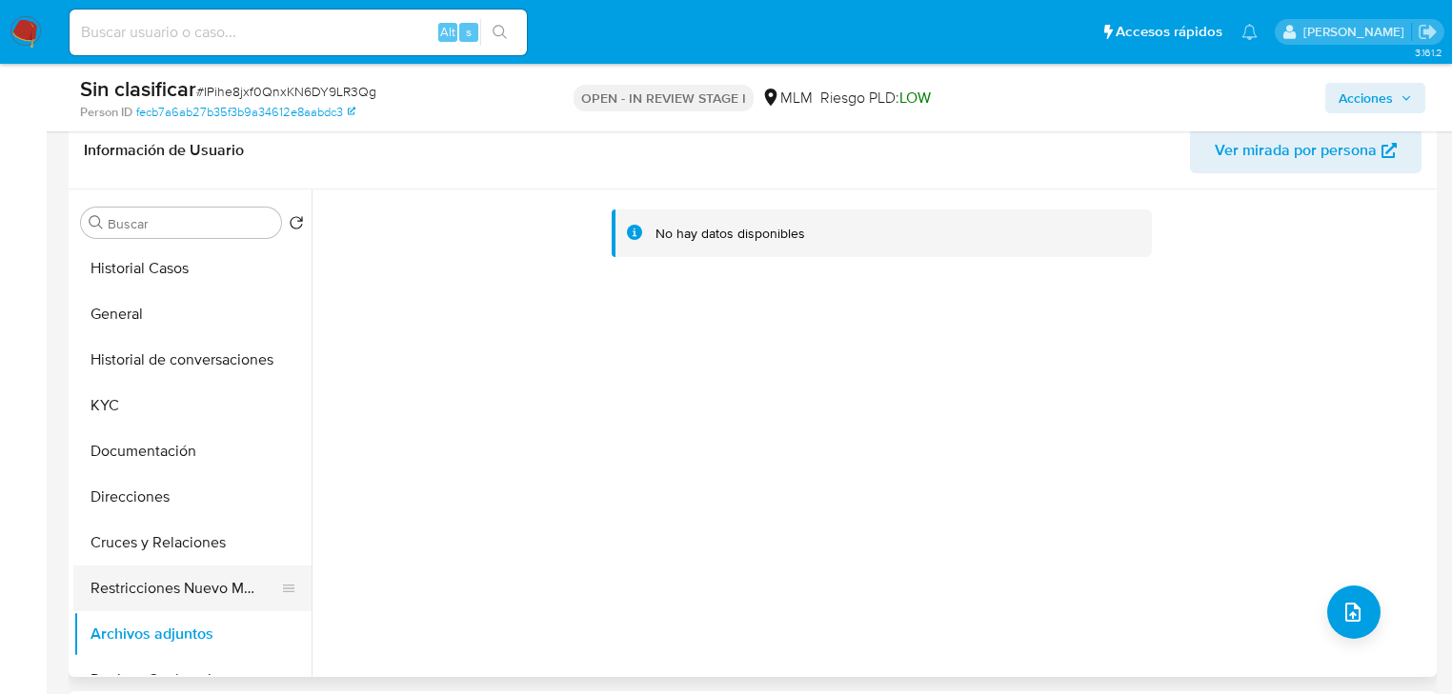
drag, startPoint x: 126, startPoint y: 444, endPoint x: 165, endPoint y: 577, distance: 139.0
click at [126, 449] on button "Documentación" at bounding box center [192, 452] width 238 height 46
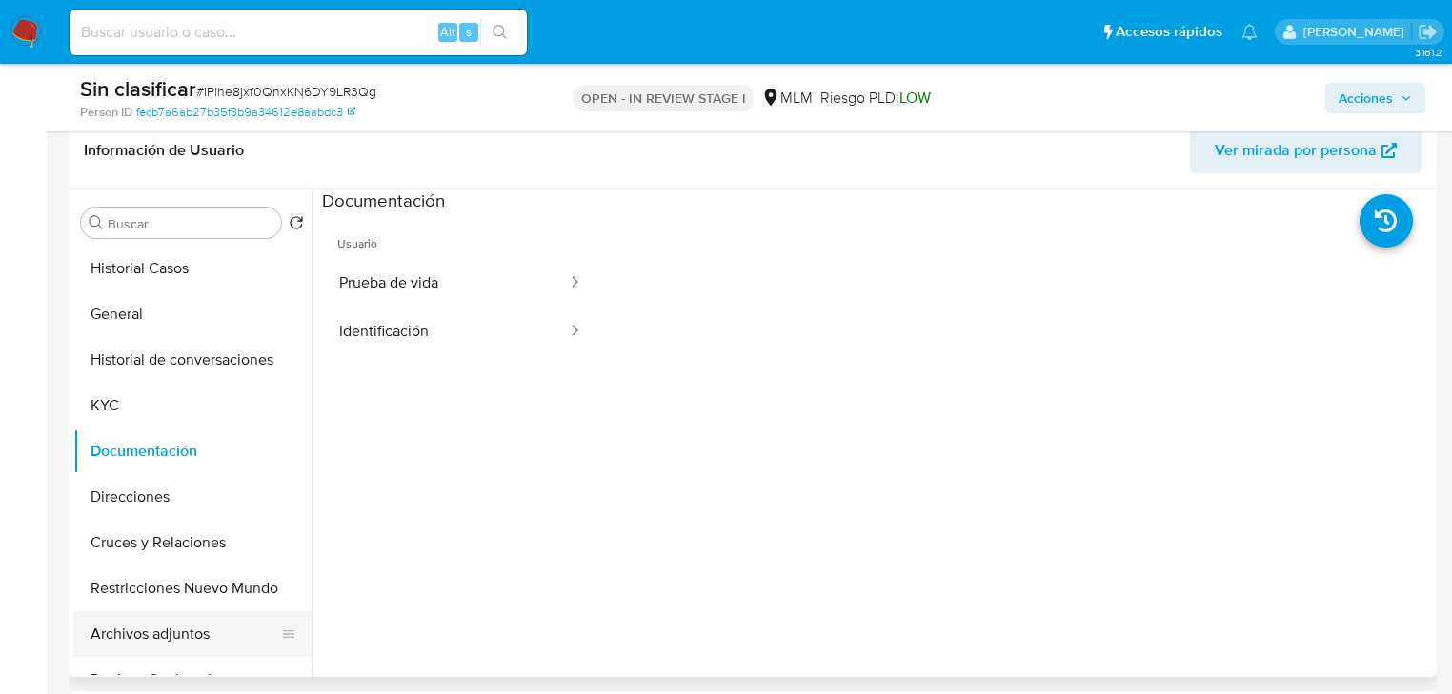
click at [164, 633] on button "Archivos adjuntos" at bounding box center [184, 635] width 223 height 46
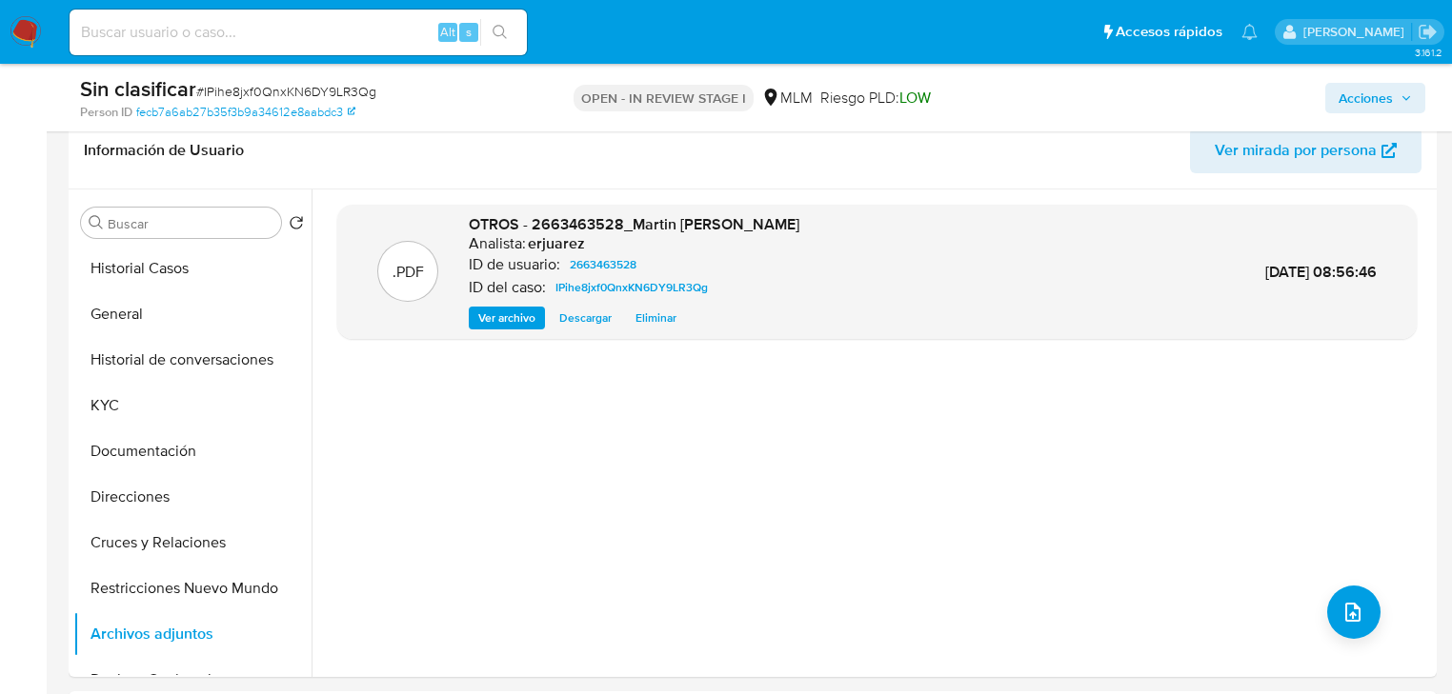
drag, startPoint x: 1360, startPoint y: 100, endPoint x: 1221, endPoint y: 112, distance: 139.6
click at [1345, 103] on span "Acciones" at bounding box center [1365, 98] width 54 height 30
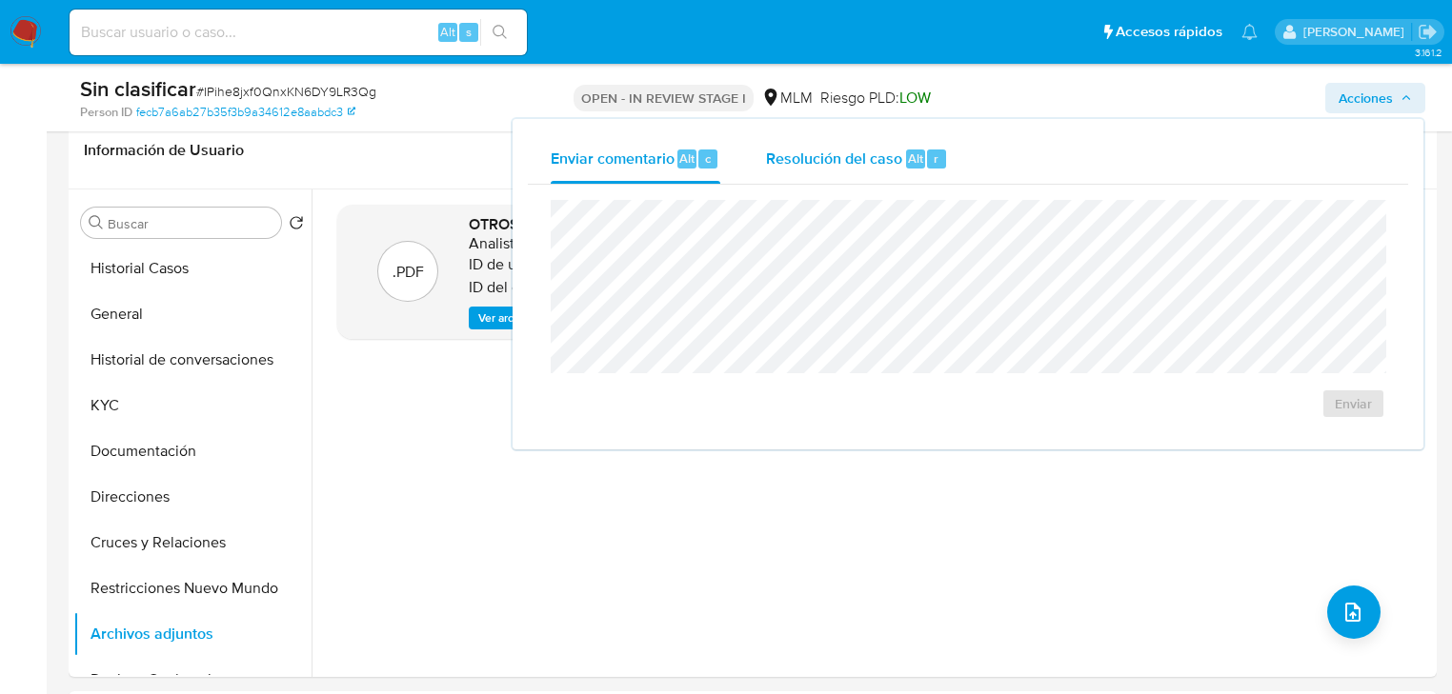
click at [811, 156] on span "Resolución del caso" at bounding box center [834, 158] width 136 height 22
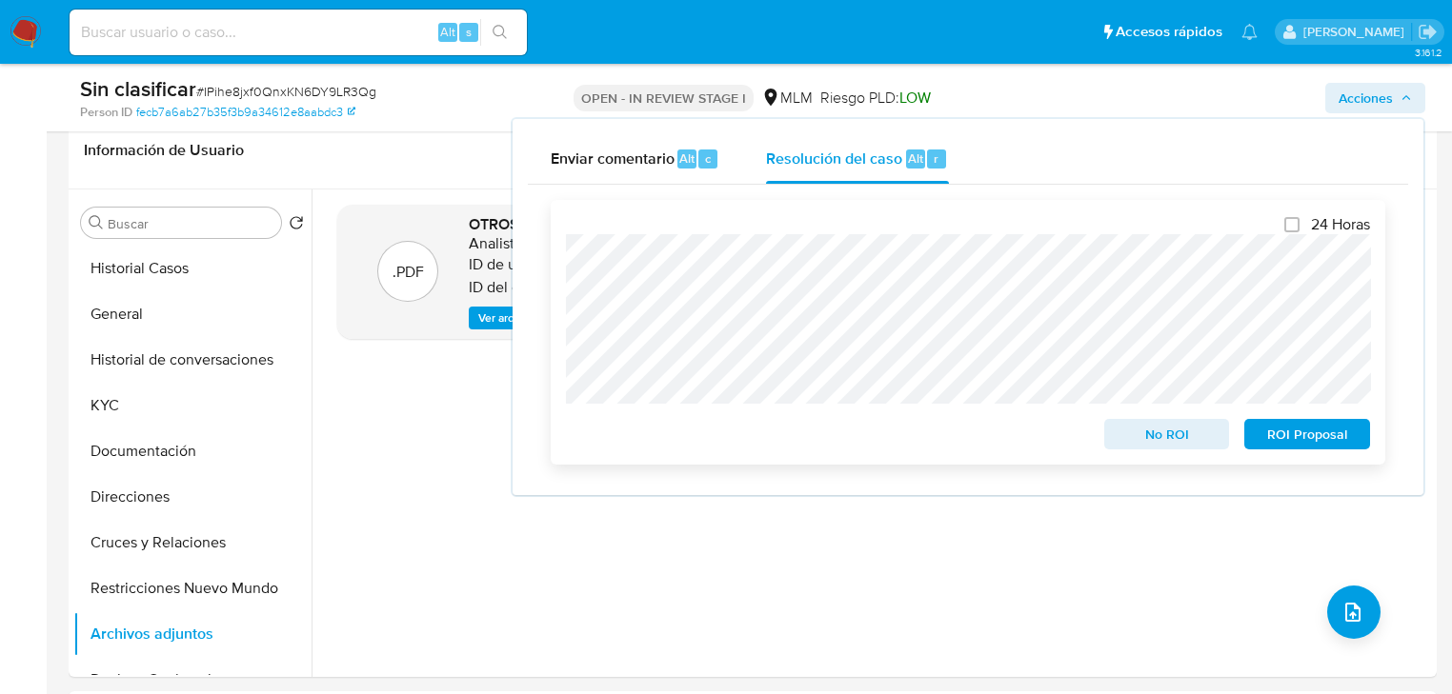
click at [1135, 436] on span "No ROI" at bounding box center [1166, 434] width 99 height 27
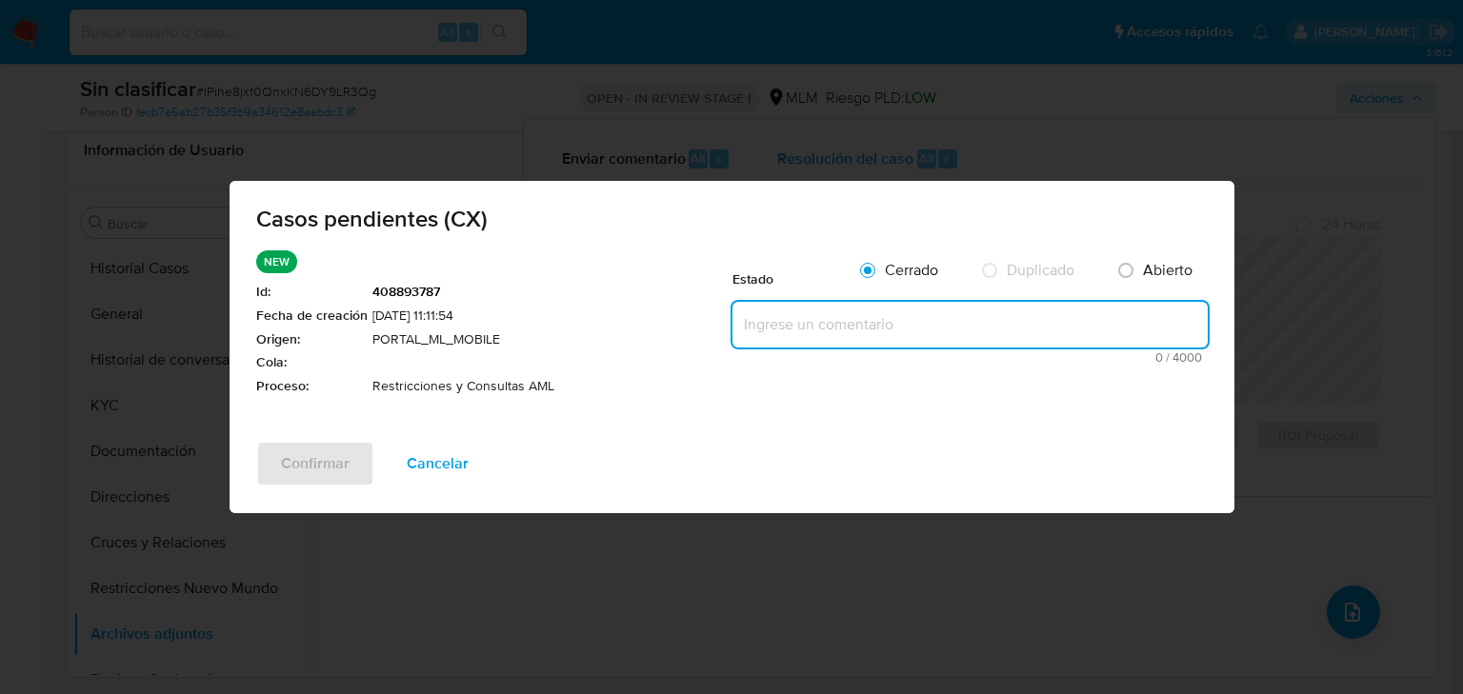
drag, startPoint x: 784, startPoint y: 312, endPoint x: 789, endPoint y: 333, distance: 21.5
click at [785, 316] on textarea at bounding box center [970, 325] width 475 height 46
paste textarea "SE VALIDA CASO CX CLIENTE 2663463528 MARTIN EDUARDO LOPEZ DIAZ CUENTA CON RESTR…"
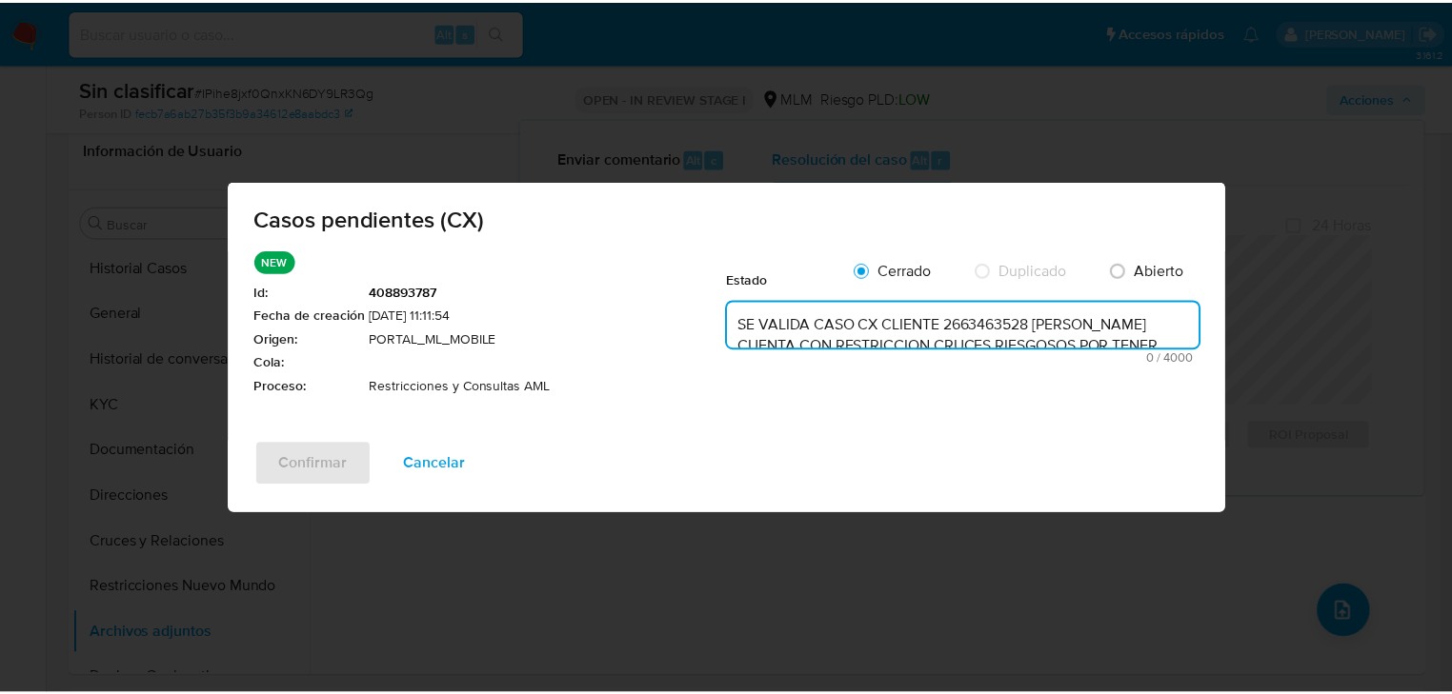
scroll to position [131, 0]
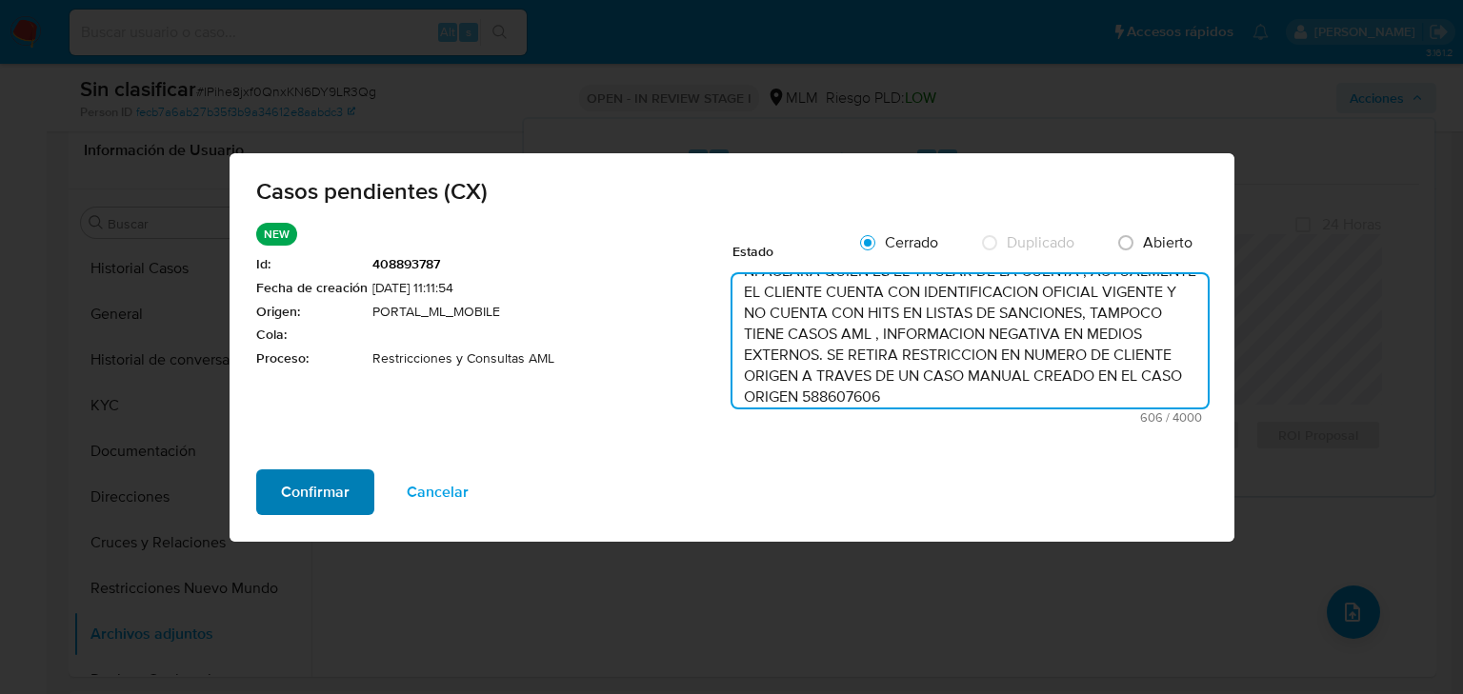
type textarea "SE VALIDA CASO CX CLIENTE 2663463528 MARTIN EDUARDO LOPEZ DIAZ CUENTA CON RESTR…"
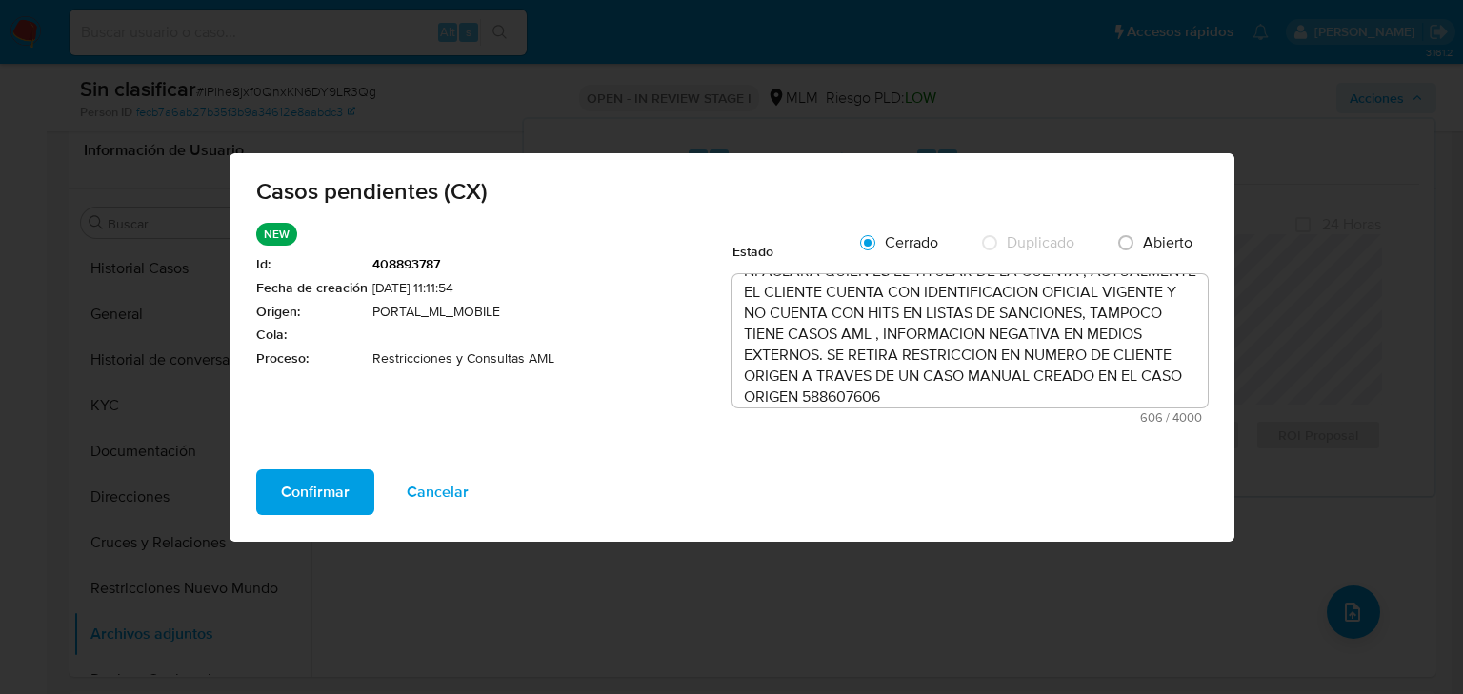
click at [314, 491] on span "Confirmar" at bounding box center [315, 493] width 69 height 42
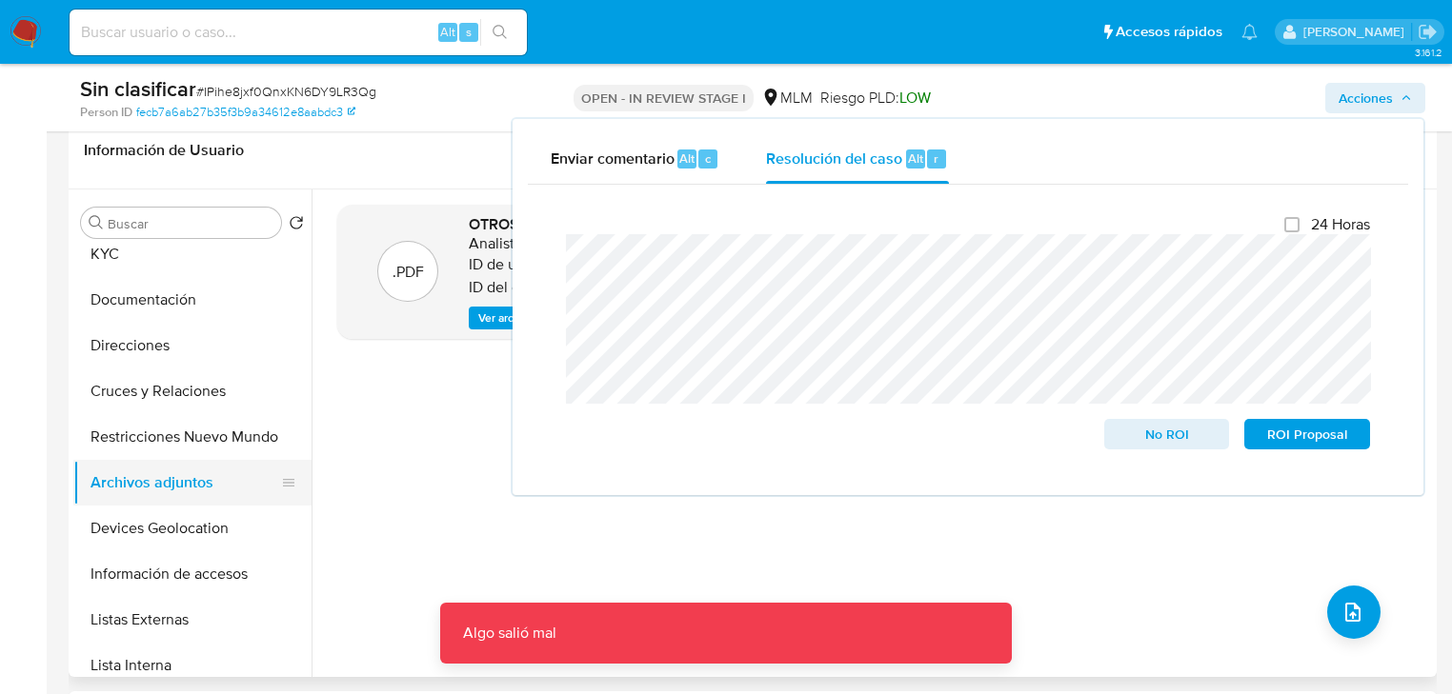
scroll to position [152, 0]
click at [187, 439] on button "Restricciones Nuevo Mundo" at bounding box center [184, 436] width 223 height 46
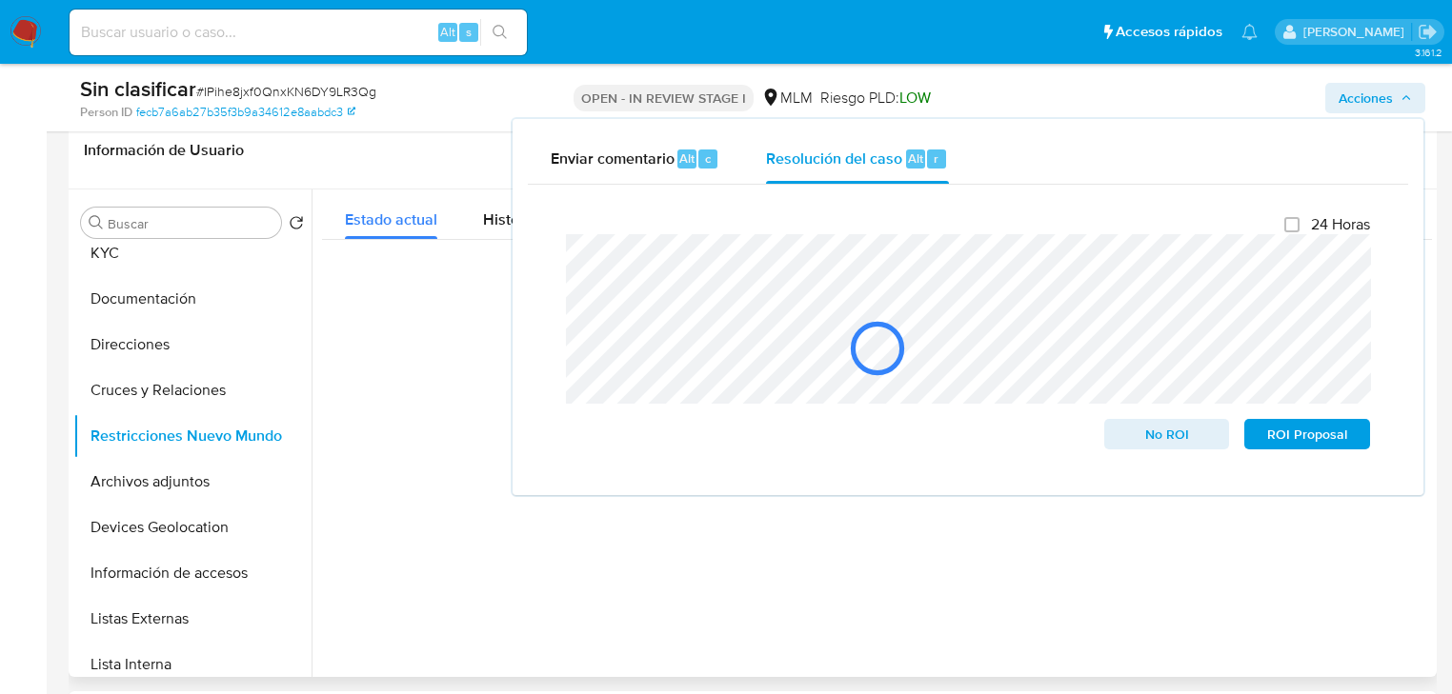
click at [431, 455] on div at bounding box center [872, 434] width 1120 height 488
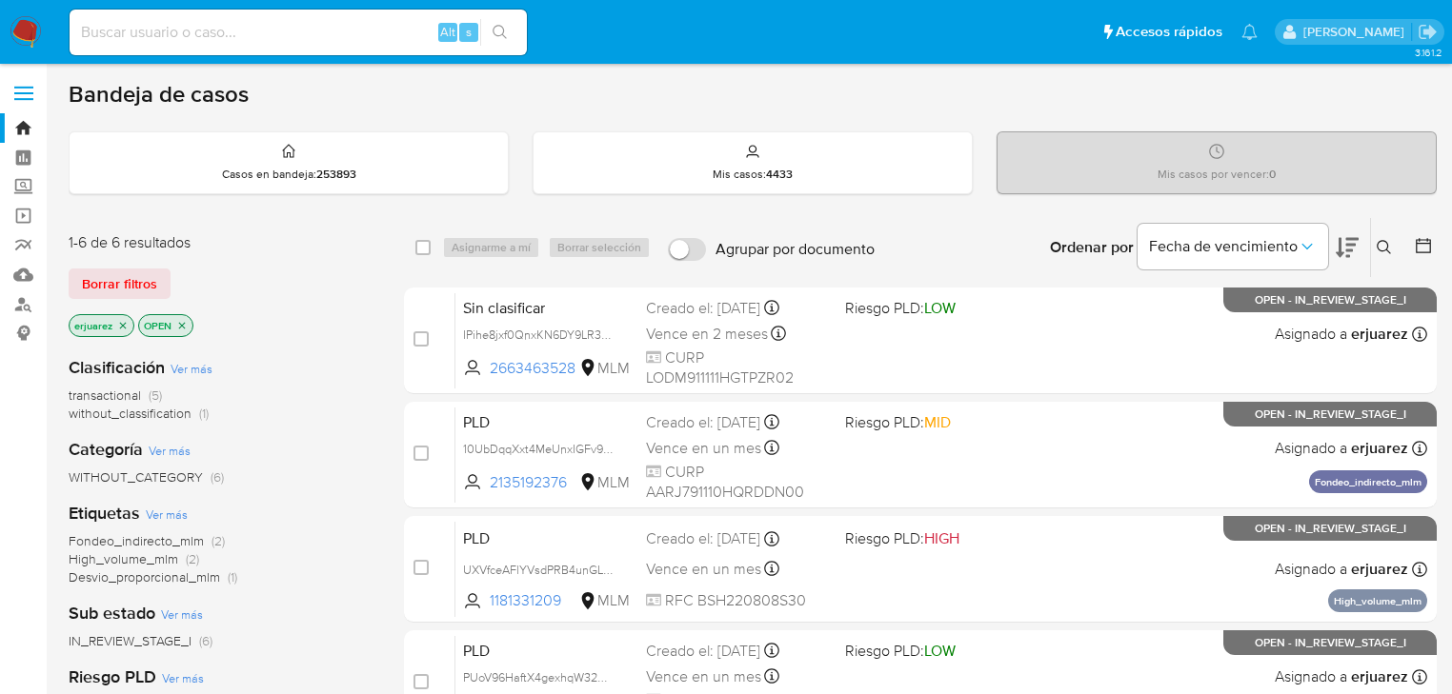
click at [24, 33] on img at bounding box center [26, 32] width 32 height 32
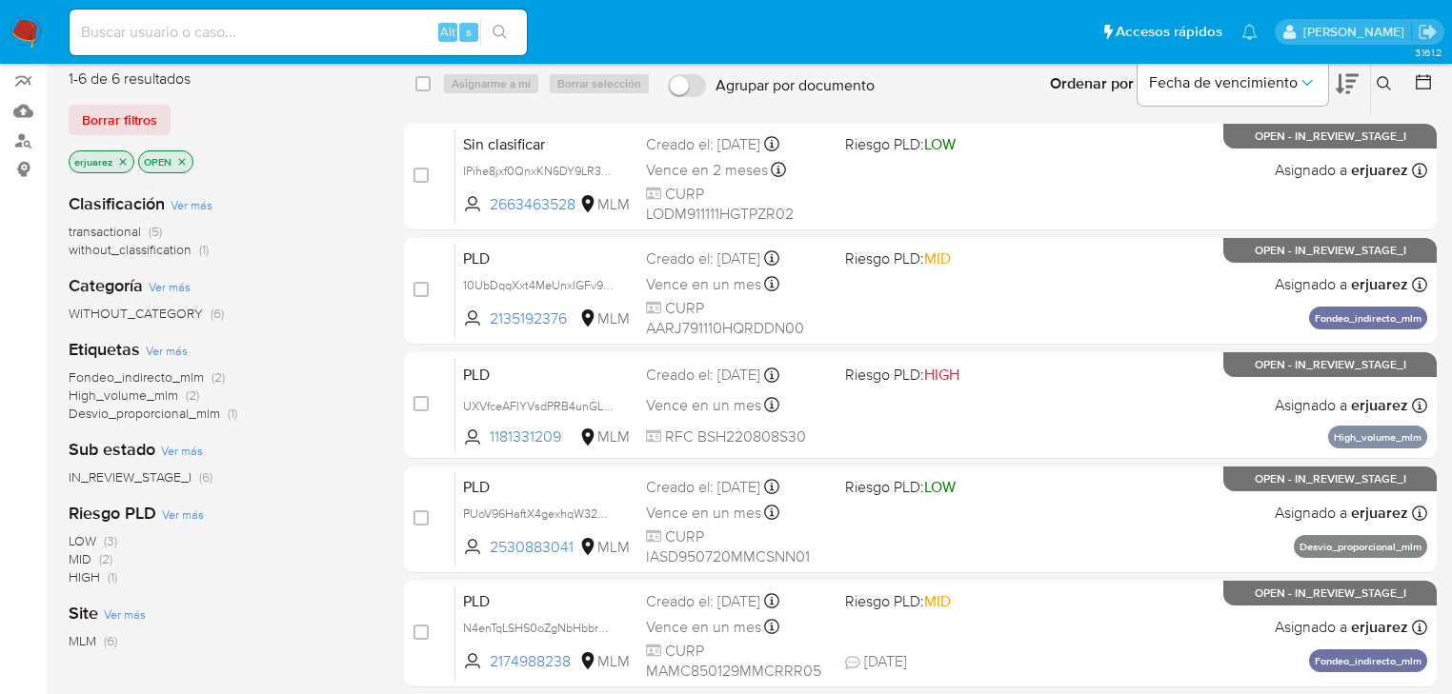
scroll to position [76, 0]
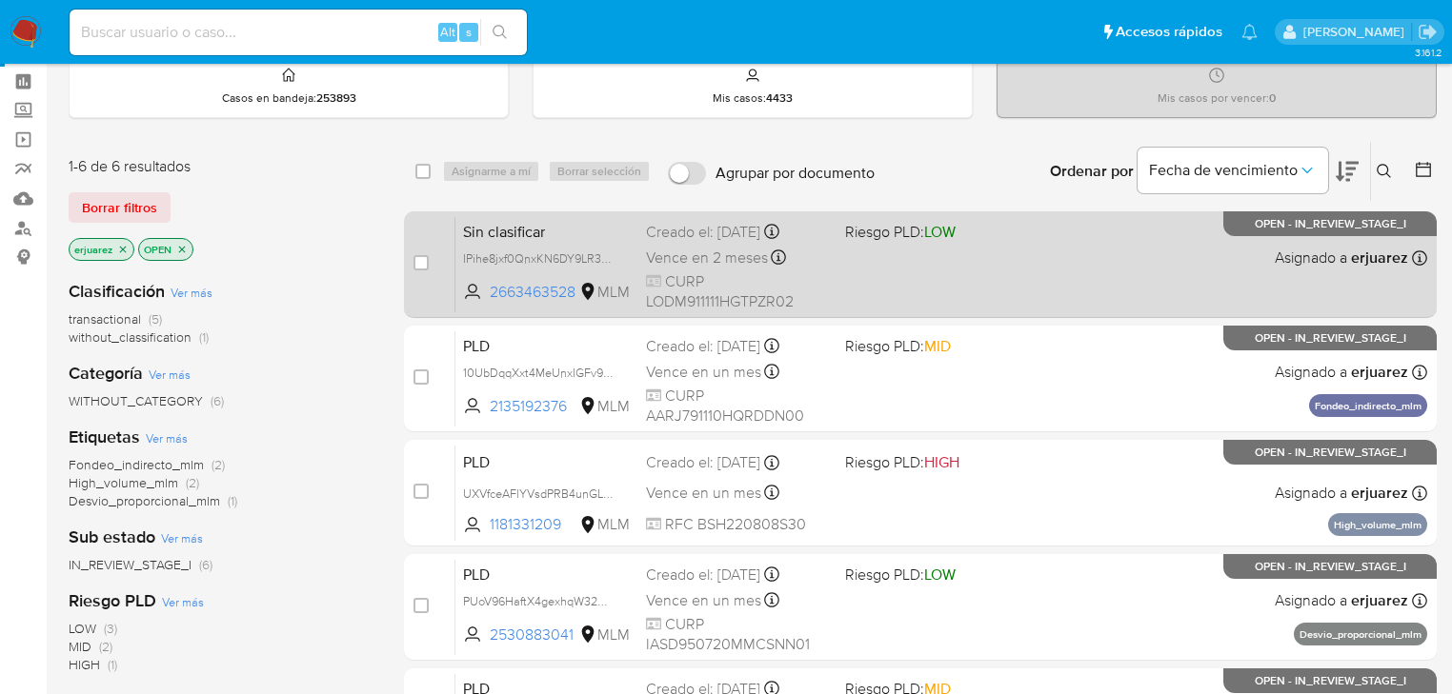
click at [1032, 271] on div "Sin clasificar IPihe8jxf0QnxKN6DY9LR3Qg 2663463528 MLM Riesgo PLD: LOW Creado e…" at bounding box center [941, 264] width 972 height 96
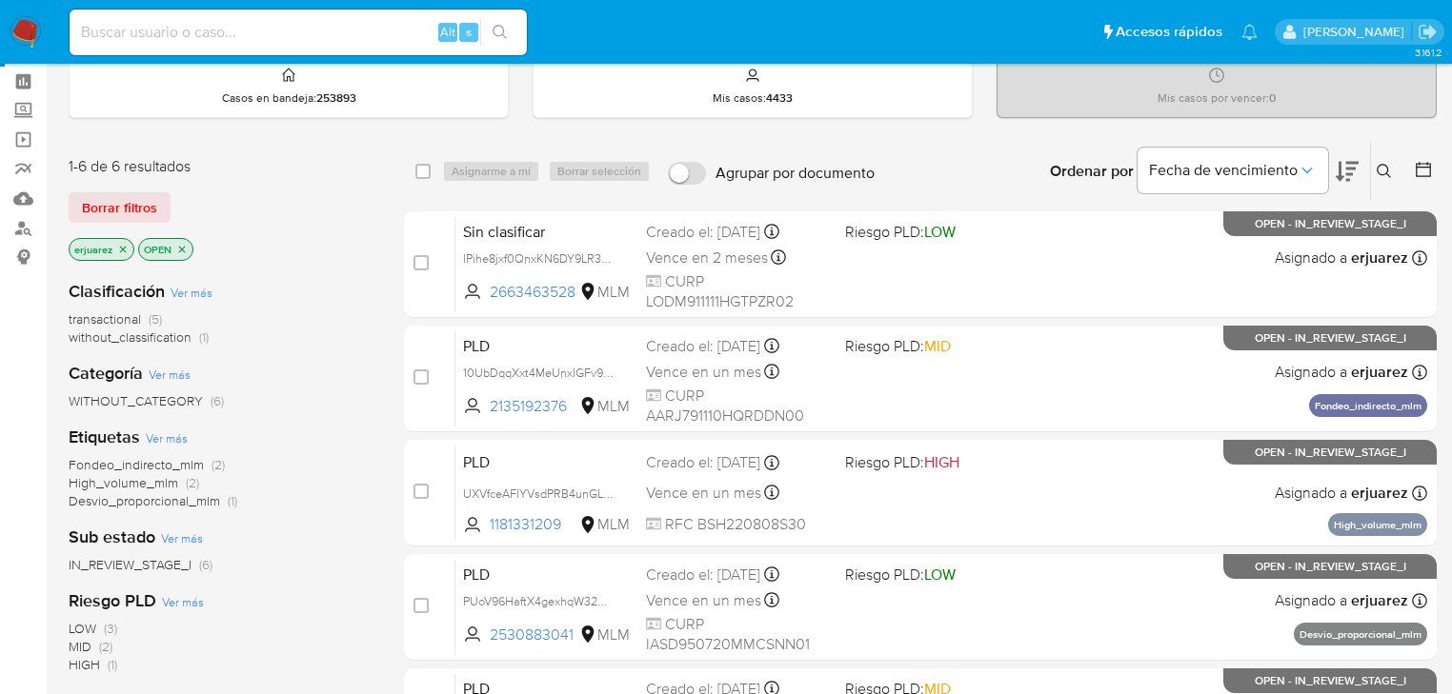
click at [17, 32] on img at bounding box center [26, 32] width 32 height 32
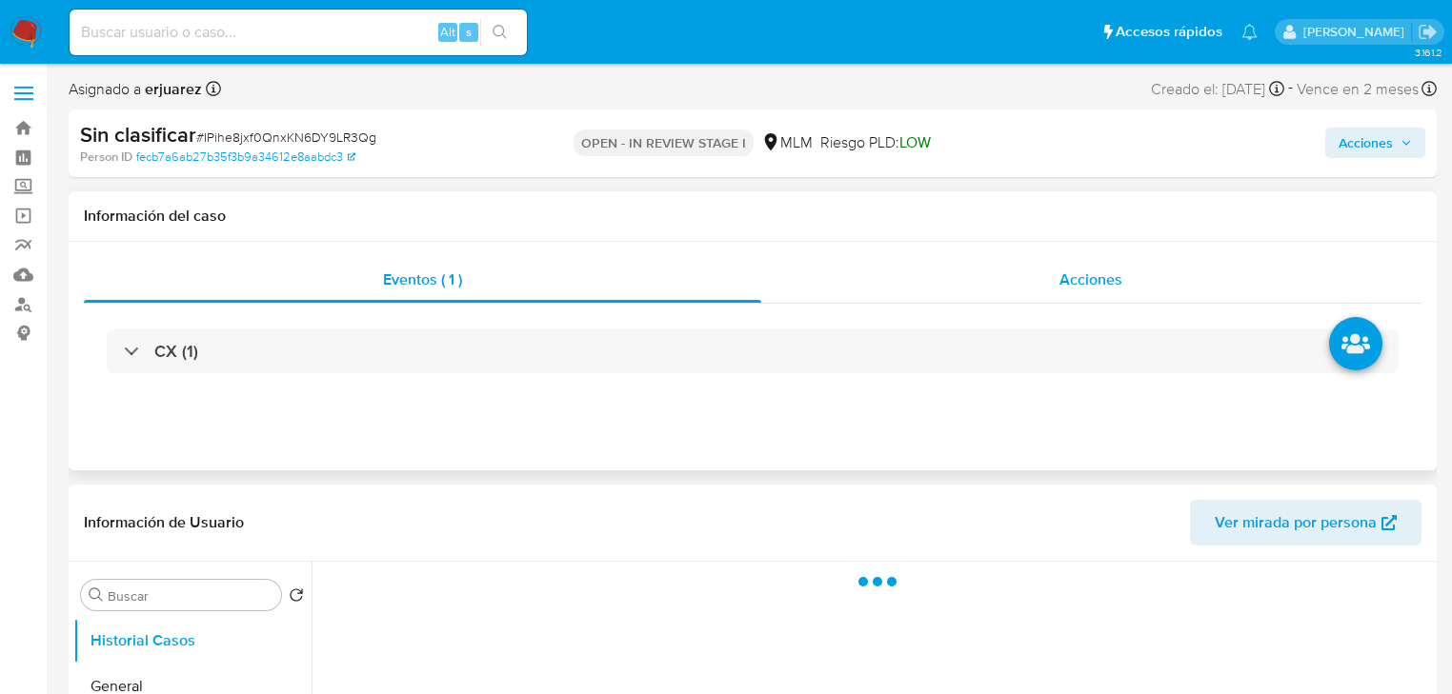
click at [1014, 293] on div "Acciones" at bounding box center [1091, 280] width 661 height 46
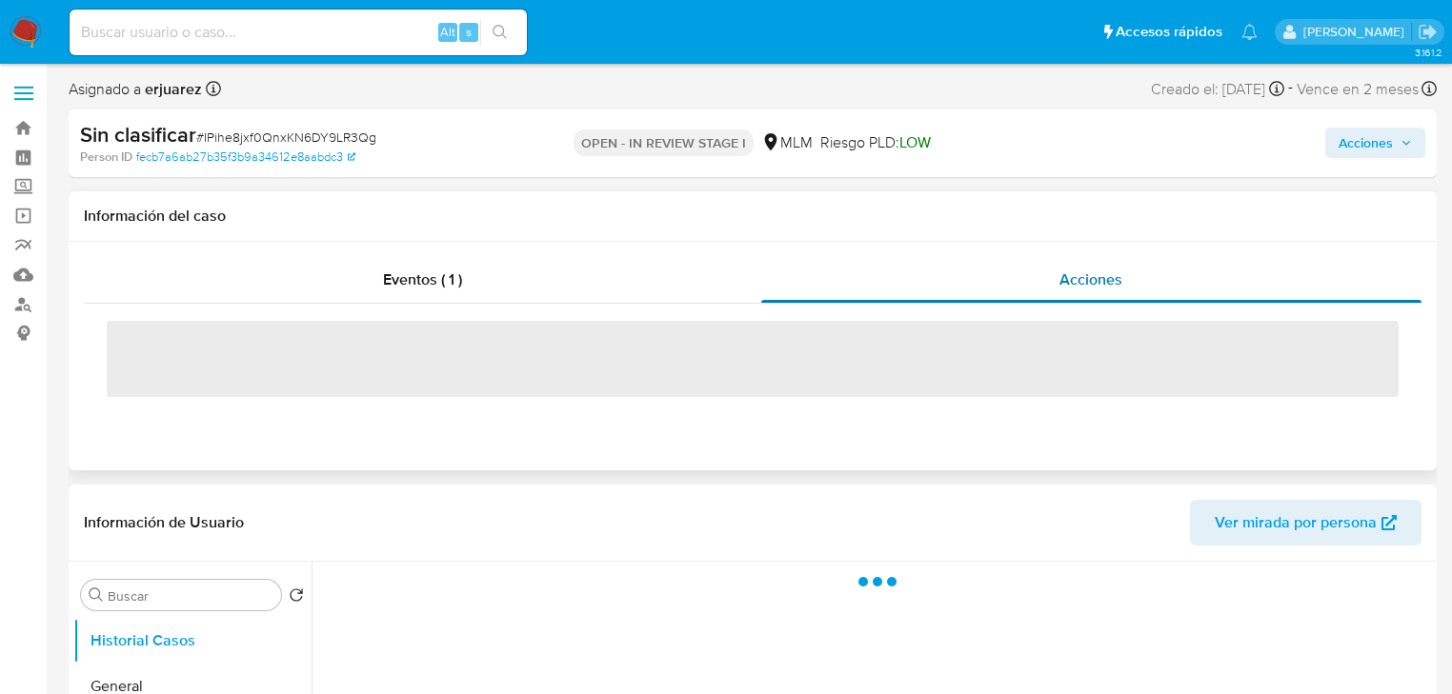
select select "10"
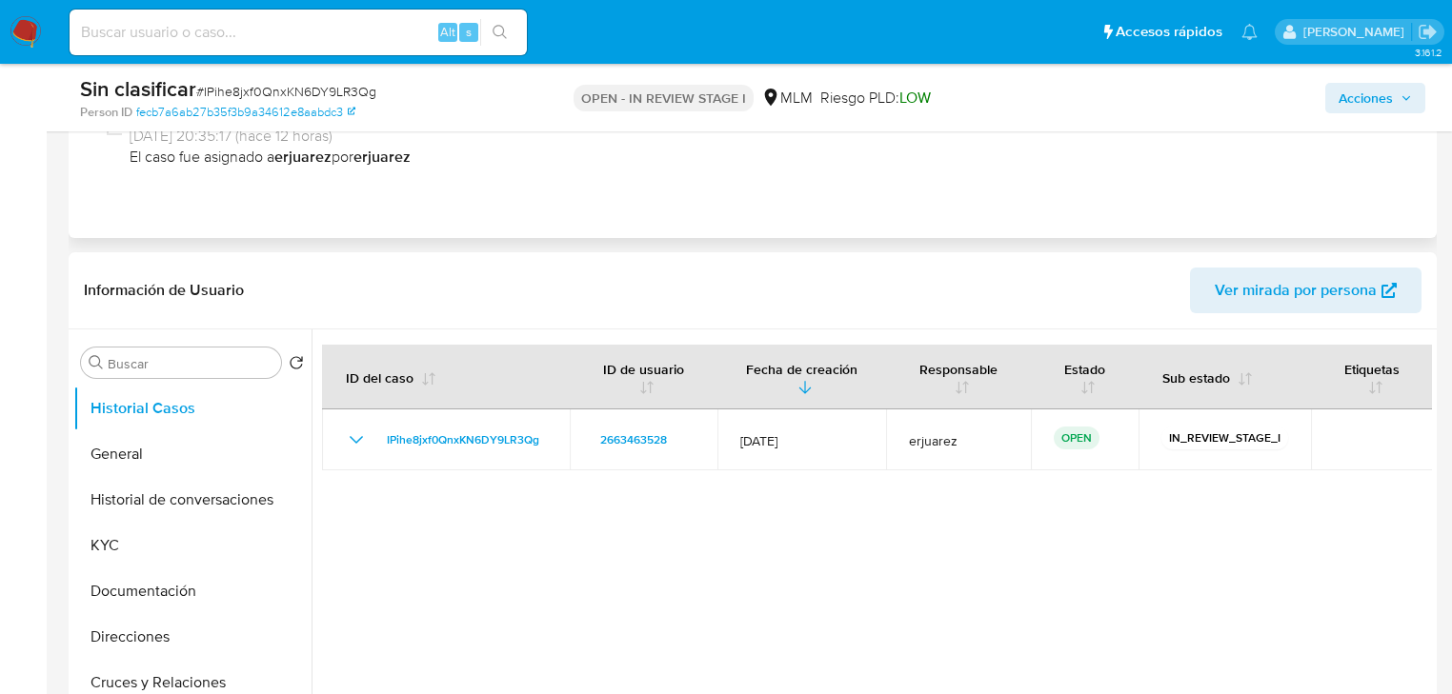
scroll to position [381, 0]
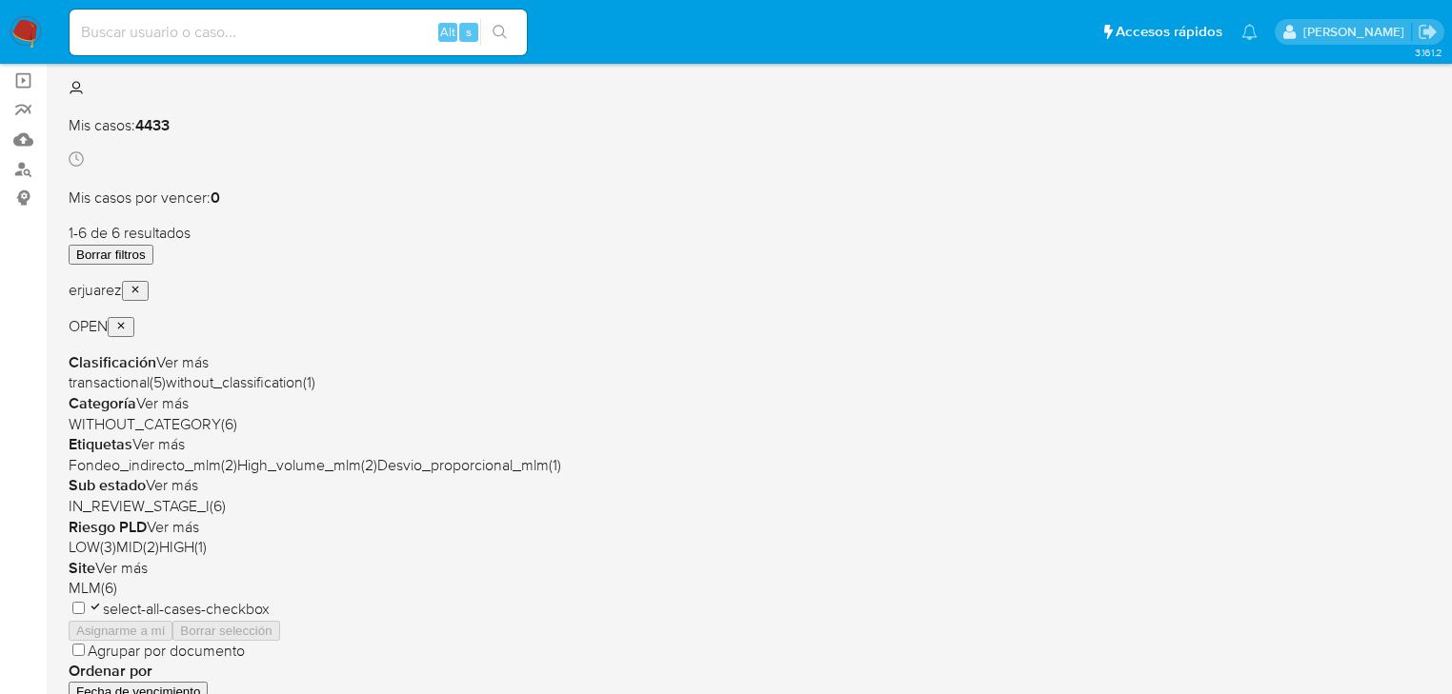
scroll to position [152, 0]
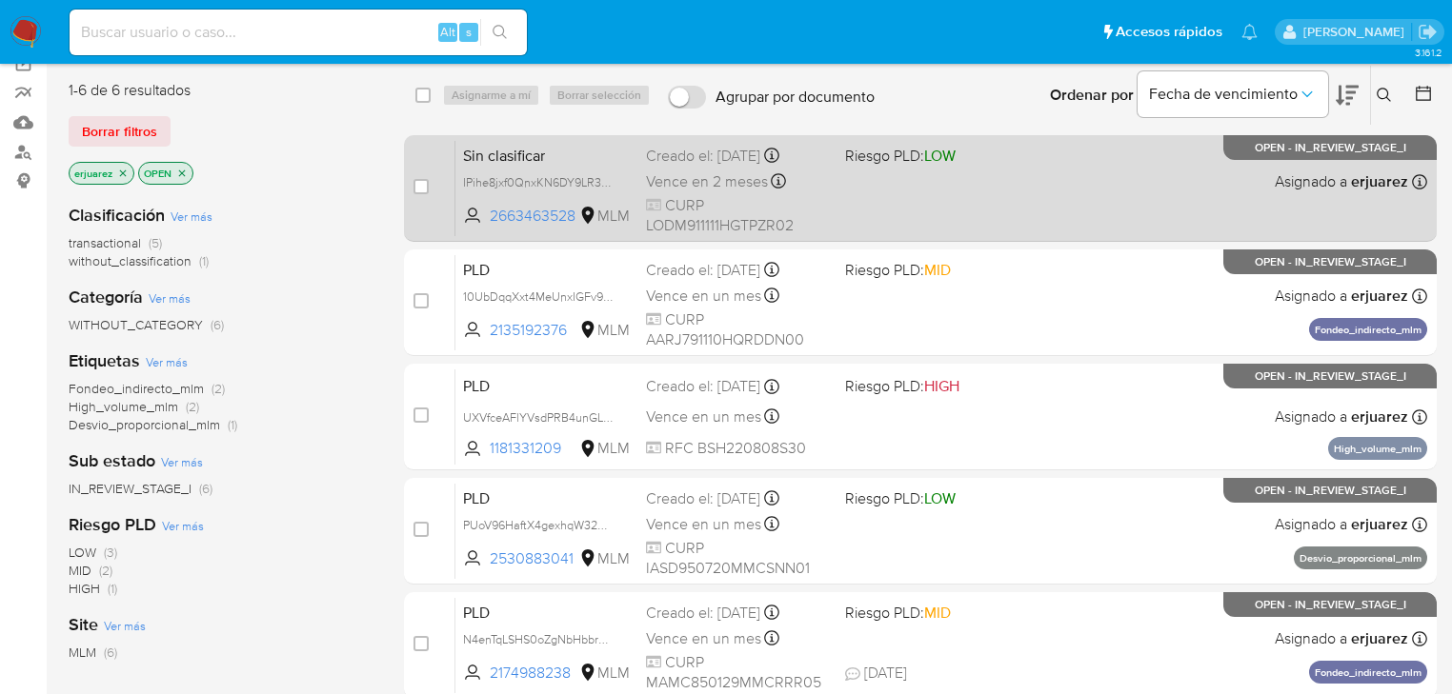
click at [975, 187] on div "Sin clasificar IPihe8jxf0QnxKN6DY9LR3Qg 2663463528 MLM Riesgo PLD: LOW Creado e…" at bounding box center [941, 188] width 972 height 96
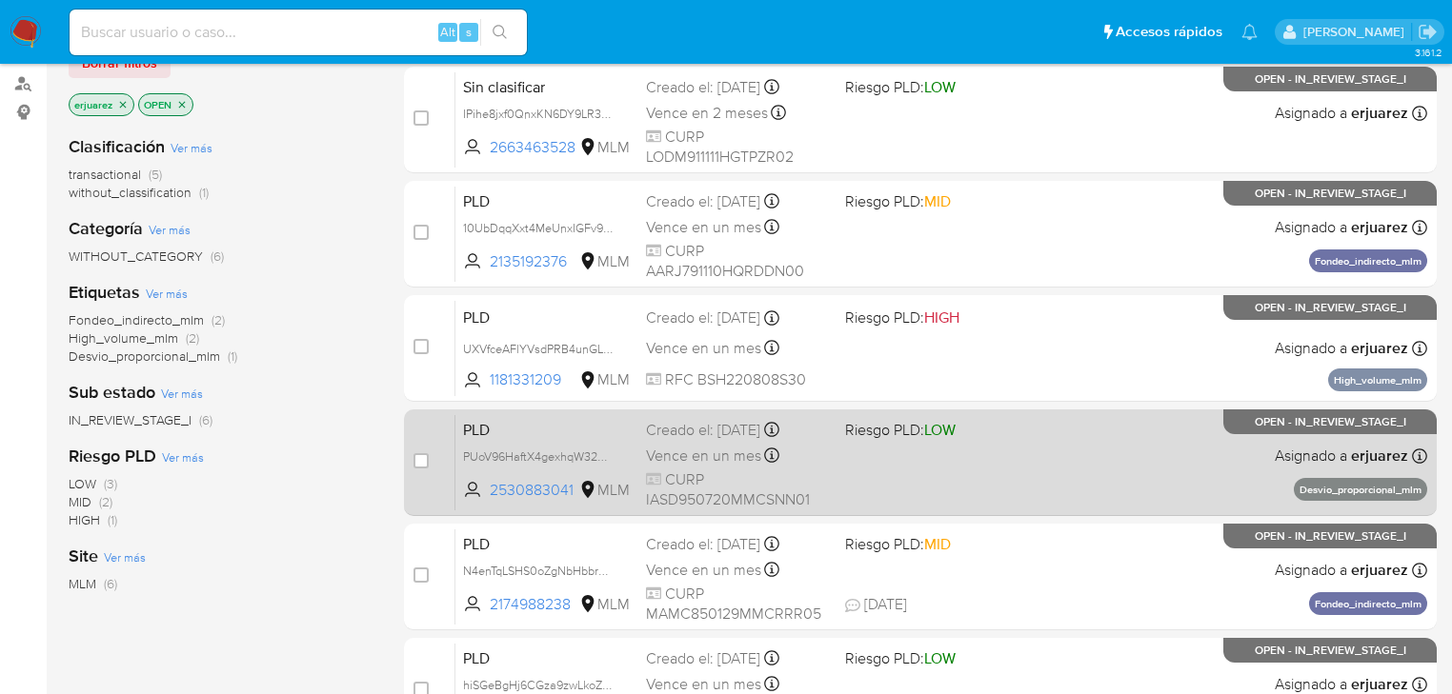
scroll to position [305, 0]
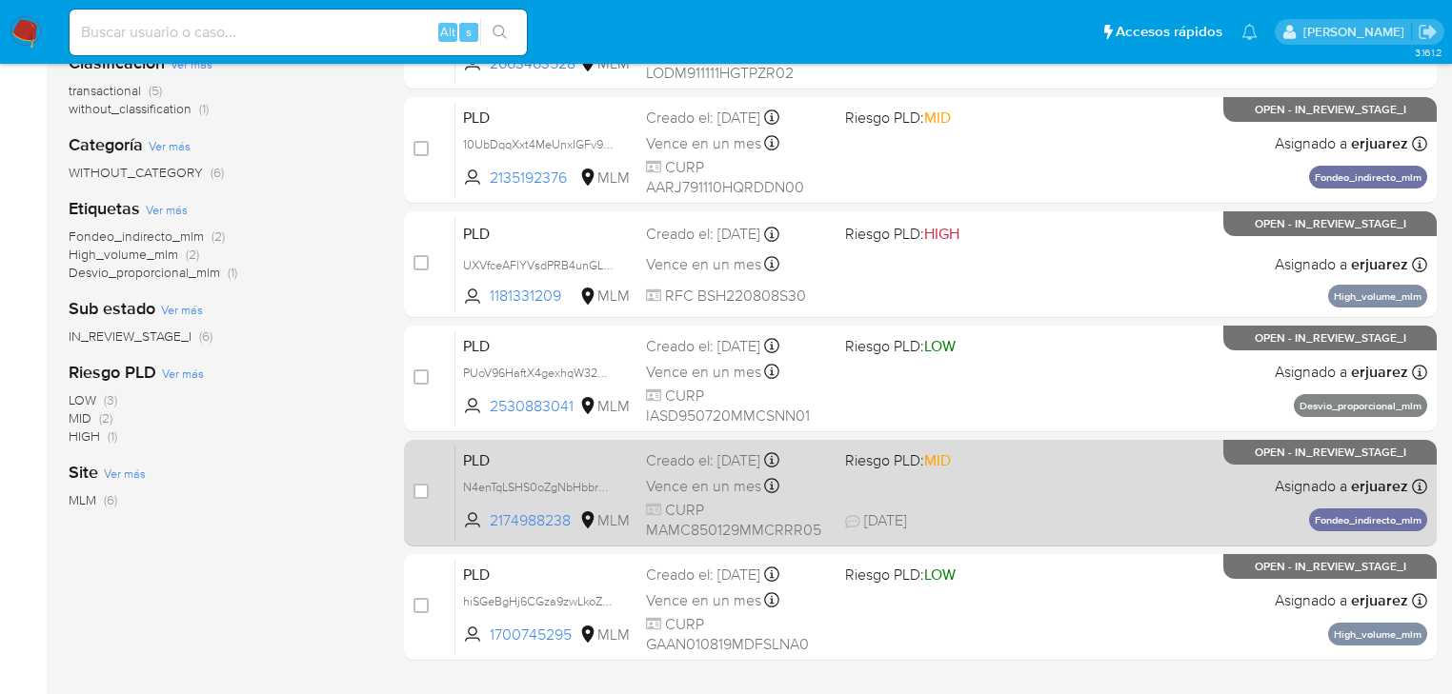
click at [933, 471] on div "PLD N4enTqLSHS0oZgNbHbbrHYo1 2174988238 MLM Riesgo PLD: MID Creado el: [DATE] C…" at bounding box center [941, 493] width 972 height 96
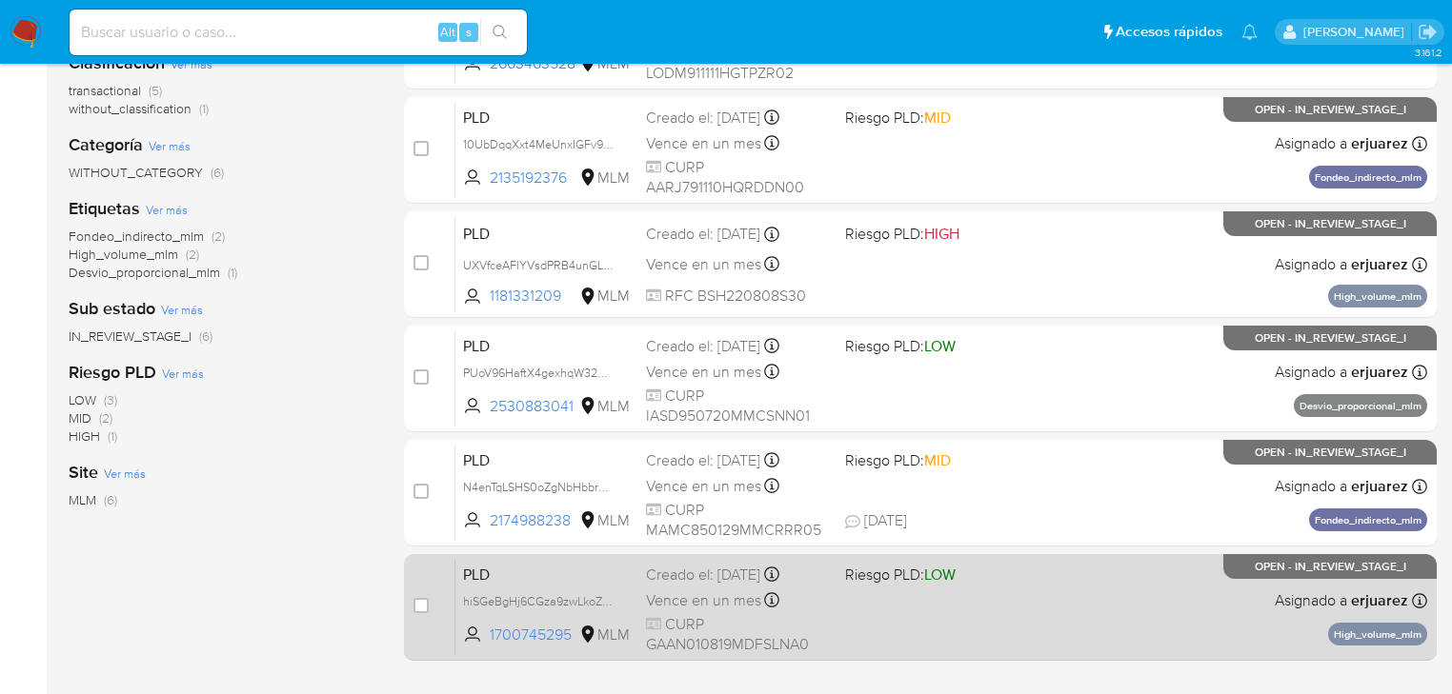
click at [897, 610] on div "PLD hiSGeBgHj6CGza9zwLkoZcs7 1700745295 MLM Riesgo PLD: LOW Creado el: [DATE] C…" at bounding box center [941, 607] width 972 height 96
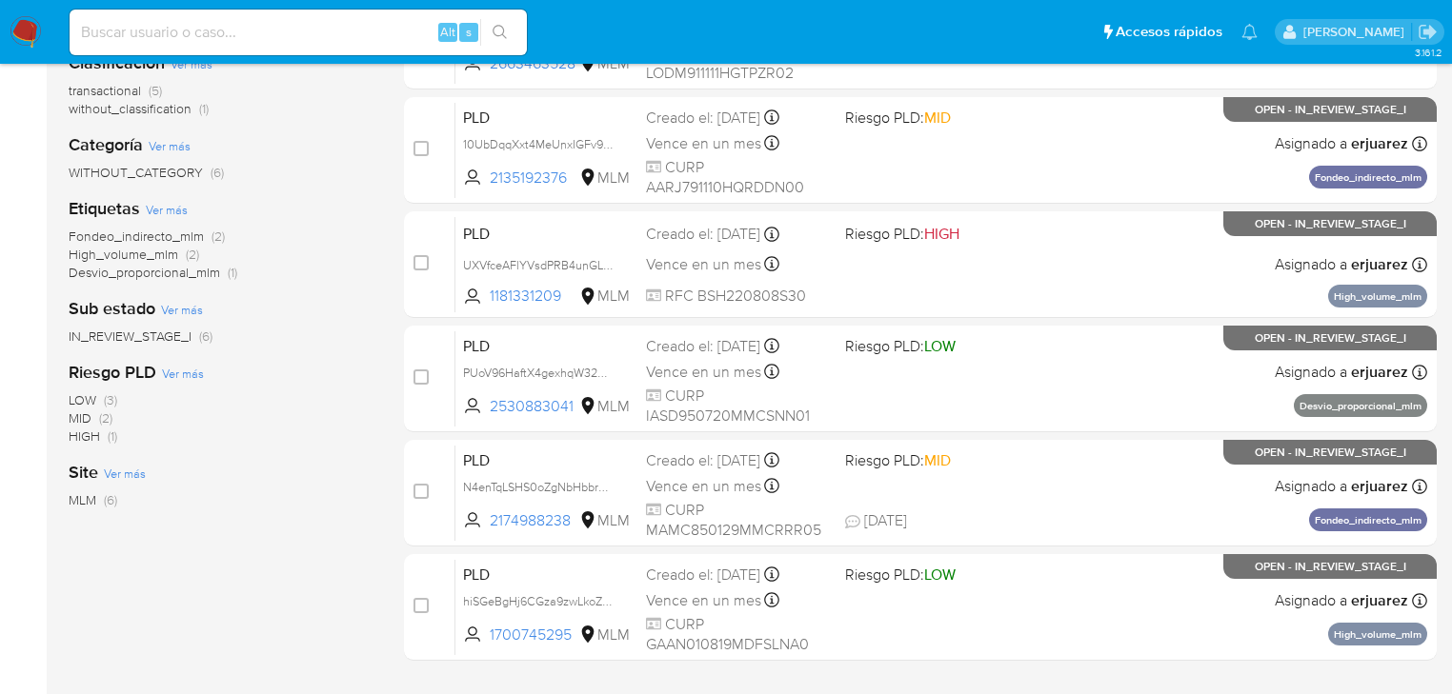
click at [19, 30] on img at bounding box center [26, 32] width 32 height 32
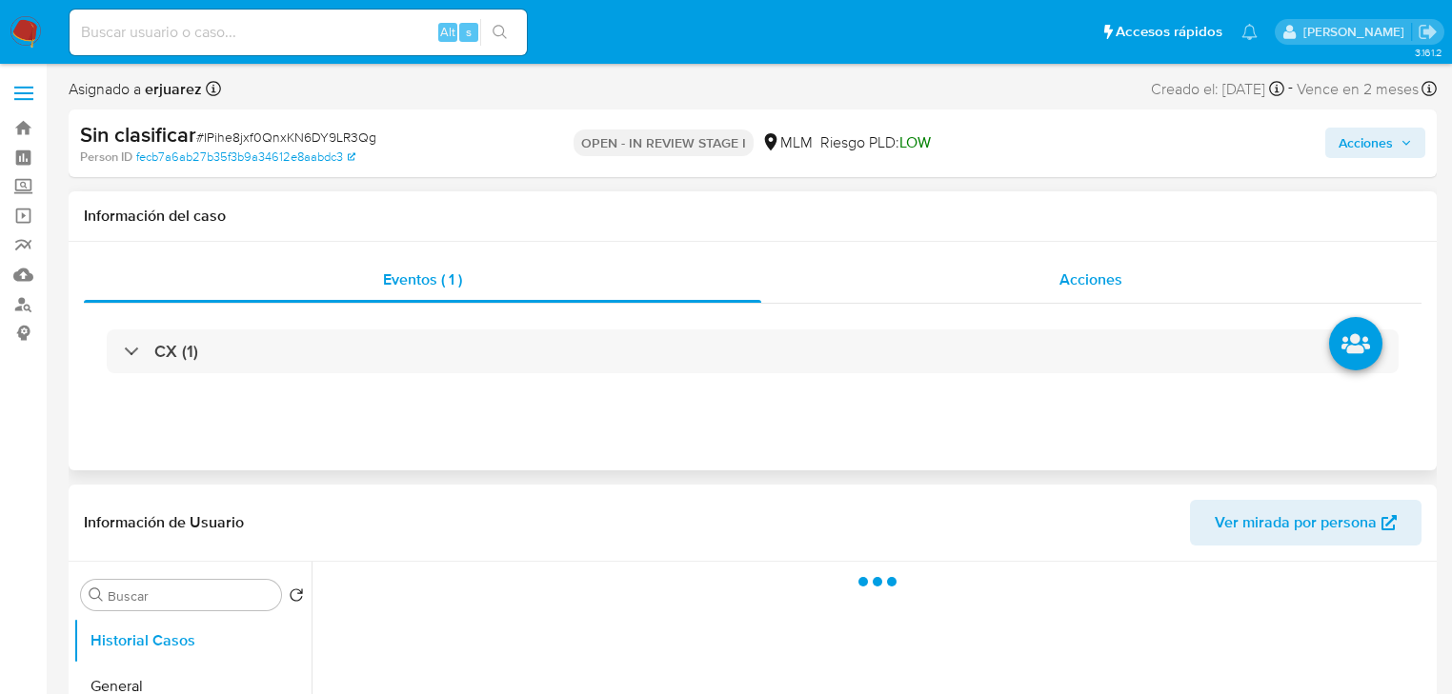
click at [1064, 280] on span "Acciones" at bounding box center [1090, 280] width 63 height 22
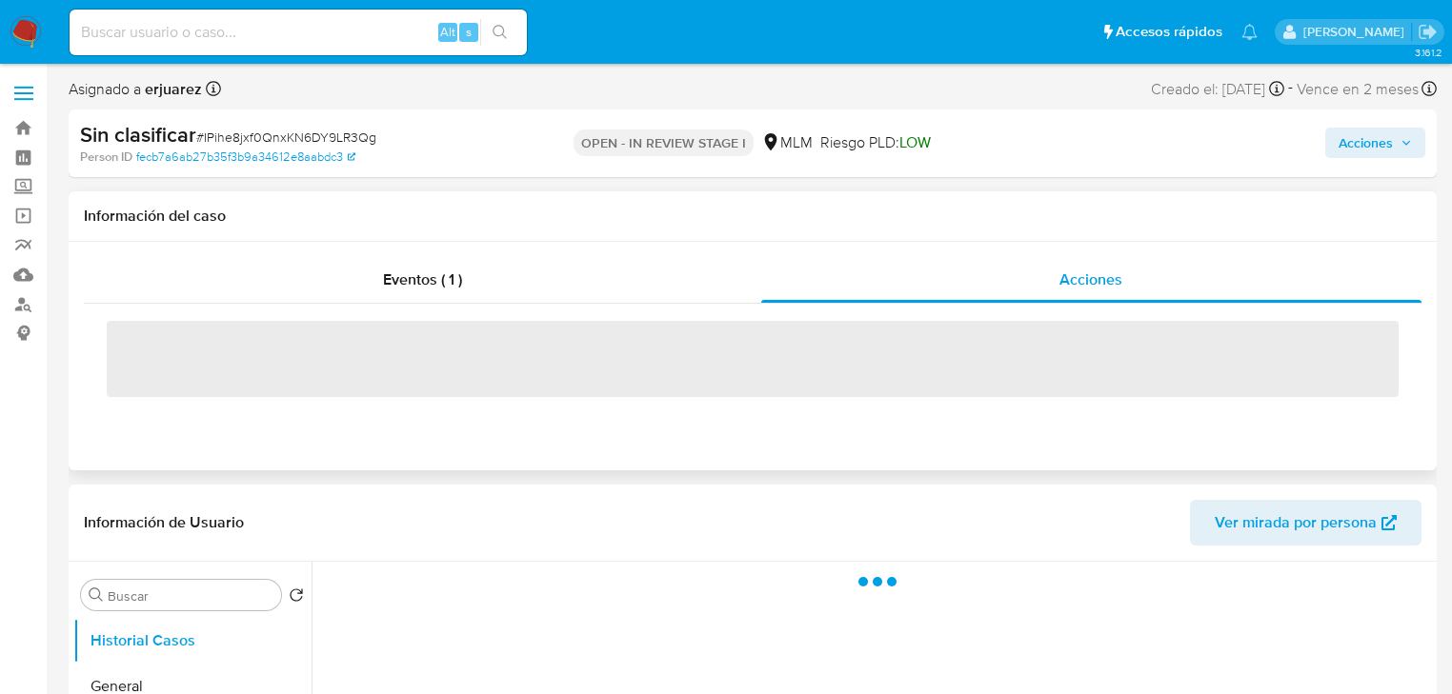
select select "10"
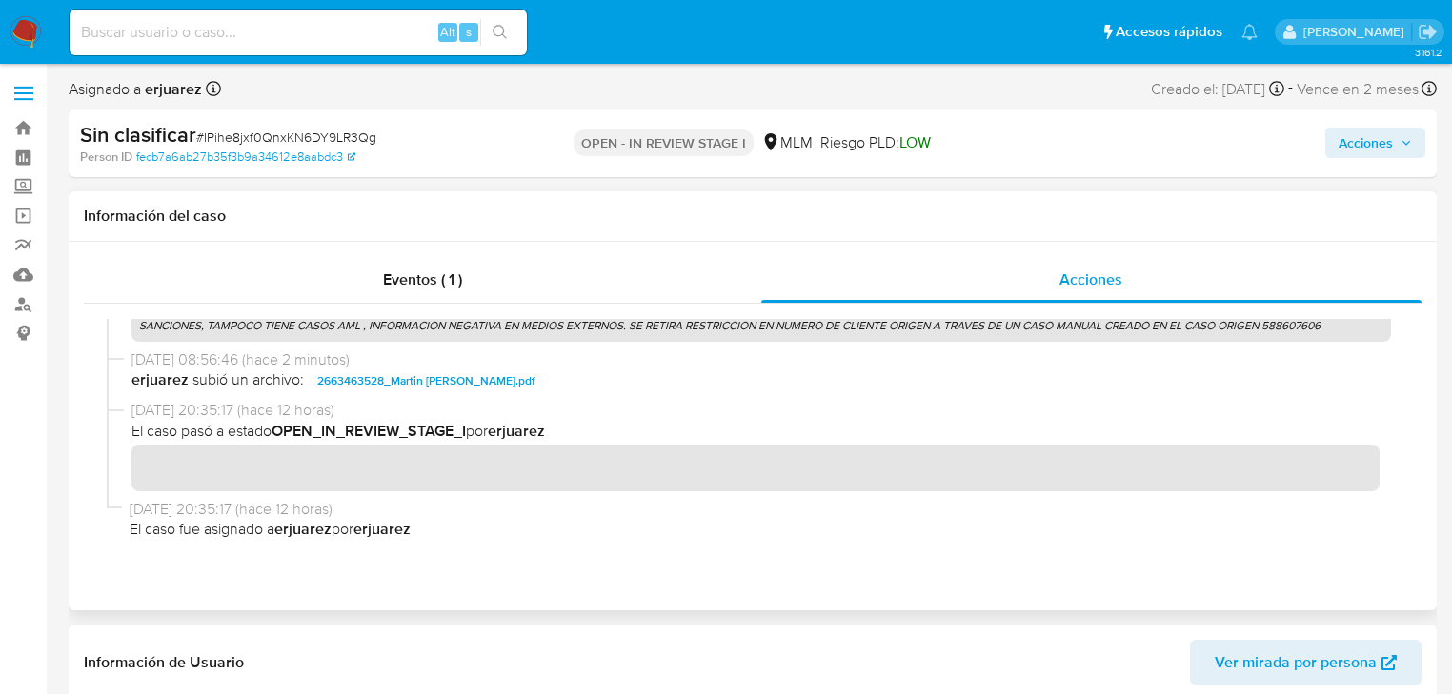
scroll to position [100, 0]
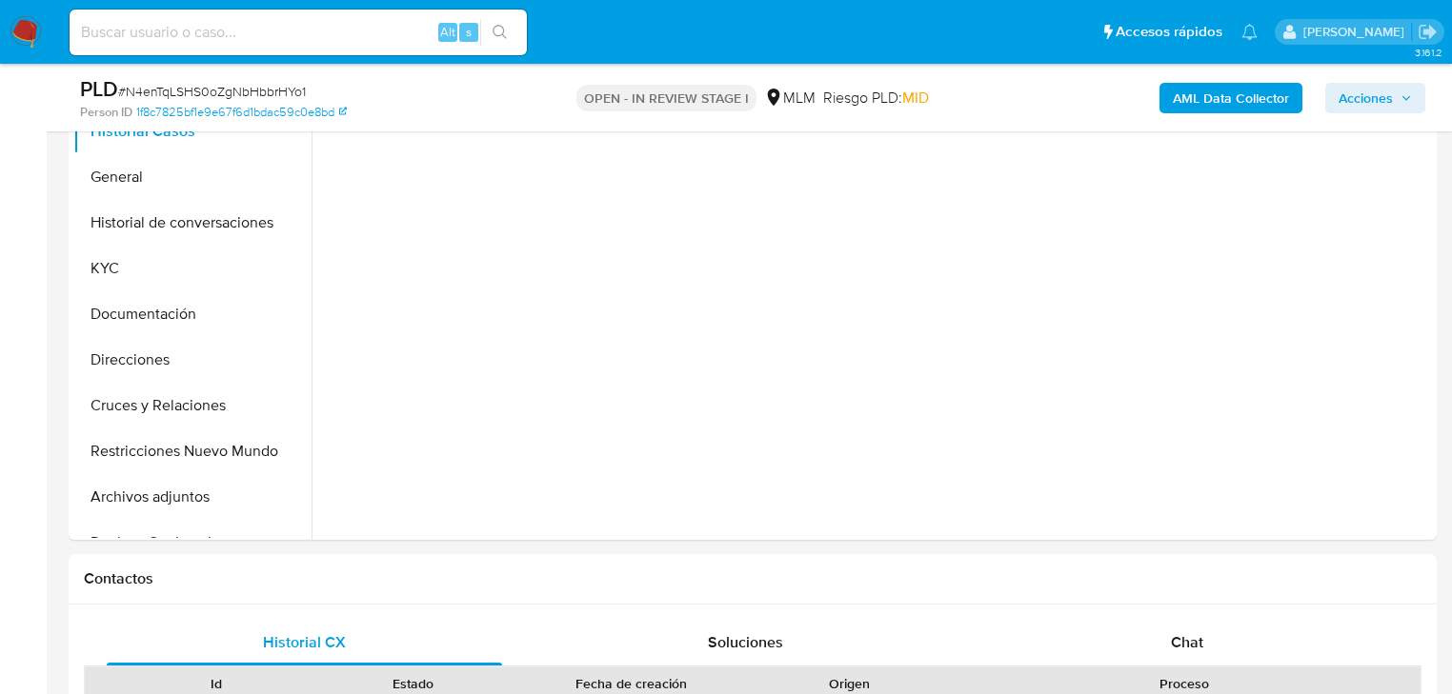
scroll to position [457, 0]
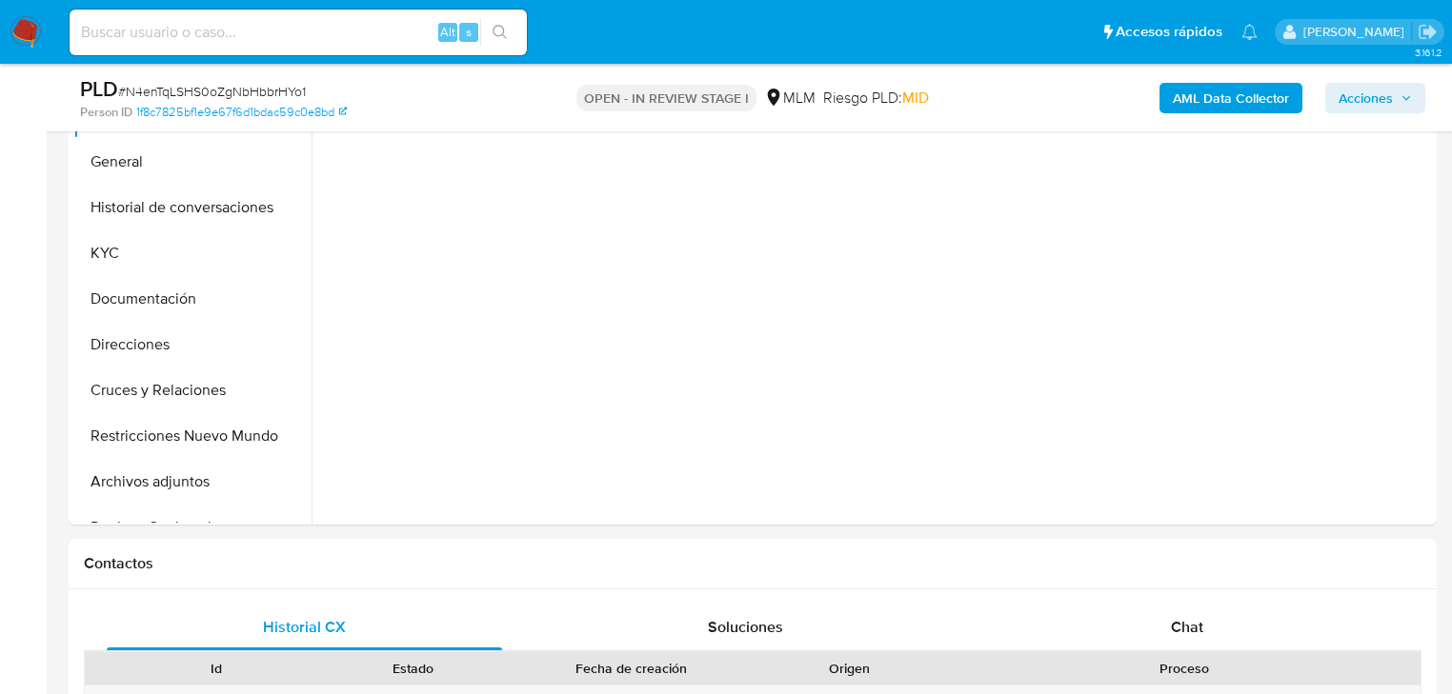
select select "10"
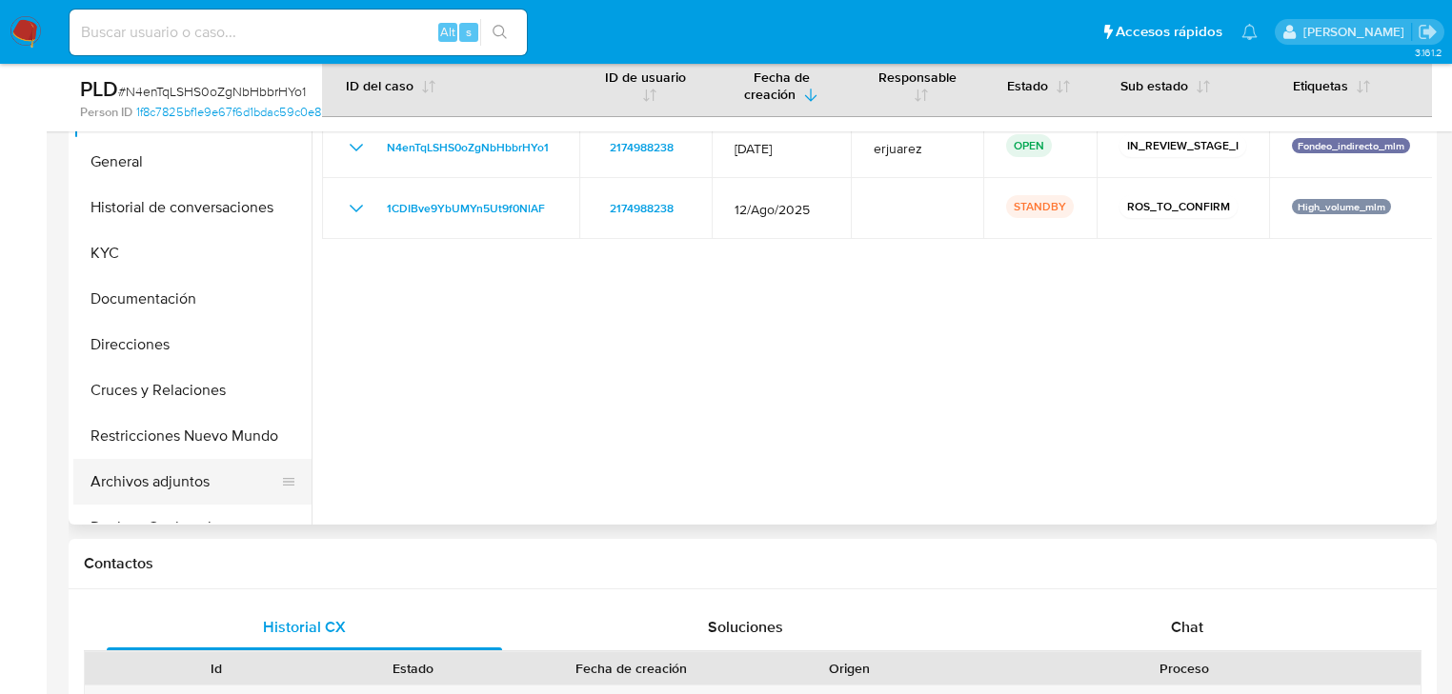
click at [183, 485] on button "Archivos adjuntos" at bounding box center [184, 482] width 223 height 46
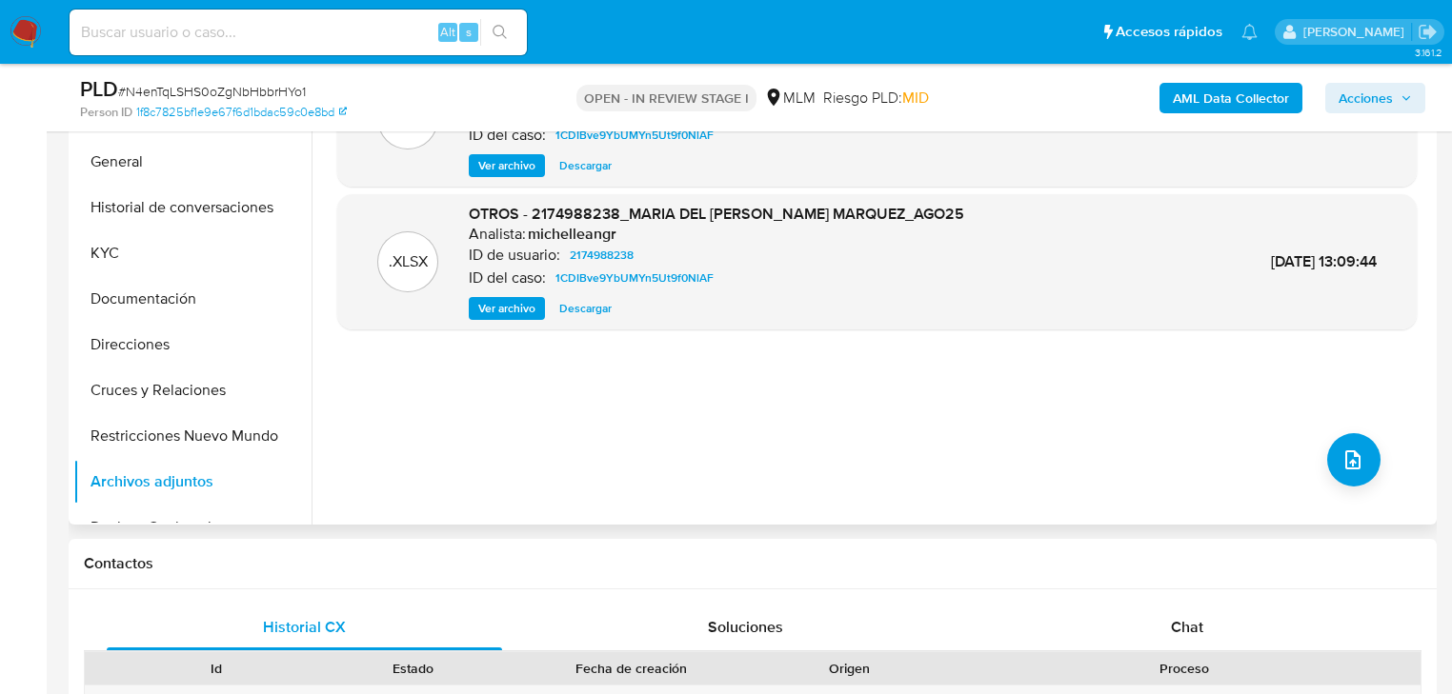
scroll to position [381, 0]
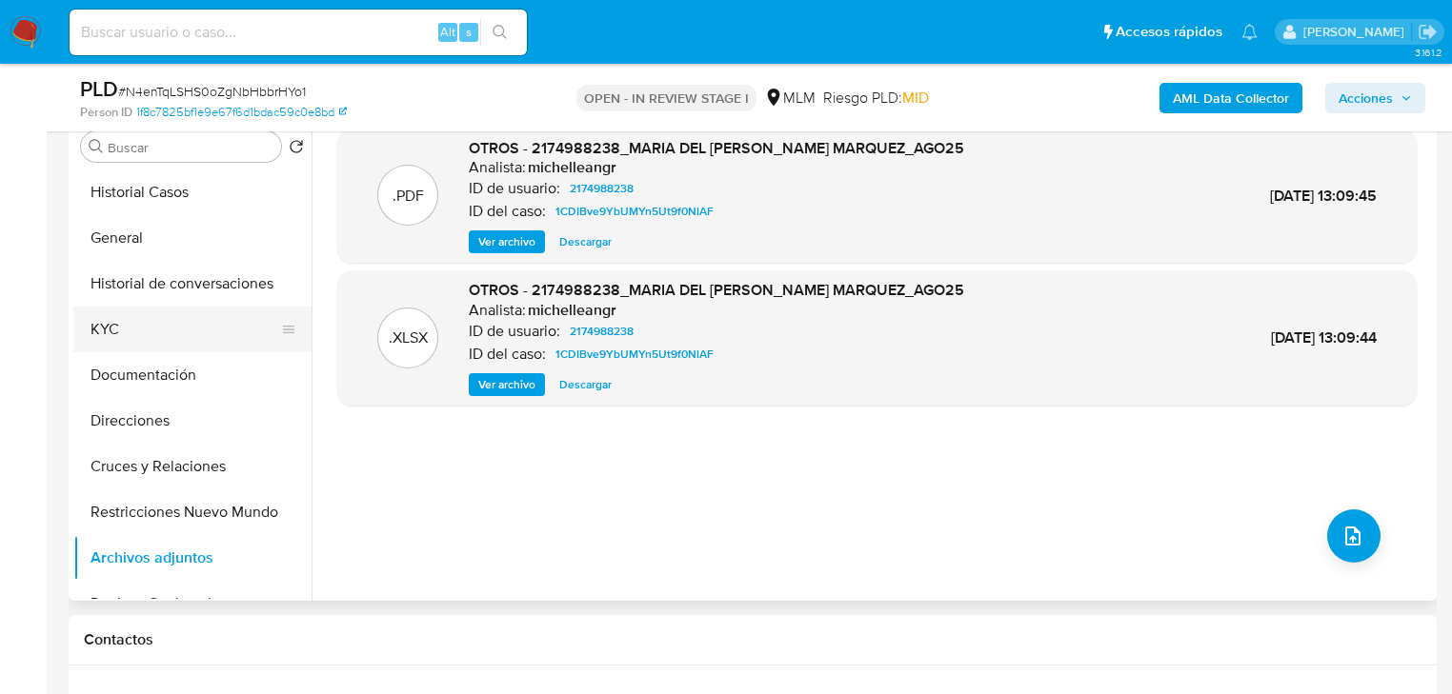
click at [113, 325] on button "KYC" at bounding box center [184, 330] width 223 height 46
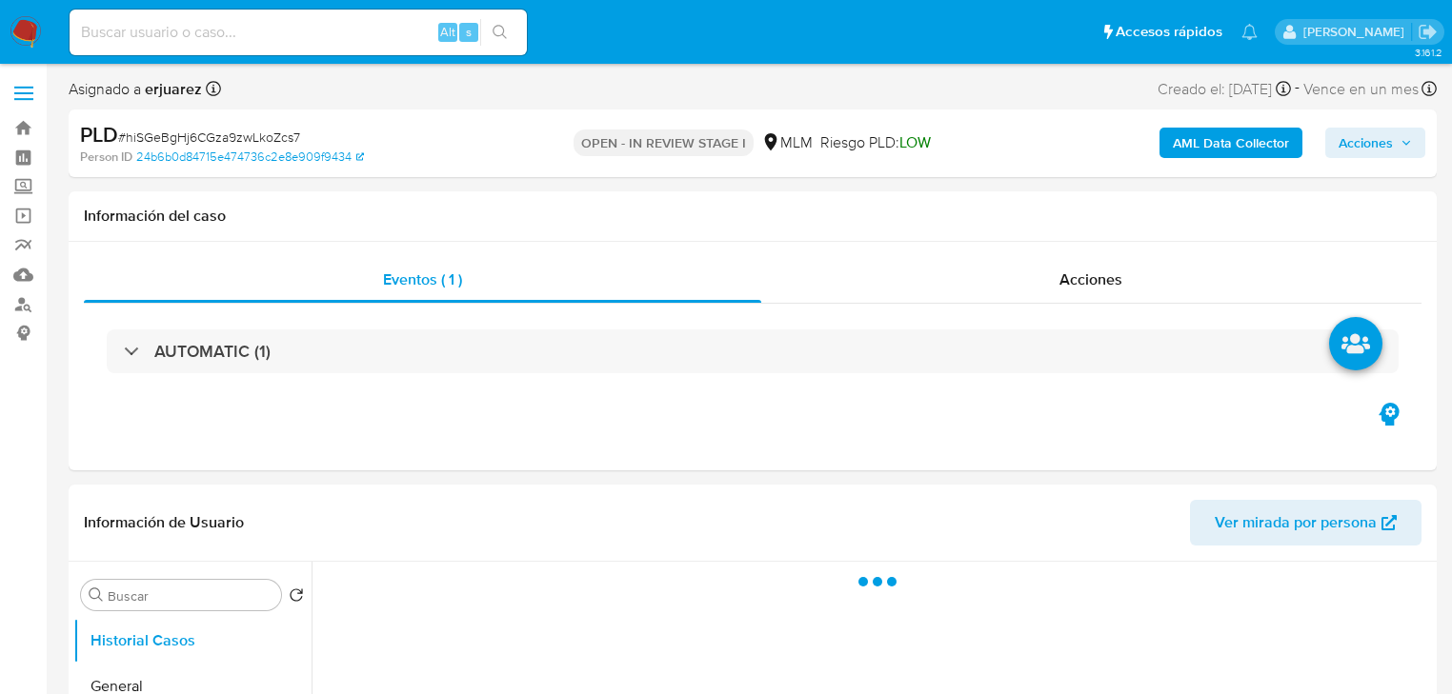
select select "10"
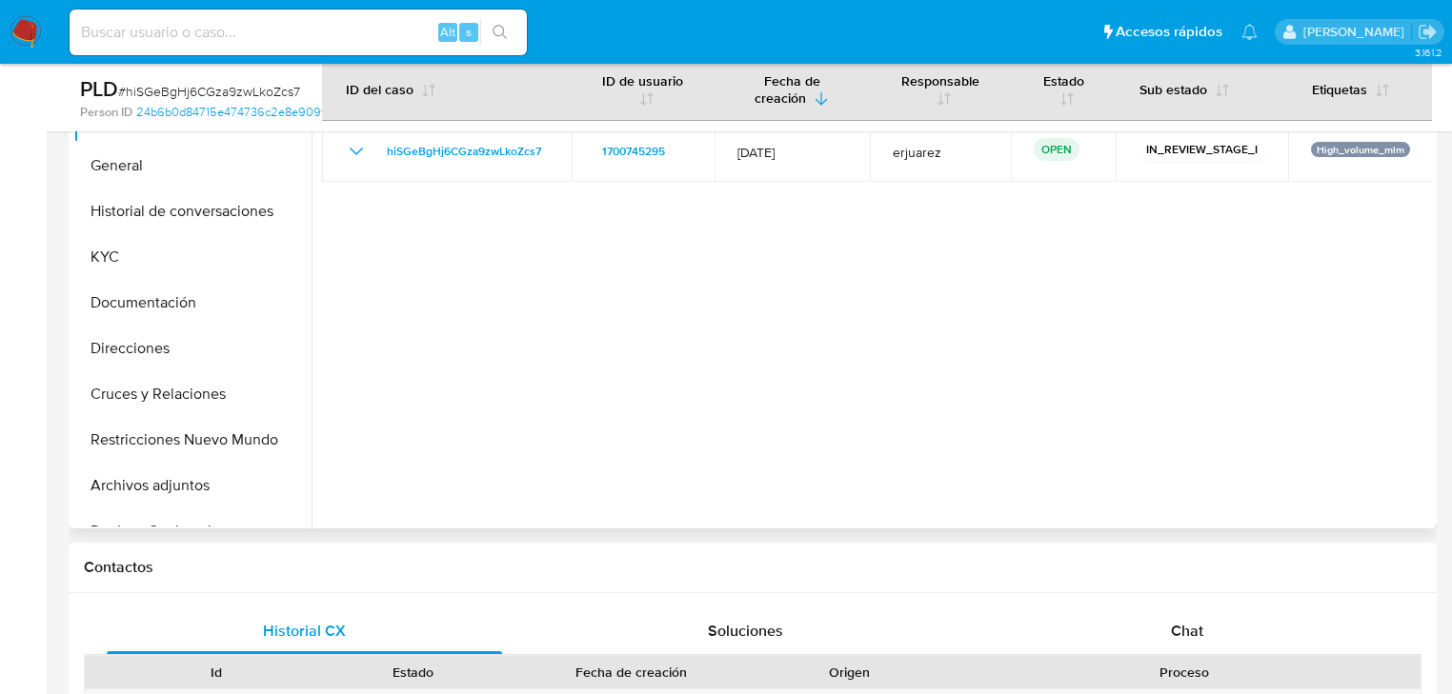
scroll to position [457, 0]
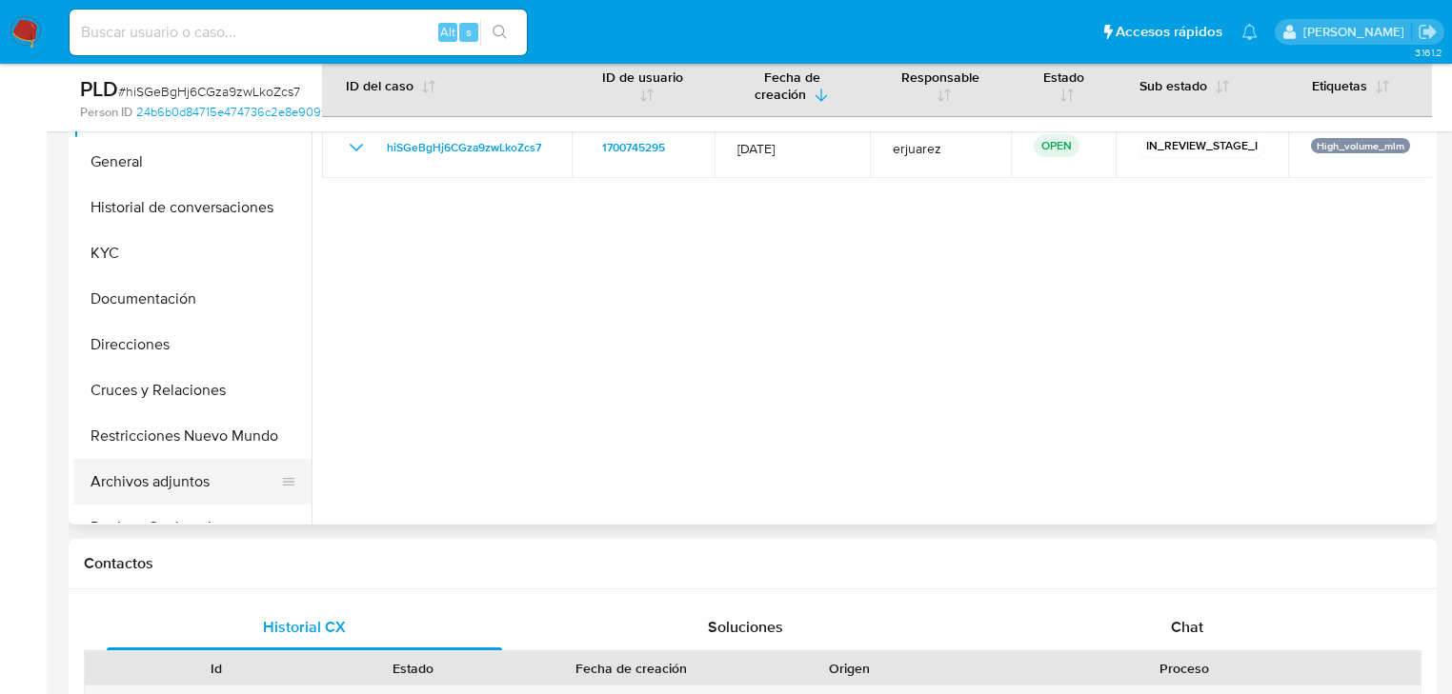
click at [198, 465] on button "Archivos adjuntos" at bounding box center [184, 482] width 223 height 46
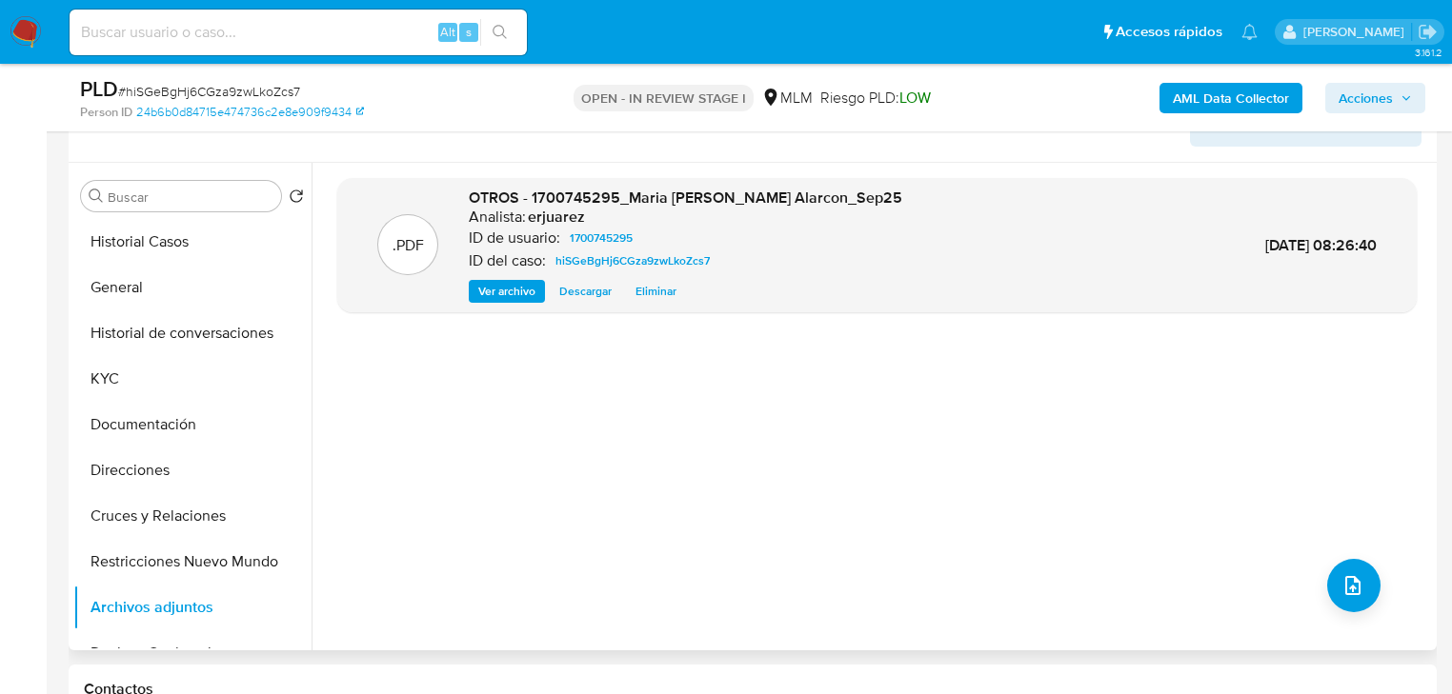
scroll to position [305, 0]
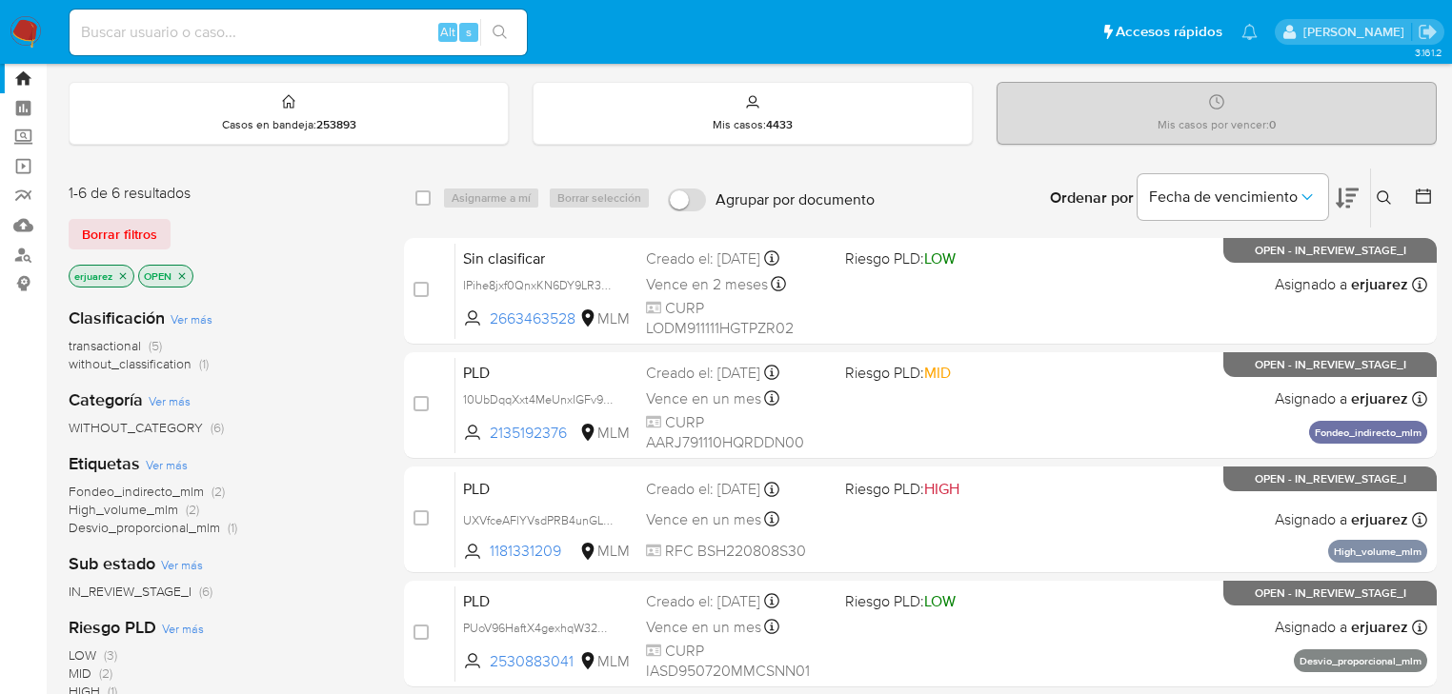
scroll to position [76, 0]
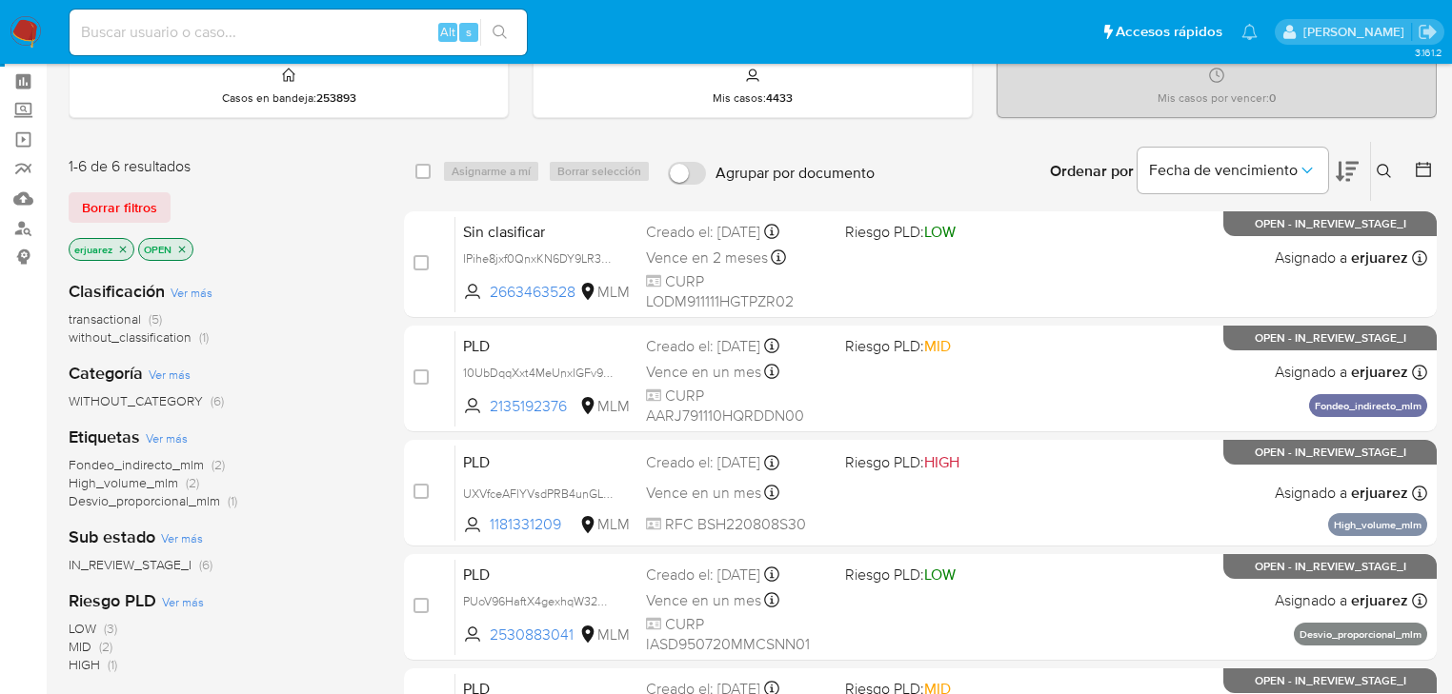
click at [1212, 293] on div "Sin clasificar IPihe8jxf0QnxKN6DY9LR3Qg 2663463528 MLM Riesgo PLD: LOW Creado e…" at bounding box center [941, 264] width 972 height 96
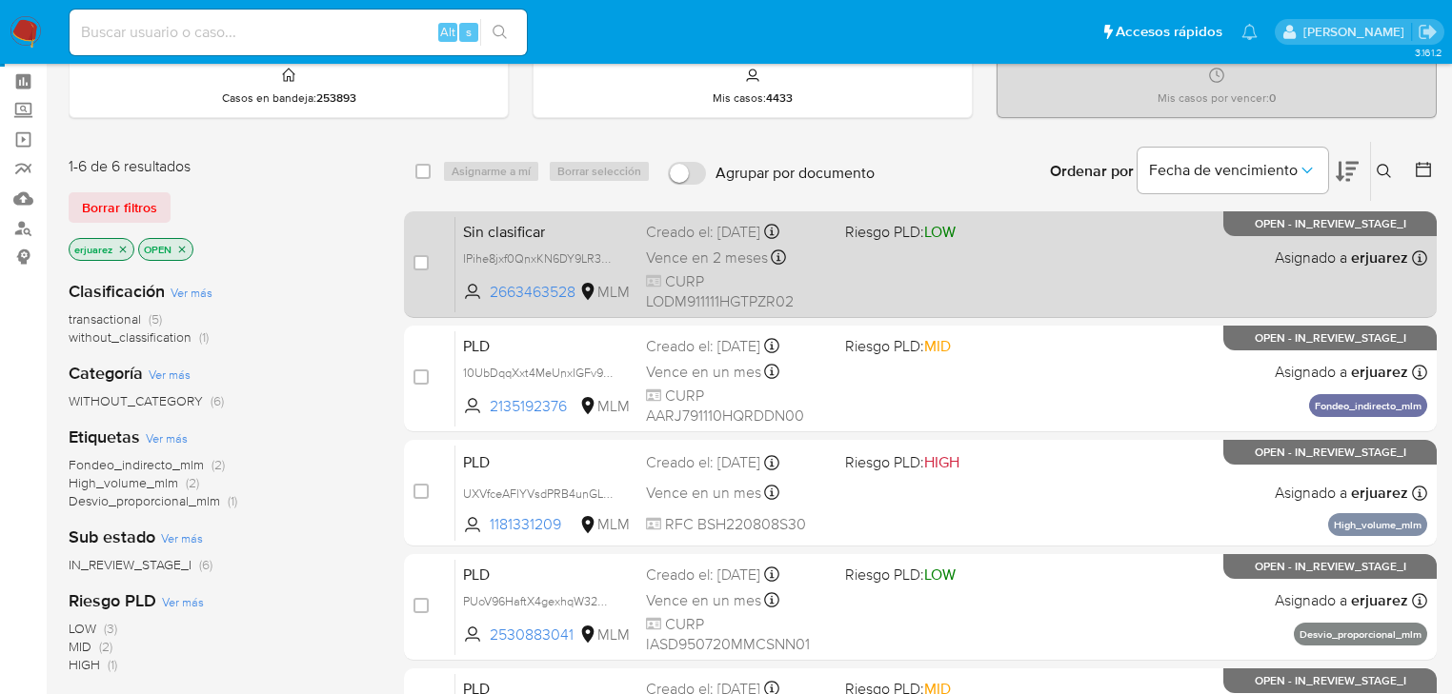
click at [998, 236] on span "Riesgo PLD: LOW" at bounding box center [937, 230] width 184 height 25
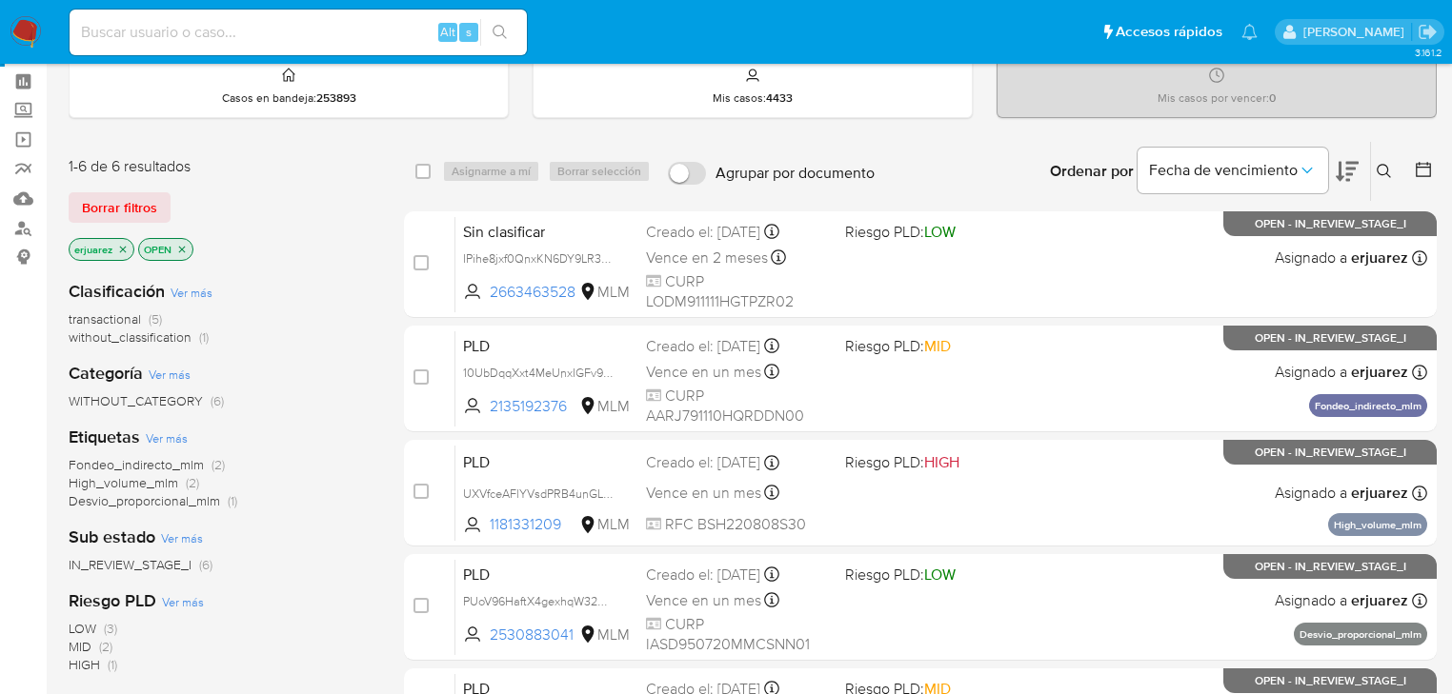
click at [22, 34] on img at bounding box center [26, 32] width 32 height 32
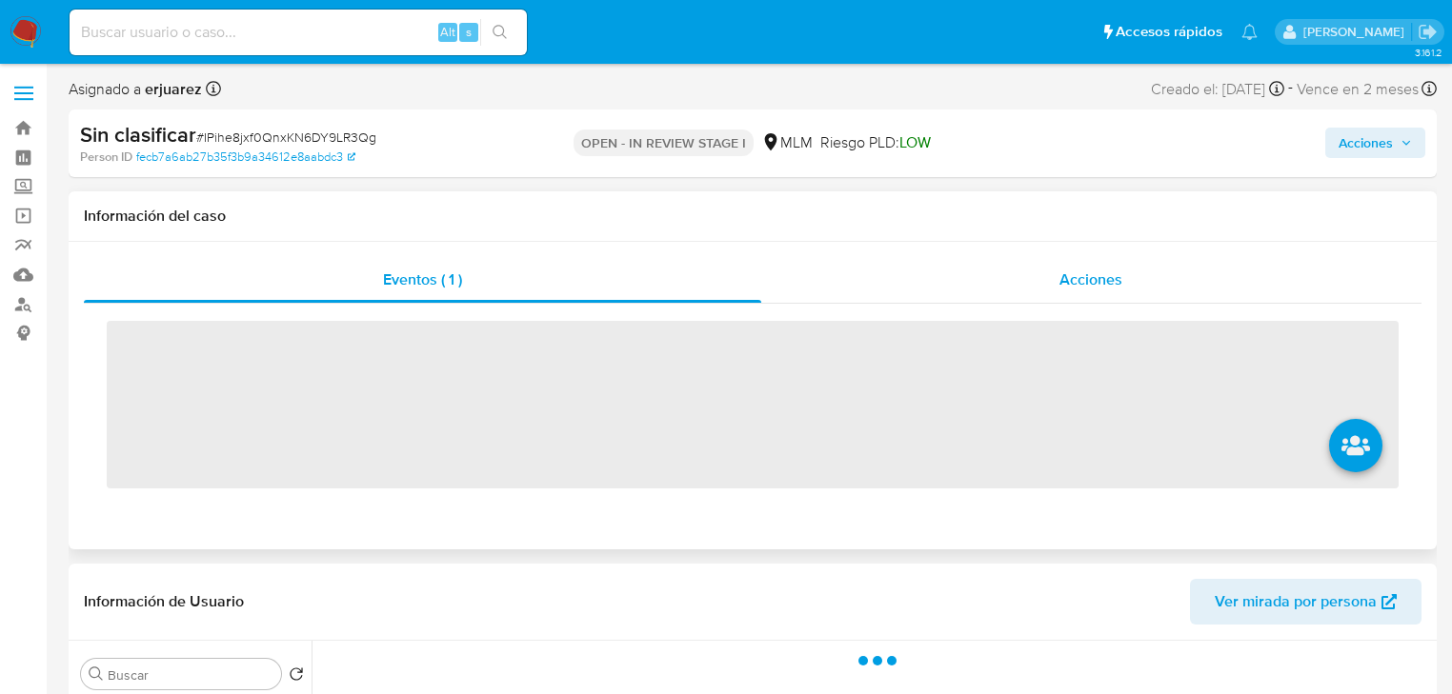
click at [1071, 277] on span "Acciones" at bounding box center [1090, 280] width 63 height 22
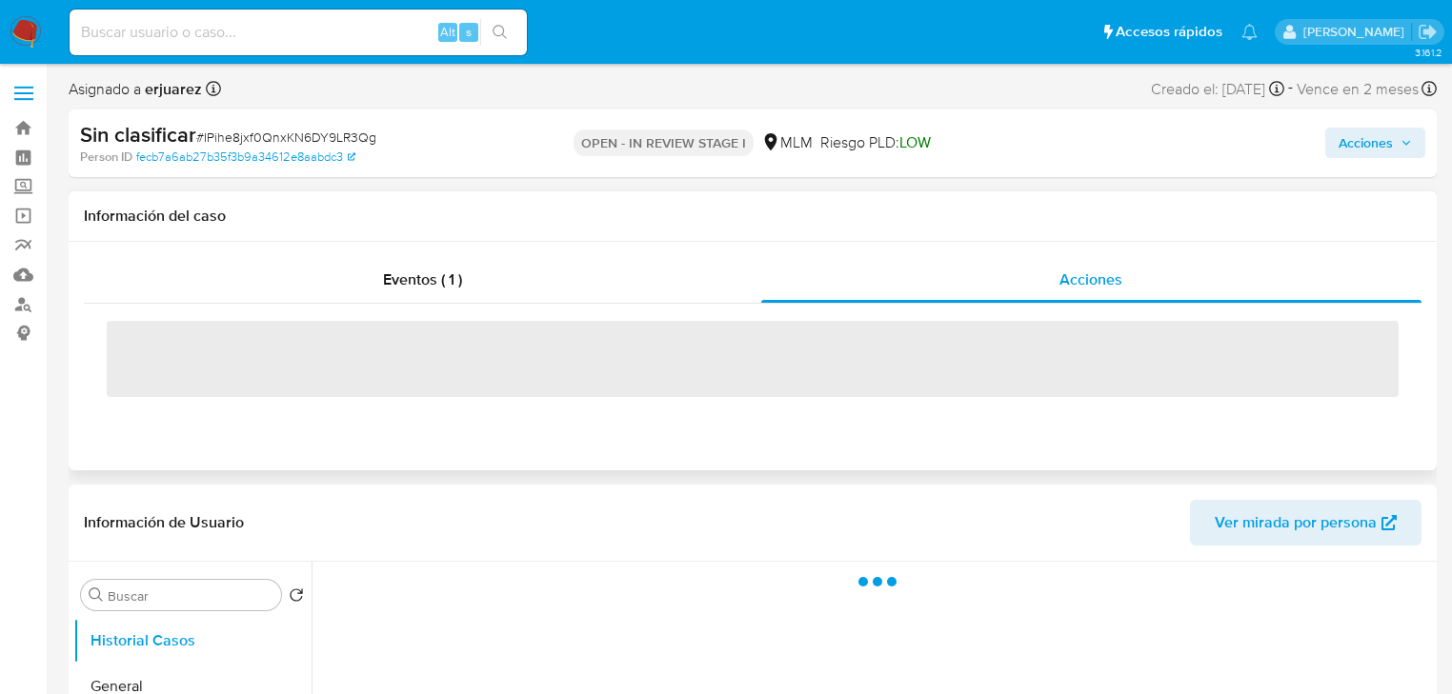
select select "10"
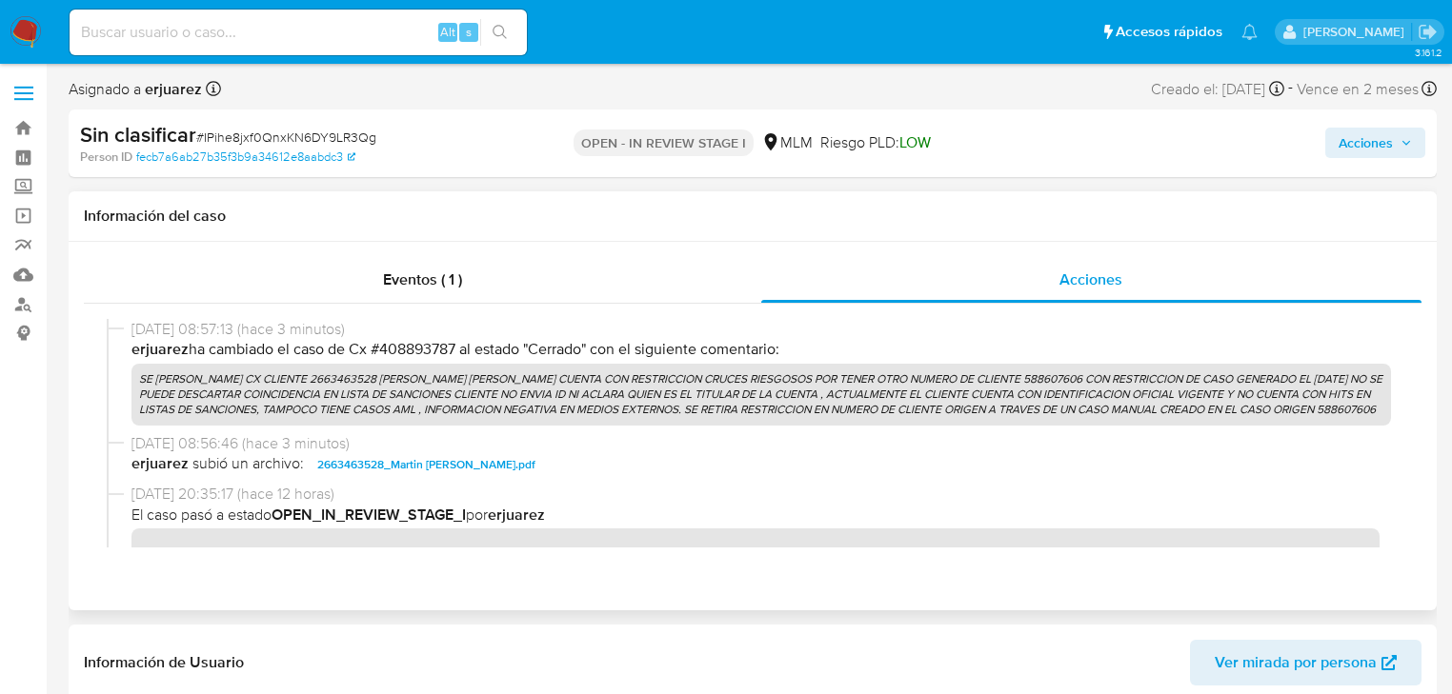
drag, startPoint x: 234, startPoint y: 432, endPoint x: 217, endPoint y: 392, distance: 43.5
click at [213, 394] on p "SE [PERSON_NAME] CX CLIENTE 2663463528 [PERSON_NAME] [PERSON_NAME] CUENTA CON R…" at bounding box center [760, 395] width 1259 height 62
click at [1365, 142] on span "Acciones" at bounding box center [1365, 143] width 54 height 30
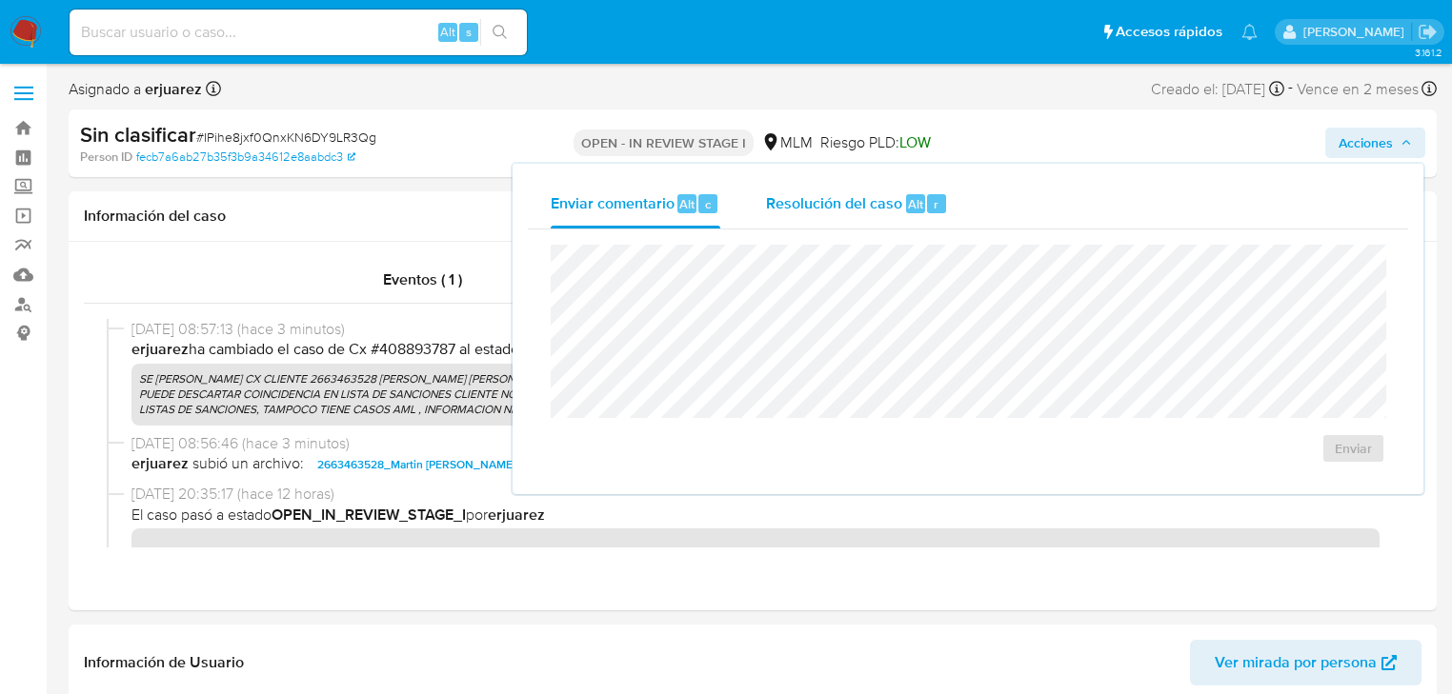
click at [900, 203] on div "Resolución del caso Alt r" at bounding box center [857, 204] width 182 height 50
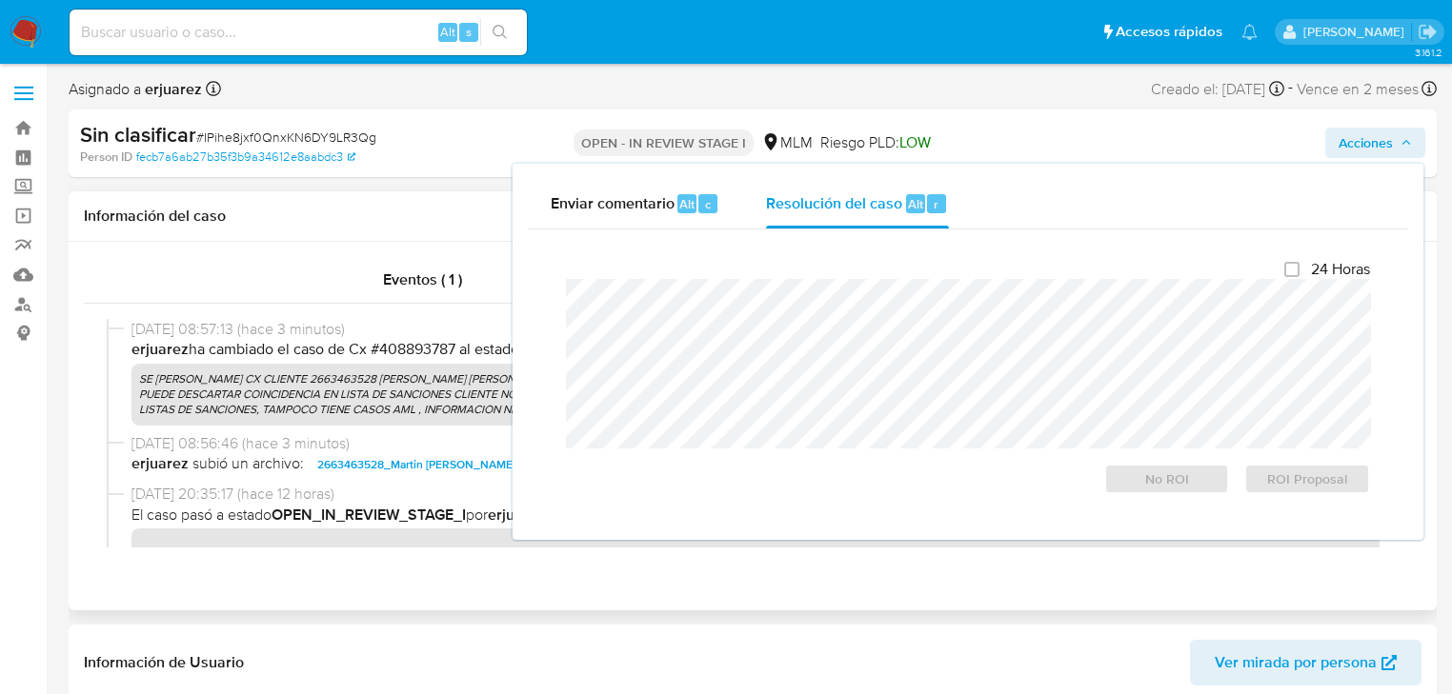
drag, startPoint x: 254, startPoint y: 423, endPoint x: 137, endPoint y: 380, distance: 124.8
click at [137, 380] on p "SE [PERSON_NAME] CX CLIENTE 2663463528 [PERSON_NAME] [PERSON_NAME] CUENTA CON R…" at bounding box center [760, 395] width 1259 height 62
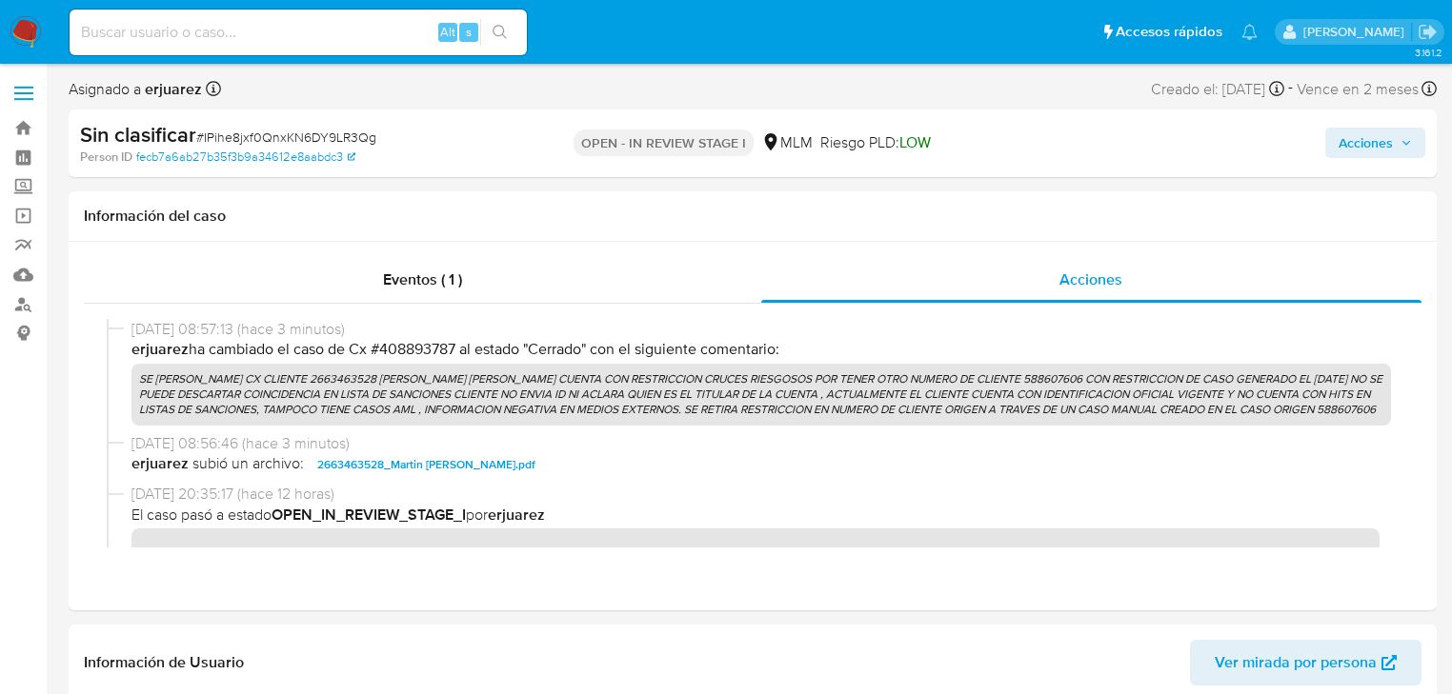
drag, startPoint x: 1365, startPoint y: 137, endPoint x: 1338, endPoint y: 148, distance: 28.7
click at [1361, 136] on span "Acciones" at bounding box center [1365, 143] width 54 height 30
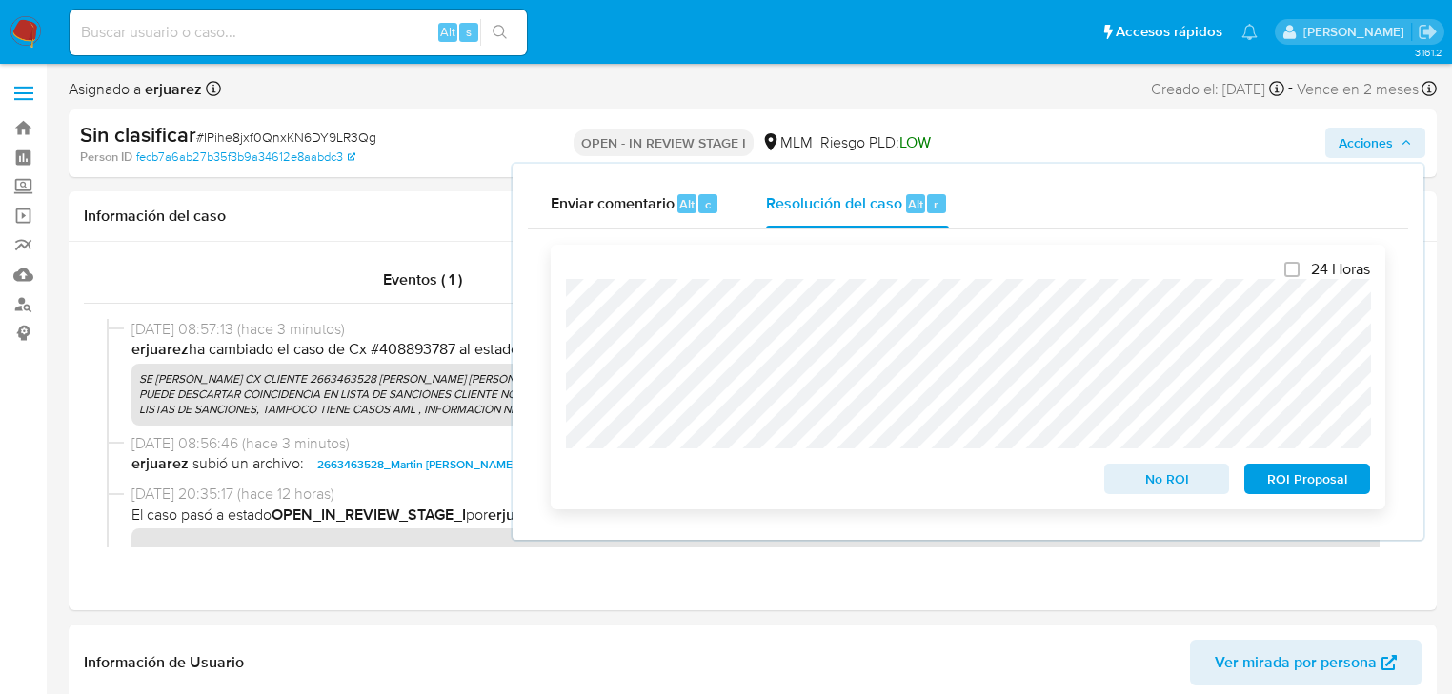
click at [1156, 473] on span "No ROI" at bounding box center [1166, 479] width 99 height 27
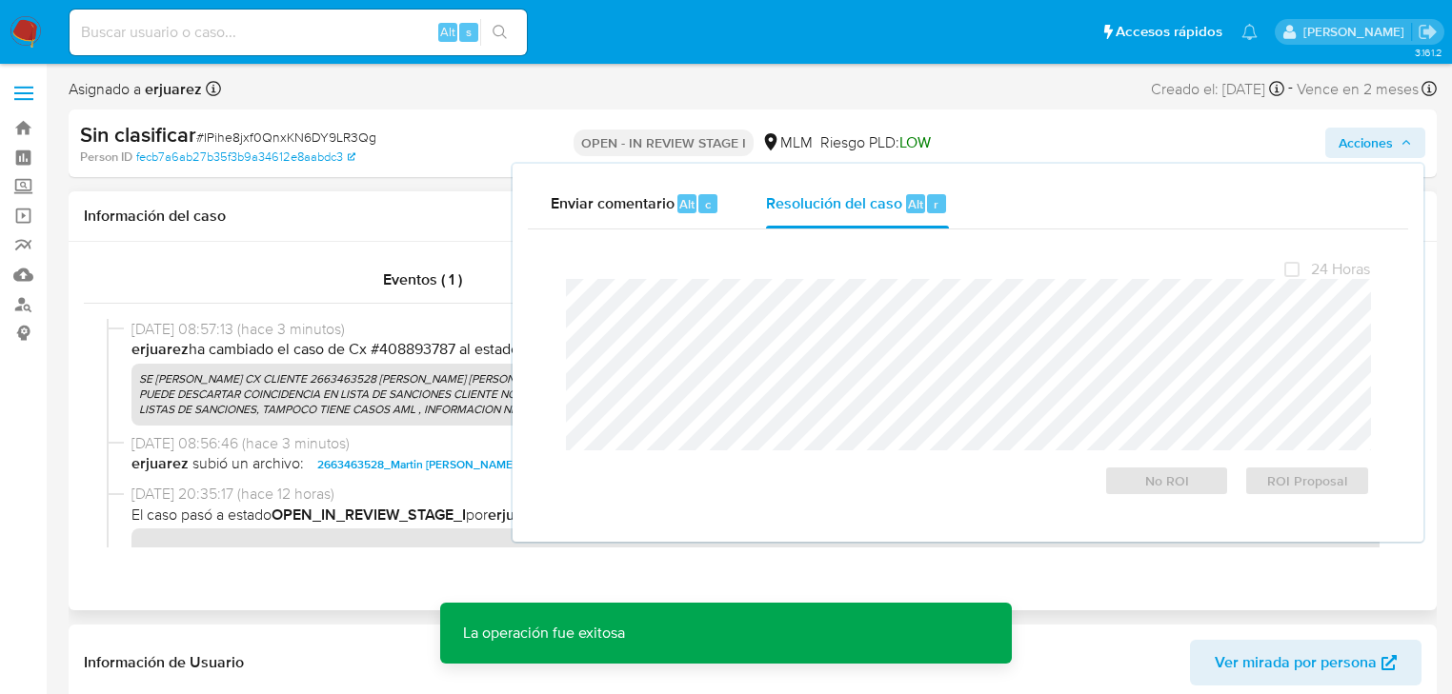
click at [291, 454] on span "07/10/2025 08:56:46 (hace 3 minutos)" at bounding box center [760, 443] width 1259 height 21
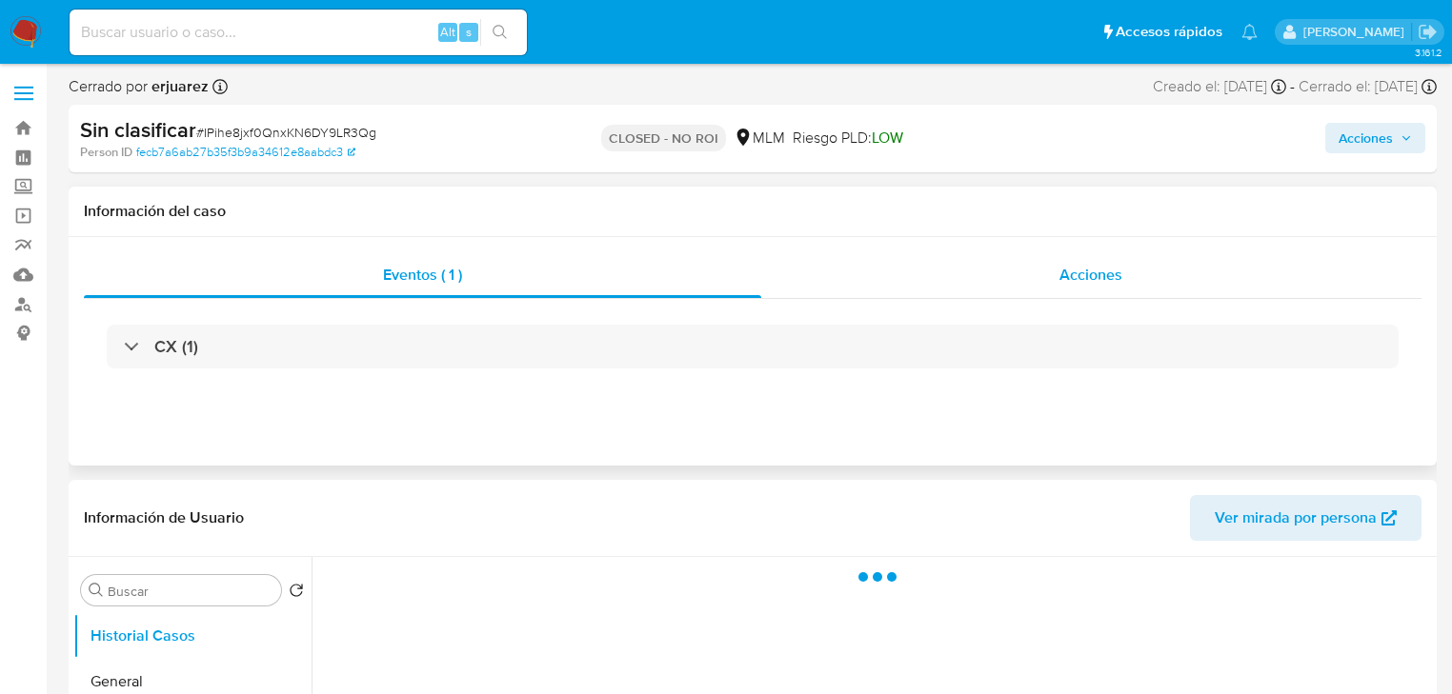
click at [1099, 279] on span "Acciones" at bounding box center [1090, 275] width 63 height 22
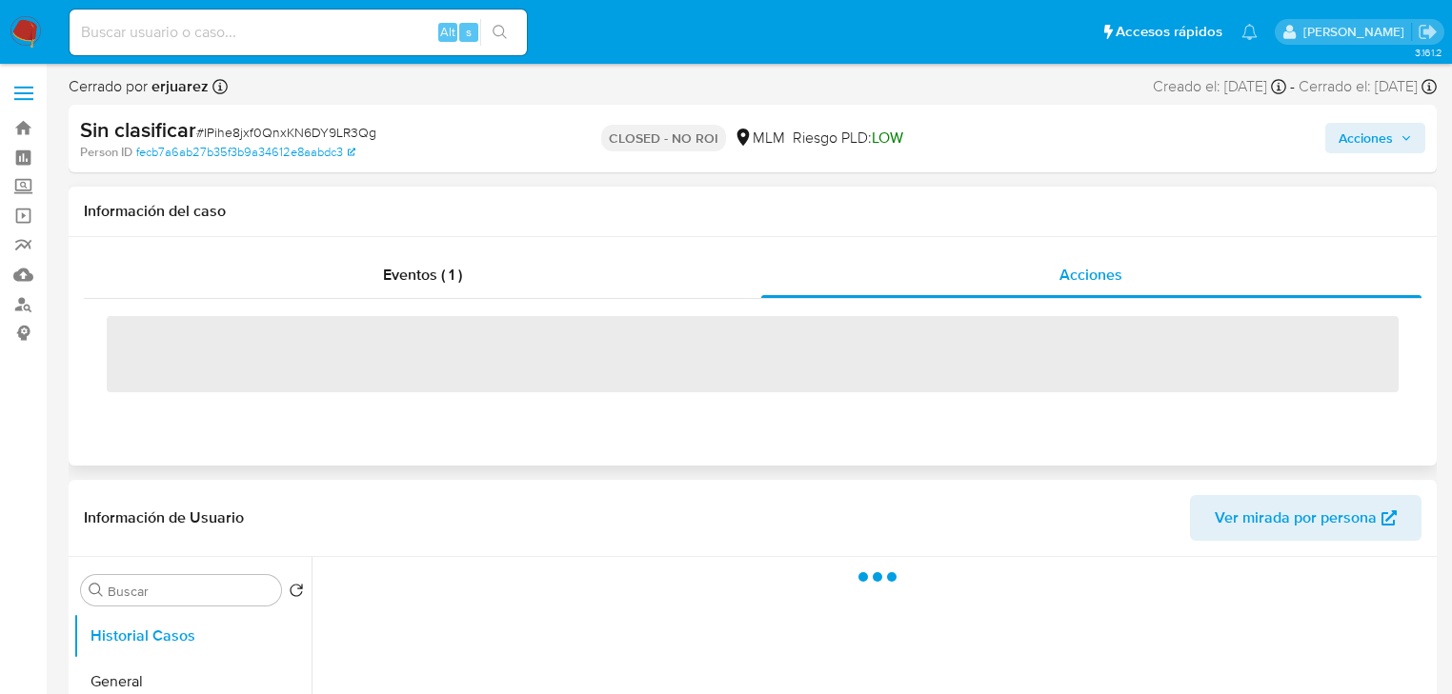
select select "10"
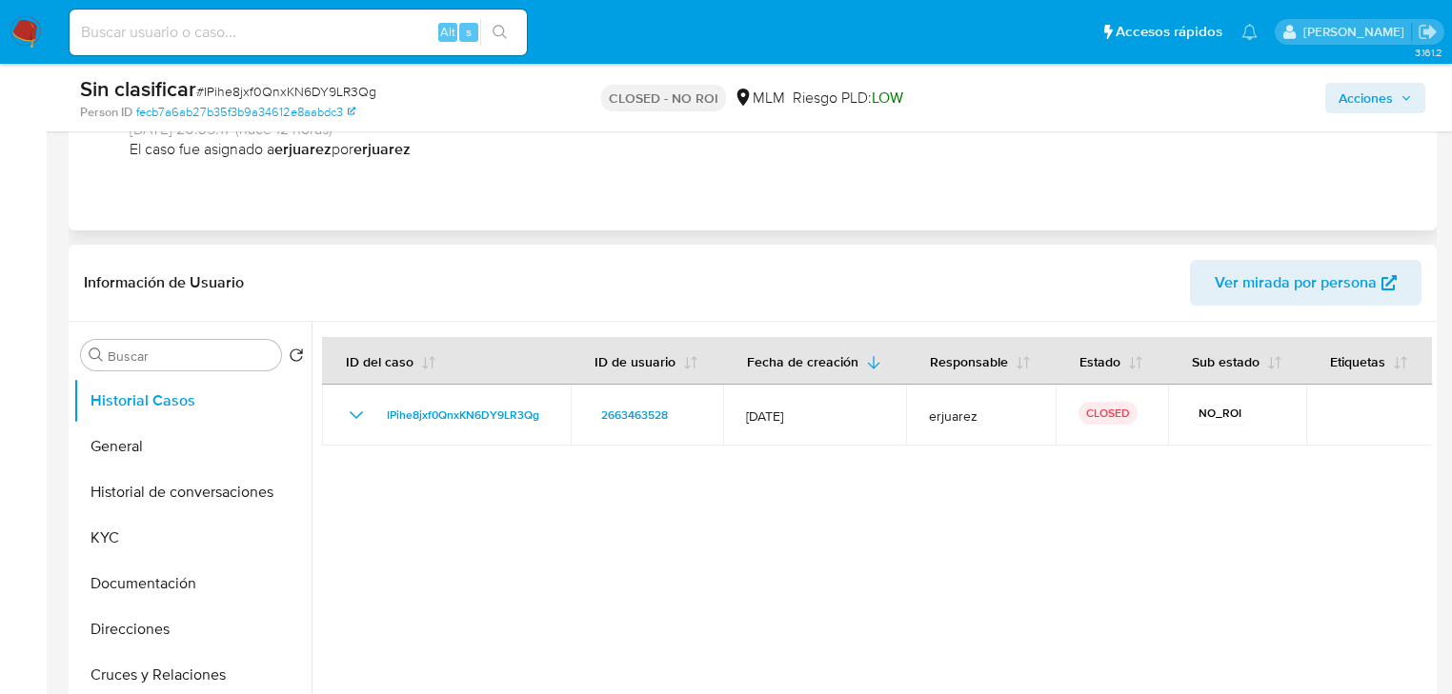
scroll to position [457, 0]
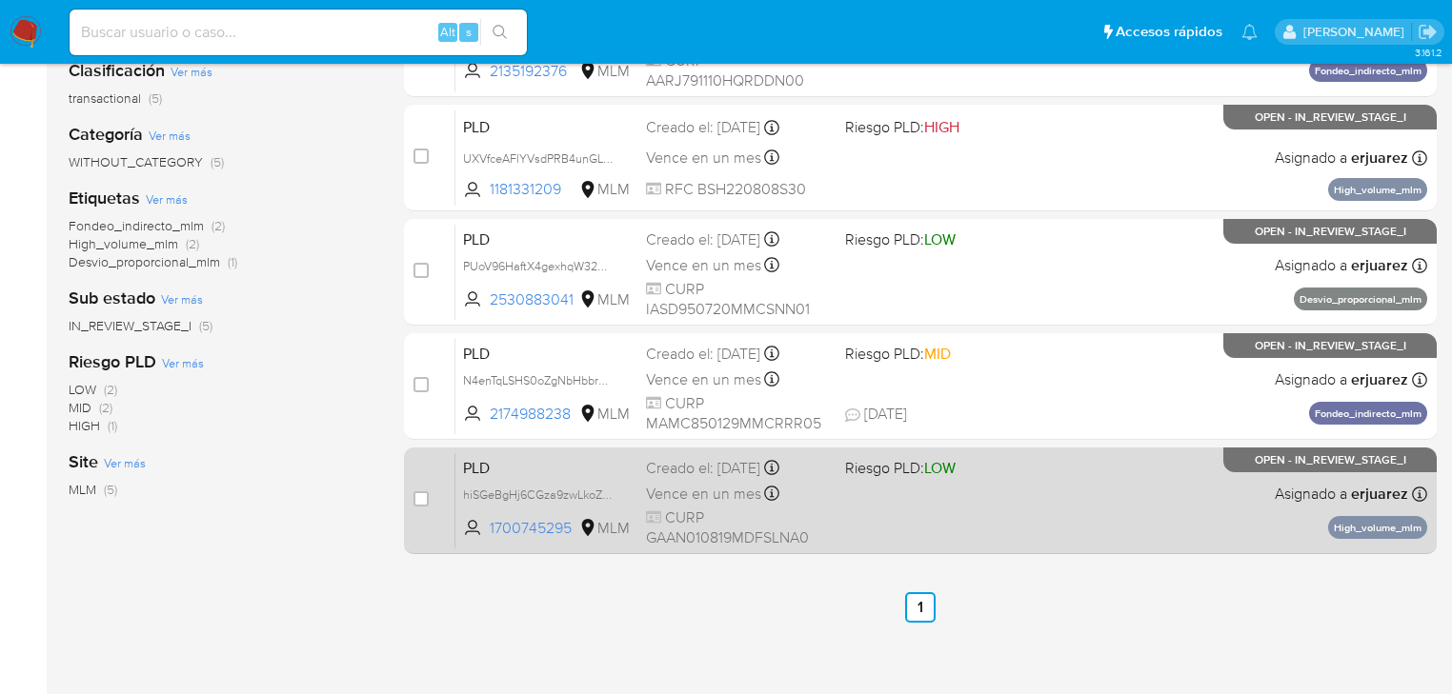
scroll to position [305, 0]
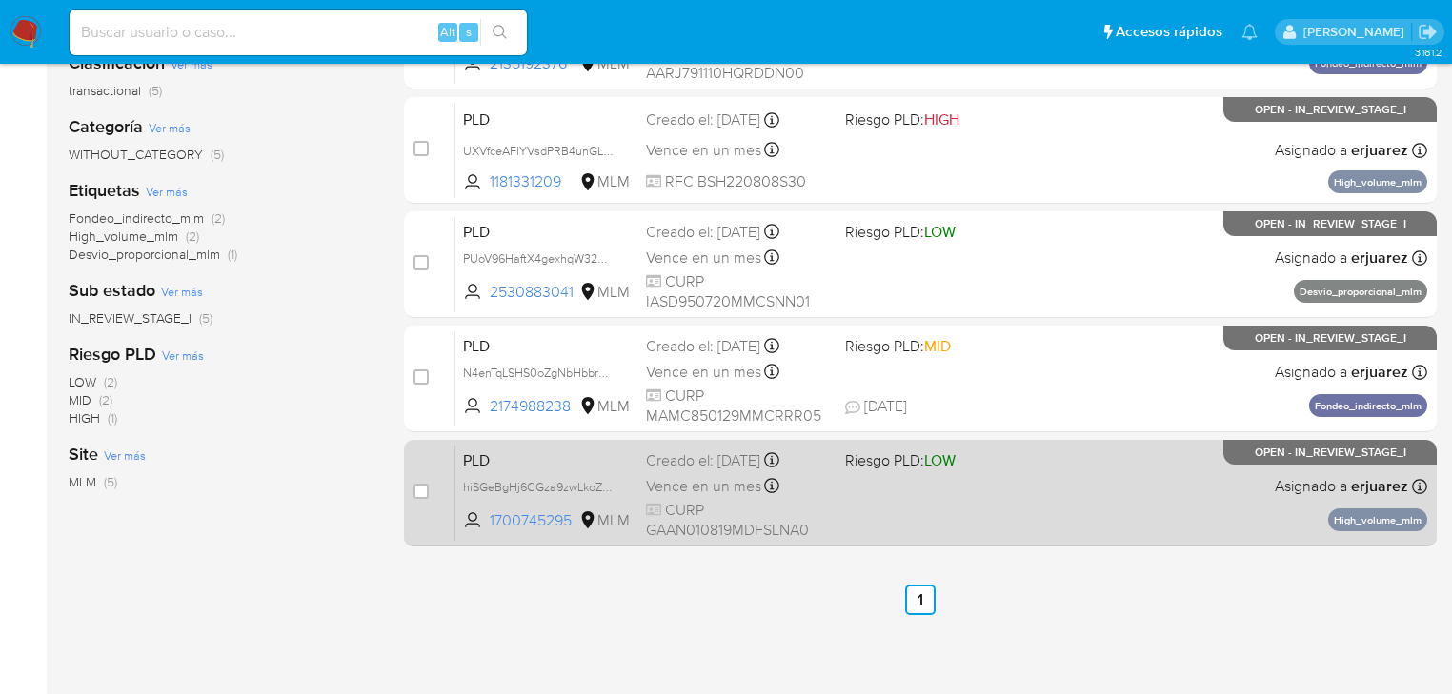
click at [926, 515] on div "PLD hiSGeBgHj6CGza9zwLkoZcs7 1700745295 MLM Riesgo PLD: LOW Creado el: 12/09/20…" at bounding box center [941, 493] width 972 height 96
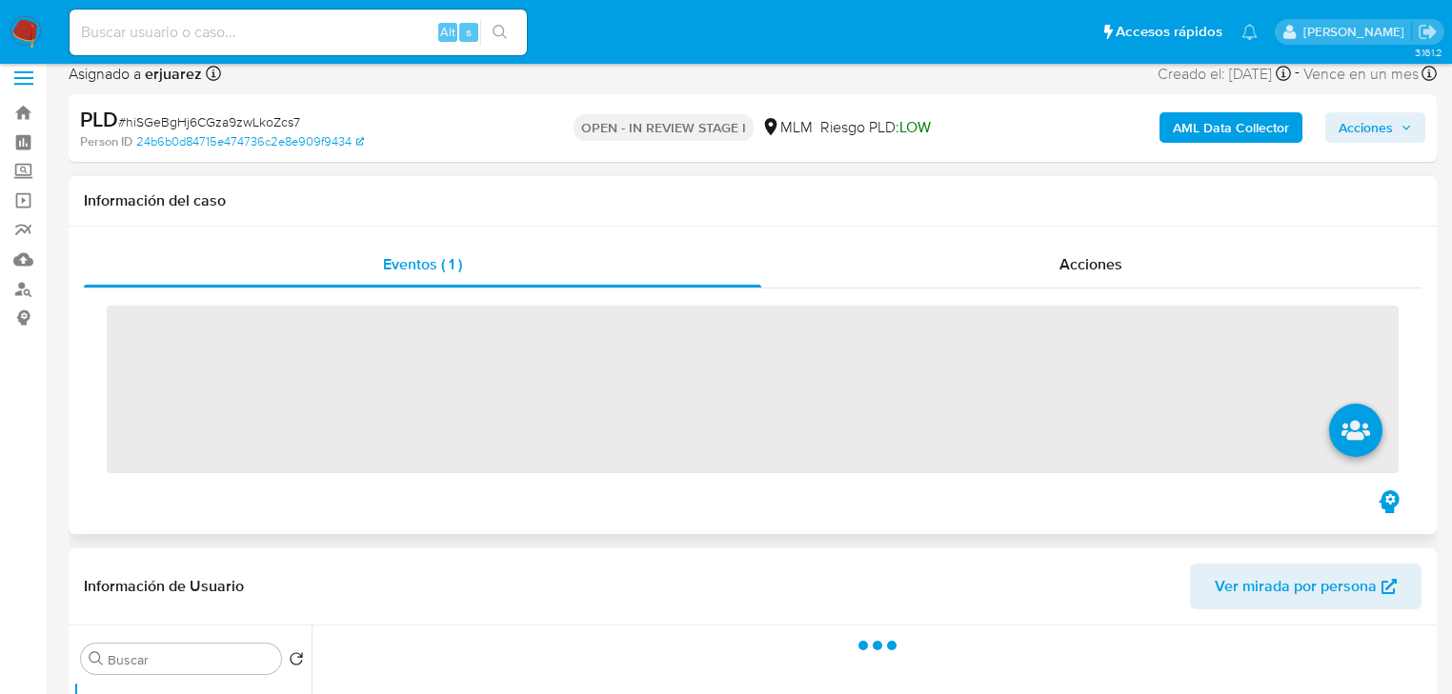
scroll to position [457, 0]
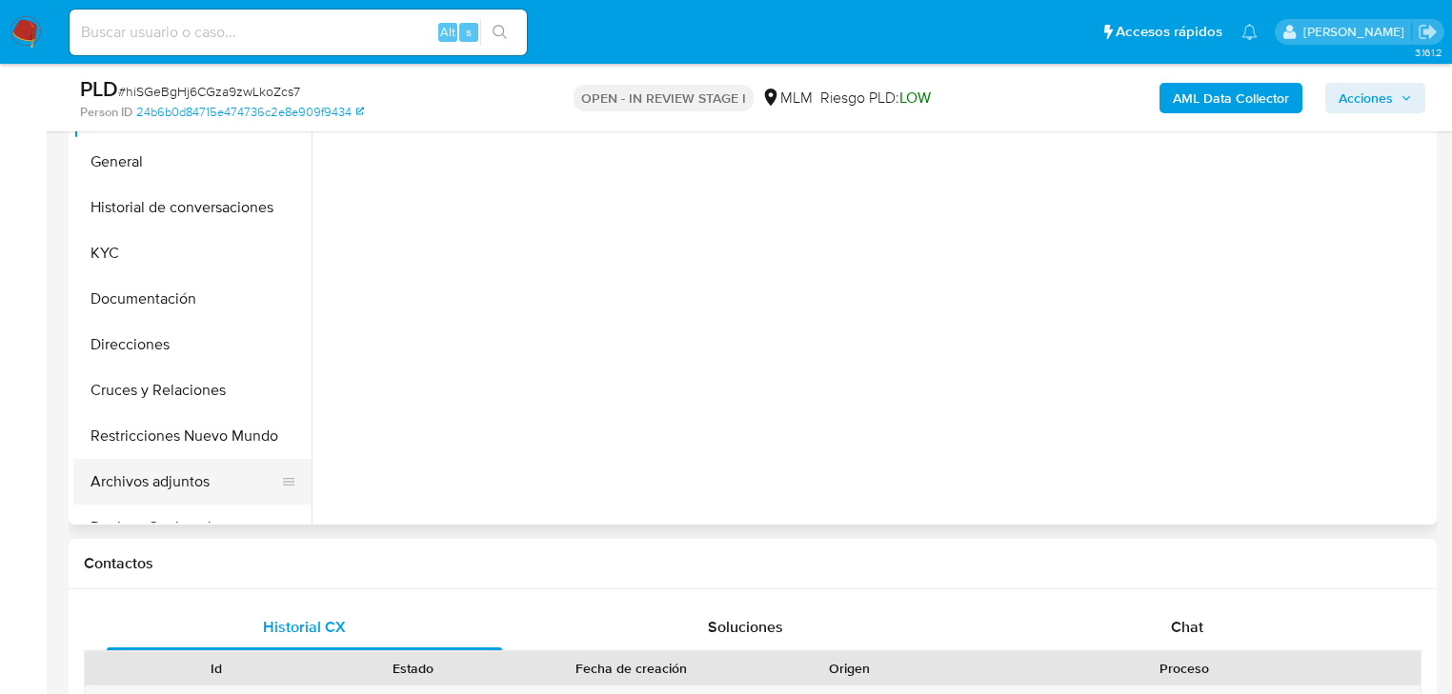
select select "10"
click at [154, 493] on button "Archivos adjuntos" at bounding box center [184, 482] width 223 height 46
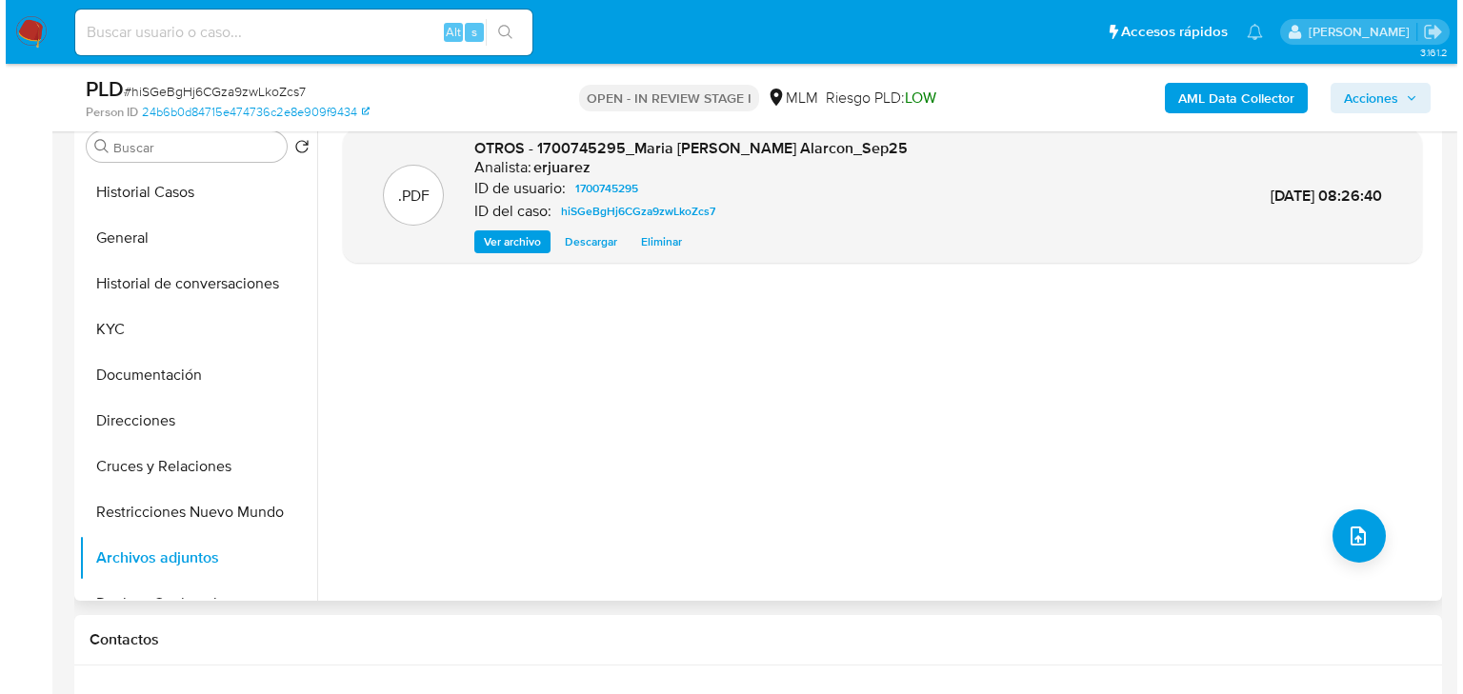
scroll to position [381, 0]
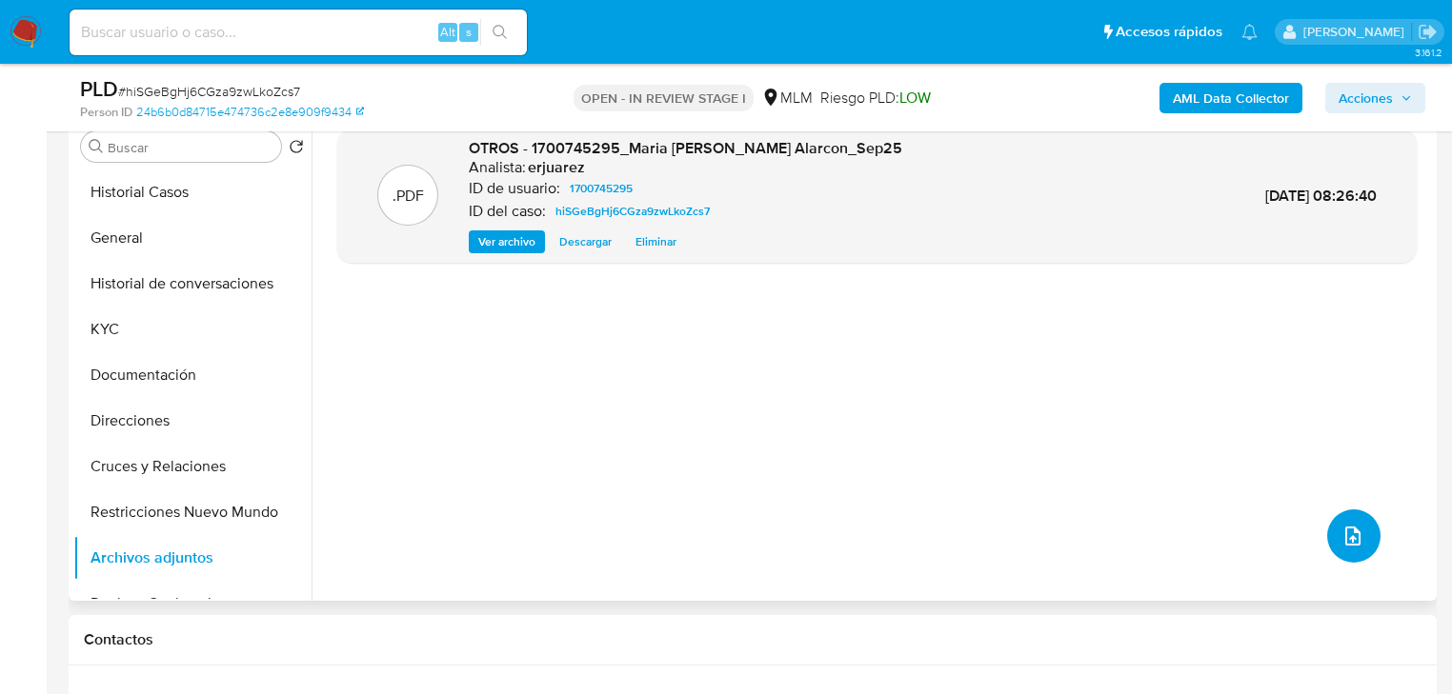
click at [1349, 533] on icon "upload-file" at bounding box center [1352, 536] width 23 height 23
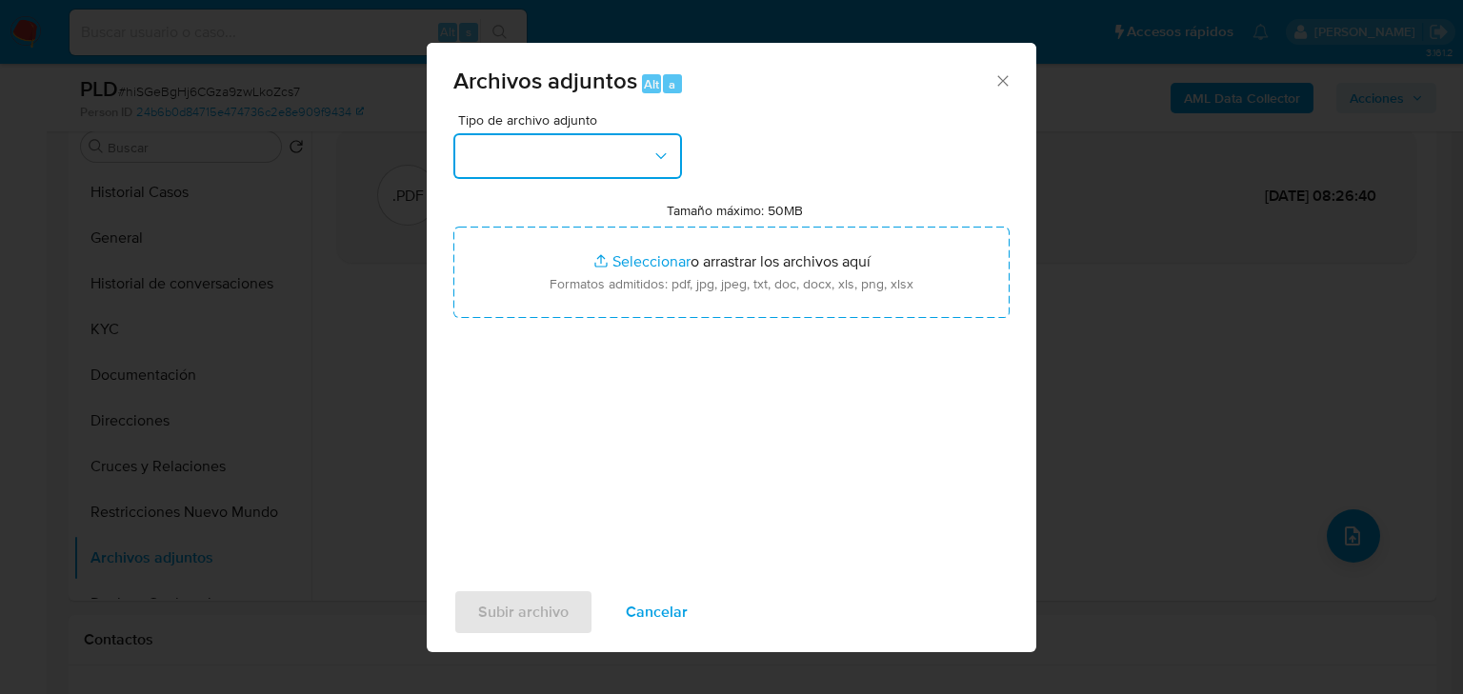
click at [589, 165] on button "button" at bounding box center [567, 156] width 229 height 46
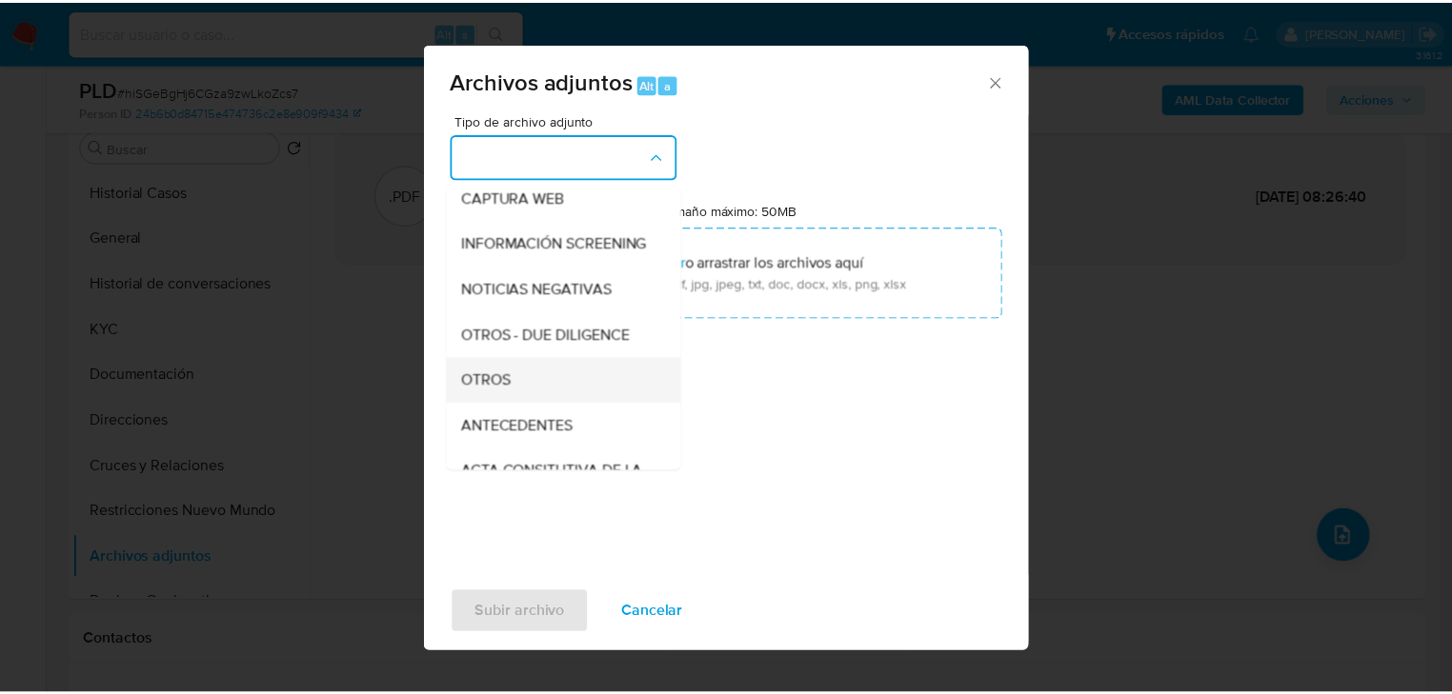
scroll to position [152, 0]
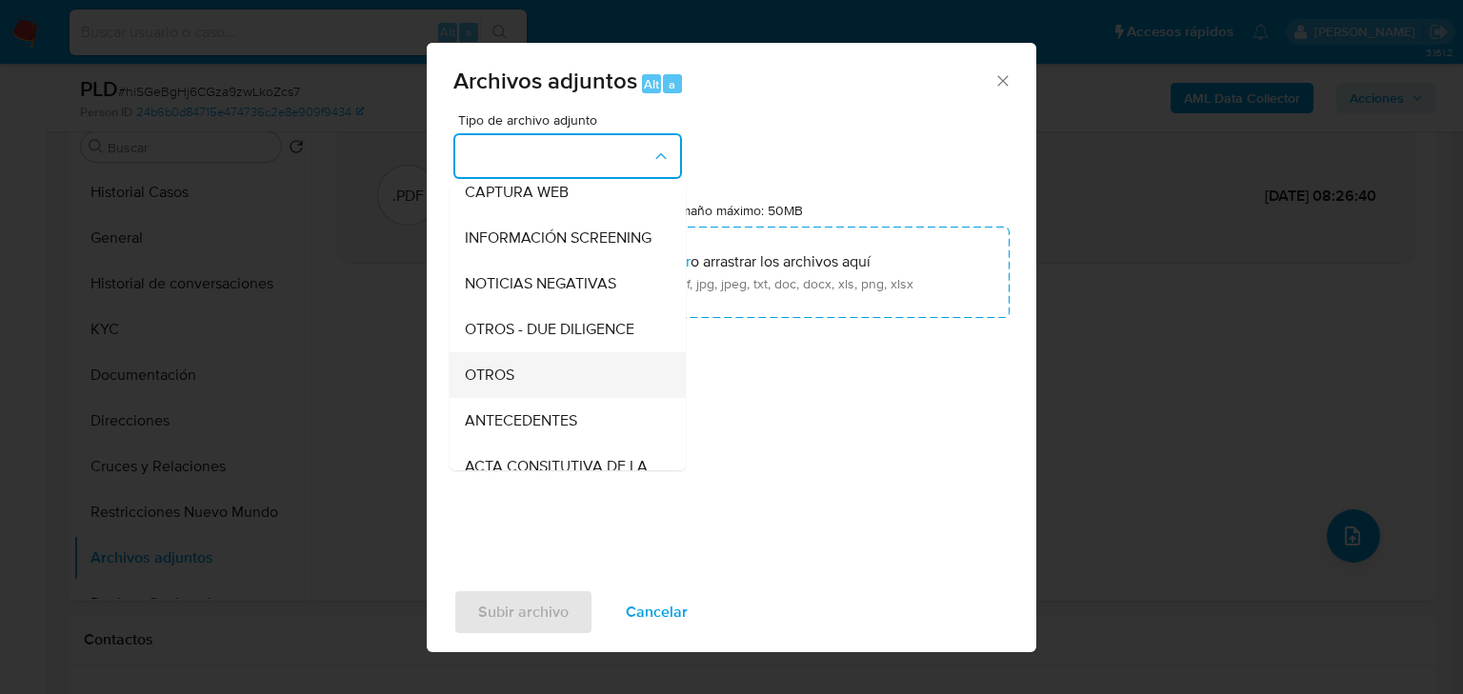
click at [522, 385] on div "OTROS" at bounding box center [562, 375] width 194 height 46
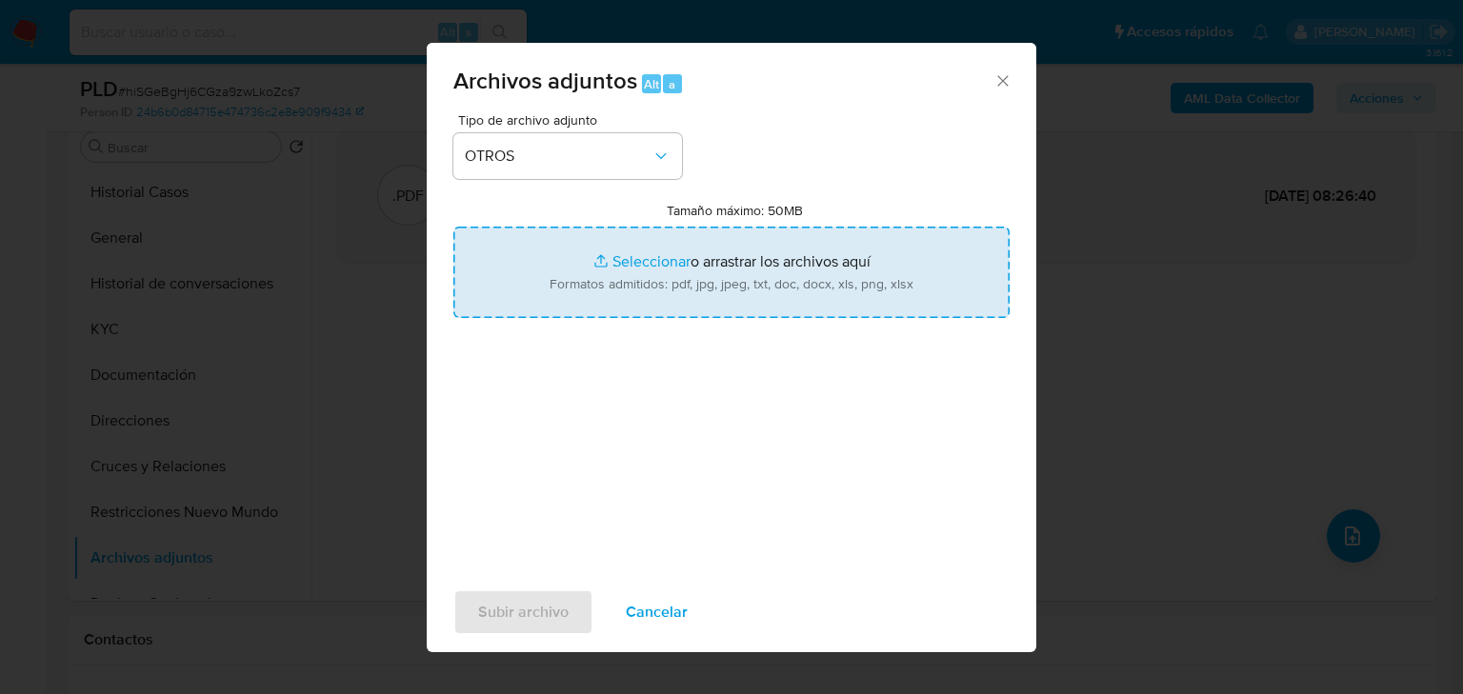
click at [637, 251] on input "Tamaño máximo: 50MB Seleccionar archivos" at bounding box center [731, 272] width 556 height 91
type input "C:\fakepath\1700745295_Maria Ninfa Gasperin Alarcon_Sep25.xlsx"
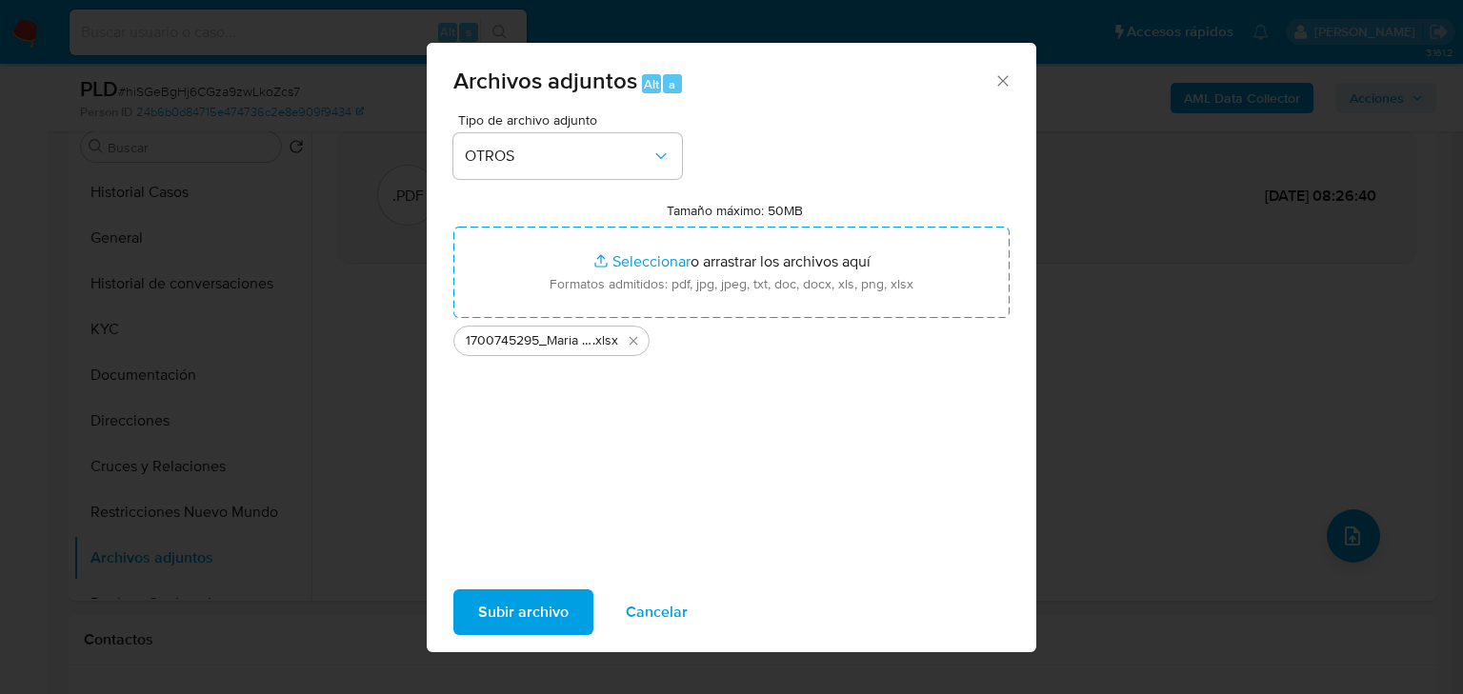
click at [542, 617] on span "Subir archivo" at bounding box center [523, 613] width 90 height 42
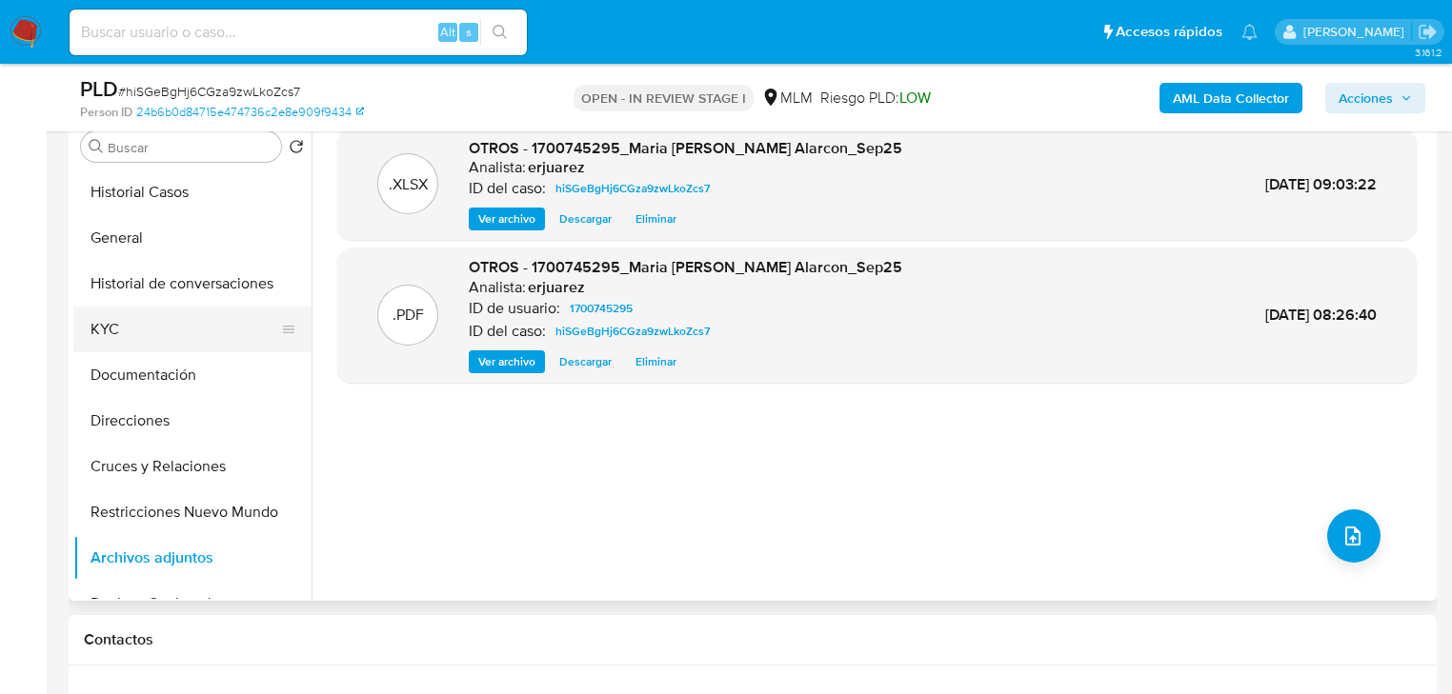
click at [132, 329] on button "KYC" at bounding box center [184, 330] width 223 height 46
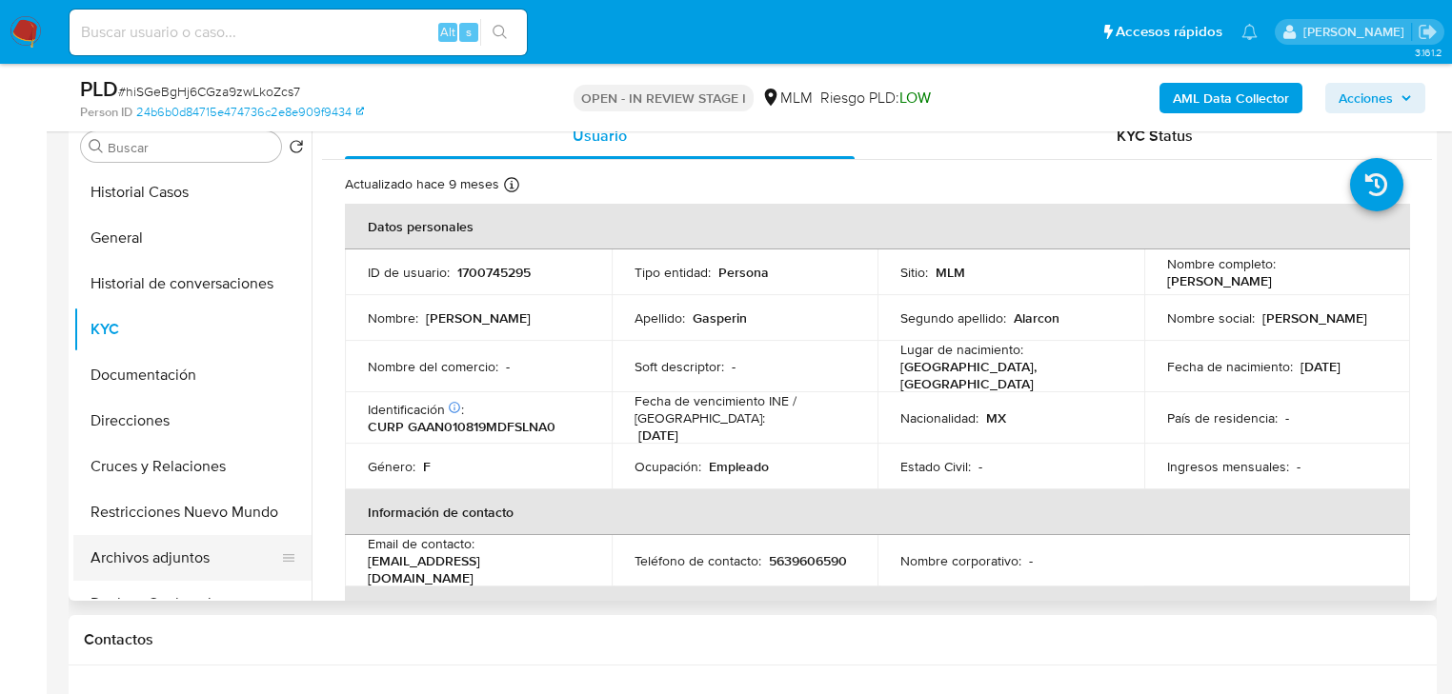
drag, startPoint x: 200, startPoint y: 551, endPoint x: 159, endPoint y: 570, distance: 45.2
click at [201, 551] on button "Archivos adjuntos" at bounding box center [184, 558] width 223 height 46
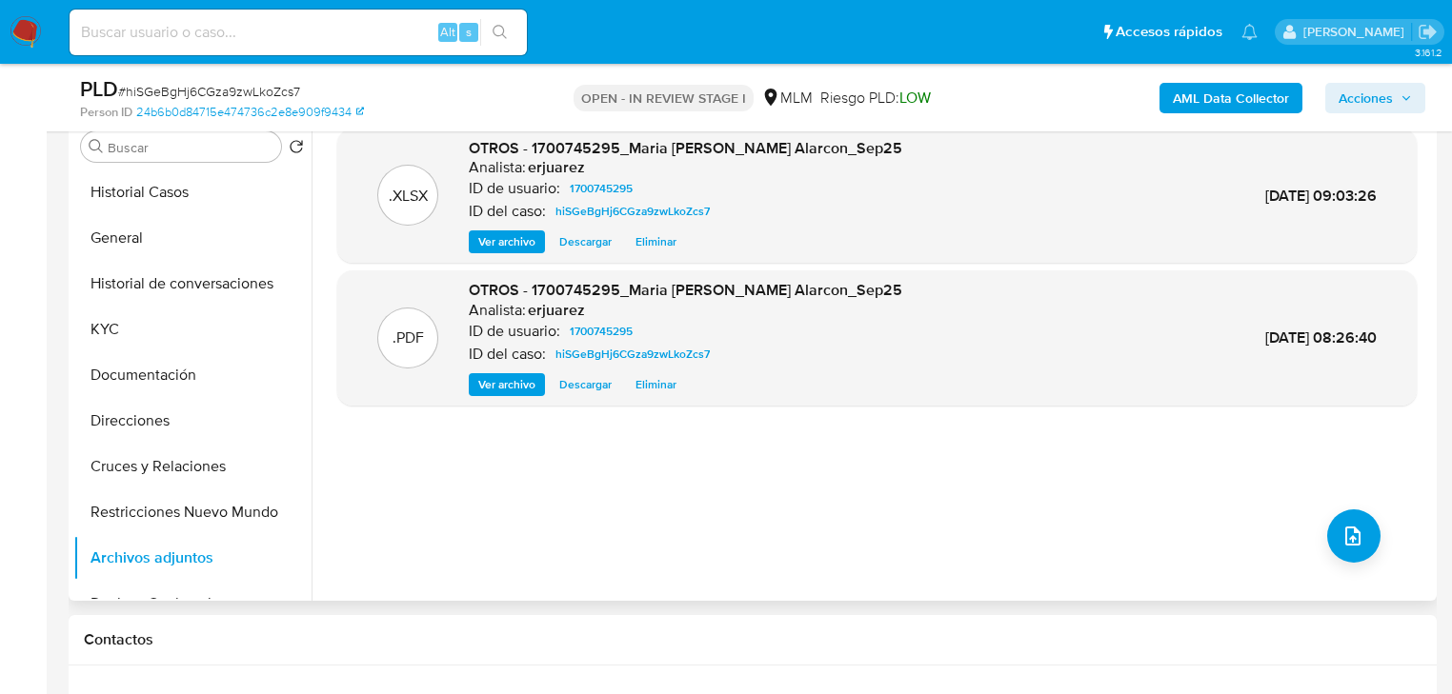
click at [499, 380] on span "Ver archivo" at bounding box center [506, 384] width 57 height 19
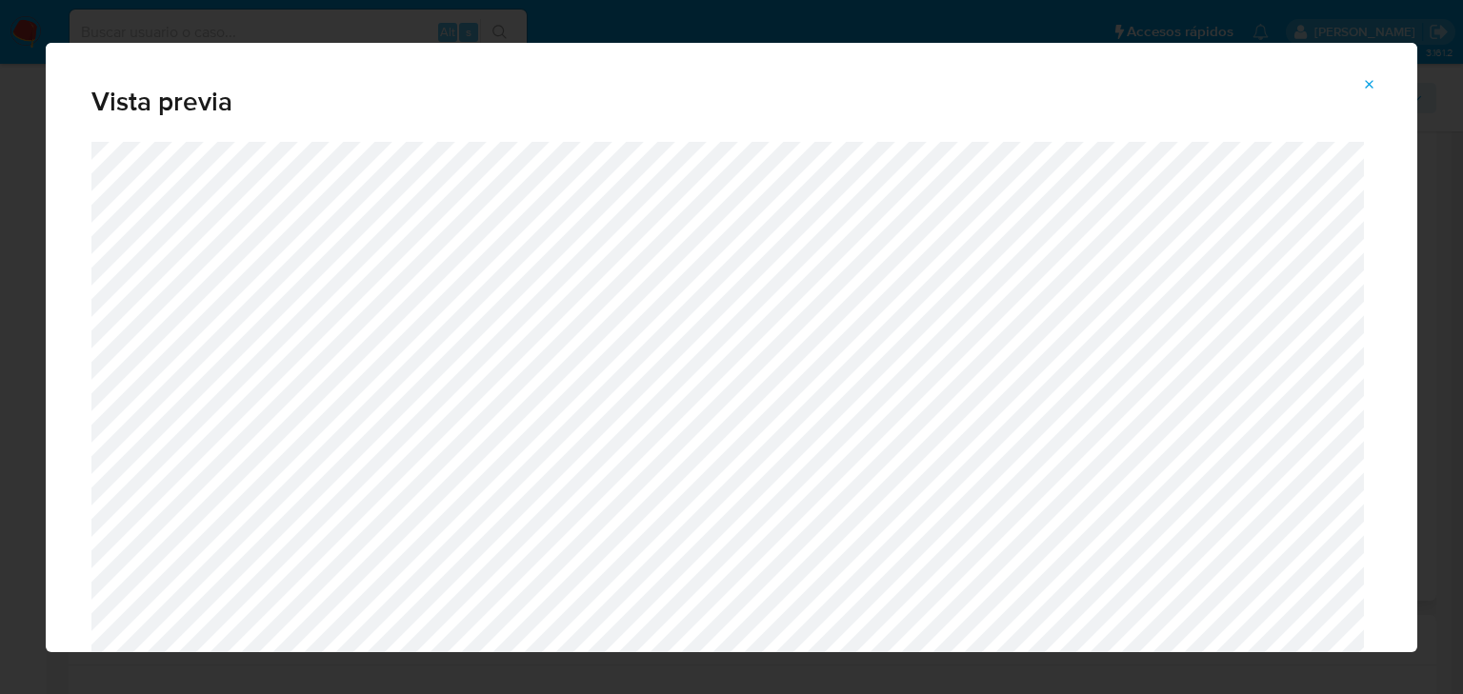
click at [1357, 90] on button "Attachment preview" at bounding box center [1370, 85] width 42 height 30
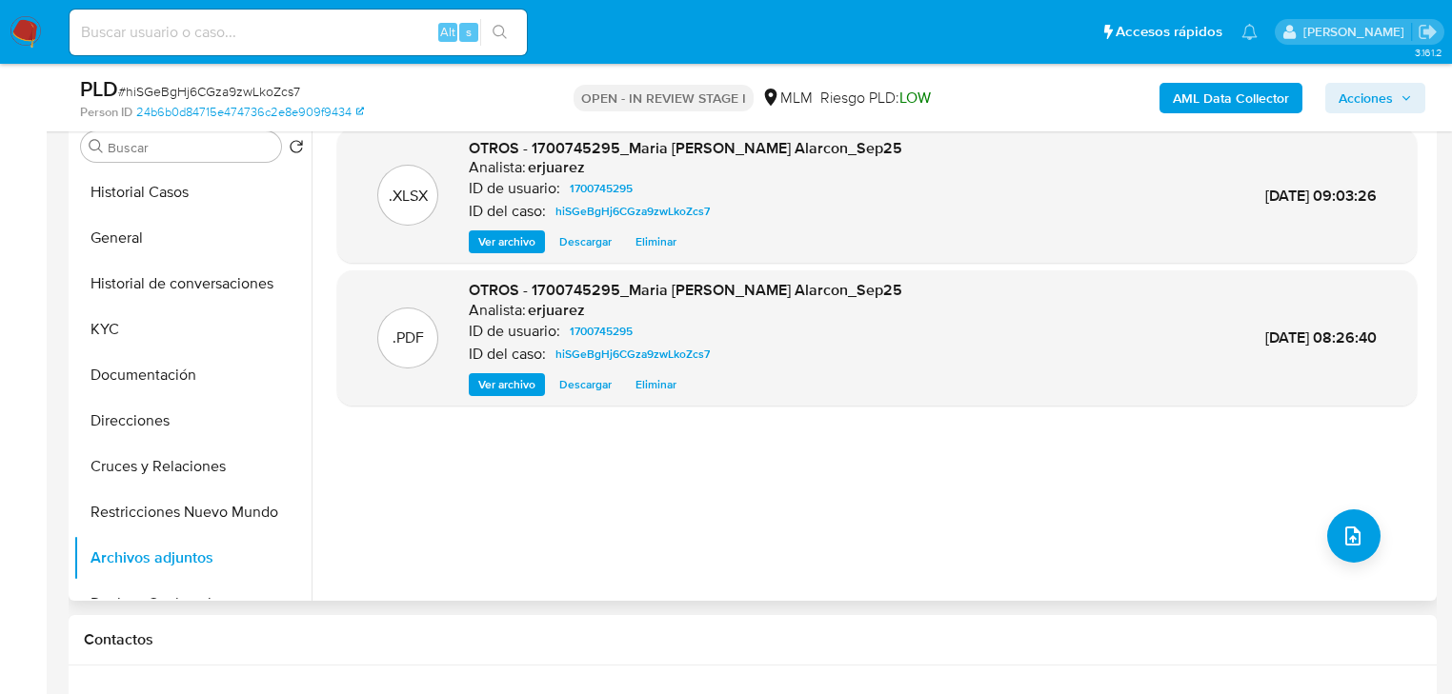
click at [1372, 96] on span "Acciones" at bounding box center [1365, 98] width 54 height 30
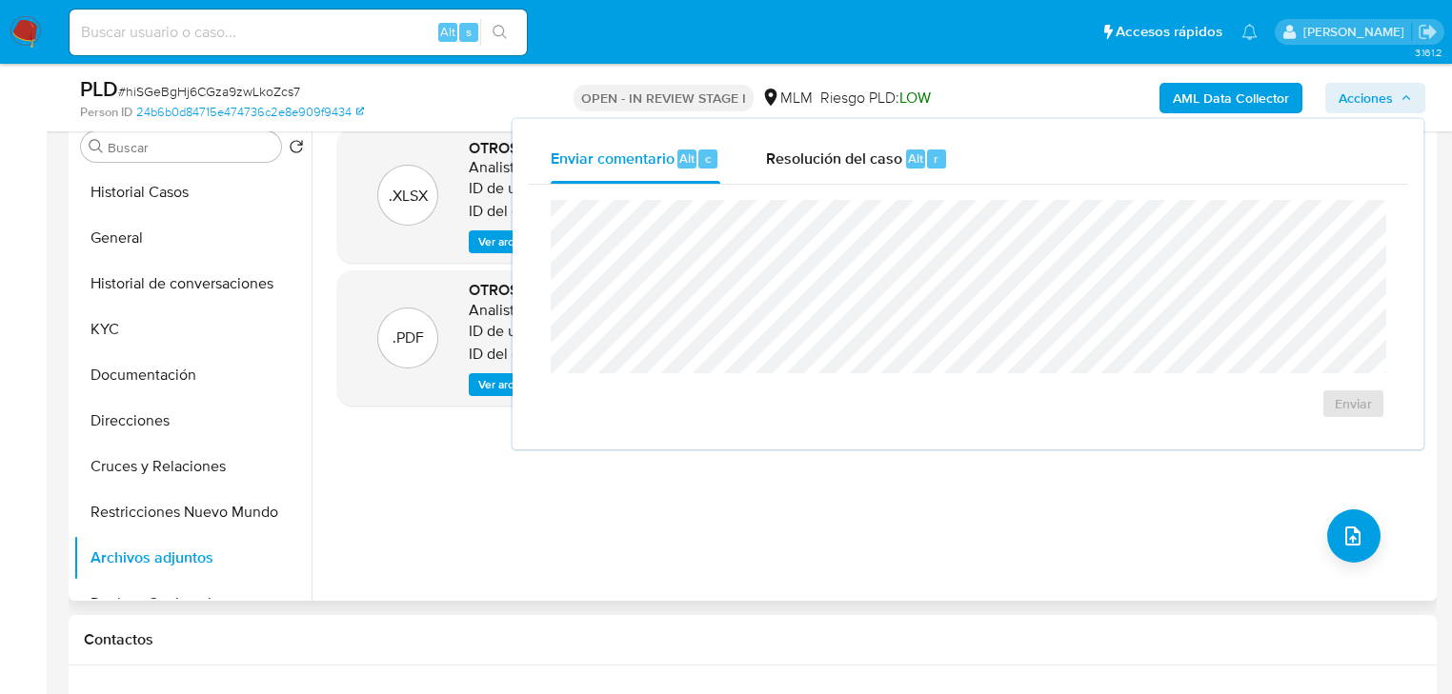
drag, startPoint x: 865, startPoint y: 168, endPoint x: 769, endPoint y: 192, distance: 99.3
click at [854, 172] on div "Resolución del caso Alt r" at bounding box center [857, 159] width 182 height 50
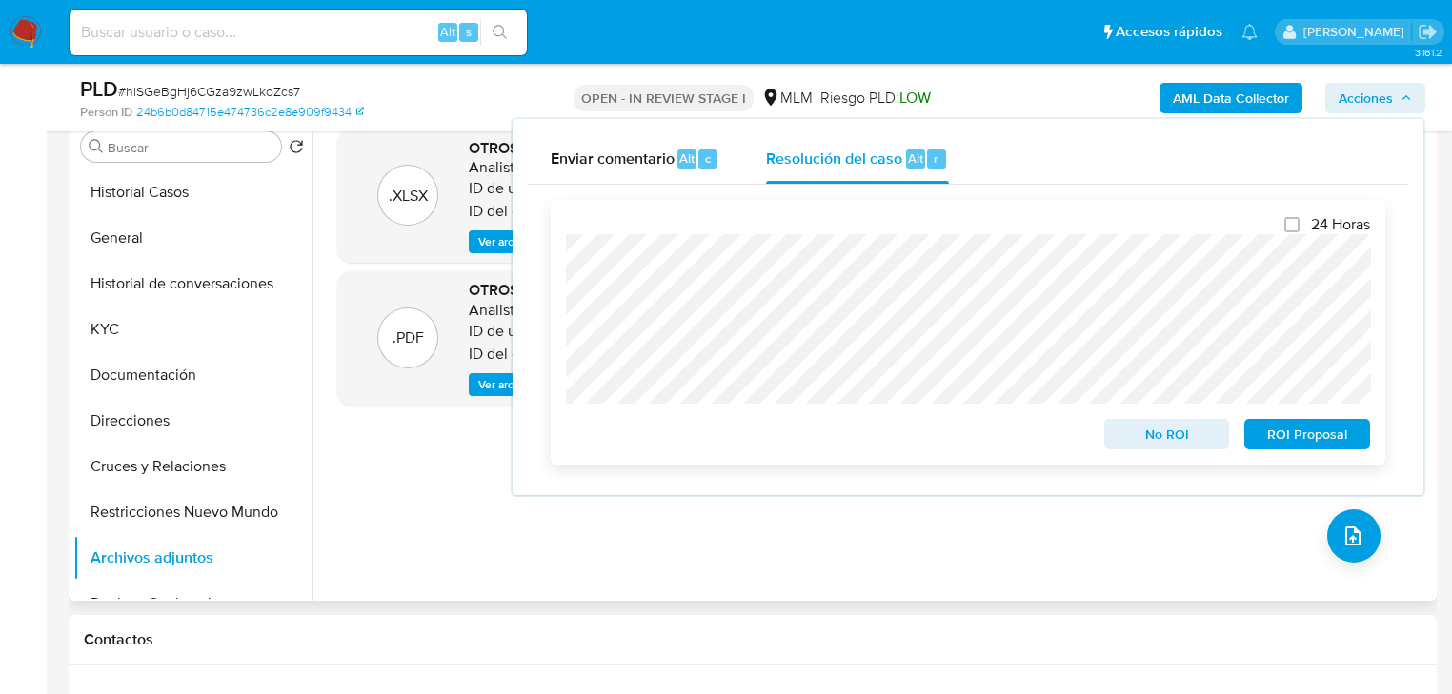
click at [1284, 432] on span "ROI Proposal" at bounding box center [1306, 434] width 99 height 27
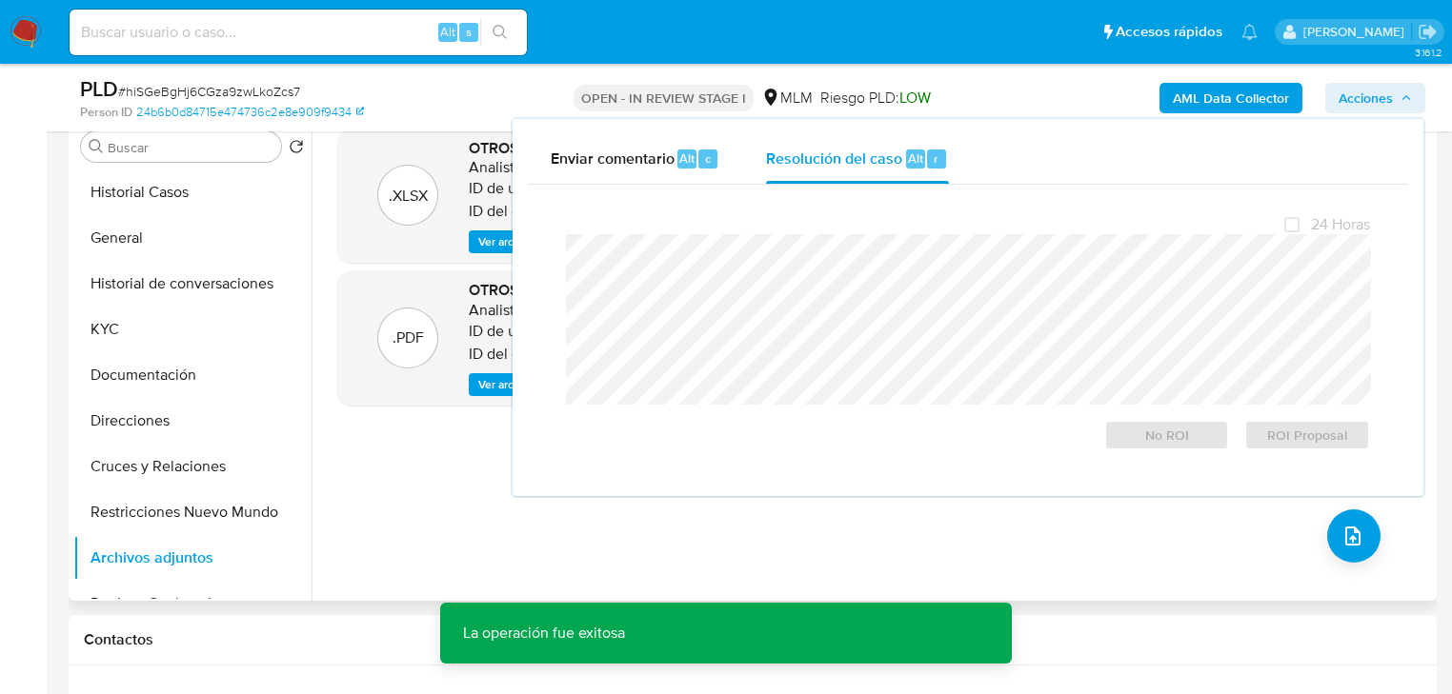
click at [492, 534] on div ".XLSX OTROS - 1700745295_Maria Ninfa Gasperin Alarcon_Sep25 Analista: erjuarez …" at bounding box center [876, 357] width 1079 height 457
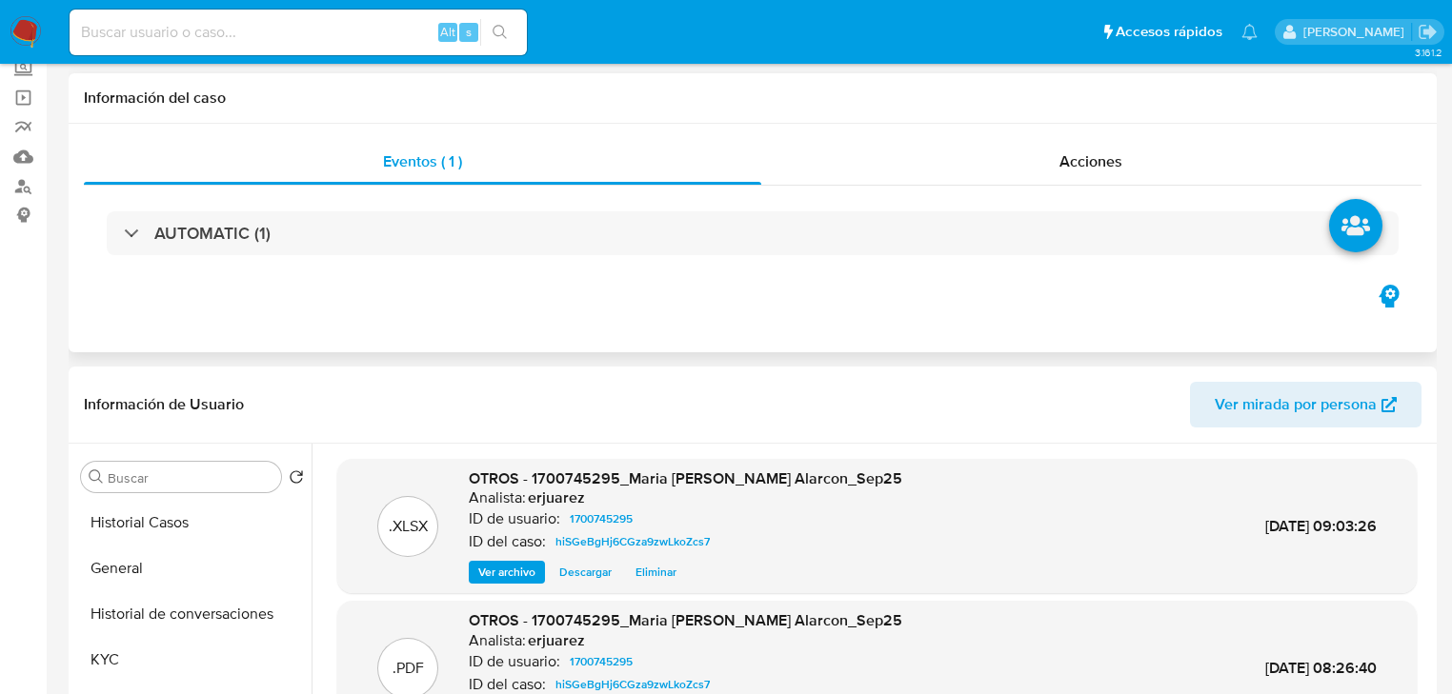
scroll to position [0, 0]
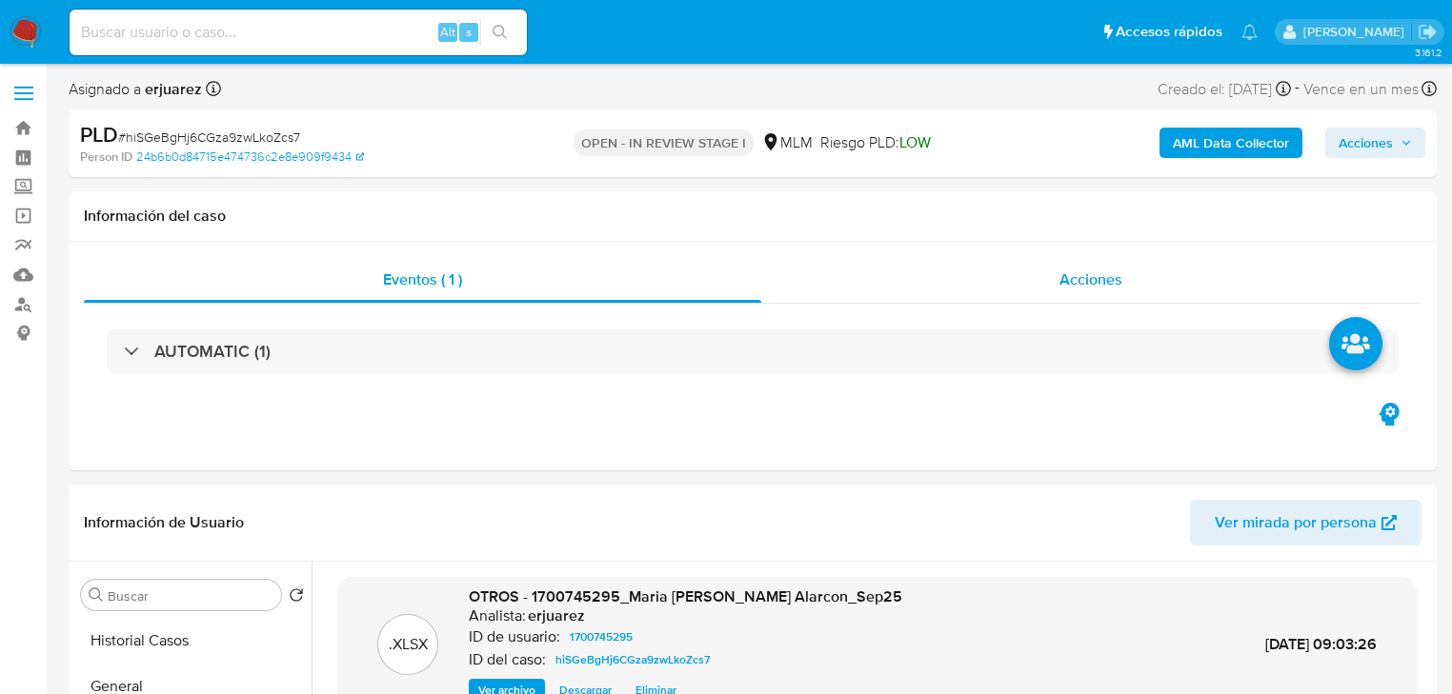
click at [998, 295] on div "Acciones" at bounding box center [1091, 280] width 661 height 46
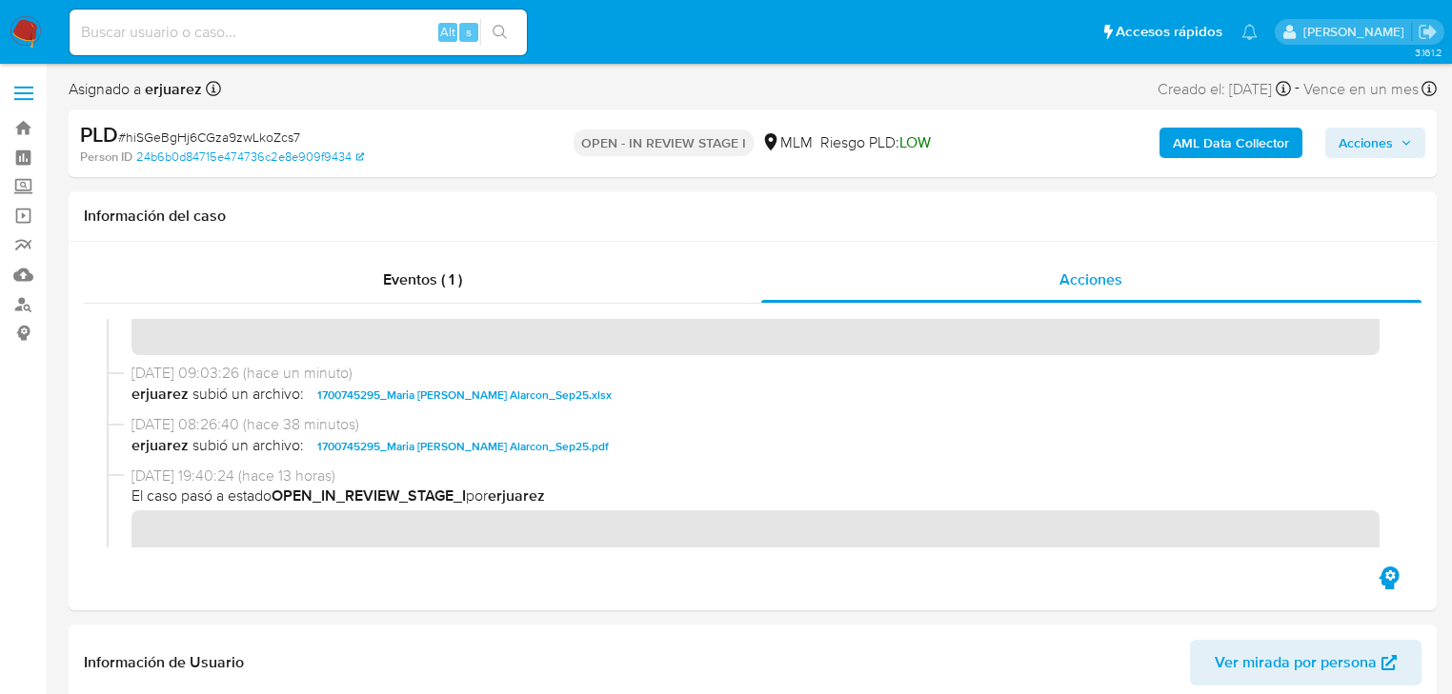
scroll to position [428, 0]
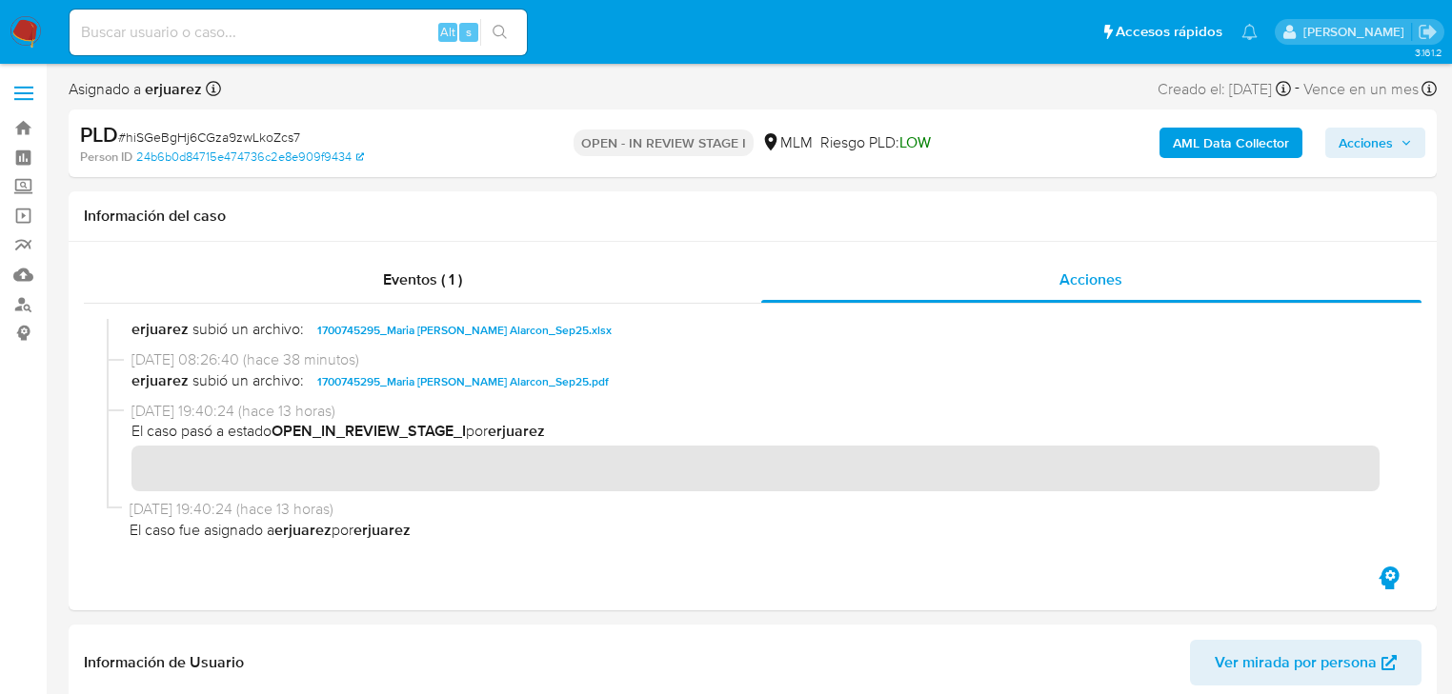
click at [31, 27] on img at bounding box center [26, 32] width 32 height 32
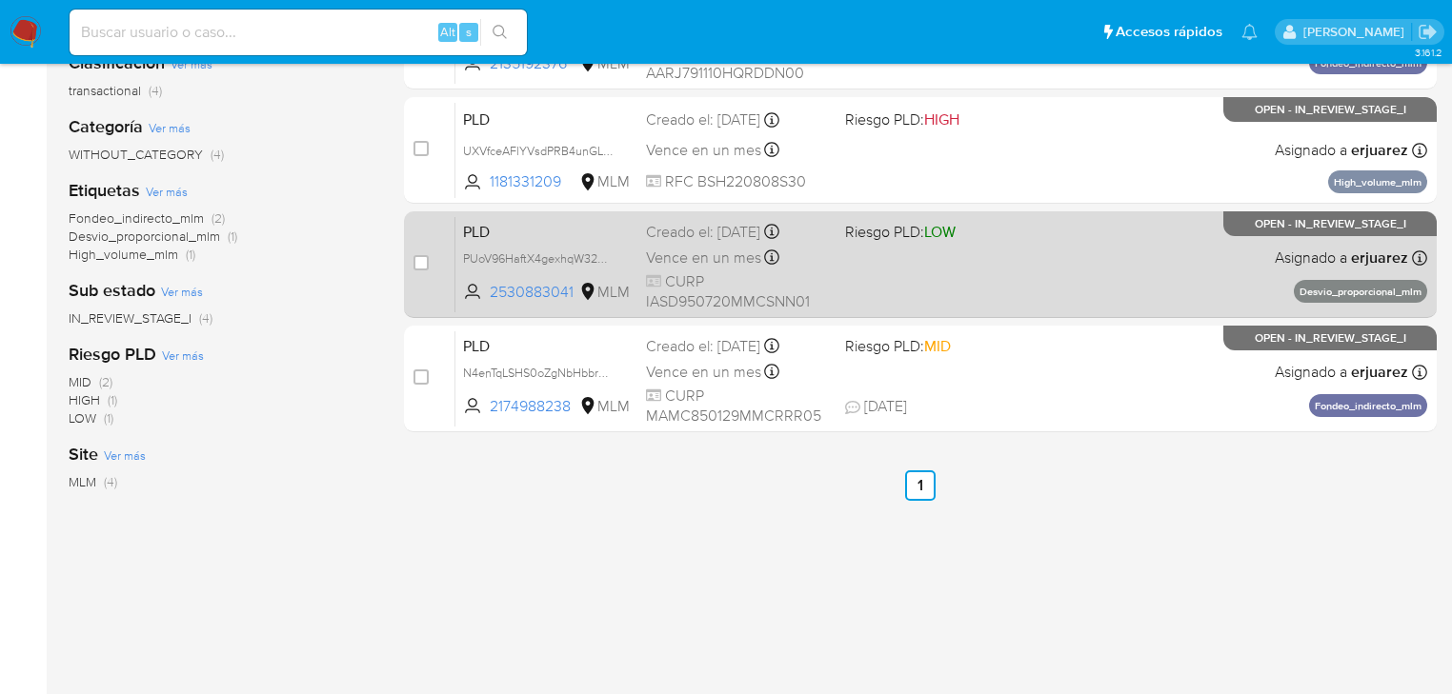
scroll to position [76, 0]
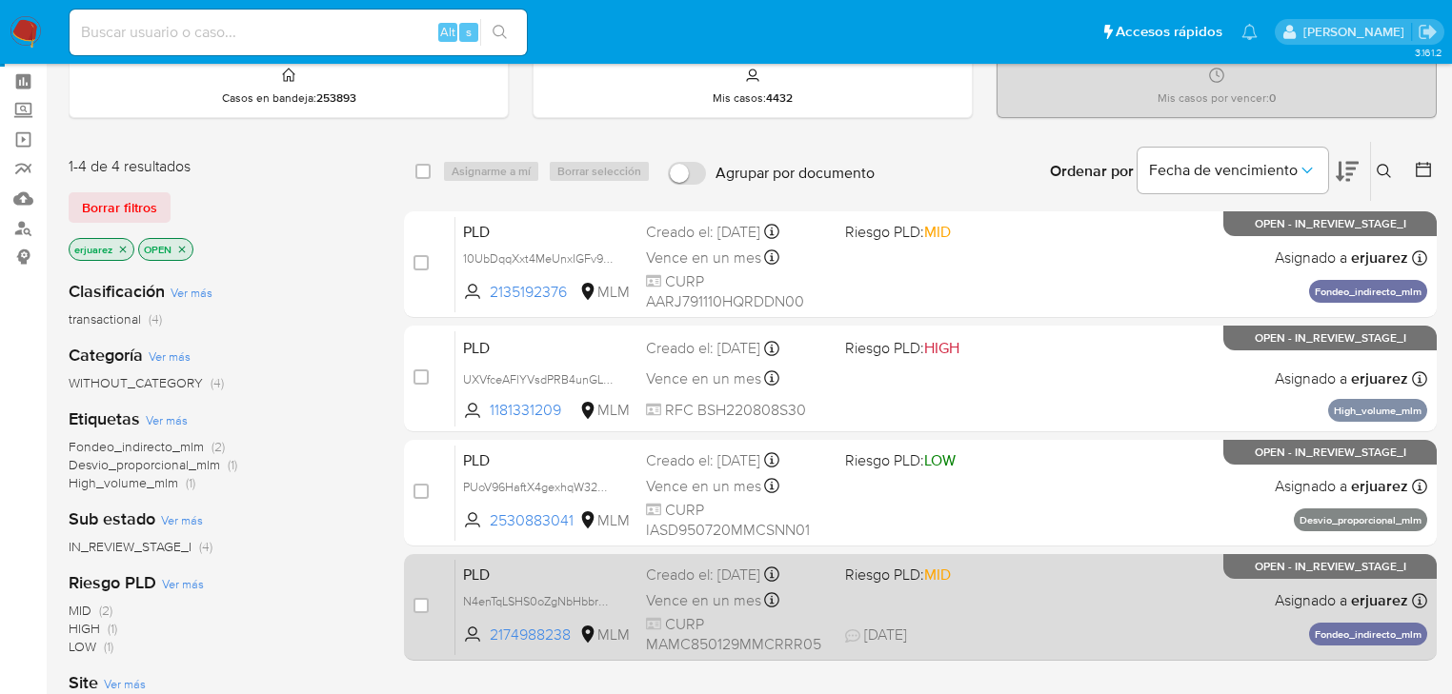
click at [1000, 598] on span at bounding box center [937, 600] width 184 height 4
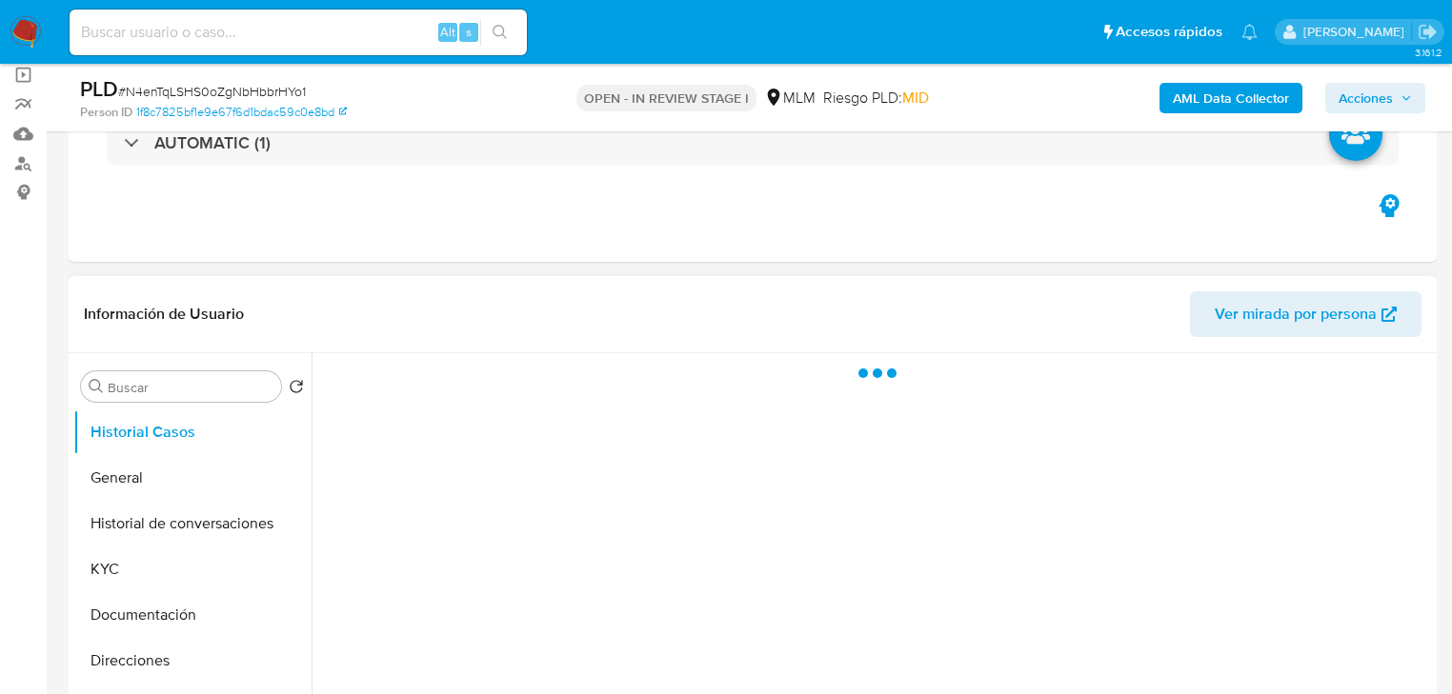
scroll to position [381, 0]
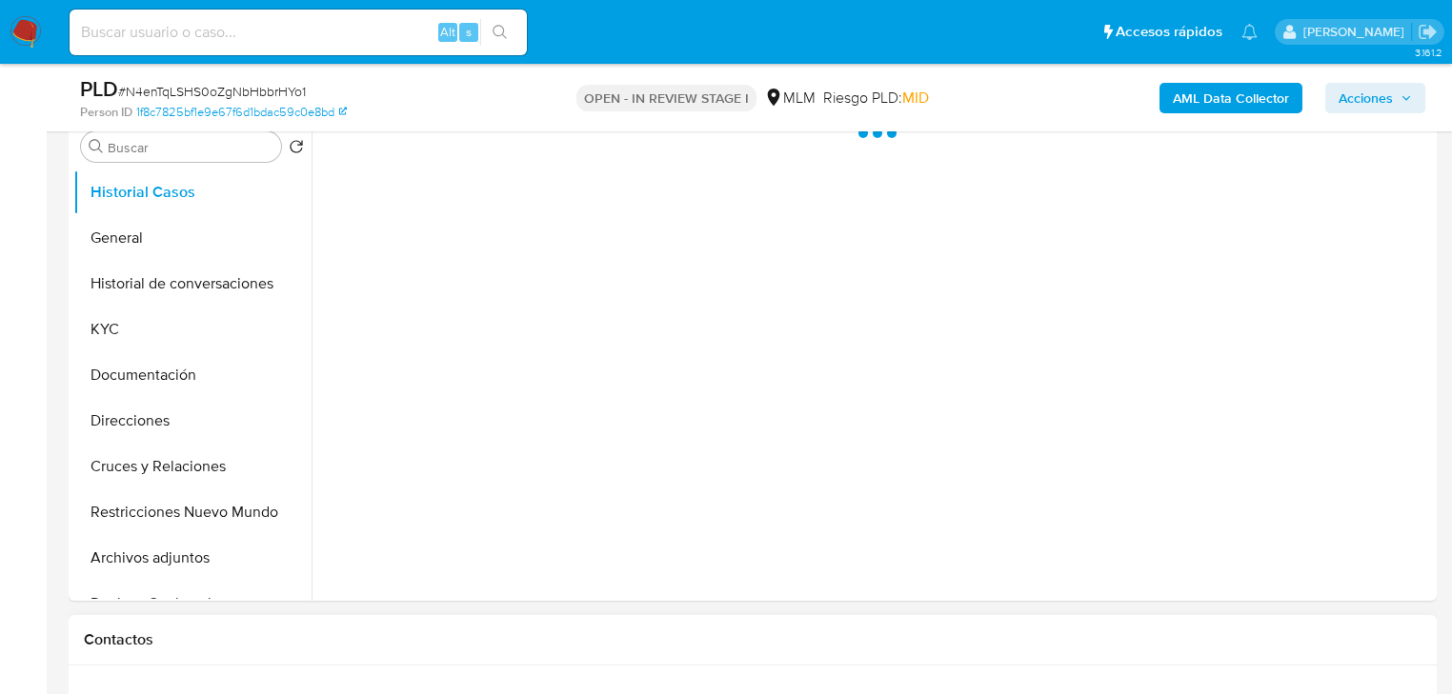
select select "10"
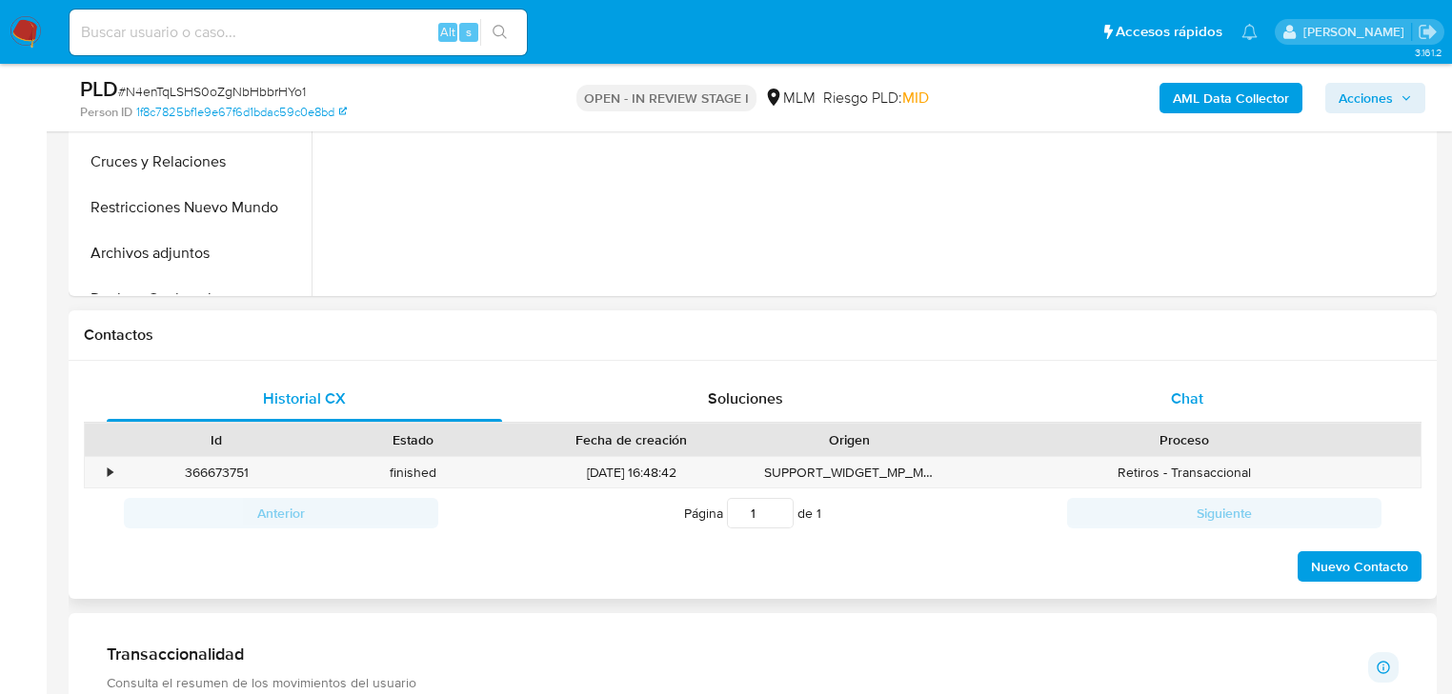
click at [1186, 396] on span "Chat" at bounding box center [1187, 399] width 32 height 22
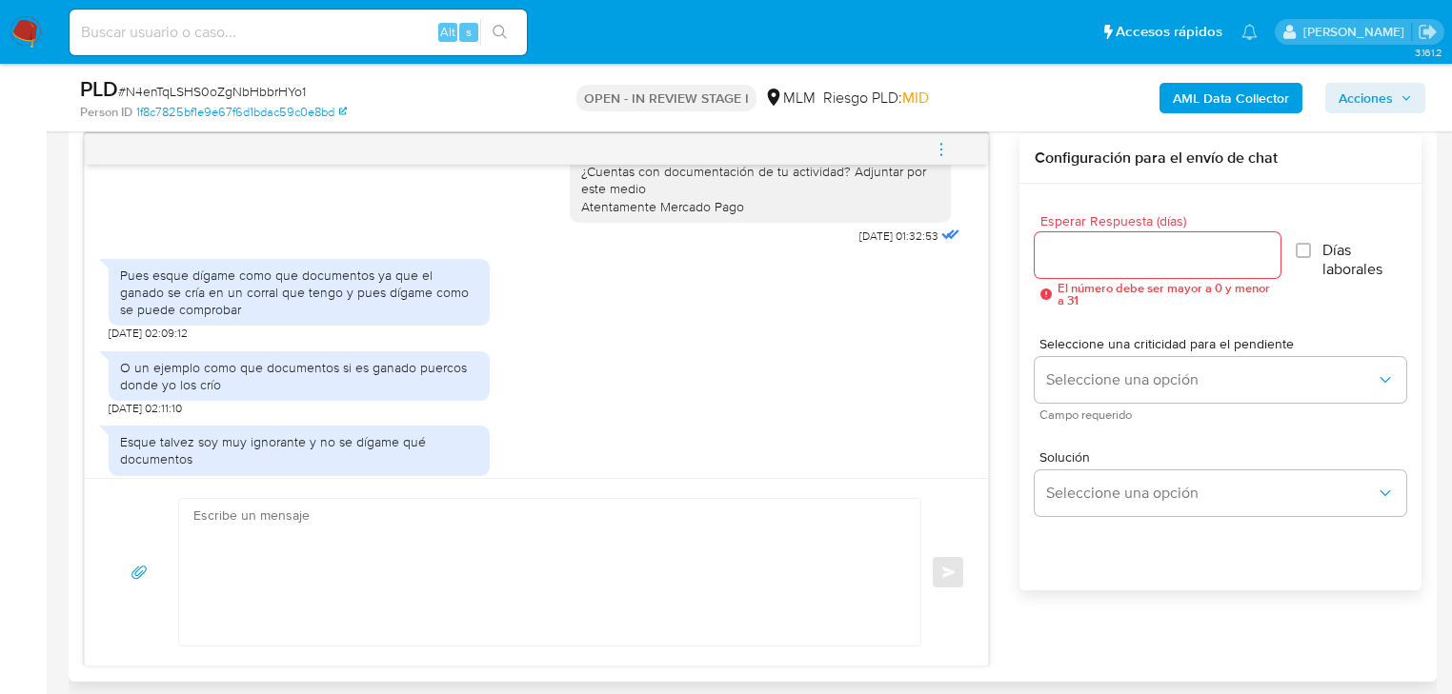
scroll to position [428, 0]
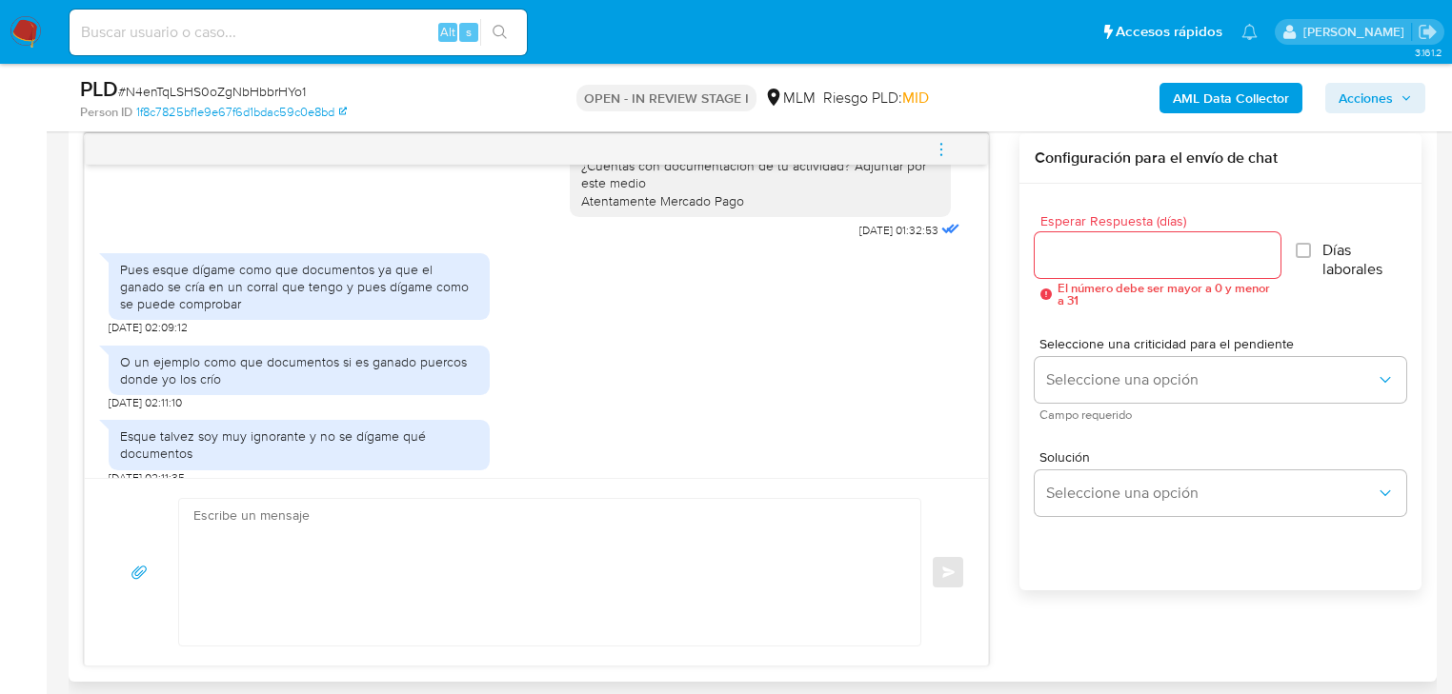
drag, startPoint x: 307, startPoint y: 522, endPoint x: 392, endPoint y: 342, distance: 199.4
click at [309, 523] on textarea at bounding box center [544, 572] width 703 height 147
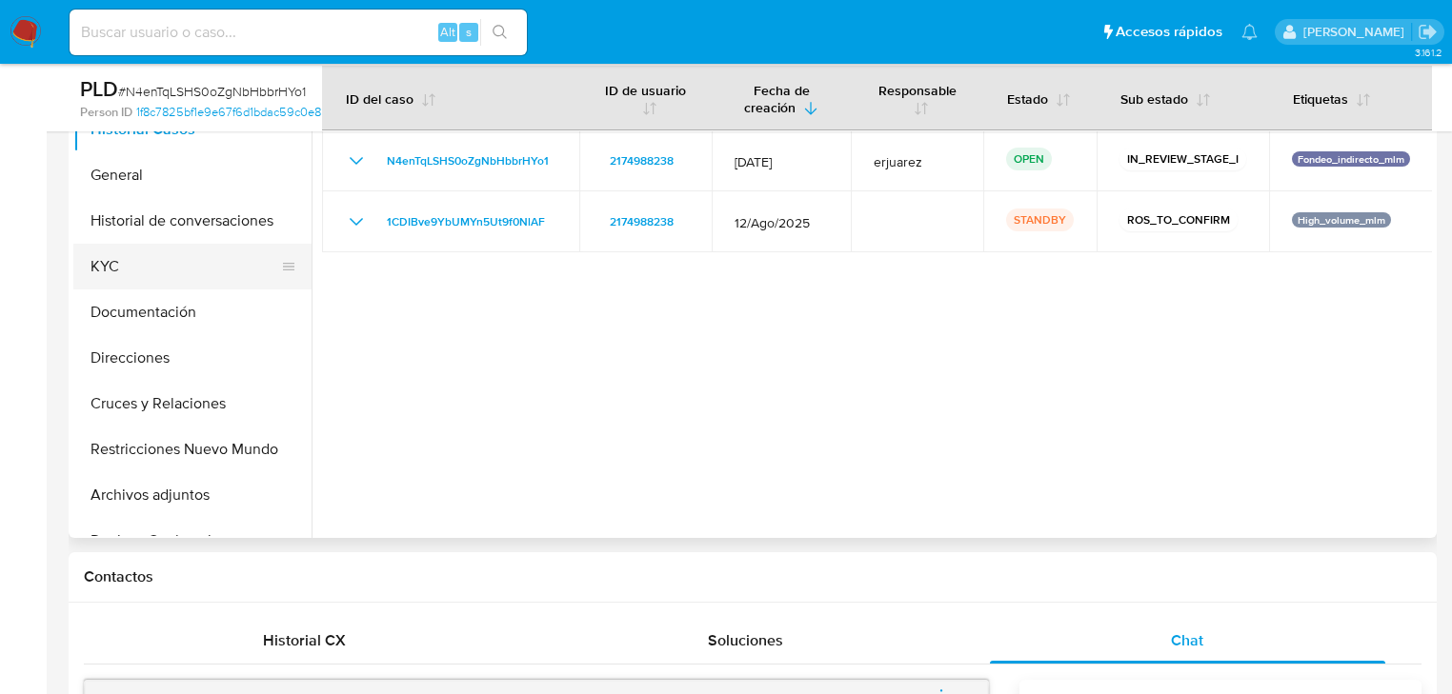
scroll to position [305, 0]
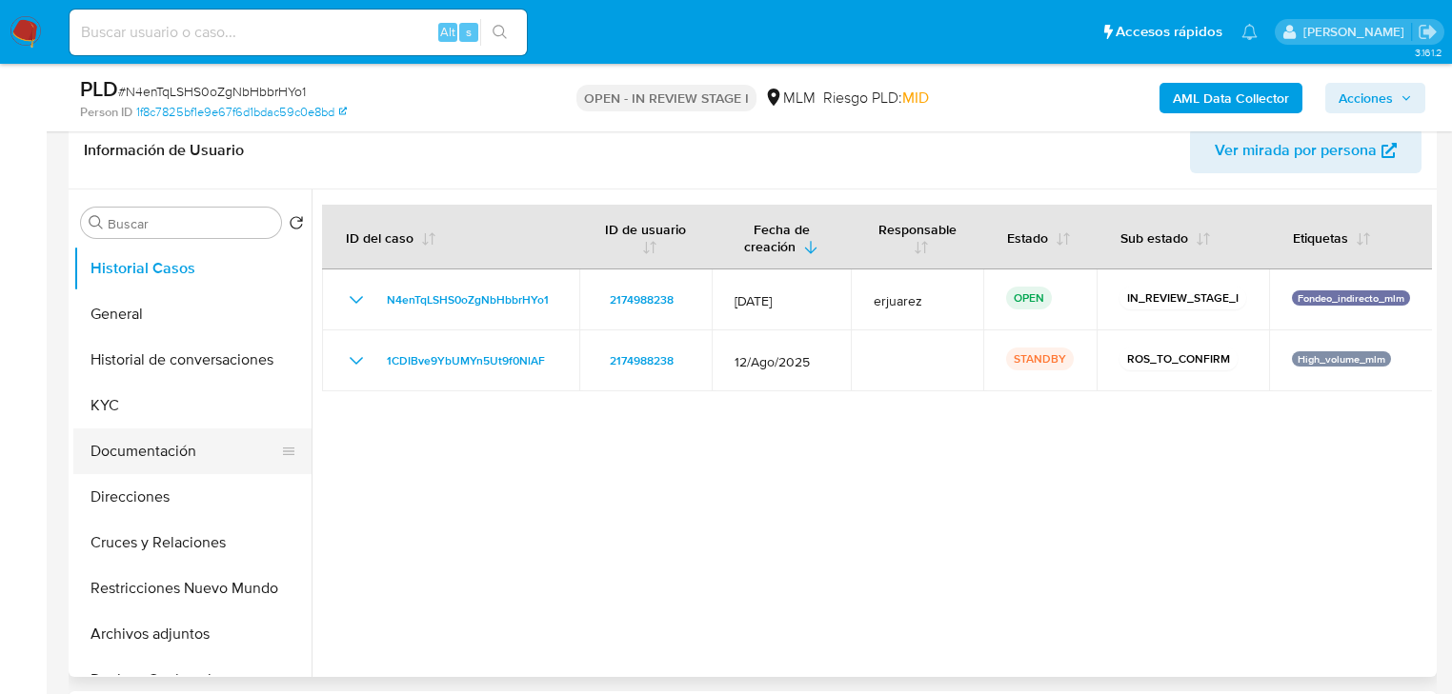
click at [181, 452] on button "Documentación" at bounding box center [184, 452] width 223 height 46
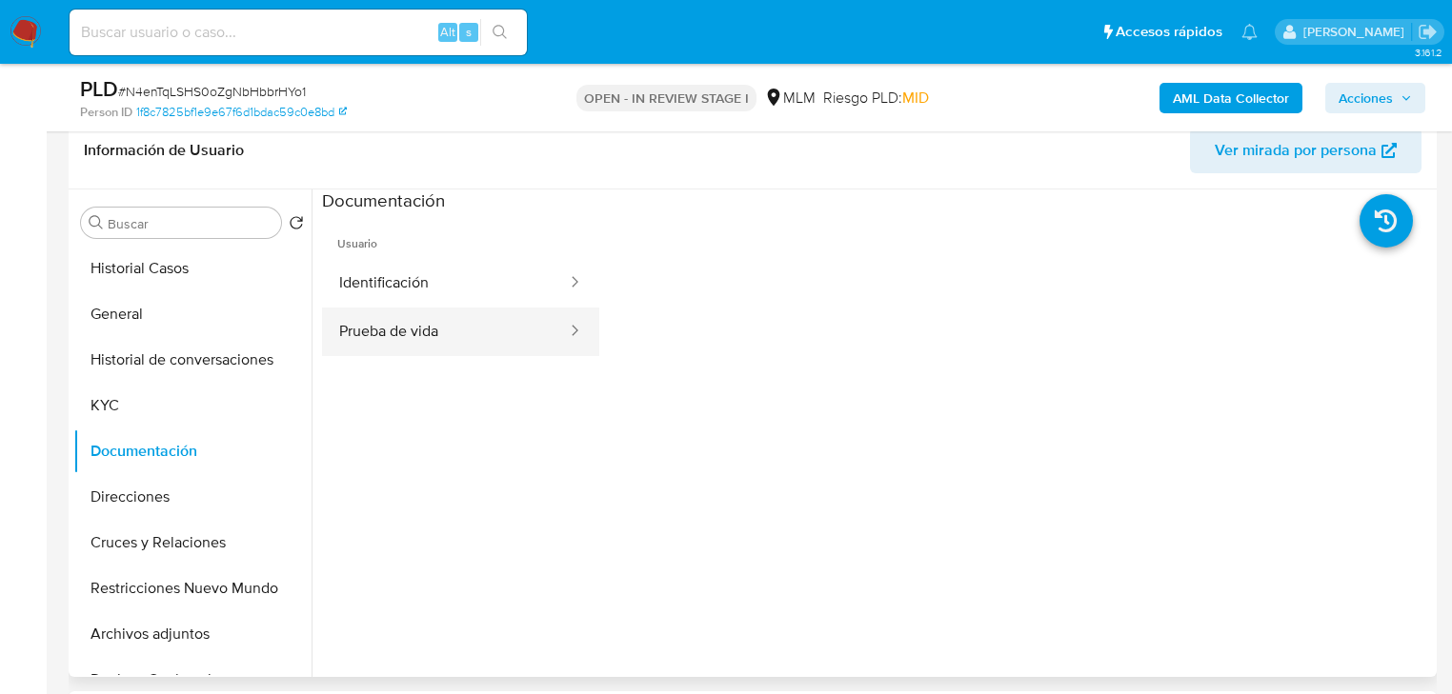
click at [432, 320] on button "Prueba de vida" at bounding box center [445, 332] width 247 height 49
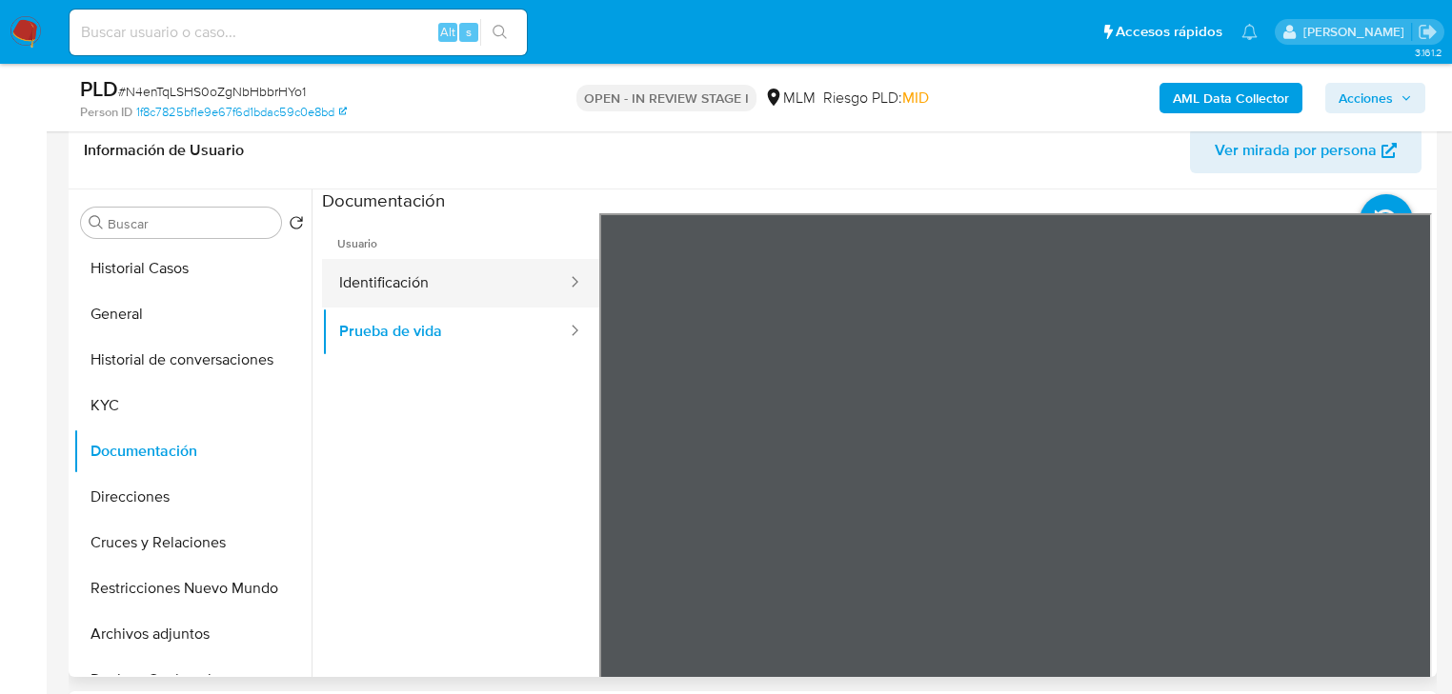
click at [496, 287] on button "Identificación" at bounding box center [445, 283] width 247 height 49
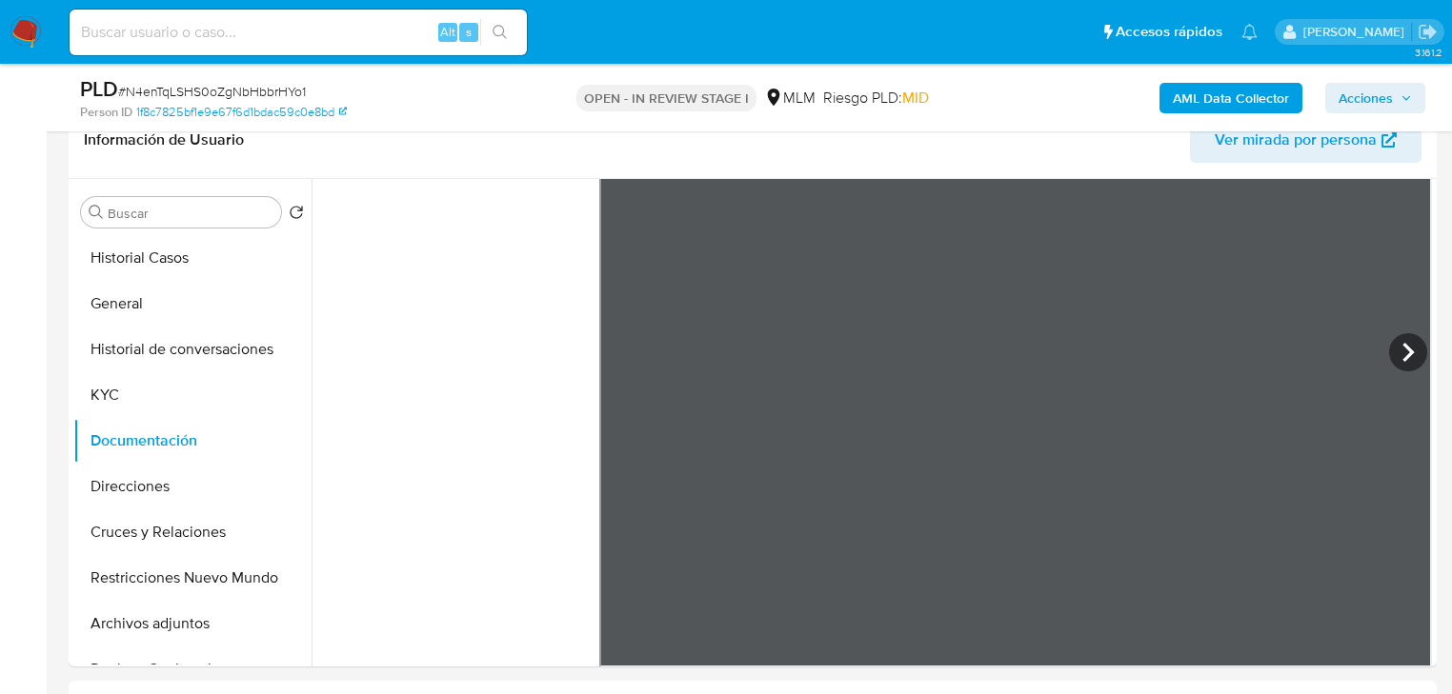
scroll to position [381, 0]
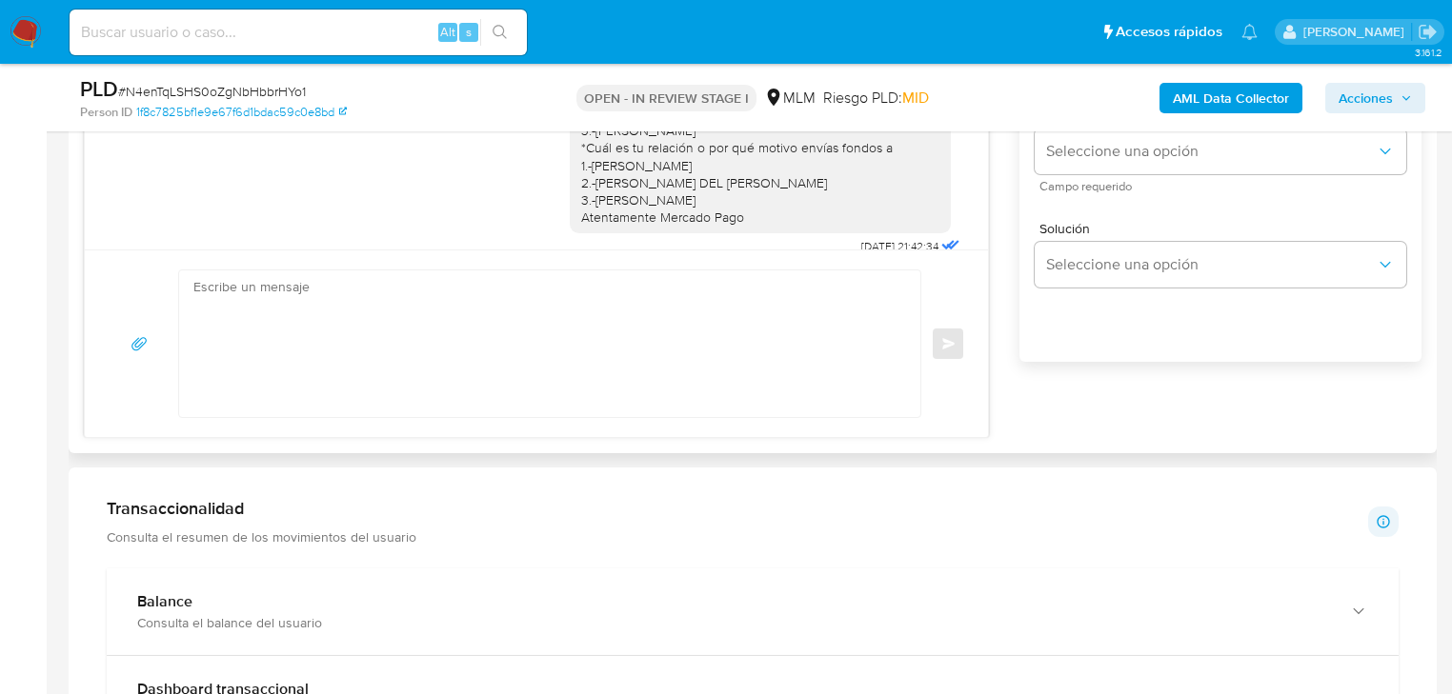
click at [278, 332] on textarea at bounding box center [544, 344] width 703 height 147
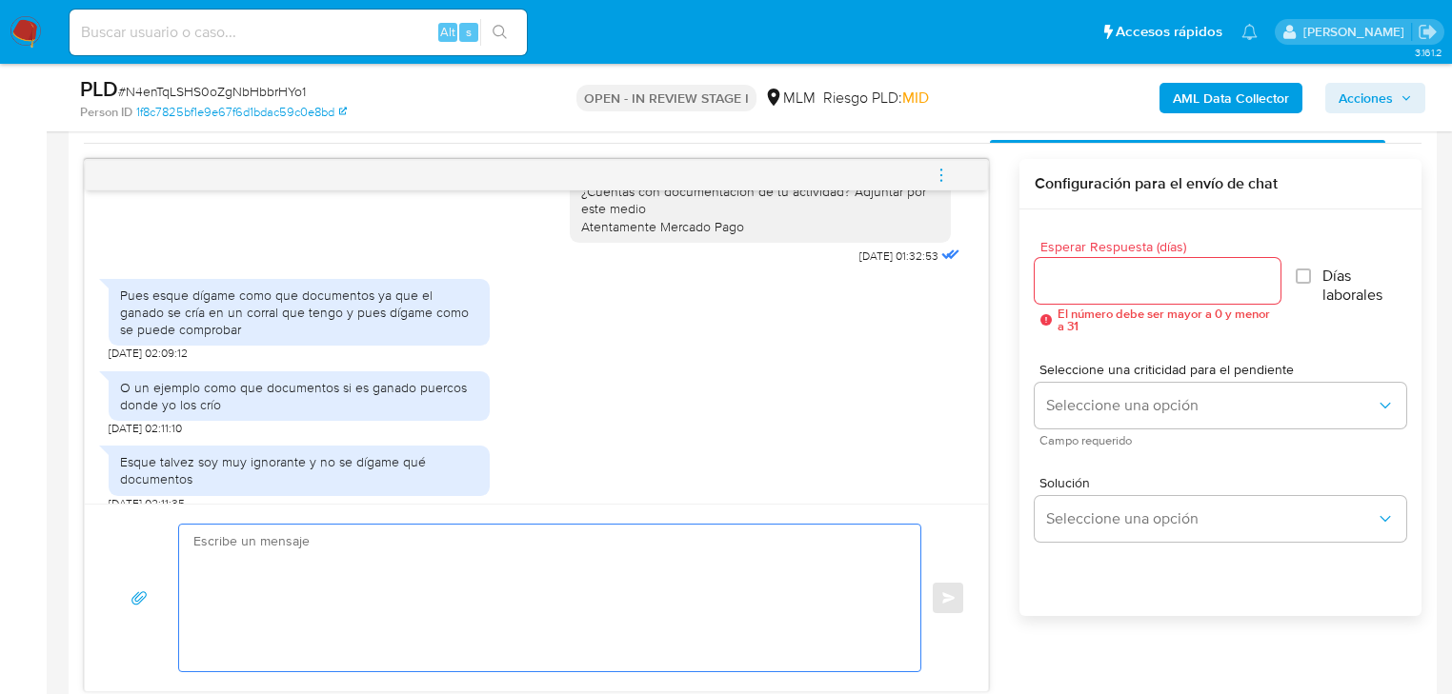
scroll to position [914, 0]
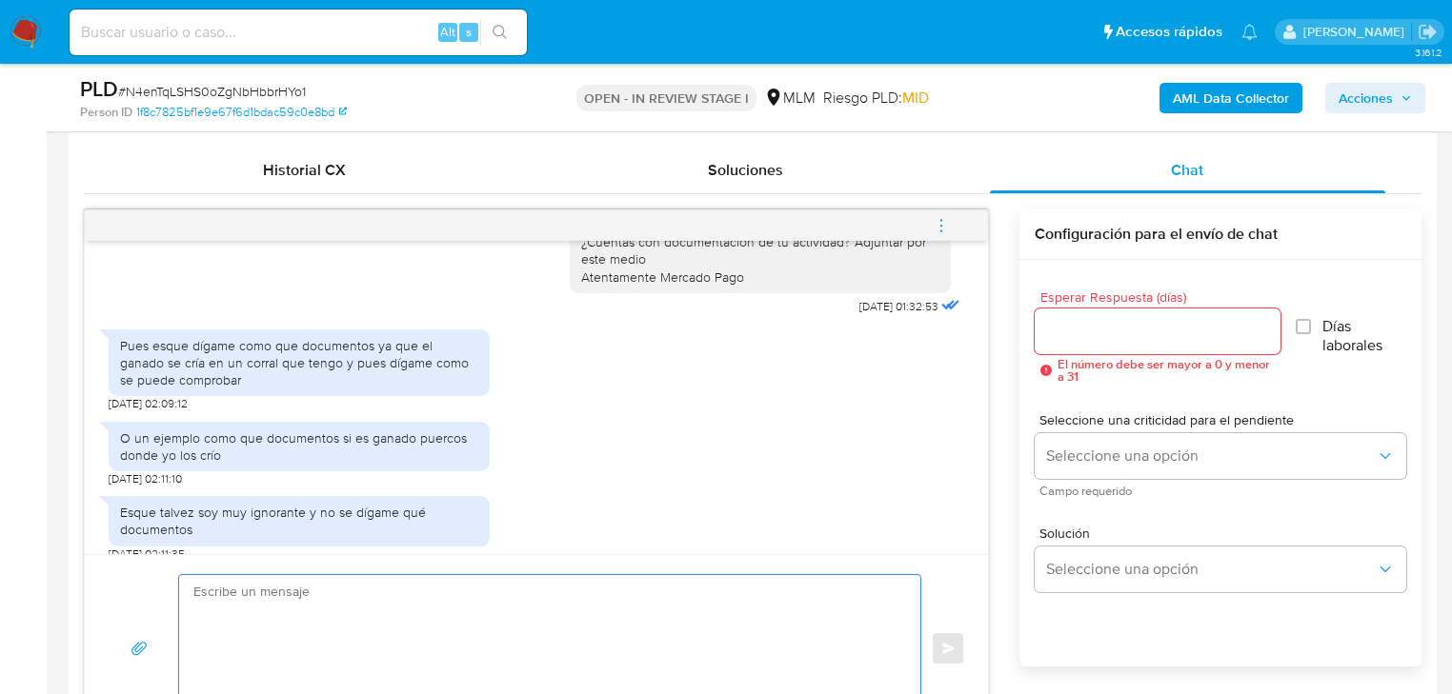
click at [270, 606] on textarea at bounding box center [544, 648] width 703 height 147
type textarea "T"
type textarea "d"
type textarea "p"
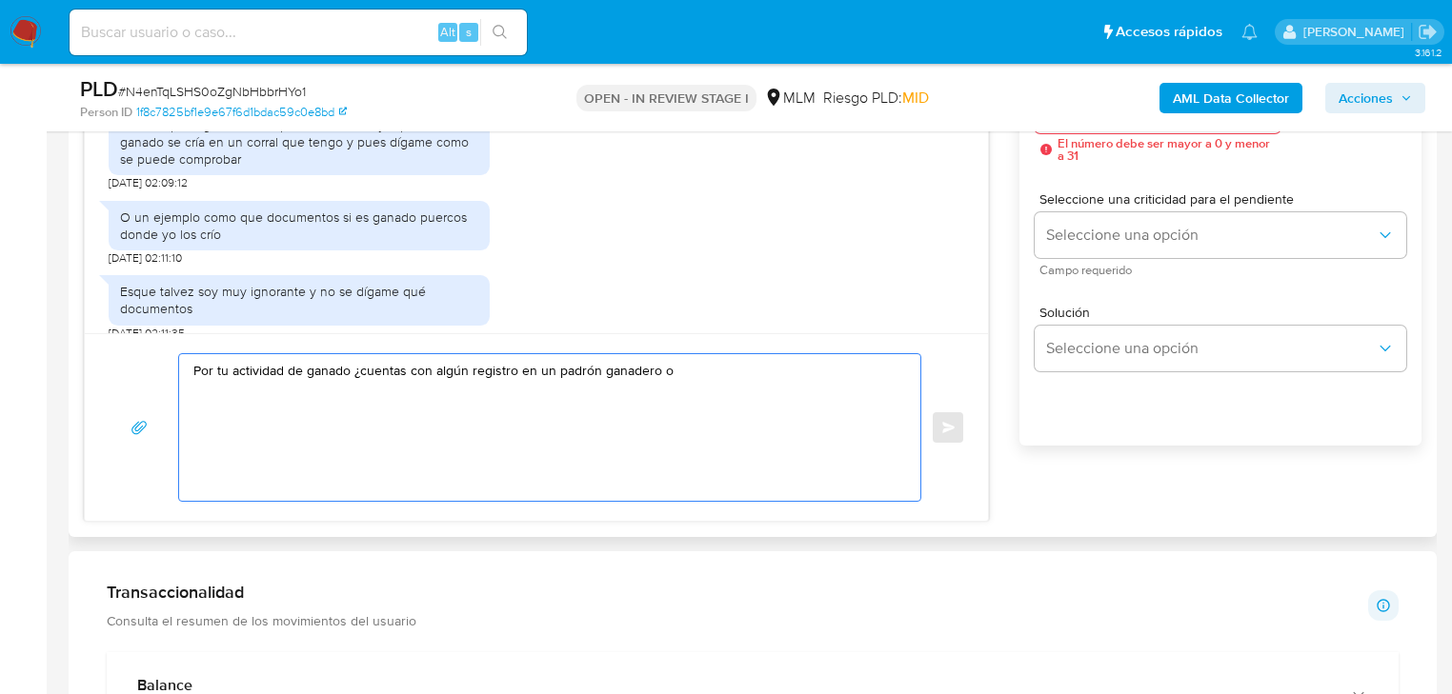
scroll to position [1143, 0]
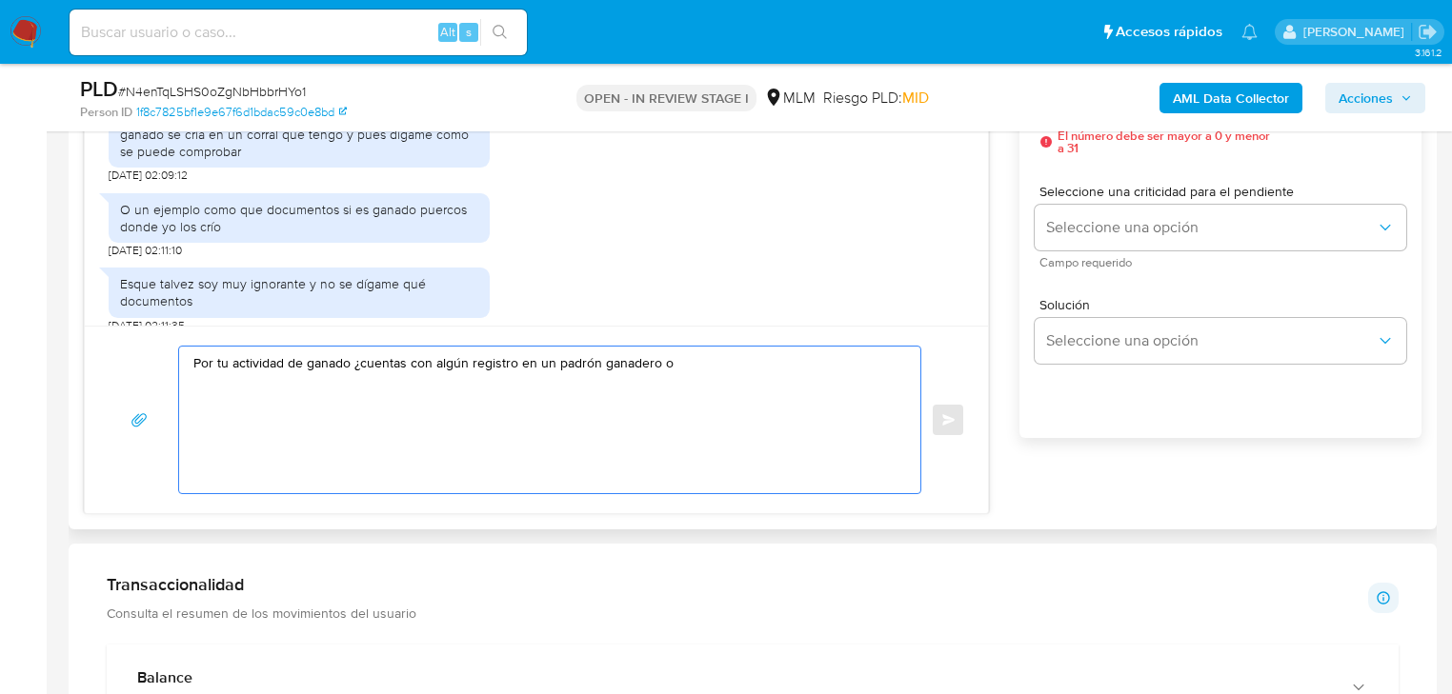
click at [699, 364] on textarea "Por tu actividad de ganado ¿cuentas con algún registro en un padrón ganadero o" at bounding box center [544, 420] width 703 height 147
click at [695, 360] on textarea "Por tu actividad de ganado ¿cuentas con algún registro en un padrón ganadero o" at bounding box center [544, 420] width 703 height 147
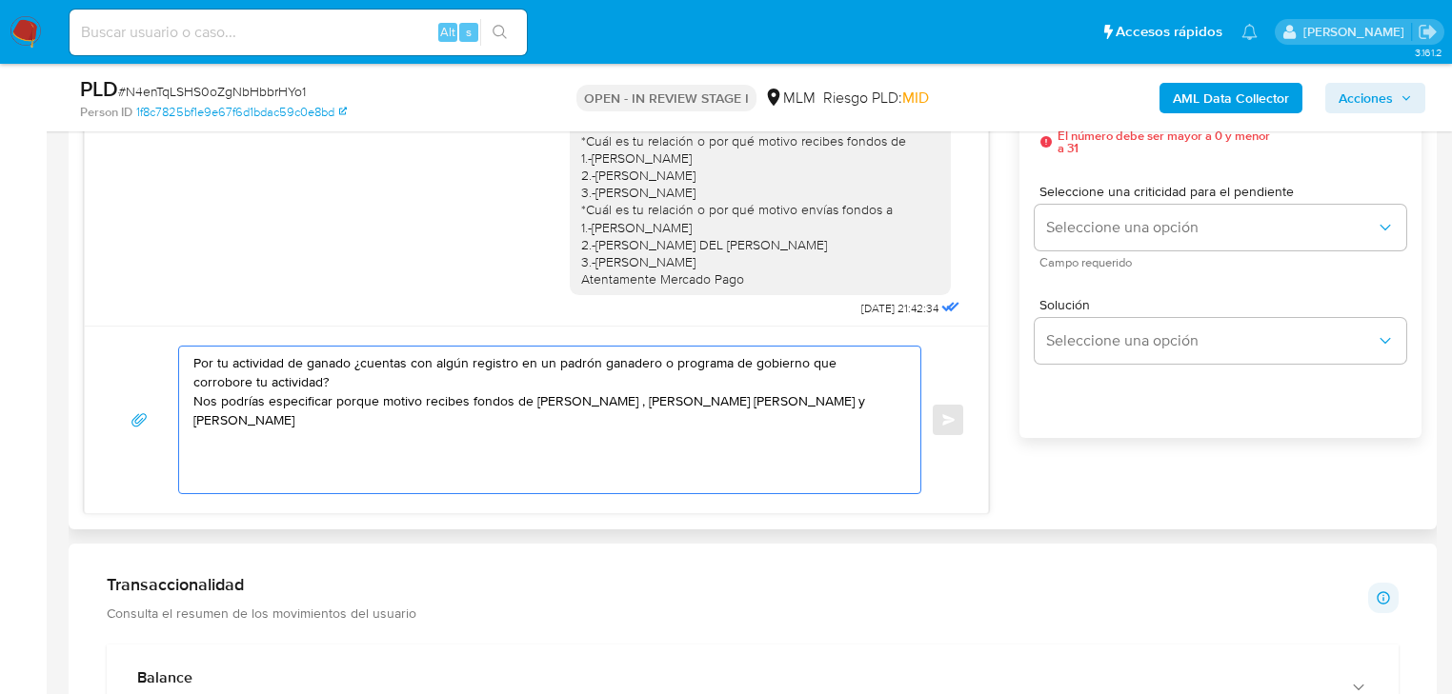
scroll to position [0, 0]
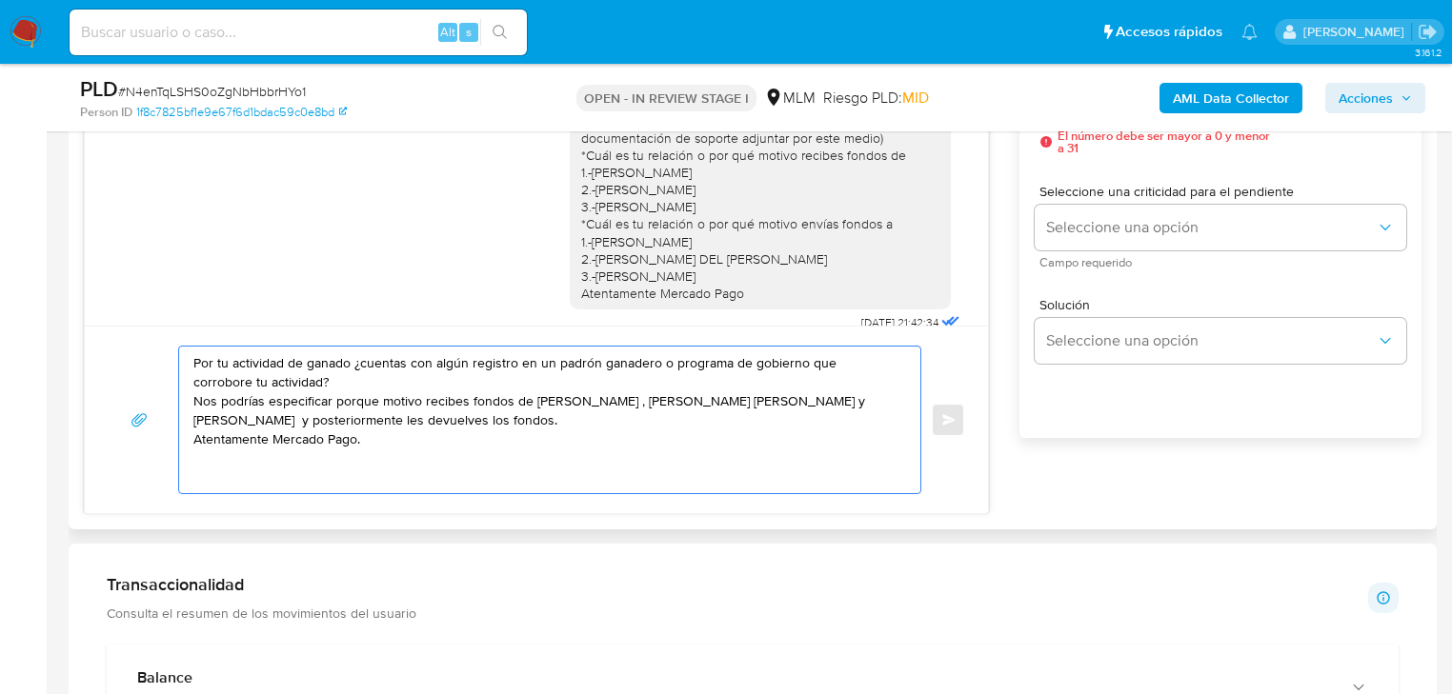
drag, startPoint x: 383, startPoint y: 449, endPoint x: 173, endPoint y: 366, distance: 225.4
click at [173, 366] on div "Por tu actividad de ganado ¿cuentas con algún registro en un padrón ganadero o …" at bounding box center [536, 420] width 857 height 149
click at [285, 382] on textarea "Por tu actividad de ganado ¿cuentas con algún registro en un padrón ganadero o …" at bounding box center [544, 420] width 703 height 147
drag, startPoint x: 351, startPoint y: 392, endPoint x: 270, endPoint y: 356, distance: 88.7
click at [270, 356] on textarea "Por tu actividad de ganado ¿cuentas con algún registro en un padrón ganadero o …" at bounding box center [544, 420] width 703 height 147
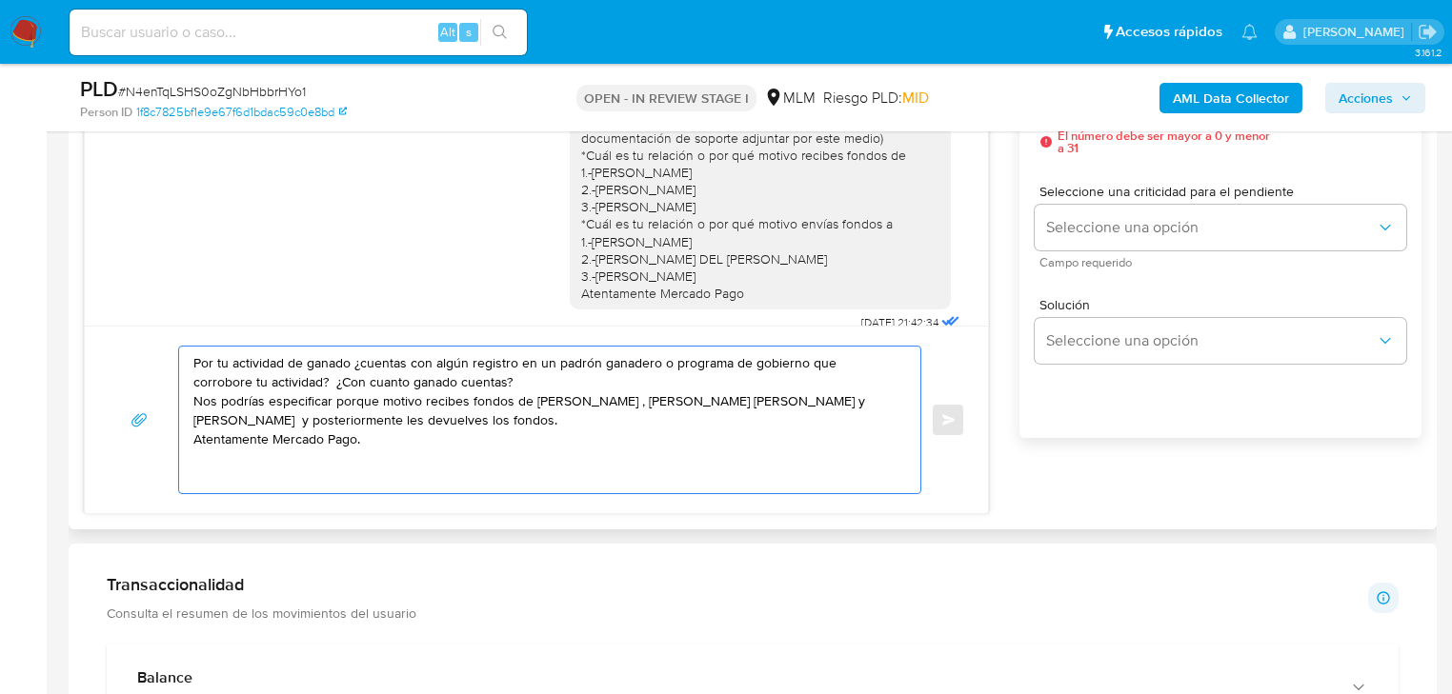
click at [373, 368] on textarea "Por tu actividad de ganado ¿cuentas con algún registro en un padrón ganadero o …" at bounding box center [544, 420] width 703 height 147
click at [402, 364] on textarea "Por tu actividad de ganado ¿cuentas con algún registro en un padrón ganadero o …" at bounding box center [544, 420] width 703 height 147
drag, startPoint x: 402, startPoint y: 364, endPoint x: 369, endPoint y: 364, distance: 33.3
click at [366, 363] on textarea "Por tu actividad de ganado ¿cuentas con algún registro en un padrón ganadero o …" at bounding box center [544, 420] width 703 height 147
click at [392, 361] on textarea "Por tu actividad de ganado ¿tienescon algún registro en un padrón ganadero o pr…" at bounding box center [544, 420] width 703 height 147
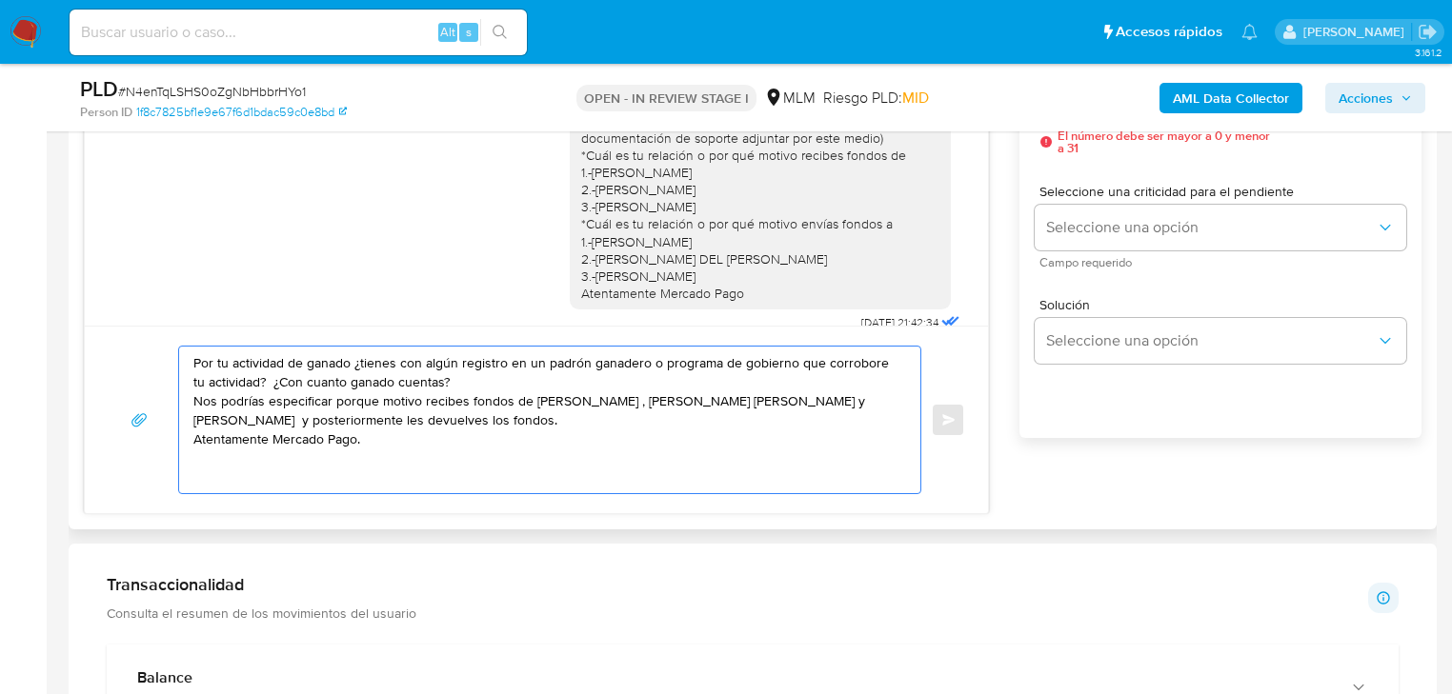
drag, startPoint x: 441, startPoint y: 373, endPoint x: 257, endPoint y: 382, distance: 184.1
click at [257, 382] on textarea "Por tu actividad de ganado ¿tienes con algún registro en un padrón ganadero o p…" at bounding box center [544, 420] width 703 height 147
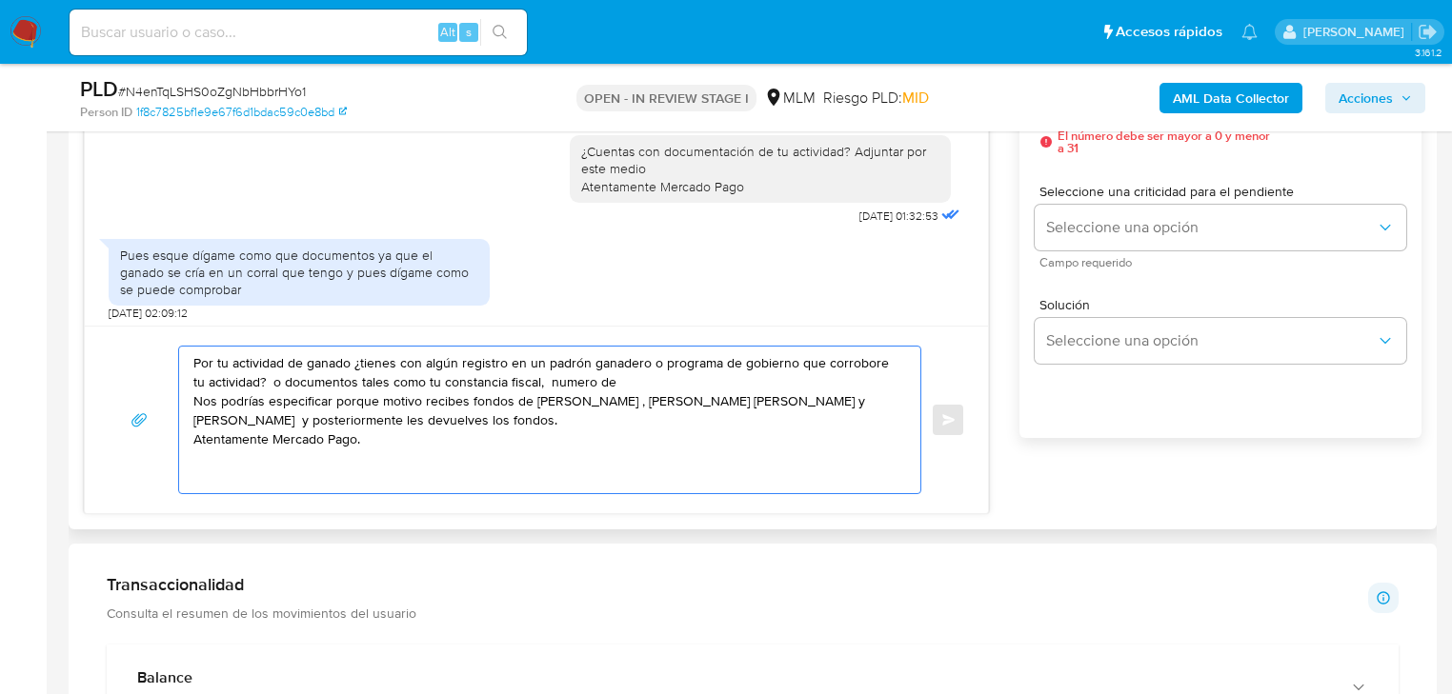
scroll to position [305, 0]
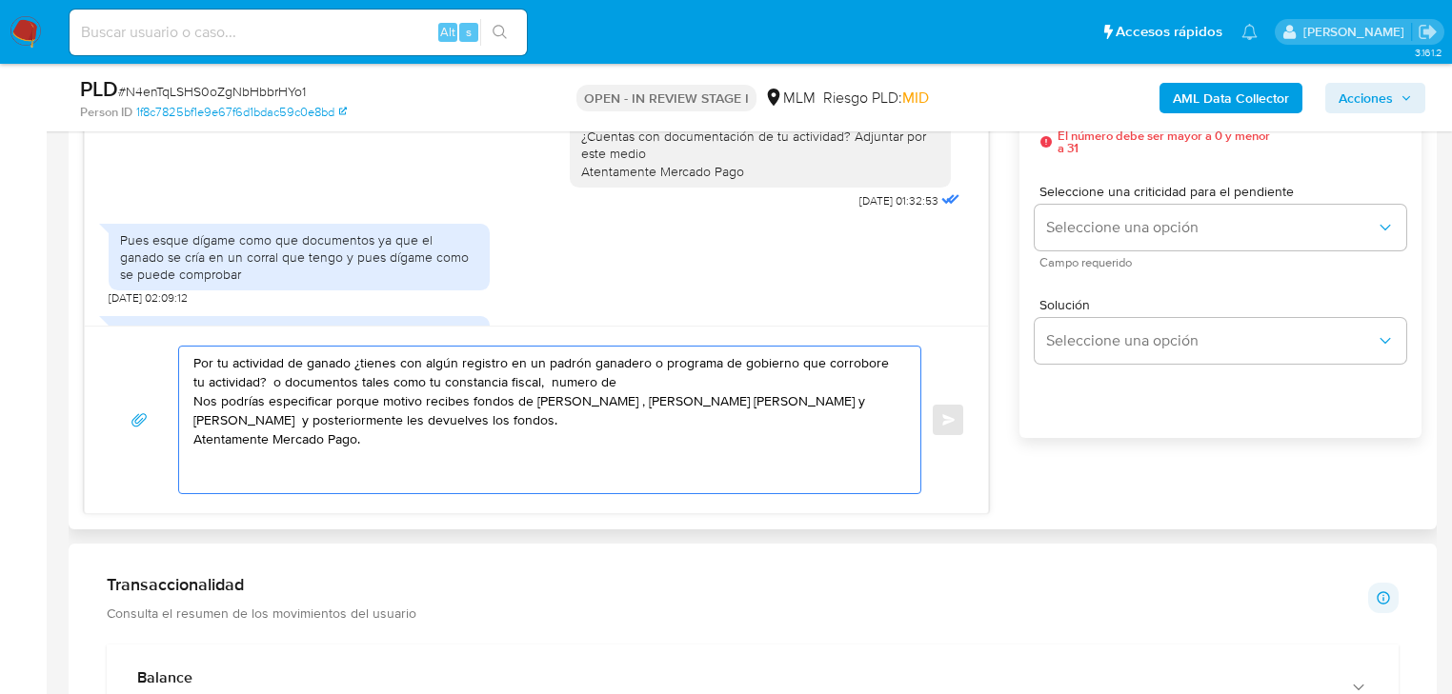
drag, startPoint x: 629, startPoint y: 385, endPoint x: 291, endPoint y: 408, distance: 338.9
click at [174, 365] on div "Por tu actividad de ganado ¿tienes con algún registro en un padrón ganadero o p…" at bounding box center [536, 420] width 857 height 149
drag, startPoint x: 602, startPoint y: 379, endPoint x: 646, endPoint y: 389, distance: 44.8
click at [605, 380] on textarea "Por tu actividad de ganado ¿tienes con algún registro en un padrón ganadero o p…" at bounding box center [544, 420] width 703 height 147
click at [643, 385] on textarea "Por tu actividad de ganado ¿tienes con algún registro en un padrón ganadero o p…" at bounding box center [544, 420] width 703 height 147
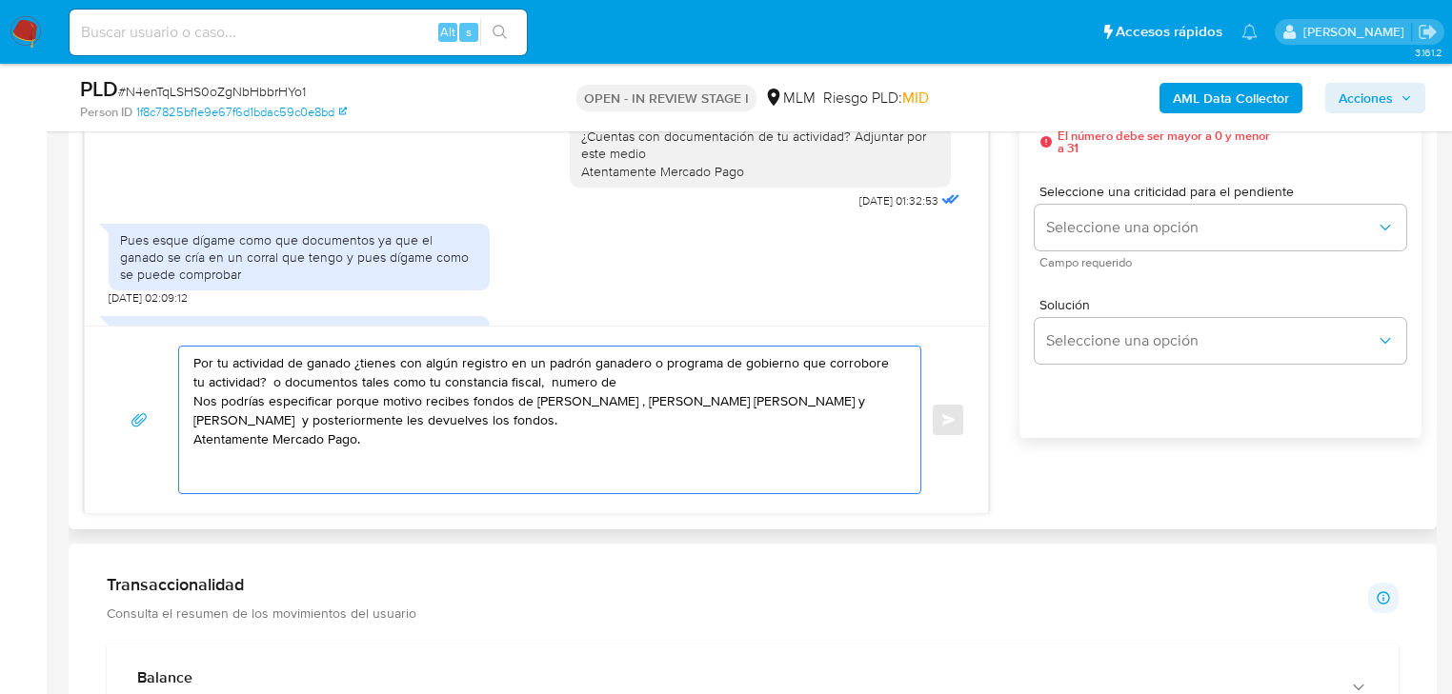
drag, startPoint x: 617, startPoint y: 380, endPoint x: 527, endPoint y: 380, distance: 90.5
click at [527, 380] on textarea "Por tu actividad de ganado ¿tienes con algún registro en un padrón ganadero o p…" at bounding box center [544, 420] width 703 height 147
drag, startPoint x: 392, startPoint y: 434, endPoint x: 173, endPoint y: 354, distance: 232.4
click at [173, 354] on div "Por tu actividad de ganado ¿tienes con algún registro en un padrón ganadero o p…" at bounding box center [536, 420] width 857 height 149
click at [498, 441] on textarea "Por tu actividad de ganado ¿tienes con algún registro en un padrón ganadero o p…" at bounding box center [544, 420] width 703 height 147
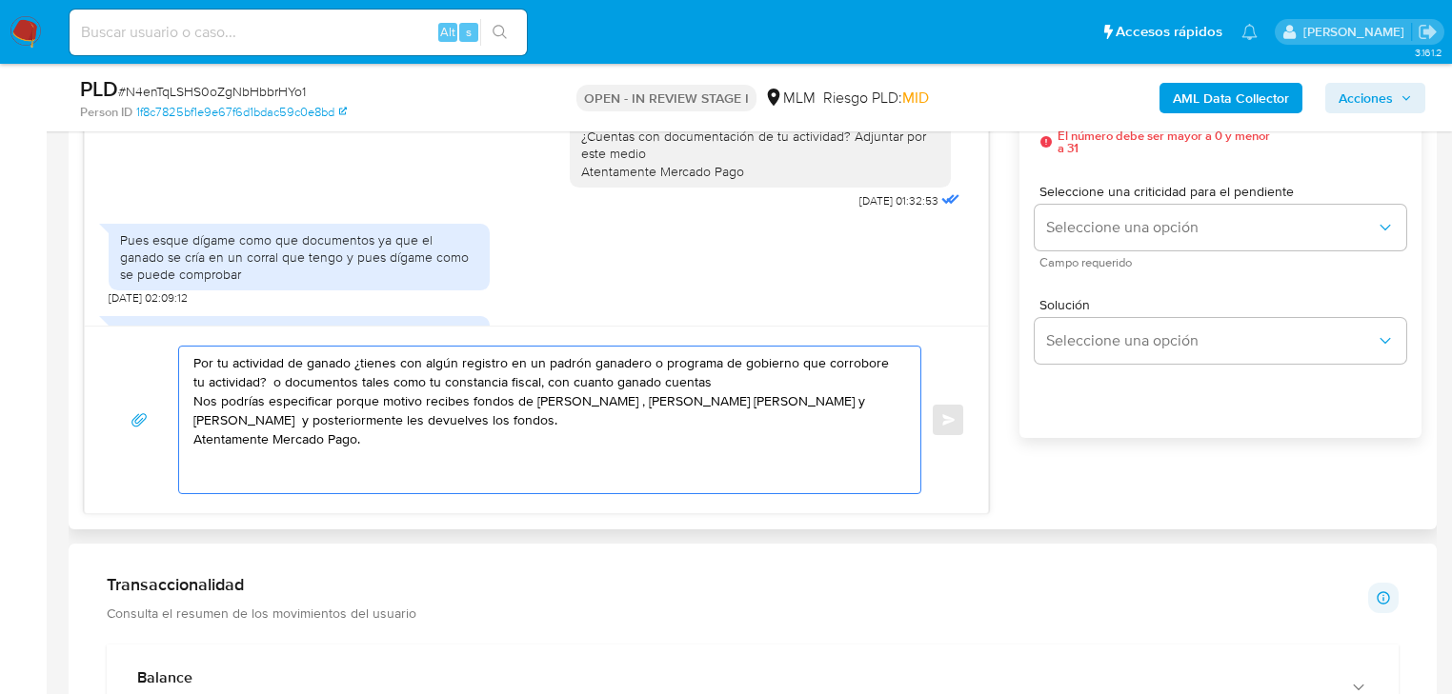
click at [720, 378] on textarea "Por tu actividad de ganado ¿tienes con algún registro en un padrón ganadero o p…" at bounding box center [544, 420] width 703 height 147
drag, startPoint x: 415, startPoint y: 435, endPoint x: 400, endPoint y: 431, distance: 16.0
click at [400, 431] on textarea "Por tu actividad de ganado ¿tienes con algún registro en un padrón ganadero o p…" at bounding box center [544, 420] width 703 height 147
drag, startPoint x: 270, startPoint y: 382, endPoint x: 258, endPoint y: 382, distance: 11.4
click at [258, 382] on textarea "Por tu actividad de ganado ¿tienes con algún registro en un padrón ganadero o p…" at bounding box center [544, 420] width 703 height 147
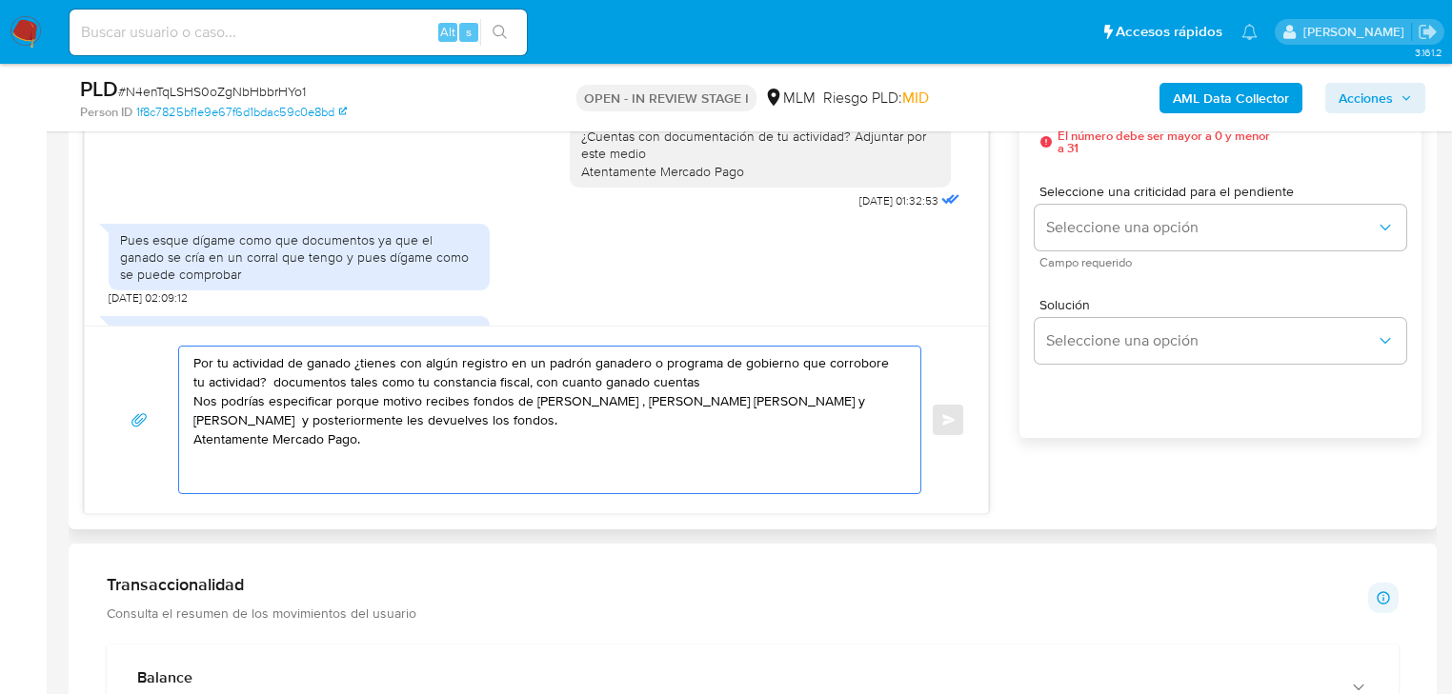
click at [517, 385] on textarea "Por tu actividad de ganado ¿tienes con algún registro en un padrón ganadero o p…" at bounding box center [544, 420] width 703 height 147
type textarea "Por tu actividad de ganado ¿tienes con algún registro en un padrón ganadero o p…"
drag, startPoint x: 456, startPoint y: 437, endPoint x: 159, endPoint y: 348, distance: 310.4
click at [159, 348] on div "Por tu actividad de ganado ¿tienes con algún registro en un padrón ganadero o p…" at bounding box center [536, 420] width 857 height 149
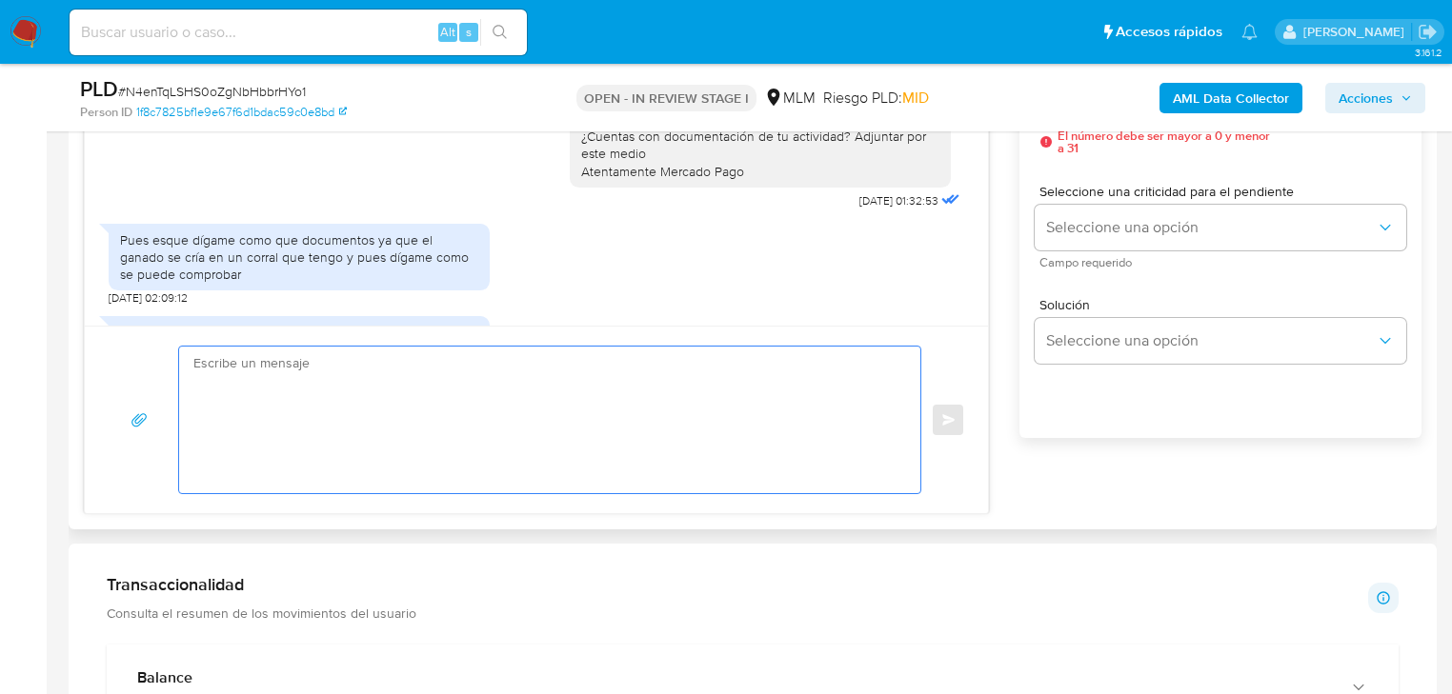
paste textarea "Por tu actividad de ganado ¿tienes con algún registro en un padrón ganadero o p…"
type textarea "Por tu actividad de ganado ¿tienes con algún registro en un padrón ganadero o p…"
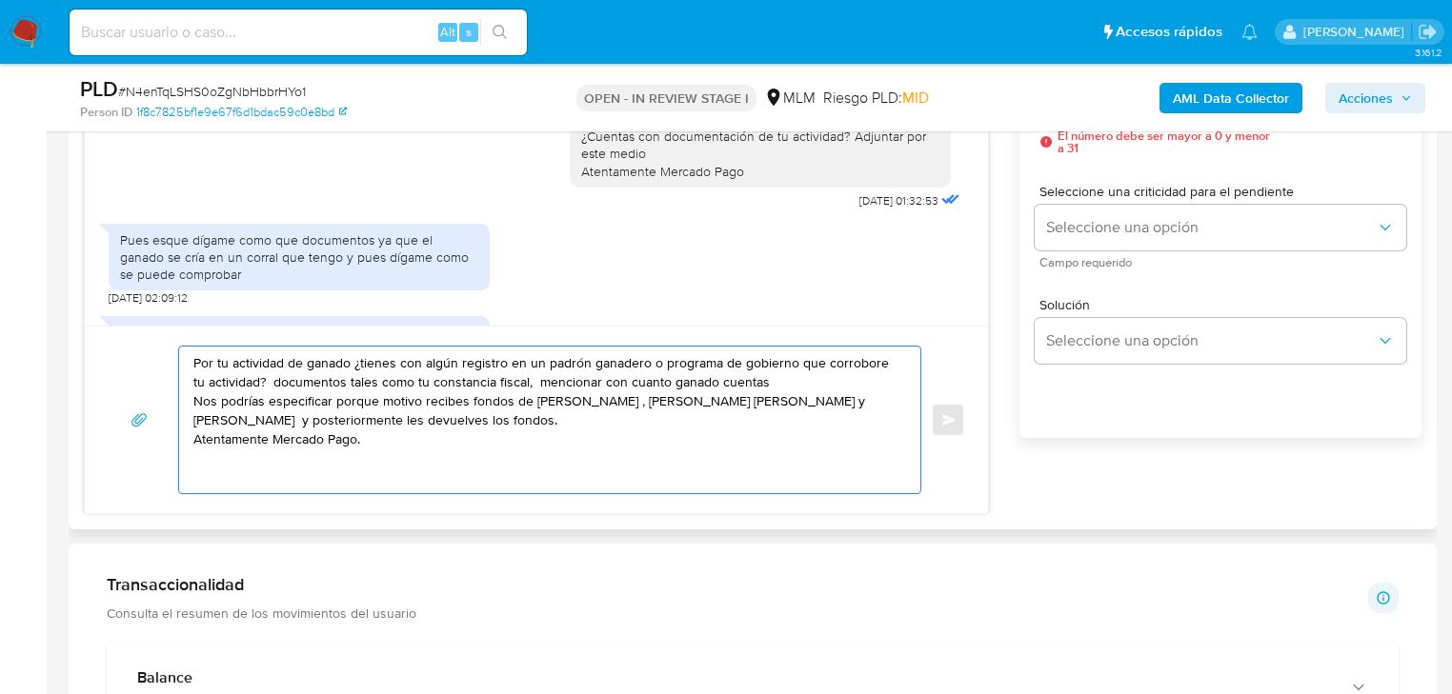
click at [406, 438] on textarea "Por tu actividad de ganado ¿tienes con algún registro en un padrón ganadero o p…" at bounding box center [544, 420] width 703 height 147
drag, startPoint x: 390, startPoint y: 440, endPoint x: 152, endPoint y: 342, distance: 256.7
click at [152, 342] on div "Por tu actividad de ganado ¿tienes con algún registro en un padrón ganadero o p…" at bounding box center [536, 420] width 903 height 188
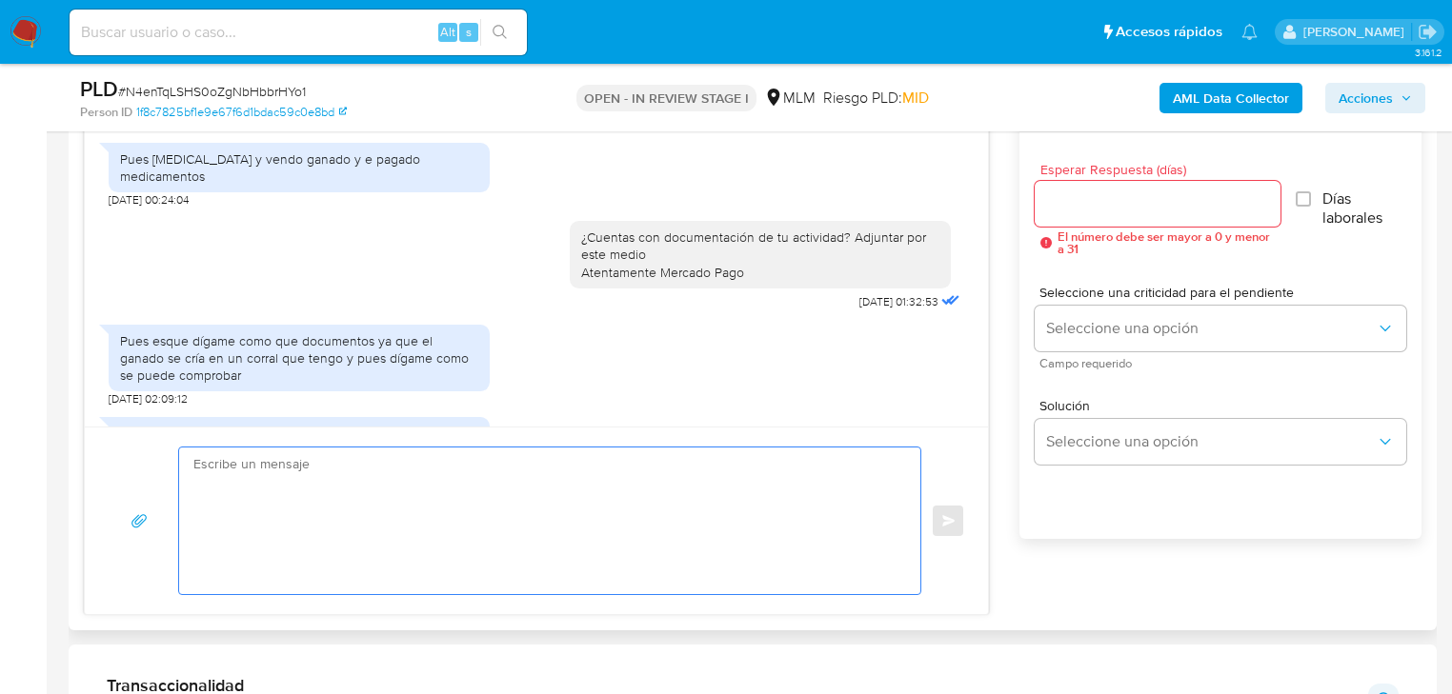
scroll to position [838, 0]
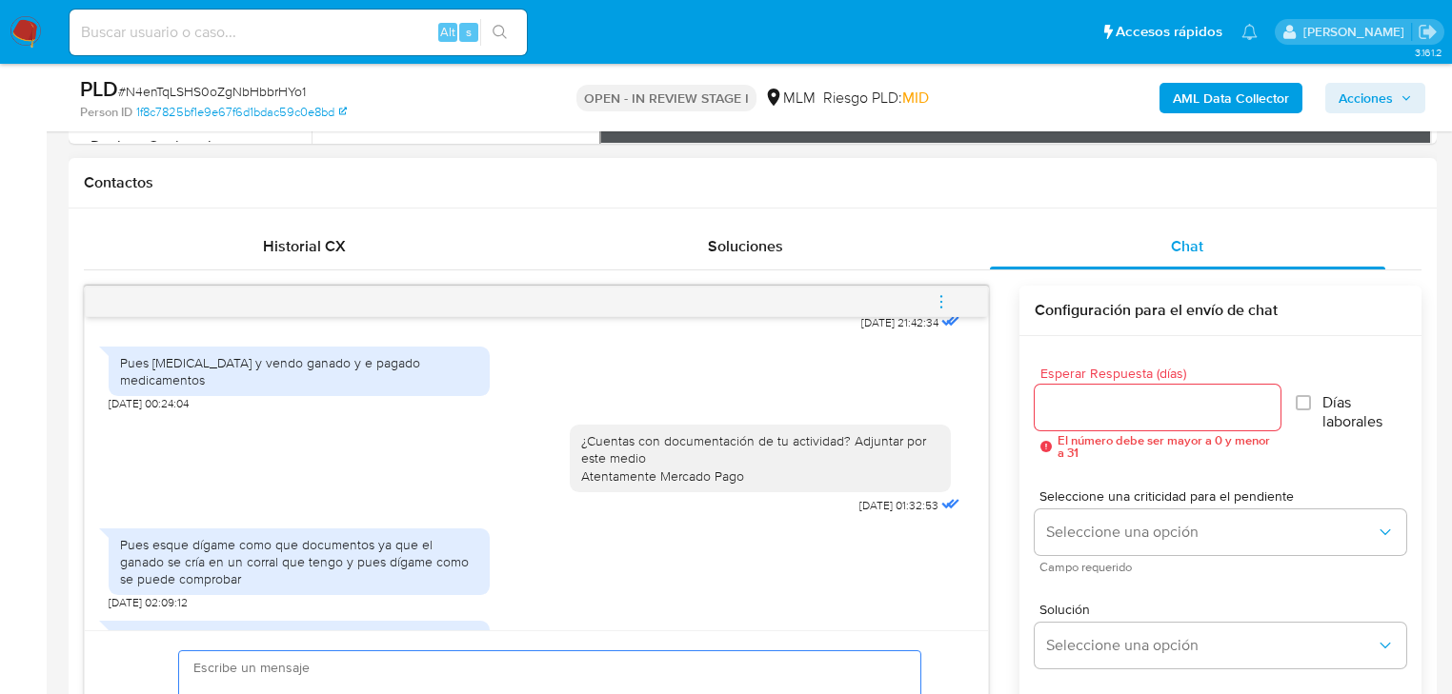
click at [1096, 402] on input "Esperar Respuesta (días)" at bounding box center [1158, 407] width 246 height 25
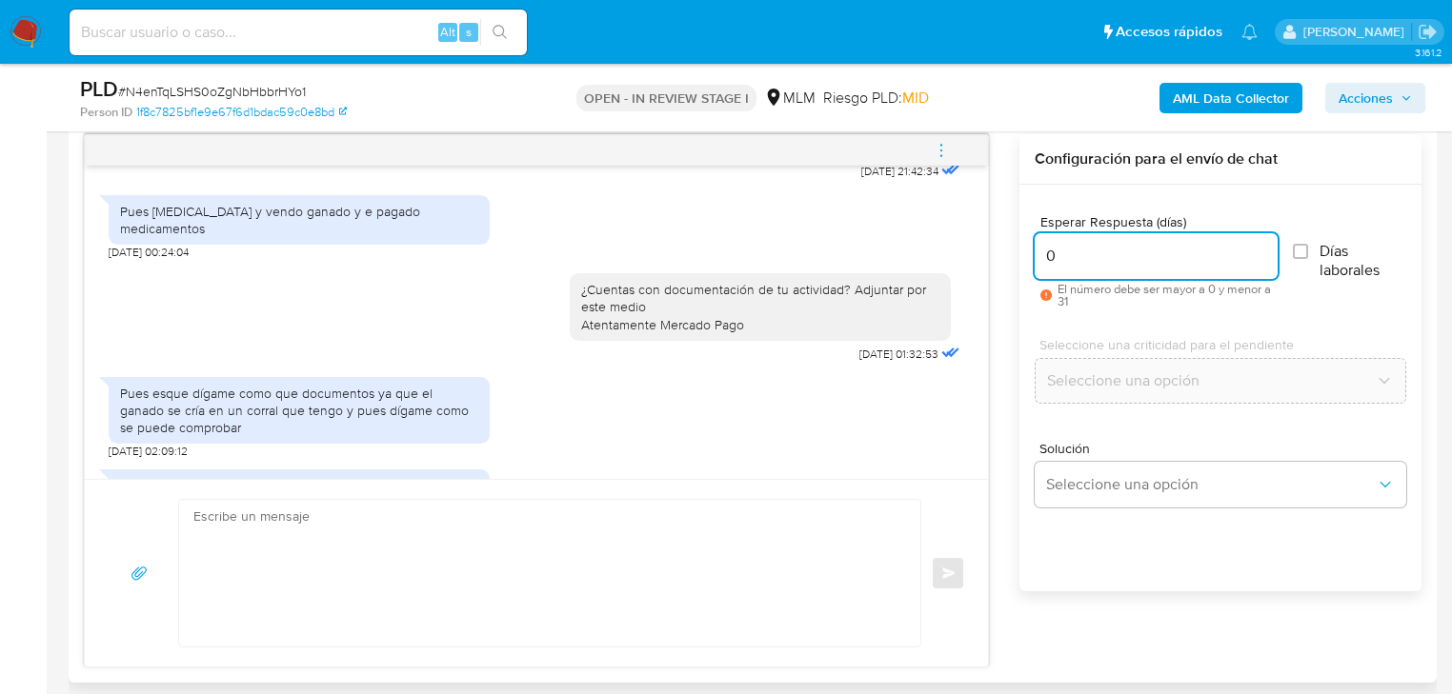
scroll to position [991, 0]
drag, startPoint x: 1071, startPoint y: 253, endPoint x: 1054, endPoint y: 317, distance: 66.1
click at [971, 252] on div "Estimada María se ha identificado un cambio en el uso habitual de tu cuenta par…" at bounding box center [752, 399] width 1337 height 533
type input "3"
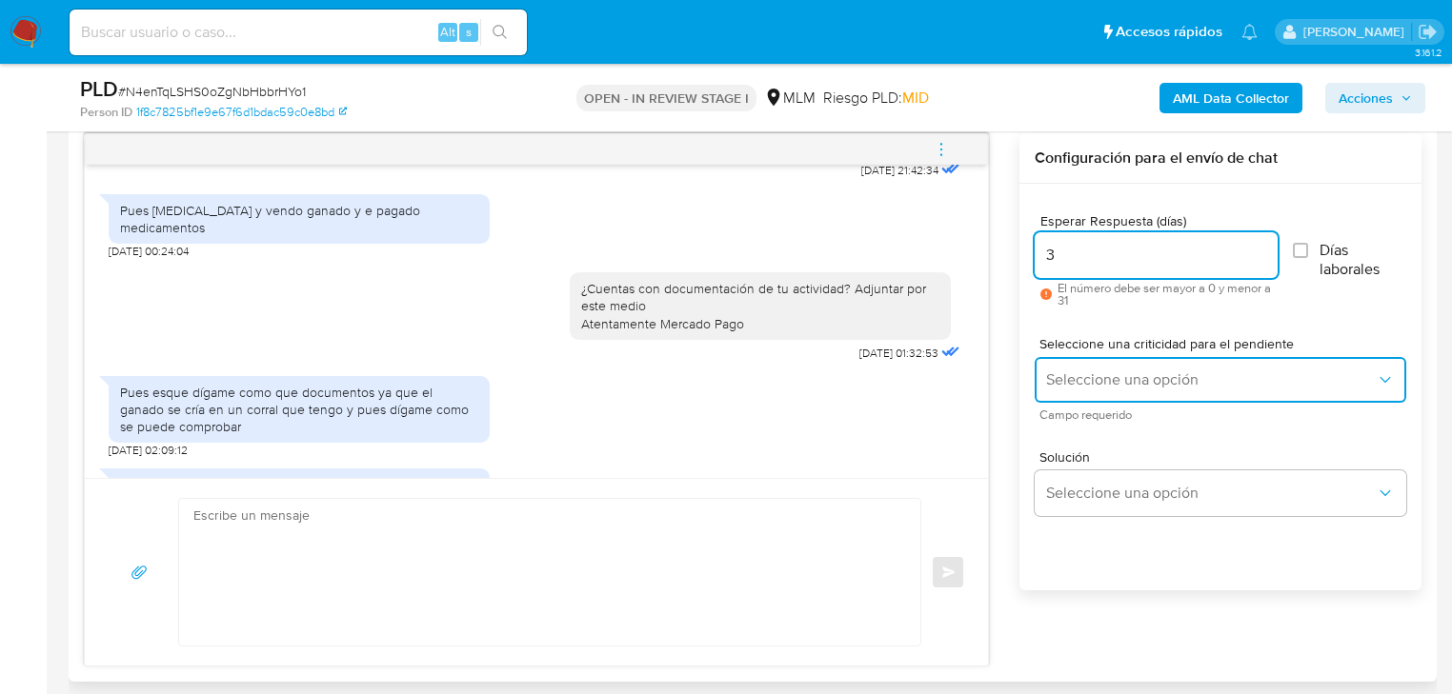
click at [1102, 384] on span "Seleccione una opción" at bounding box center [1211, 380] width 330 height 19
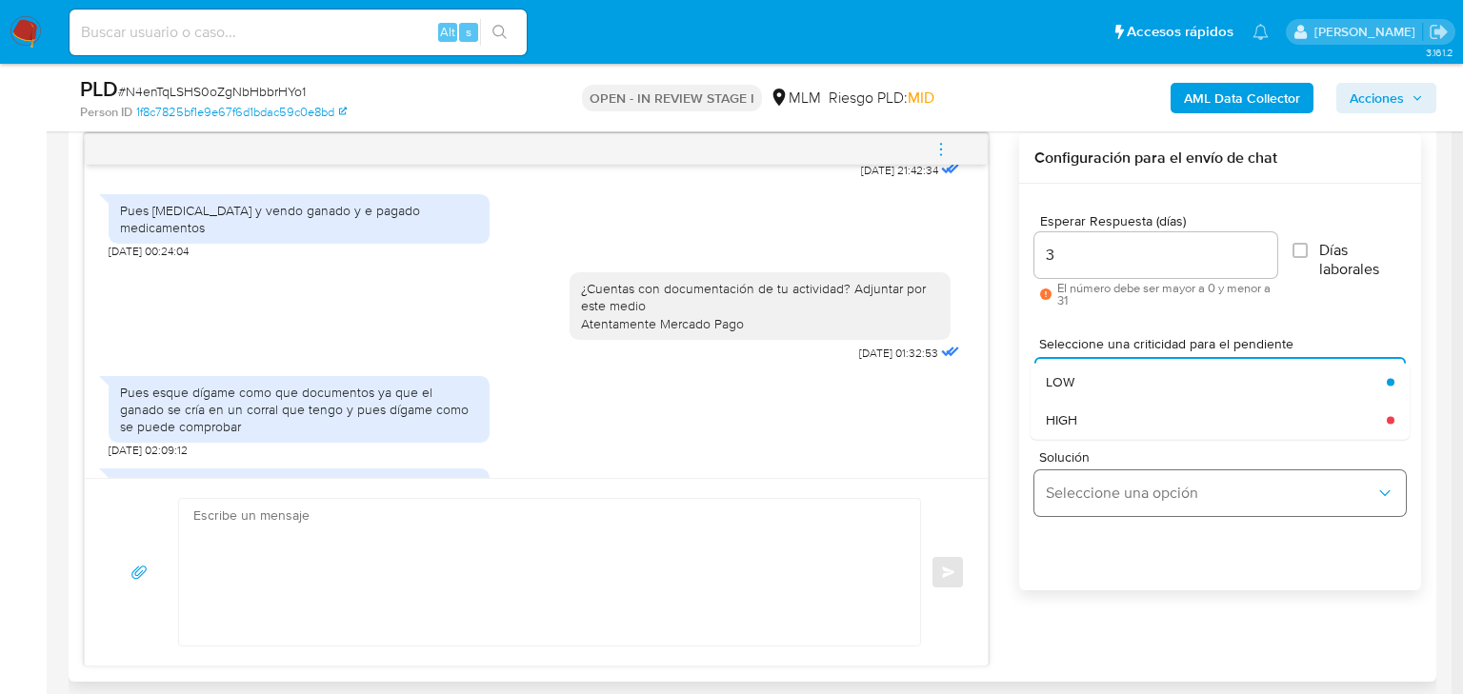
drag, startPoint x: 1082, startPoint y: 415, endPoint x: 1118, endPoint y: 510, distance: 101.0
click at [1082, 417] on div "HIGH" at bounding box center [1211, 420] width 330 height 38
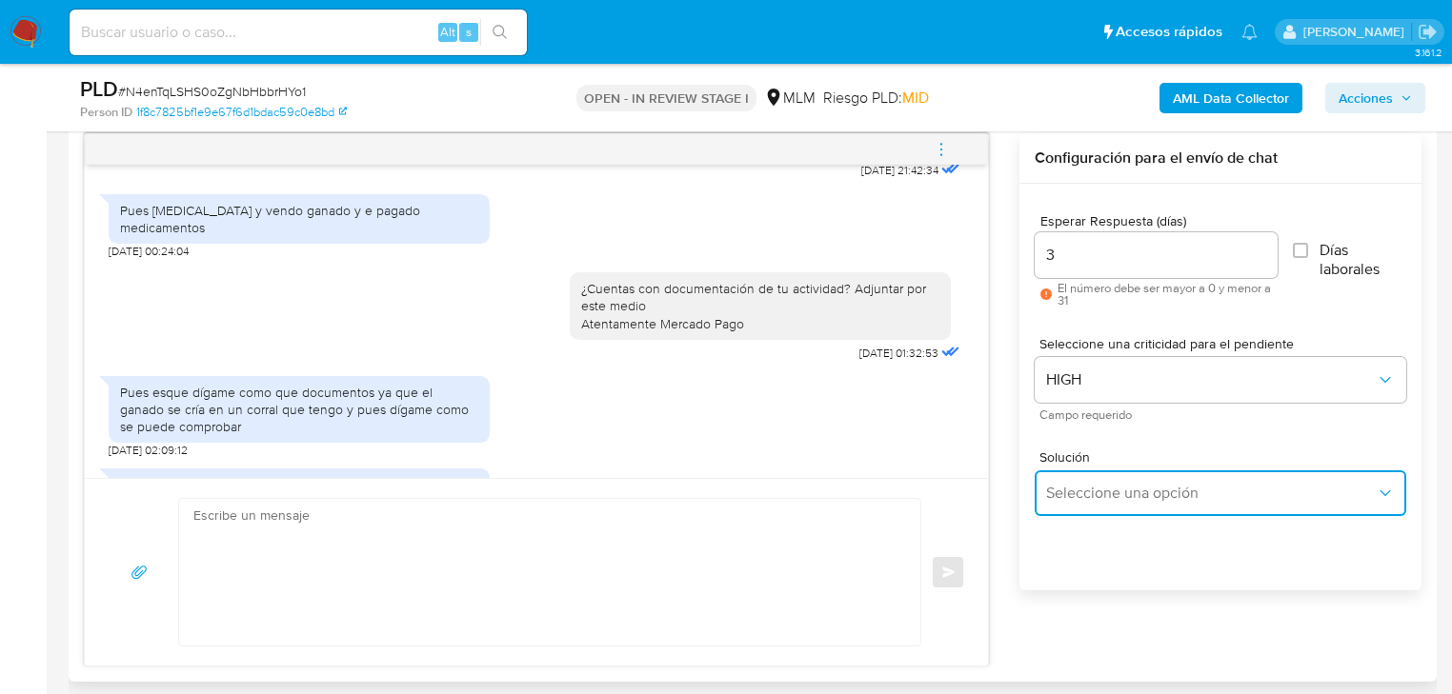
drag, startPoint x: 1118, startPoint y: 510, endPoint x: 1199, endPoint y: 469, distance: 90.7
click at [1120, 509] on button "Seleccione una opción" at bounding box center [1221, 494] width 372 height 46
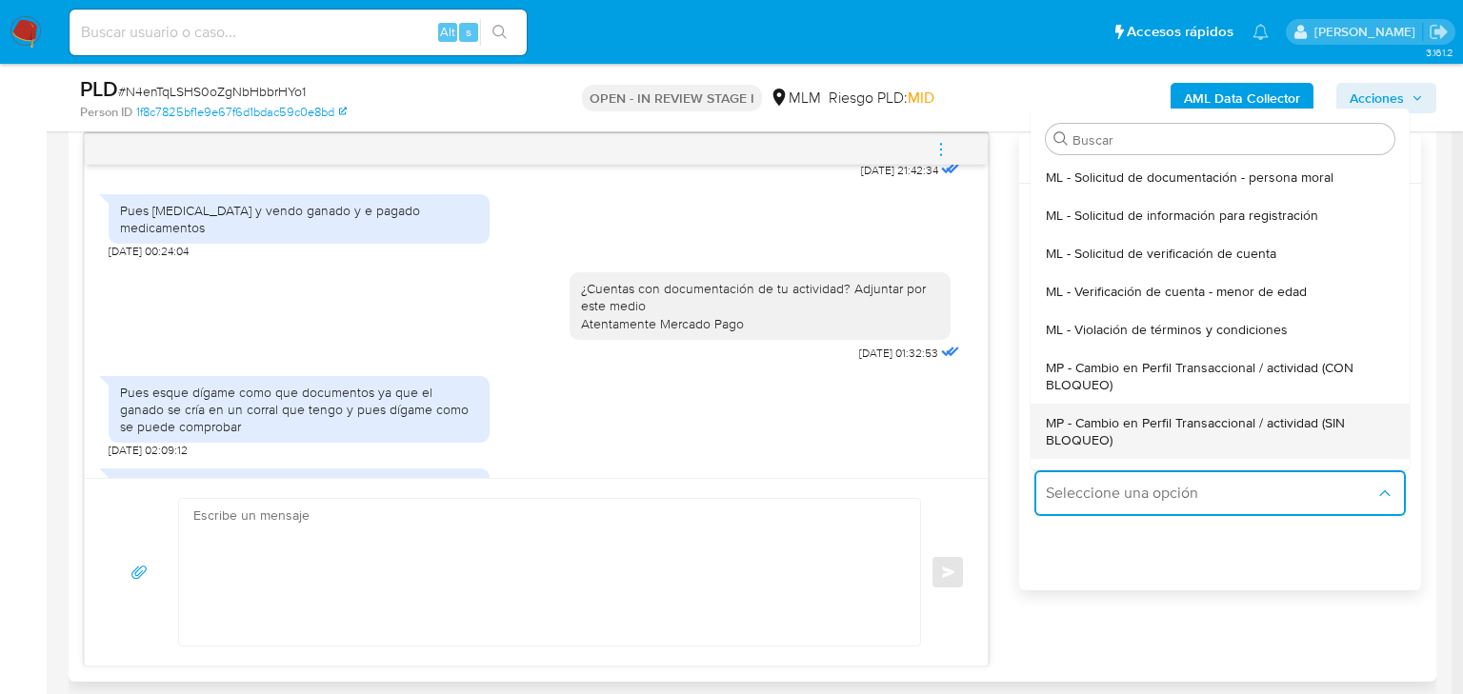
drag, startPoint x: 1221, startPoint y: 427, endPoint x: 734, endPoint y: 489, distance: 490.7
click at [1220, 427] on span "MP - Cambio en Perfil Transaccional / actividad (SIN BLOQUEO)" at bounding box center [1214, 431] width 337 height 34
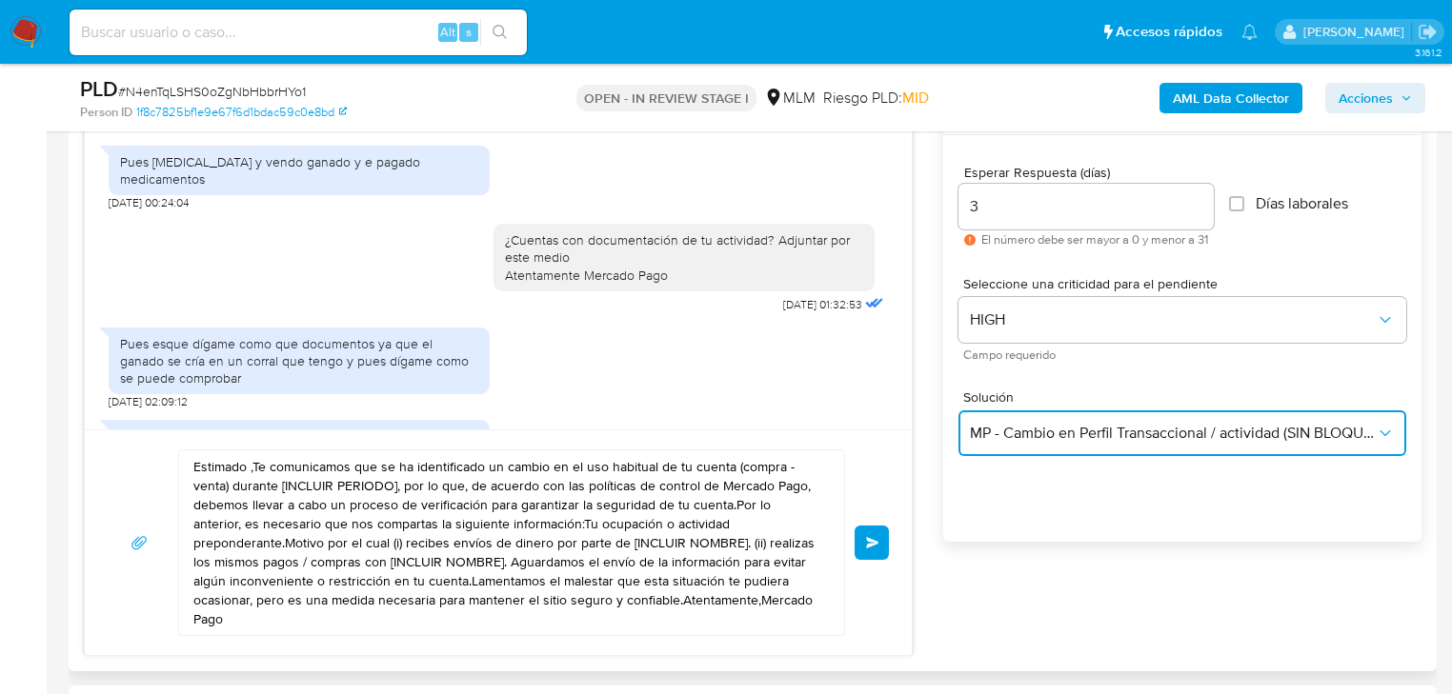
scroll to position [1067, 0]
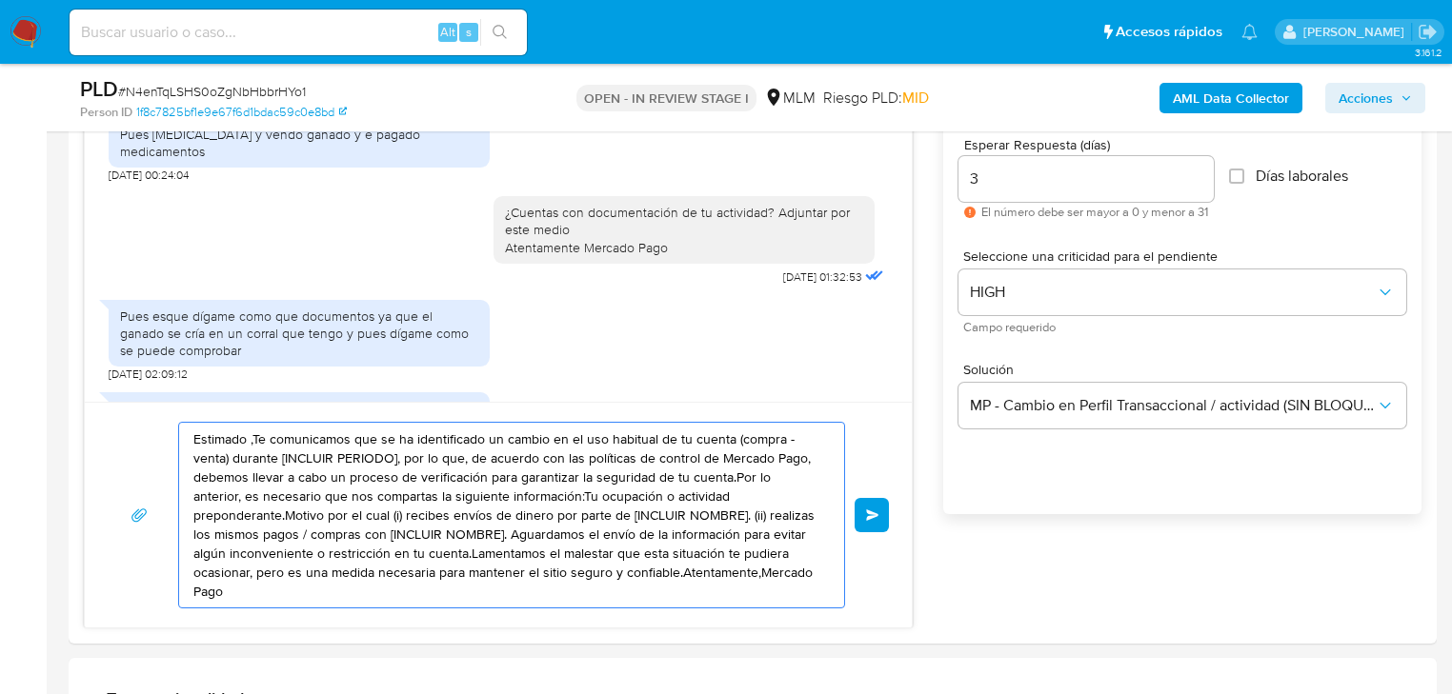
drag, startPoint x: 515, startPoint y: 520, endPoint x: 46, endPoint y: 419, distance: 480.4
paste textarea "Por tu actividad de ganado ¿tienes con algún registro en un padrón ganadero o p…"
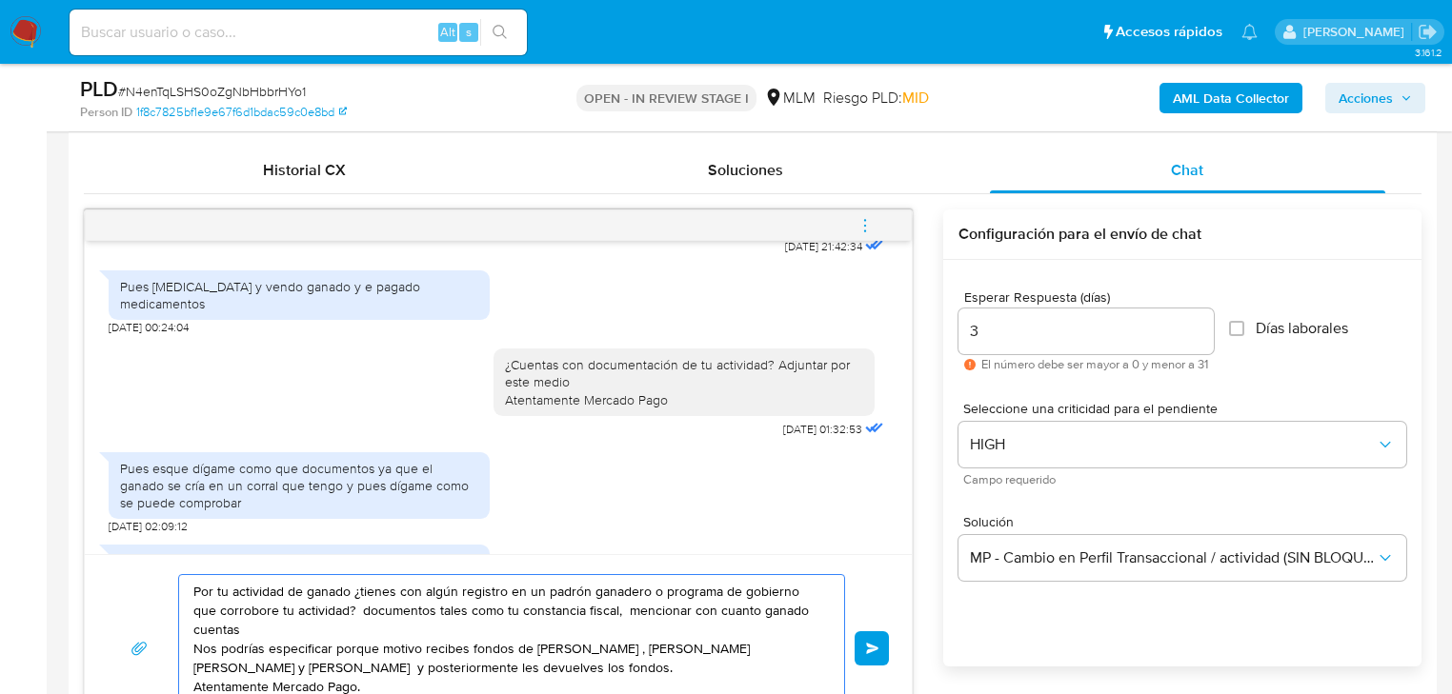
scroll to position [914, 0]
type textarea "Por tu actividad de ganado ¿tienes con algún registro en un padrón ganadero o p…"
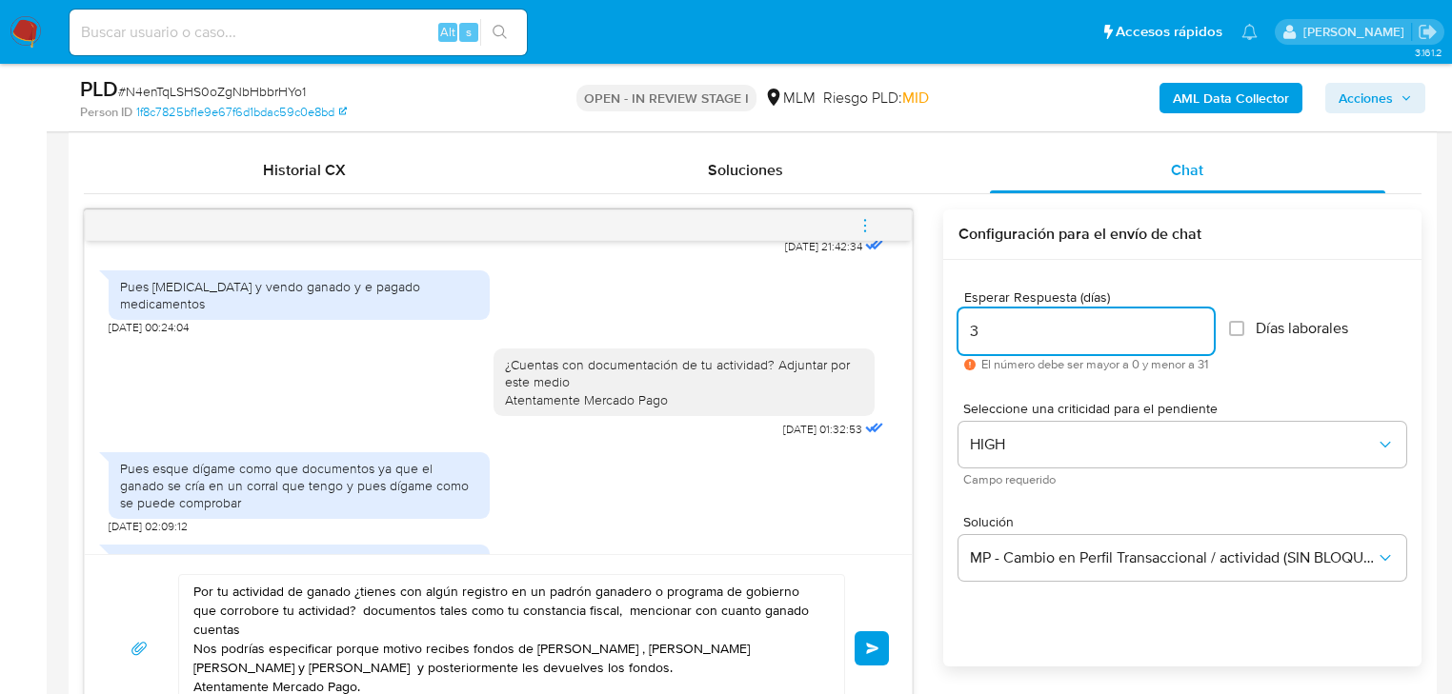
drag, startPoint x: 1003, startPoint y: 335, endPoint x: 899, endPoint y: 339, distance: 103.9
click at [903, 335] on div "Estimada María se ha identificado un cambio en el uso habitual de tu cuenta par…" at bounding box center [752, 476] width 1337 height 533
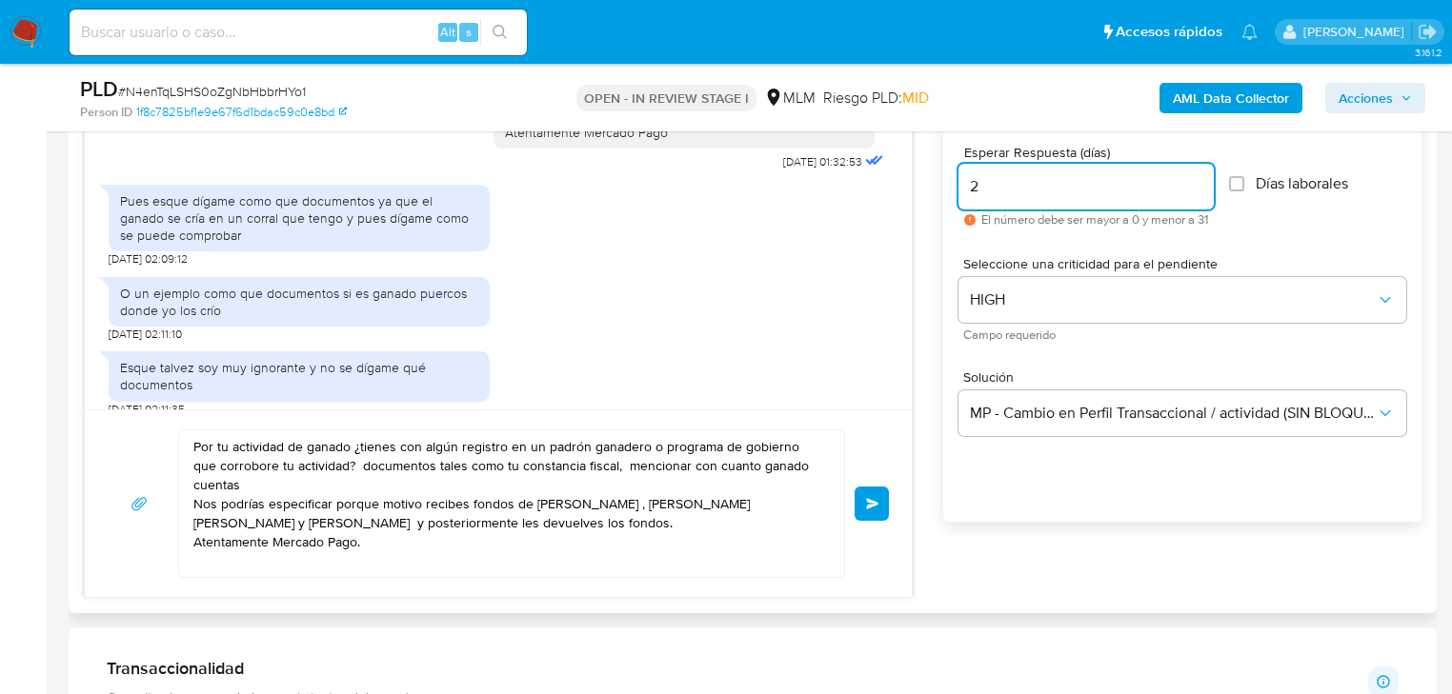
scroll to position [1143, 0]
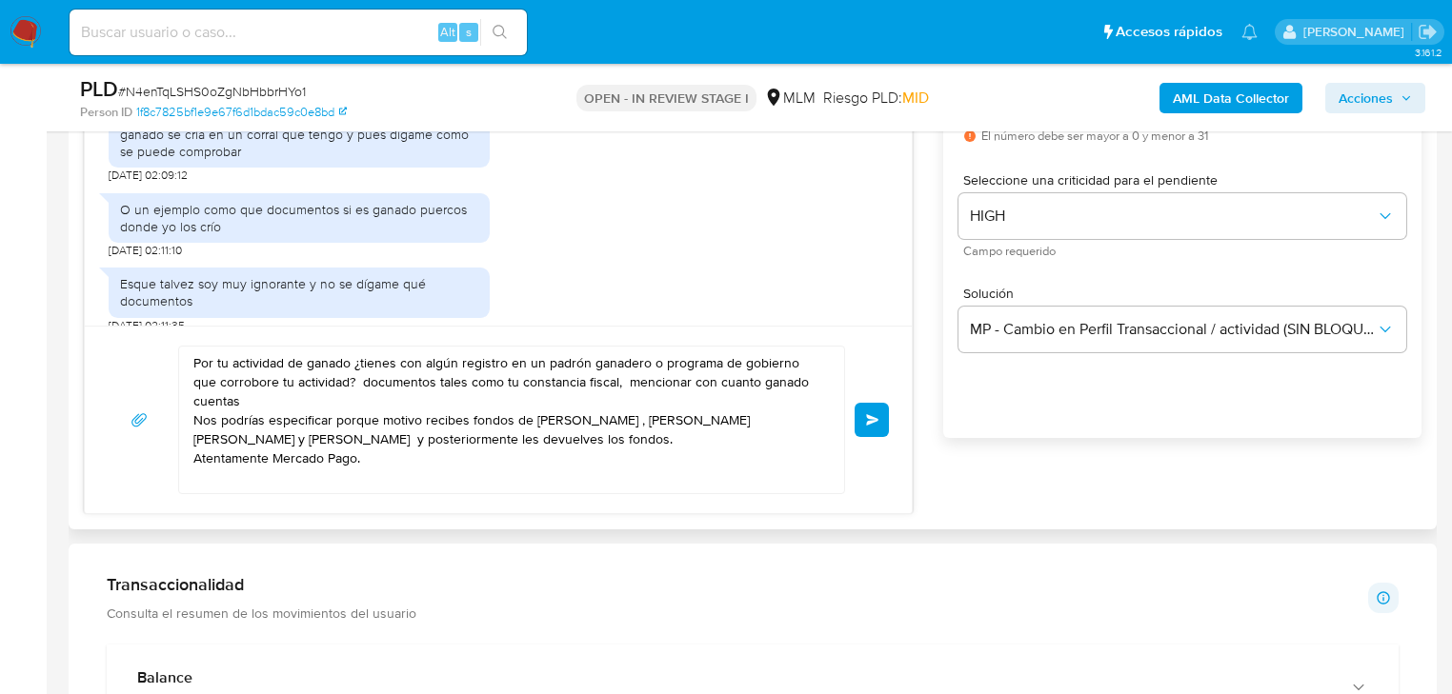
type input "2"
drag, startPoint x: 211, startPoint y: 376, endPoint x: 98, endPoint y: 332, distance: 121.9
click at [98, 332] on div "Por tu actividad de ganado ¿tienes con algún registro en un padrón ganadero o p…" at bounding box center [498, 420] width 827 height 188
drag, startPoint x: 423, startPoint y: 467, endPoint x: 153, endPoint y: 351, distance: 293.6
click at [153, 351] on div "Por tu actividad de ganado ¿tienes con algún registro en un padrón ganadero o p…" at bounding box center [498, 420] width 781 height 149
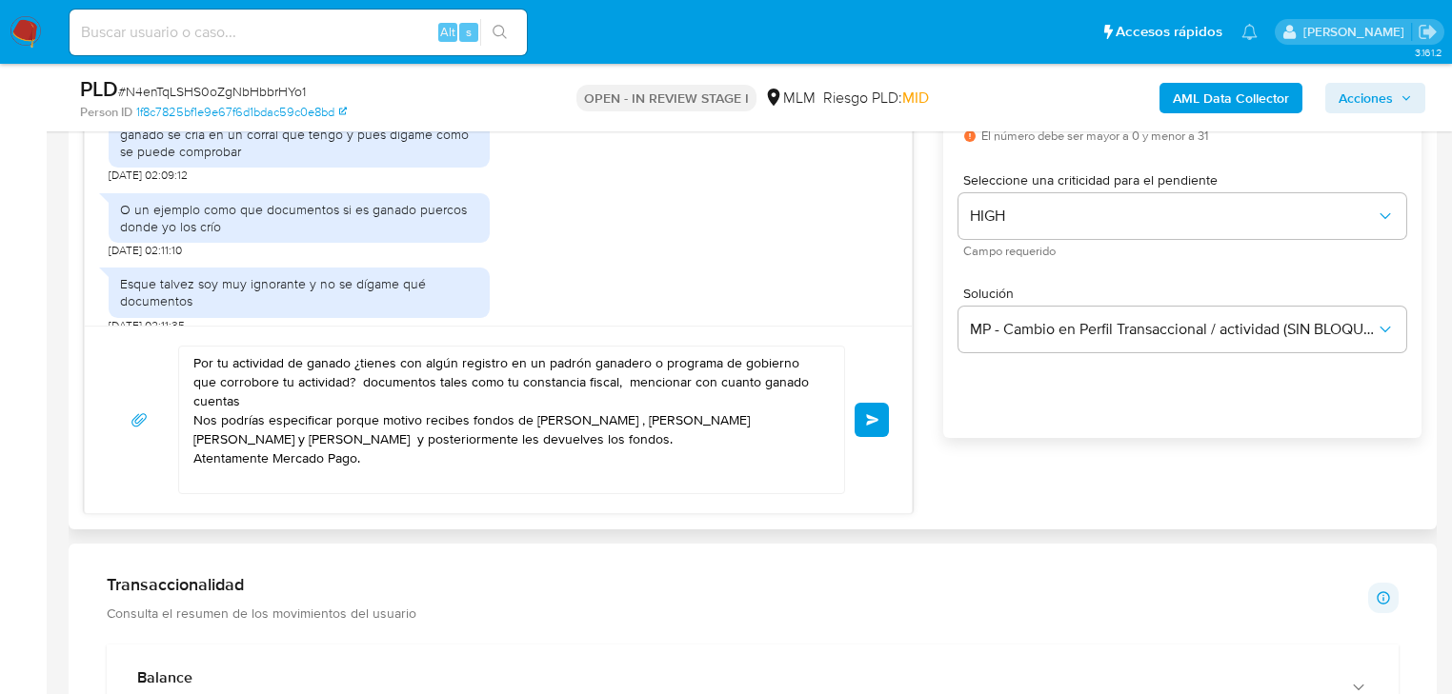
drag, startPoint x: 871, startPoint y: 419, endPoint x: 1057, endPoint y: 423, distance: 186.7
click at [1057, 422] on div "Estimada María se ha identificado un cambio en el uso habitual de tu cuenta par…" at bounding box center [752, 247] width 1337 height 533
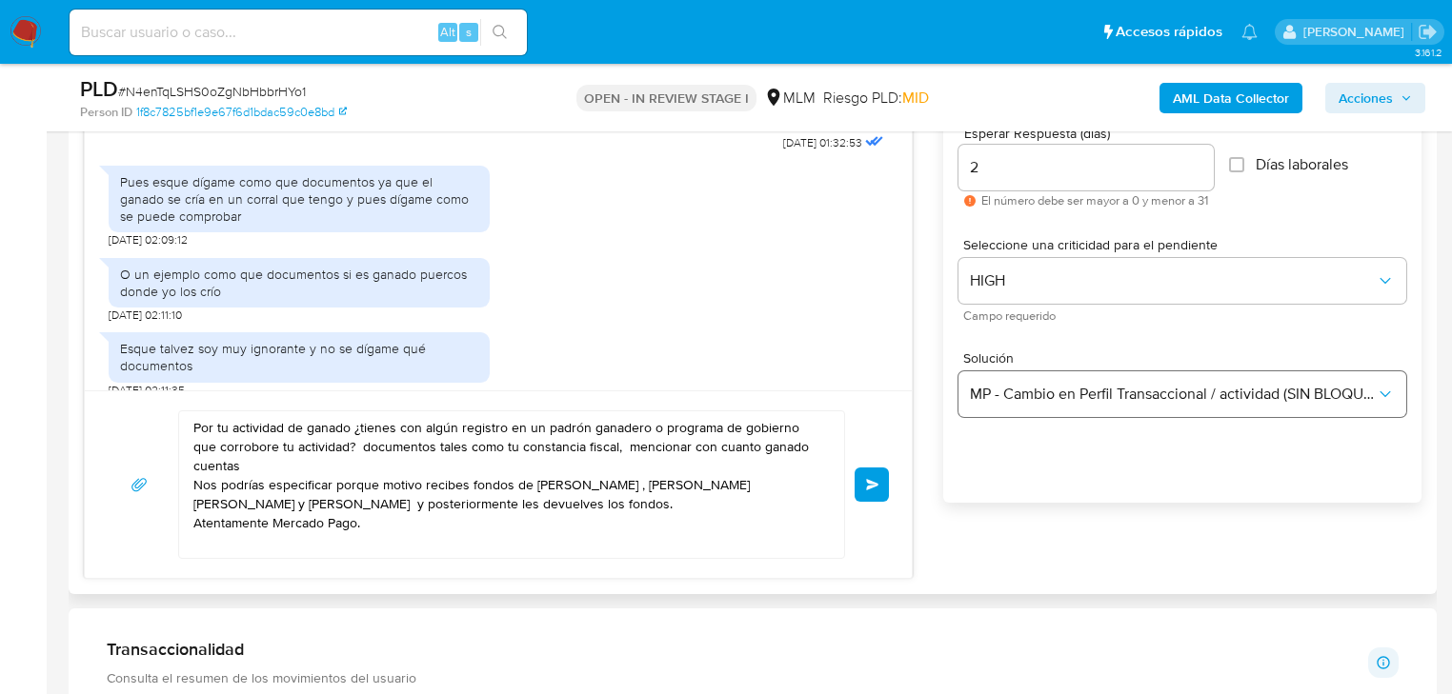
scroll to position [991, 0]
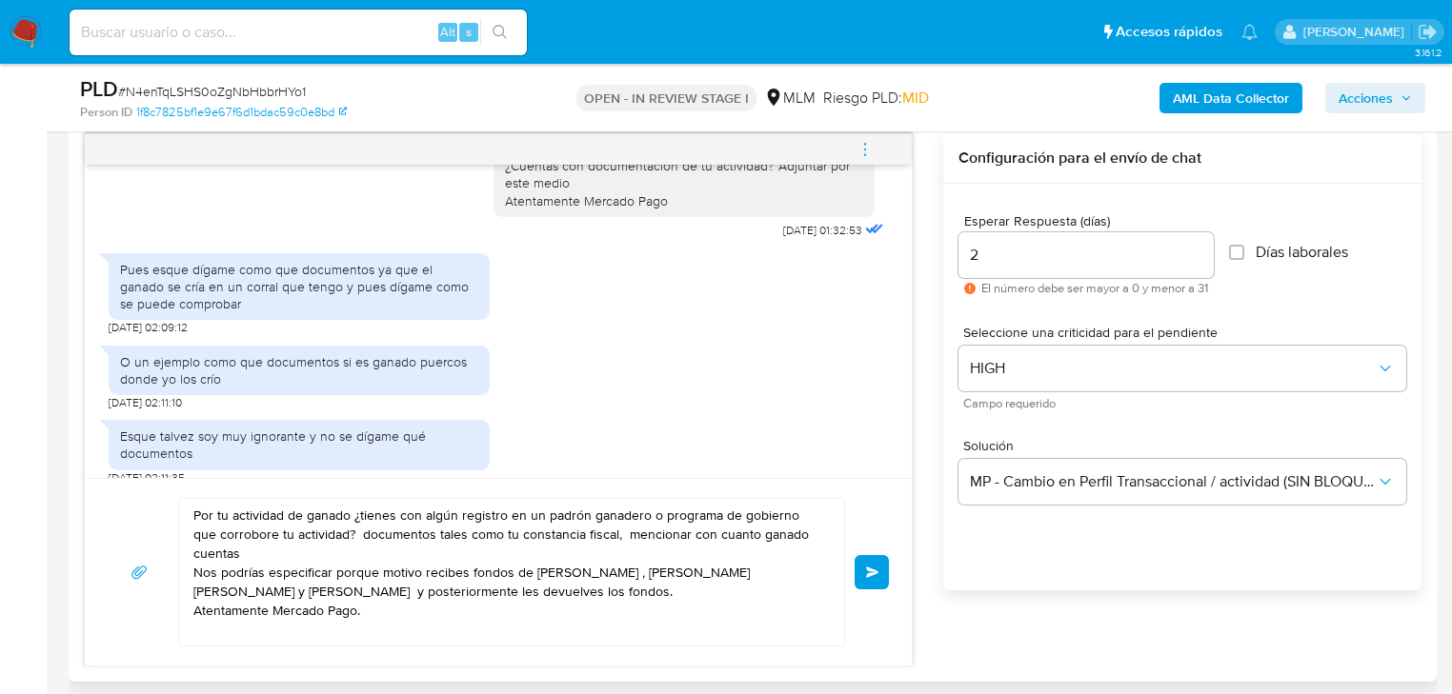
click at [867, 567] on span "Enviar" at bounding box center [872, 572] width 13 height 11
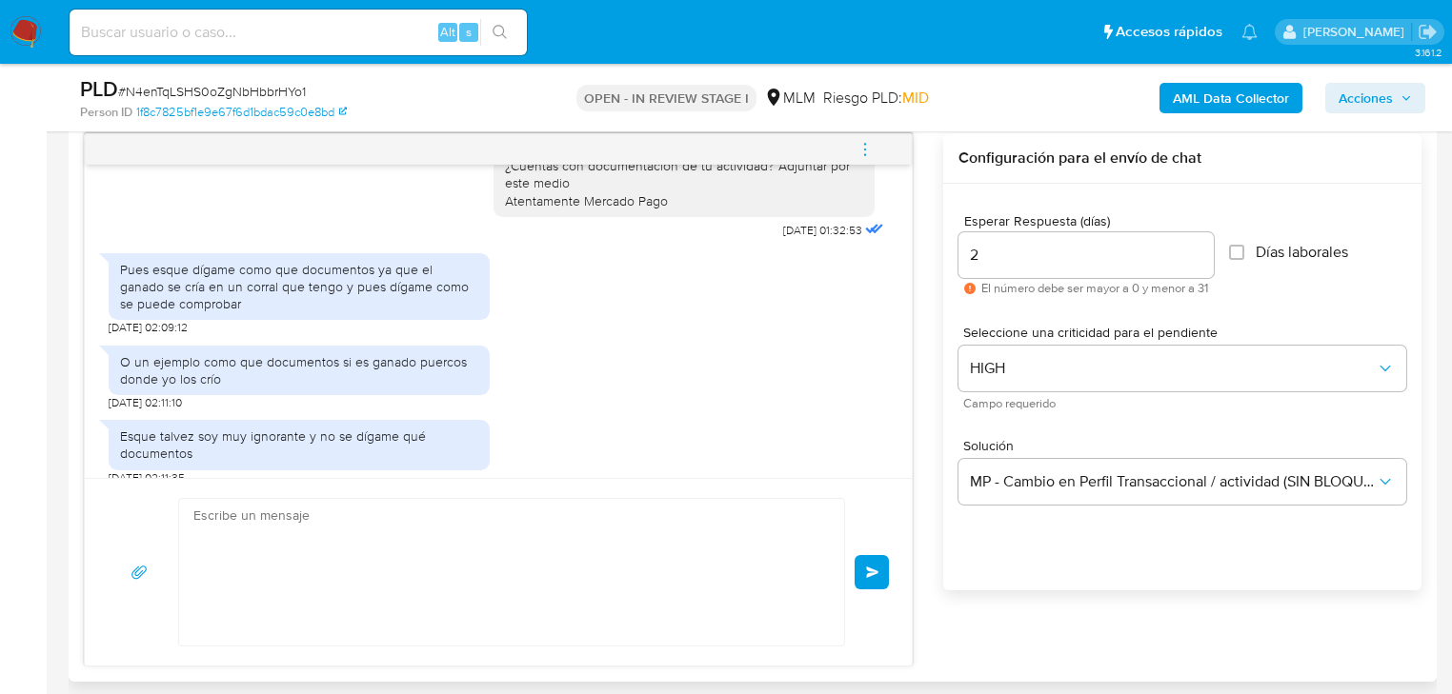
scroll to position [622, 0]
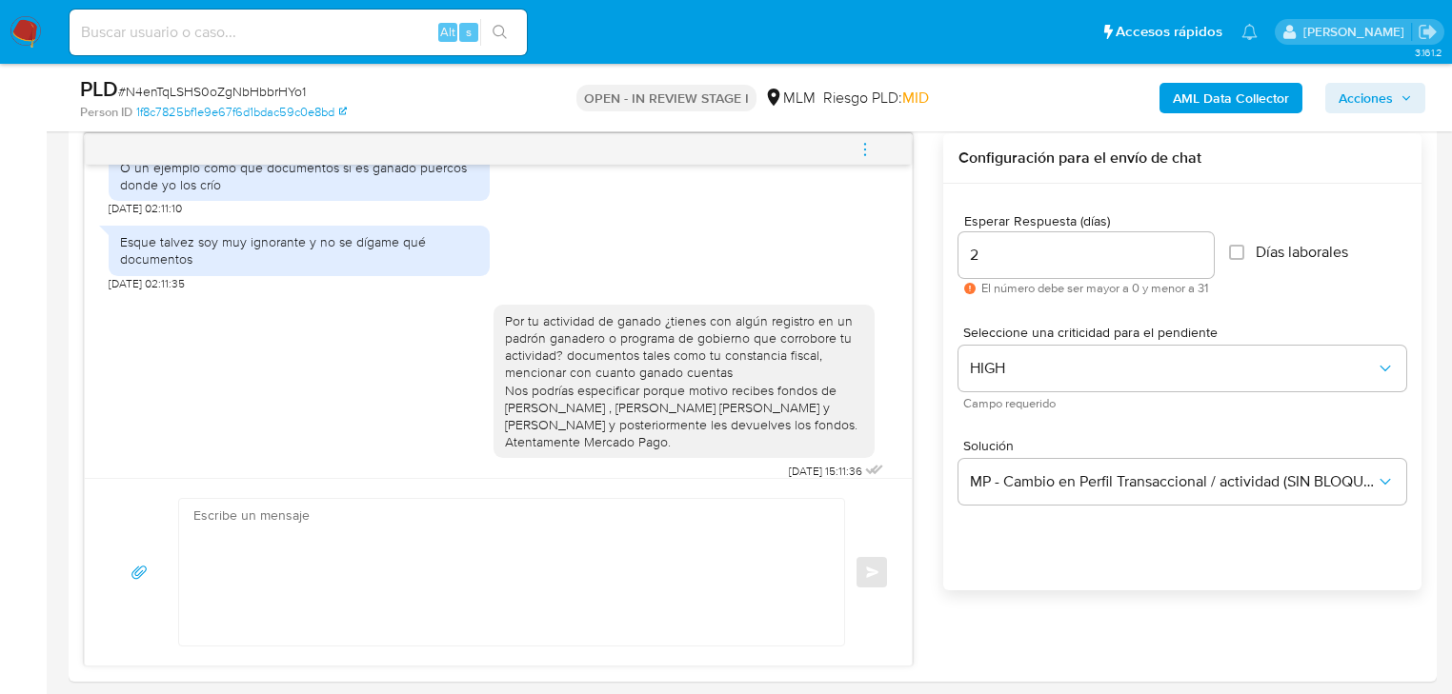
click at [19, 32] on img at bounding box center [26, 32] width 32 height 32
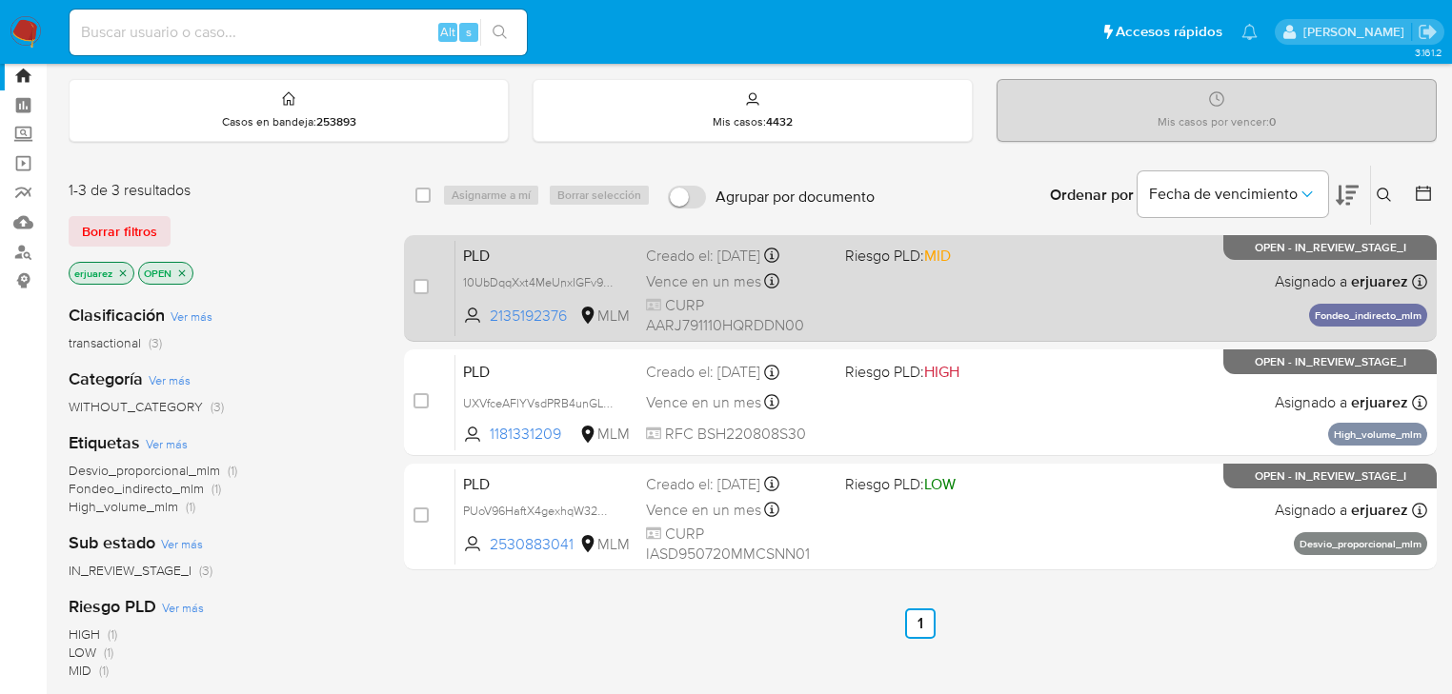
scroll to position [76, 0]
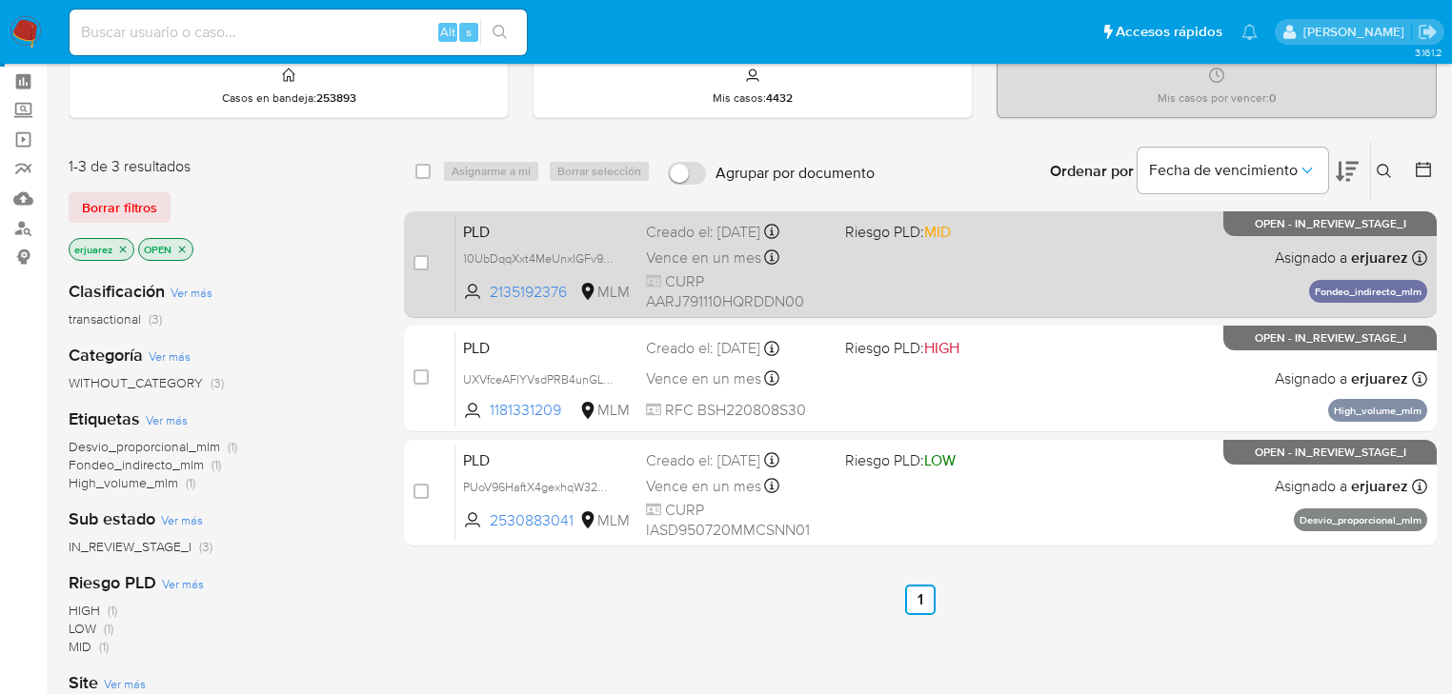
click at [986, 288] on div "PLD 10UbDqqXxt4MeUnxIGFv9ih7 2135192376 MLM Riesgo PLD: MID Creado el: [DATE] C…" at bounding box center [941, 264] width 972 height 96
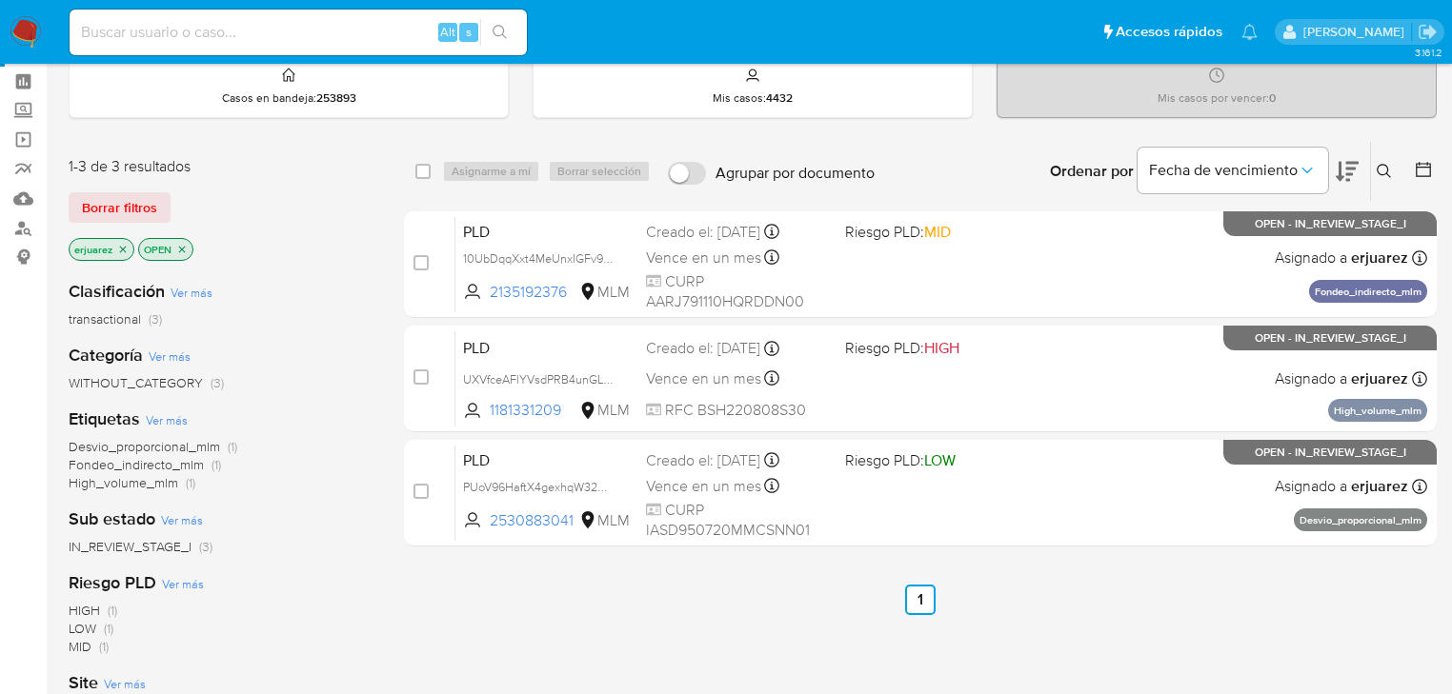
click at [145, 34] on input at bounding box center [298, 32] width 457 height 25
paste input "1700745295"
type input "1700745295"
click at [515, 25] on button "search-icon" at bounding box center [499, 32] width 39 height 27
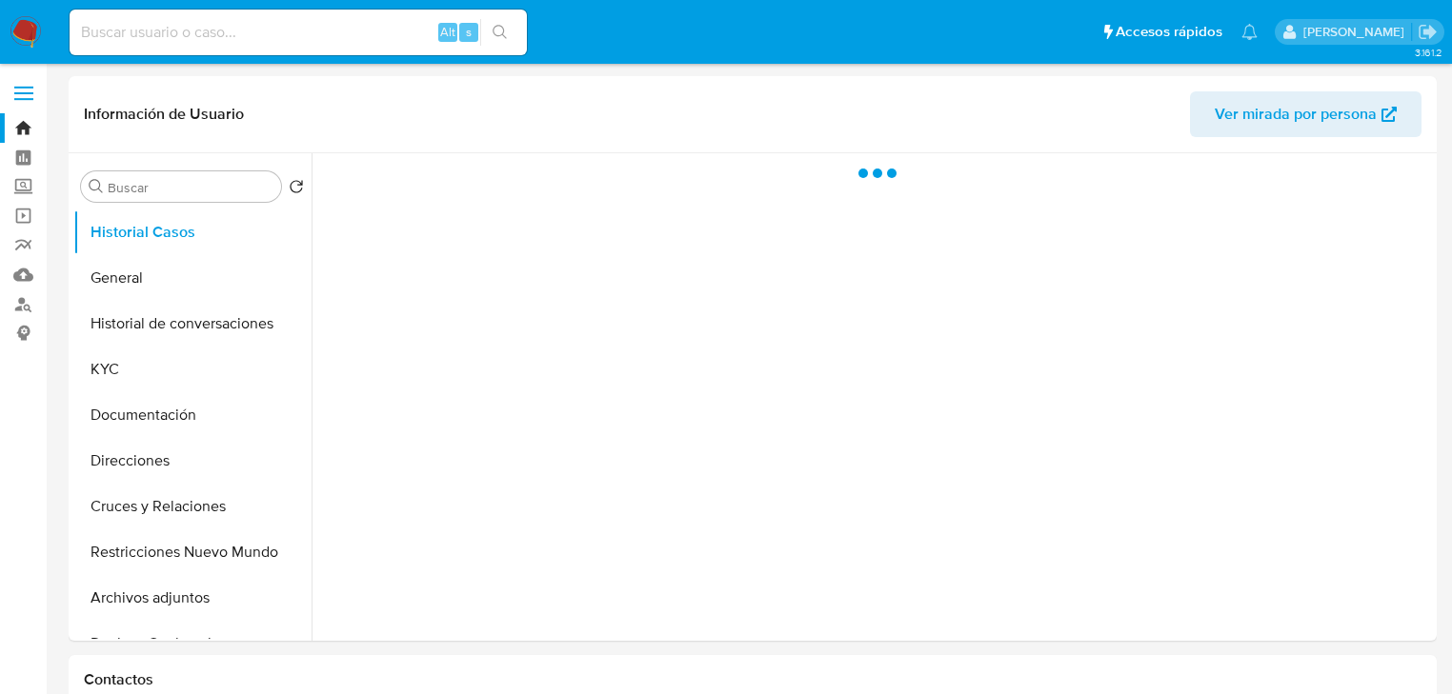
select select "10"
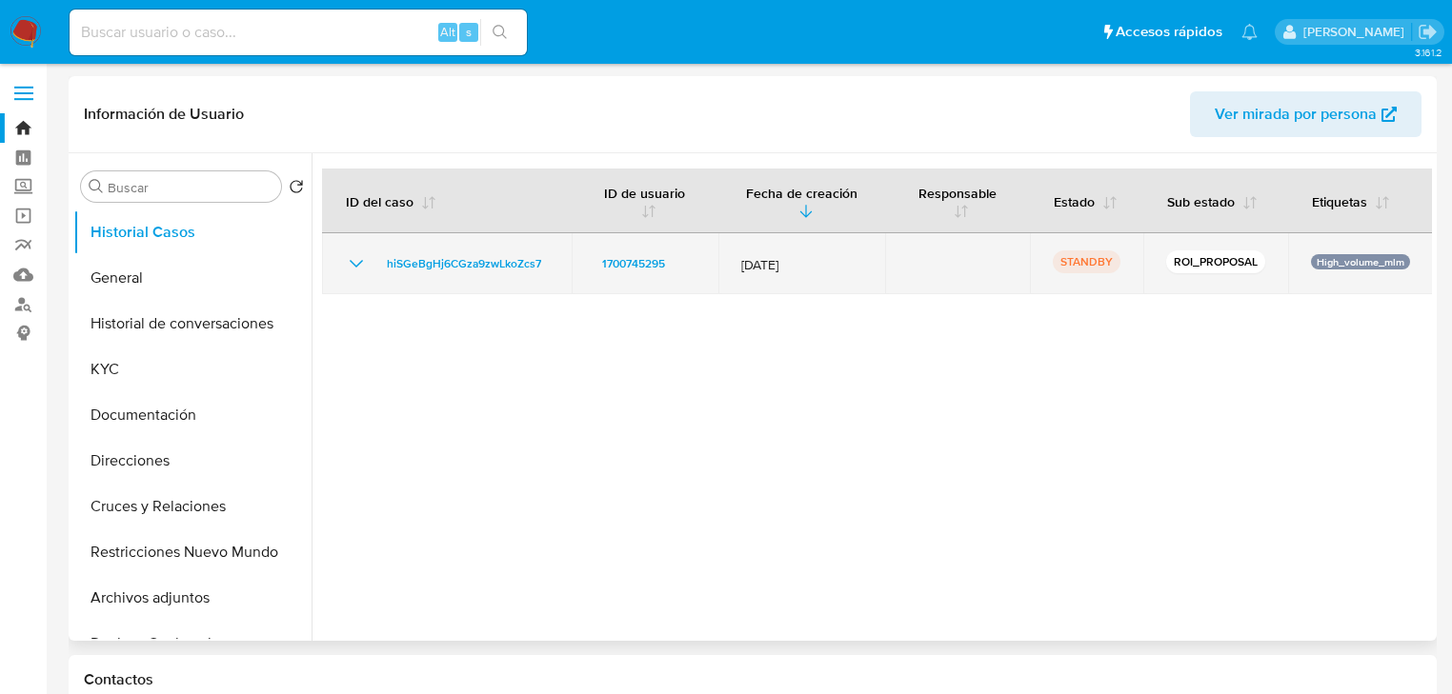
click at [354, 262] on icon "Mostrar/Ocultar" at bounding box center [356, 263] width 23 height 23
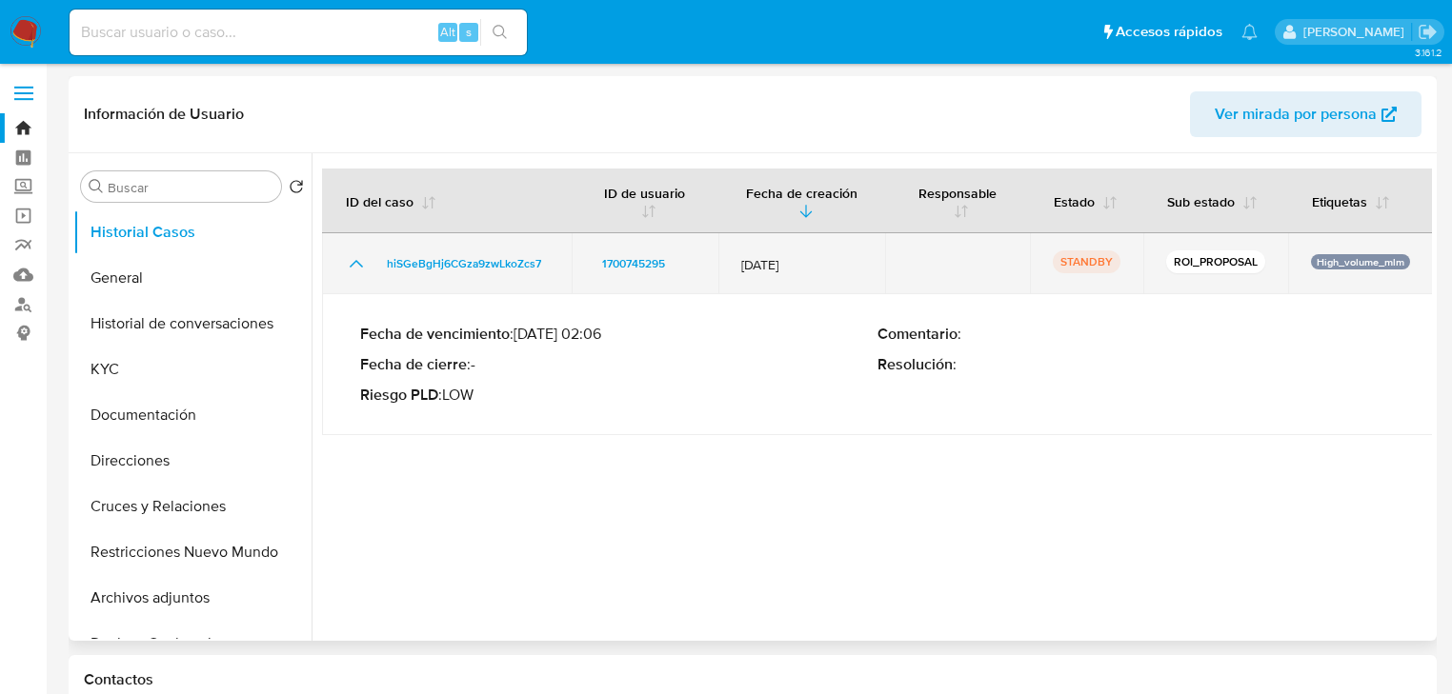
click at [416, 250] on td "hiSGeBgHj6CGza9zwLkoZcs7" at bounding box center [447, 263] width 250 height 61
click at [424, 256] on span "hiSGeBgHj6CGza9zwLkoZcs7" at bounding box center [464, 263] width 154 height 23
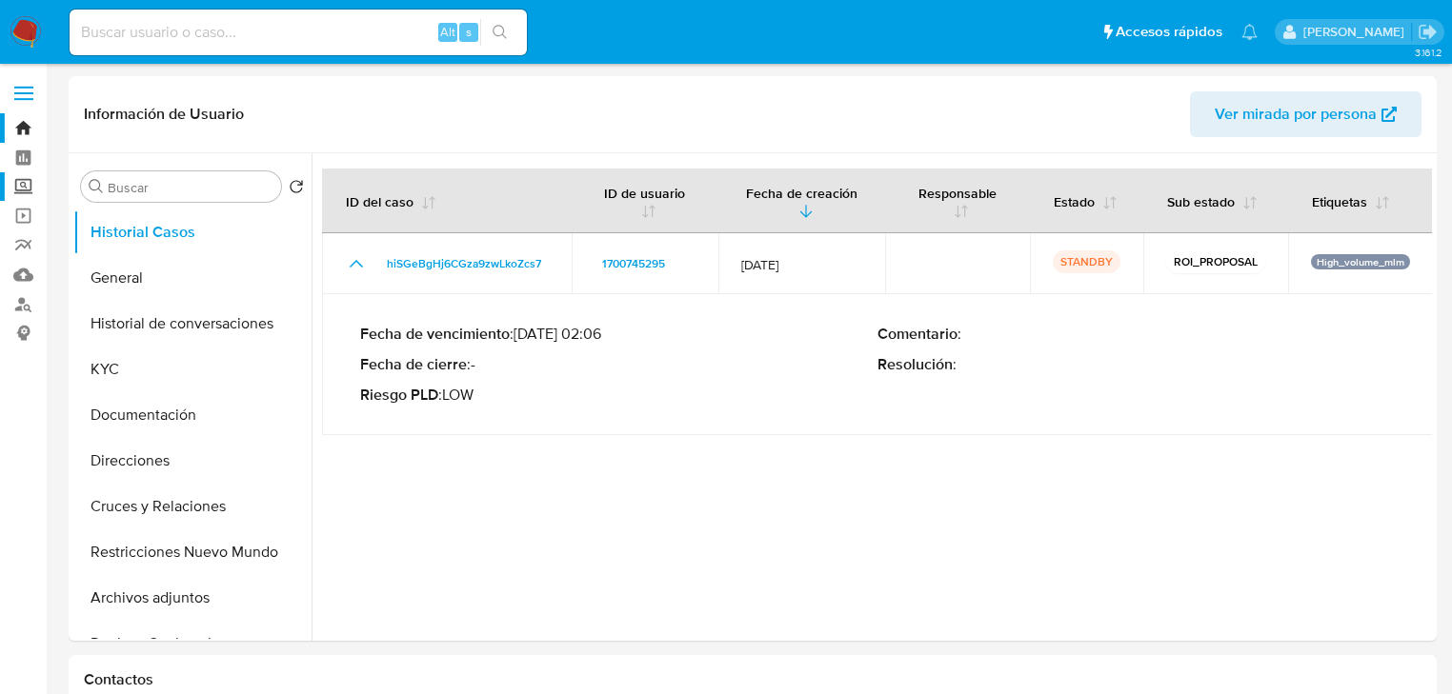
click at [16, 185] on label "Screening" at bounding box center [113, 187] width 227 height 30
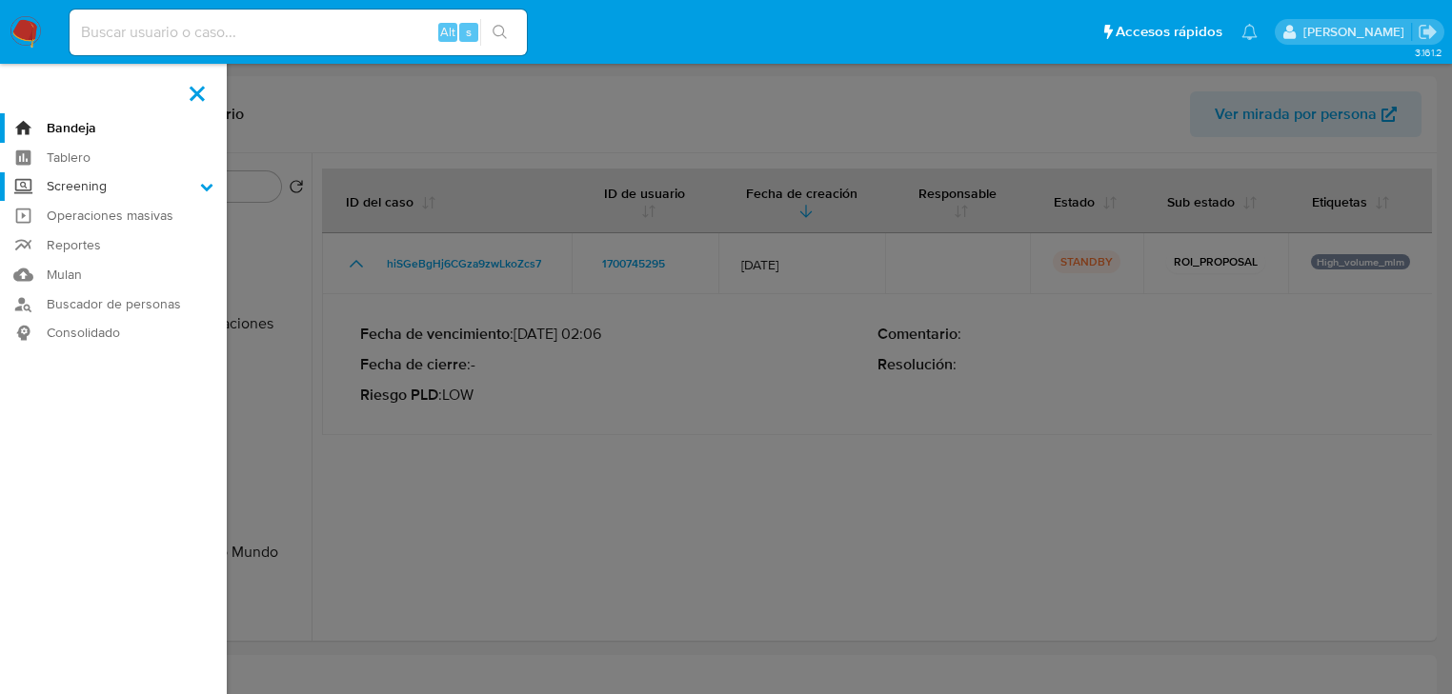
click at [0, 0] on input "Screening" at bounding box center [0, 0] width 0 height 0
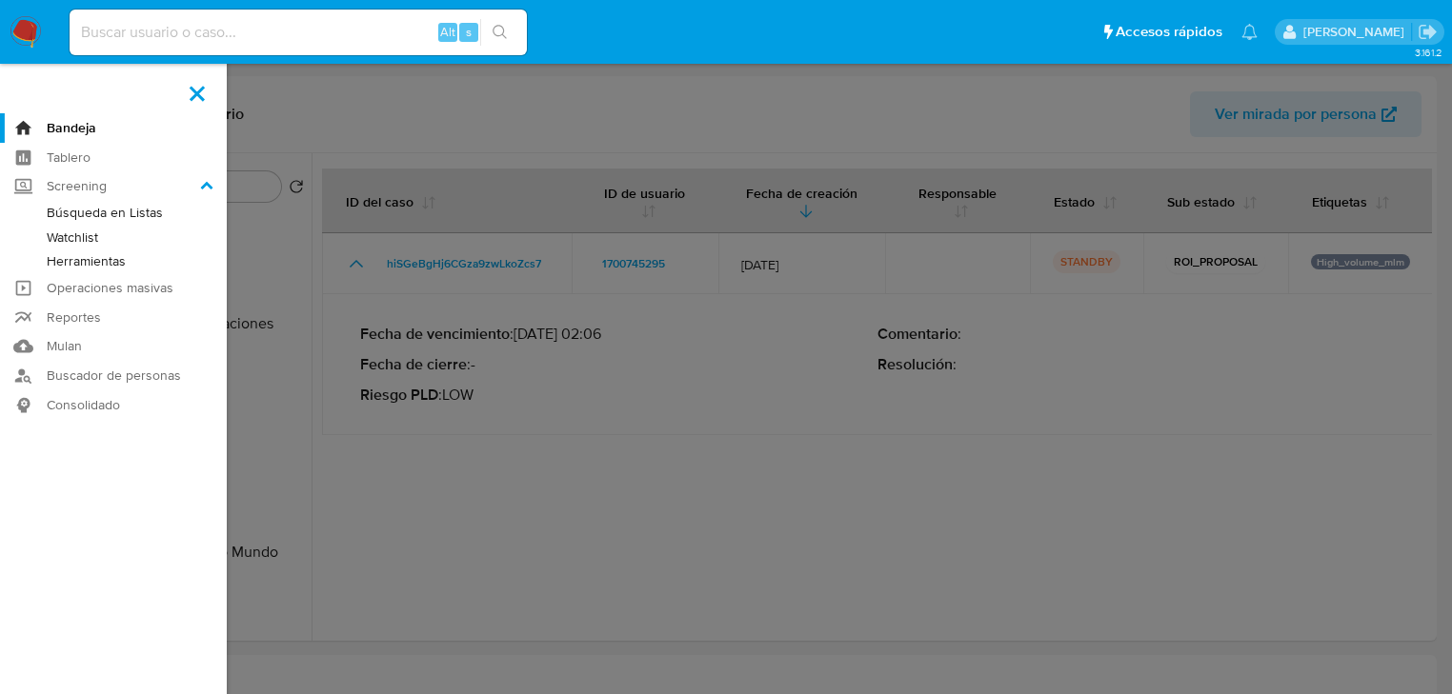
drag, startPoint x: 125, startPoint y: 267, endPoint x: 185, endPoint y: 275, distance: 60.6
click at [126, 267] on link "Herramientas" at bounding box center [113, 262] width 227 height 24
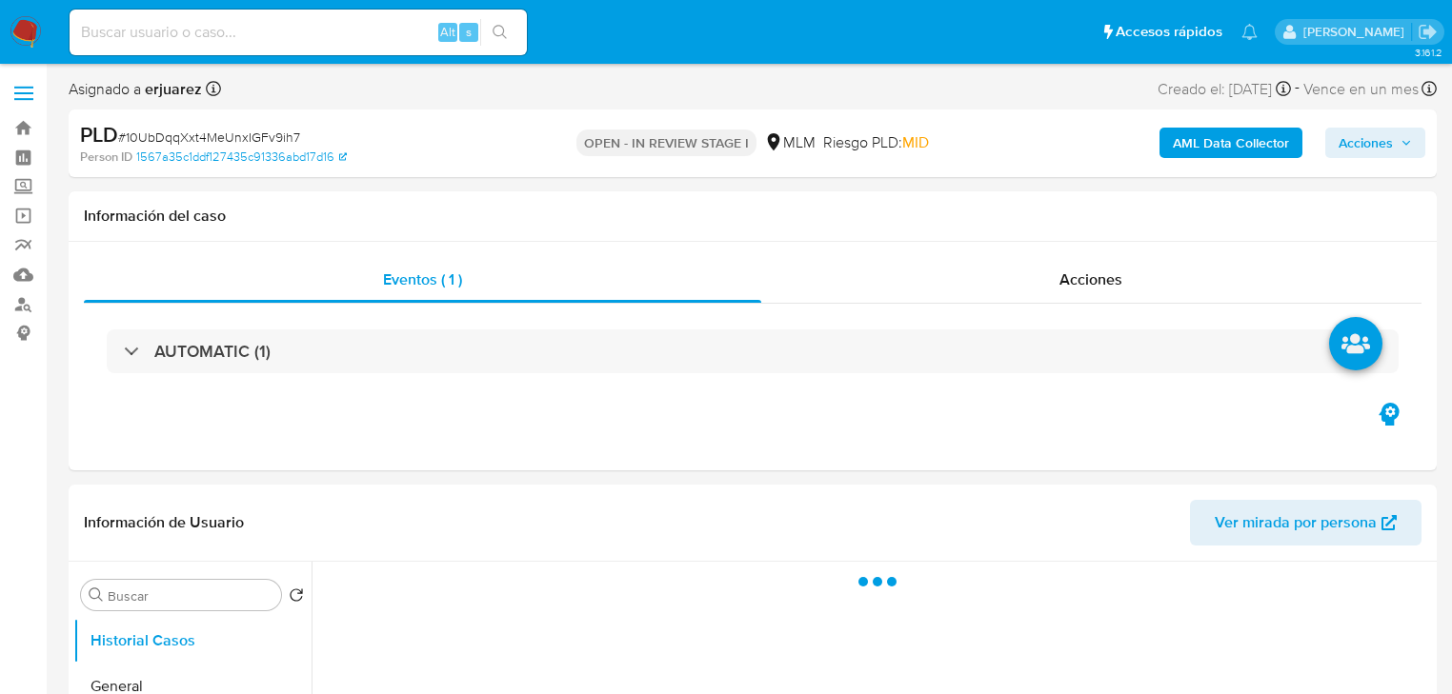
select select "10"
click at [991, 301] on div "Acciones" at bounding box center [1091, 280] width 661 height 46
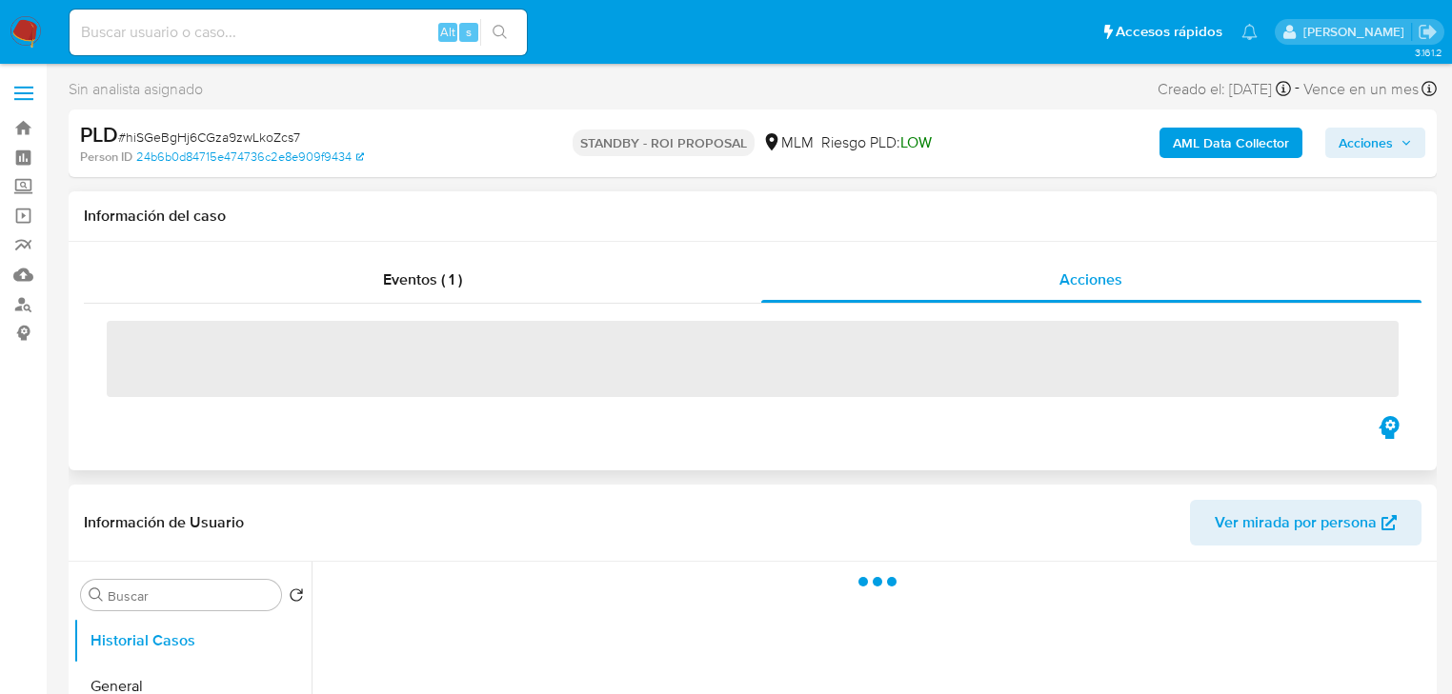
select select "10"
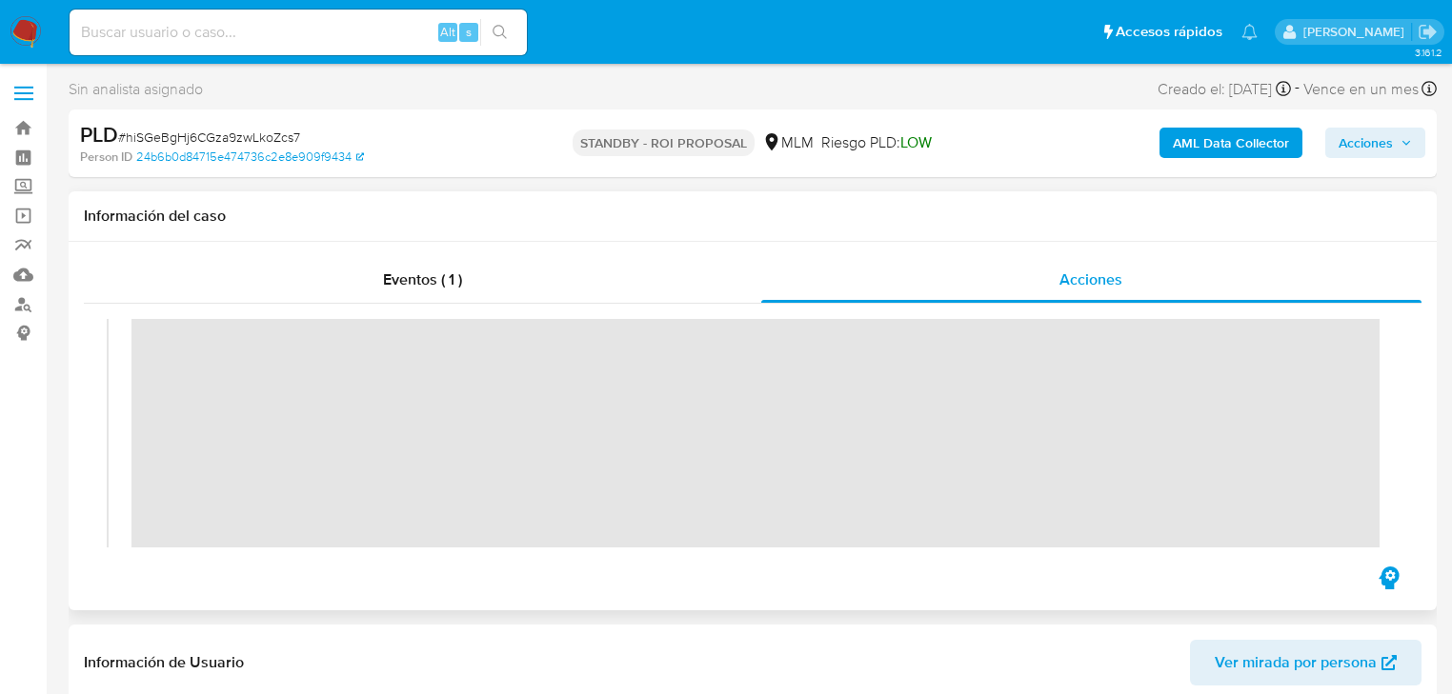
scroll to position [305, 0]
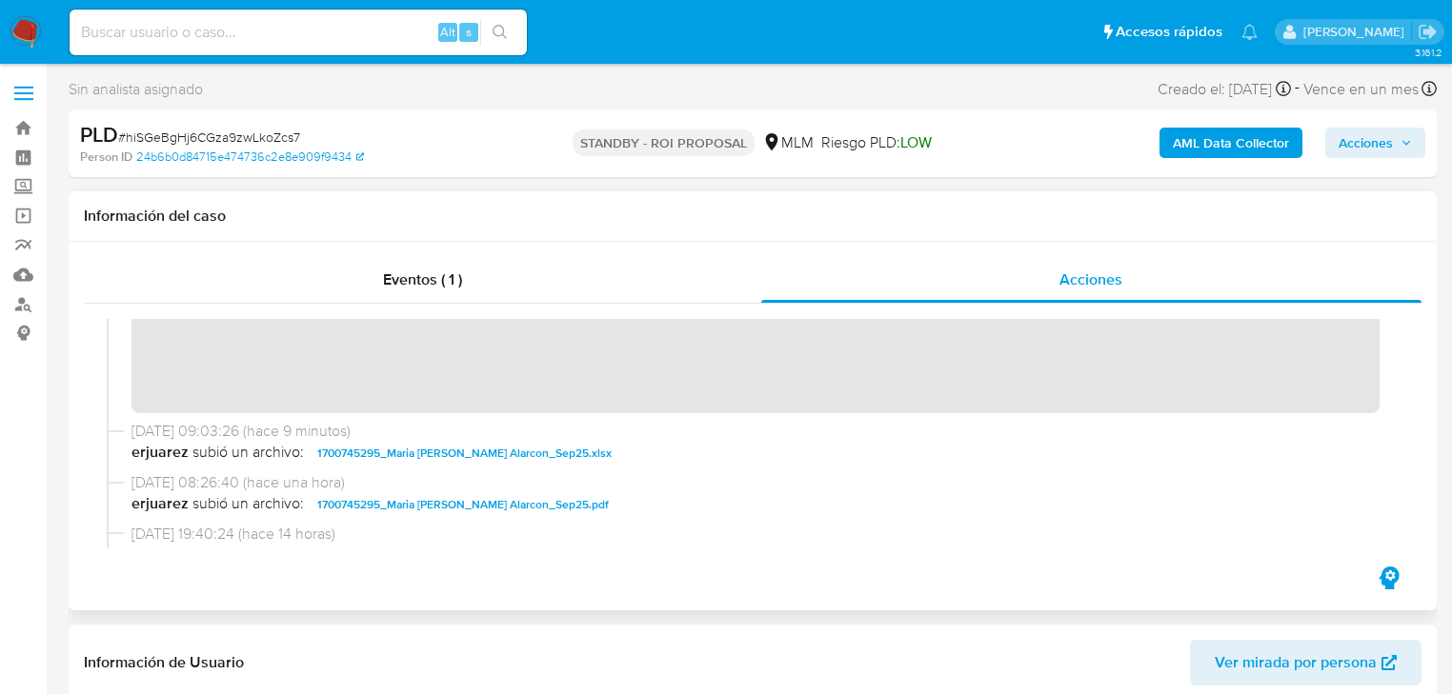
click at [19, 28] on img at bounding box center [26, 32] width 32 height 32
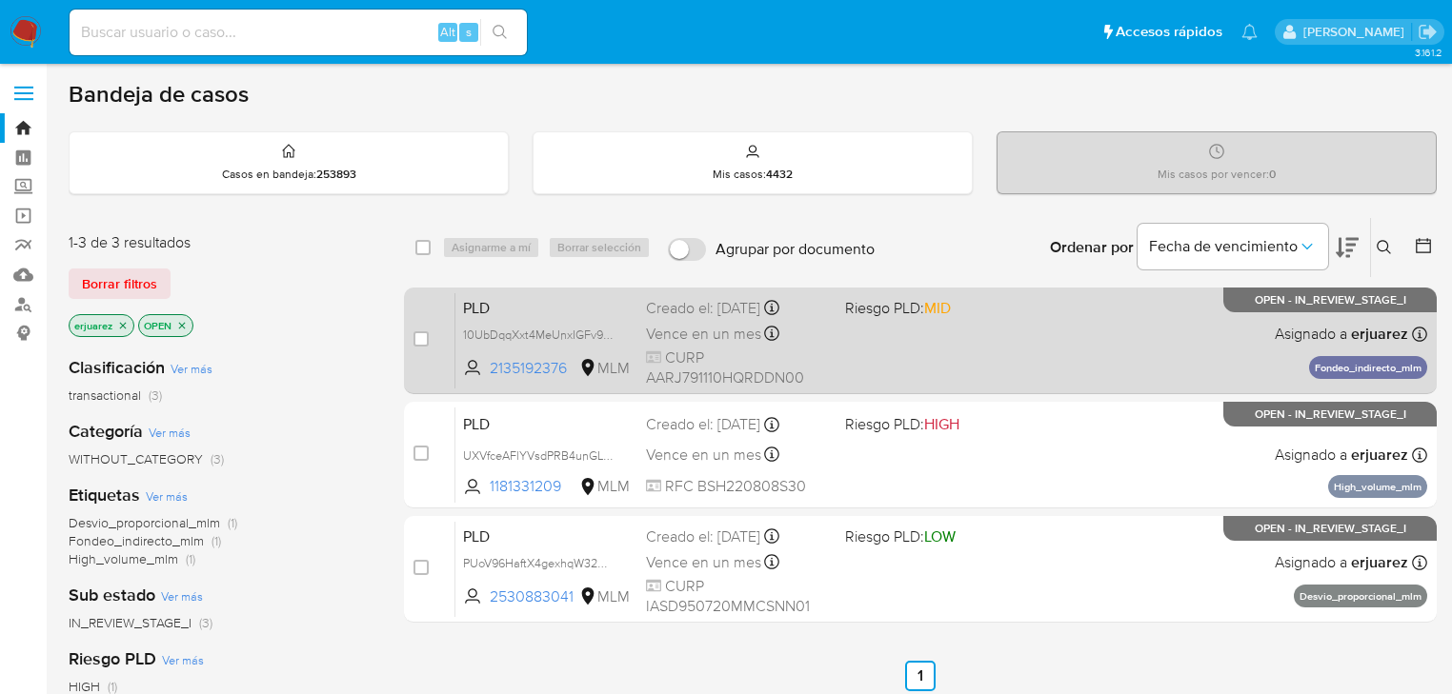
click at [934, 353] on div "PLD 10UbDqqXxt4MeUnxIGFv9ih7 2135192376 MLM Riesgo PLD: MID Creado el: [DATE] C…" at bounding box center [941, 340] width 972 height 96
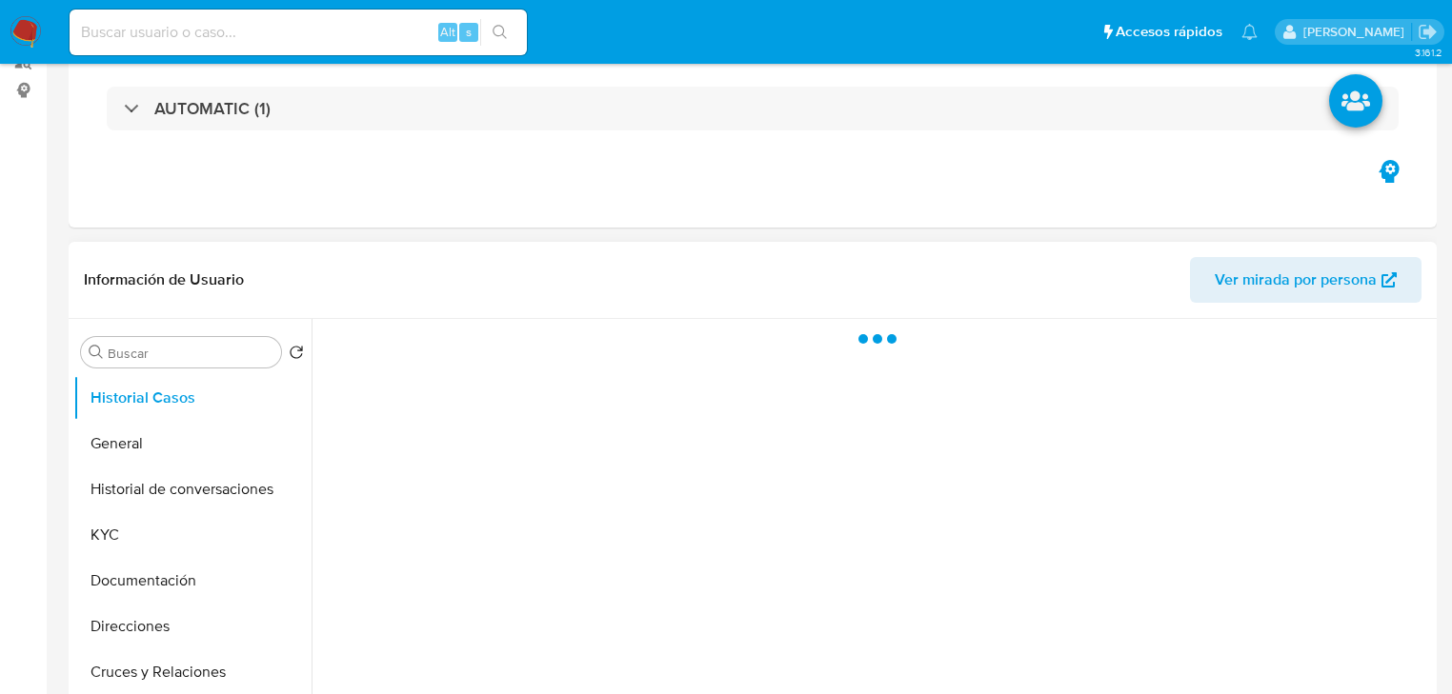
select select "10"
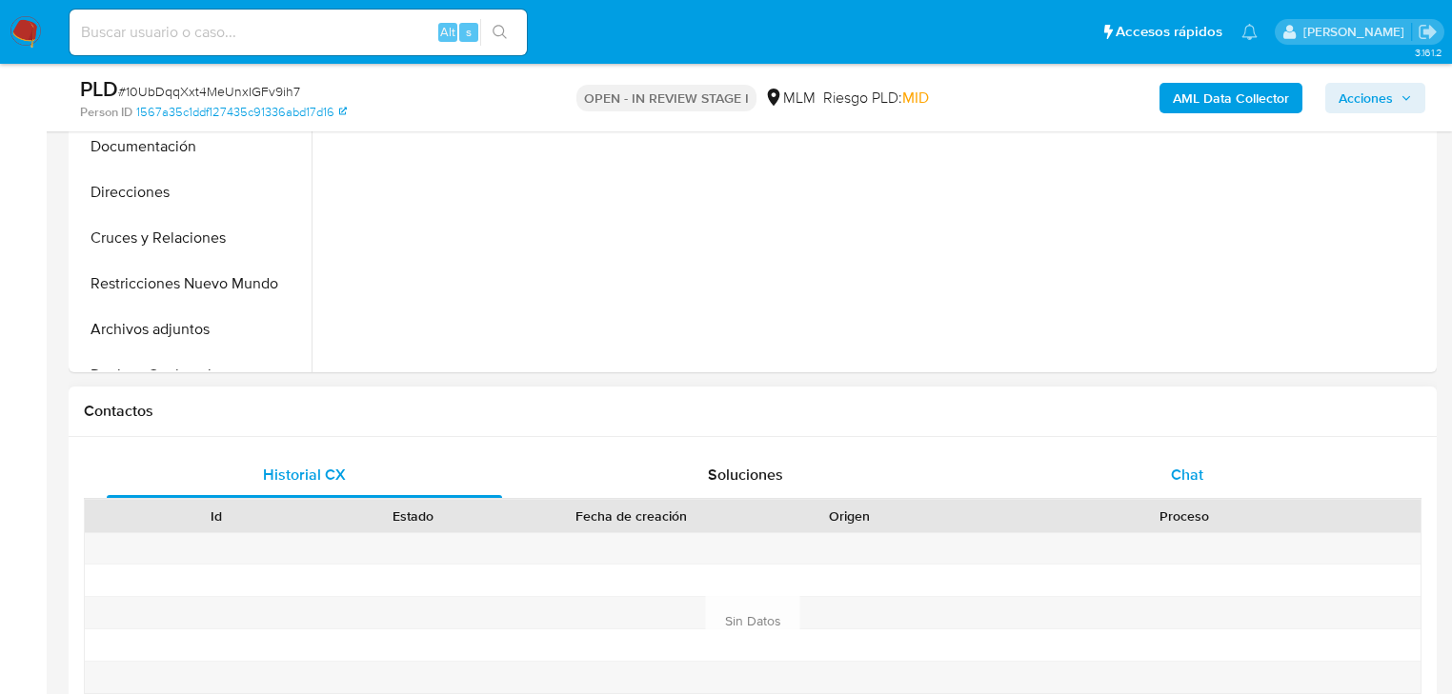
click at [1171, 486] on div "Chat" at bounding box center [1187, 475] width 395 height 46
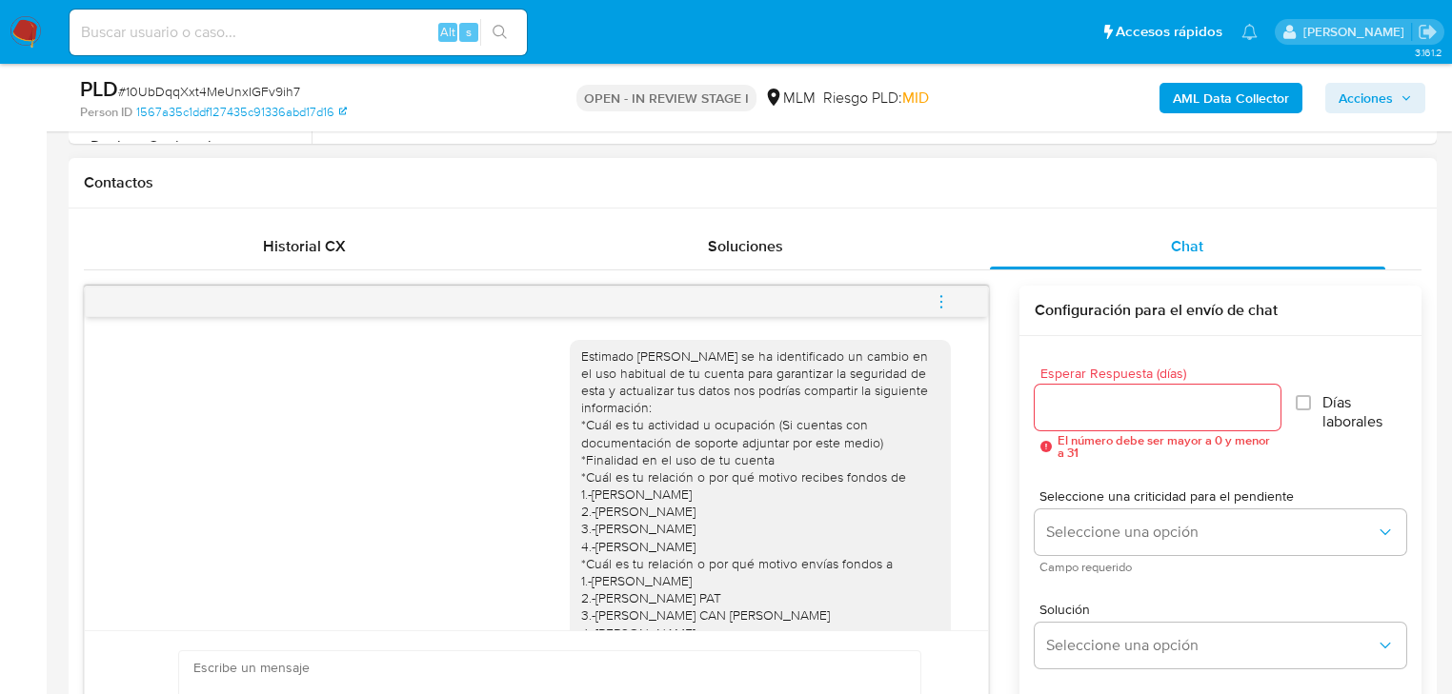
scroll to position [72, 0]
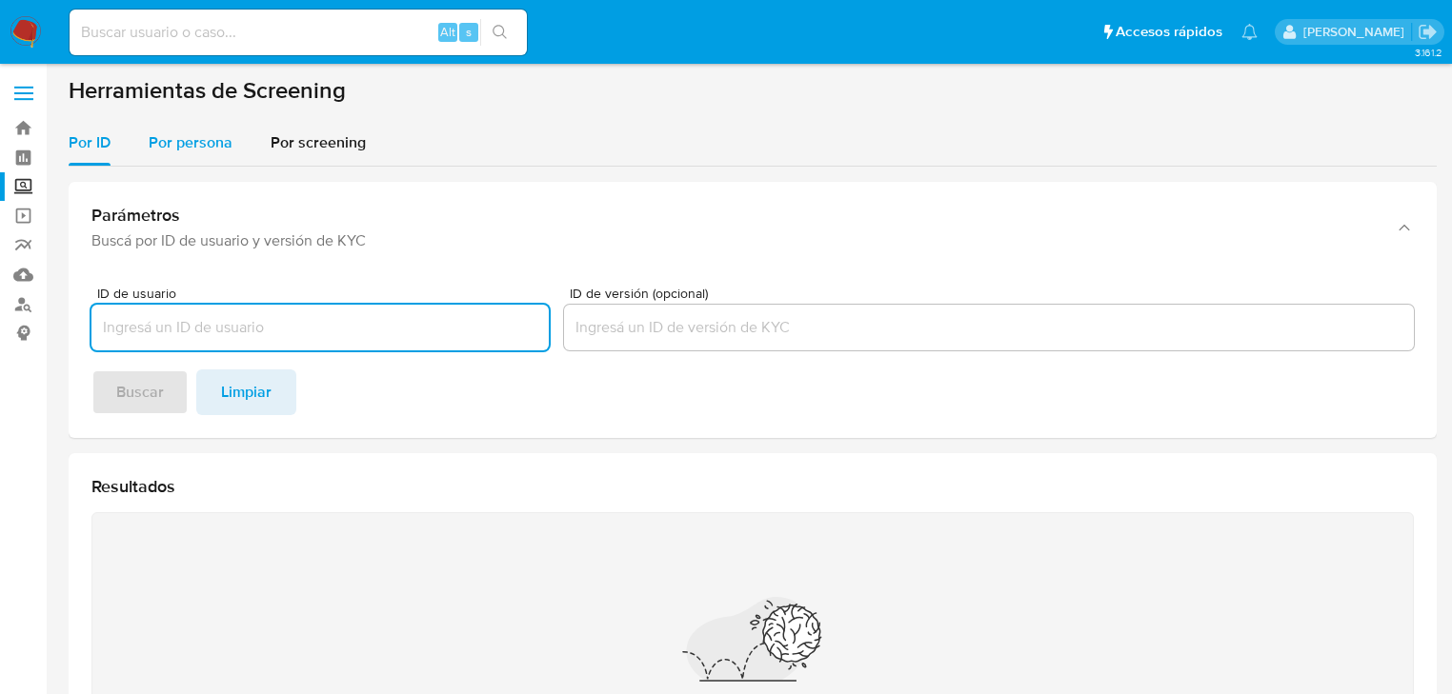
drag, startPoint x: 198, startPoint y: 143, endPoint x: 198, endPoint y: 158, distance: 15.2
click at [198, 144] on span "Por persona" at bounding box center [191, 142] width 84 height 22
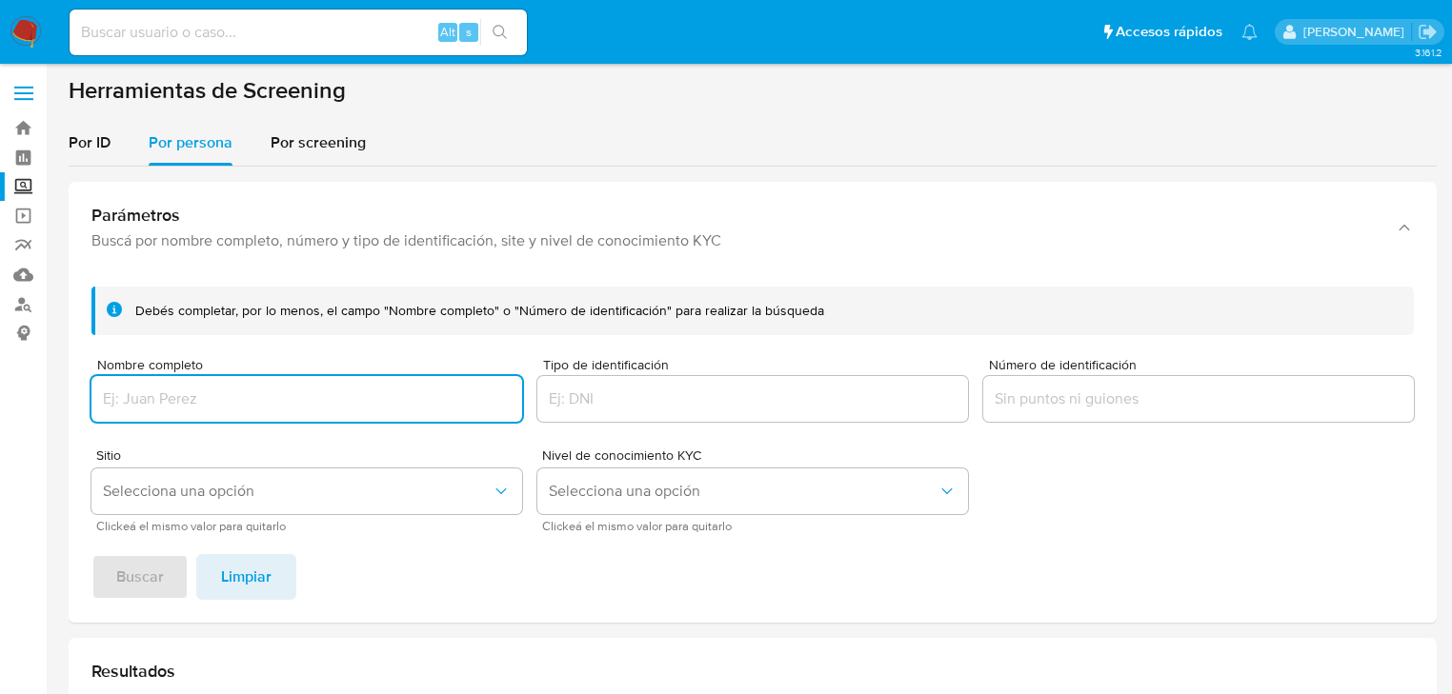
click at [175, 391] on input "Nombre completo" at bounding box center [306, 399] width 431 height 25
type input "[PERSON_NAME] [PERSON_NAME]"
click at [159, 571] on span "Buscar" at bounding box center [140, 577] width 48 height 42
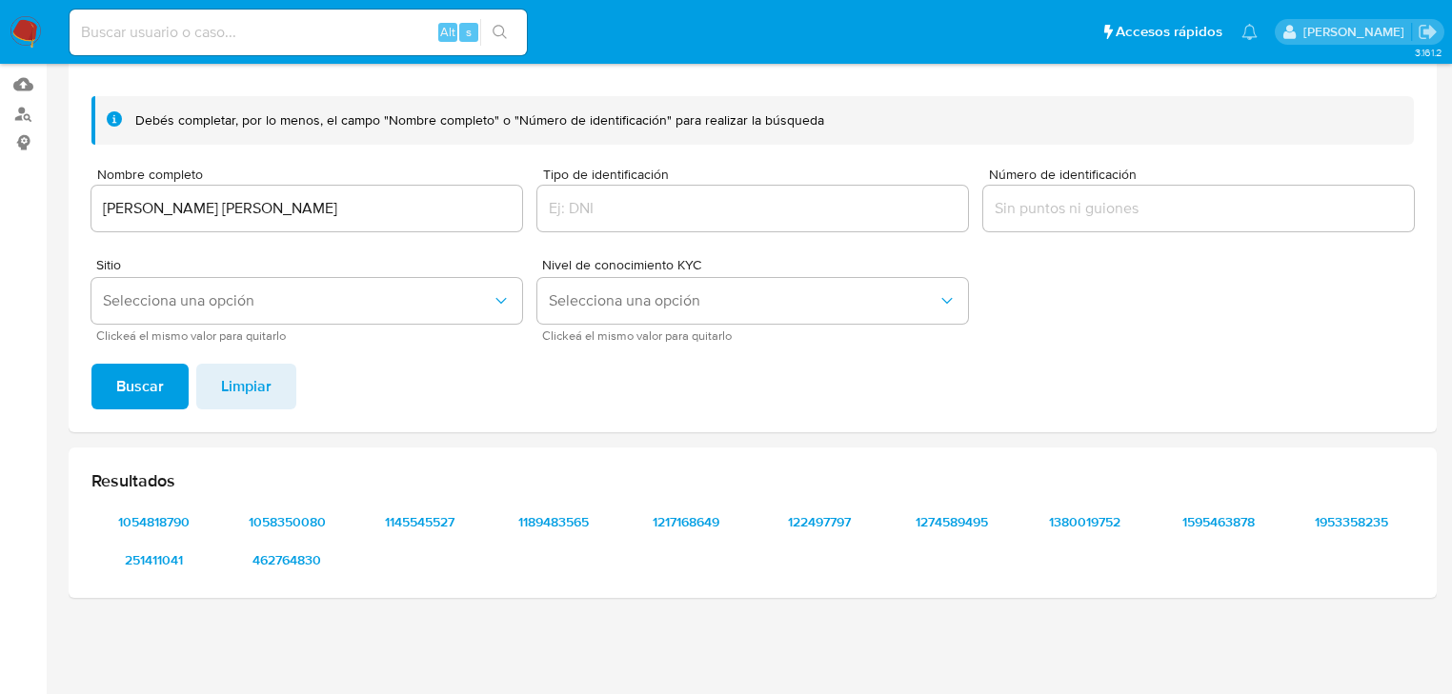
scroll to position [191, 0]
click at [1334, 513] on span "1953358235" at bounding box center [1350, 522] width 99 height 27
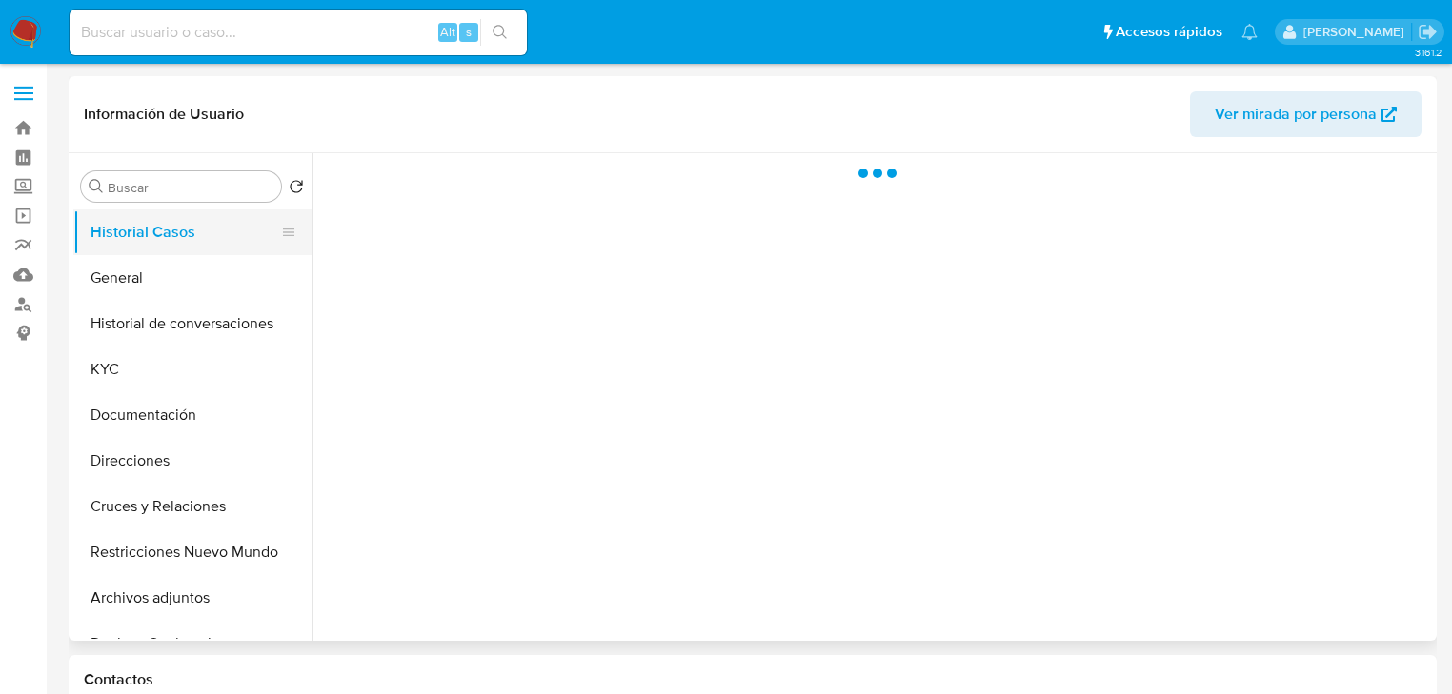
select select "10"
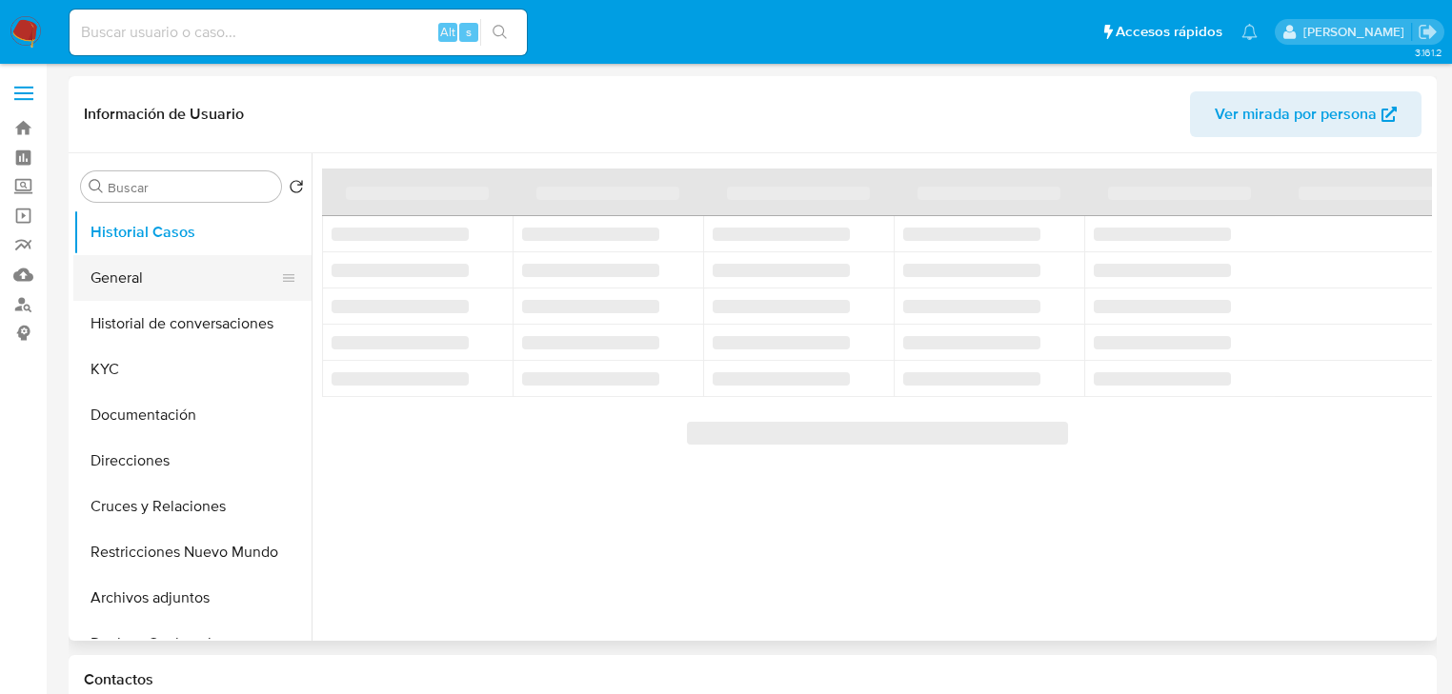
click at [136, 270] on button "General" at bounding box center [184, 278] width 223 height 46
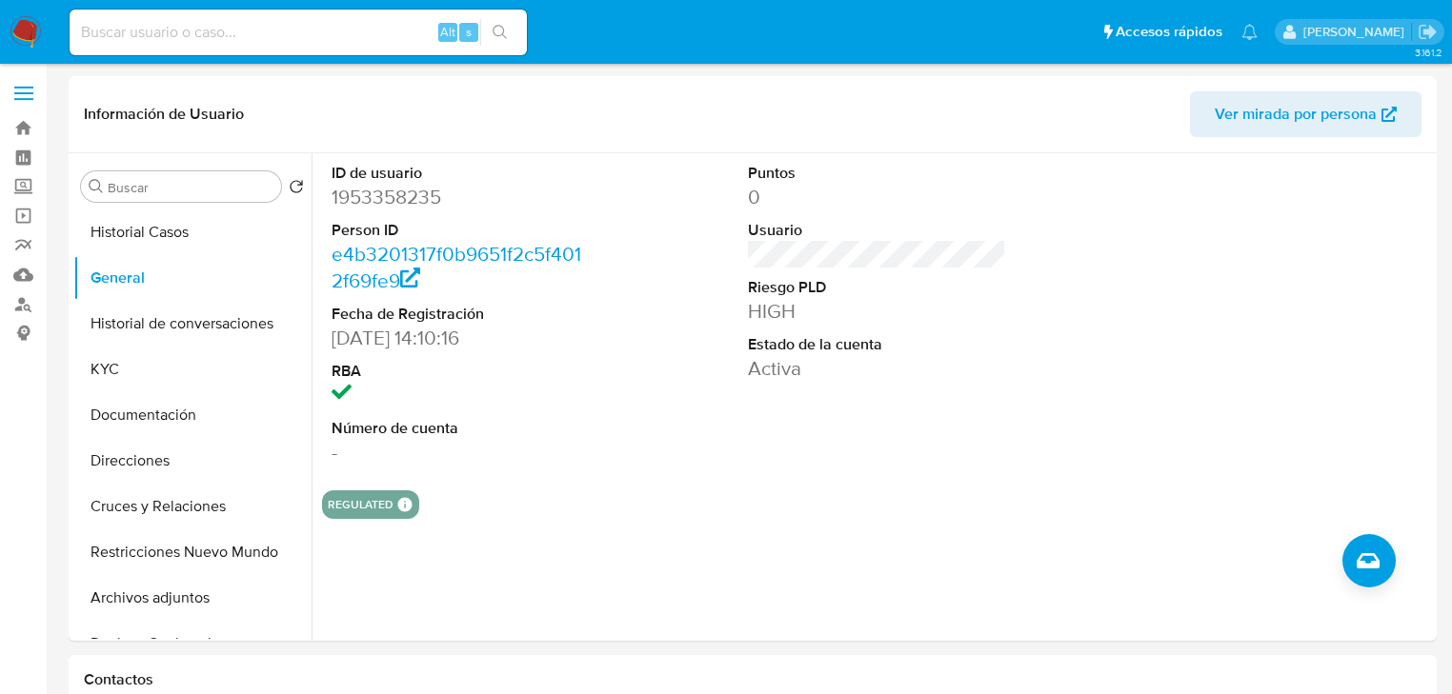
drag, startPoint x: 133, startPoint y: 370, endPoint x: 24, endPoint y: 389, distance: 111.2
click at [133, 371] on button "KYC" at bounding box center [192, 370] width 238 height 46
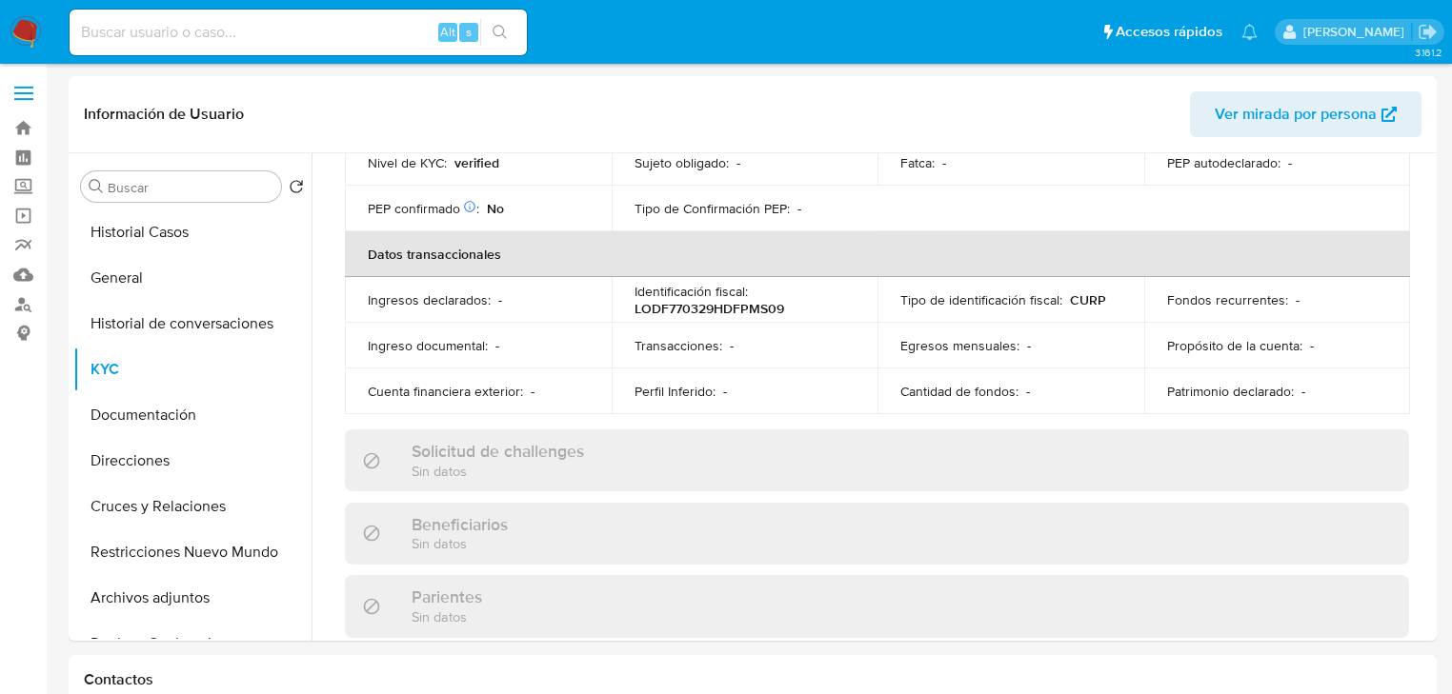
scroll to position [533, 0]
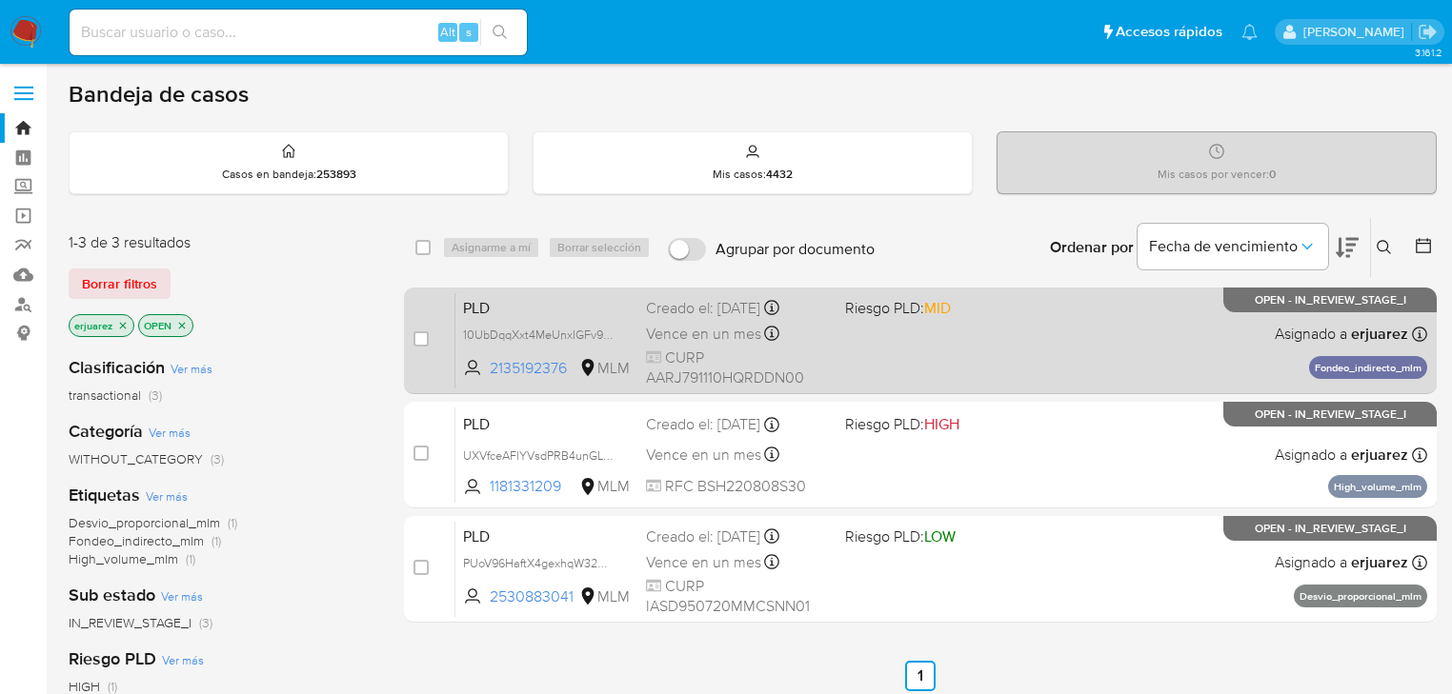
click at [854, 347] on div "PLD 10UbDqqXxt4MeUnxIGFv9ih7 2135192376 MLM Riesgo PLD: MID Creado el: [DATE] C…" at bounding box center [941, 340] width 972 height 96
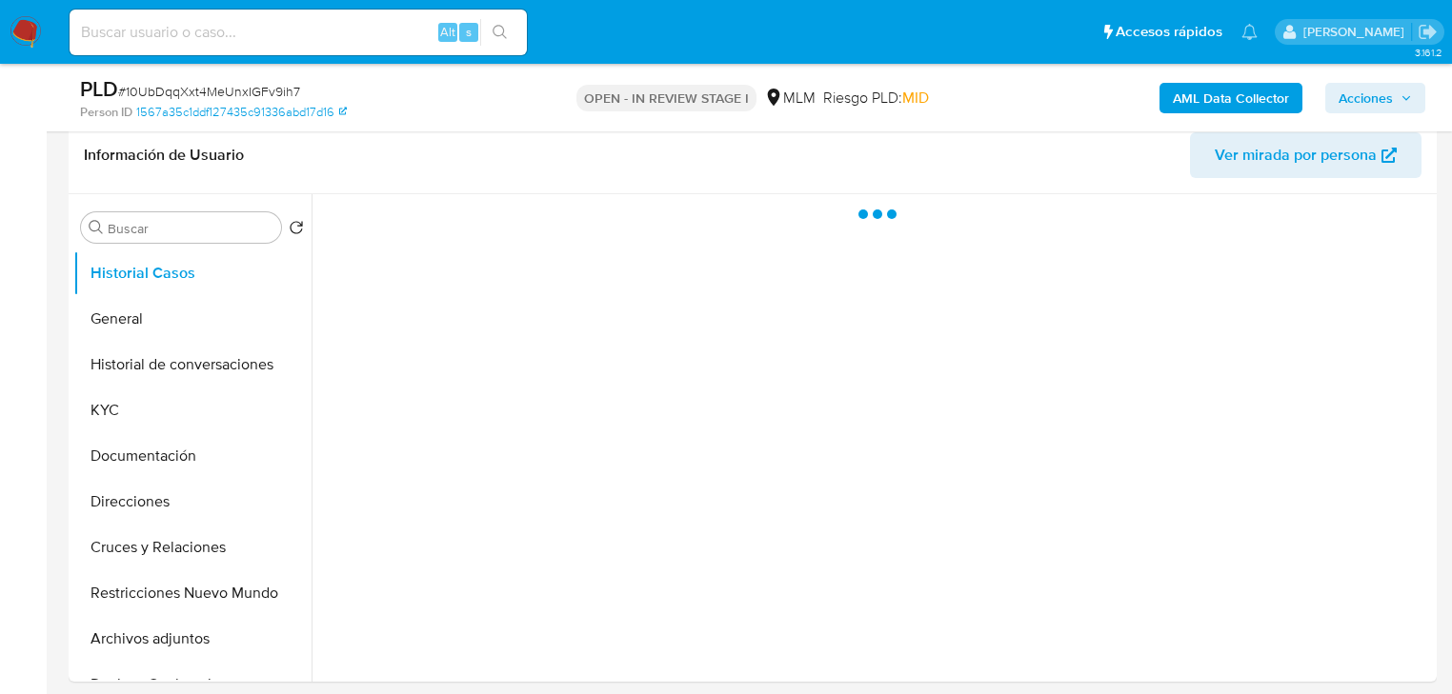
scroll to position [457, 0]
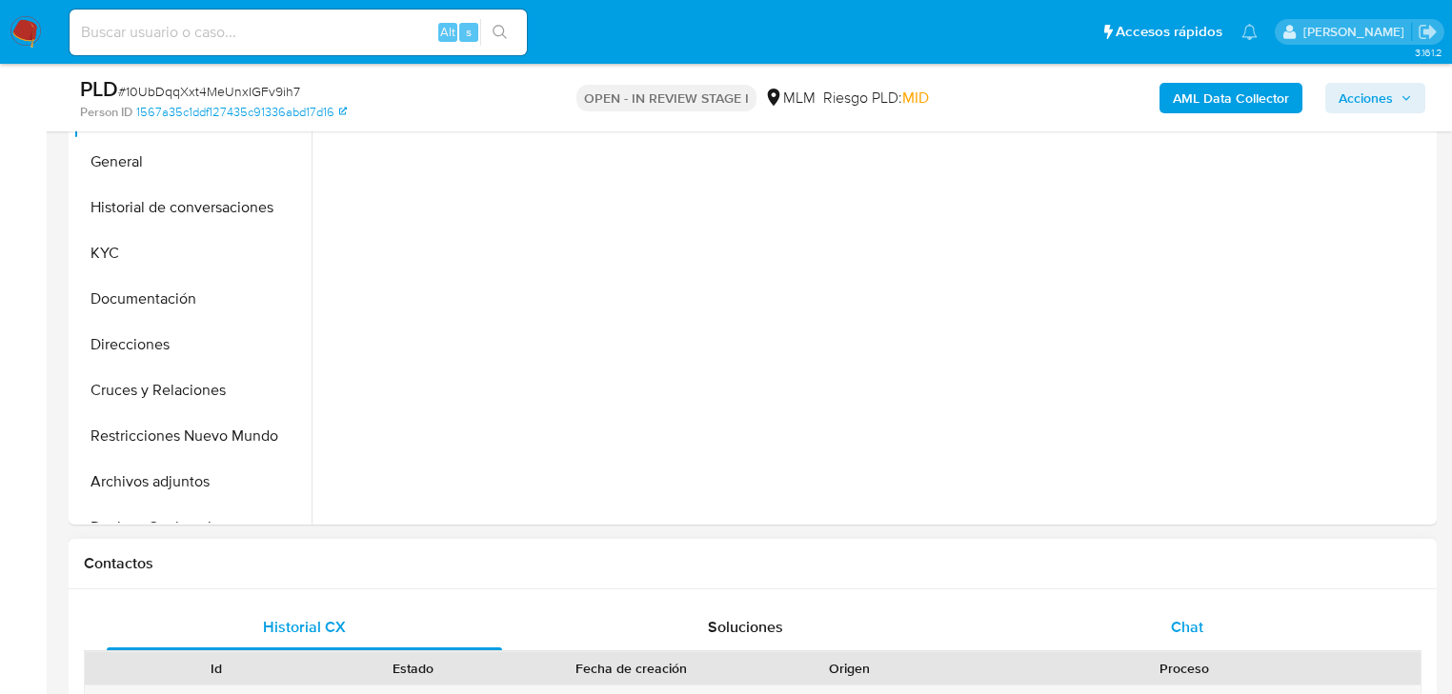
select select "10"
click at [1199, 625] on span "Chat" at bounding box center [1187, 627] width 32 height 22
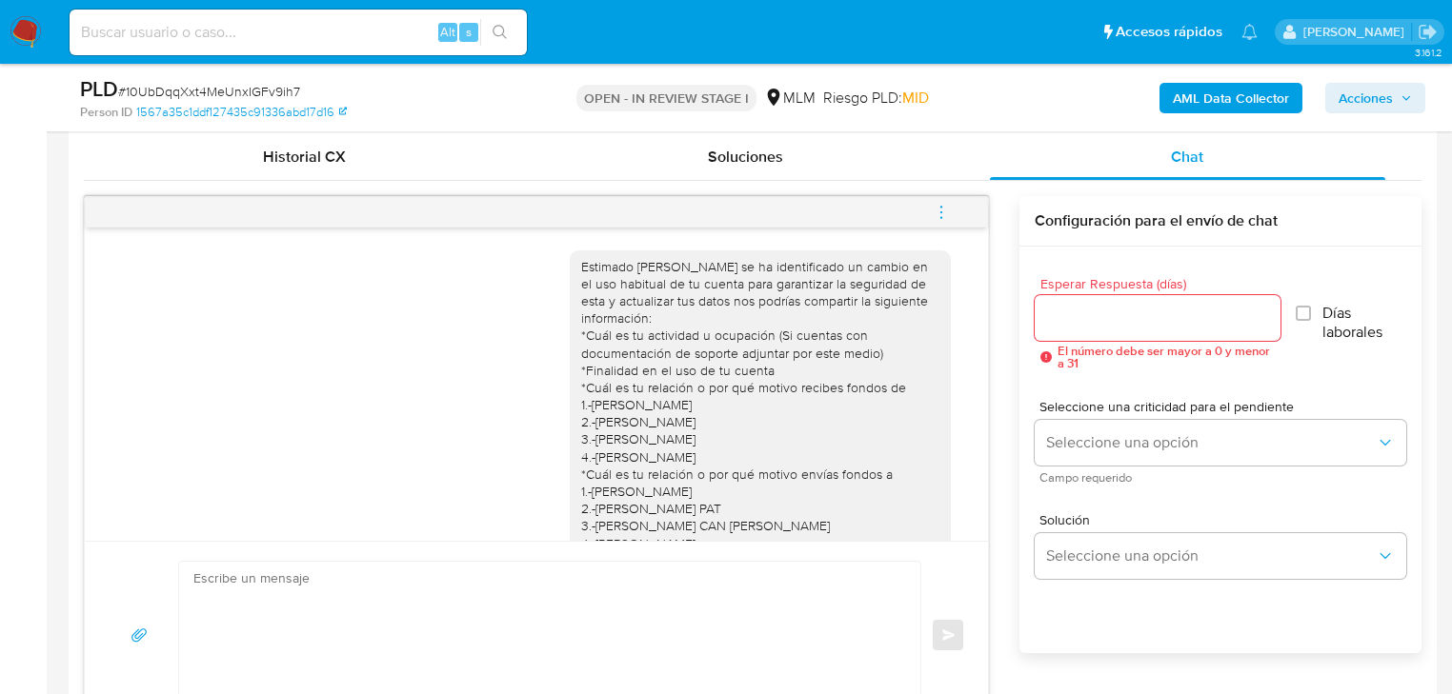
scroll to position [914, 0]
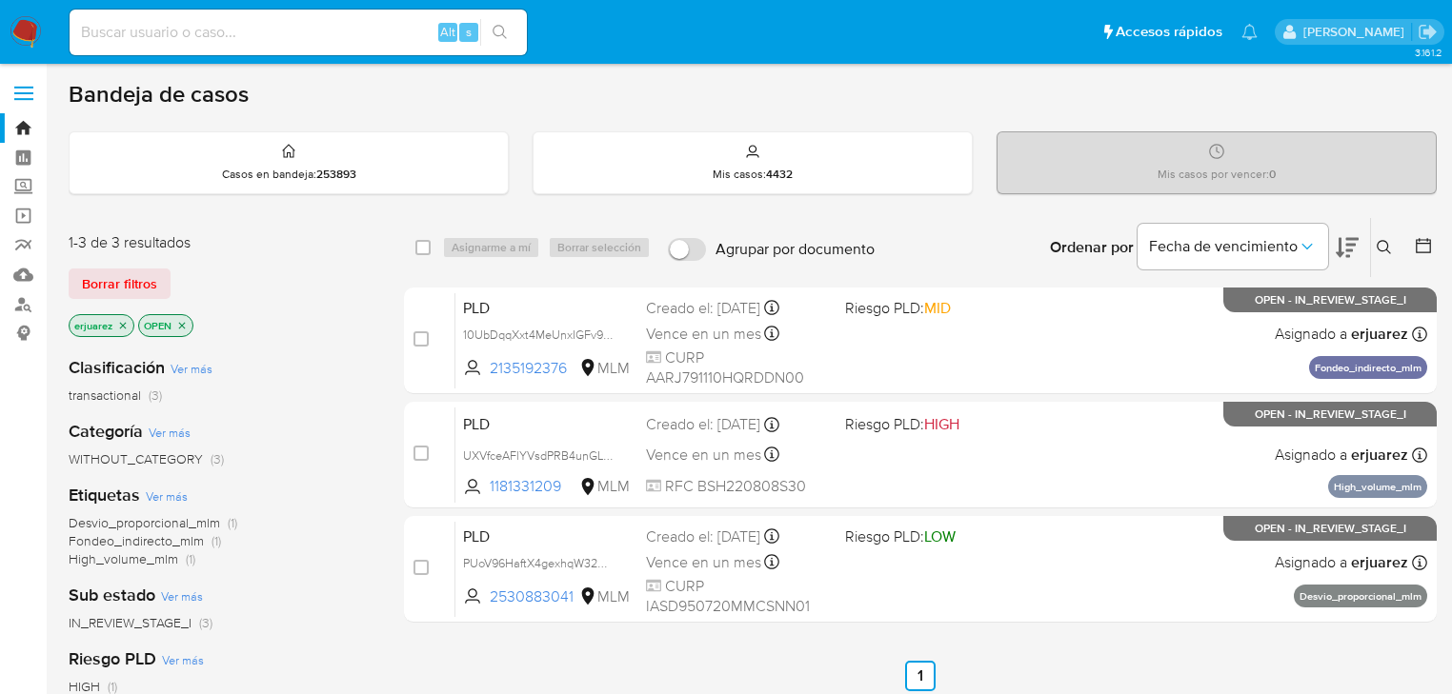
scroll to position [76, 0]
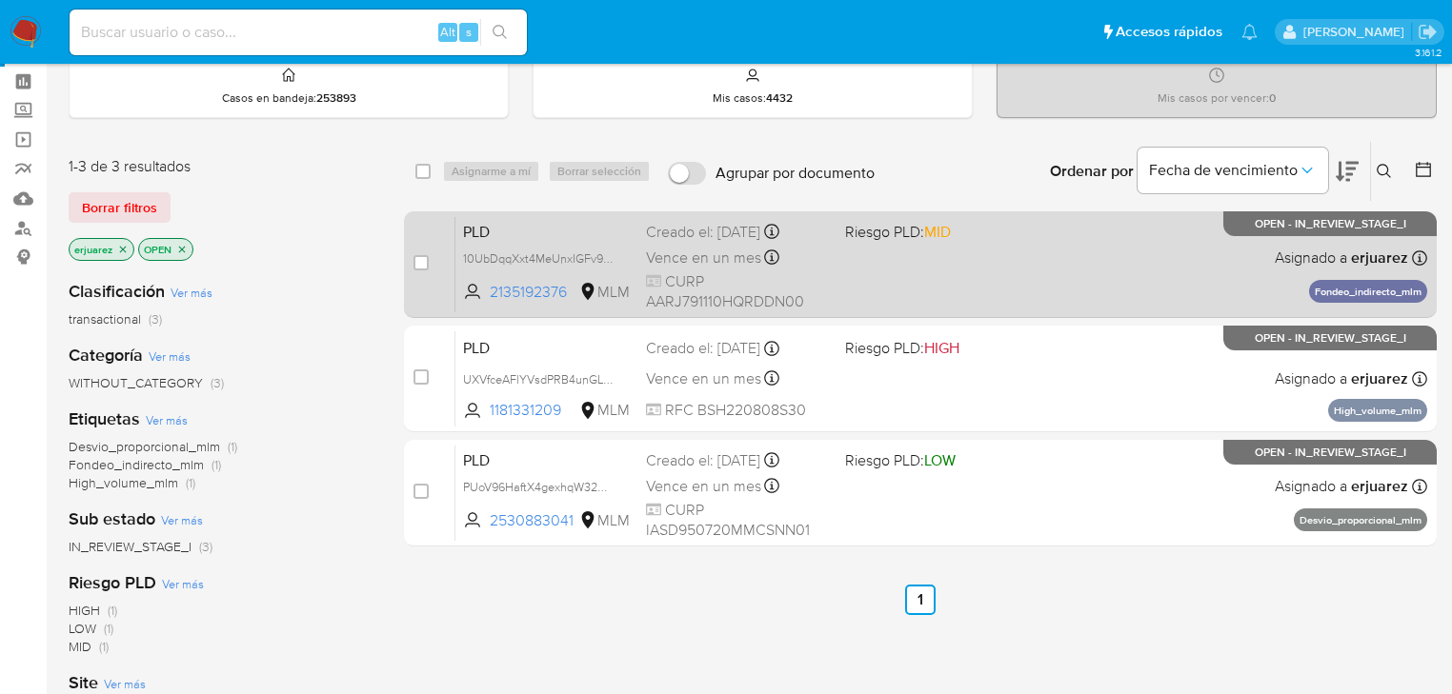
click at [868, 258] on div "PLD 10UbDqqXxt4MeUnxIGFv9ih7 2135192376 MLM Riesgo PLD: MID Creado el: [DATE] C…" at bounding box center [941, 264] width 972 height 96
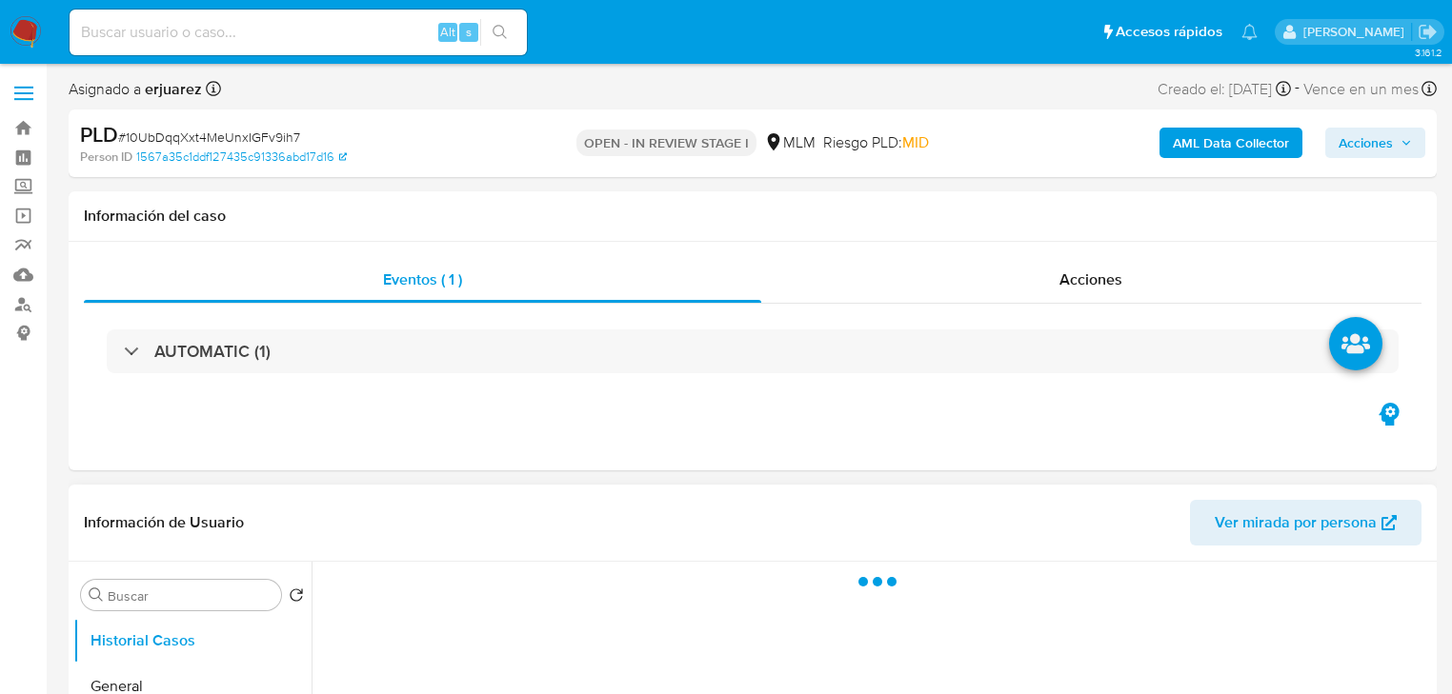
select select "10"
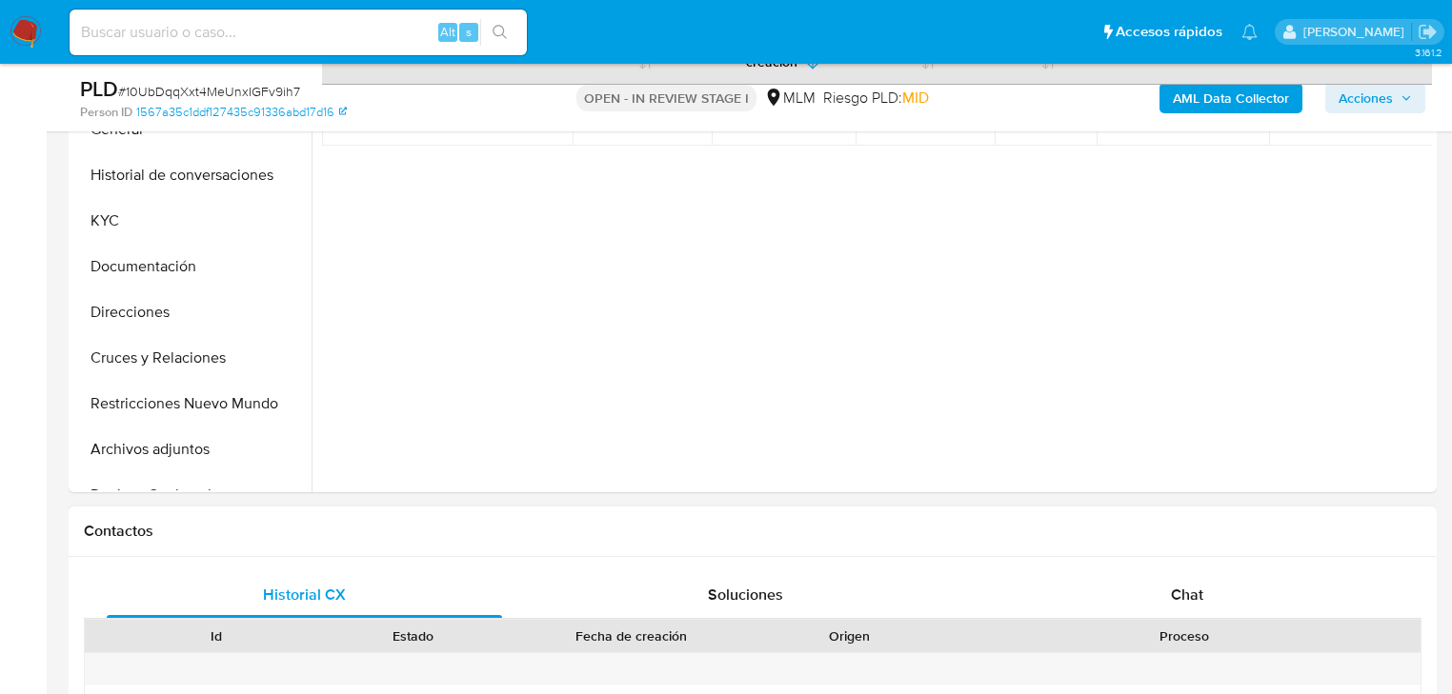
scroll to position [533, 0]
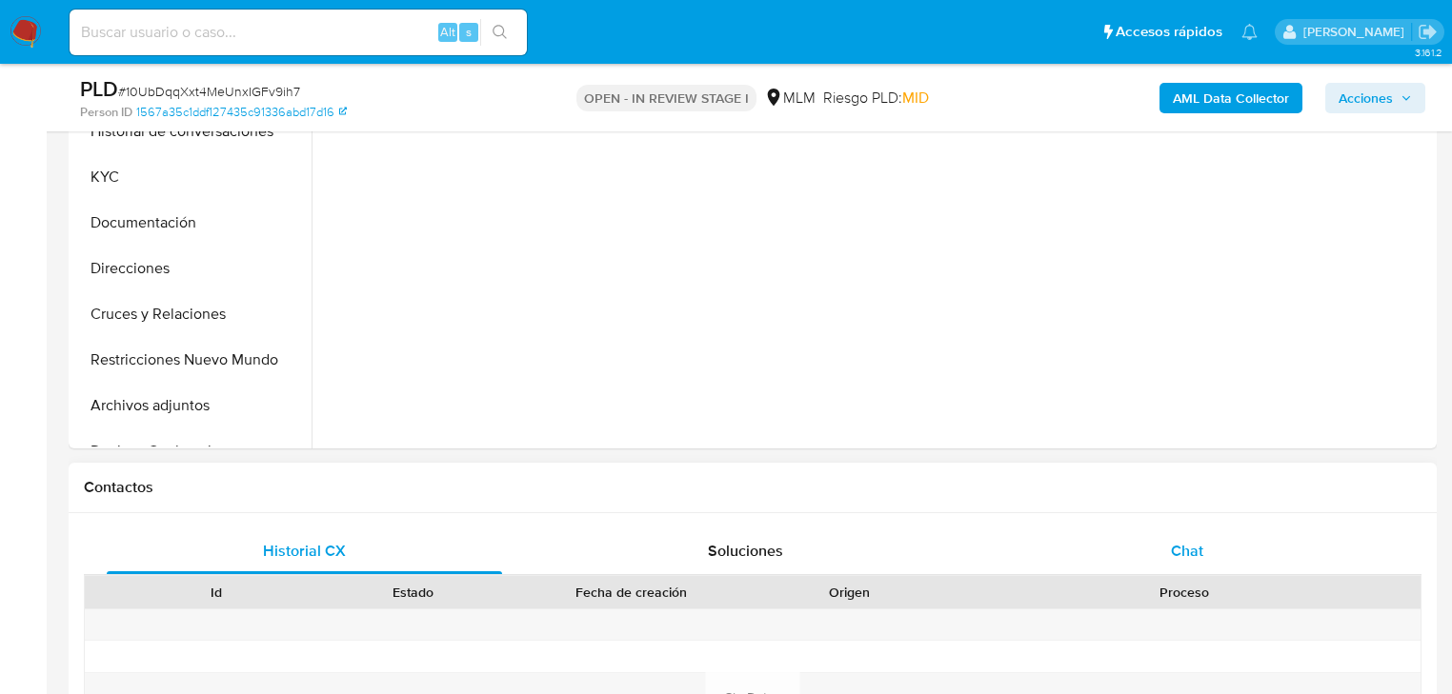
click at [1186, 543] on span "Chat" at bounding box center [1187, 551] width 32 height 22
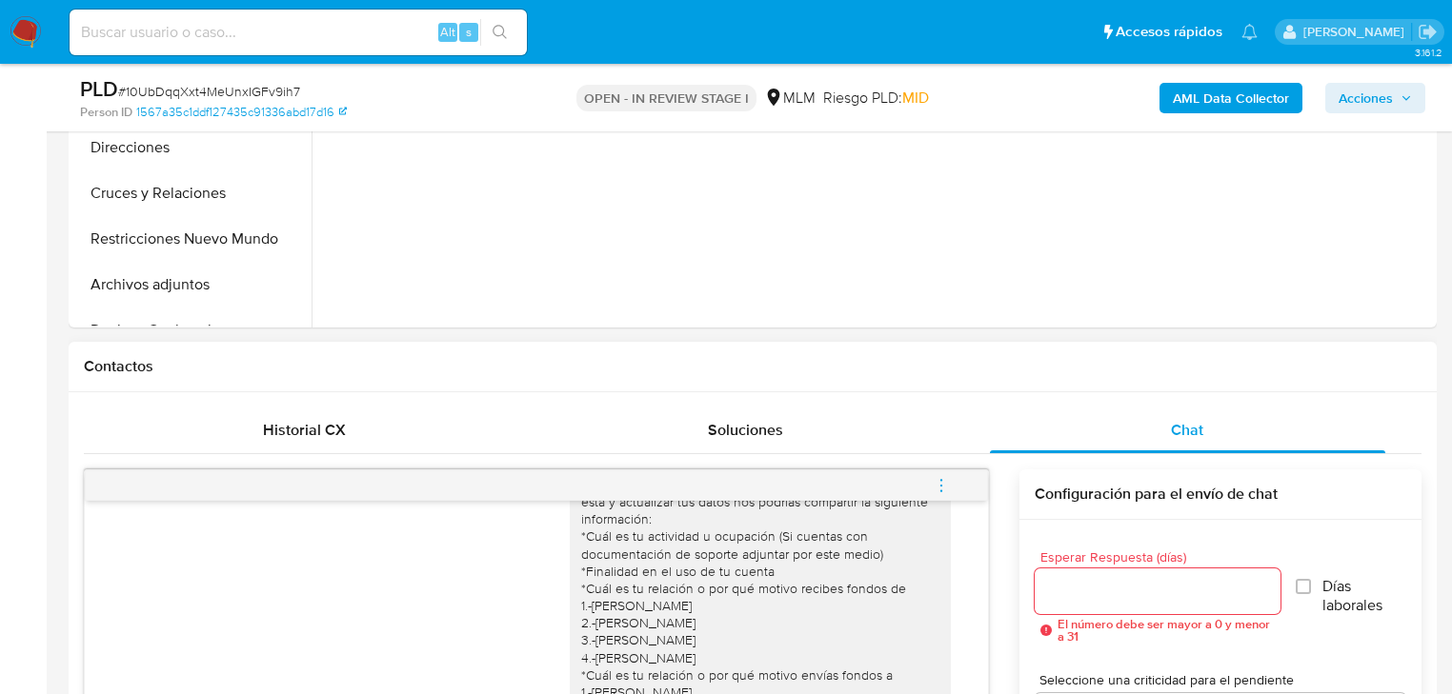
scroll to position [762, 0]
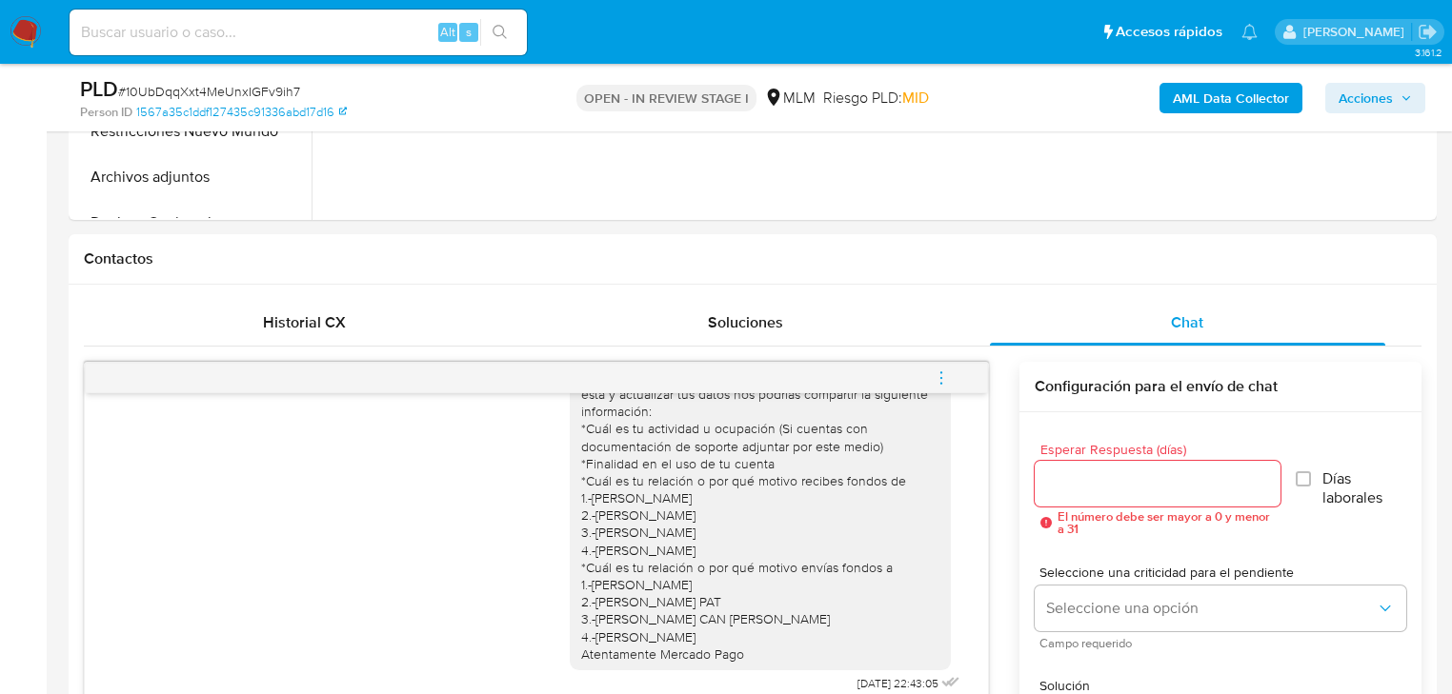
drag, startPoint x: 941, startPoint y: 367, endPoint x: 770, endPoint y: 316, distance: 178.7
click at [941, 367] on span "menu-action" at bounding box center [941, 378] width 17 height 46
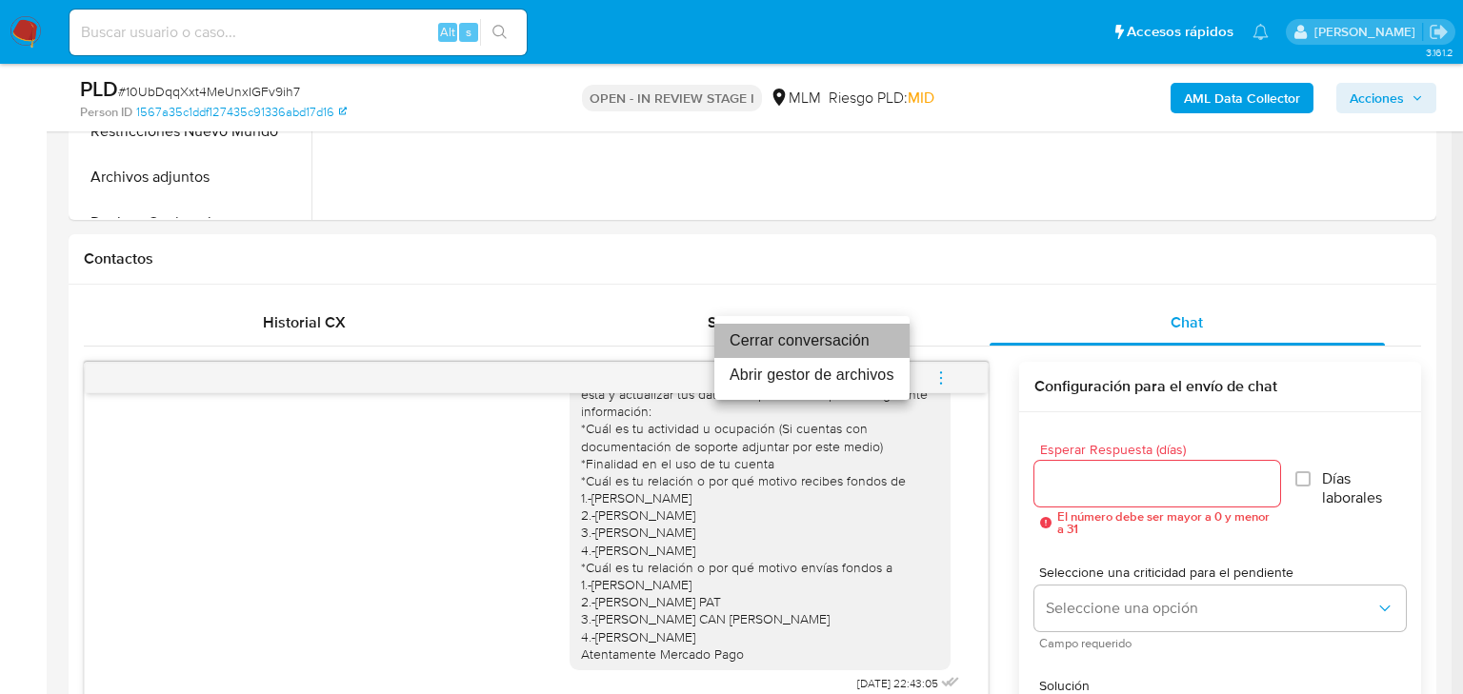
click at [759, 349] on li "Cerrar conversación" at bounding box center [811, 341] width 195 height 34
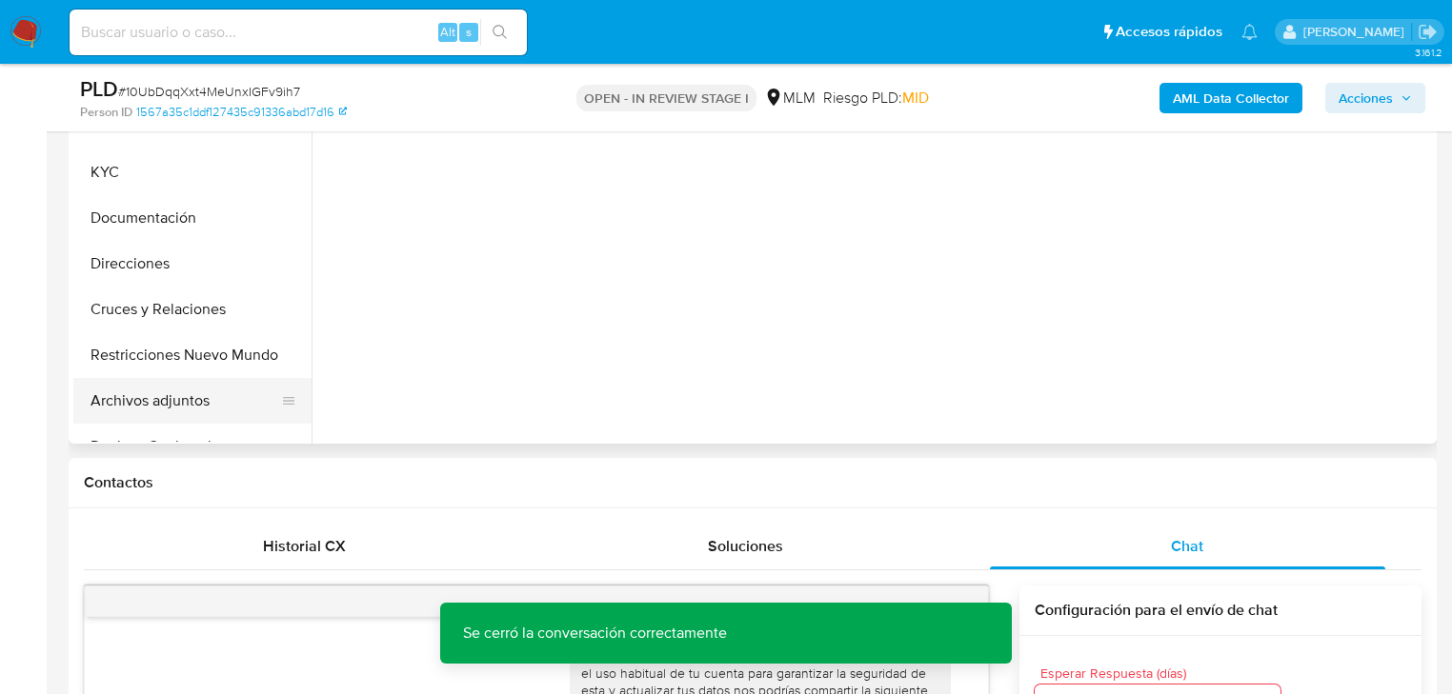
scroll to position [533, 0]
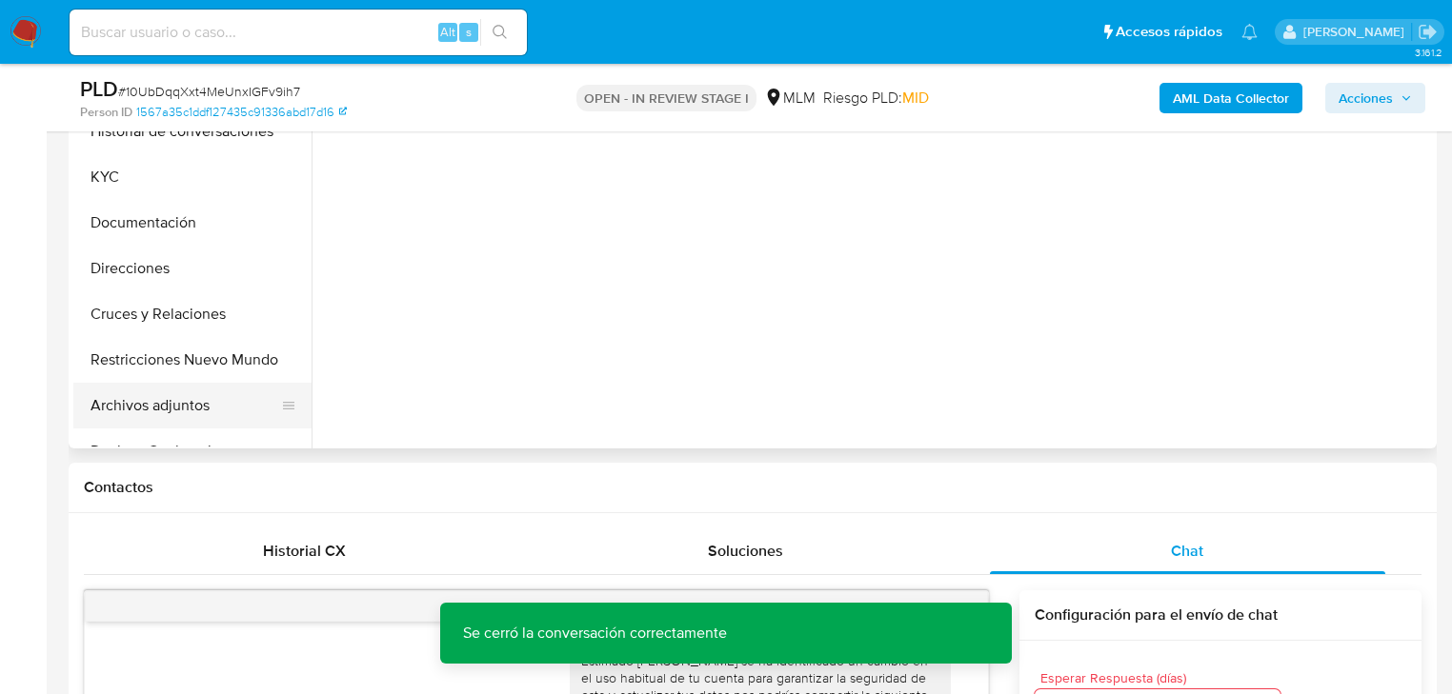
drag, startPoint x: 186, startPoint y: 401, endPoint x: 282, endPoint y: 410, distance: 96.6
click at [191, 404] on button "Archivos adjuntos" at bounding box center [184, 406] width 223 height 46
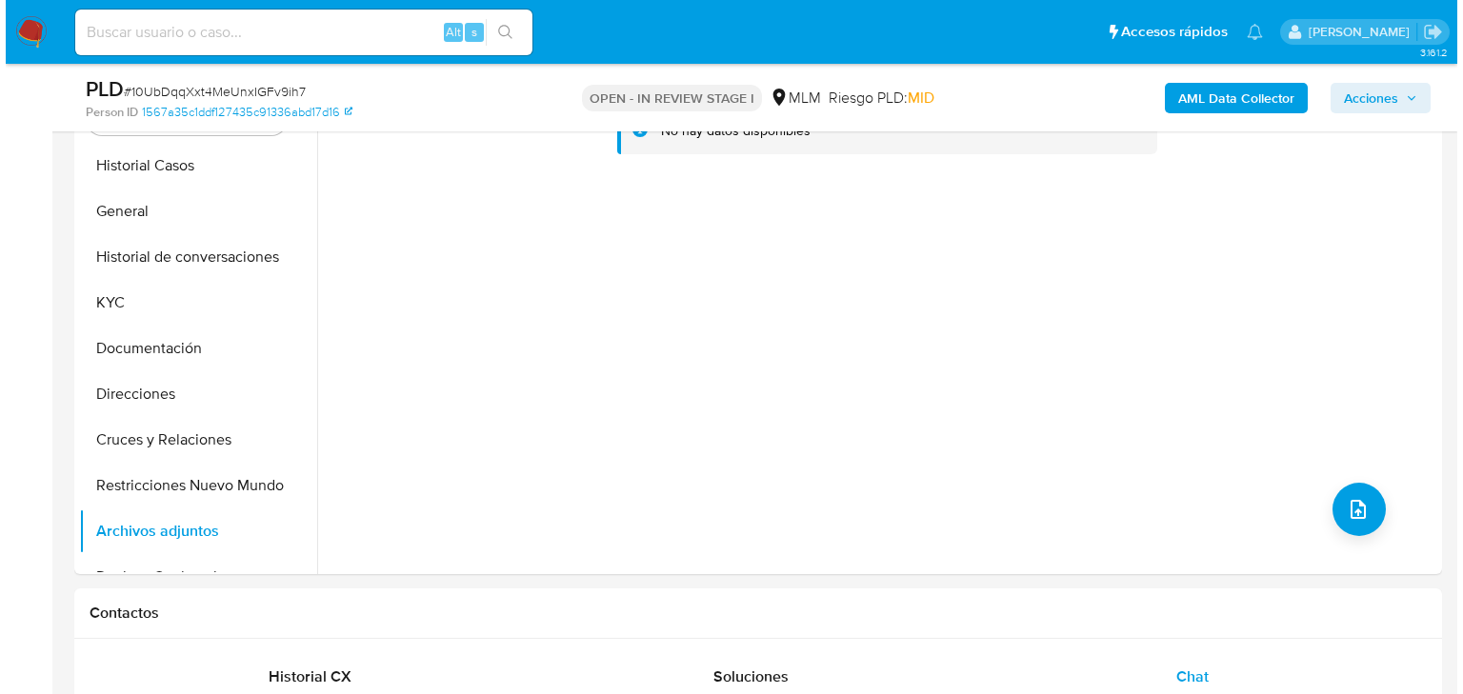
scroll to position [381, 0]
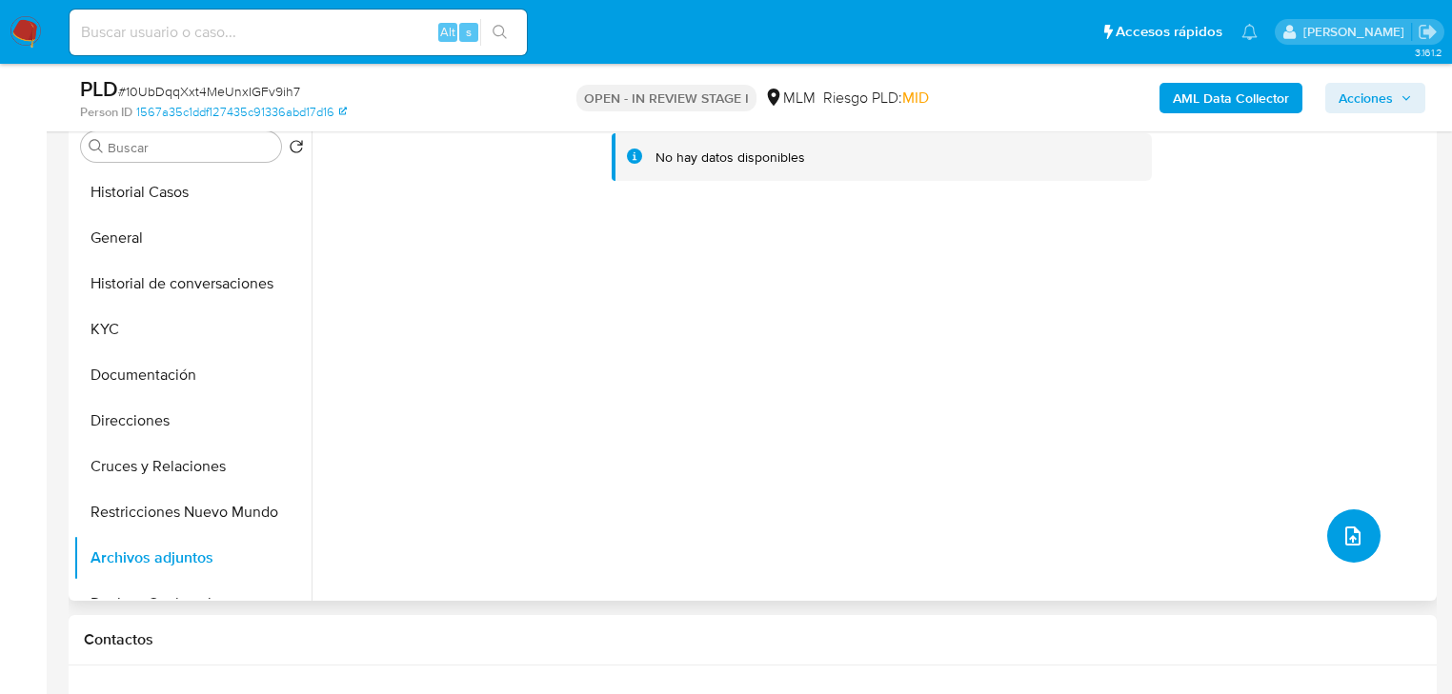
click at [1360, 528] on button "upload-file" at bounding box center [1353, 536] width 53 height 53
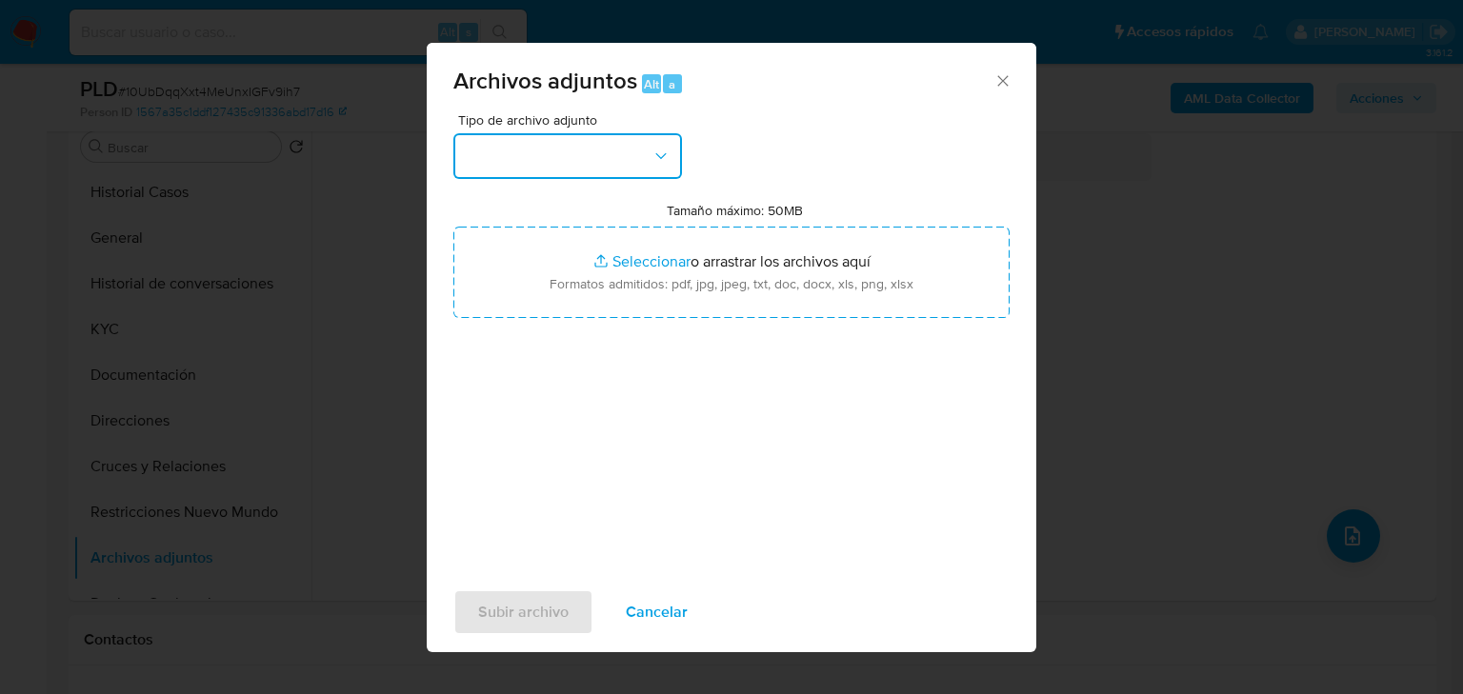
click at [495, 166] on button "button" at bounding box center [567, 156] width 229 height 46
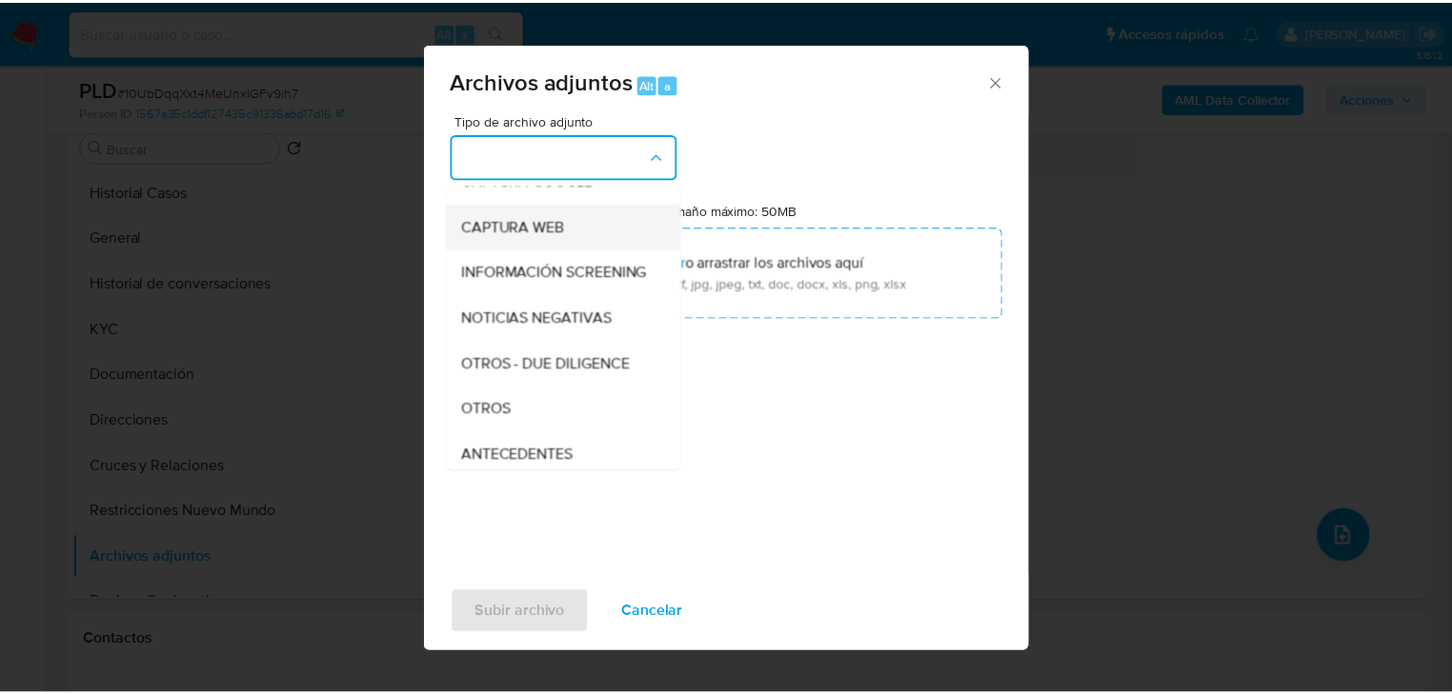
scroll to position [305, 0]
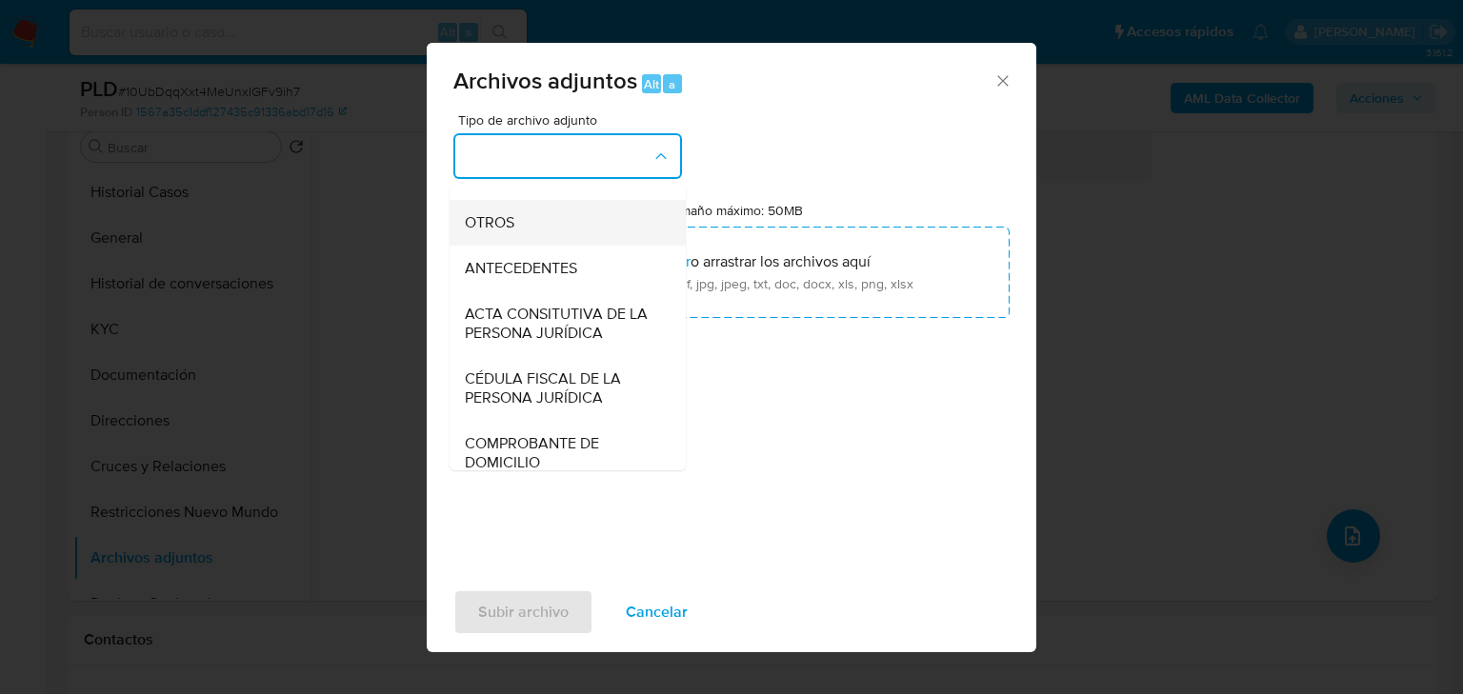
click at [498, 227] on div "OTROS" at bounding box center [562, 223] width 194 height 46
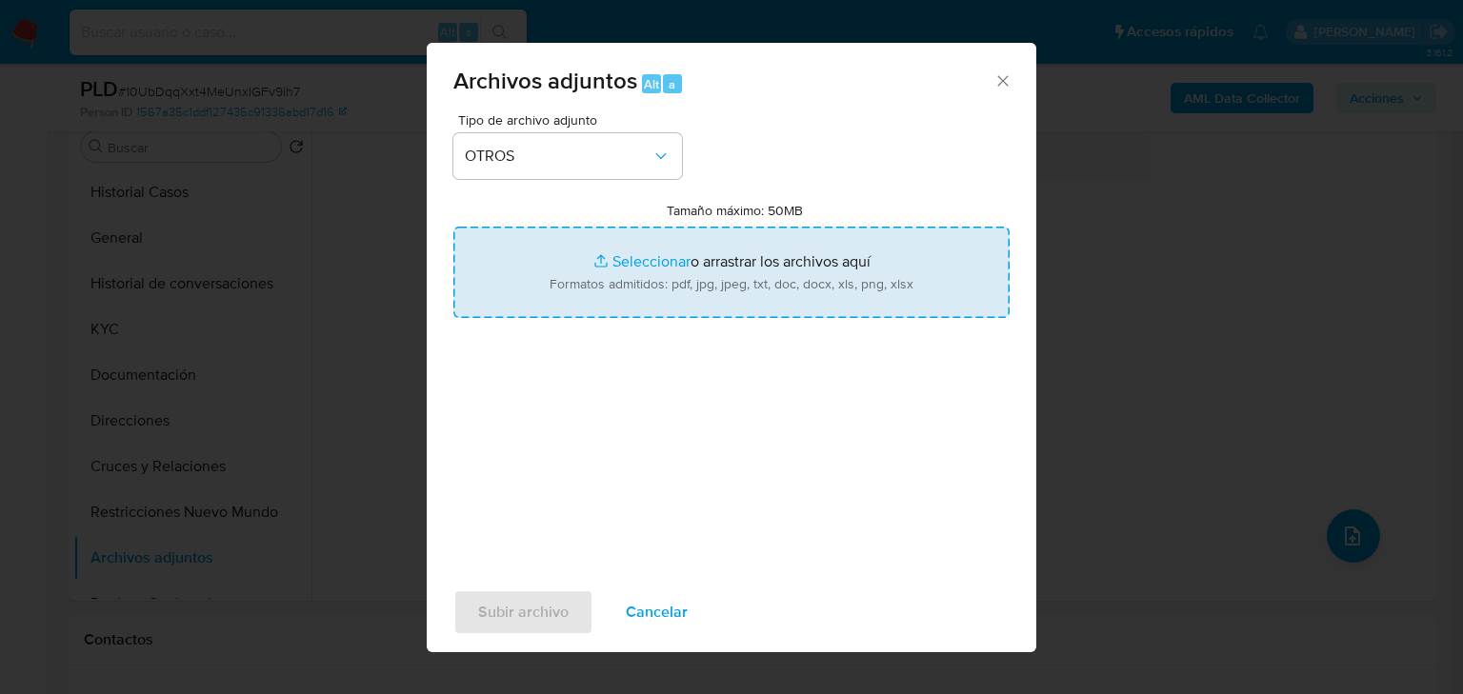
click at [628, 271] on input "Tamaño máximo: 50MB Seleccionar archivos" at bounding box center [731, 272] width 556 height 91
type input "C:\fakepath\2135192376_Juan Carlos Adame Rodriguez_Sep25.pdf"
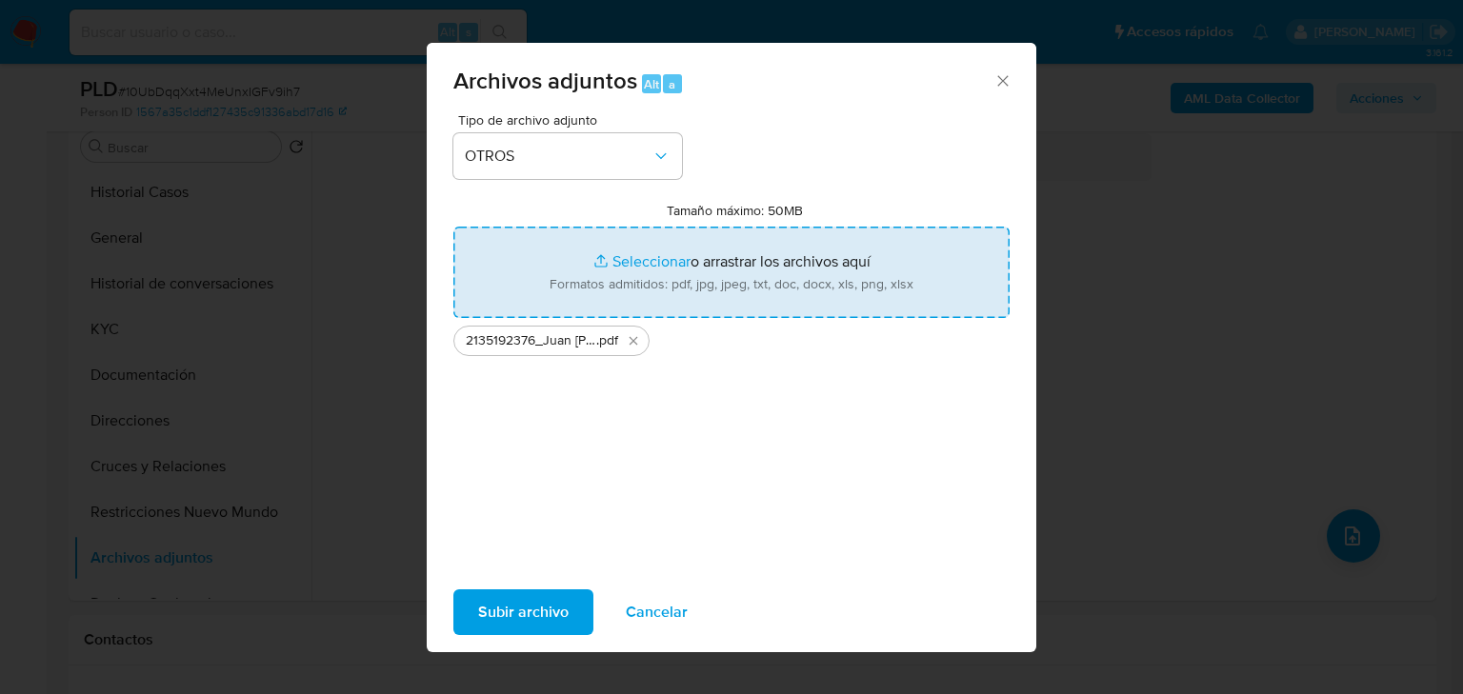
click at [595, 259] on input "Tamaño máximo: 50MB Seleccionar archivos" at bounding box center [731, 272] width 556 height 91
type input "C:\fakepath\2135192376_ Juan Carlos Adame Rodriguez_Sep25.xlsx"
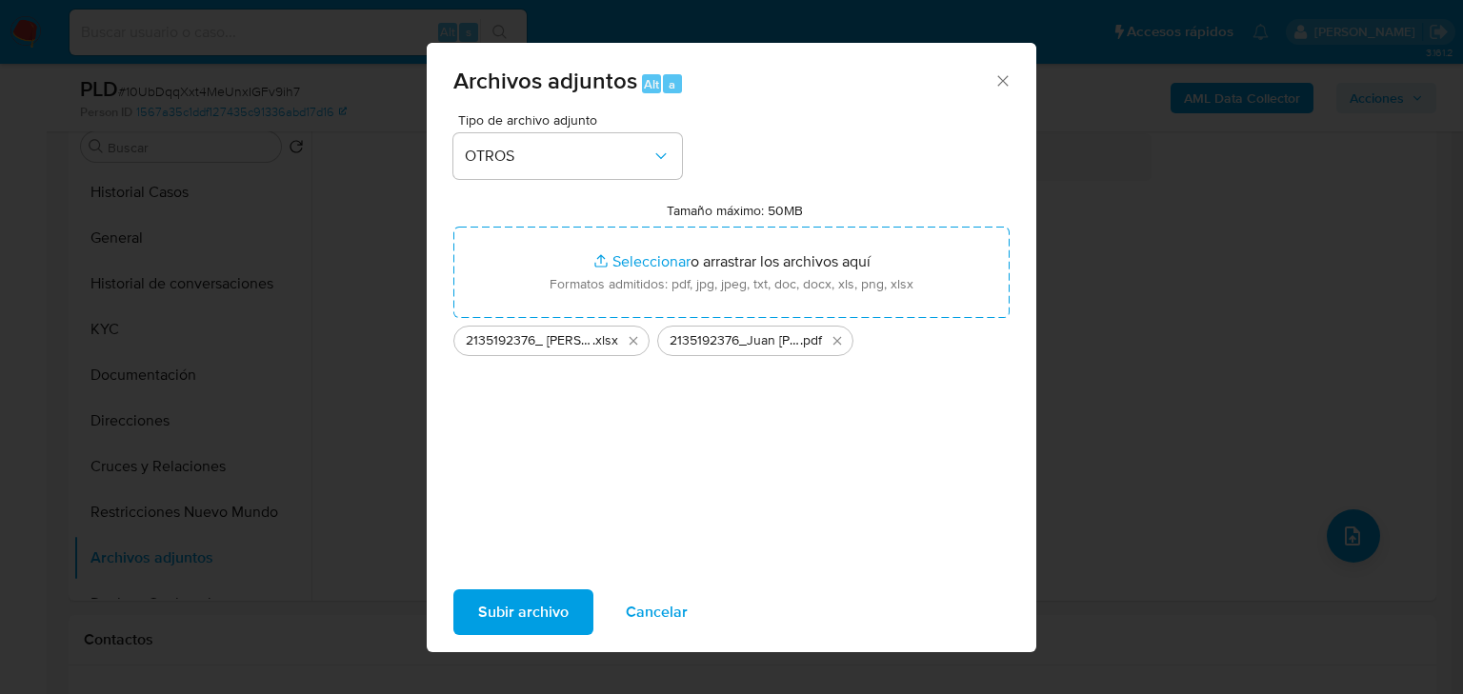
click at [516, 610] on span "Subir archivo" at bounding box center [523, 613] width 90 height 42
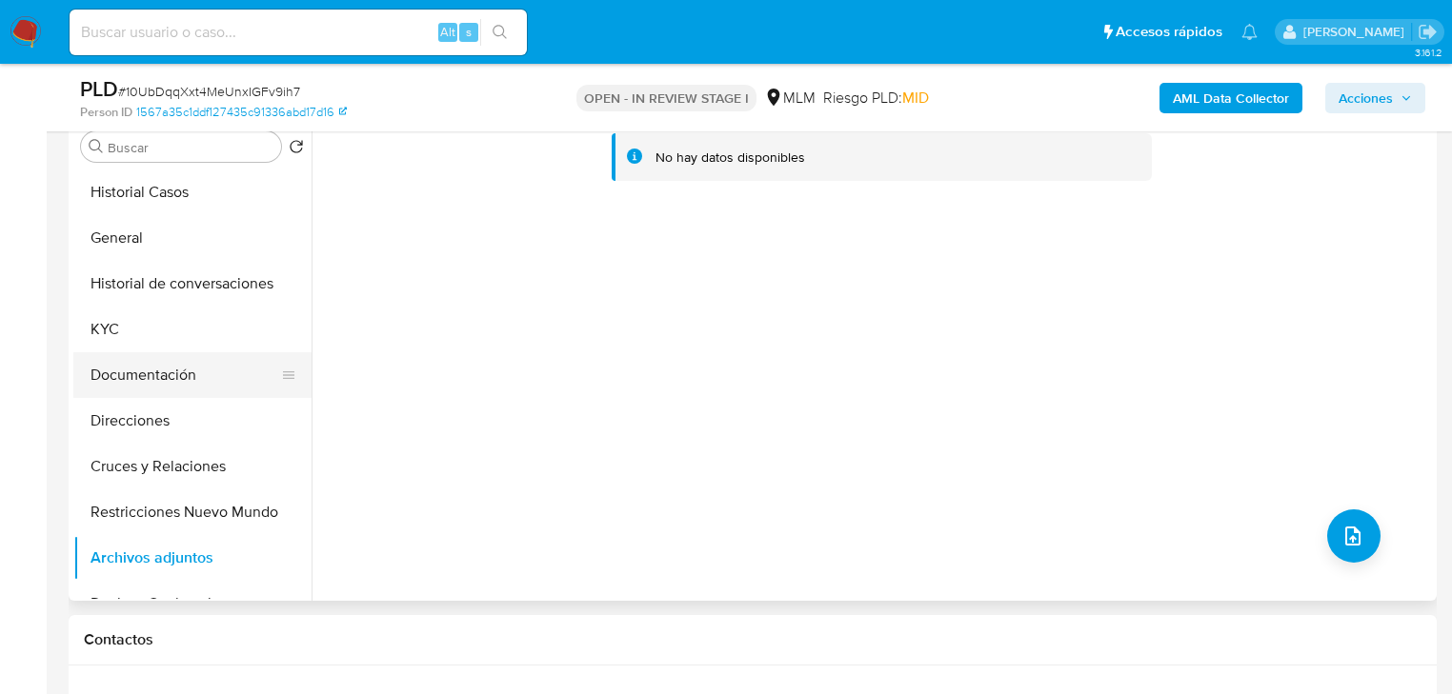
drag, startPoint x: 211, startPoint y: 335, endPoint x: 205, endPoint y: 358, distance: 23.8
click at [210, 335] on button "KYC" at bounding box center [192, 330] width 238 height 46
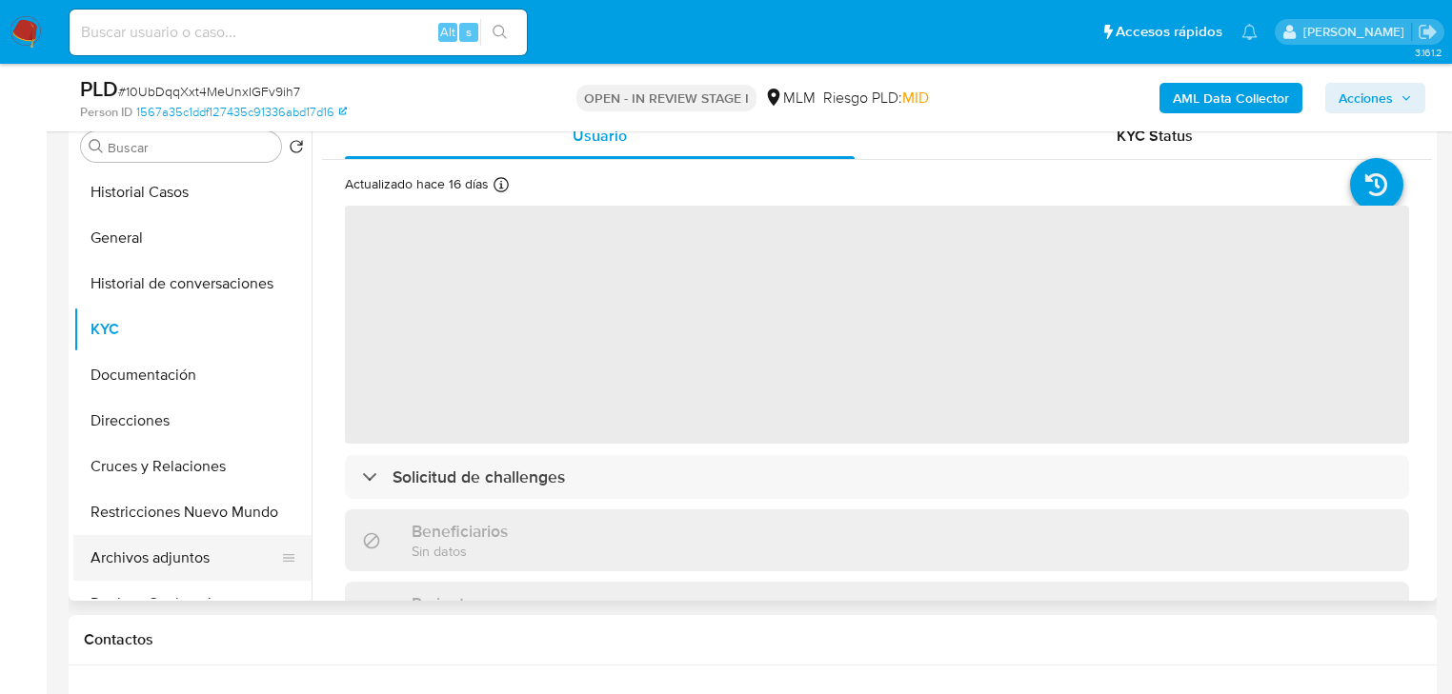
click at [164, 552] on button "Archivos adjuntos" at bounding box center [184, 558] width 223 height 46
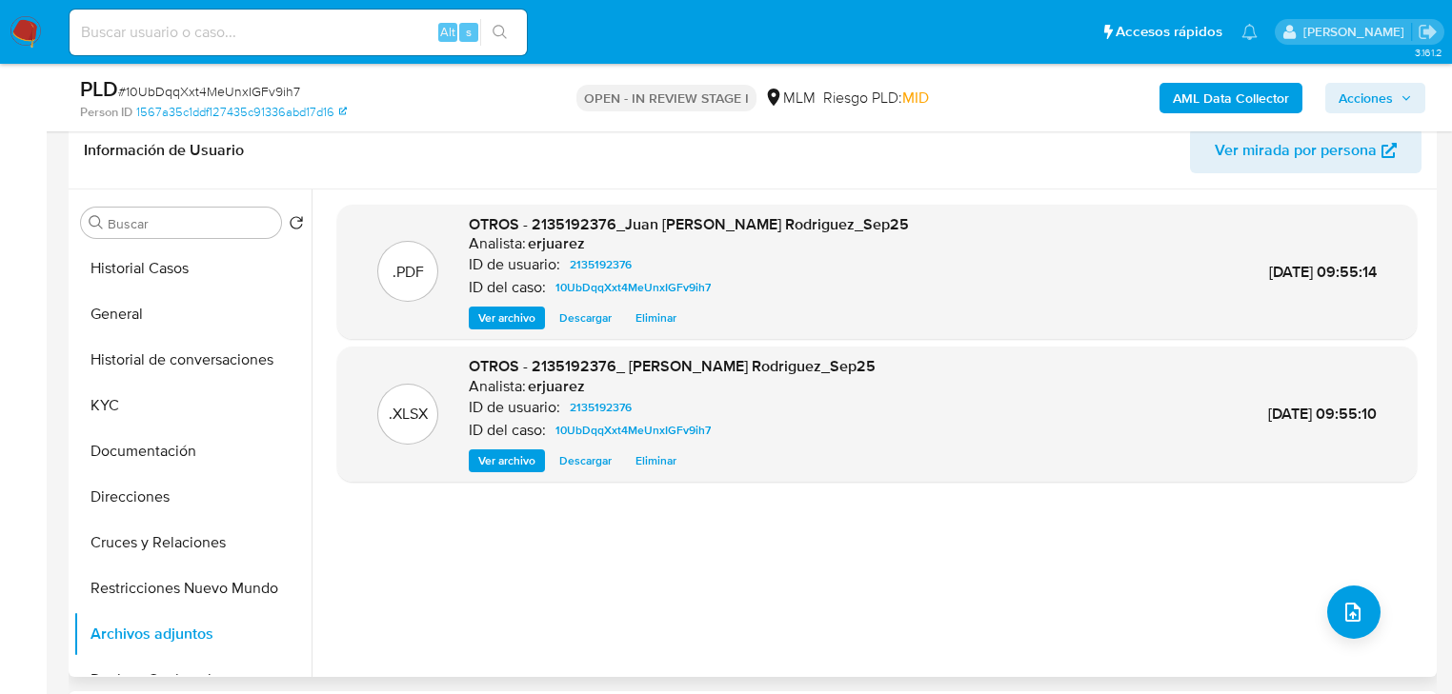
click at [511, 313] on span "Ver archivo" at bounding box center [506, 318] width 57 height 19
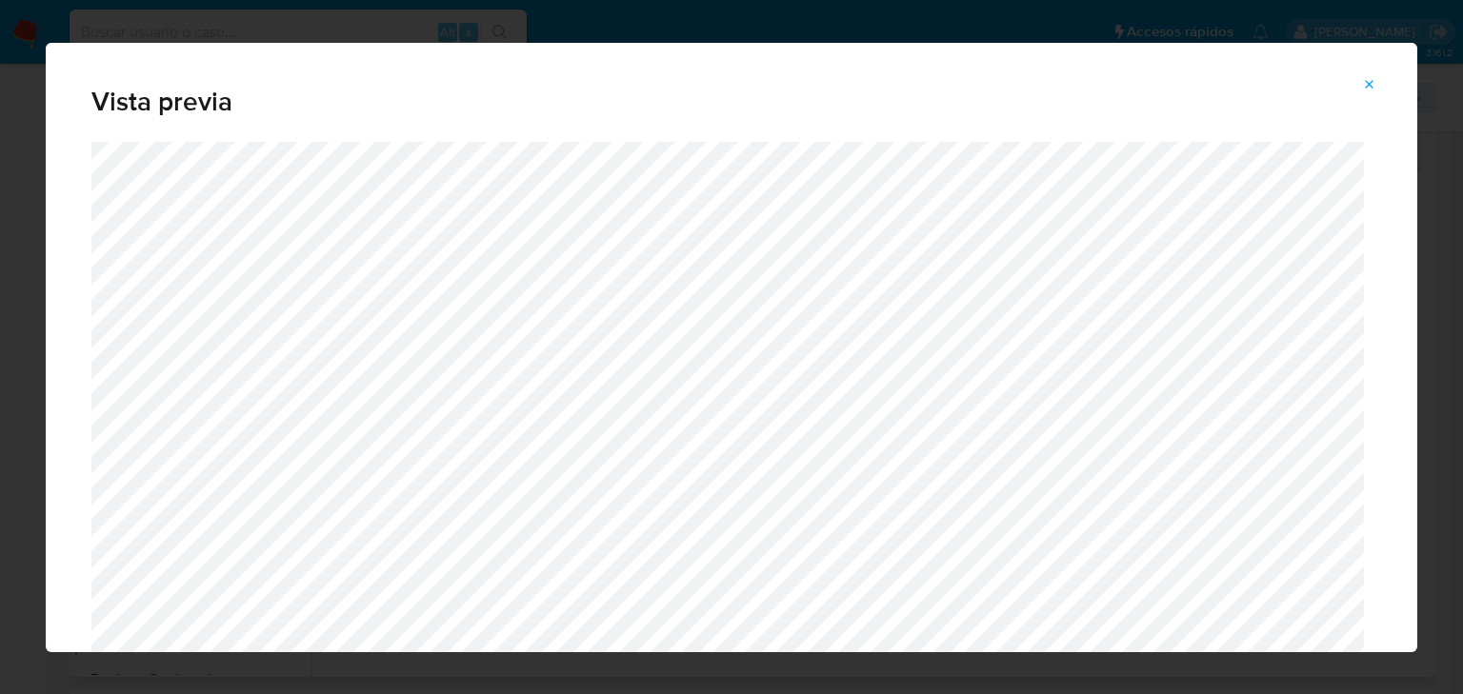
click at [1376, 80] on icon "Attachment preview" at bounding box center [1369, 84] width 15 height 15
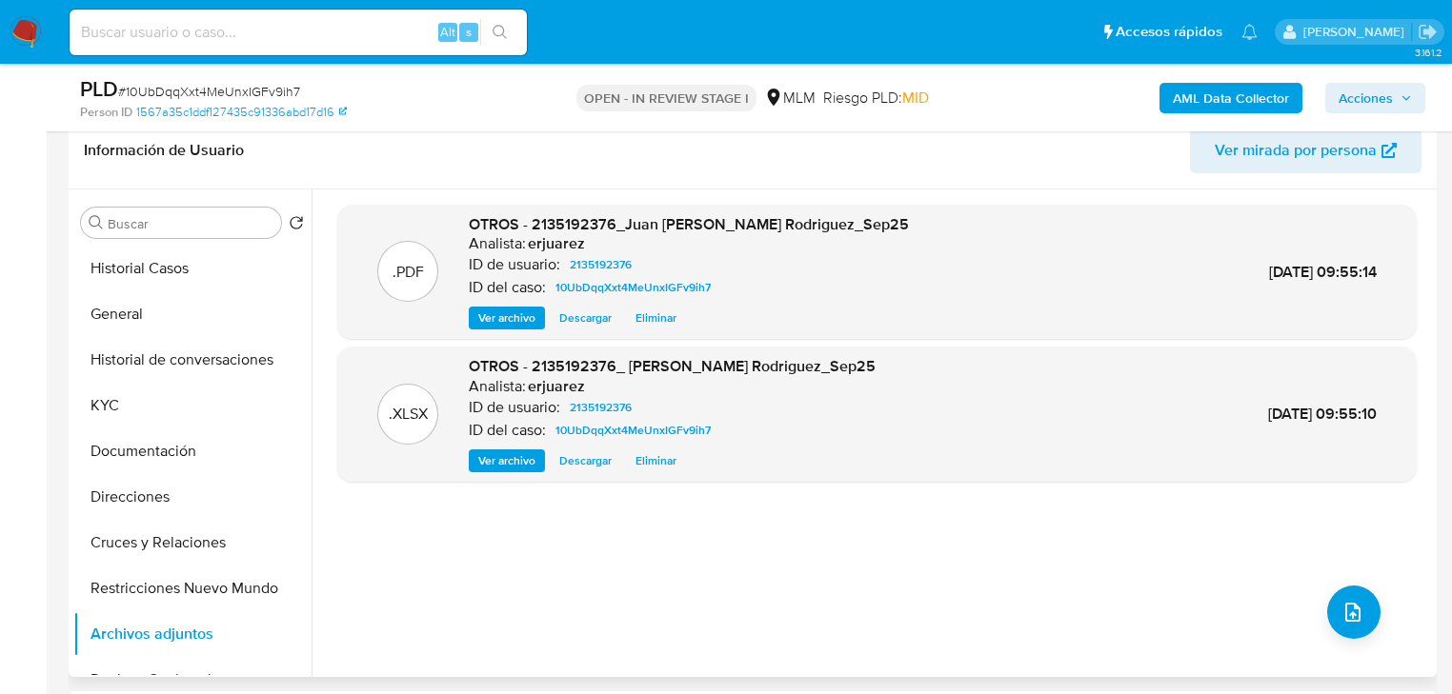
click at [1383, 92] on span "Acciones" at bounding box center [1365, 98] width 54 height 30
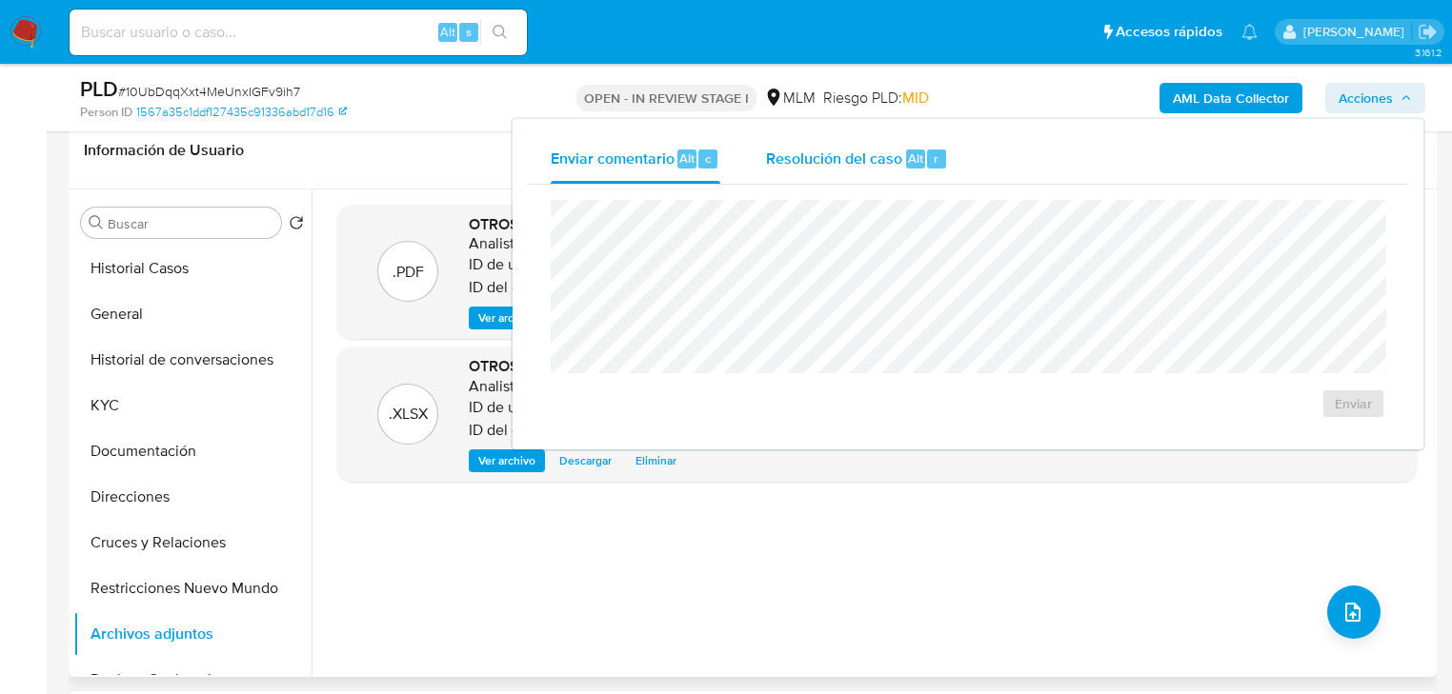
drag, startPoint x: 873, startPoint y: 151, endPoint x: 857, endPoint y: 171, distance: 25.1
click at [869, 154] on span "Resolución del caso" at bounding box center [834, 158] width 136 height 22
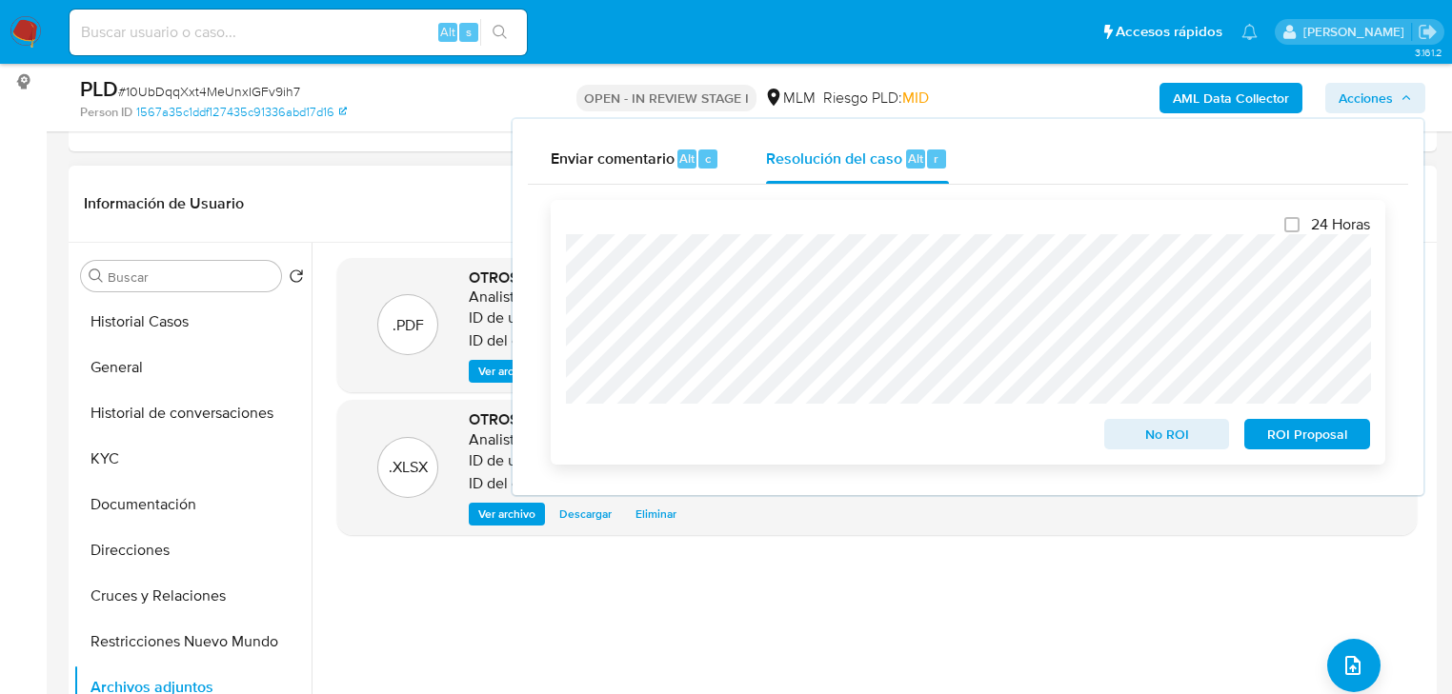
scroll to position [229, 0]
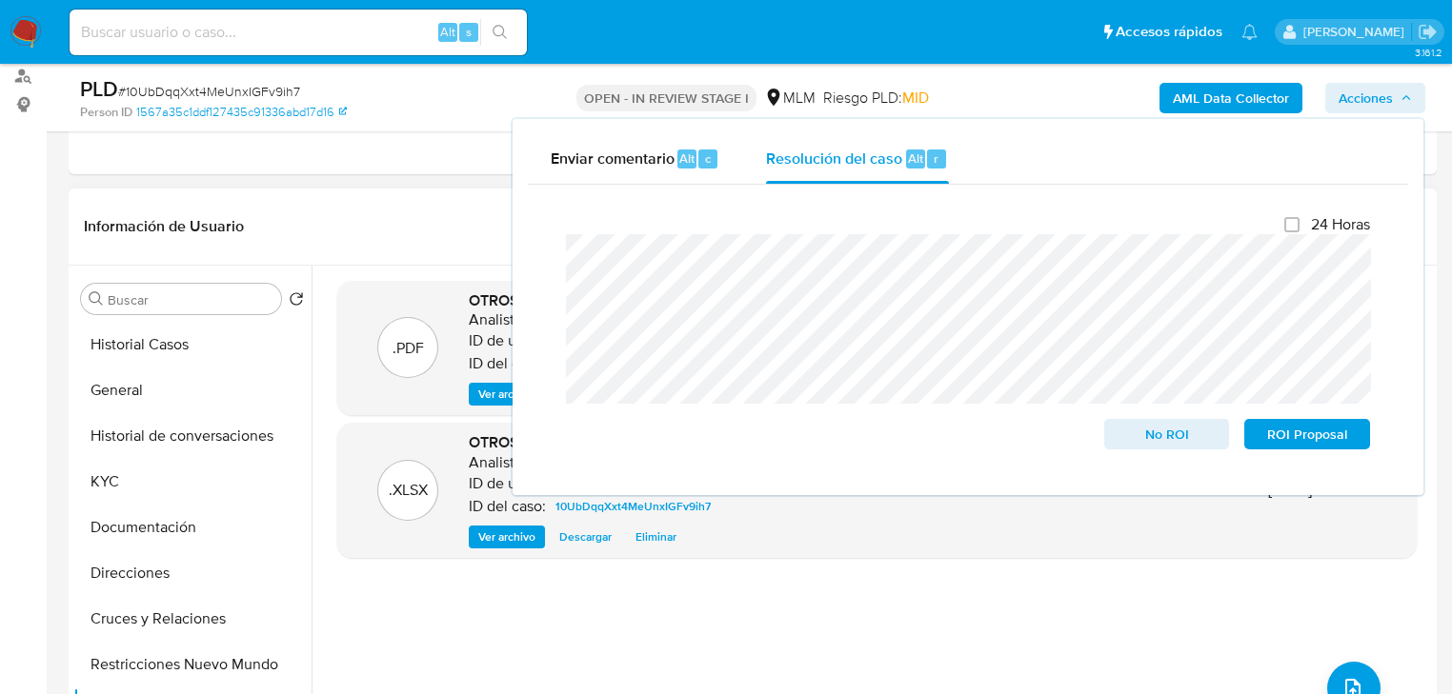
drag, startPoint x: 1286, startPoint y: 434, endPoint x: 1462, endPoint y: 439, distance: 176.3
click at [1287, 434] on span "ROI Proposal" at bounding box center [1306, 434] width 99 height 27
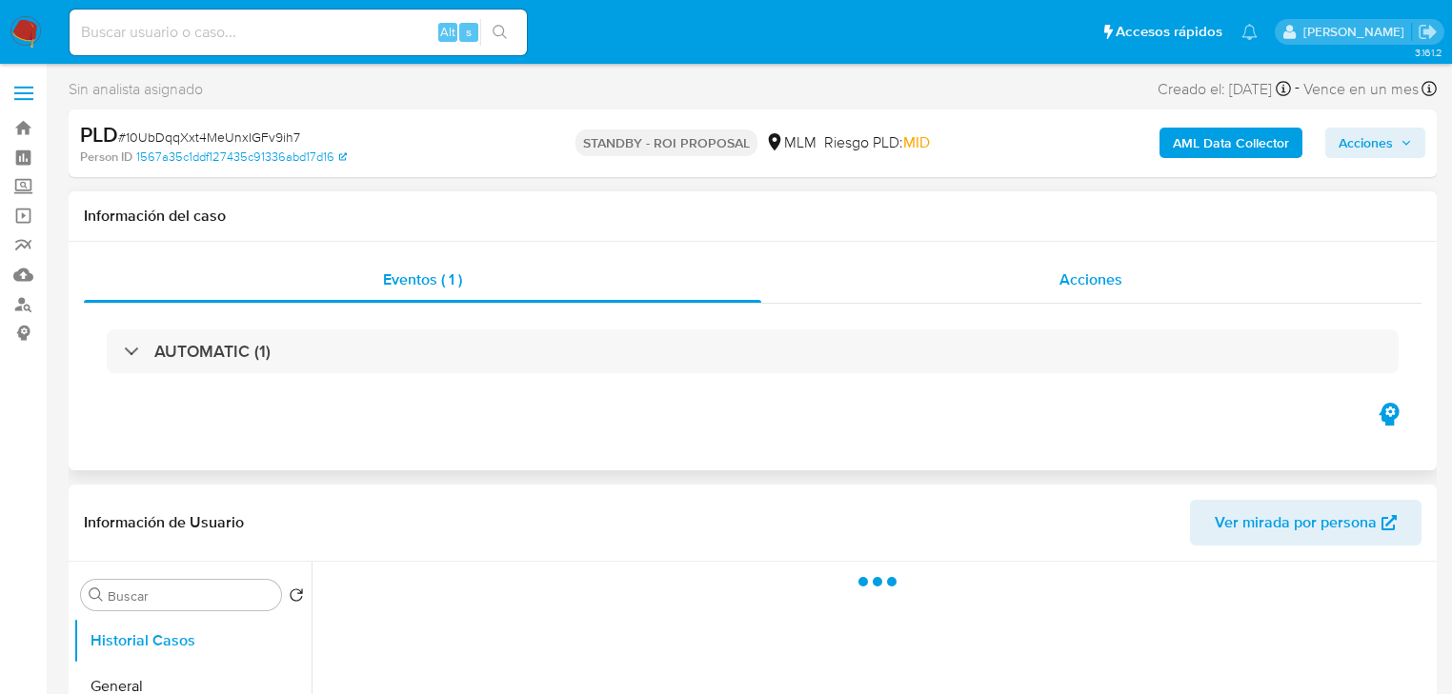
click at [1086, 267] on div "Acciones" at bounding box center [1091, 280] width 661 height 46
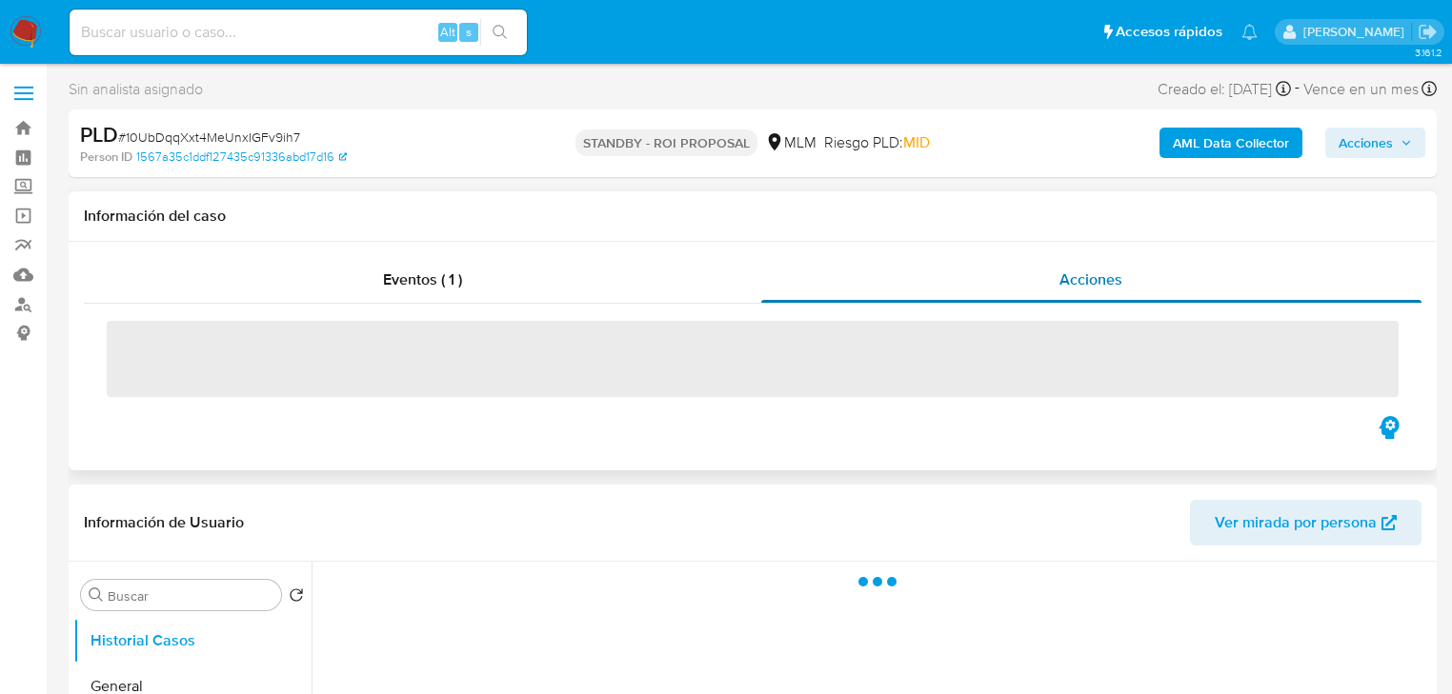
select select "10"
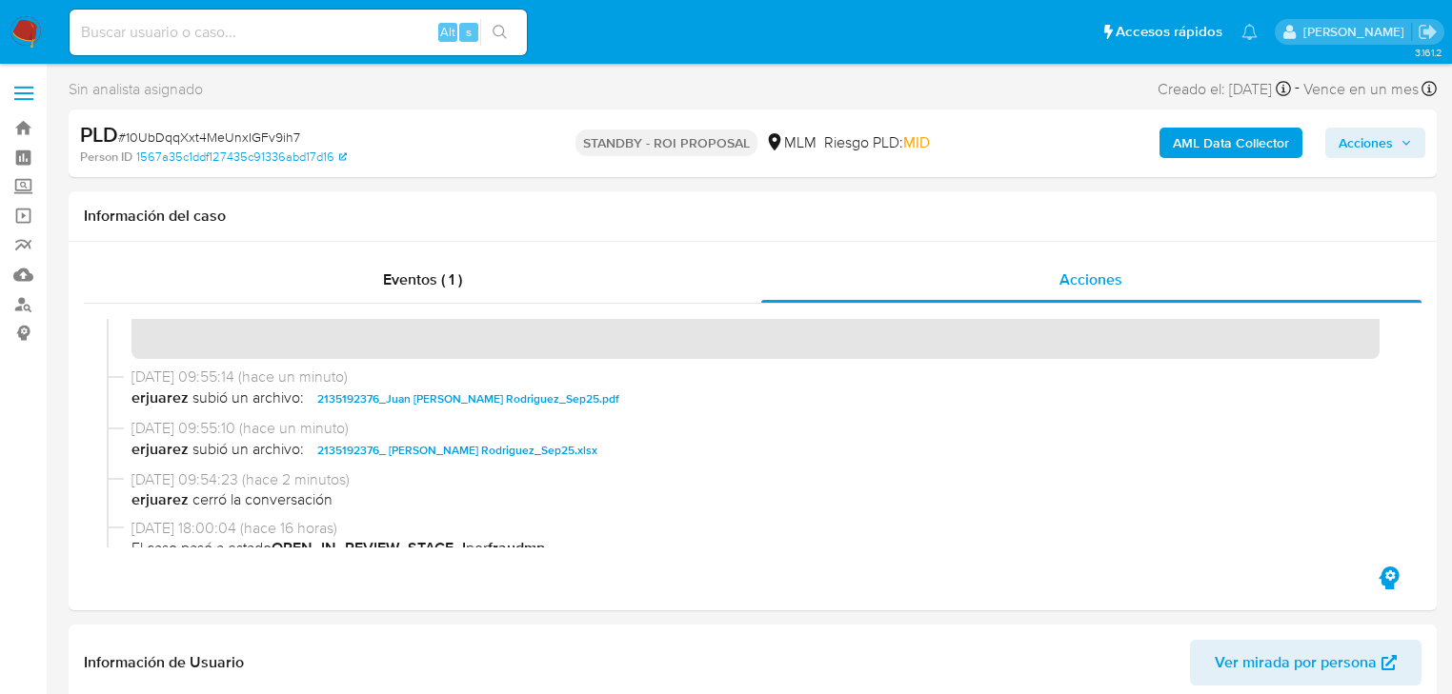
scroll to position [381, 0]
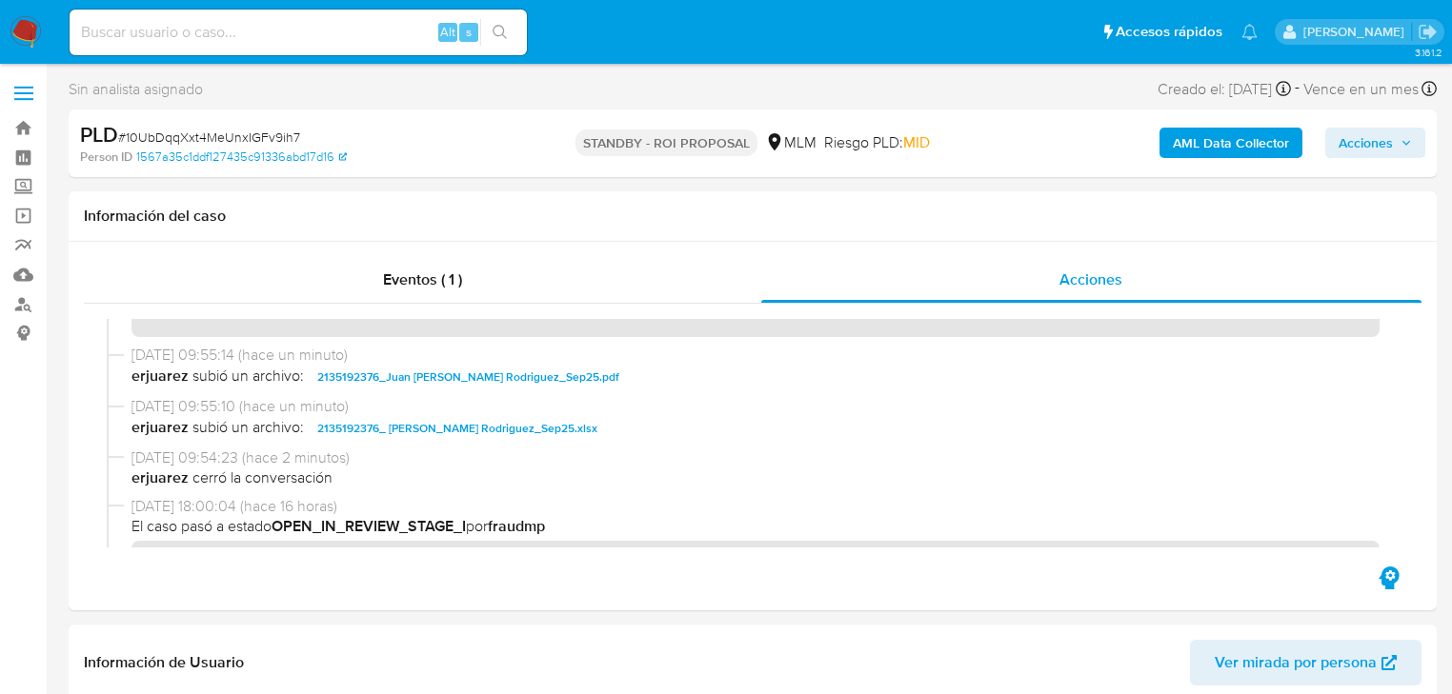
click at [32, 24] on img at bounding box center [26, 32] width 32 height 32
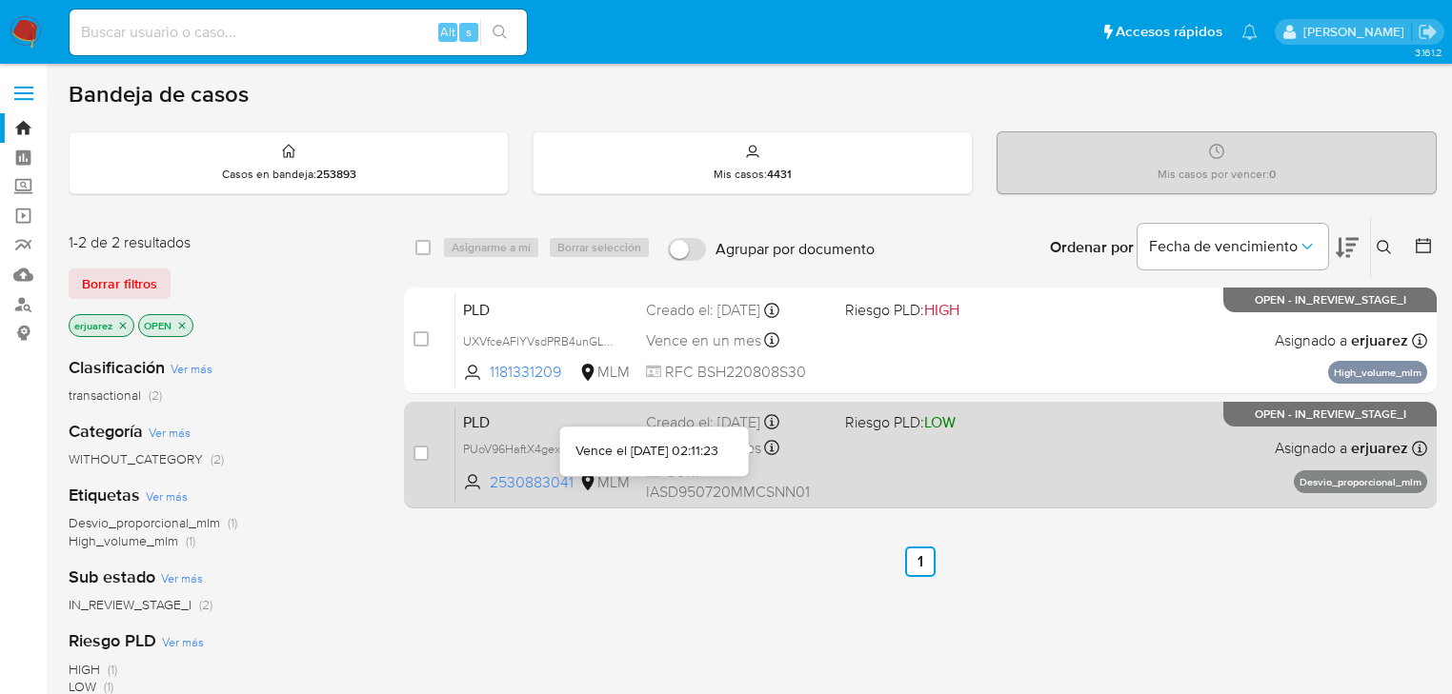
click at [765, 442] on icon at bounding box center [771, 447] width 15 height 15
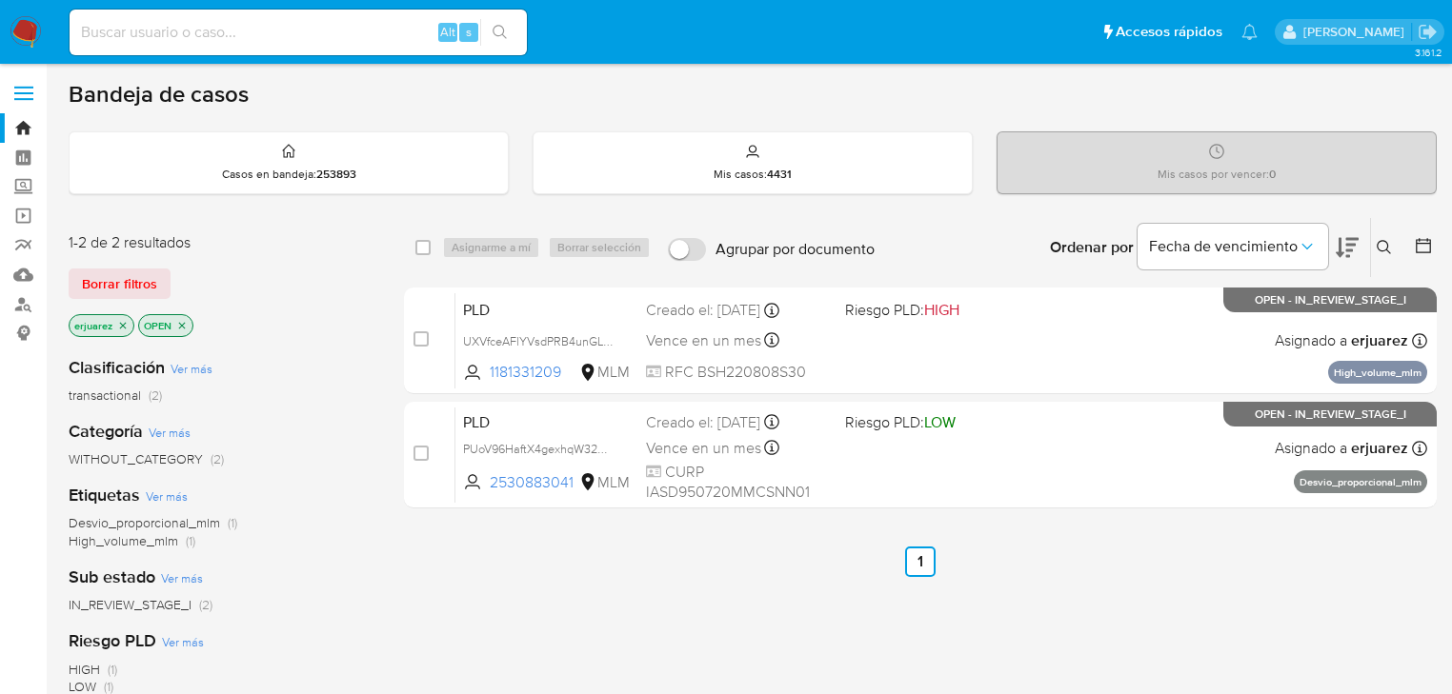
click at [152, 34] on input at bounding box center [298, 32] width 457 height 25
paste input "253272112"
type input "253272112"
click at [499, 19] on button "search-icon" at bounding box center [499, 32] width 39 height 27
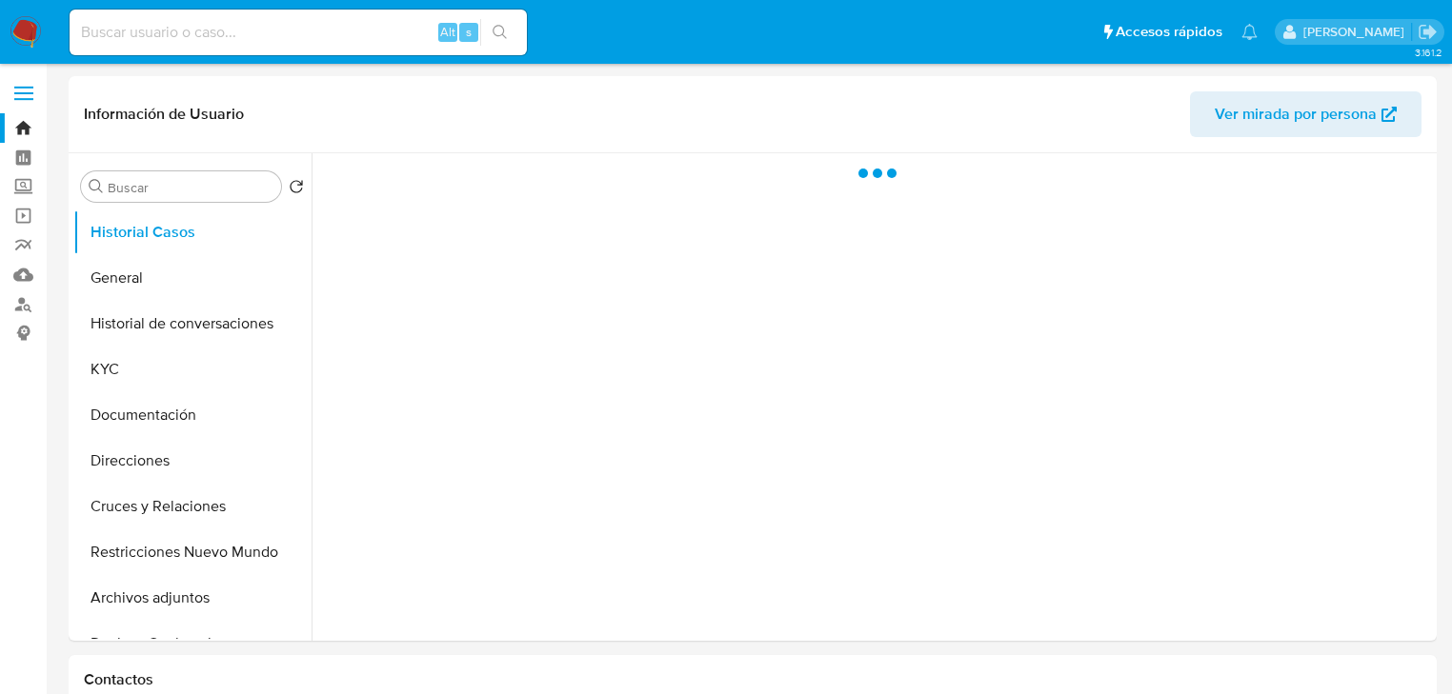
select select "10"
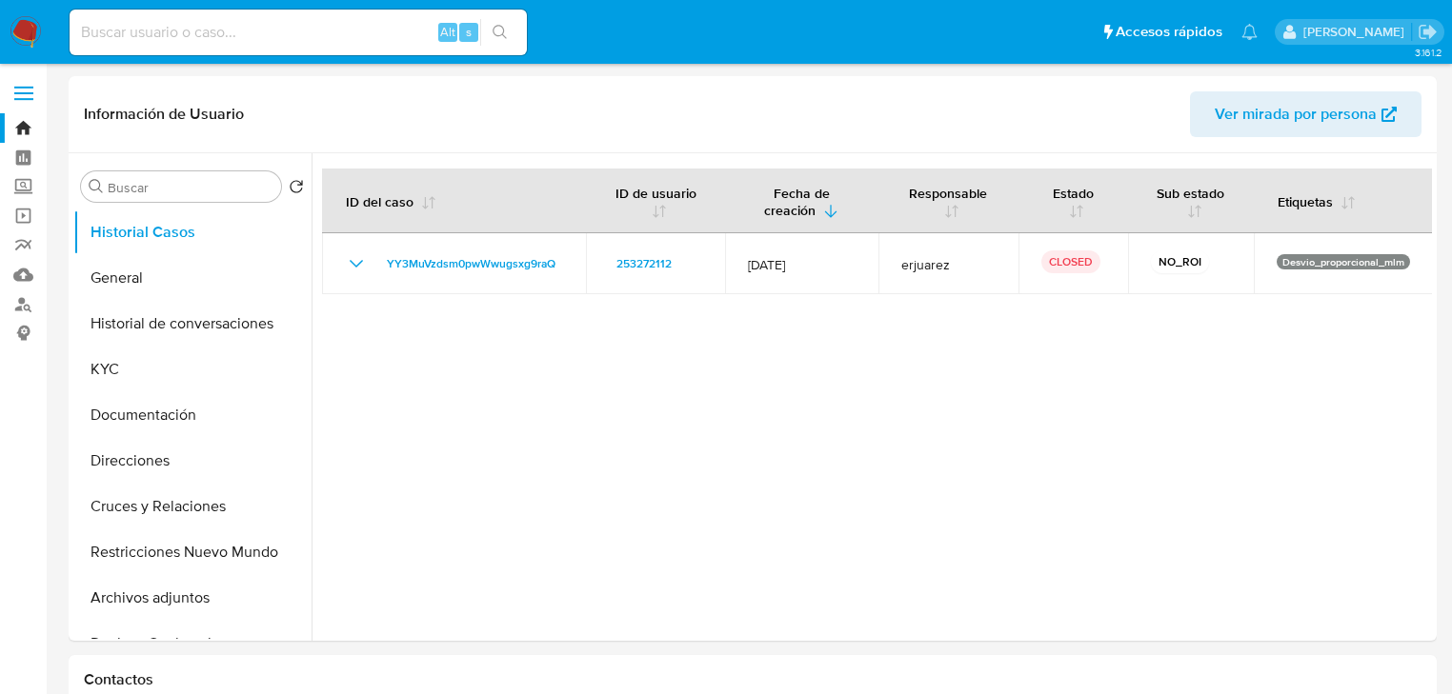
click at [46, 27] on nav "Alt s Accesos rápidos Presiona las siguientes teclas para acceder a algunas de …" at bounding box center [726, 32] width 1452 height 64
click at [43, 27] on nav "Alt s Accesos rápidos Presiona las siguientes teclas para acceder a algunas de …" at bounding box center [726, 32] width 1452 height 64
click at [25, 25] on img at bounding box center [26, 32] width 32 height 32
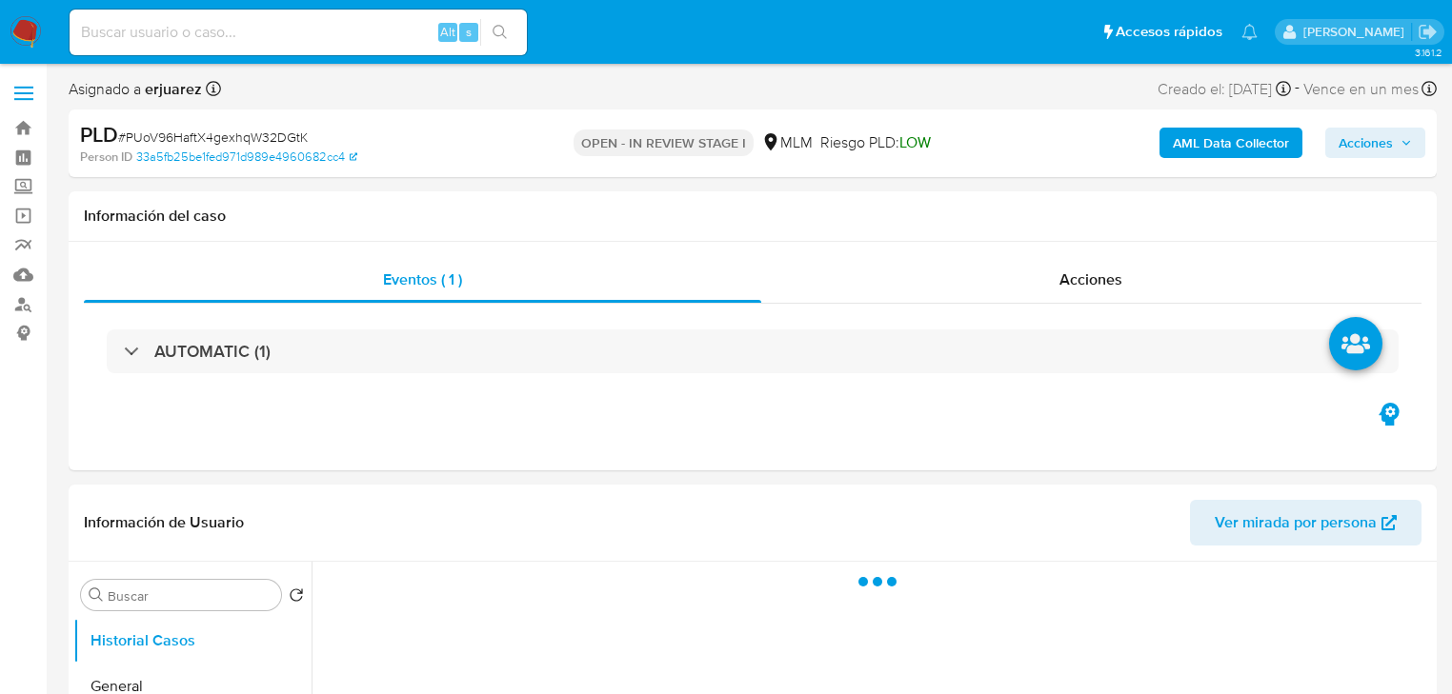
select select "10"
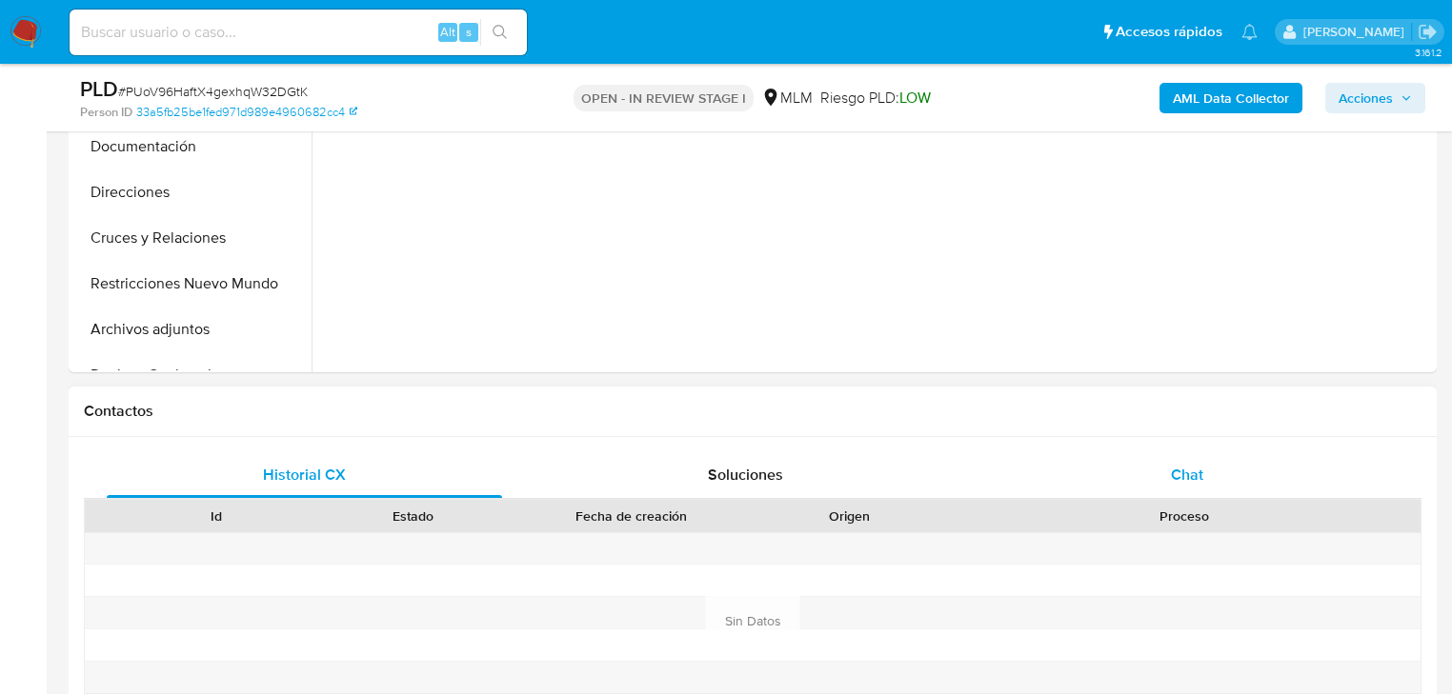
click at [1182, 484] on span "Chat" at bounding box center [1187, 475] width 32 height 22
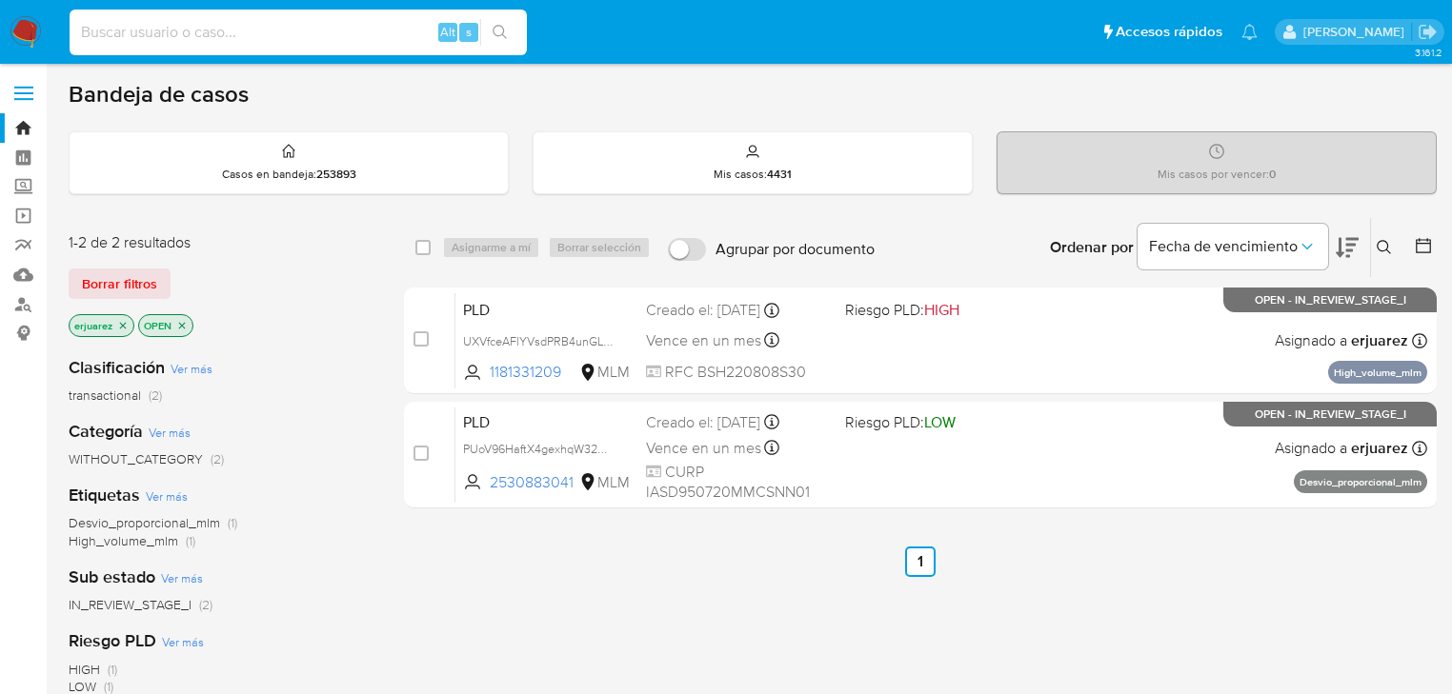
click at [157, 24] on input at bounding box center [298, 32] width 457 height 25
paste input "2135192376"
type input "2135192376"
click at [486, 35] on button "search-icon" at bounding box center [499, 32] width 39 height 27
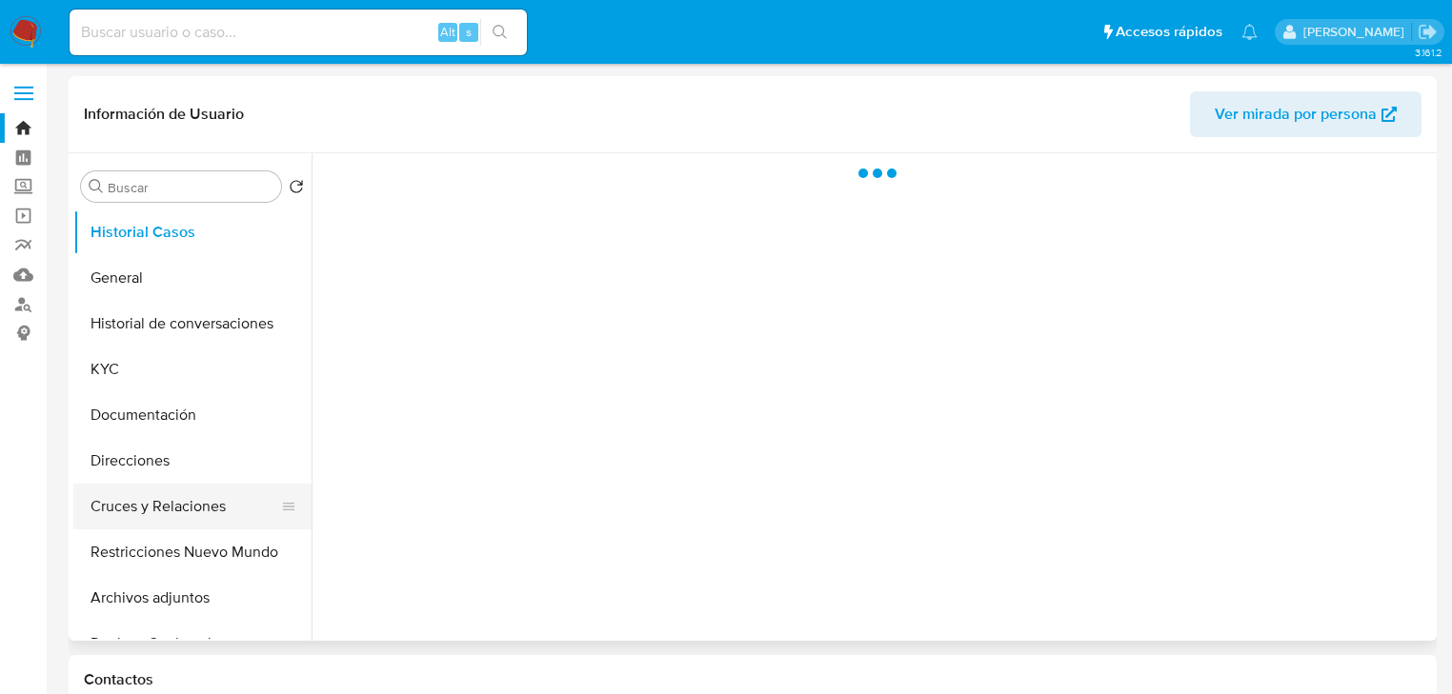
click at [140, 512] on button "Cruces y Relaciones" at bounding box center [184, 507] width 223 height 46
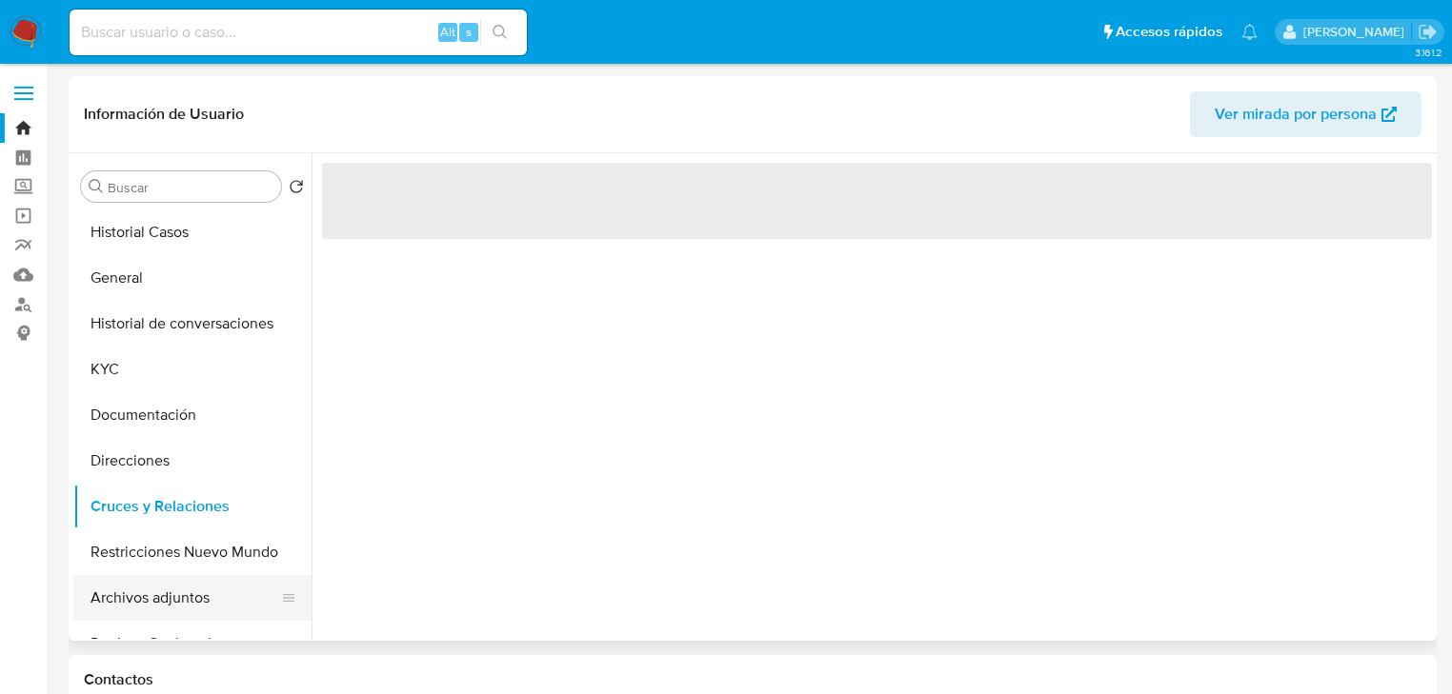
click at [149, 590] on button "Archivos adjuntos" at bounding box center [184, 598] width 223 height 46
select select "10"
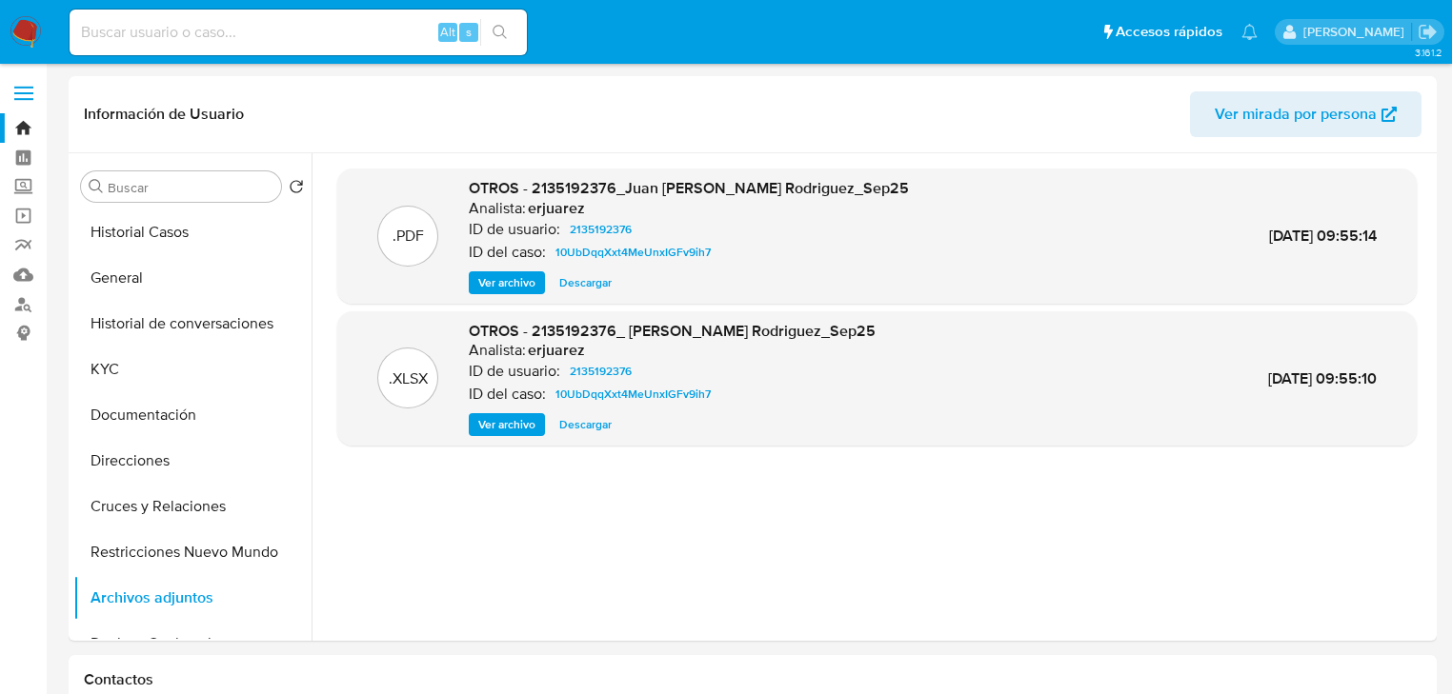
drag, startPoint x: 111, startPoint y: 16, endPoint x: 144, endPoint y: 38, distance: 39.1
click at [111, 18] on div "Alt s" at bounding box center [298, 33] width 457 height 46
click at [144, 38] on input at bounding box center [298, 32] width 457 height 25
paste input "1061382984"
type input "1061382984"
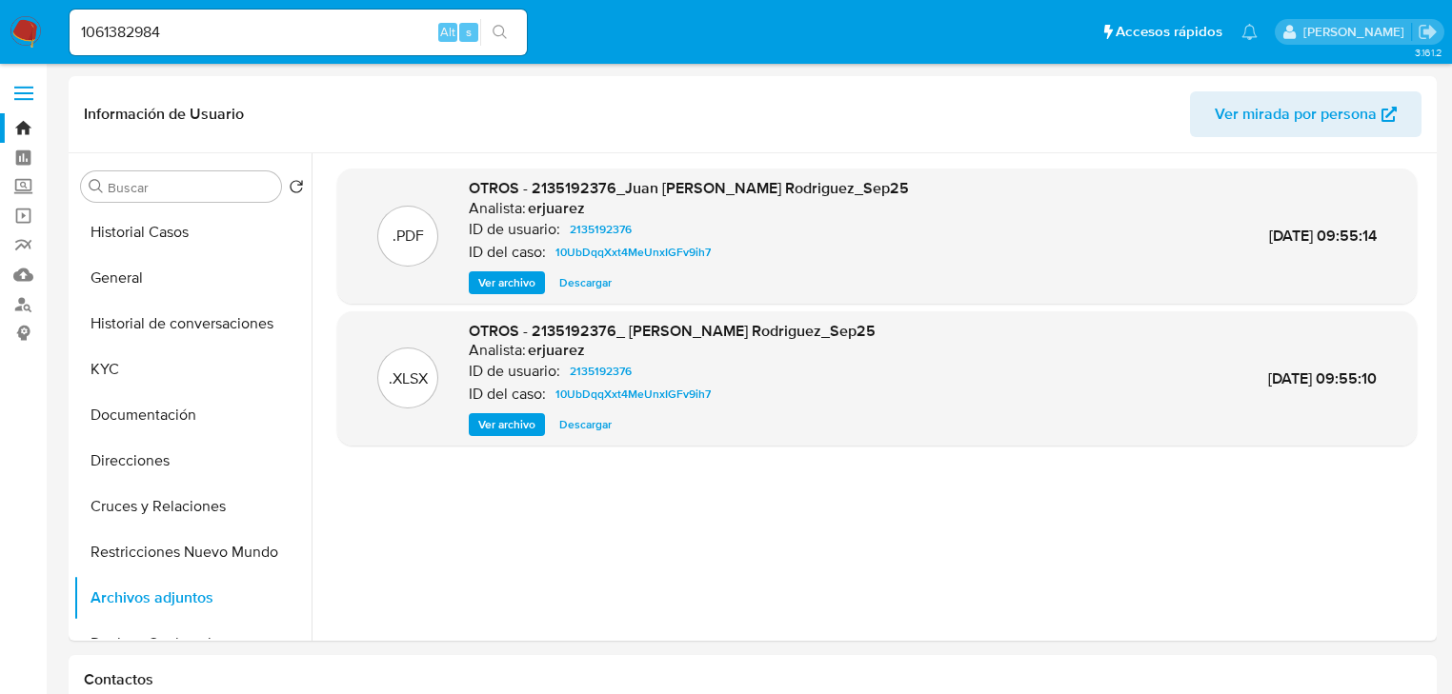
click at [499, 31] on icon "search-icon" at bounding box center [499, 32] width 15 height 15
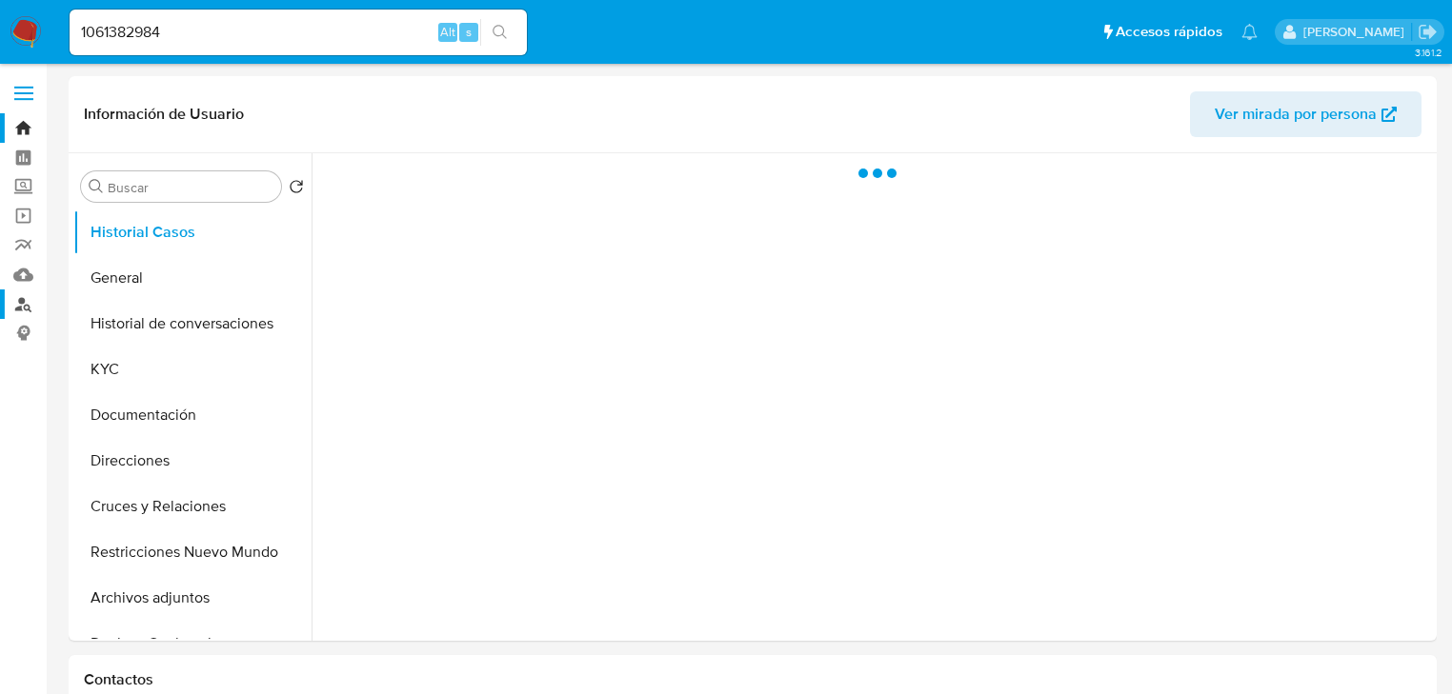
select select "10"
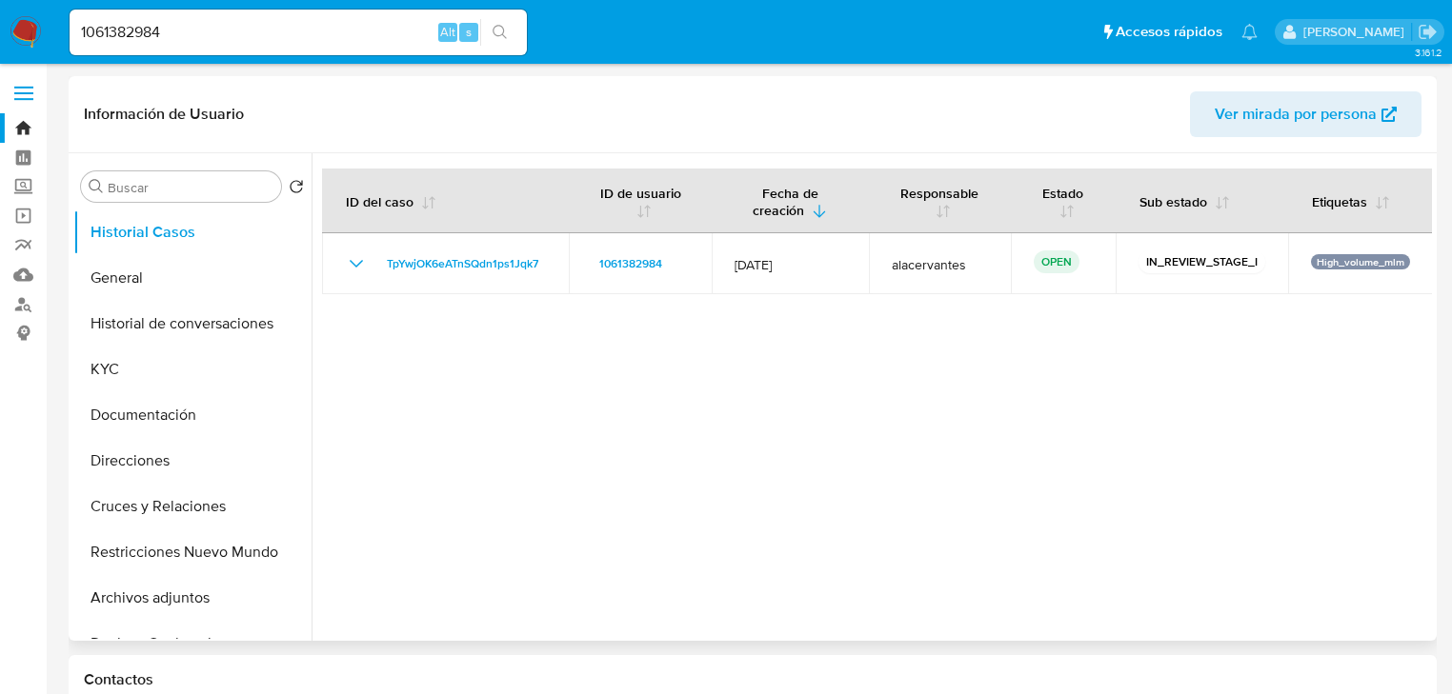
click at [72, 385] on div "Buscar Volver al orden por defecto Historial Casos General Historial de convers…" at bounding box center [753, 397] width 1368 height 488
click at [98, 379] on button "KYC" at bounding box center [184, 370] width 223 height 46
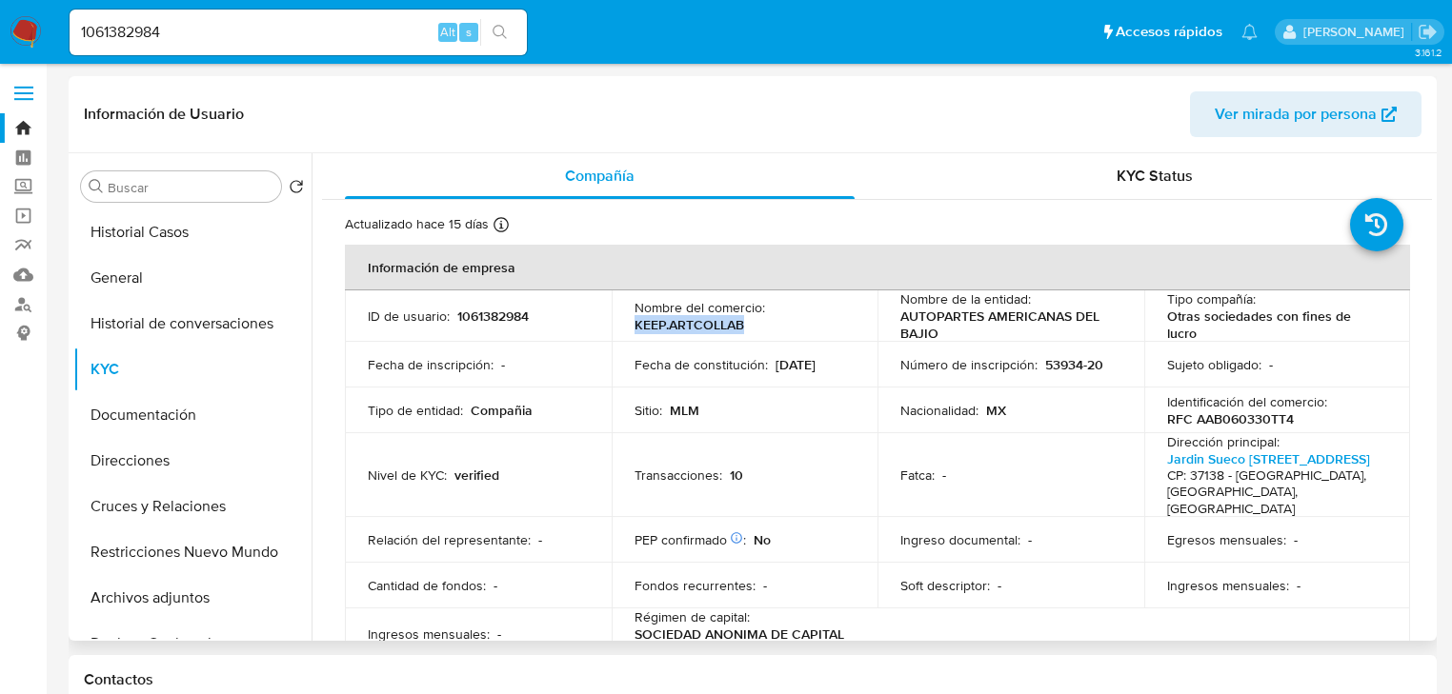
drag, startPoint x: 747, startPoint y: 332, endPoint x: 629, endPoint y: 327, distance: 118.2
click at [629, 327] on td "Nombre del comercio : KEEP.ARTCOLLAB" at bounding box center [745, 316] width 267 height 51
copy p "KEEP.ARTCOLLAB"
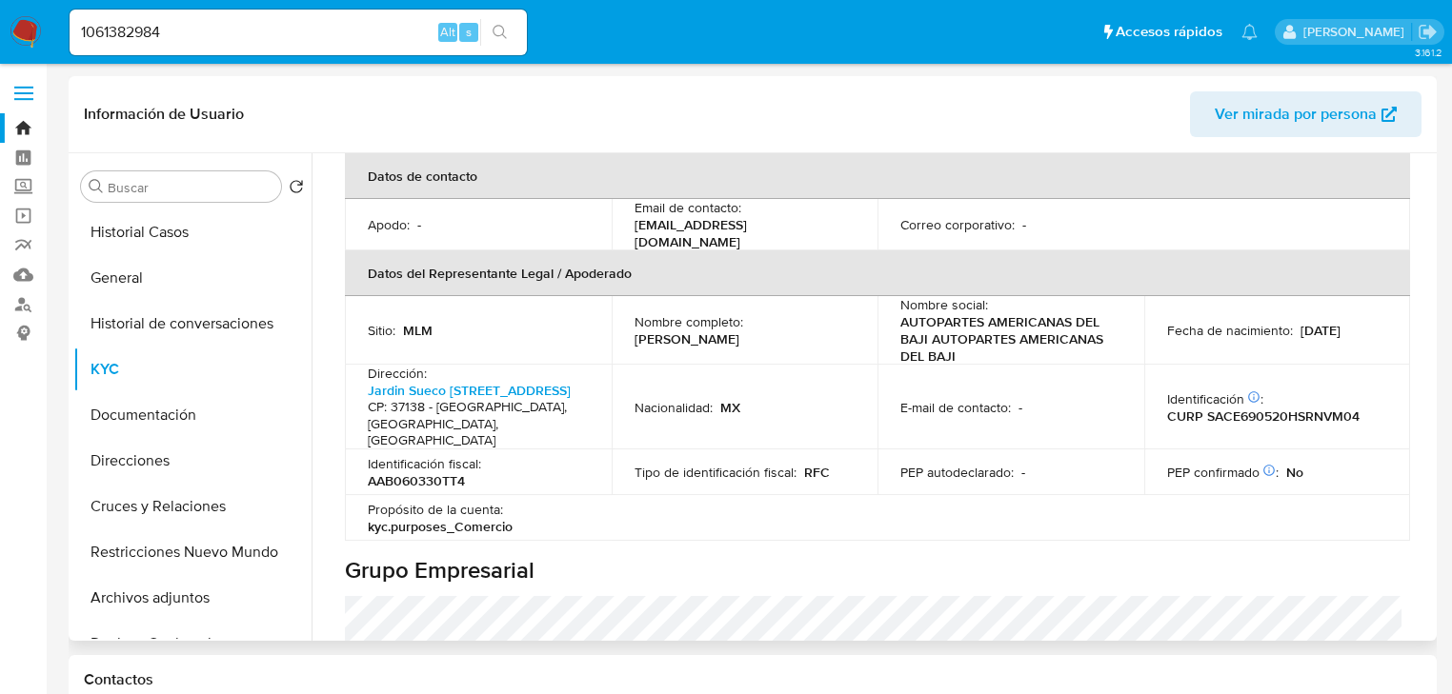
scroll to position [533, 0]
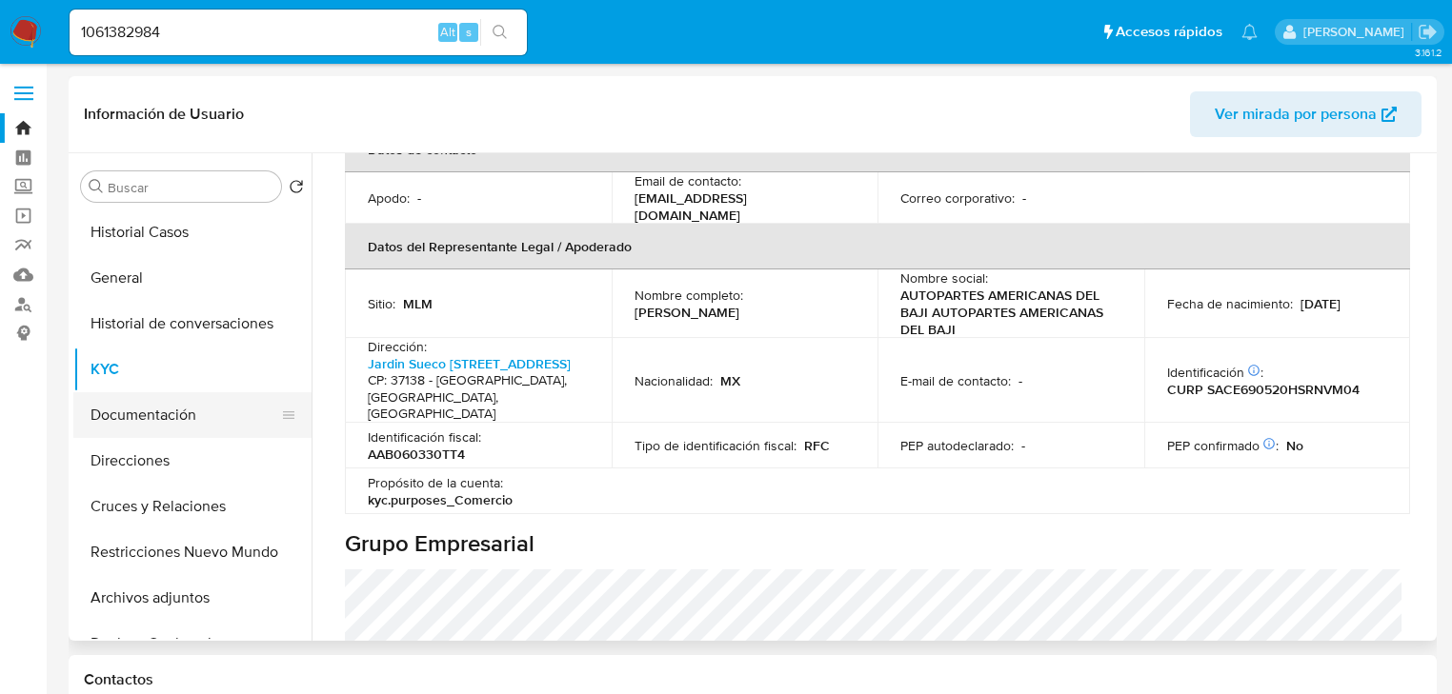
click at [143, 422] on button "Documentación" at bounding box center [184, 415] width 223 height 46
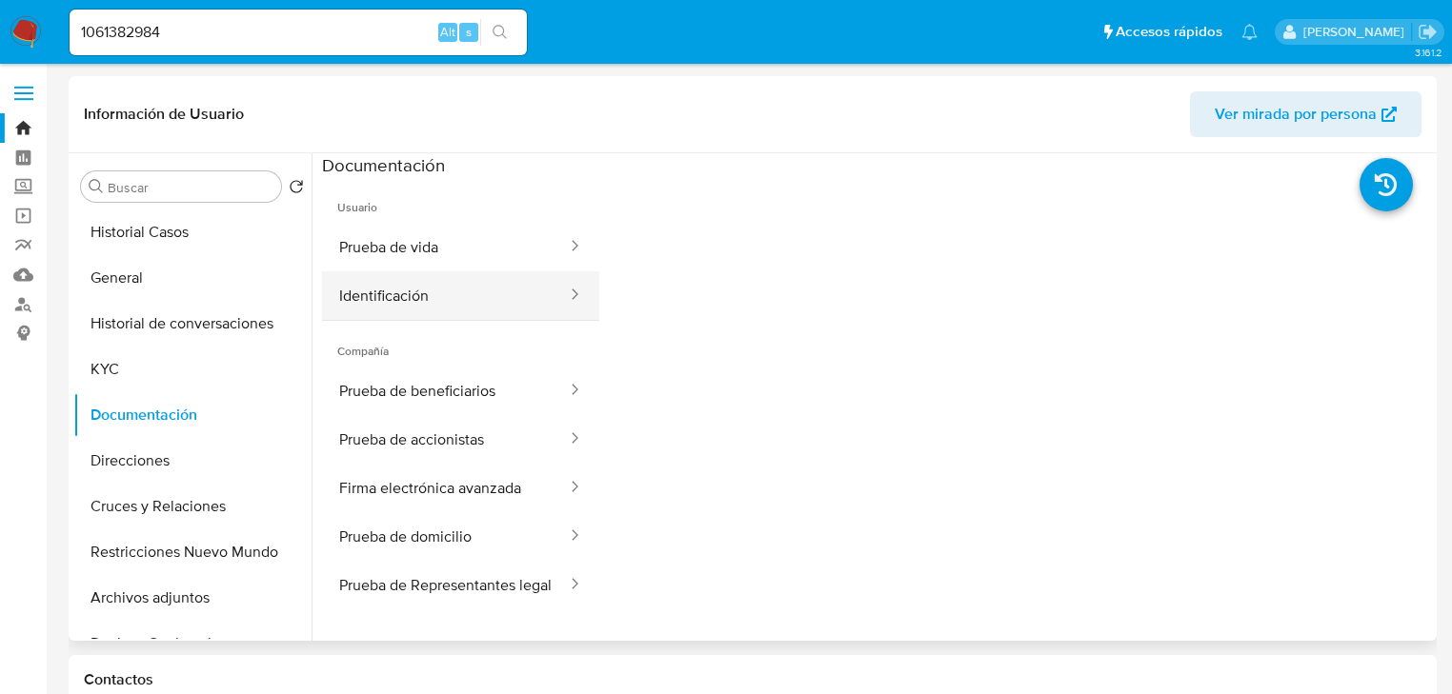
click at [408, 290] on button "Identificación" at bounding box center [445, 295] width 247 height 49
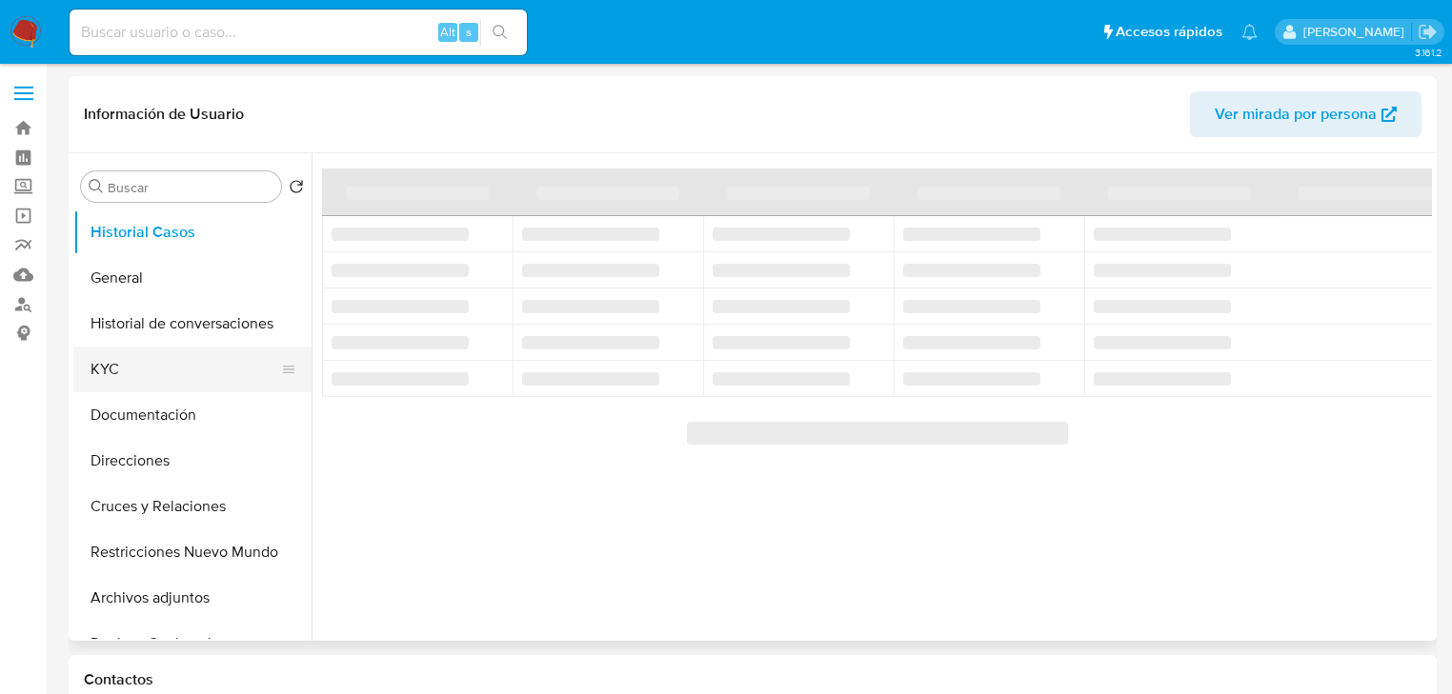
select select "10"
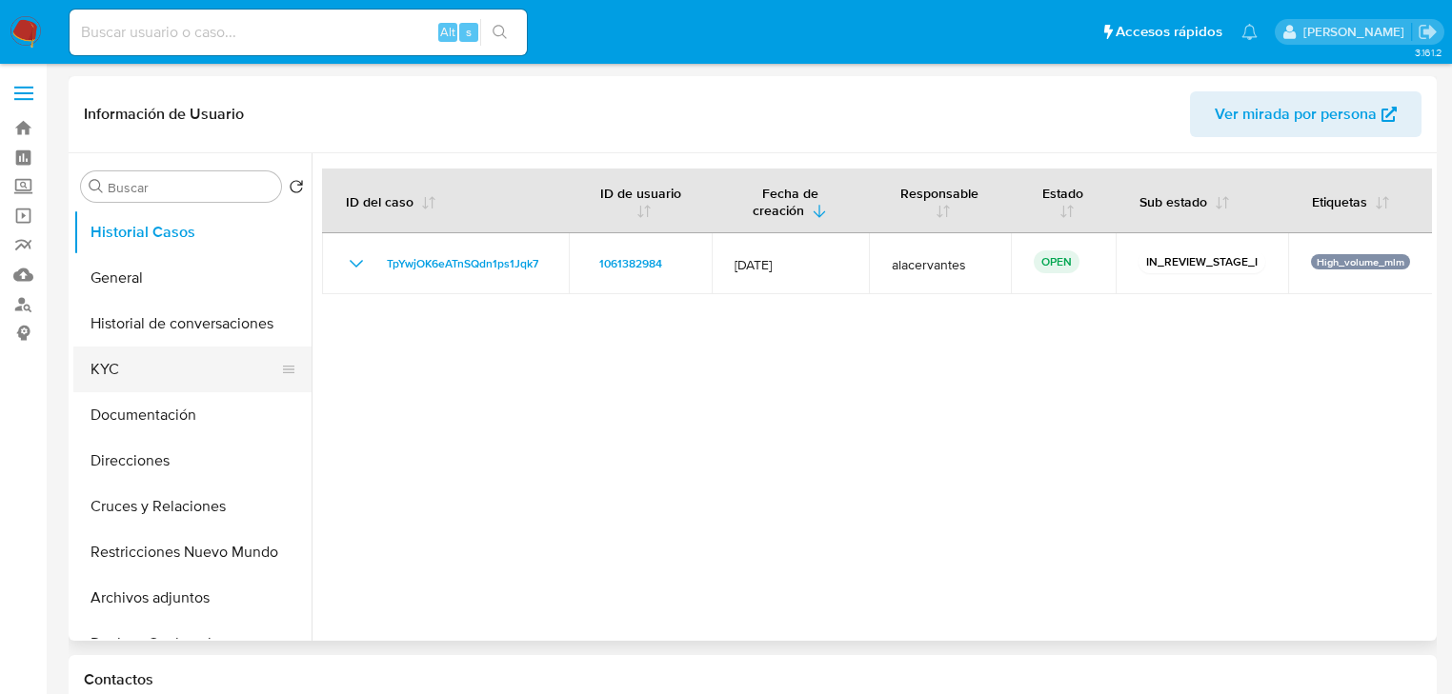
click at [127, 369] on button "KYC" at bounding box center [184, 370] width 223 height 46
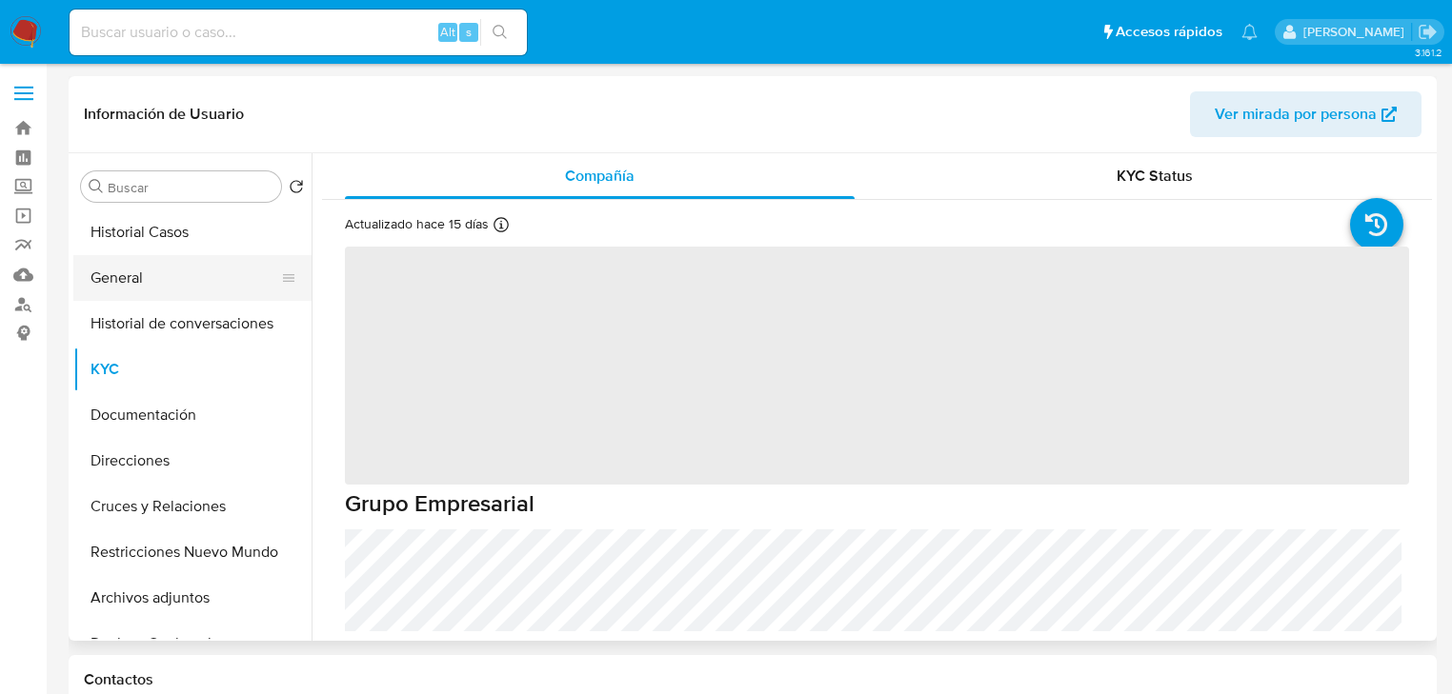
click at [157, 286] on button "General" at bounding box center [184, 278] width 223 height 46
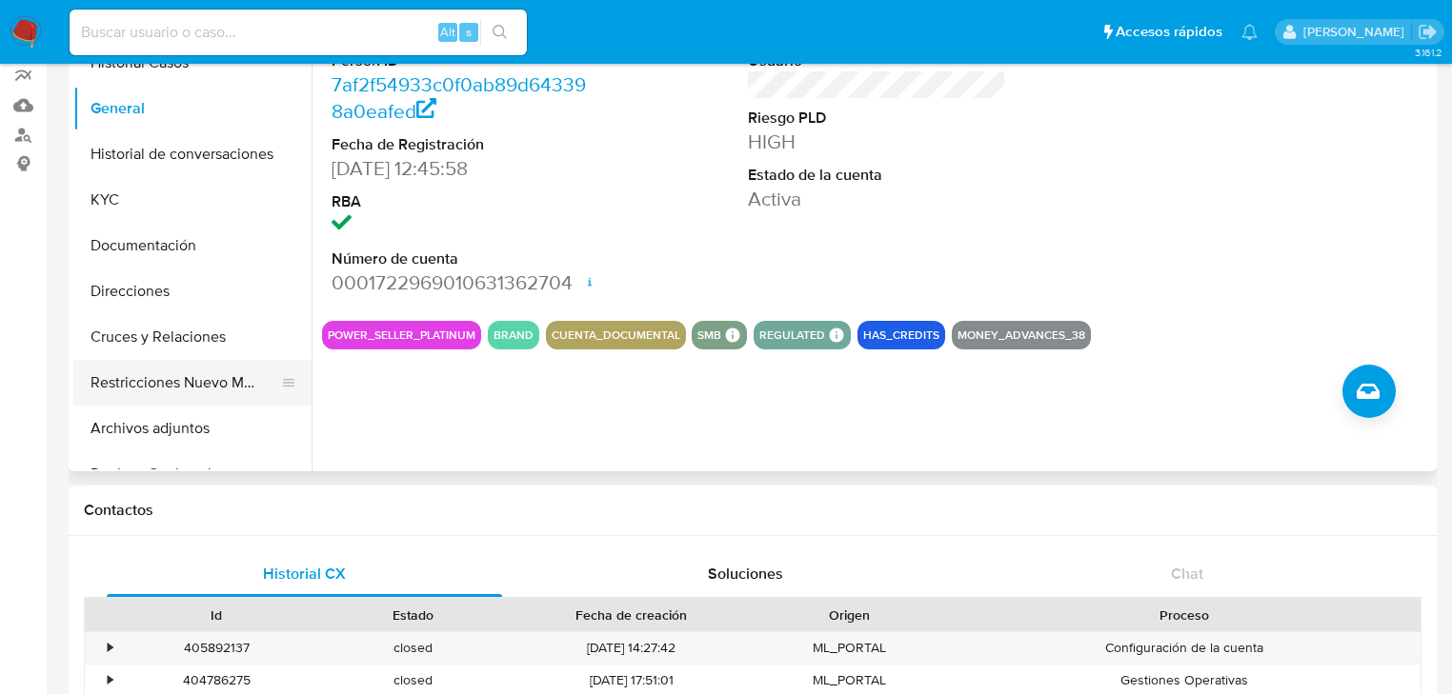
scroll to position [76, 0]
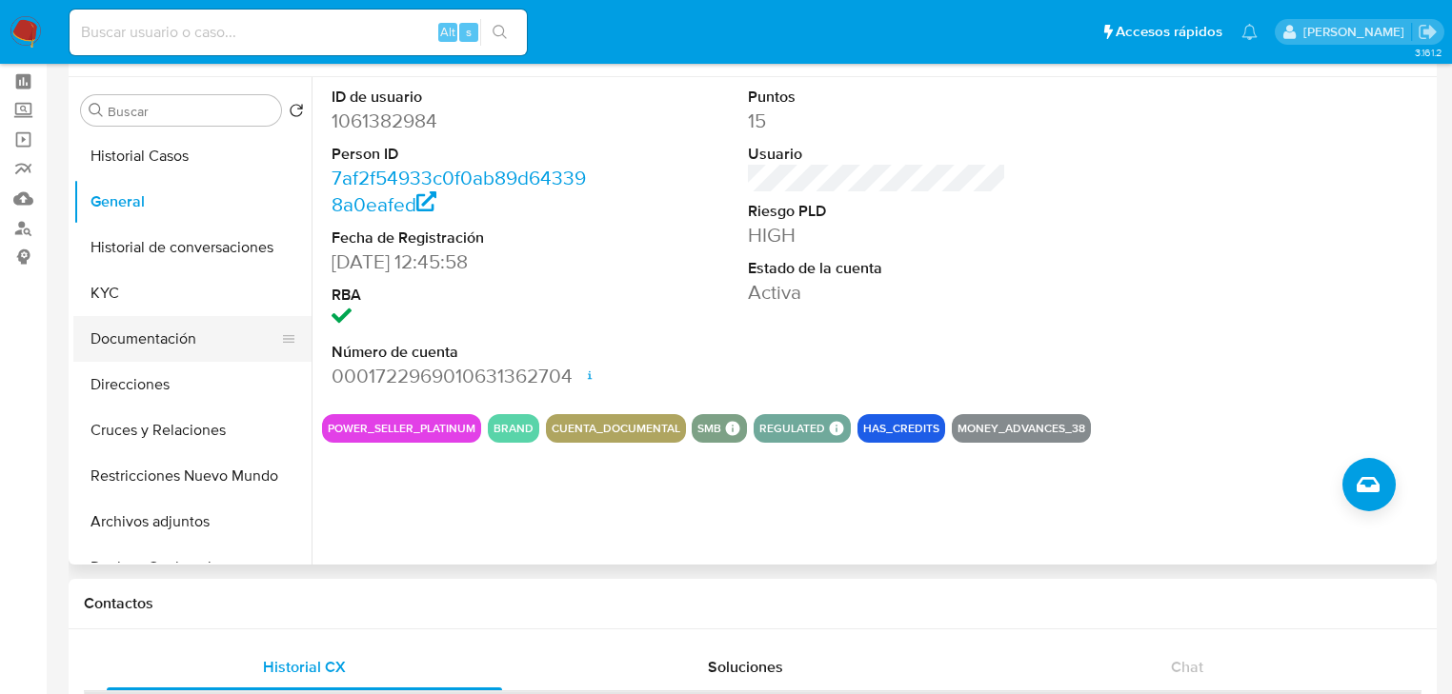
click at [126, 336] on button "Documentación" at bounding box center [184, 339] width 223 height 46
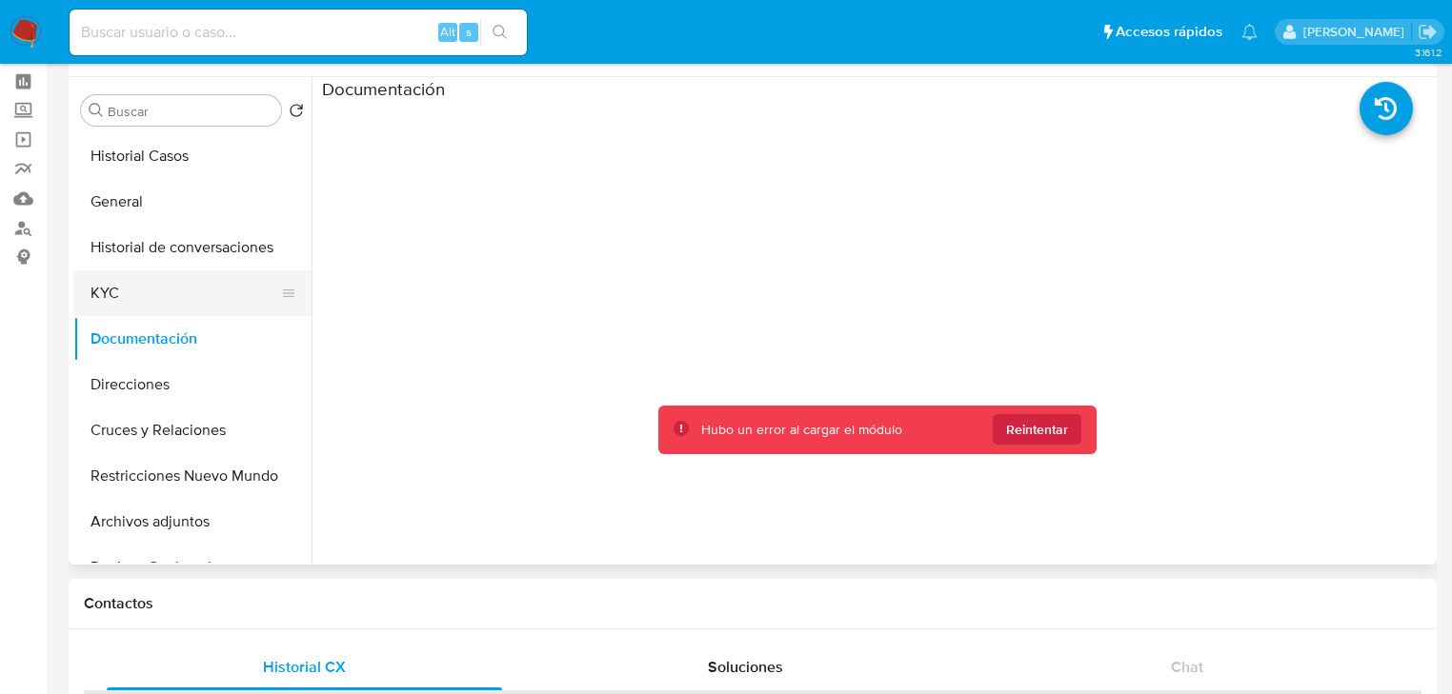
click at [122, 309] on button "KYC" at bounding box center [184, 294] width 223 height 46
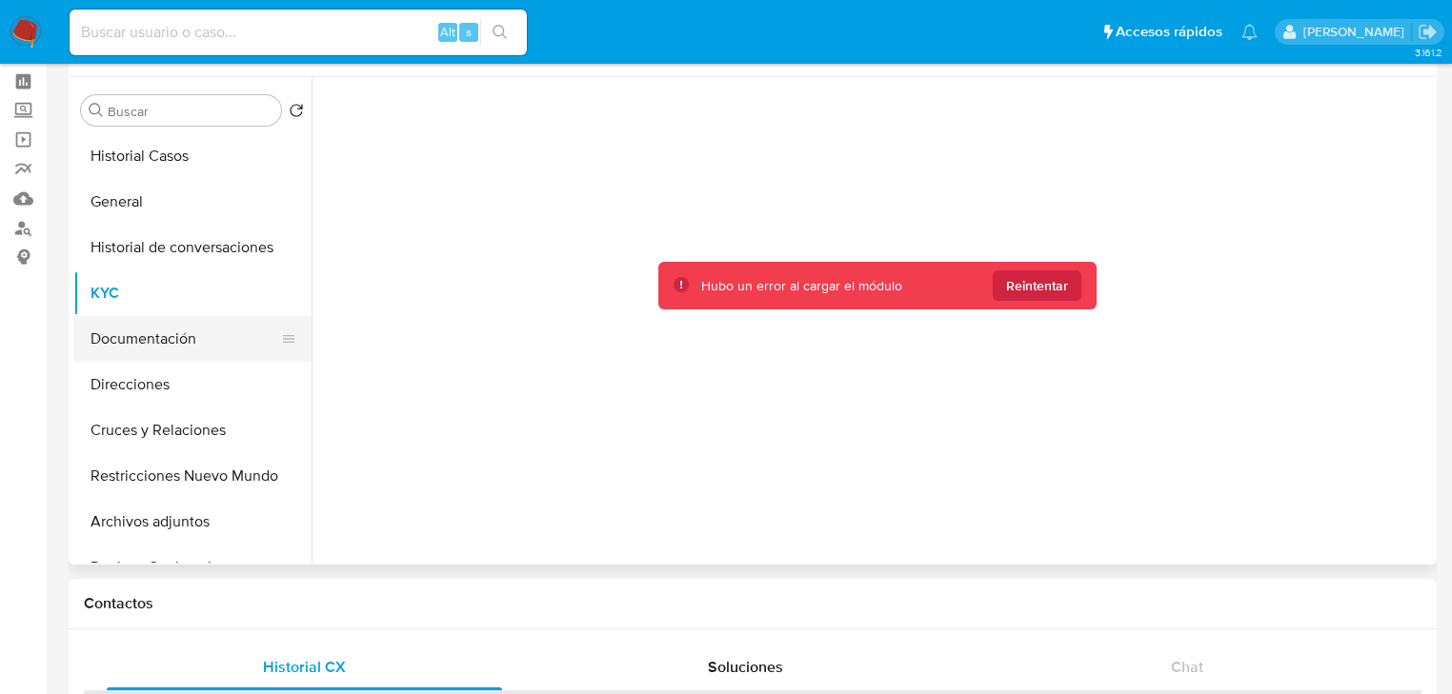
click at [130, 342] on button "Documentación" at bounding box center [184, 339] width 223 height 46
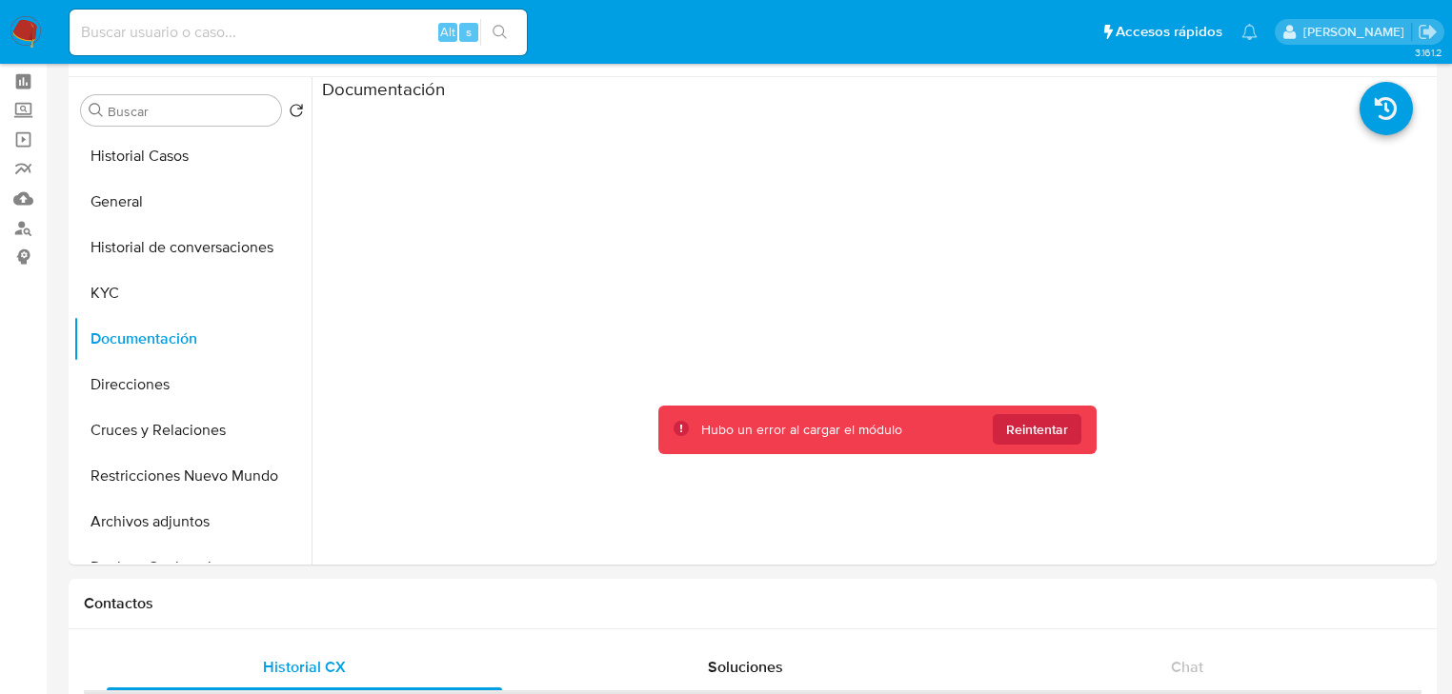
click at [20, 30] on img at bounding box center [26, 32] width 32 height 32
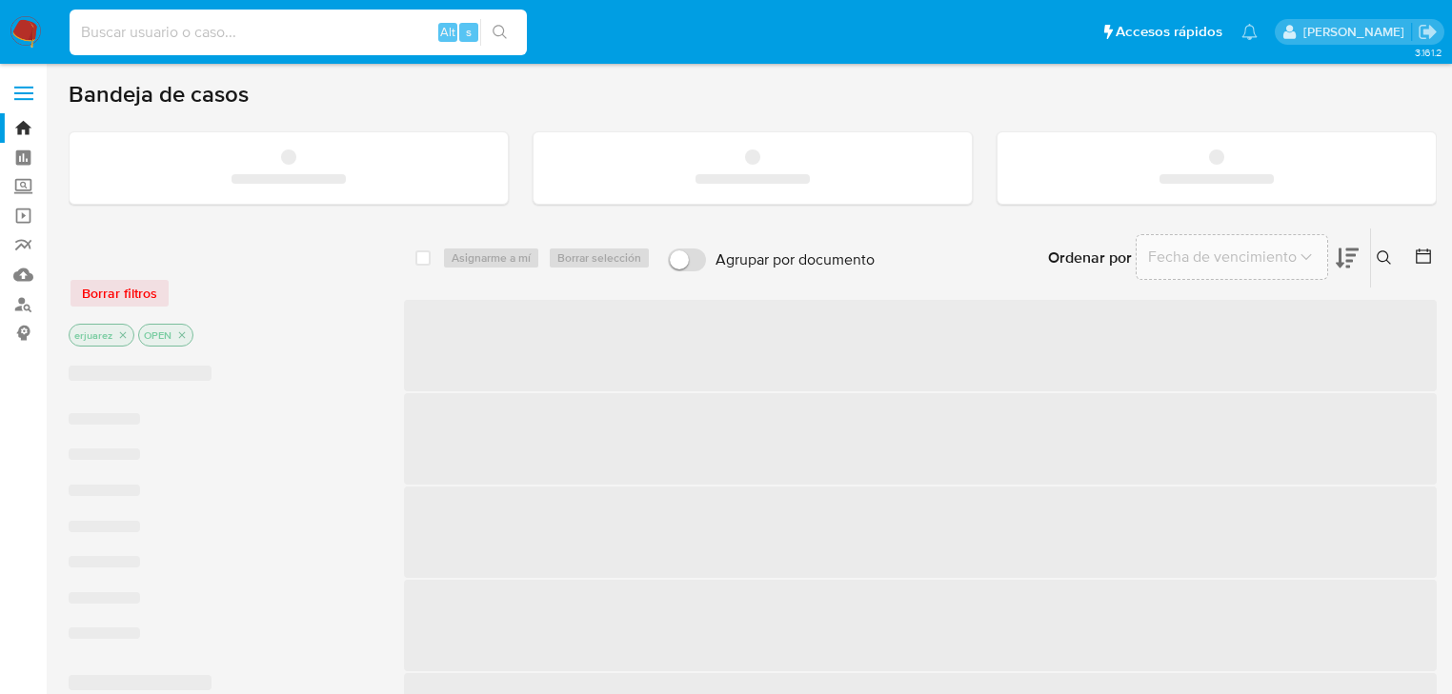
click at [217, 29] on input at bounding box center [298, 32] width 457 height 25
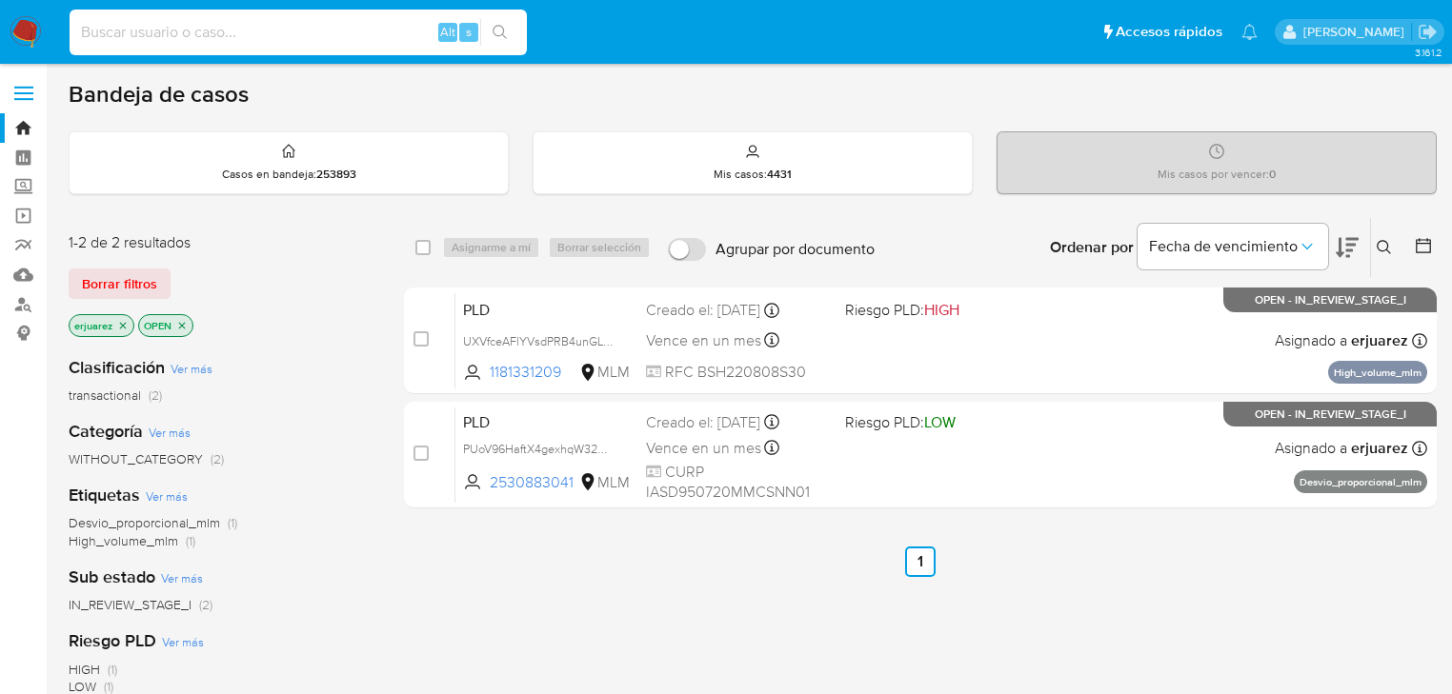
paste input "KEEP.ARTCOLLAB"
drag, startPoint x: 216, startPoint y: 38, endPoint x: -152, endPoint y: 45, distance: 368.7
click at [0, 45] on html "KEEP.ARTCOLLAB Alt s Accesos rápidos Presiona las siguientes teclas para accede…" at bounding box center [726, 580] width 1452 height 1160
type input "KEEP.ARTCOLLAB"
click at [504, 23] on button "search-icon" at bounding box center [499, 32] width 39 height 27
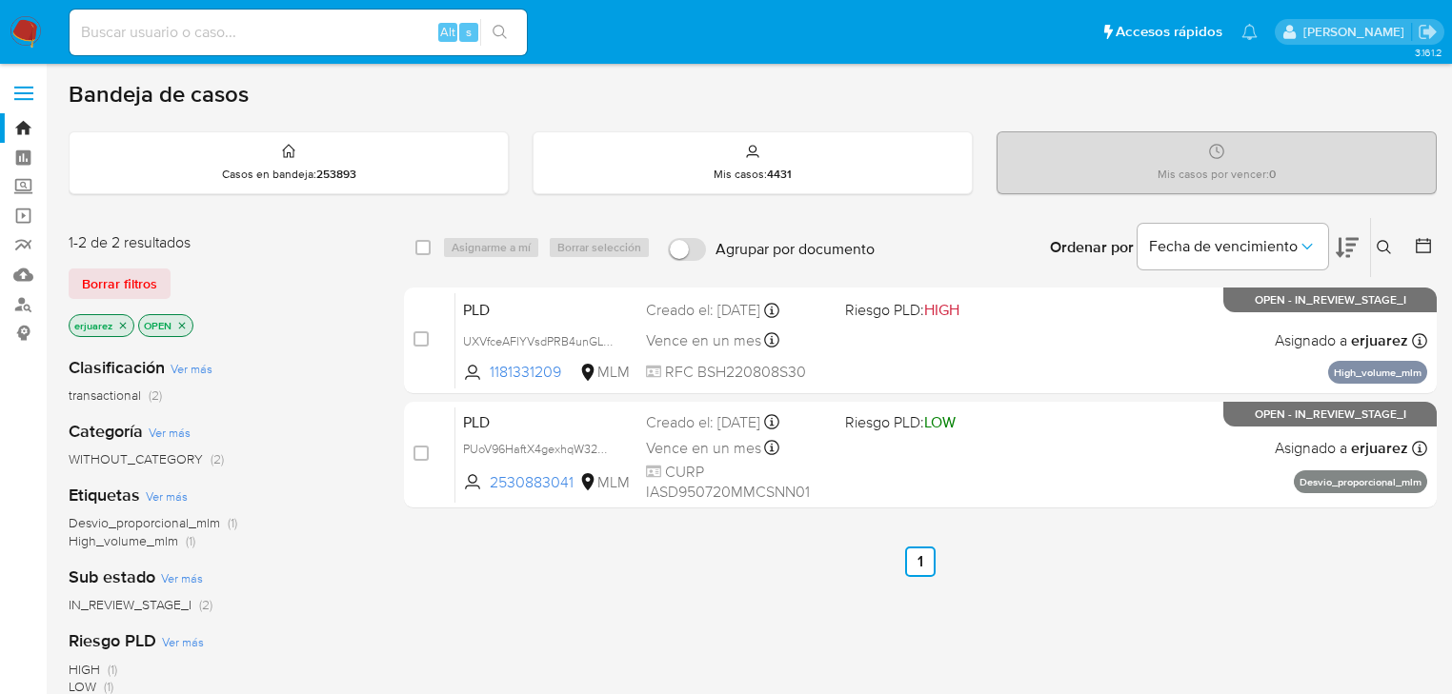
click at [264, 32] on input at bounding box center [298, 32] width 457 height 25
paste input "1061382984"
type input "1061382984"
click at [500, 29] on icon "search-icon" at bounding box center [499, 32] width 15 height 15
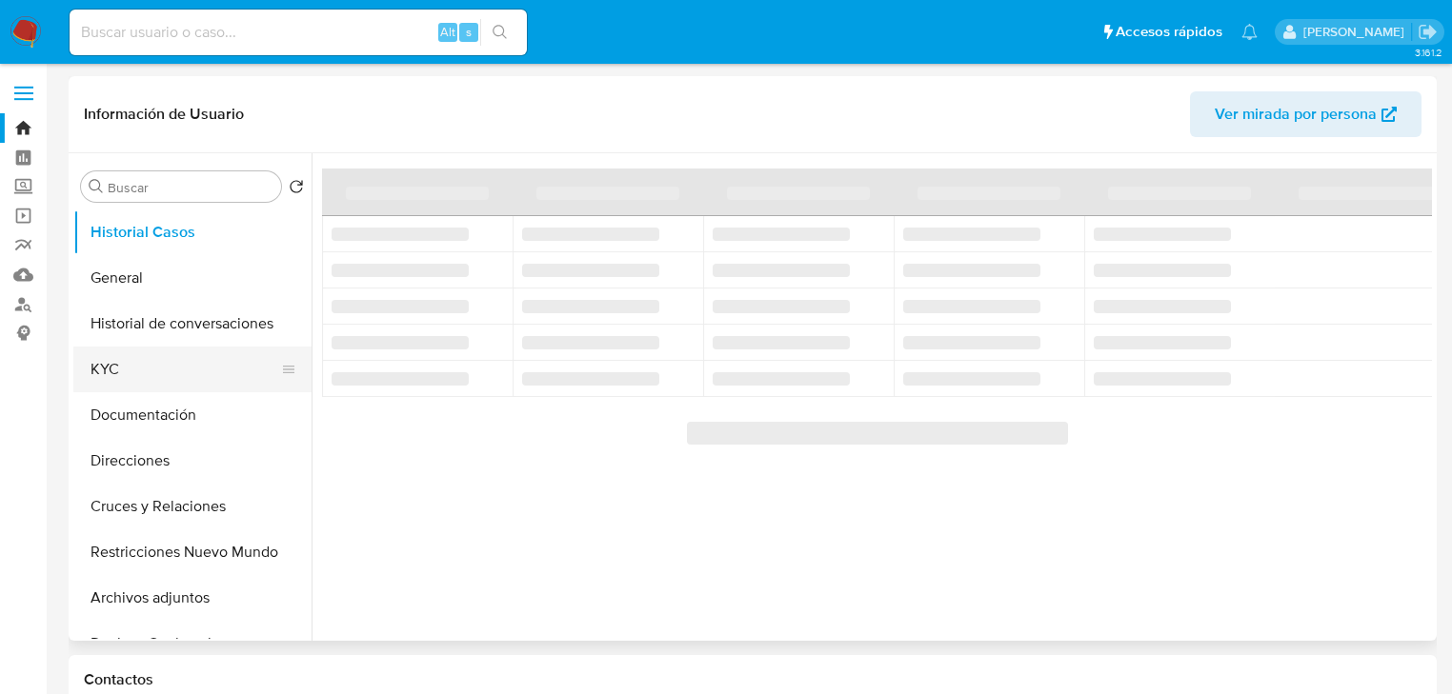
select select "10"
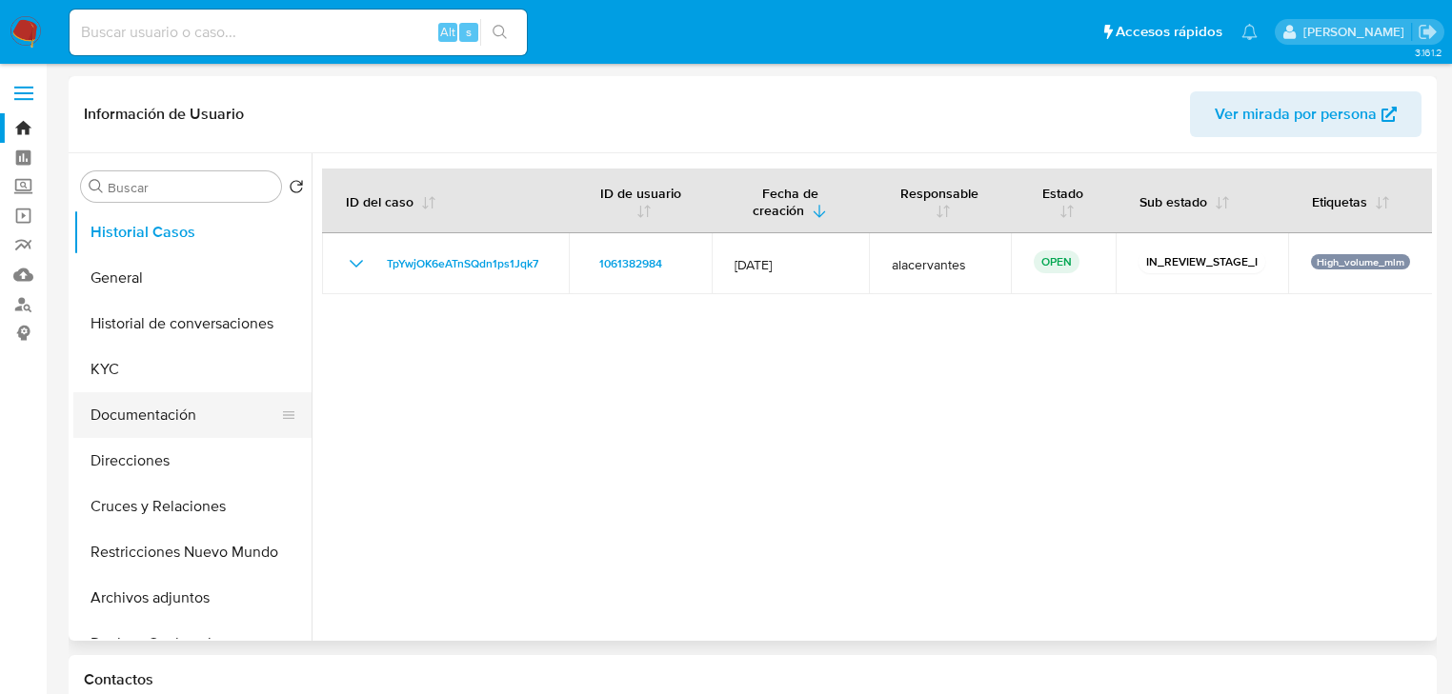
click at [171, 408] on button "Documentación" at bounding box center [184, 415] width 223 height 46
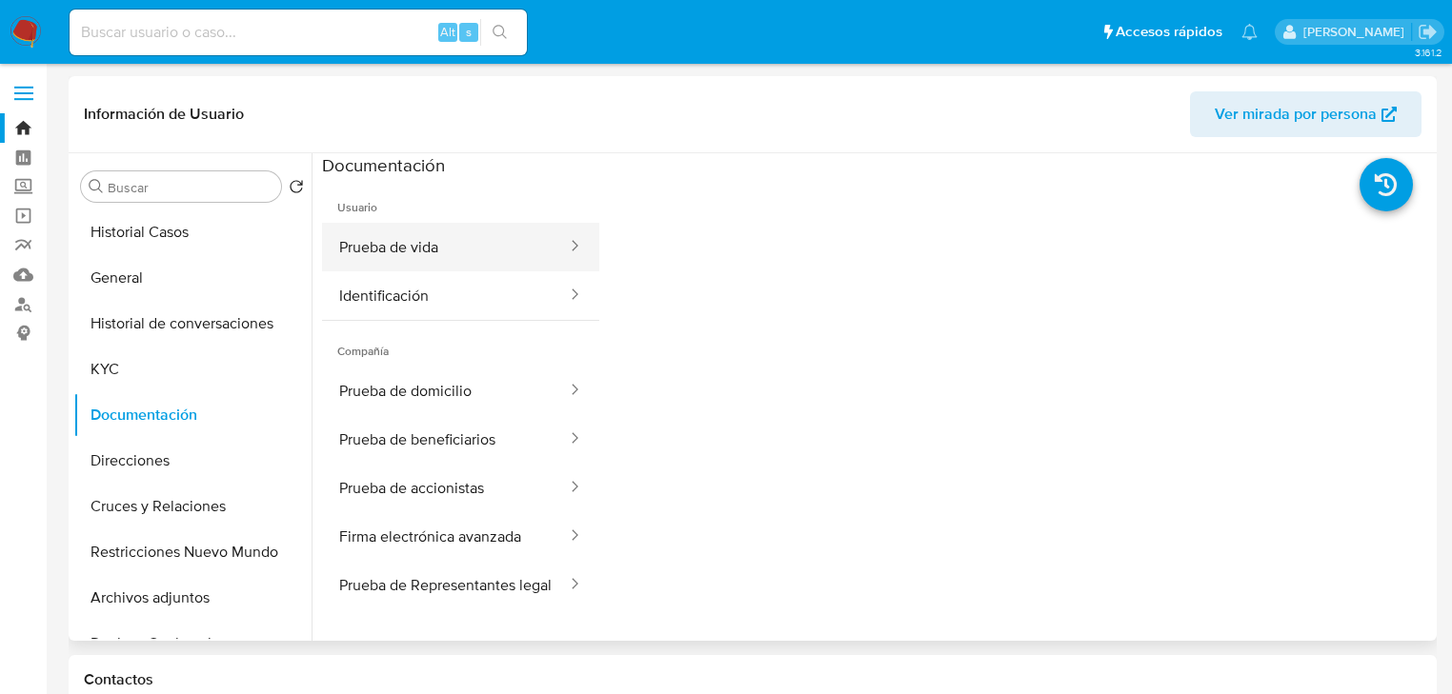
click at [405, 251] on button "Prueba de vida" at bounding box center [445, 247] width 247 height 49
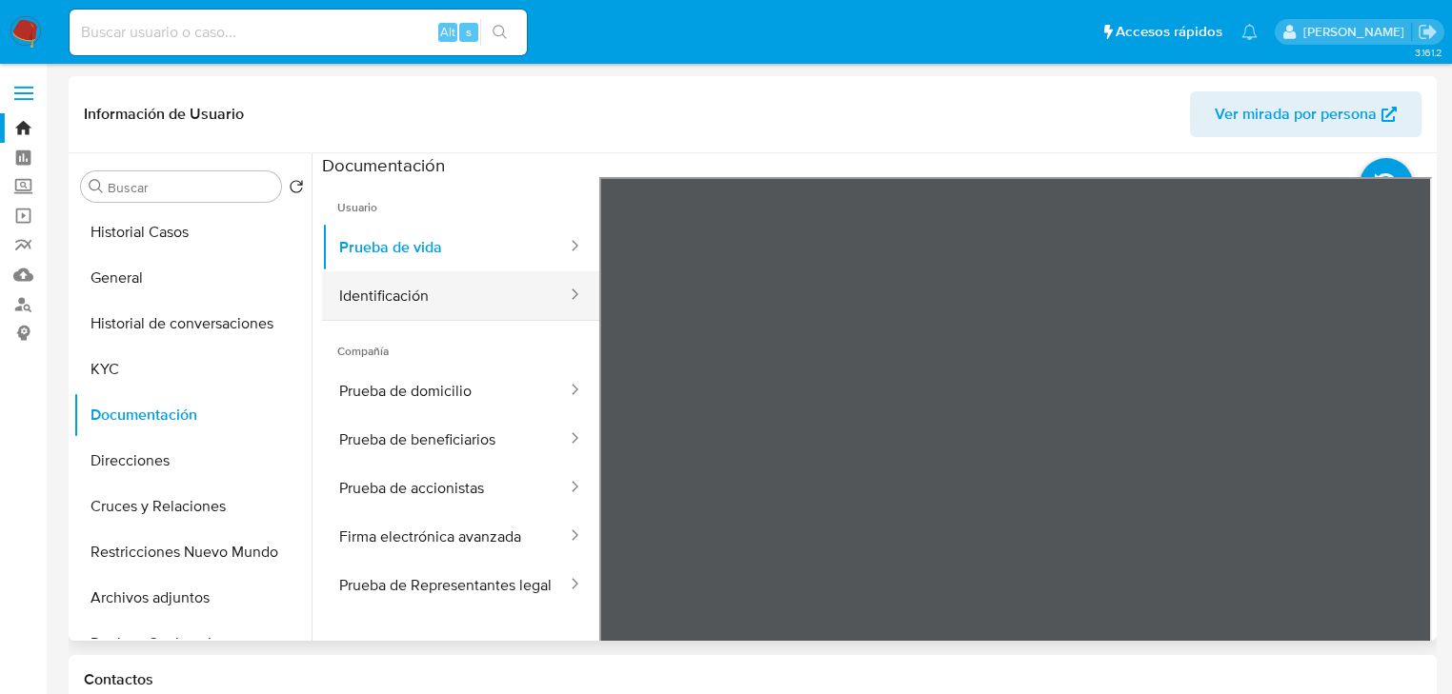
click at [412, 291] on button "Identificación" at bounding box center [445, 295] width 247 height 49
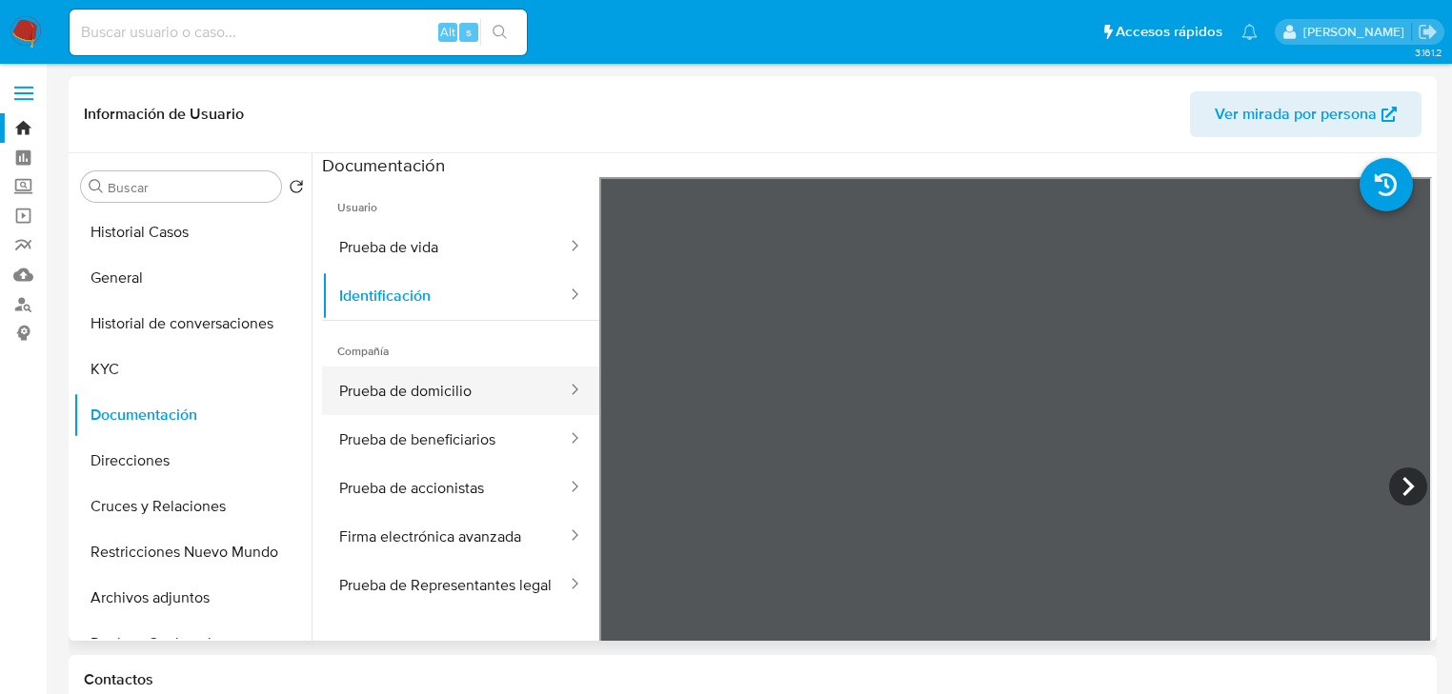
click at [476, 404] on button "Prueba de domicilio" at bounding box center [445, 391] width 247 height 49
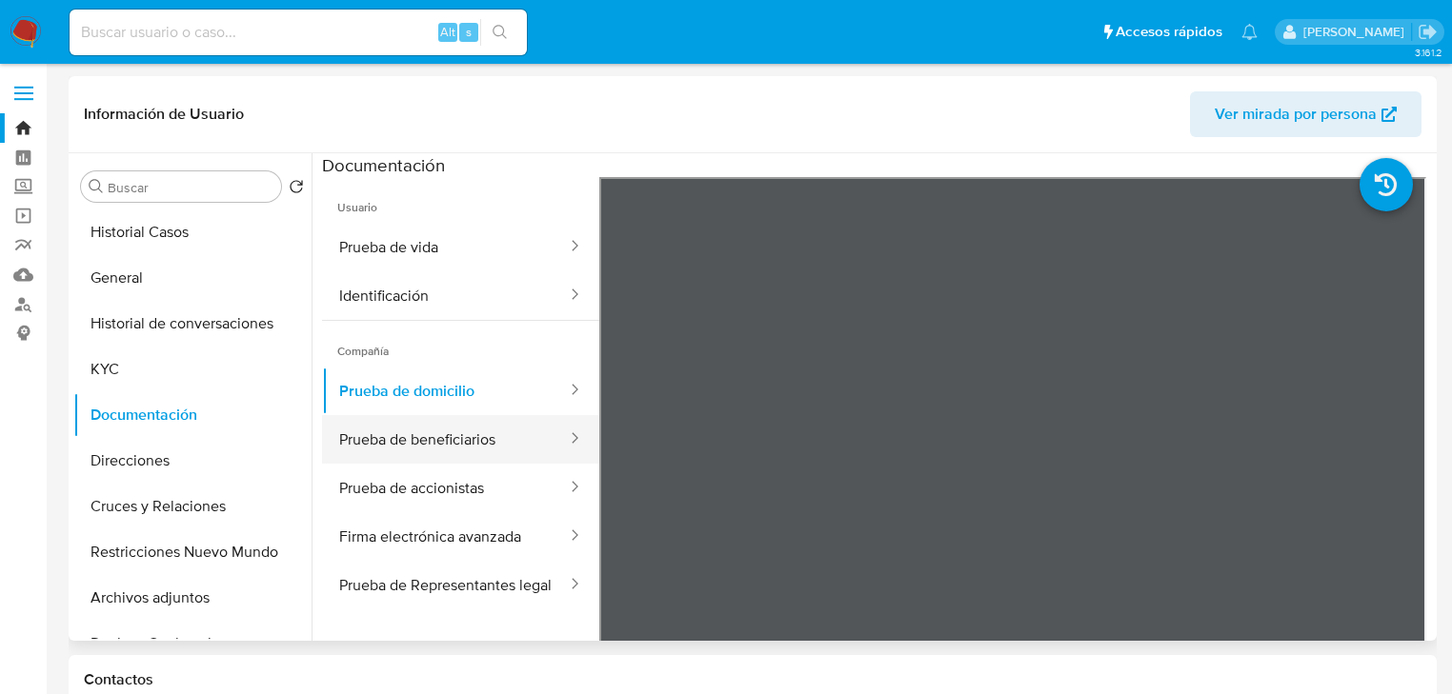
click at [499, 434] on button "Prueba de beneficiarios" at bounding box center [445, 439] width 247 height 49
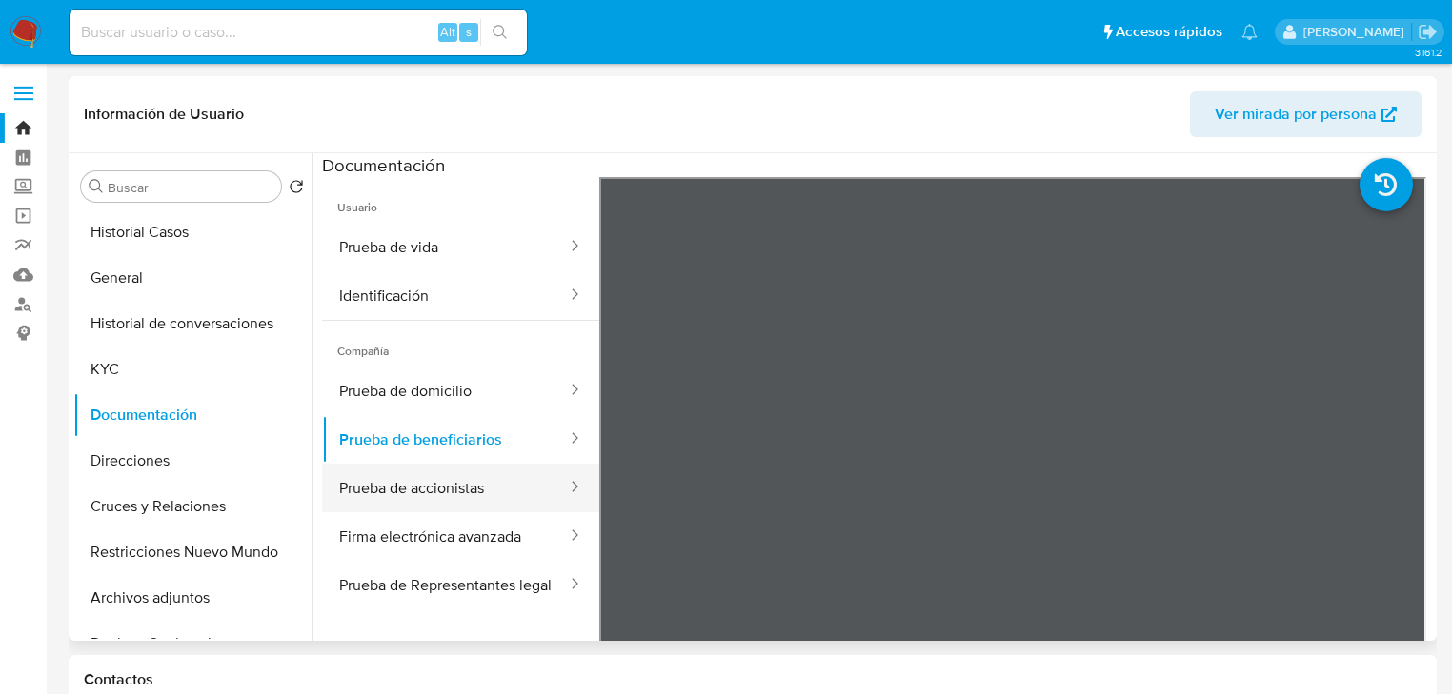
click at [461, 492] on button "Prueba de accionistas" at bounding box center [445, 488] width 247 height 49
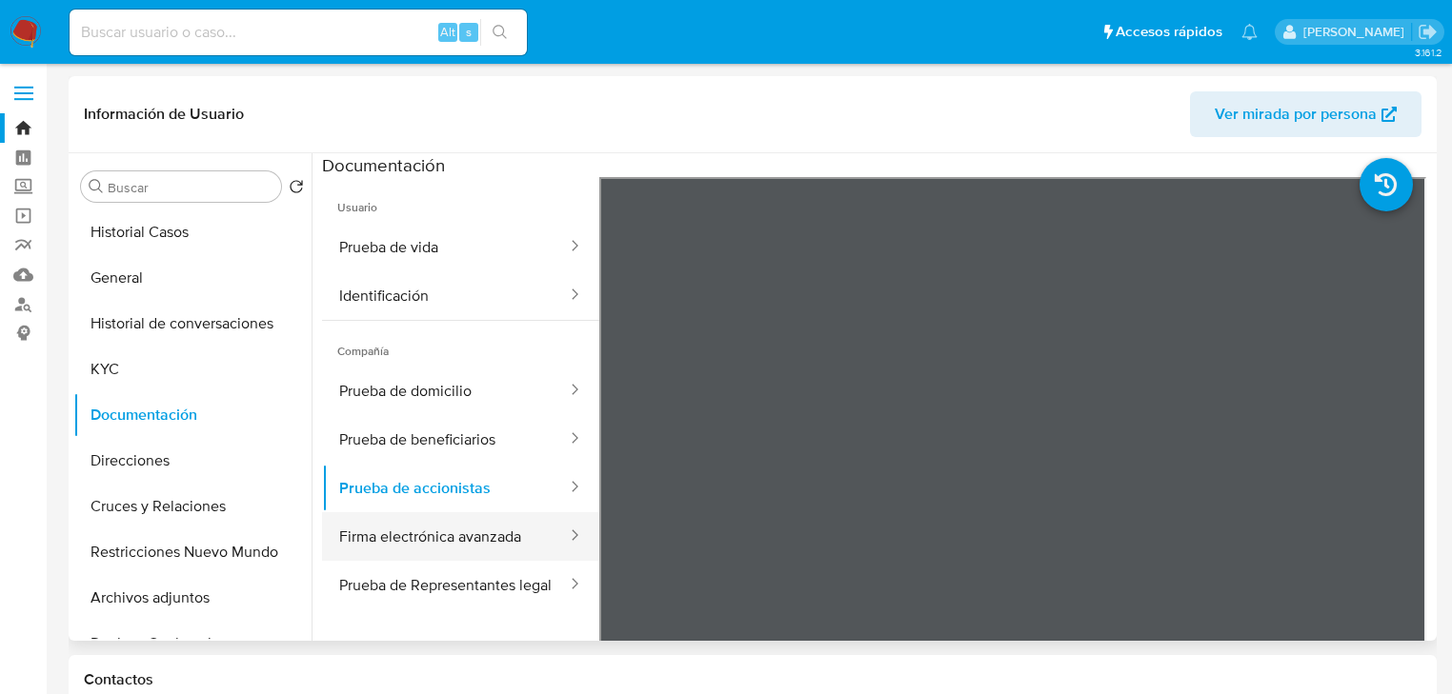
click at [484, 536] on button "Firma electrónica avanzada" at bounding box center [445, 536] width 247 height 49
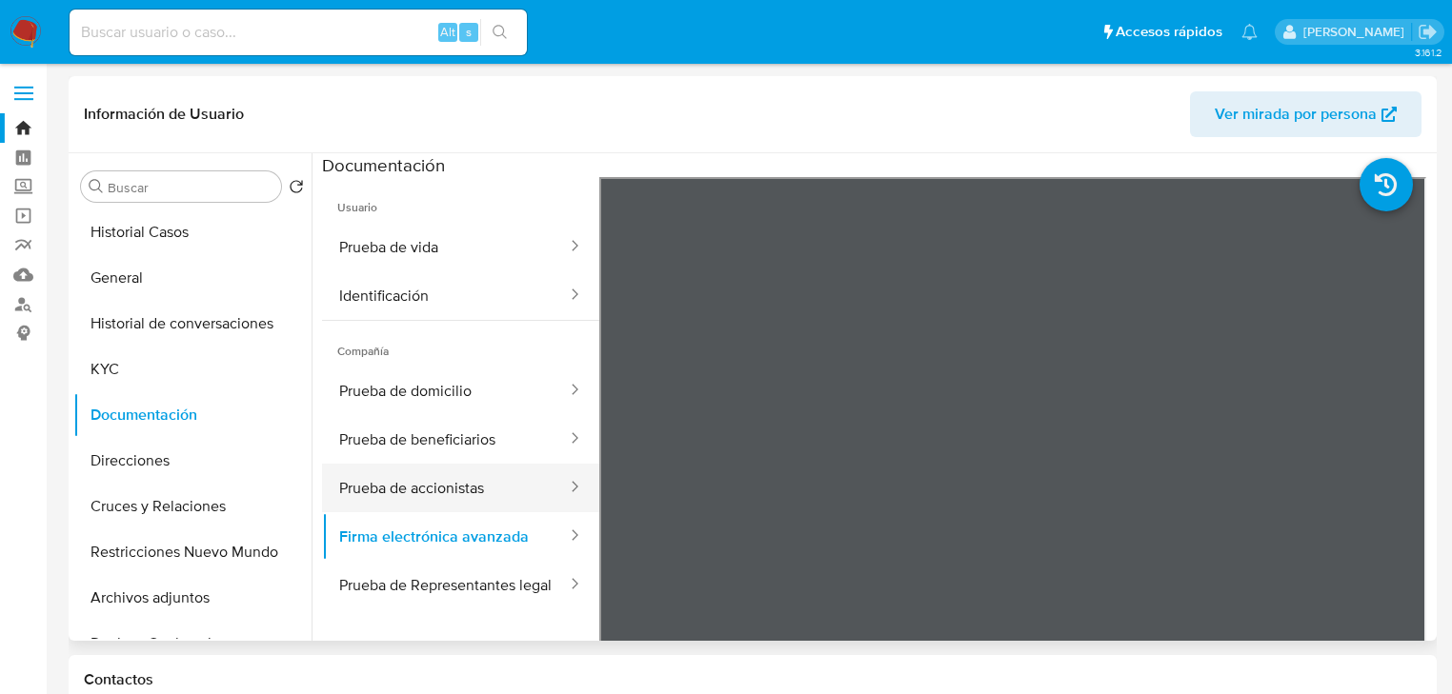
click at [468, 499] on button "Prueba de accionistas" at bounding box center [445, 488] width 247 height 49
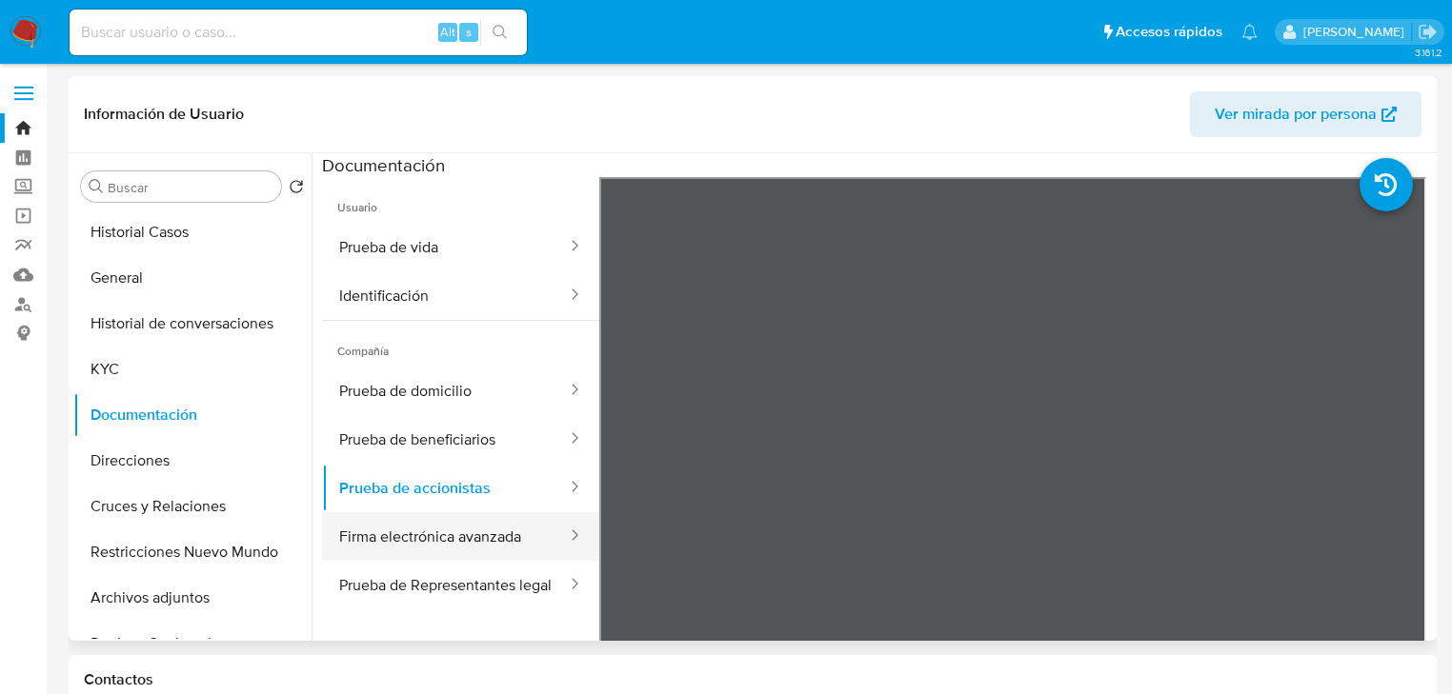
click at [451, 530] on button "Firma electrónica avanzada" at bounding box center [445, 536] width 247 height 49
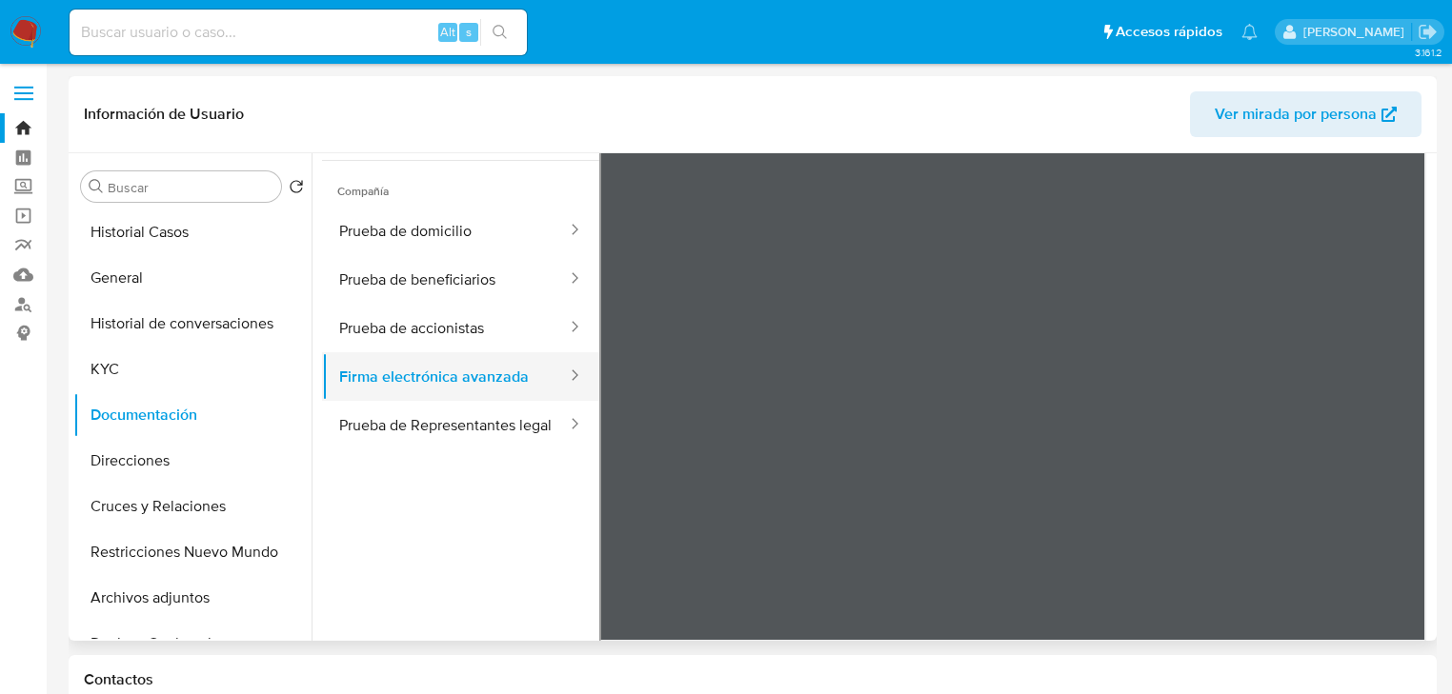
scroll to position [165, 0]
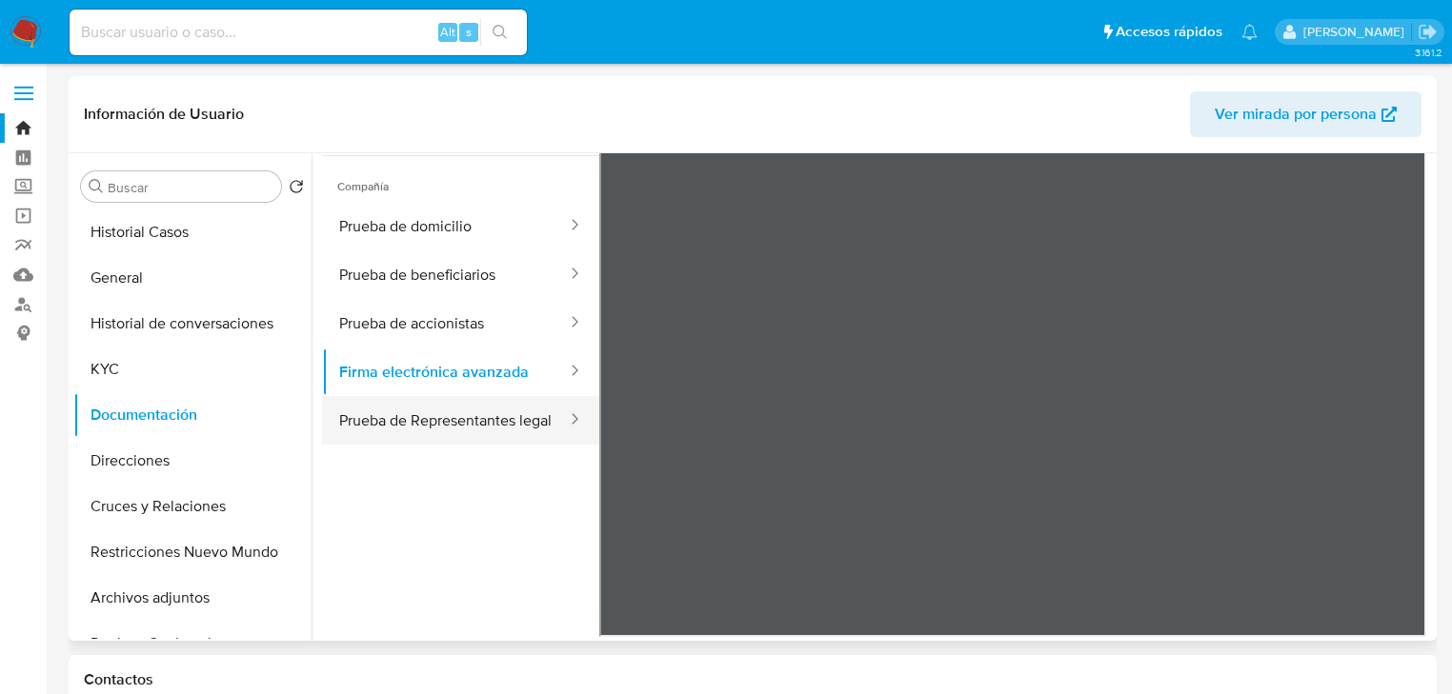
click at [396, 428] on button "Prueba de Representantes legal" at bounding box center [445, 420] width 247 height 49
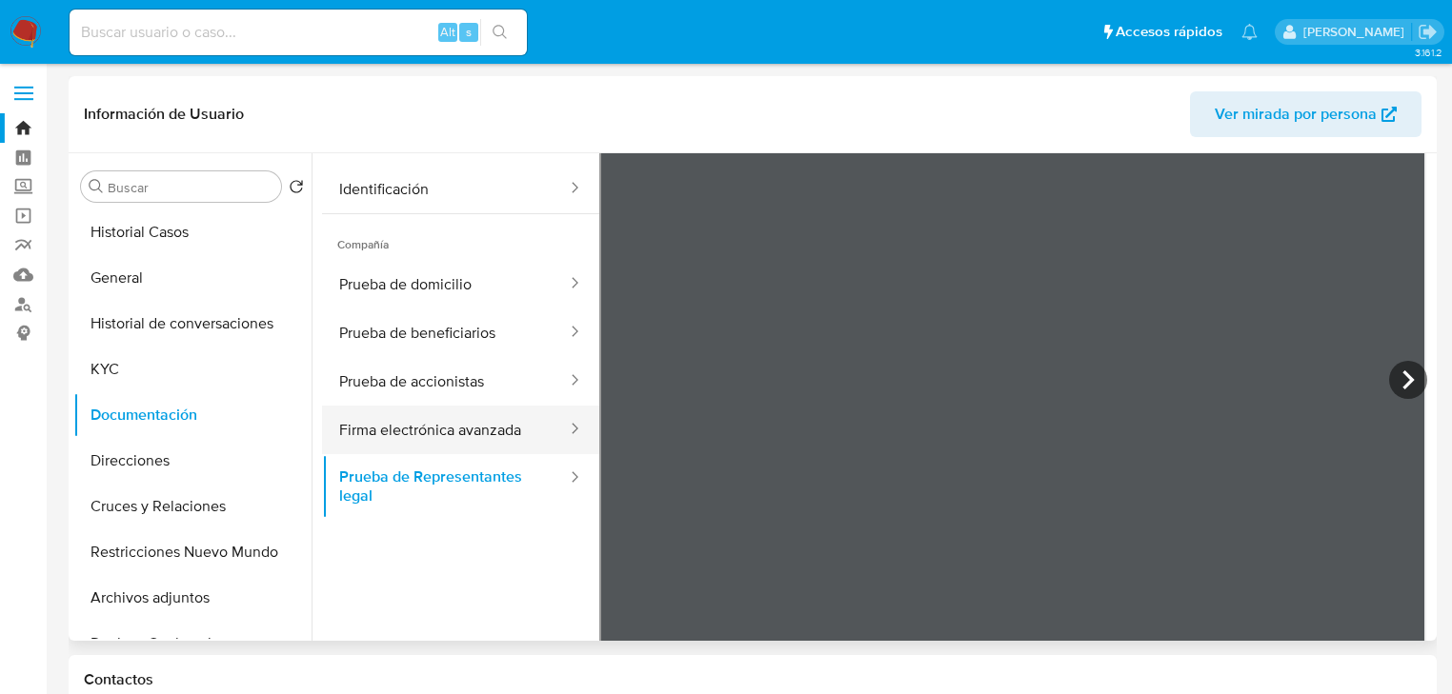
scroll to position [89, 0]
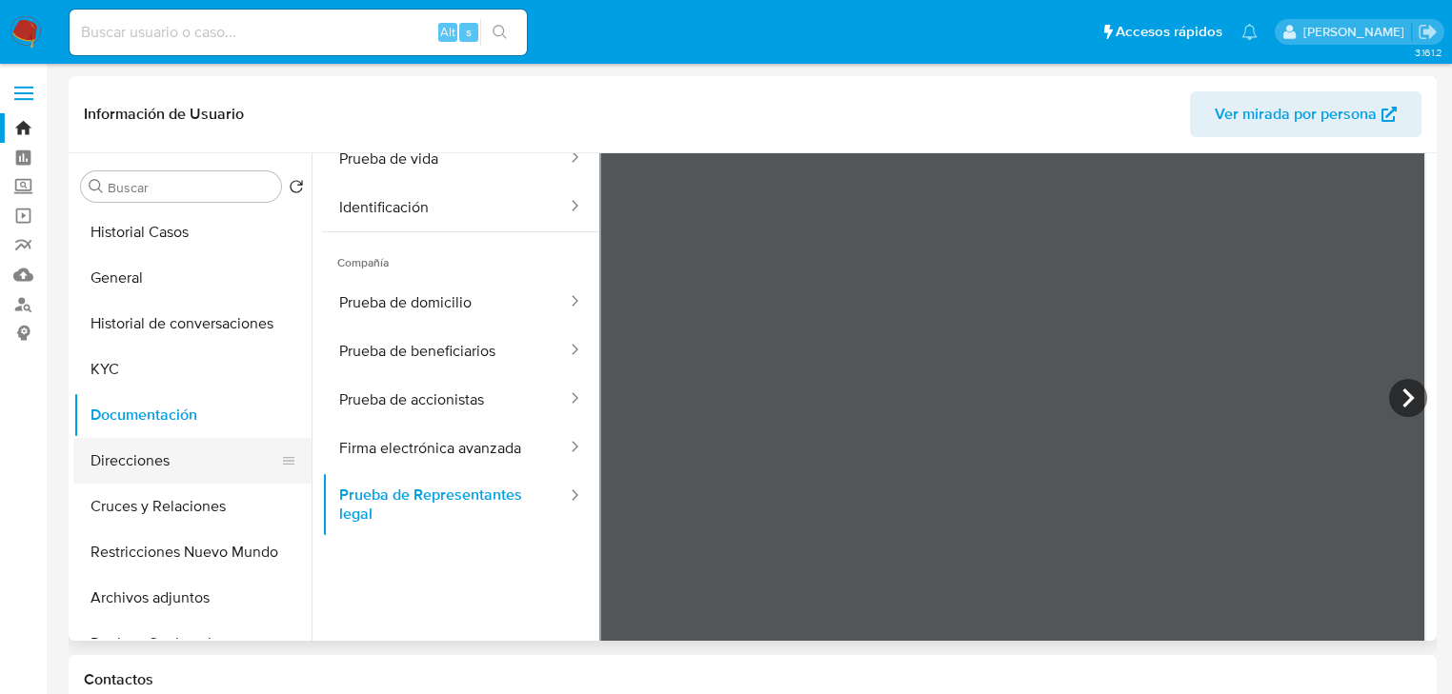
click at [197, 454] on button "Direcciones" at bounding box center [184, 461] width 223 height 46
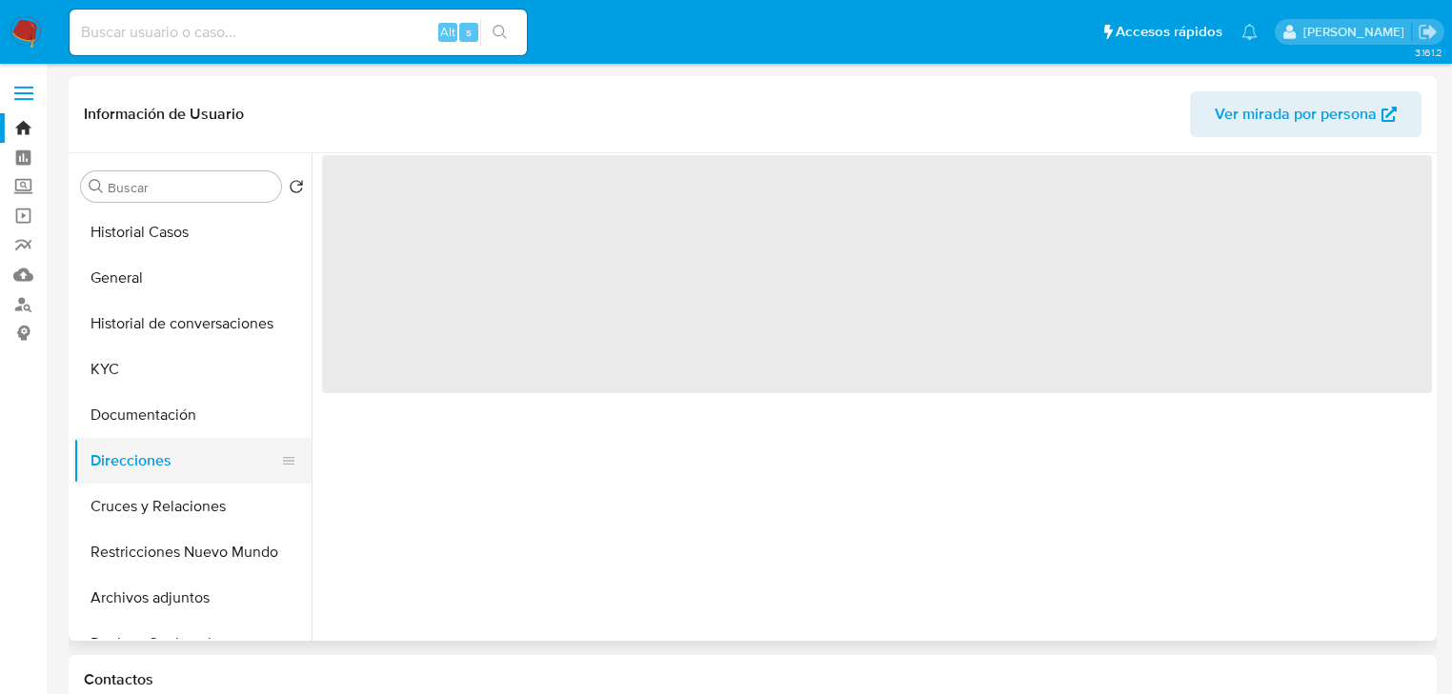
scroll to position [0, 0]
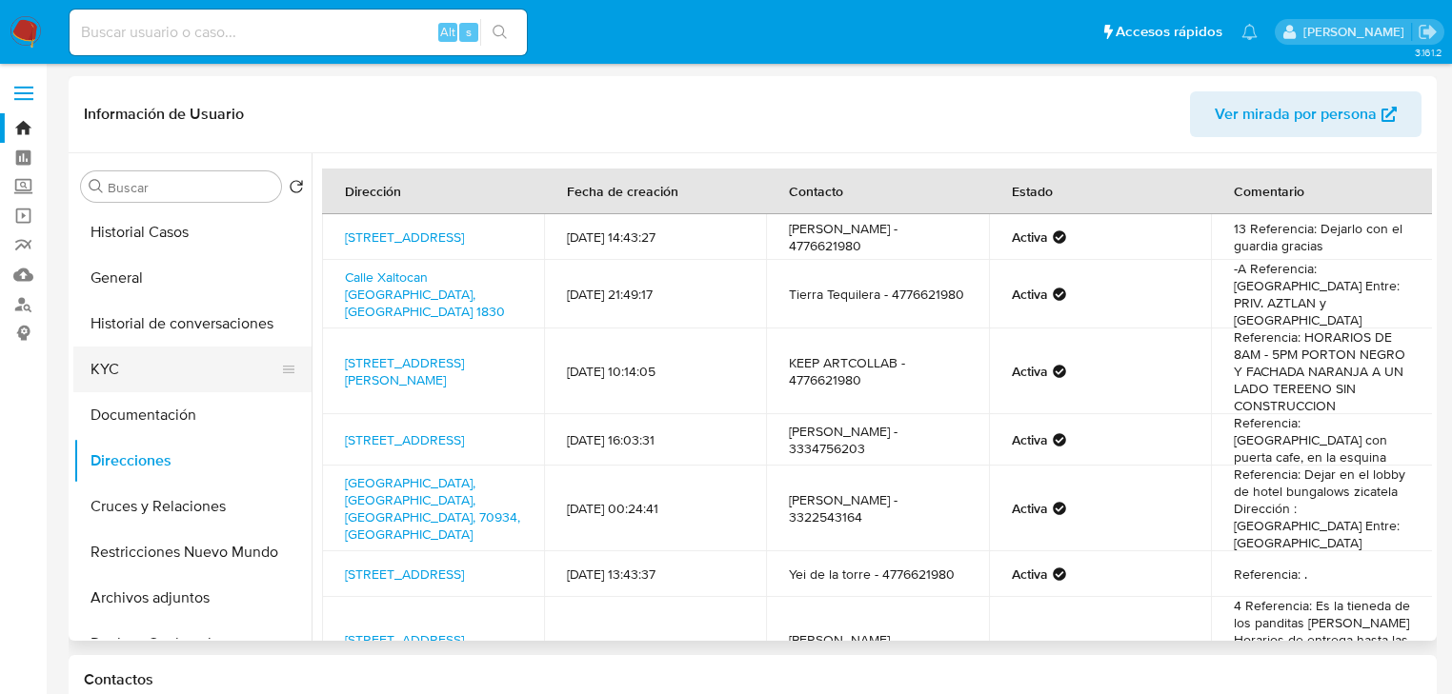
click at [122, 372] on button "KYC" at bounding box center [184, 370] width 223 height 46
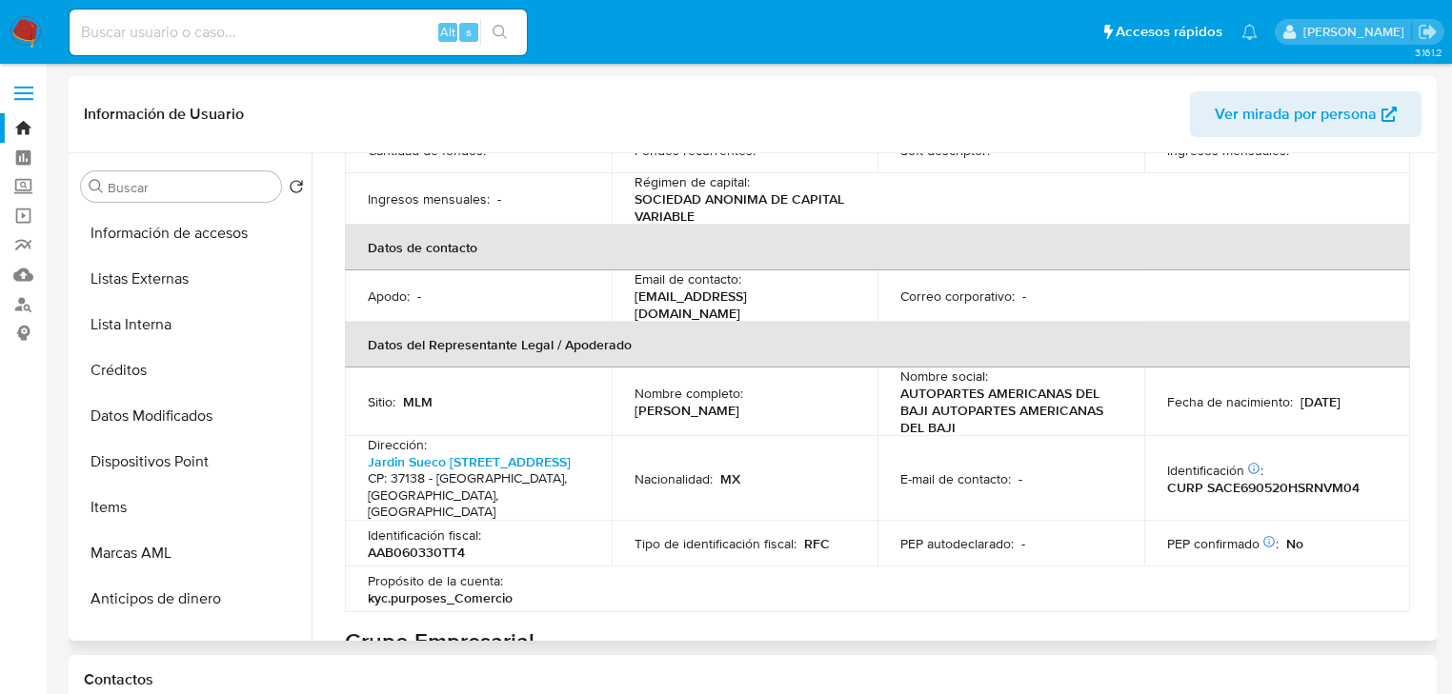
scroll to position [457, 0]
click at [114, 505] on button "Items" at bounding box center [184, 507] width 223 height 46
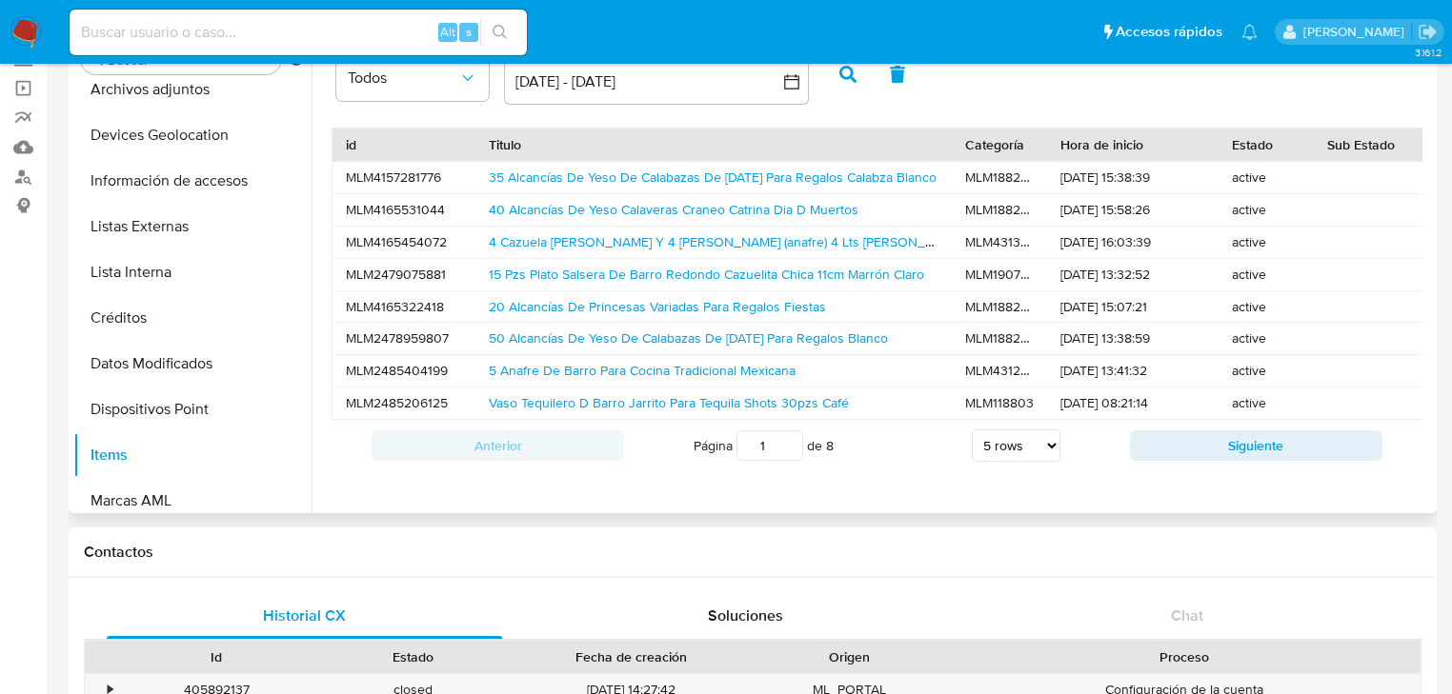
scroll to position [152, 0]
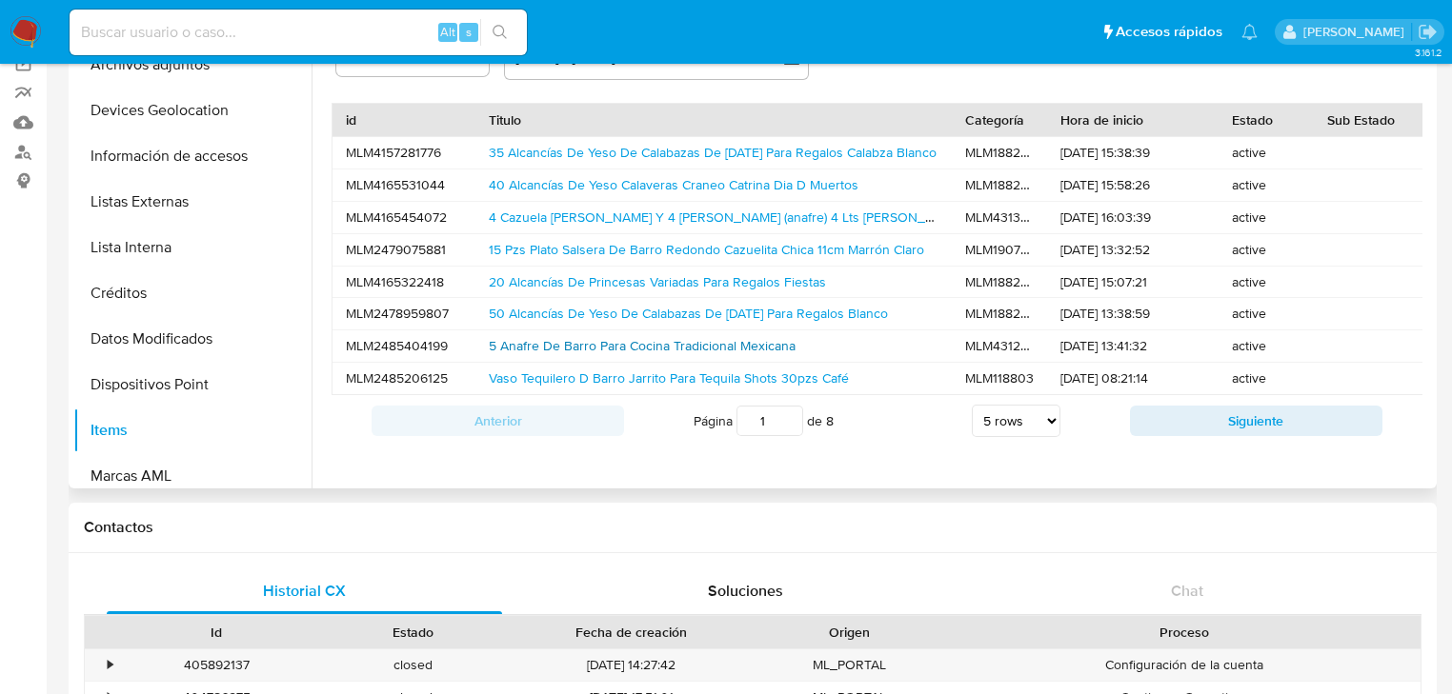
click at [663, 350] on link "5 Anafre De Barro Para Cocina Tradicional Mexicana" at bounding box center [642, 345] width 307 height 19
click at [1229, 436] on button "Siguiente" at bounding box center [1256, 421] width 252 height 30
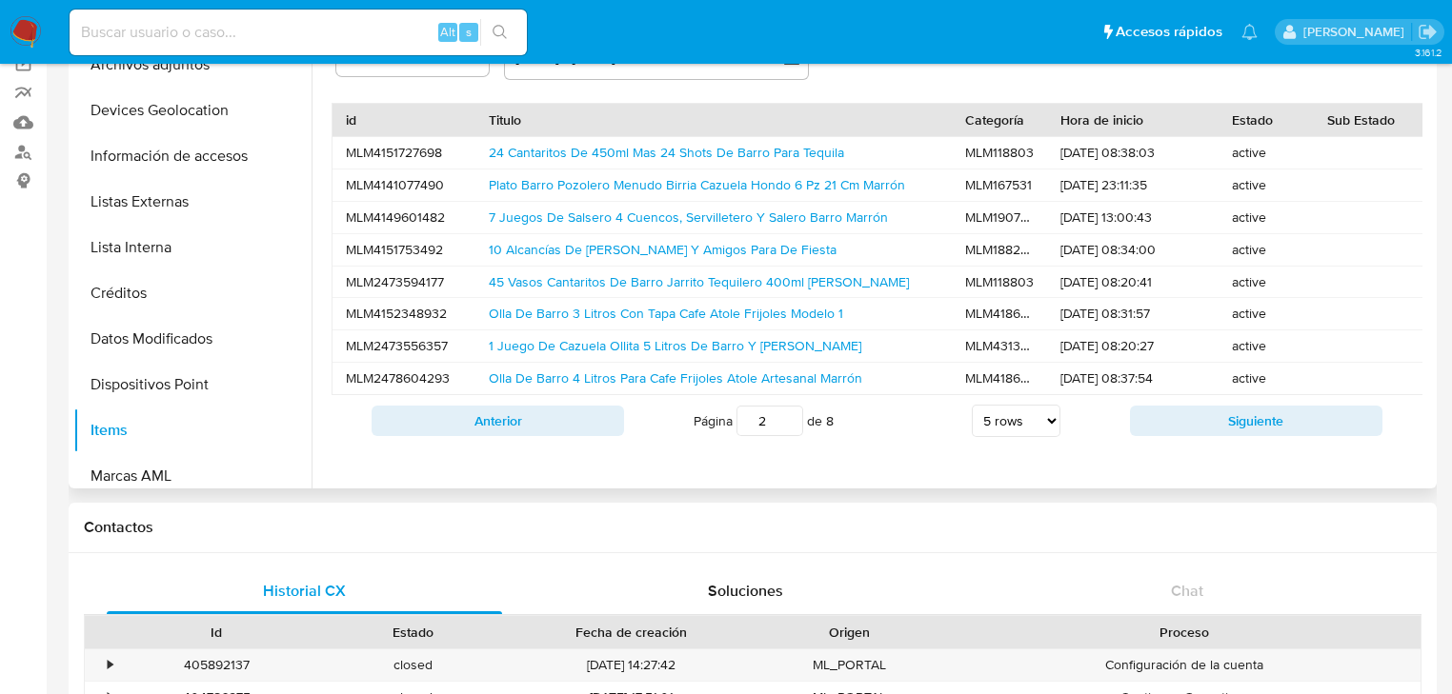
click at [1226, 436] on button "Siguiente" at bounding box center [1256, 421] width 252 height 30
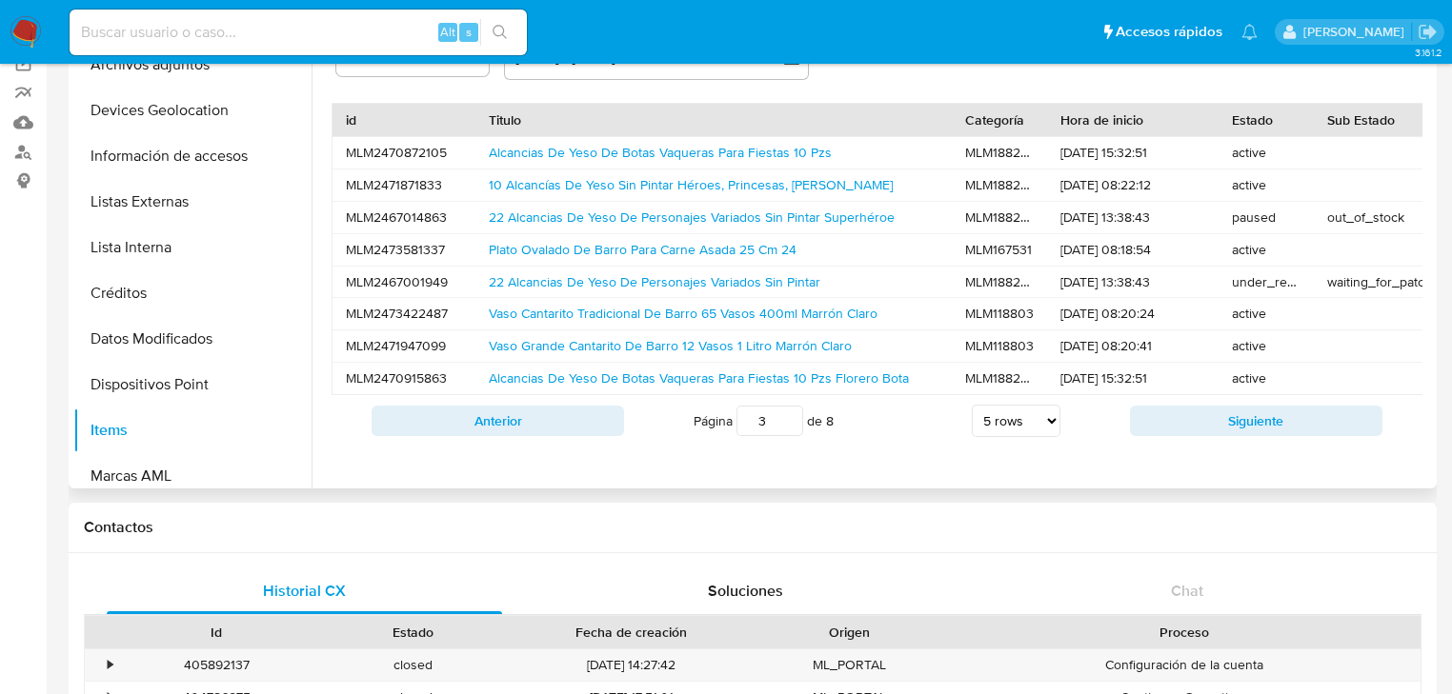
click at [1226, 436] on button "Siguiente" at bounding box center [1256, 421] width 252 height 30
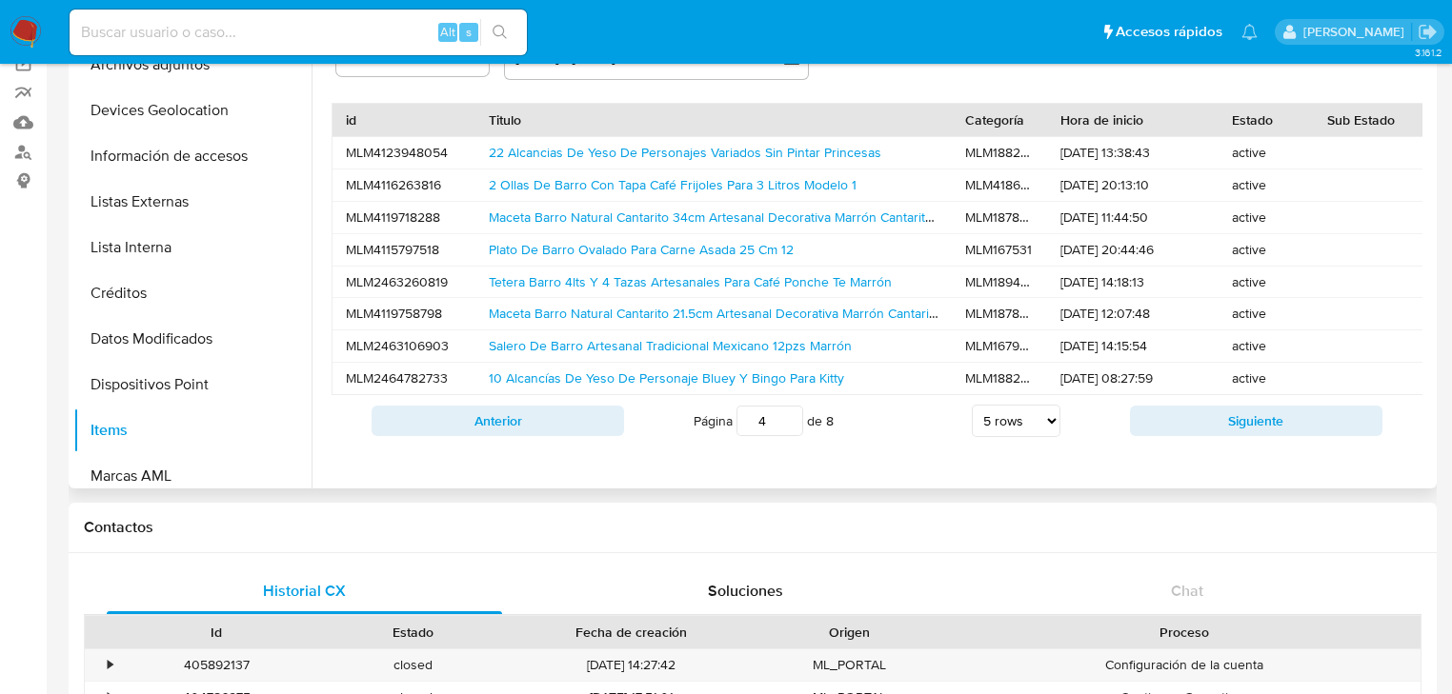
click at [1226, 436] on button "Siguiente" at bounding box center [1256, 421] width 252 height 30
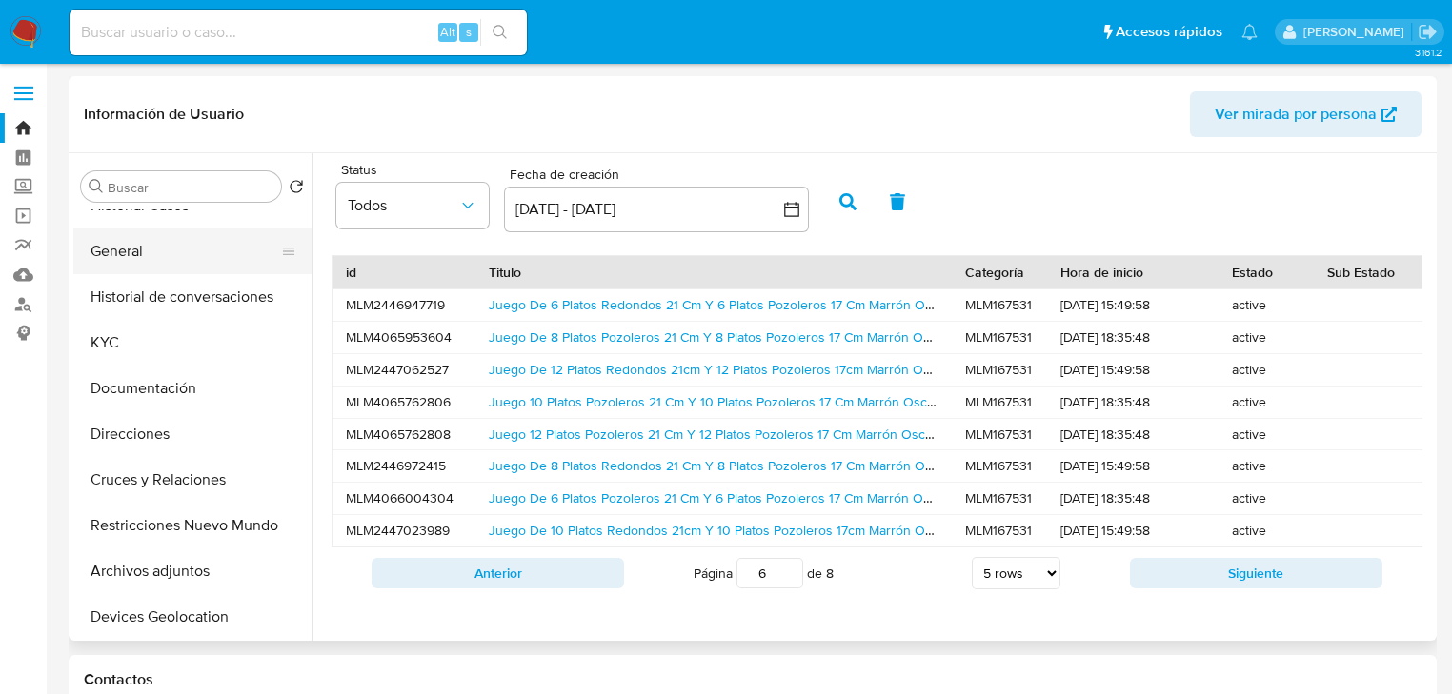
scroll to position [0, 0]
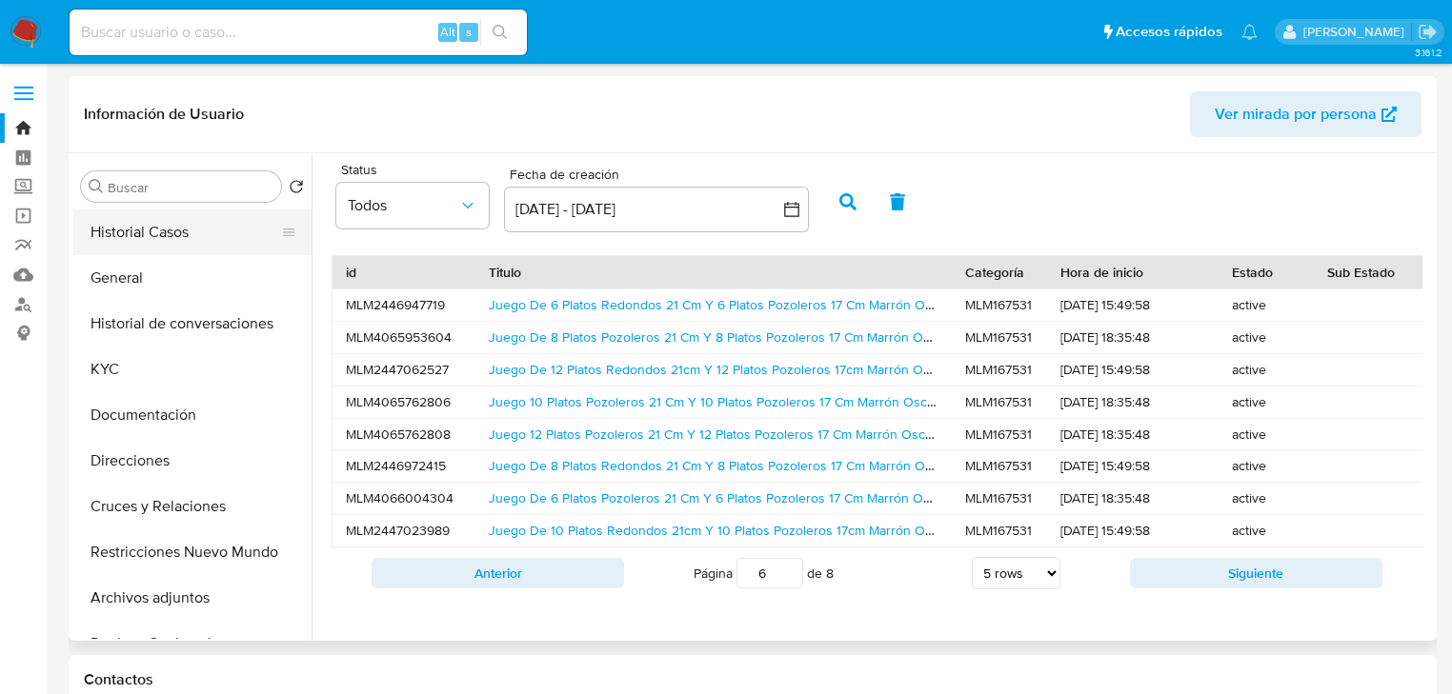
click at [177, 235] on button "Historial Casos" at bounding box center [184, 233] width 223 height 46
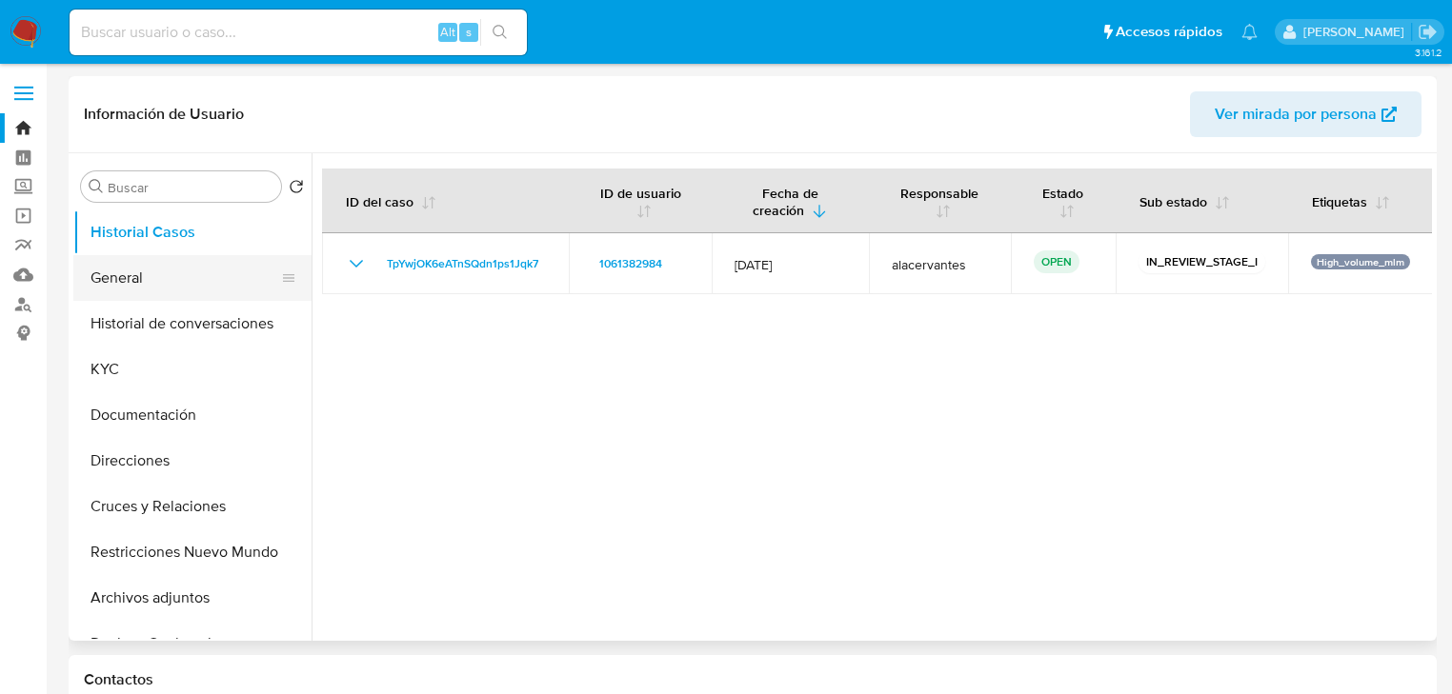
click at [157, 290] on button "General" at bounding box center [184, 278] width 223 height 46
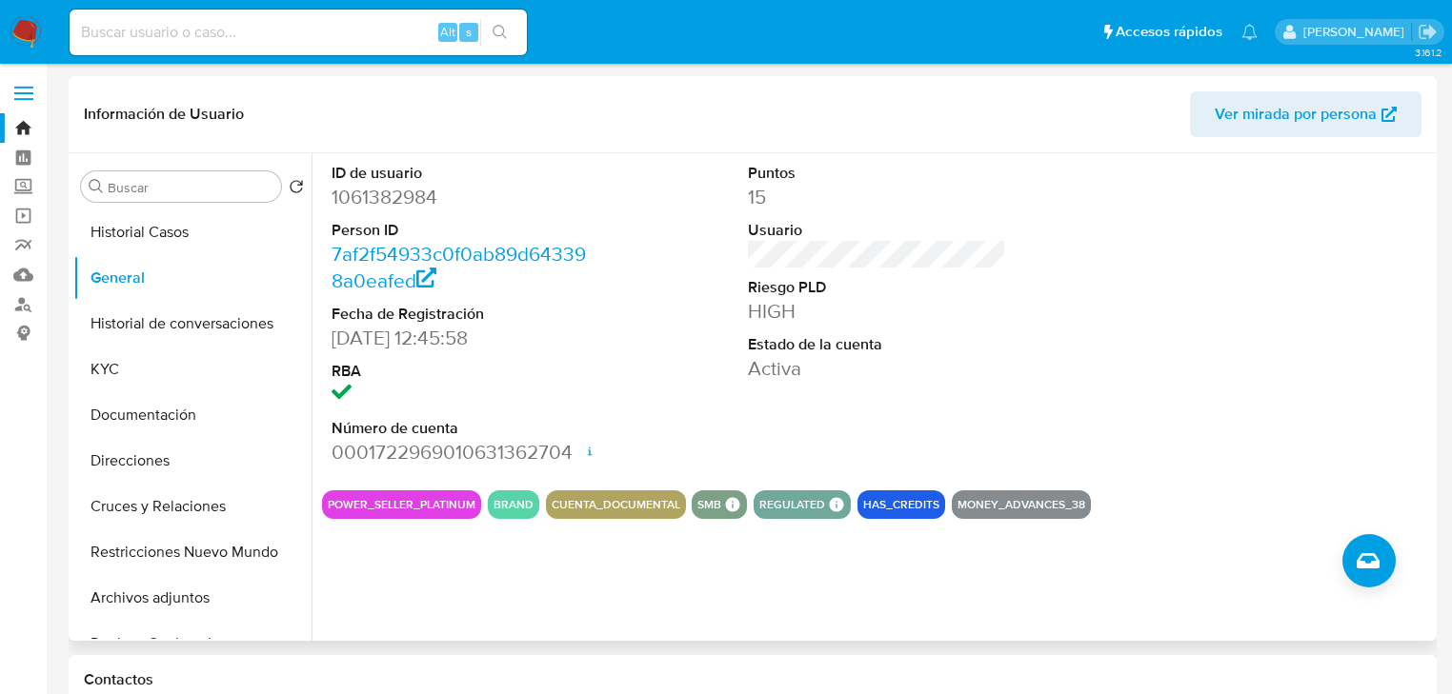
click at [739, 256] on div "Puntos 15 Usuario Riesgo PLD HIGH Estado de la cuenta Activa" at bounding box center [876, 314] width 277 height 322
click at [198, 419] on button "Documentación" at bounding box center [184, 415] width 223 height 46
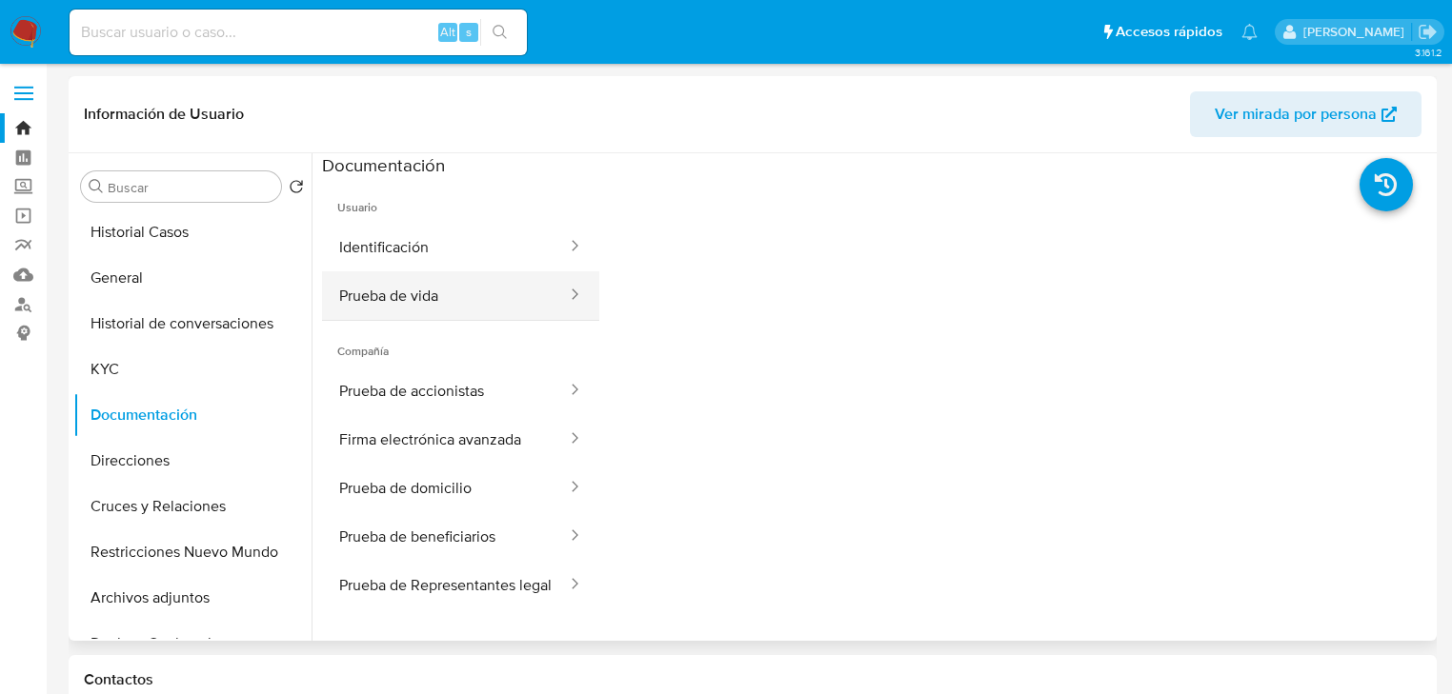
click at [446, 290] on button "Prueba de vida" at bounding box center [445, 295] width 247 height 49
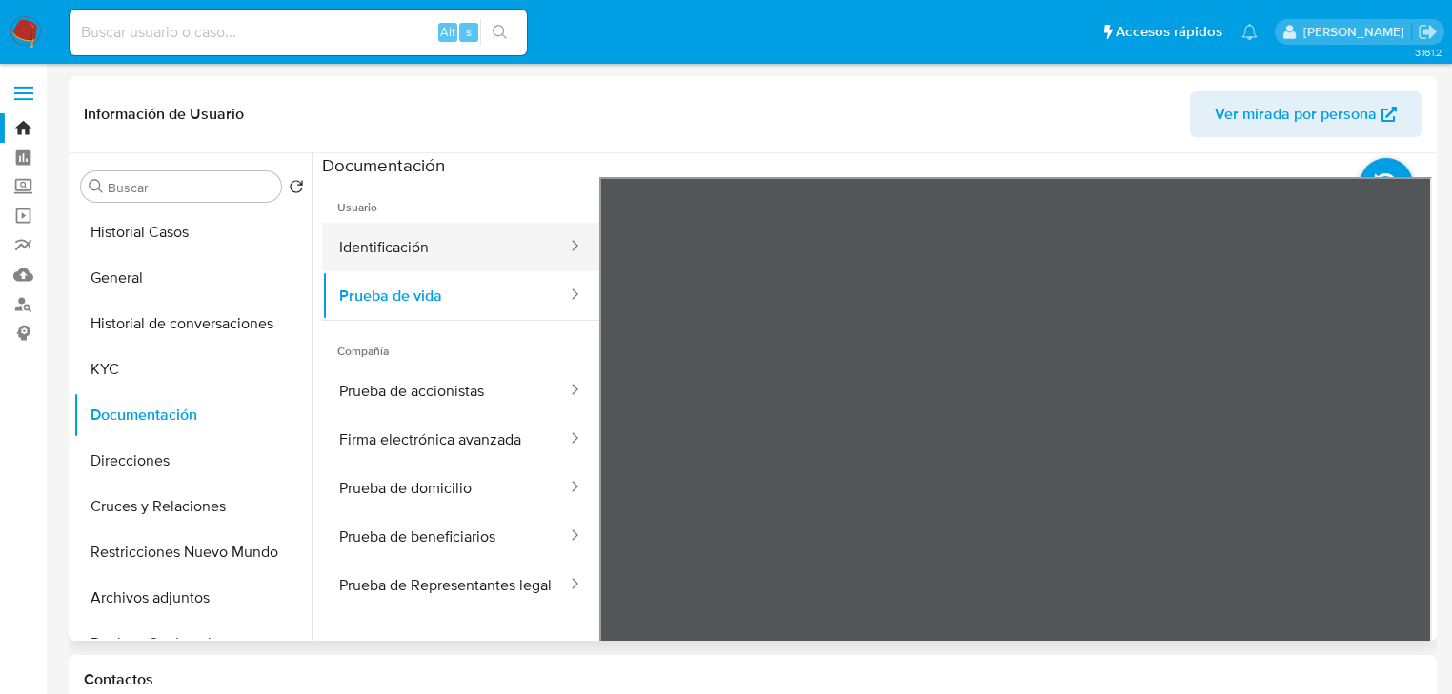
click at [442, 251] on button "Identificación" at bounding box center [445, 247] width 247 height 49
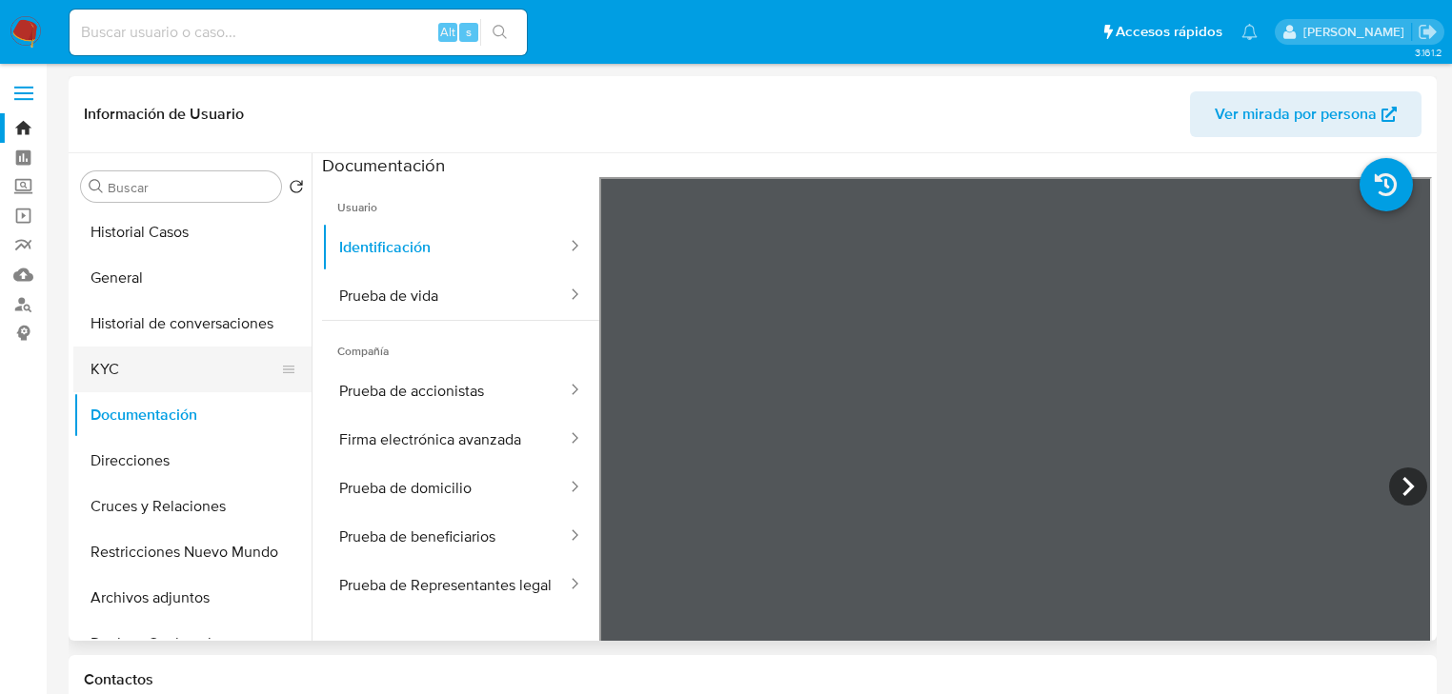
click at [190, 371] on button "KYC" at bounding box center [184, 370] width 223 height 46
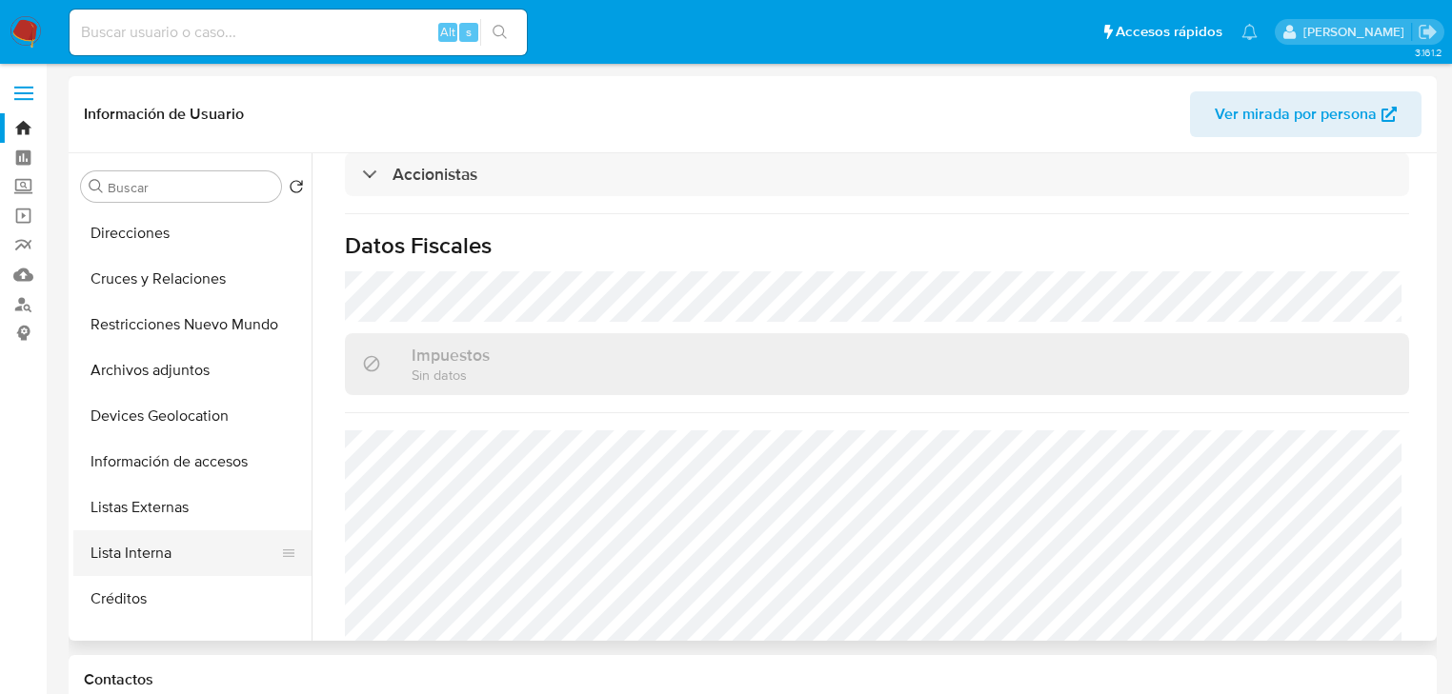
scroll to position [229, 0]
click at [155, 286] on button "Cruces y Relaciones" at bounding box center [184, 278] width 223 height 46
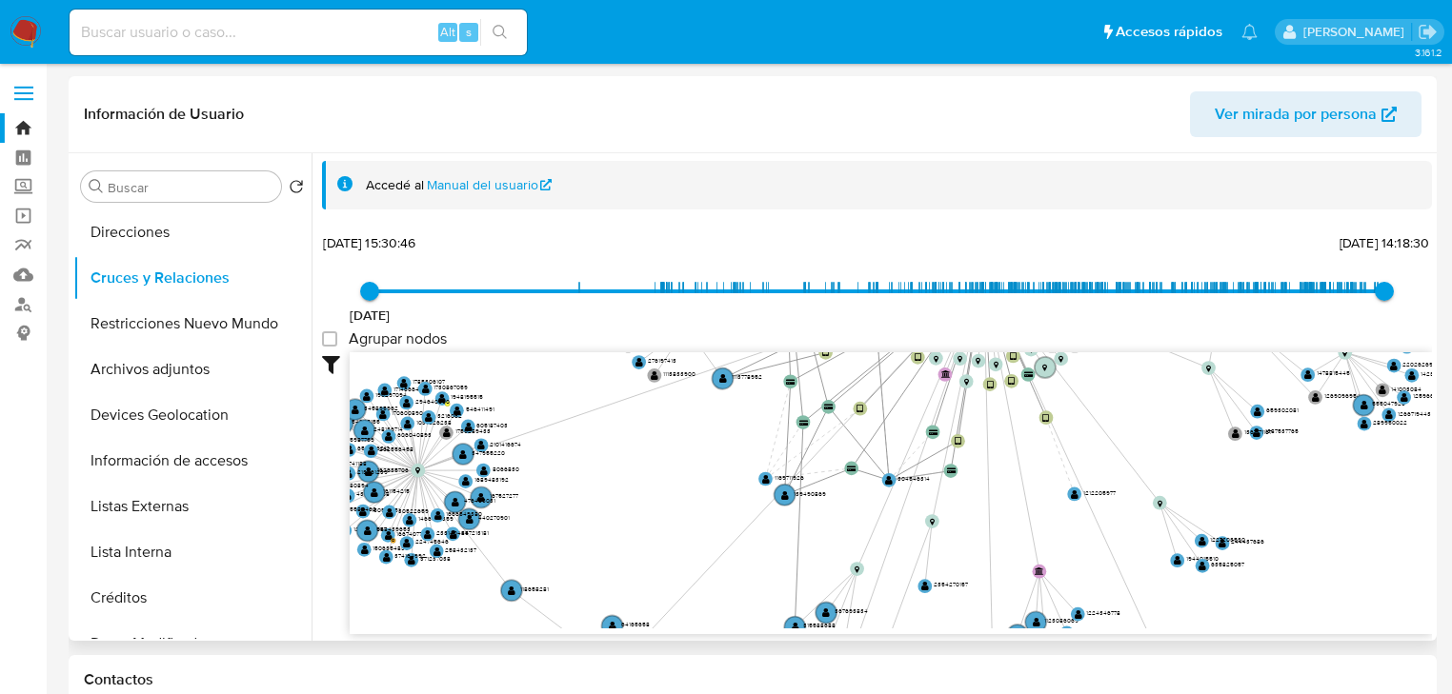
drag, startPoint x: 679, startPoint y: 476, endPoint x: 621, endPoint y: 488, distance: 59.2
click at [619, 524] on icon "device-675b05e9a1d3f03cbb32032a  device-6476e35908813b0018fe7774  device-65e6…" at bounding box center [891, 490] width 1082 height 276
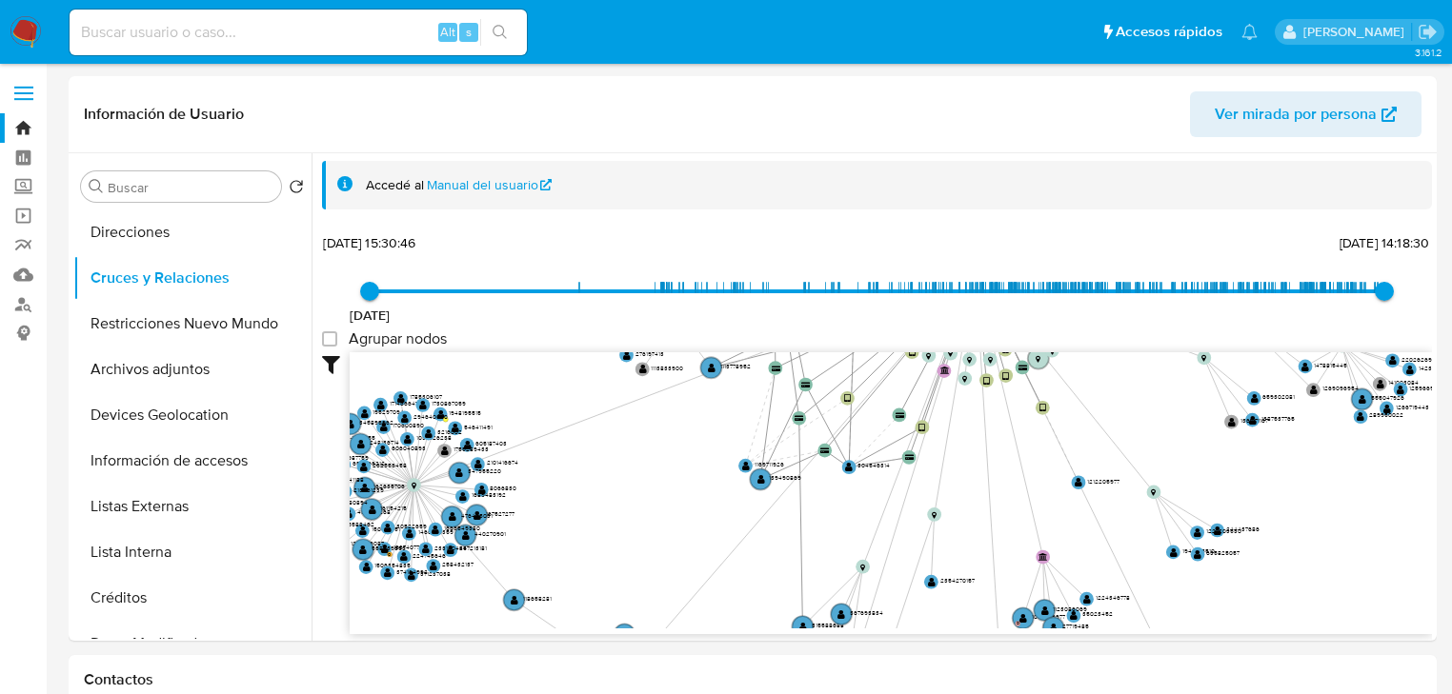
click at [26, 29] on img at bounding box center [26, 32] width 32 height 32
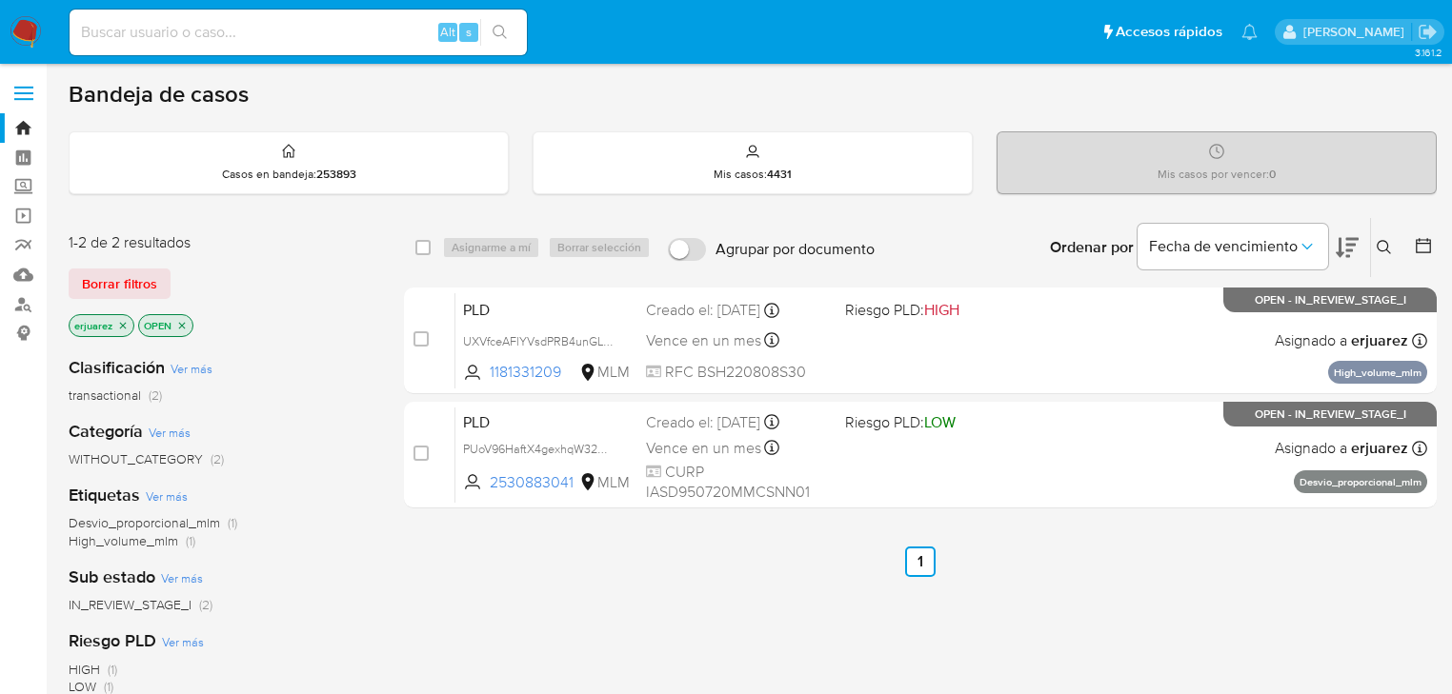
click at [118, 324] on icon "close-filter" at bounding box center [122, 325] width 11 height 11
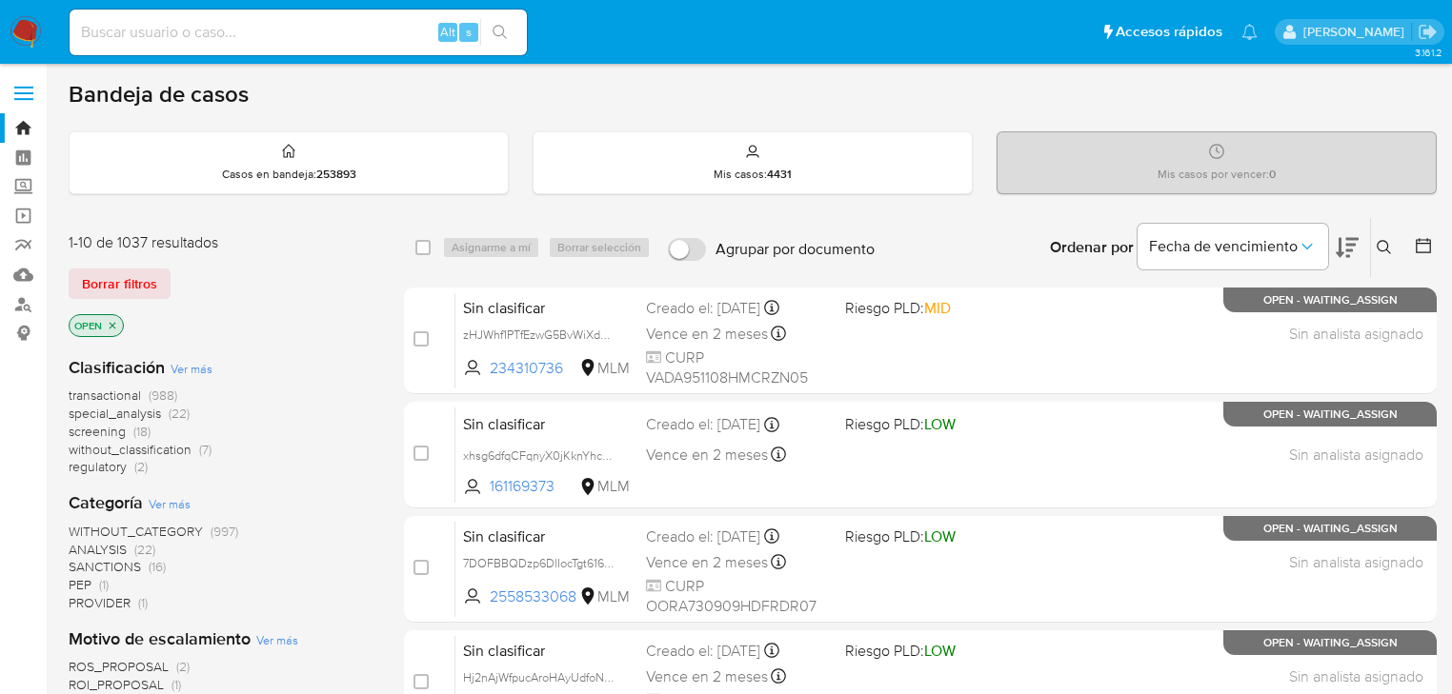
click at [1383, 240] on icon at bounding box center [1384, 247] width 15 height 15
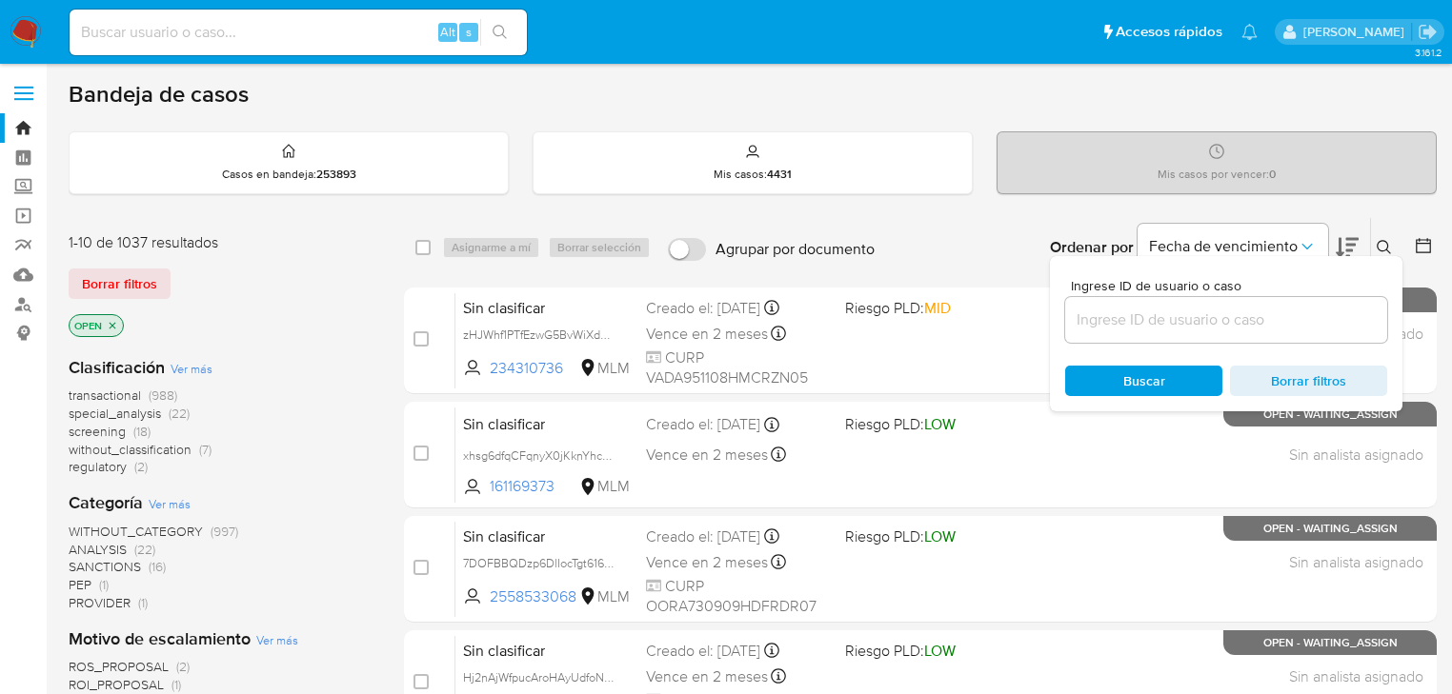
click at [1214, 311] on input at bounding box center [1226, 320] width 322 height 25
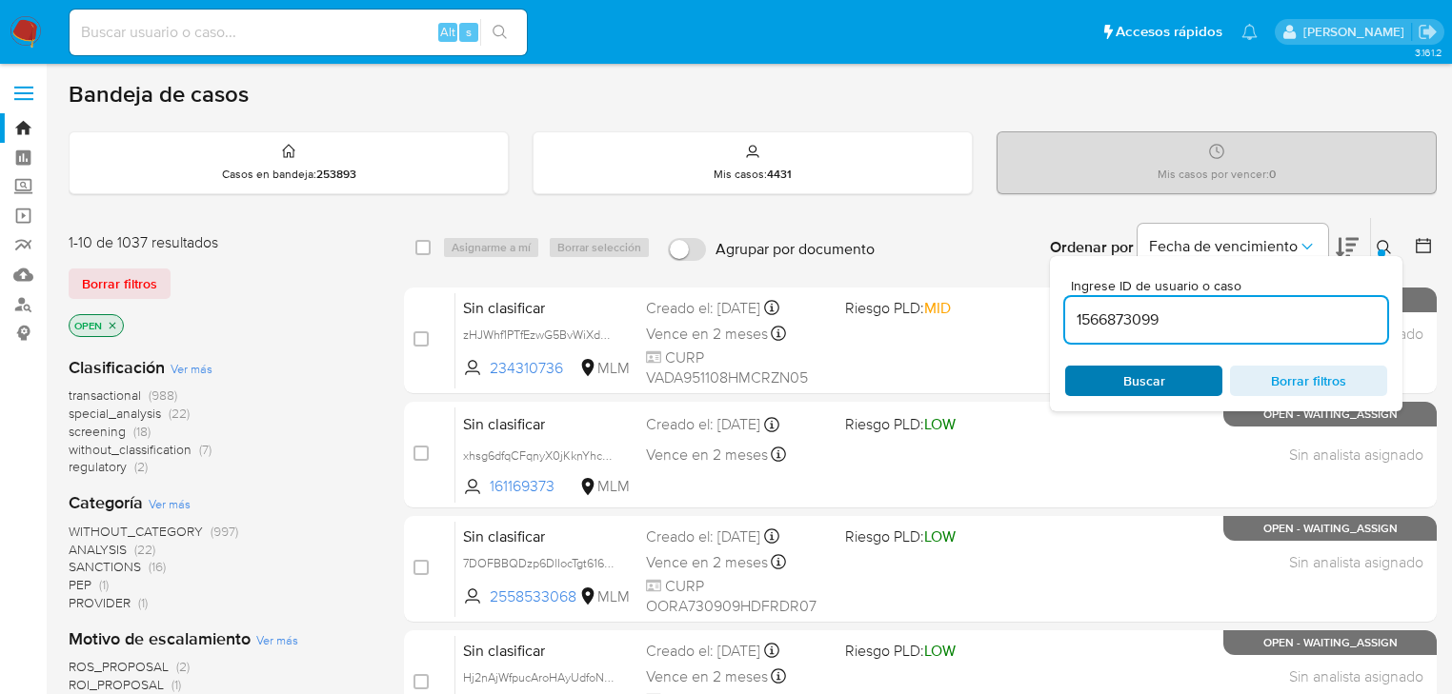
type input "1566873099"
click at [1110, 385] on span "Buscar" at bounding box center [1143, 381] width 131 height 27
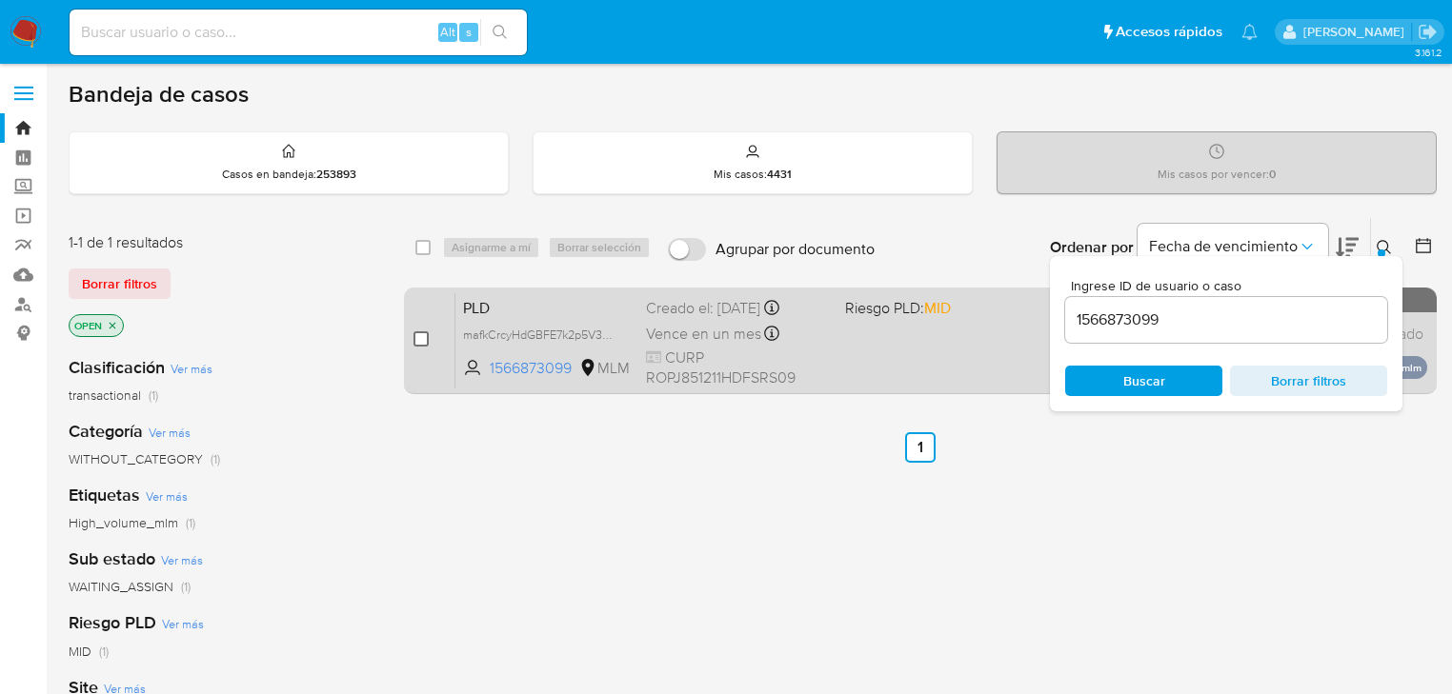
click at [423, 335] on input "checkbox" at bounding box center [420, 339] width 15 height 15
checkbox input "true"
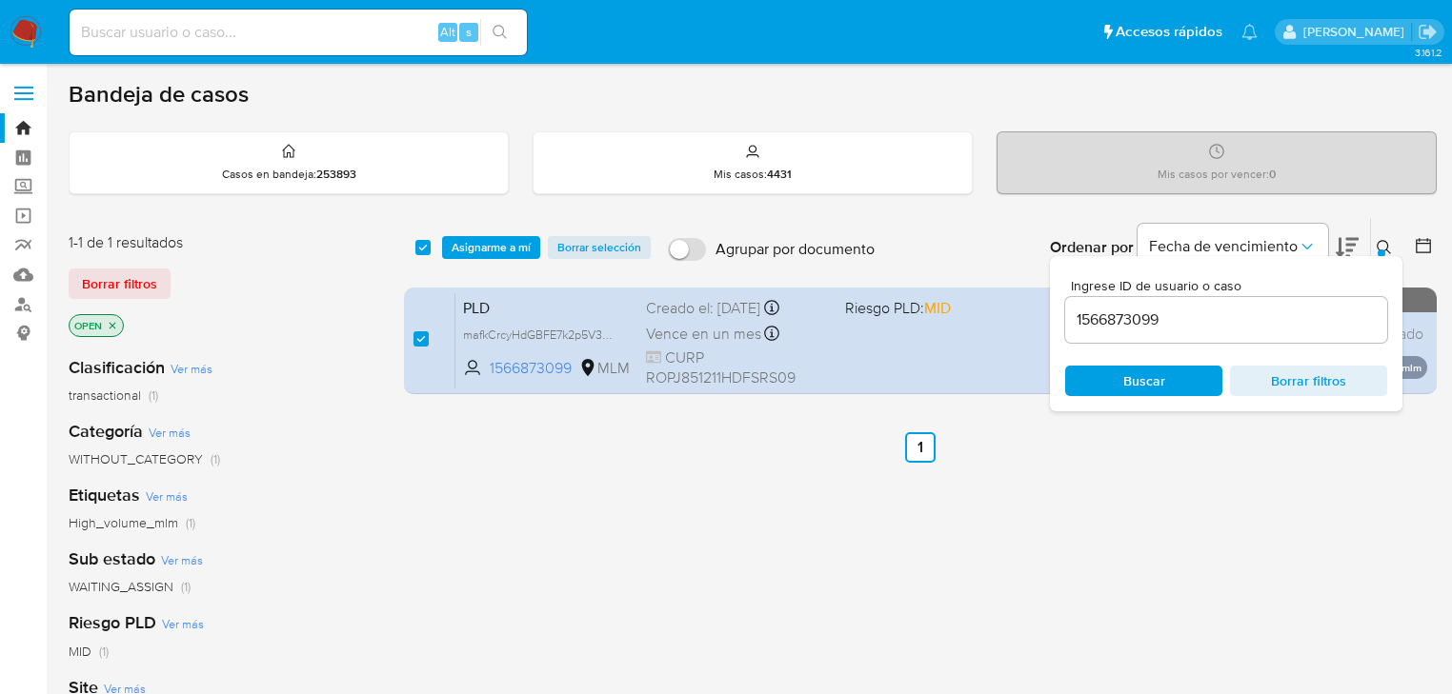
drag, startPoint x: 478, startPoint y: 251, endPoint x: 492, endPoint y: 259, distance: 15.4
click at [484, 255] on span "Asignarme a mí" at bounding box center [491, 247] width 79 height 19
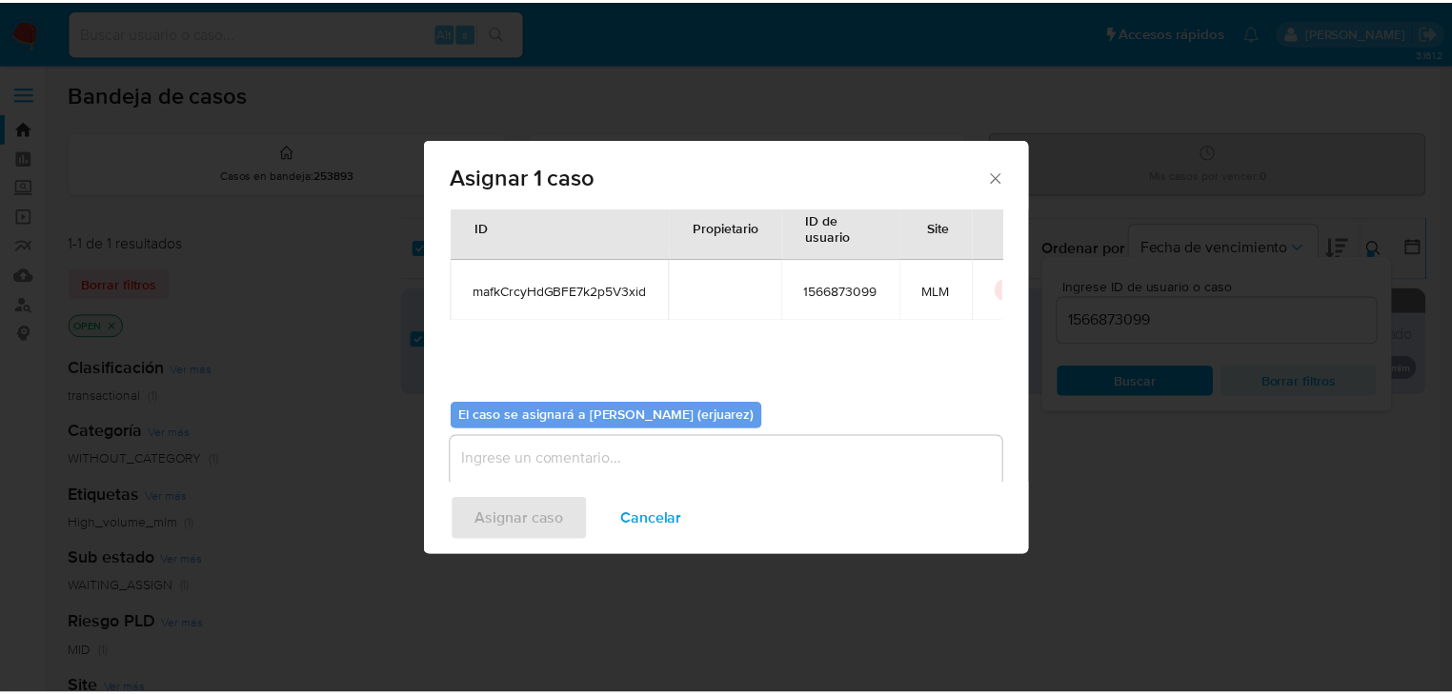
scroll to position [98, 0]
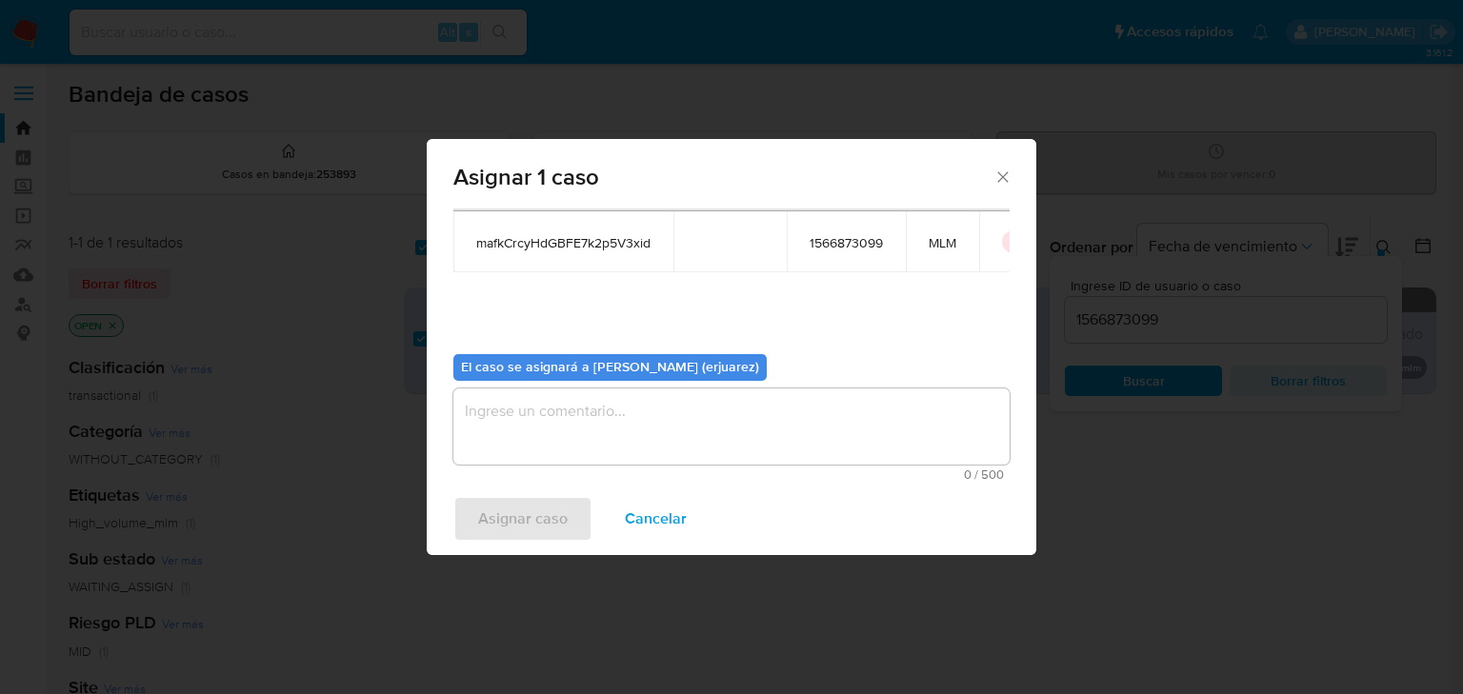
click at [533, 417] on textarea "assign-modal" at bounding box center [731, 427] width 556 height 76
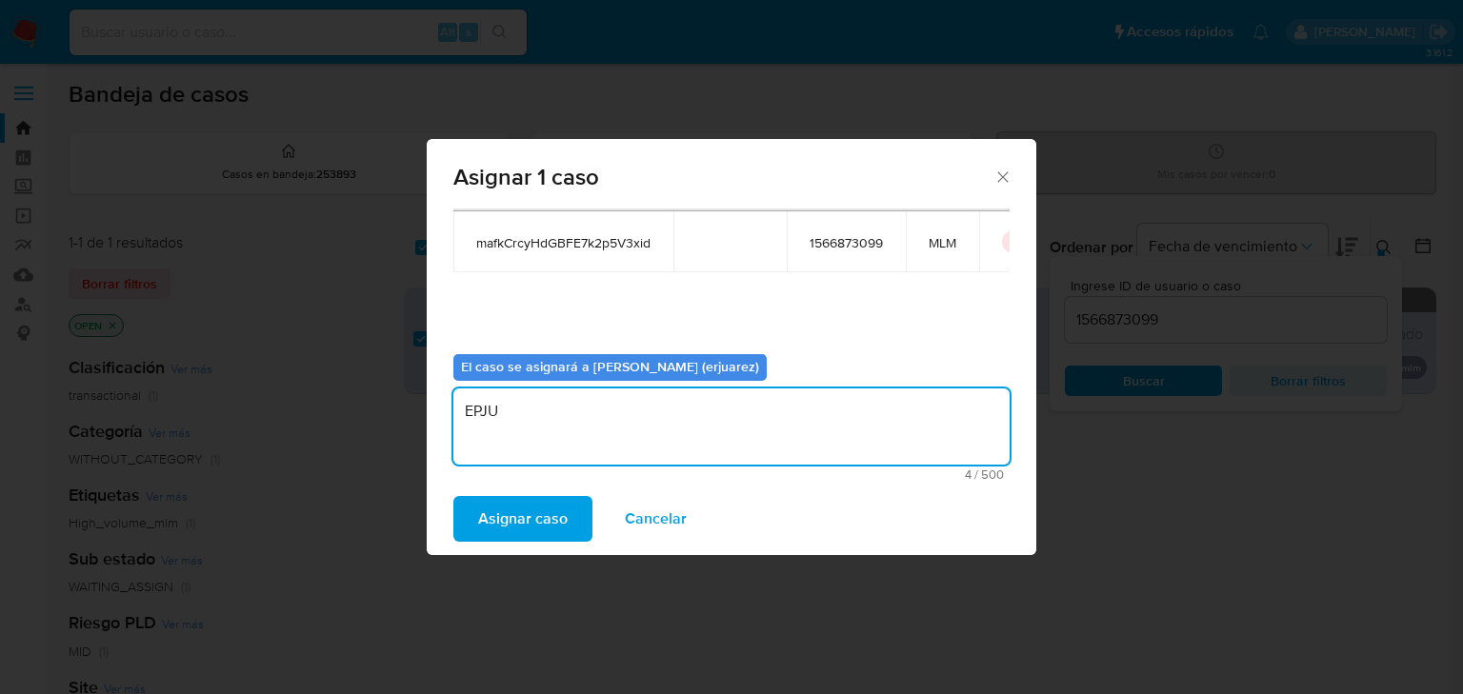
type textarea "EPJU"
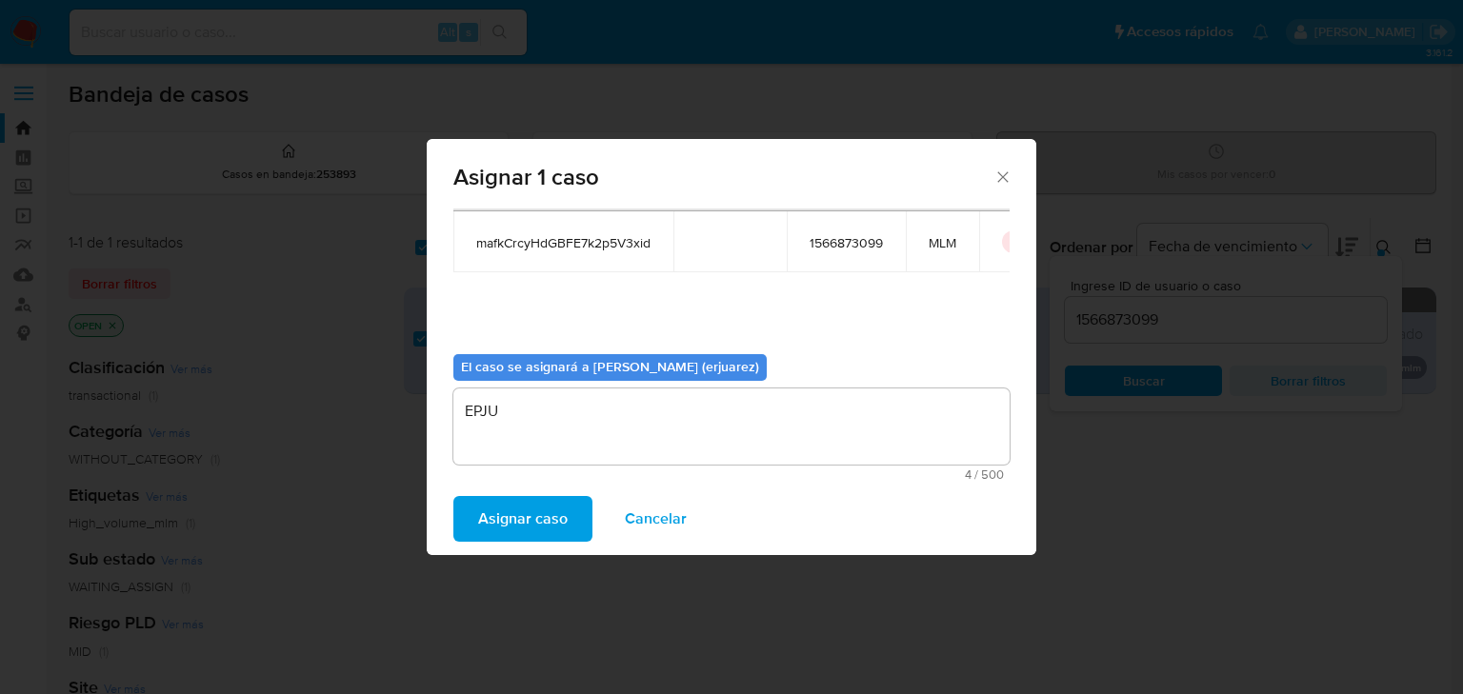
click at [526, 492] on div "Asignar caso Cancelar" at bounding box center [732, 519] width 610 height 72
click at [499, 511] on span "Asignar caso" at bounding box center [523, 519] width 90 height 42
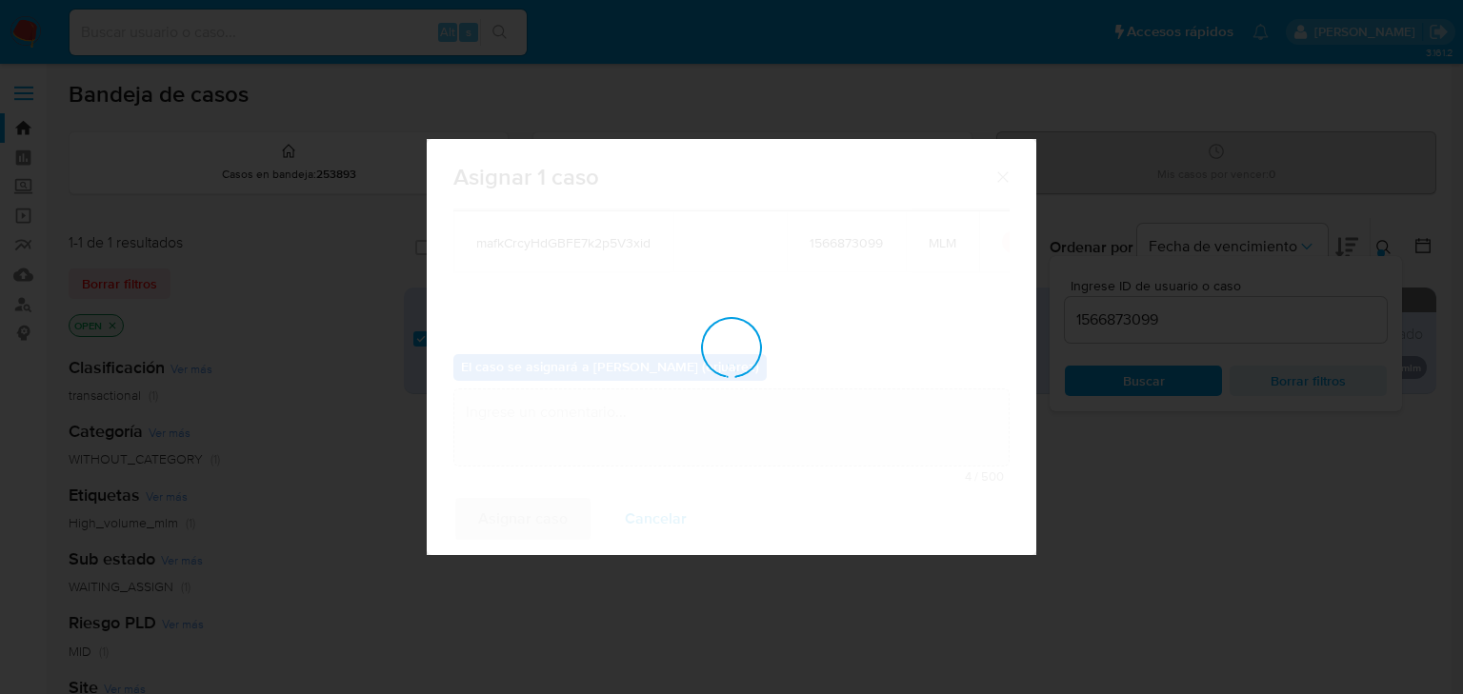
checkbox input "false"
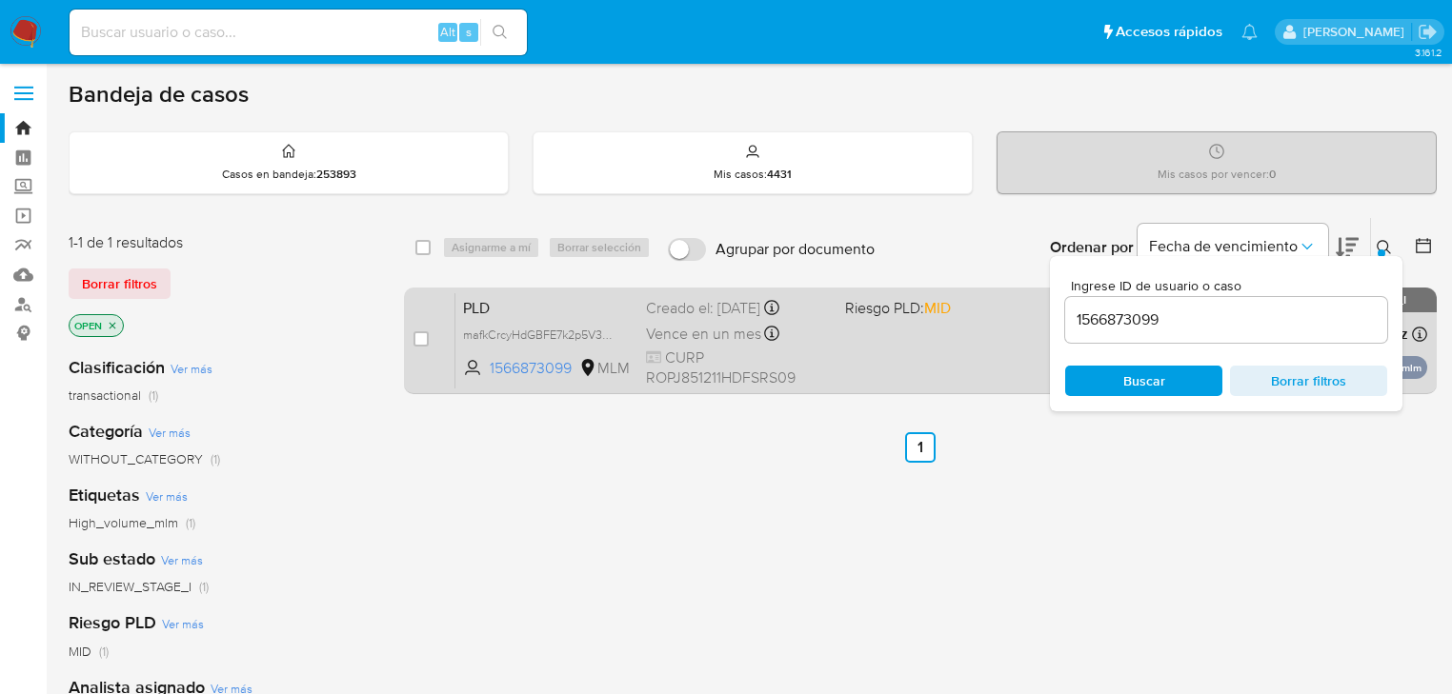
click at [882, 323] on div "PLD mafkCrcyHdGBFE7k2p5V3xid 1566873099 MLM Riesgo PLD: MID Creado el: 12/09/20…" at bounding box center [941, 340] width 972 height 96
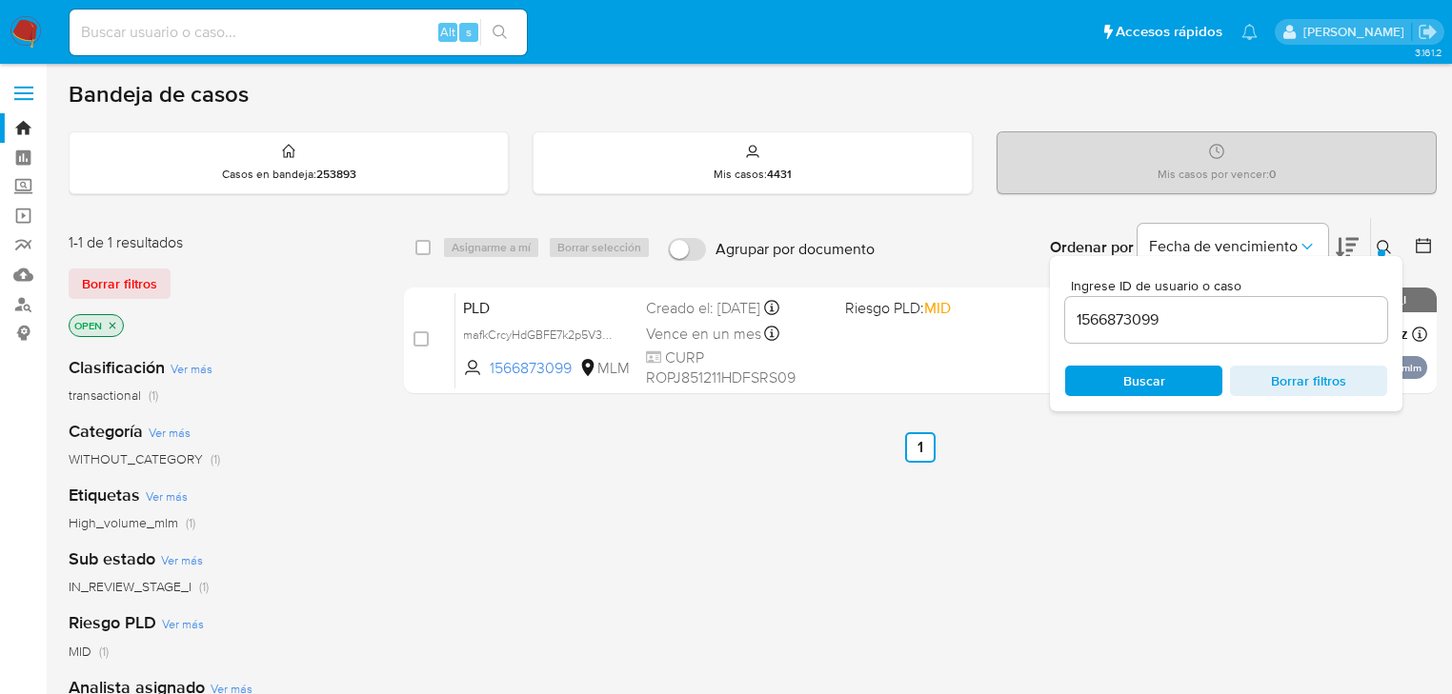
click at [109, 27] on input at bounding box center [298, 32] width 457 height 25
paste input "1700745295"
type input "1700745295"
click at [512, 27] on button "search-icon" at bounding box center [499, 32] width 39 height 27
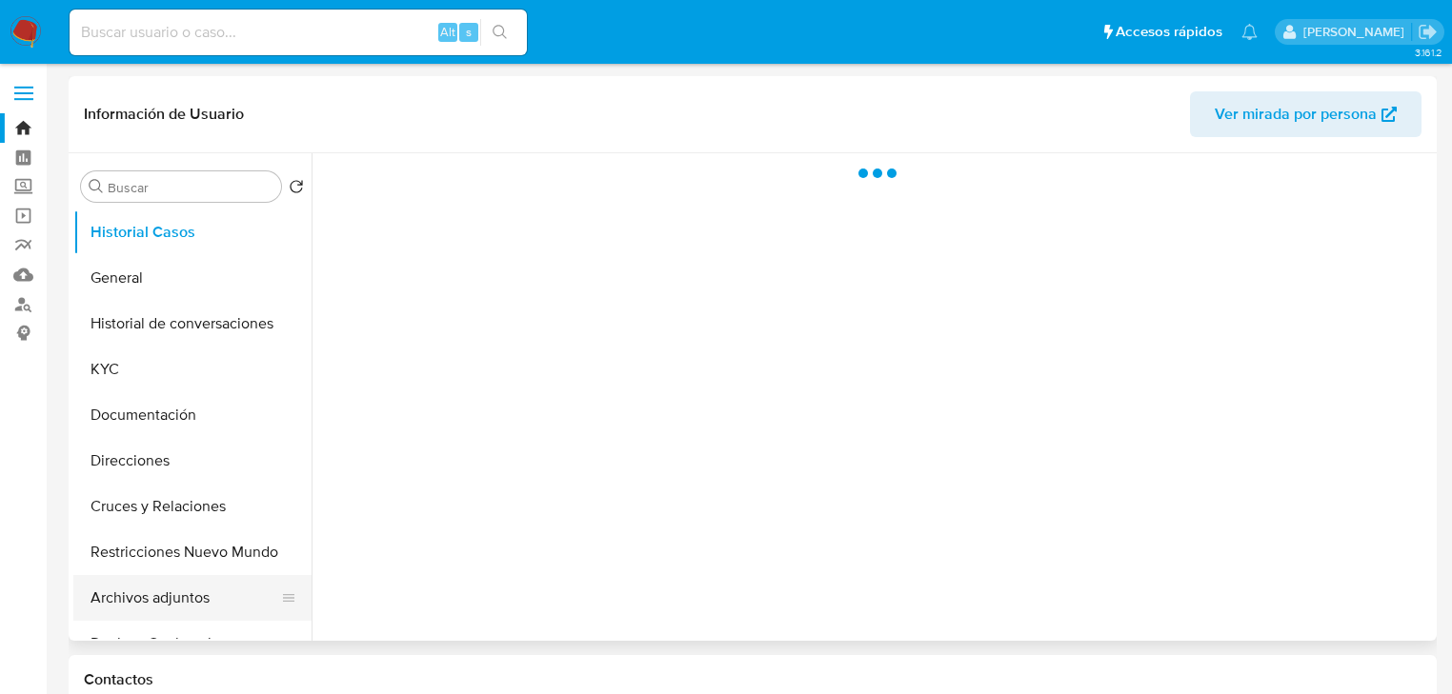
select select "10"
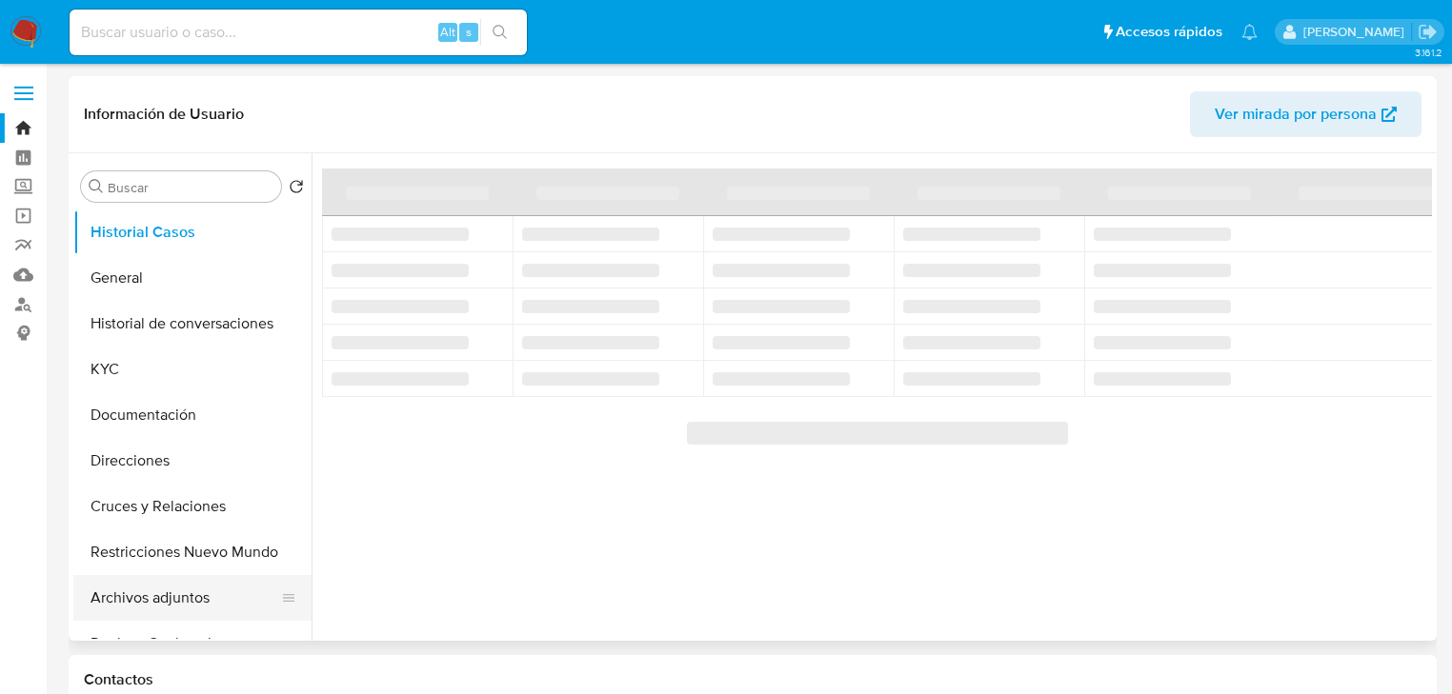
click at [160, 589] on button "Archivos adjuntos" at bounding box center [184, 598] width 223 height 46
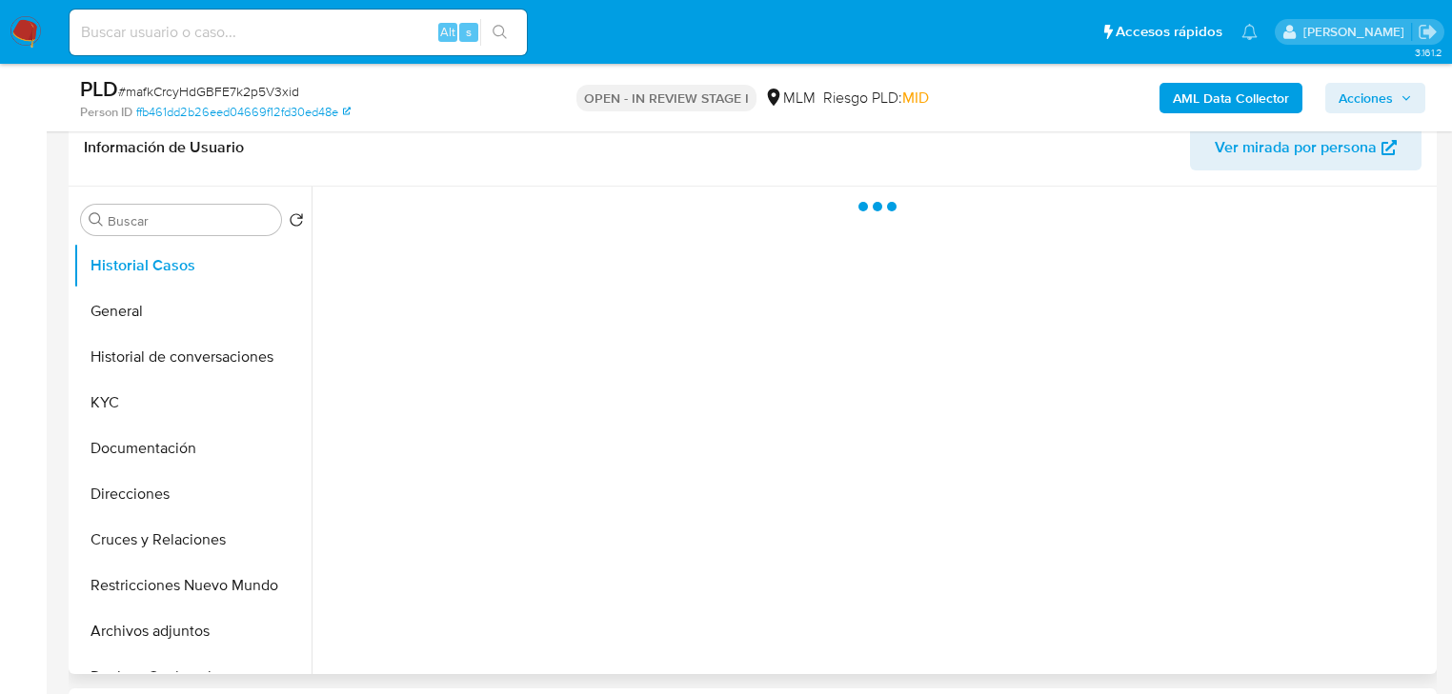
select select "10"
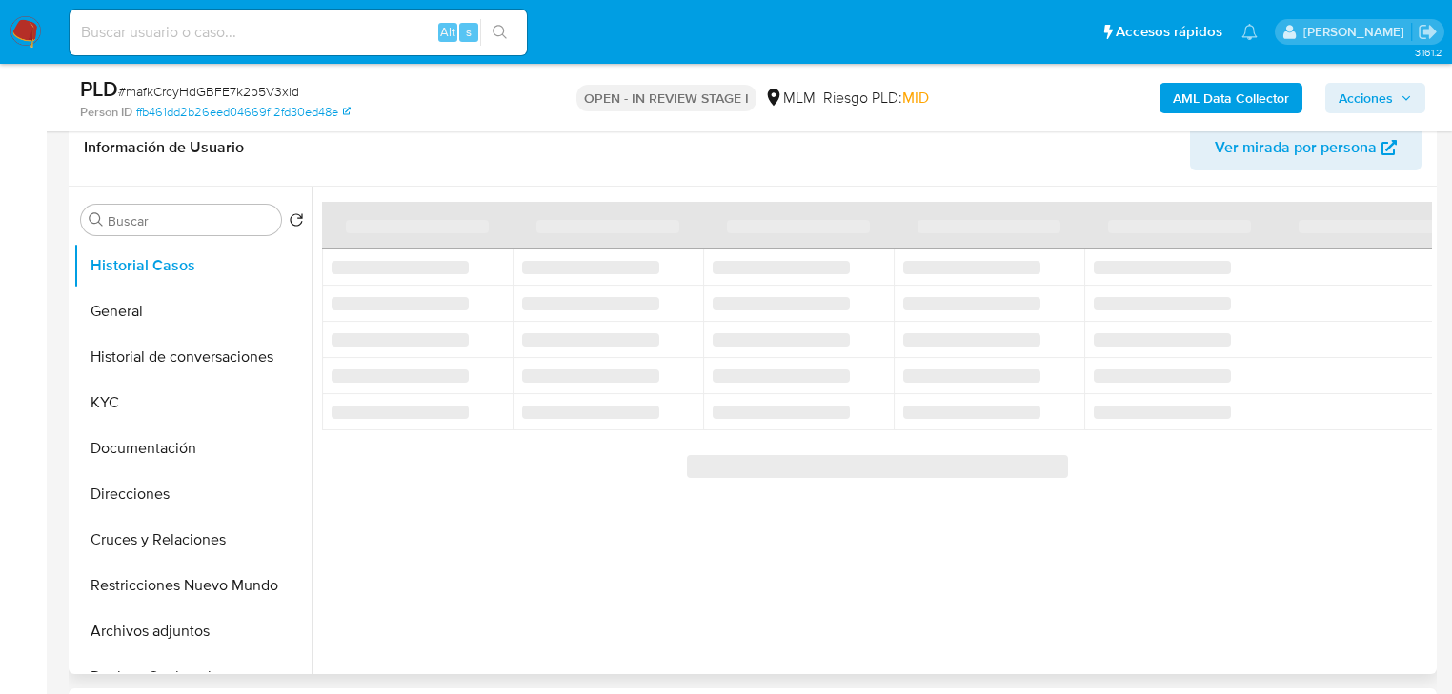
scroll to position [305, 0]
